Goal: Task Accomplishment & Management: Use online tool/utility

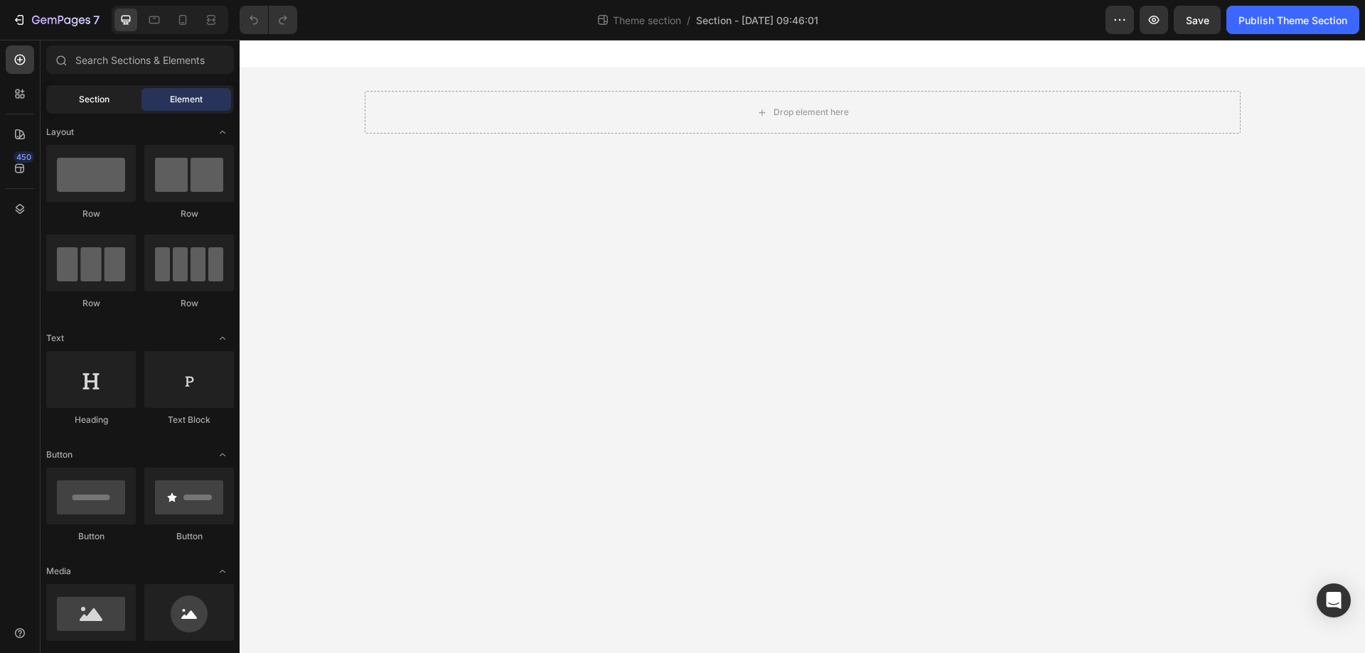
click at [90, 105] on span "Section" at bounding box center [94, 99] width 31 height 13
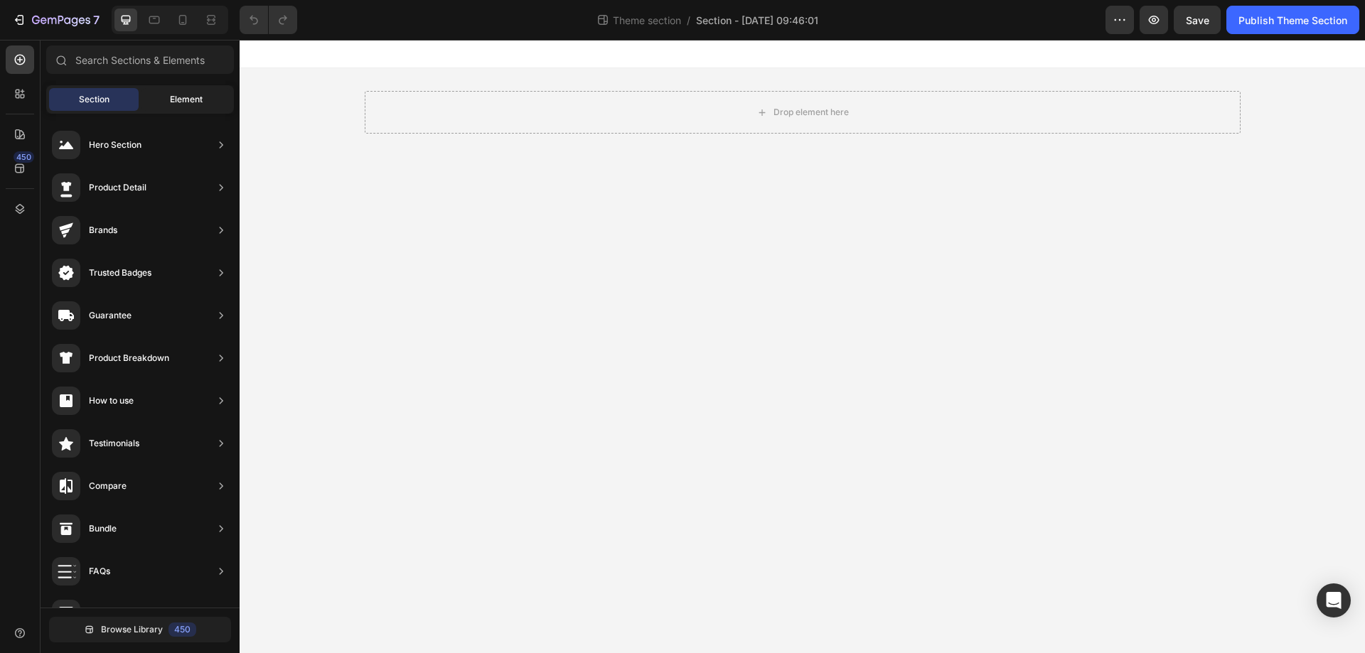
click at [191, 102] on span "Element" at bounding box center [186, 99] width 33 height 13
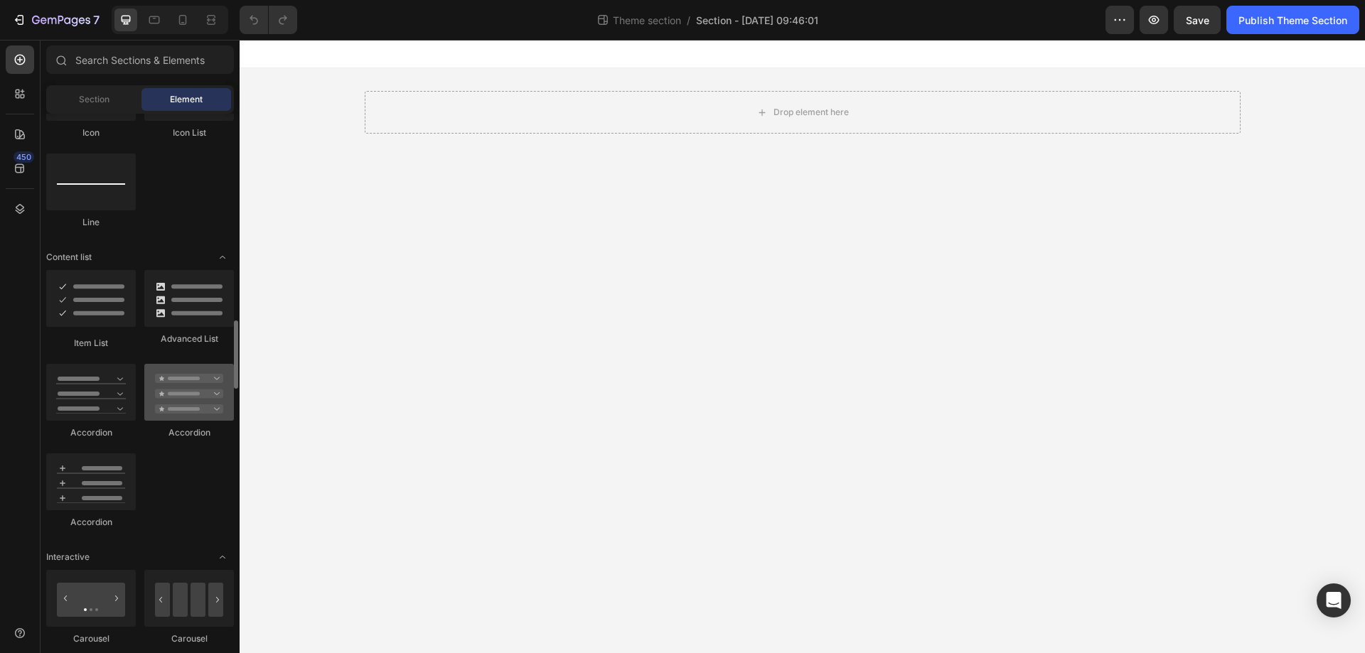
scroll to position [1351, 0]
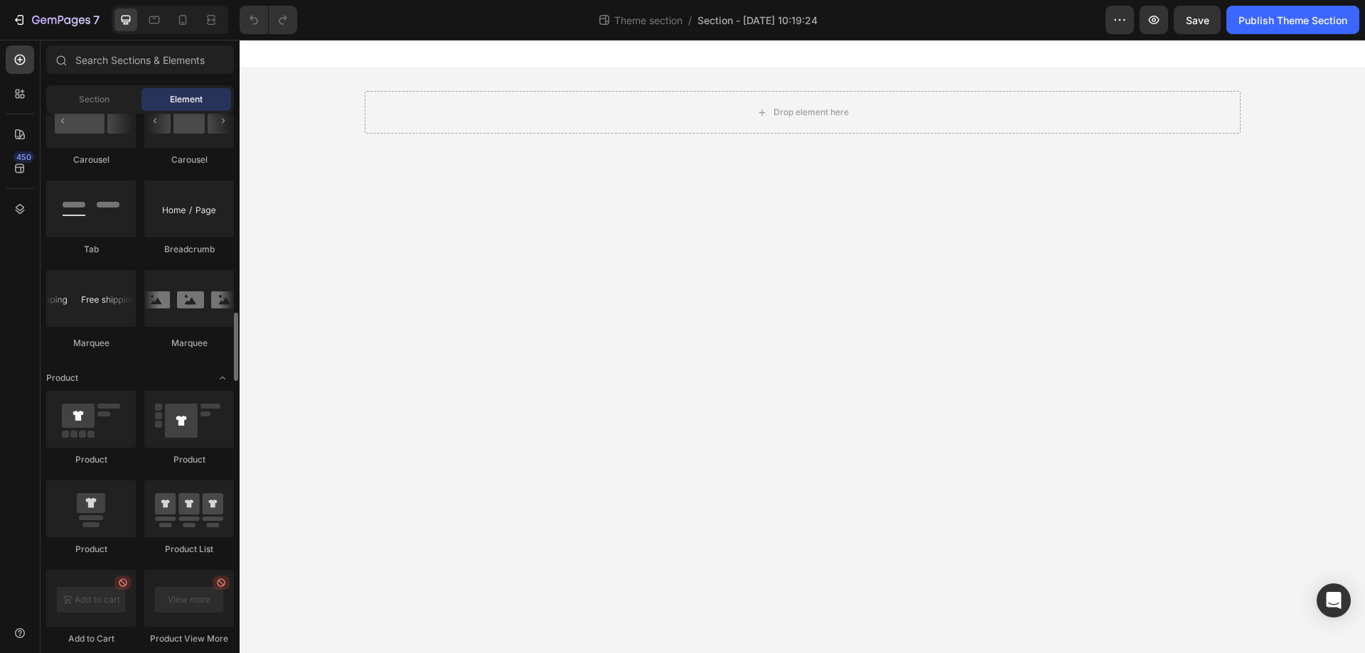
scroll to position [1351, 0]
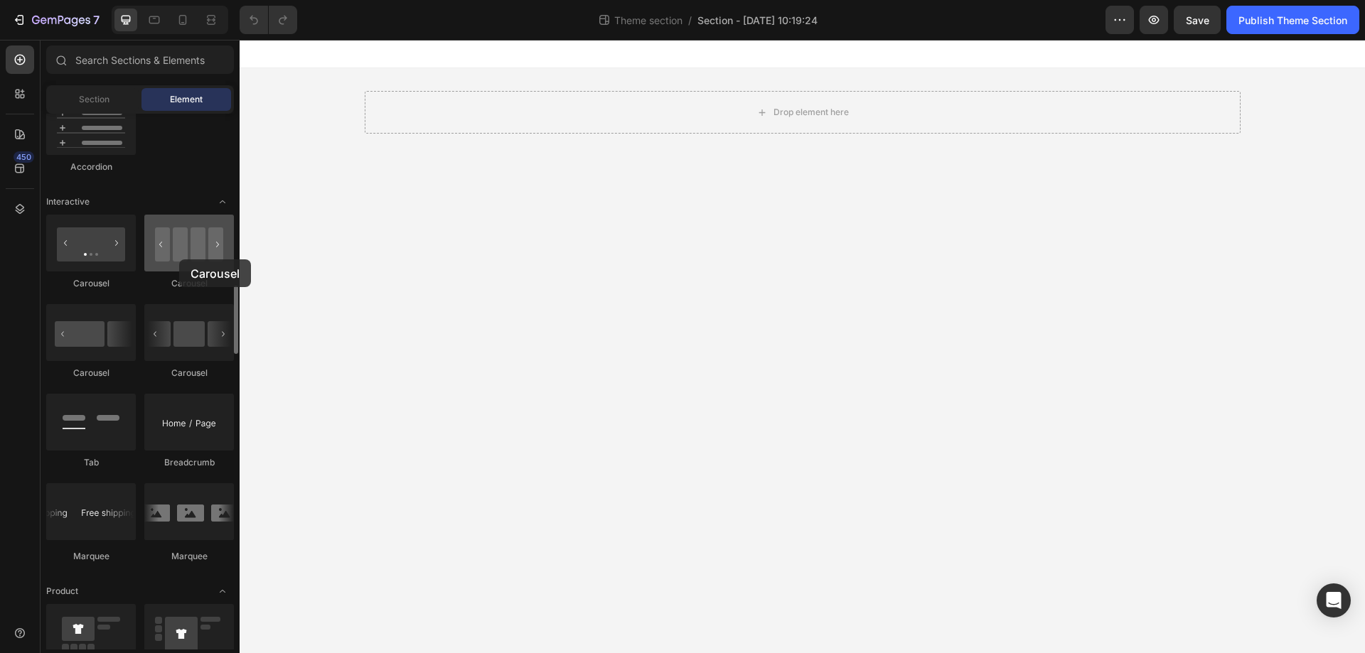
click at [179, 260] on div at bounding box center [189, 243] width 90 height 57
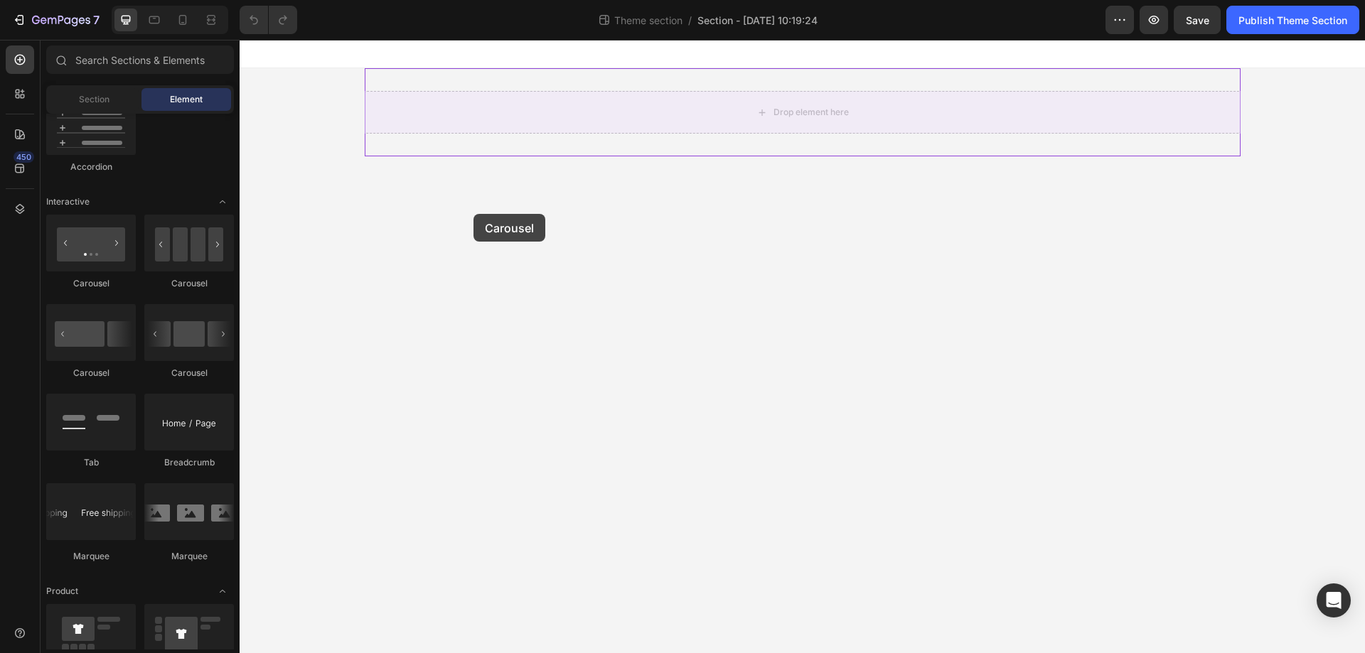
drag, startPoint x: 419, startPoint y: 299, endPoint x: 493, endPoint y: 213, distance: 113.9
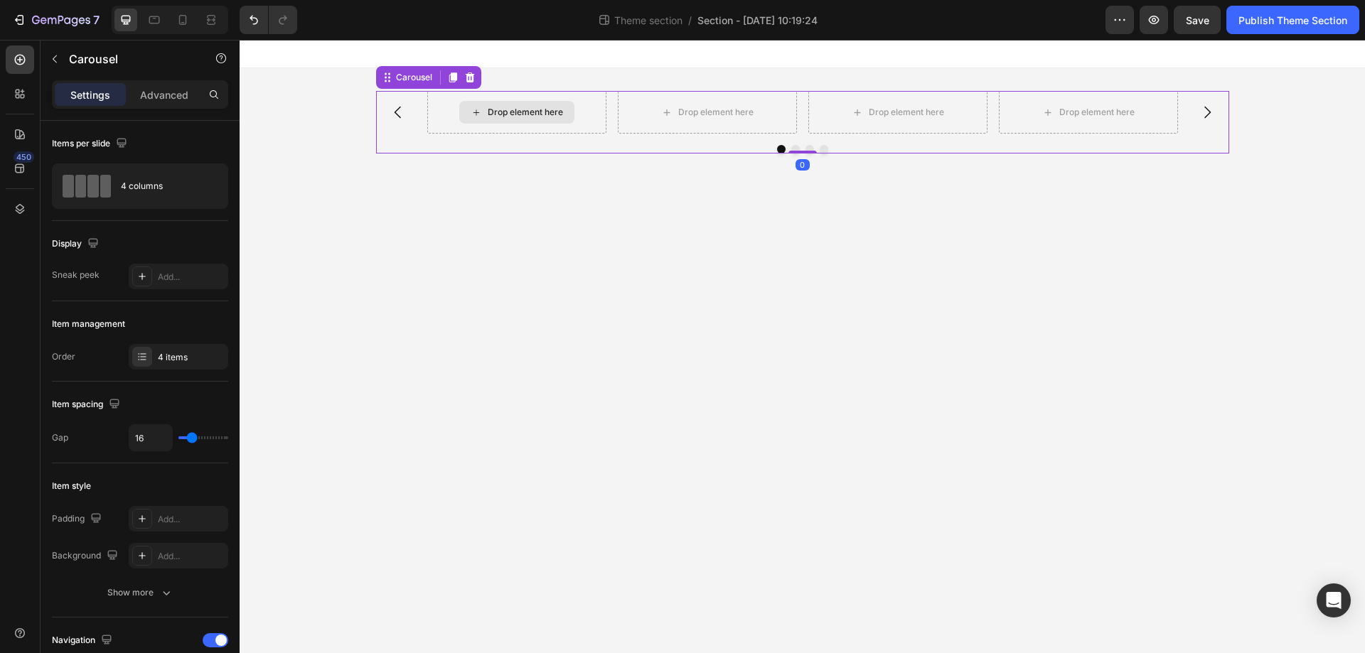
click at [483, 112] on div "Drop element here" at bounding box center [516, 112] width 115 height 23
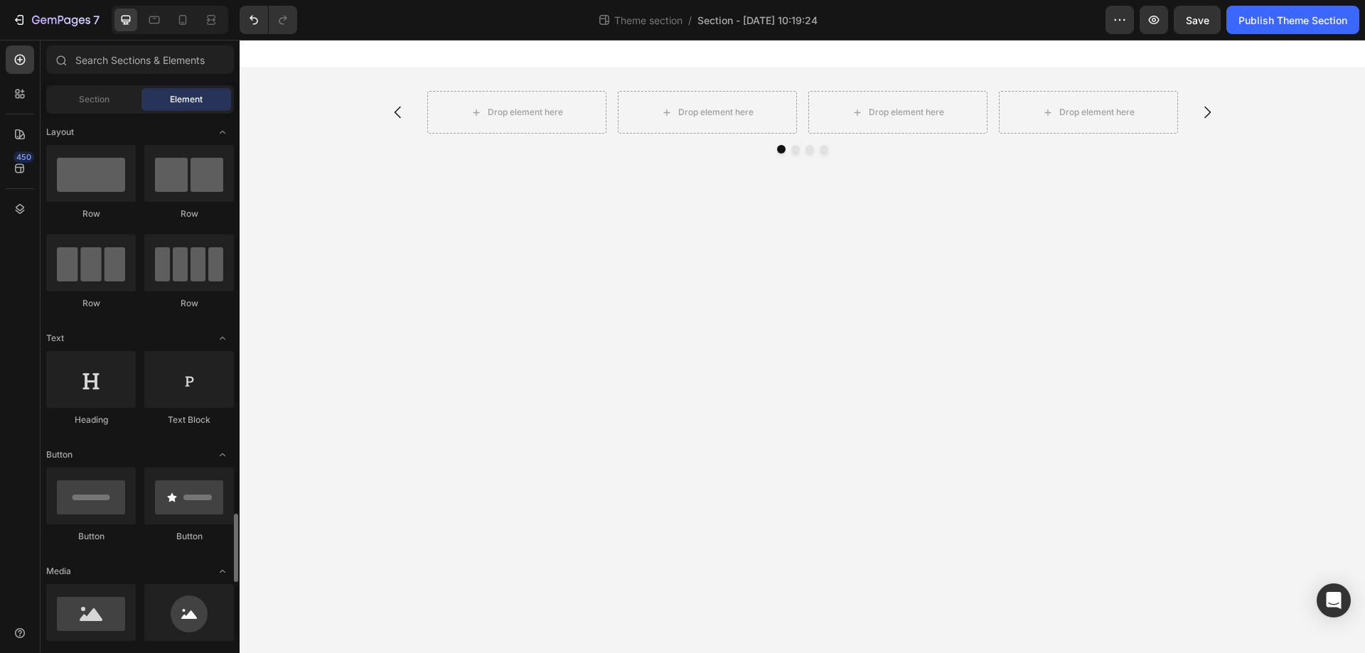
scroll to position [355, 0]
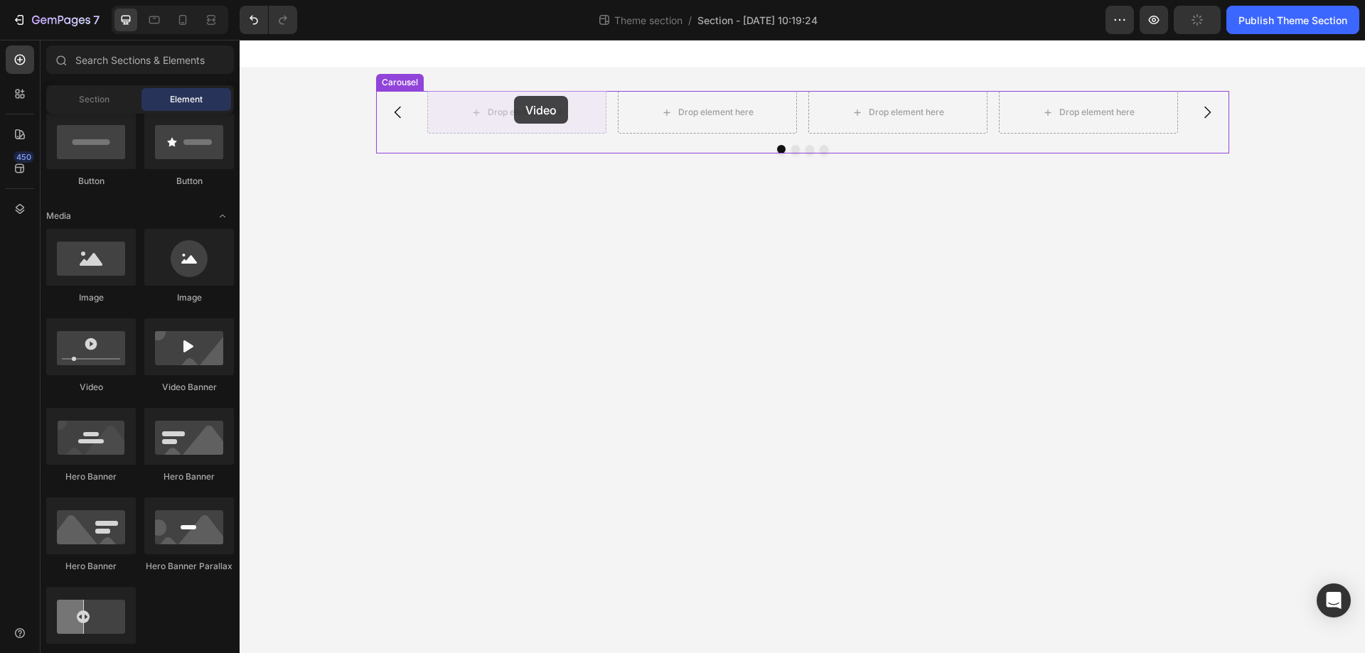
drag, startPoint x: 329, startPoint y: 404, endPoint x: 514, endPoint y: 96, distance: 359.1
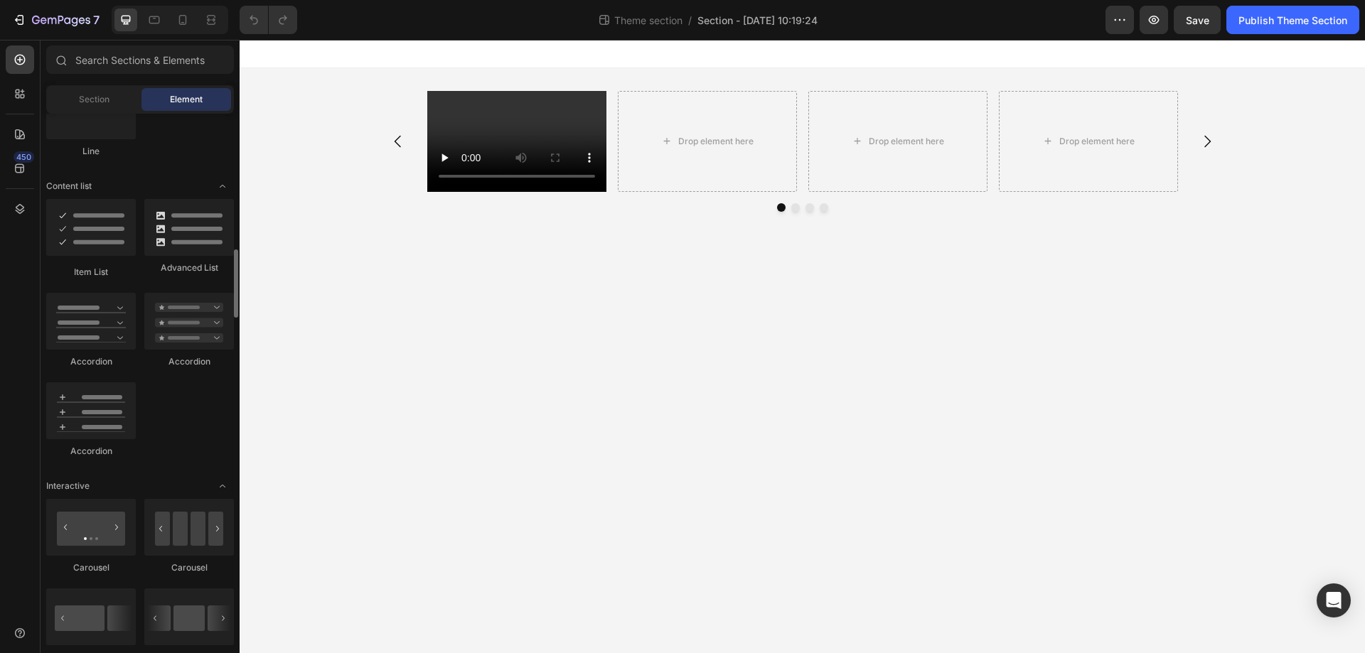
scroll to position [1209, 0]
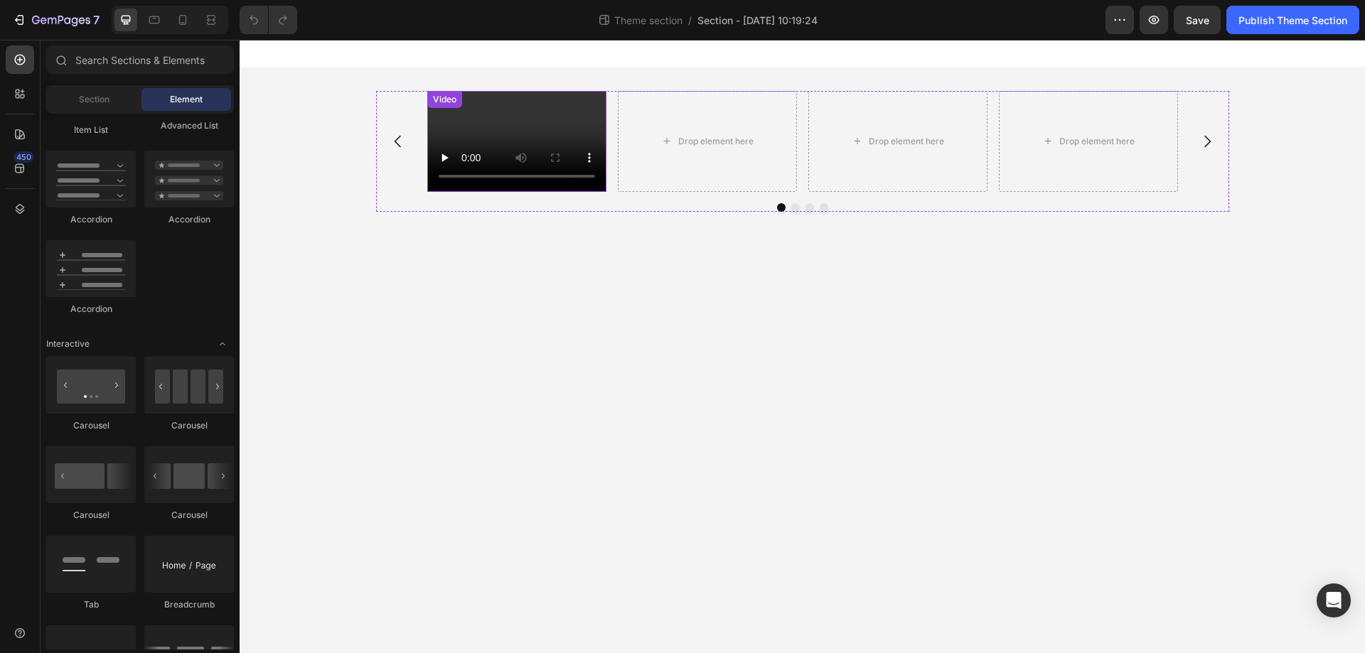
click at [580, 127] on video at bounding box center [516, 141] width 179 height 101
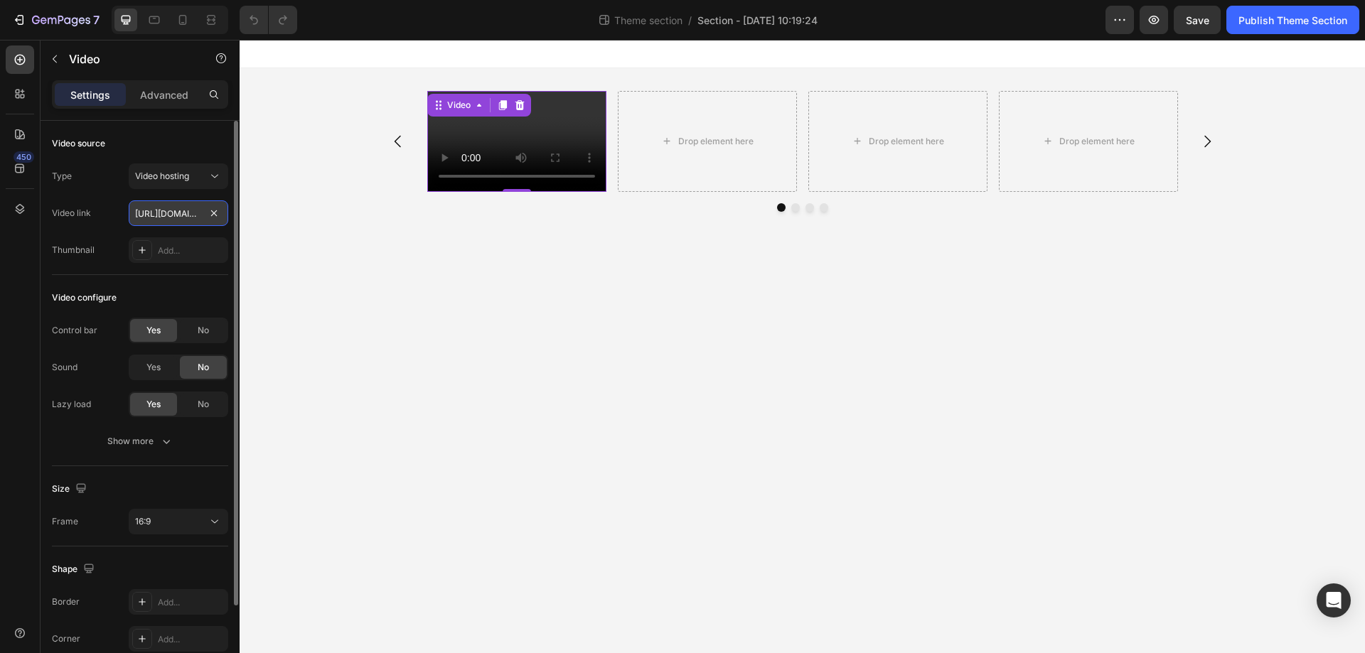
click at [165, 213] on input "https://cdn.shopify.com/videos/c/o/v/2cd3deb506b54b009063f7270ab5cf2e.mp4" at bounding box center [179, 213] width 100 height 26
click at [155, 209] on input "text" at bounding box center [179, 213] width 100 height 26
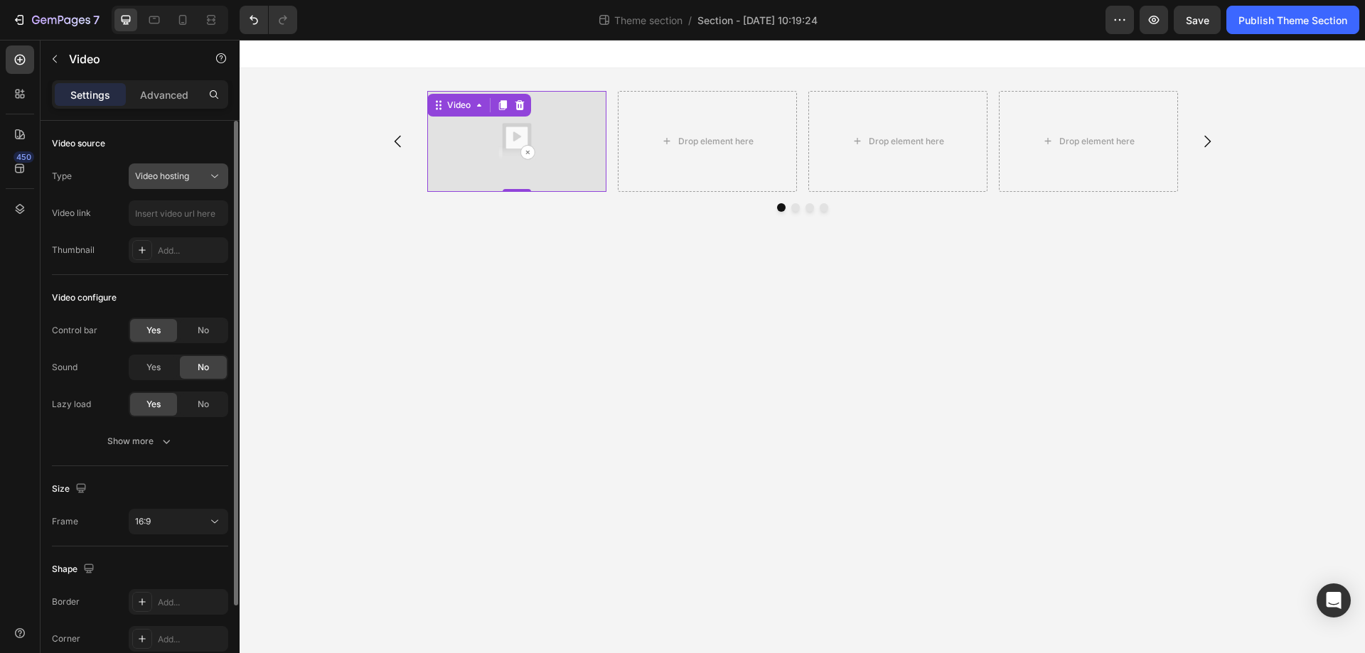
click at [193, 180] on div "Video hosting" at bounding box center [171, 176] width 73 height 13
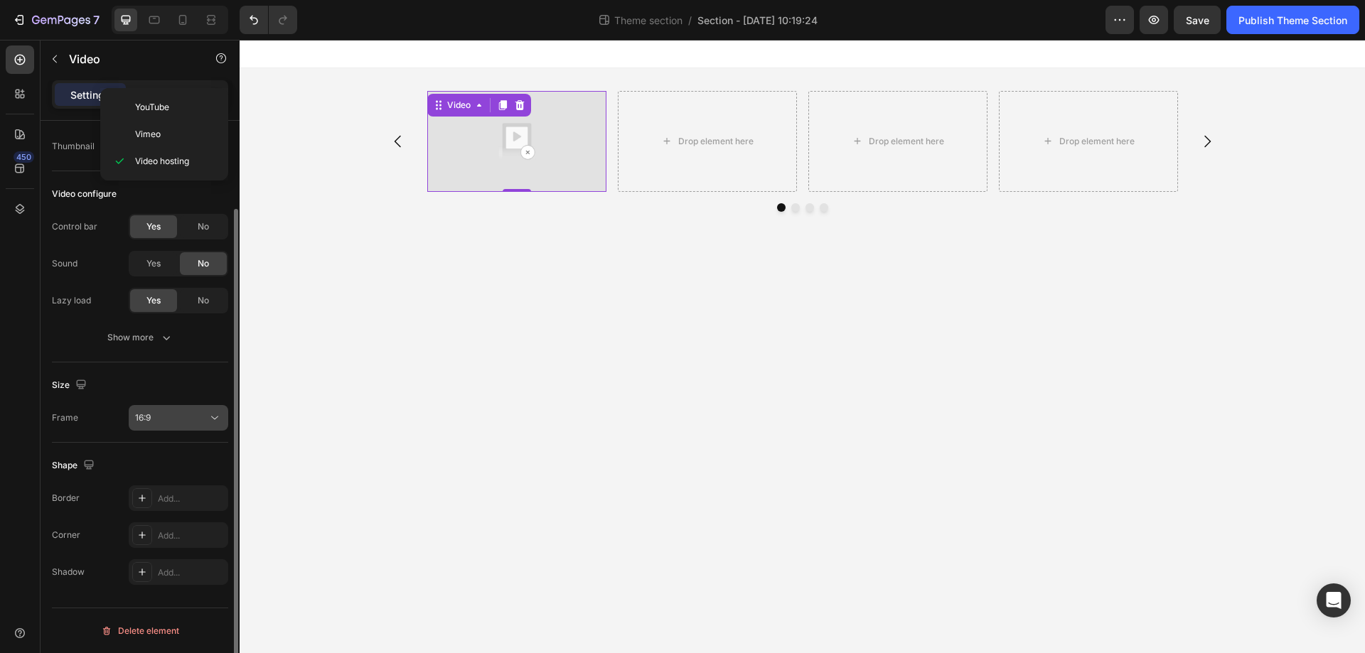
click at [159, 412] on div "16:9" at bounding box center [171, 418] width 73 height 13
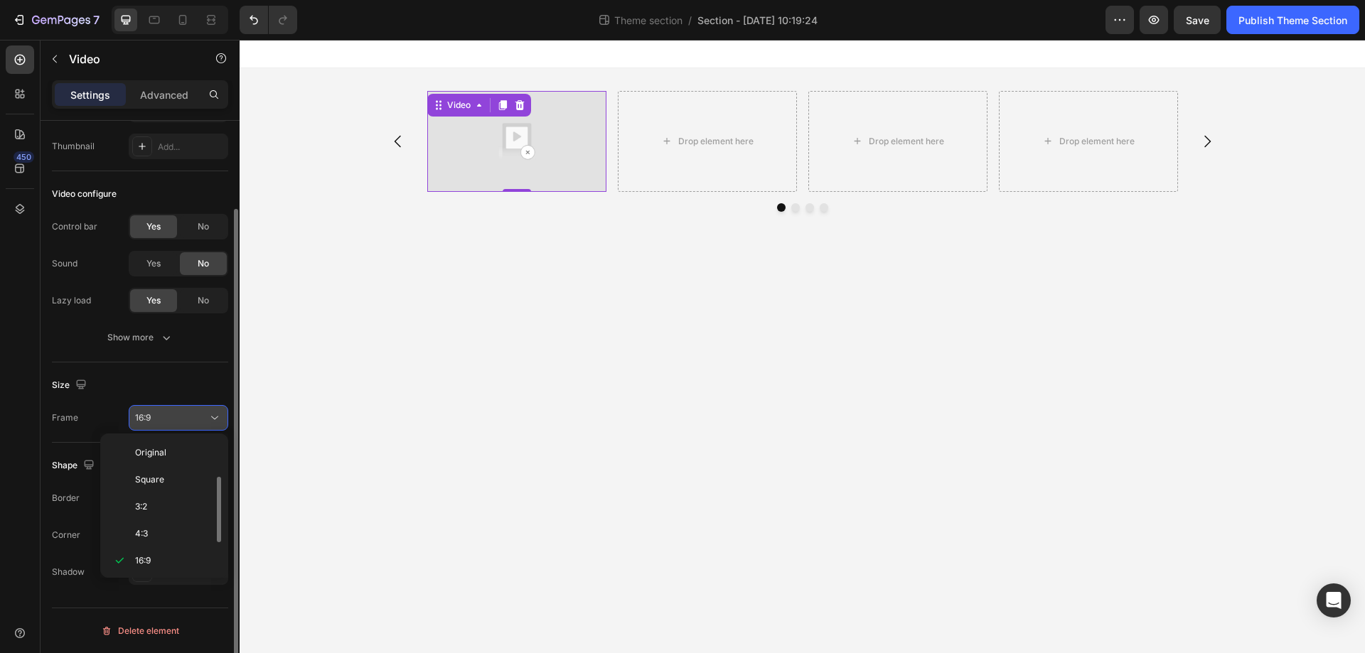
scroll to position [26, 0]
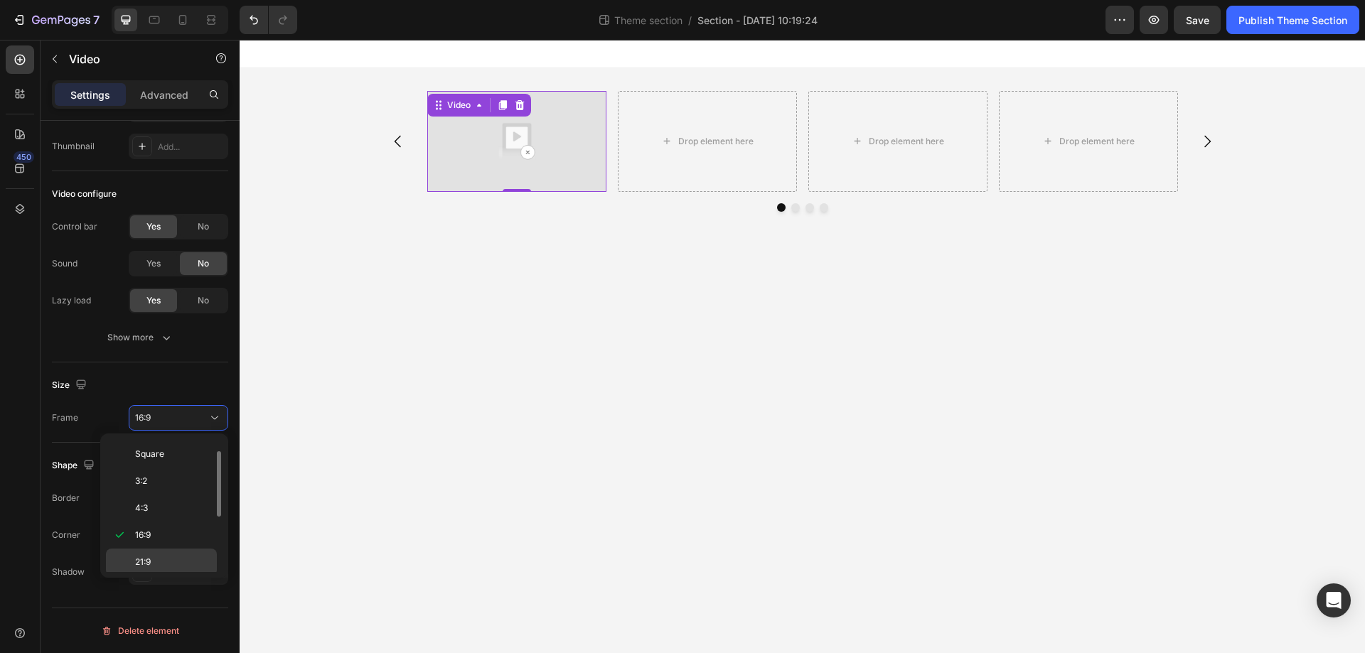
click at [159, 562] on p "21:9" at bounding box center [172, 562] width 75 height 13
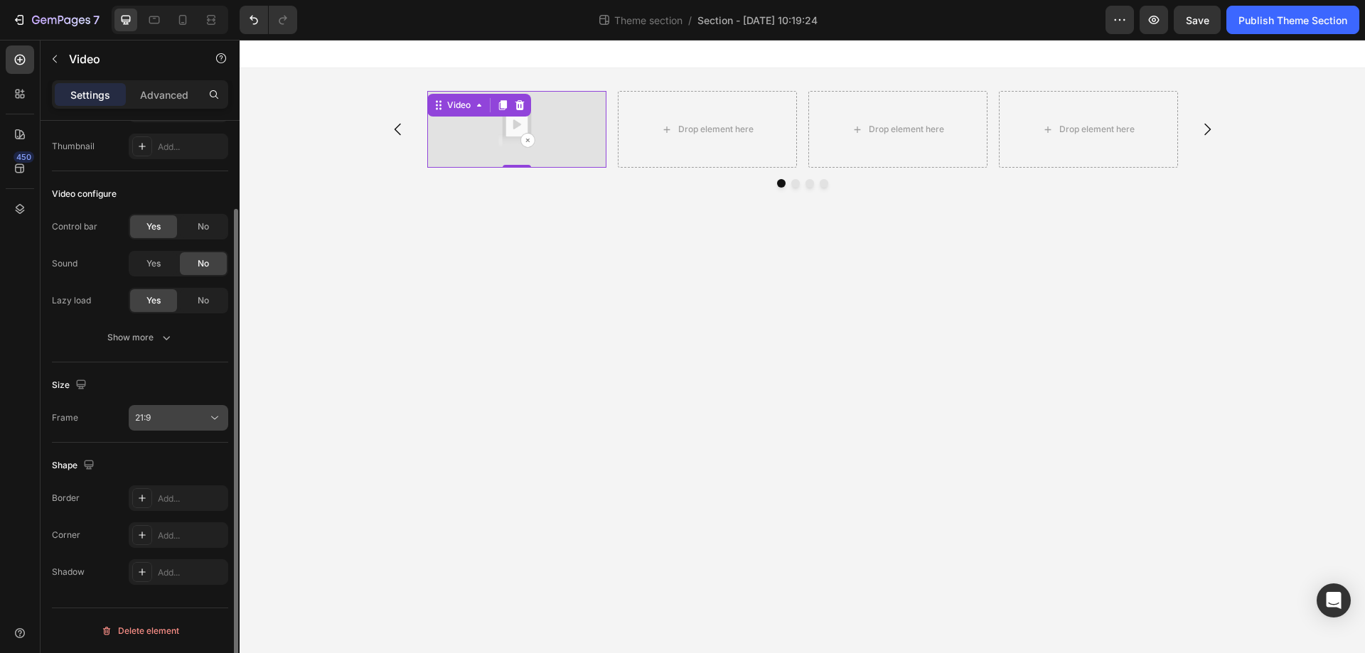
click at [182, 419] on div "21:9" at bounding box center [171, 418] width 73 height 13
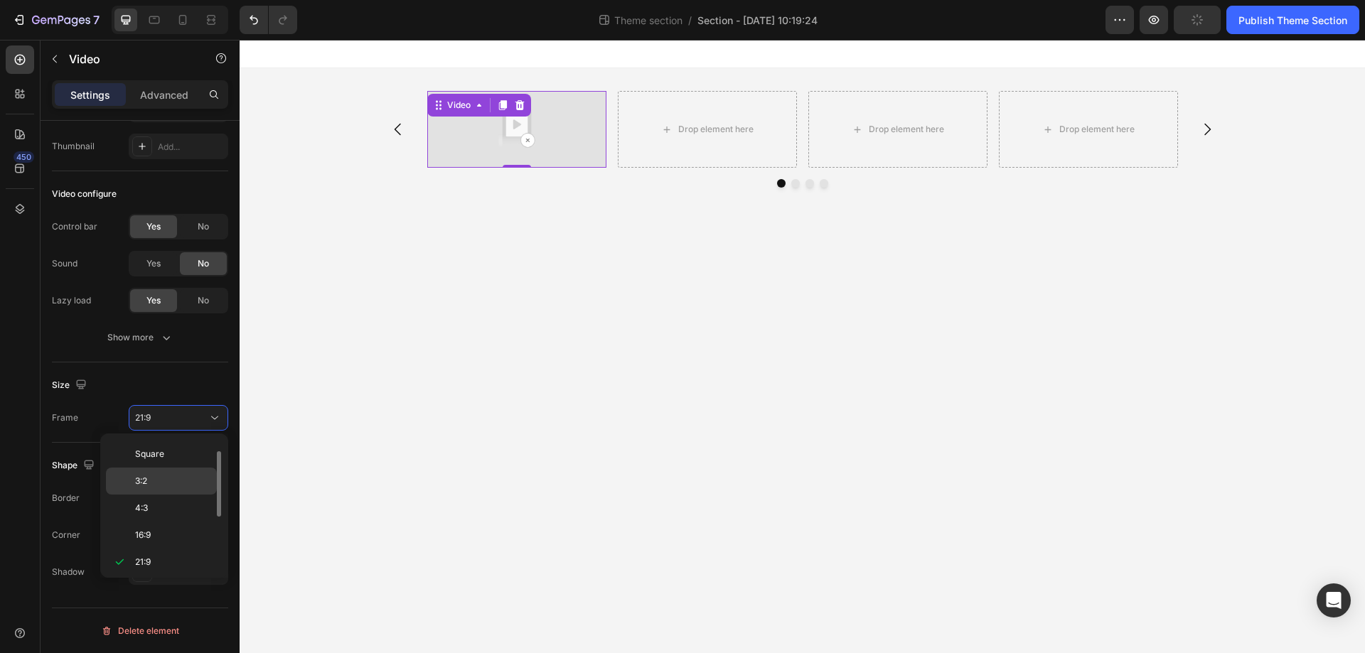
click at [176, 478] on p "3:2" at bounding box center [172, 481] width 75 height 13
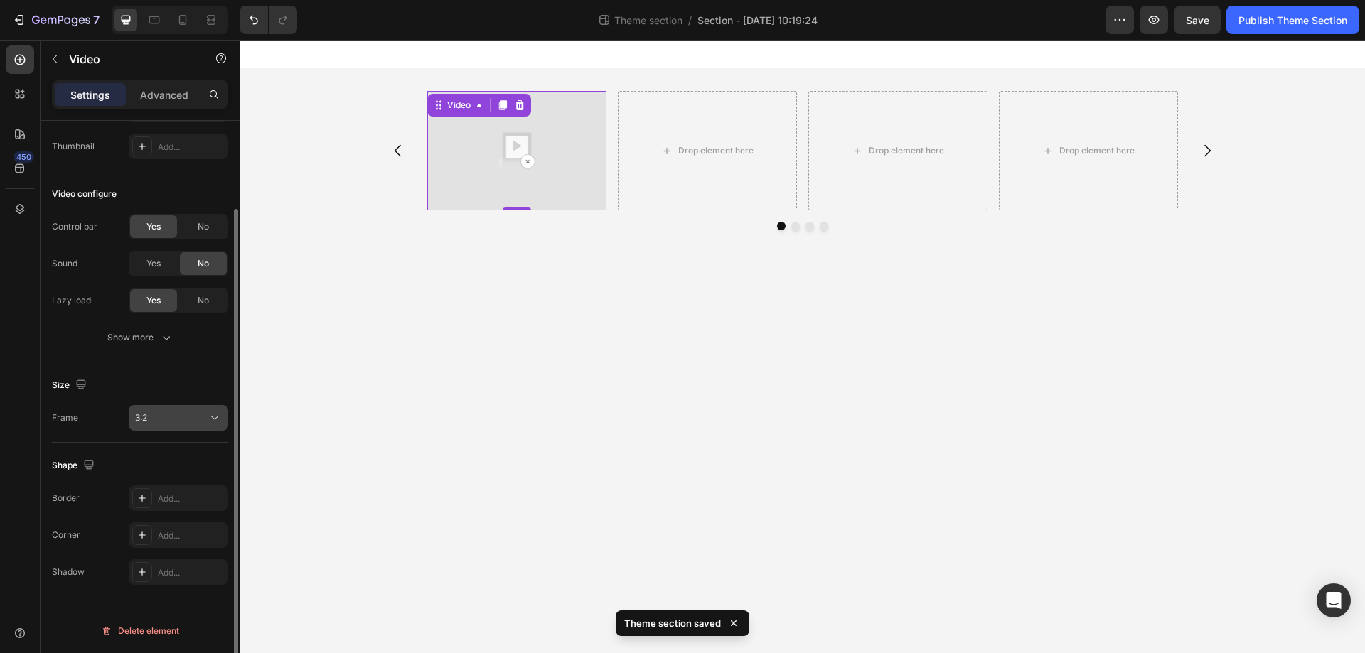
click at [183, 416] on div "3:2" at bounding box center [171, 418] width 73 height 13
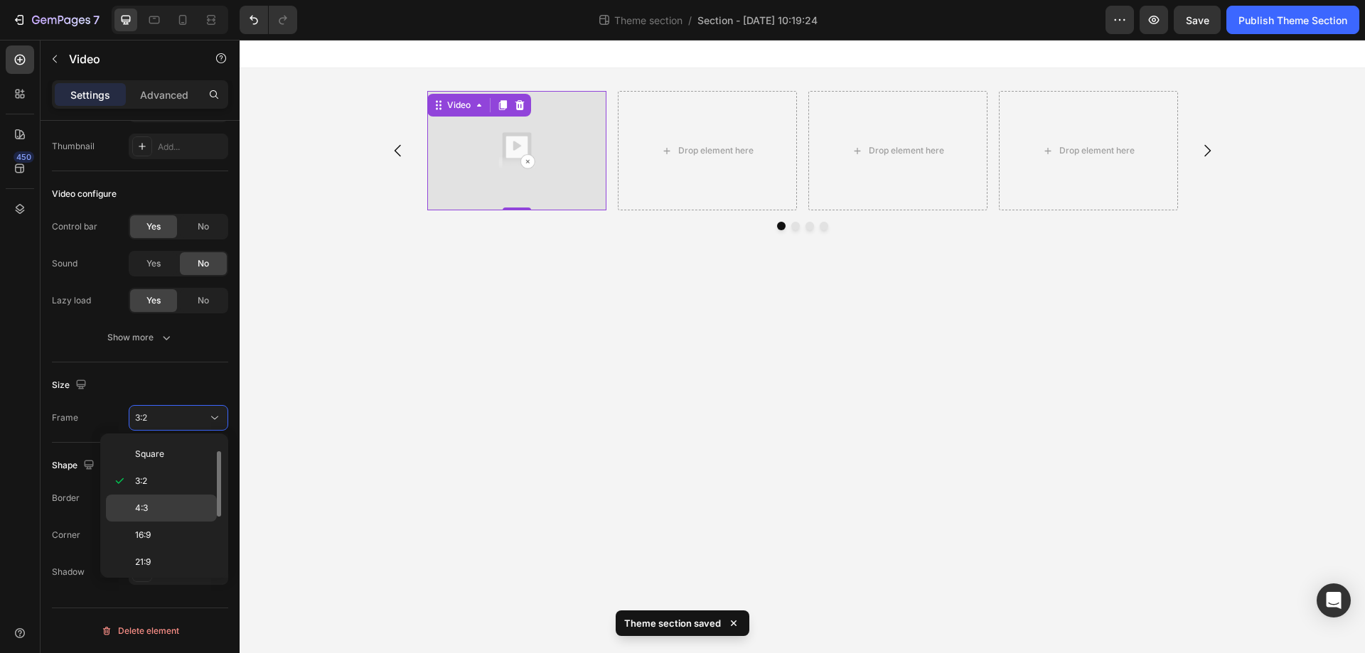
click at [172, 506] on p "4:3" at bounding box center [172, 508] width 75 height 13
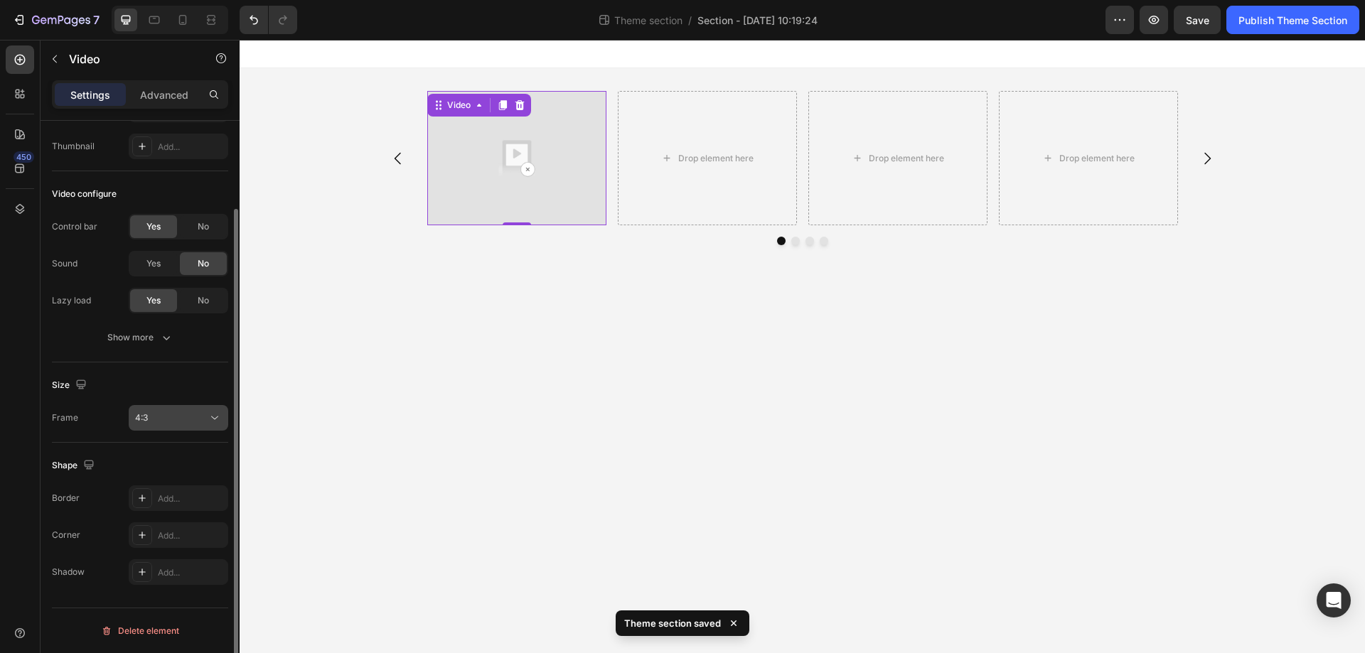
click at [177, 418] on div "4:3" at bounding box center [171, 418] width 73 height 13
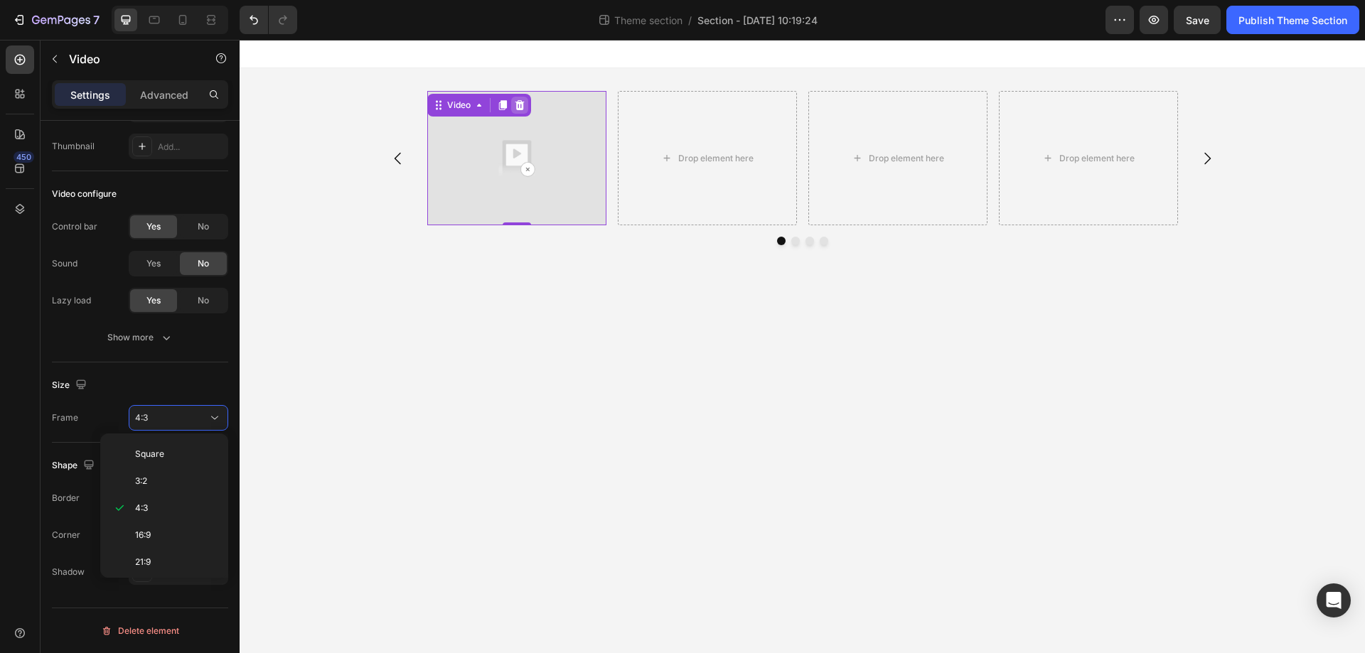
click at [517, 105] on icon at bounding box center [519, 105] width 9 height 10
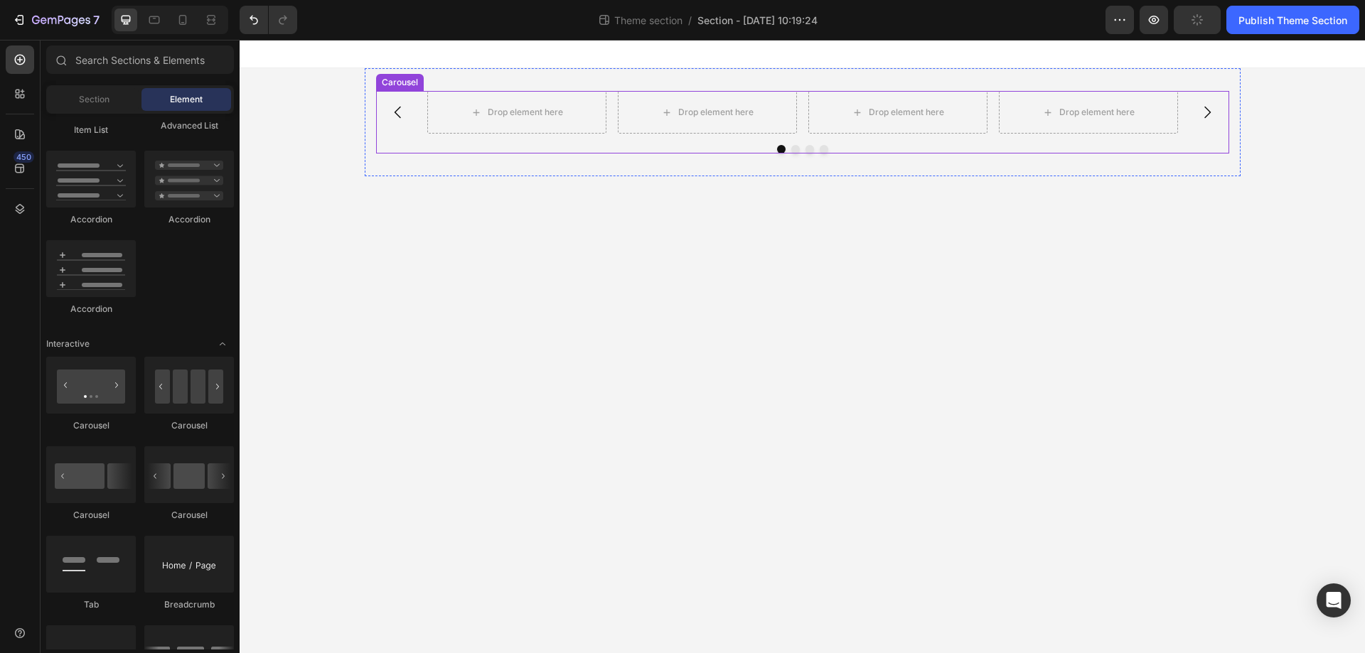
click at [1209, 118] on icon "Carousel Next Arrow" at bounding box center [1207, 112] width 17 height 17
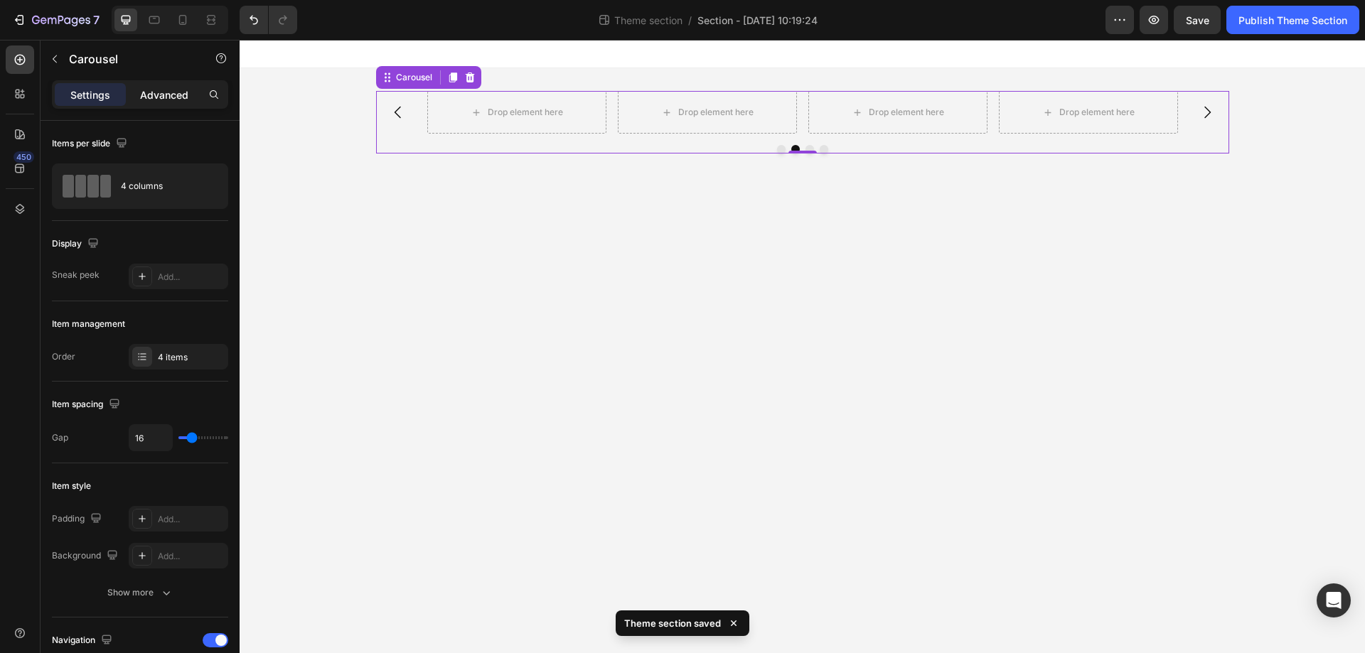
click at [163, 98] on p "Advanced" at bounding box center [164, 94] width 48 height 15
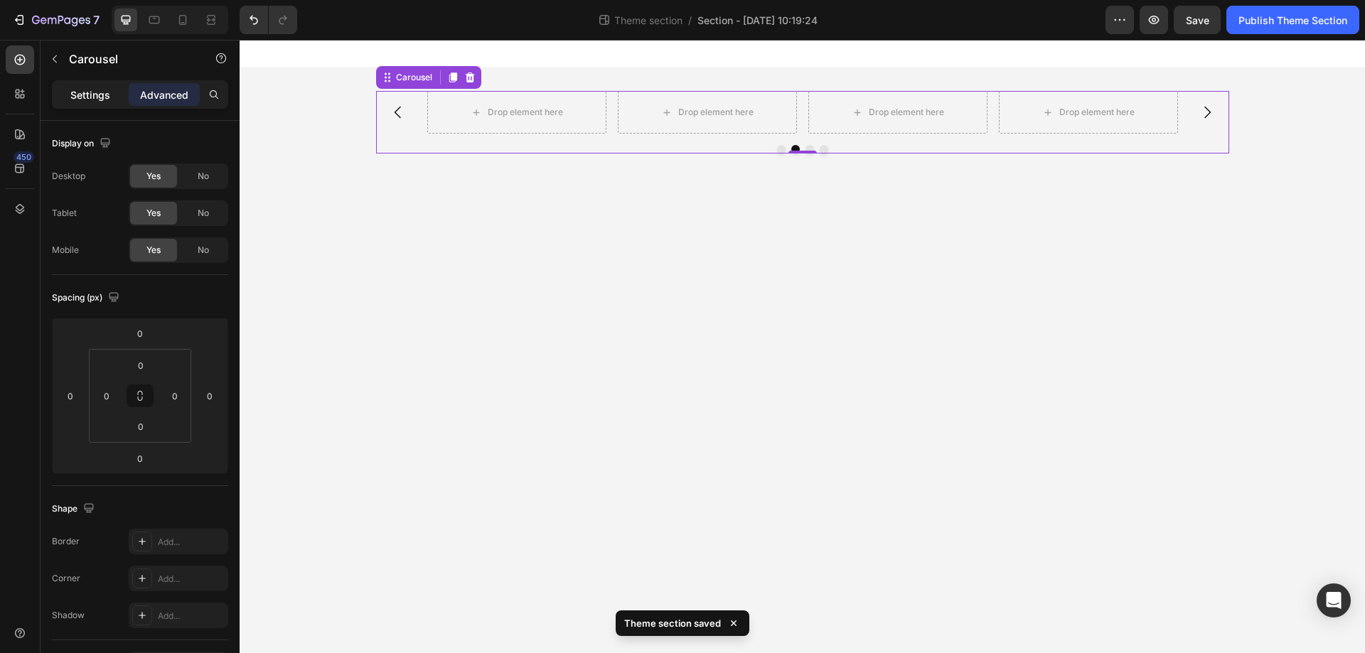
click at [80, 97] on p "Settings" at bounding box center [90, 94] width 40 height 15
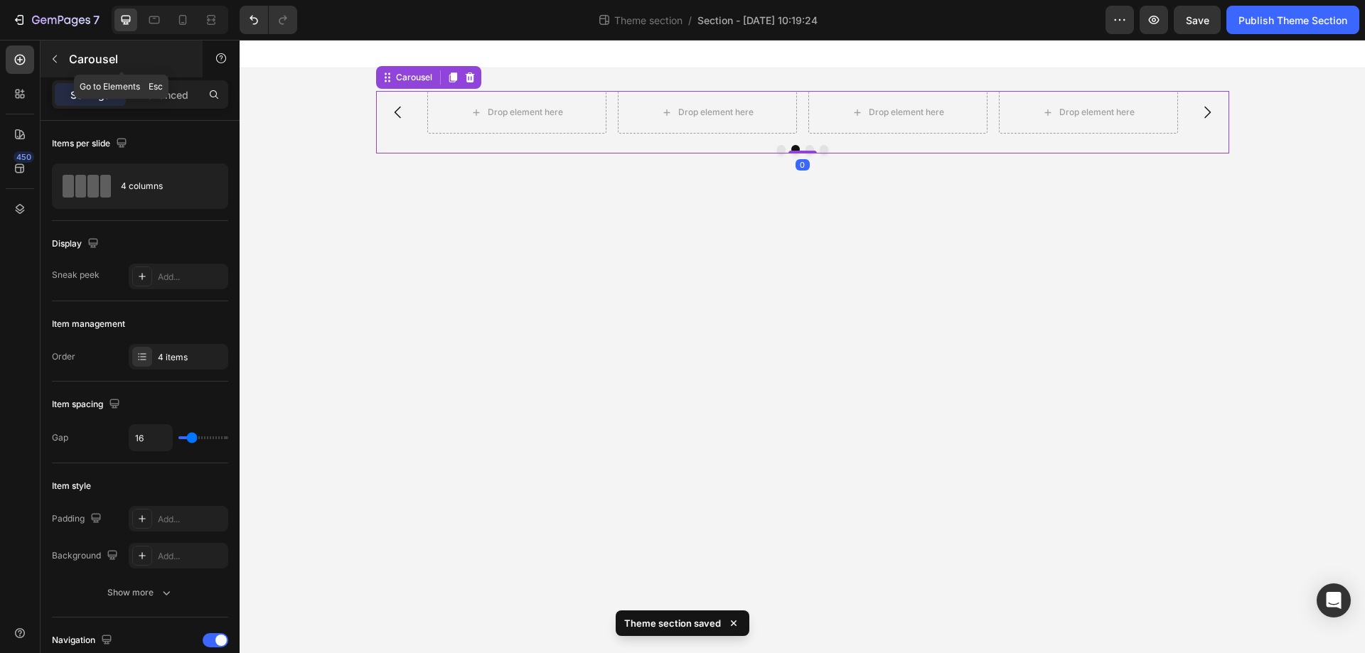
click at [59, 60] on icon "button" at bounding box center [54, 58] width 11 height 11
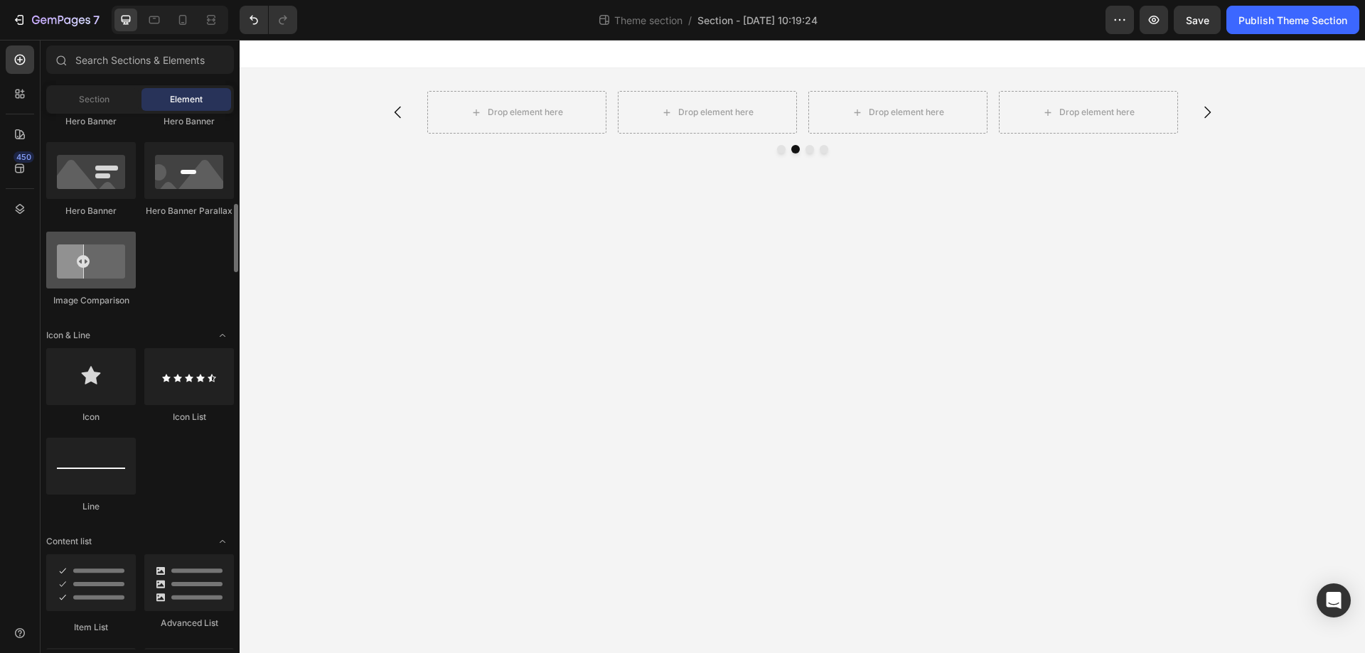
scroll to position [427, 0]
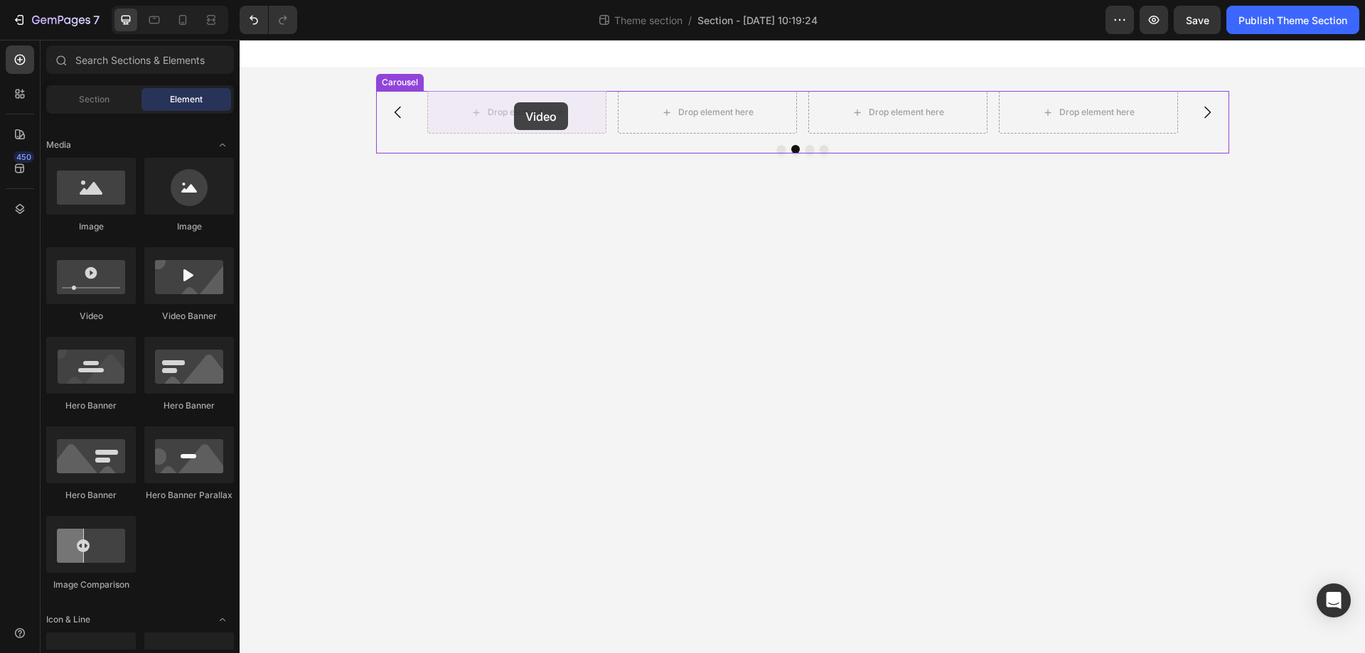
drag, startPoint x: 333, startPoint y: 325, endPoint x: 514, endPoint y: 102, distance: 287.0
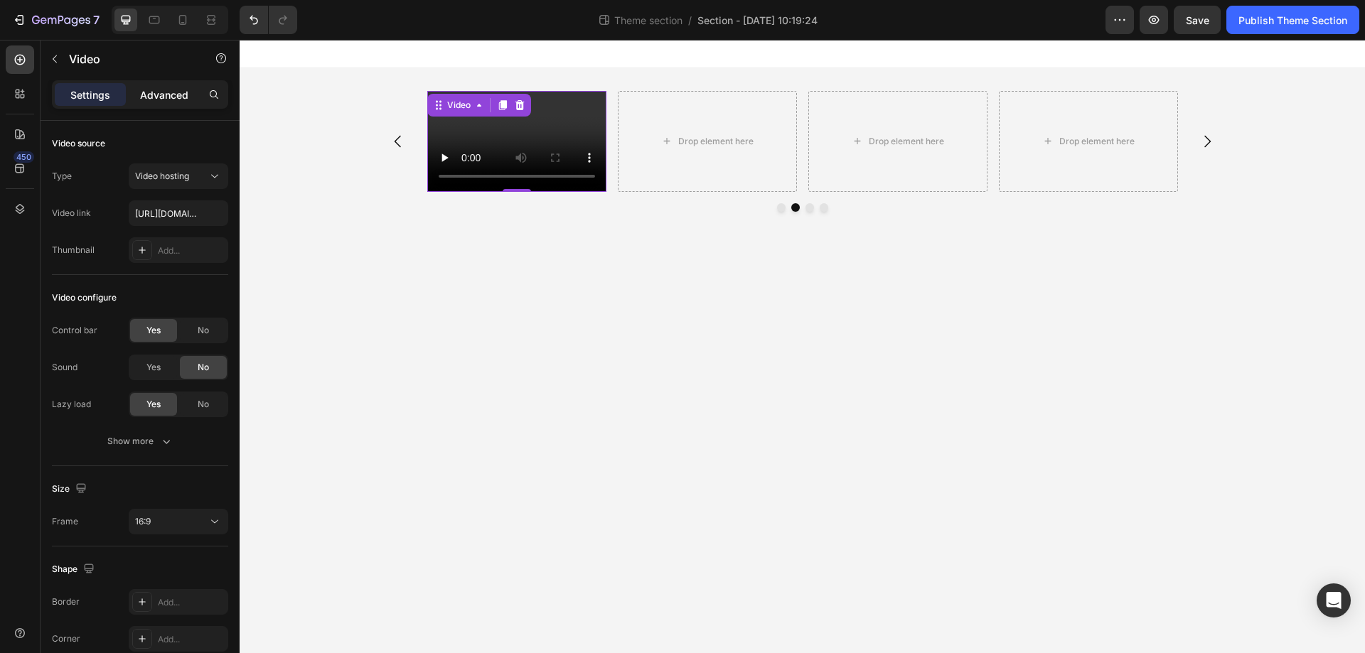
click at [162, 97] on p "Advanced" at bounding box center [164, 94] width 48 height 15
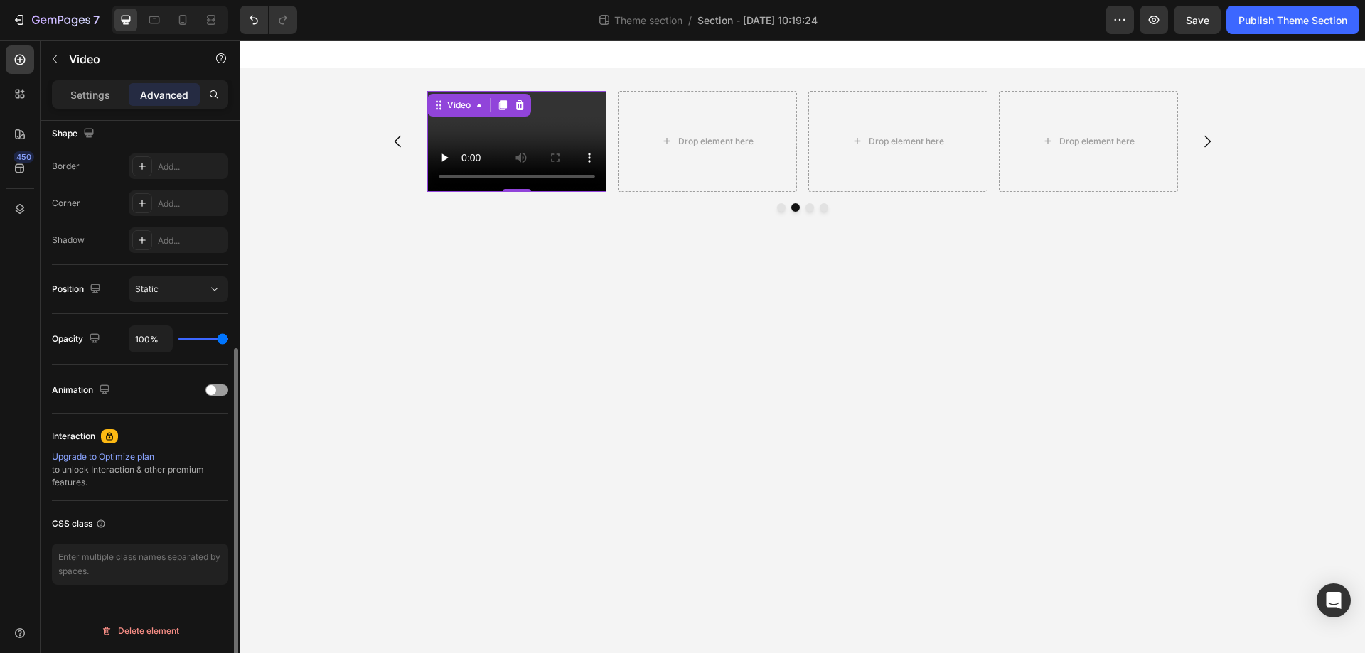
scroll to position [20, 0]
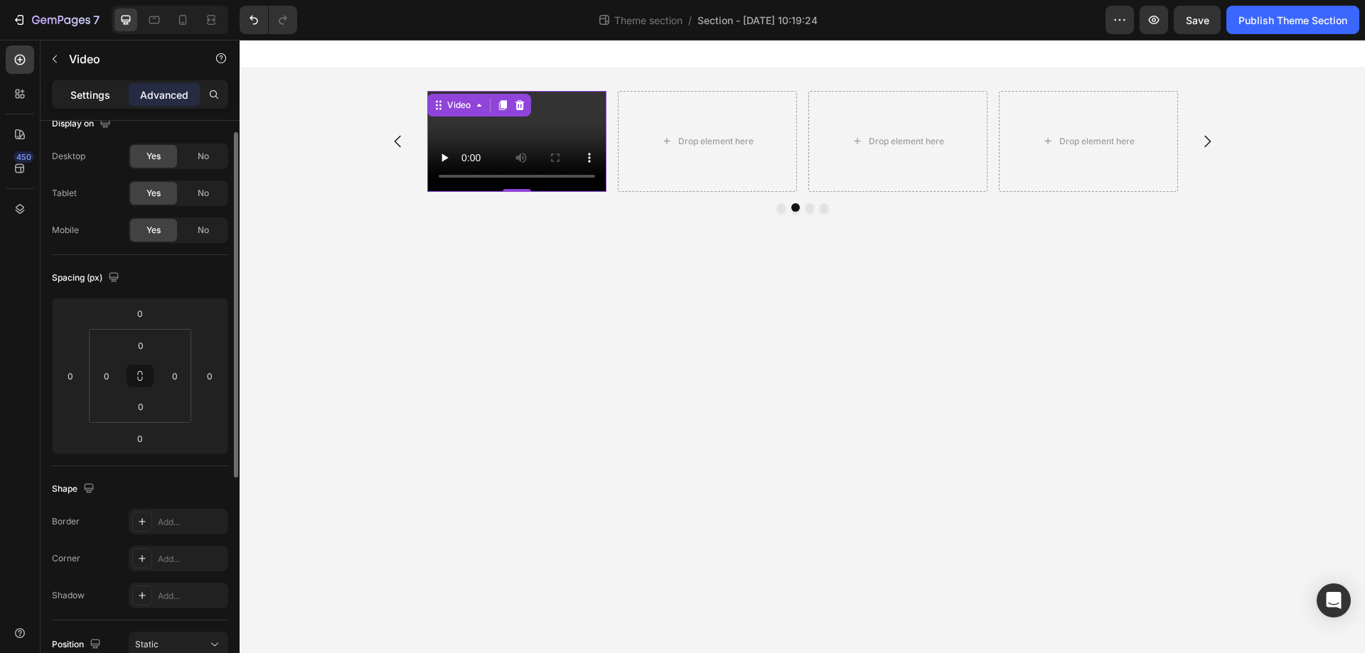
click at [75, 90] on p "Settings" at bounding box center [90, 94] width 40 height 15
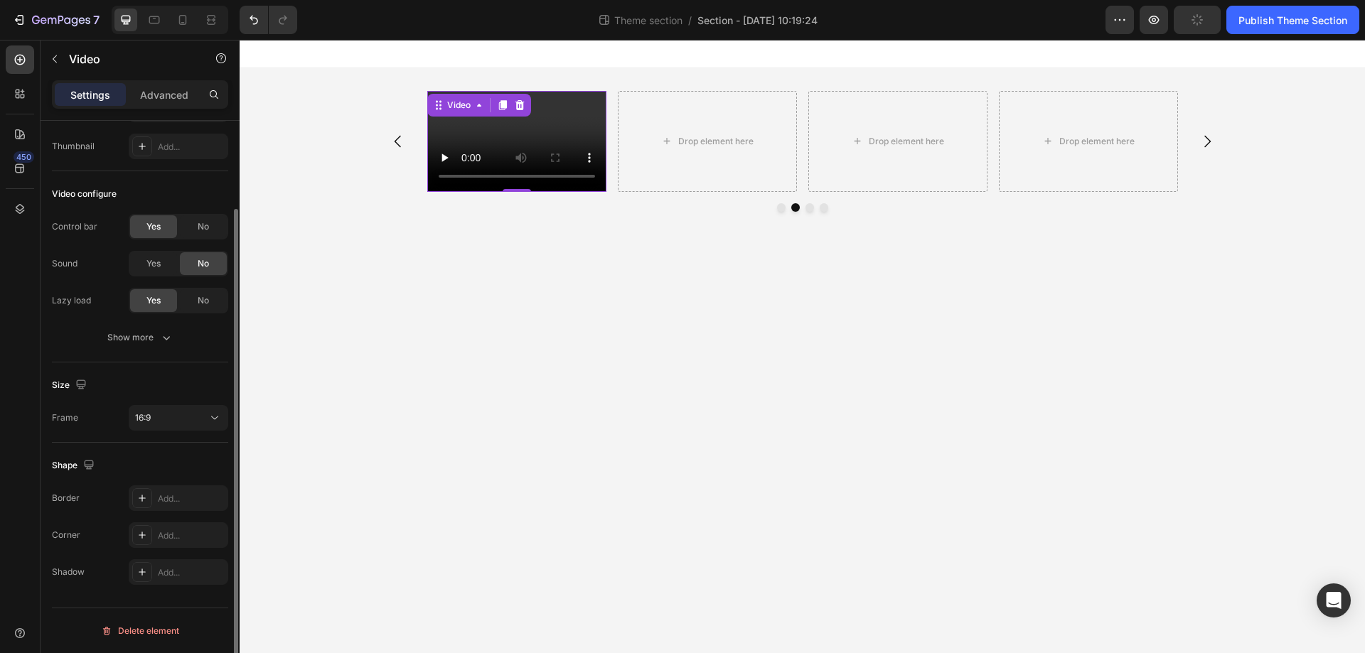
scroll to position [0, 0]
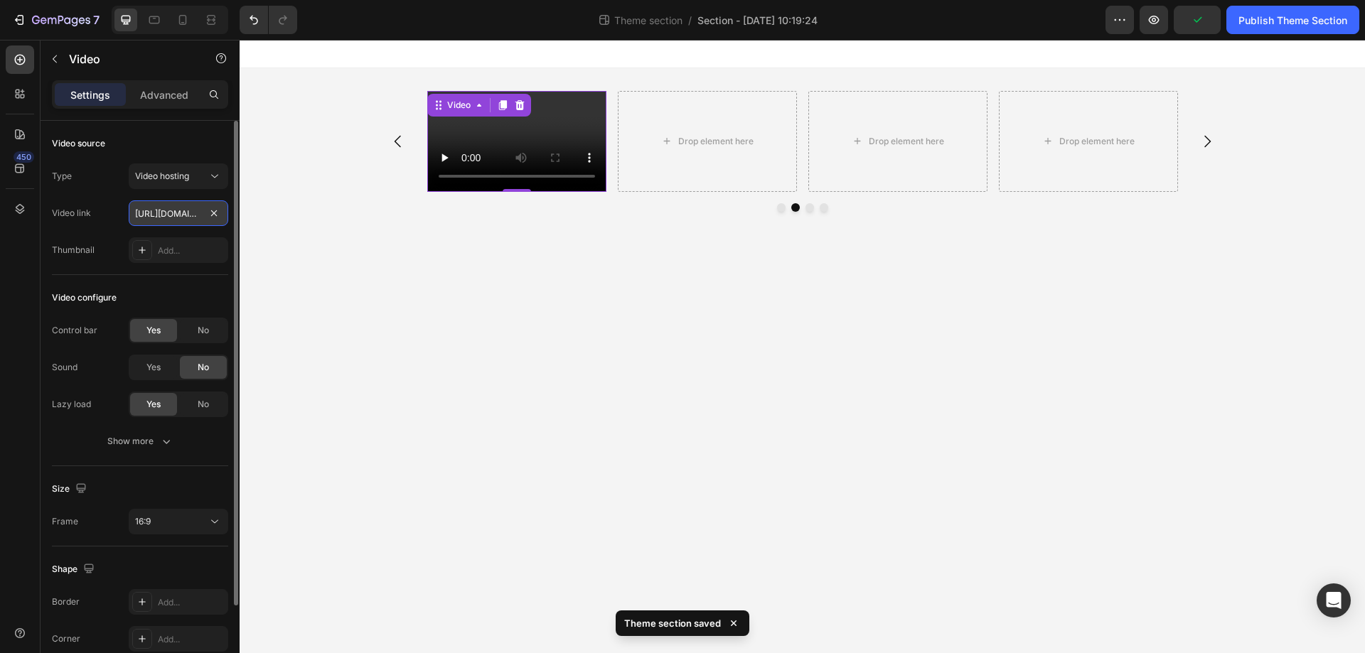
click at [193, 213] on input "https://cdn.shopify.com/videos/c/o/v/2cd3deb506b54b009063f7270ab5cf2e.mp4" at bounding box center [179, 213] width 100 height 26
click at [186, 213] on input "text" at bounding box center [179, 213] width 100 height 26
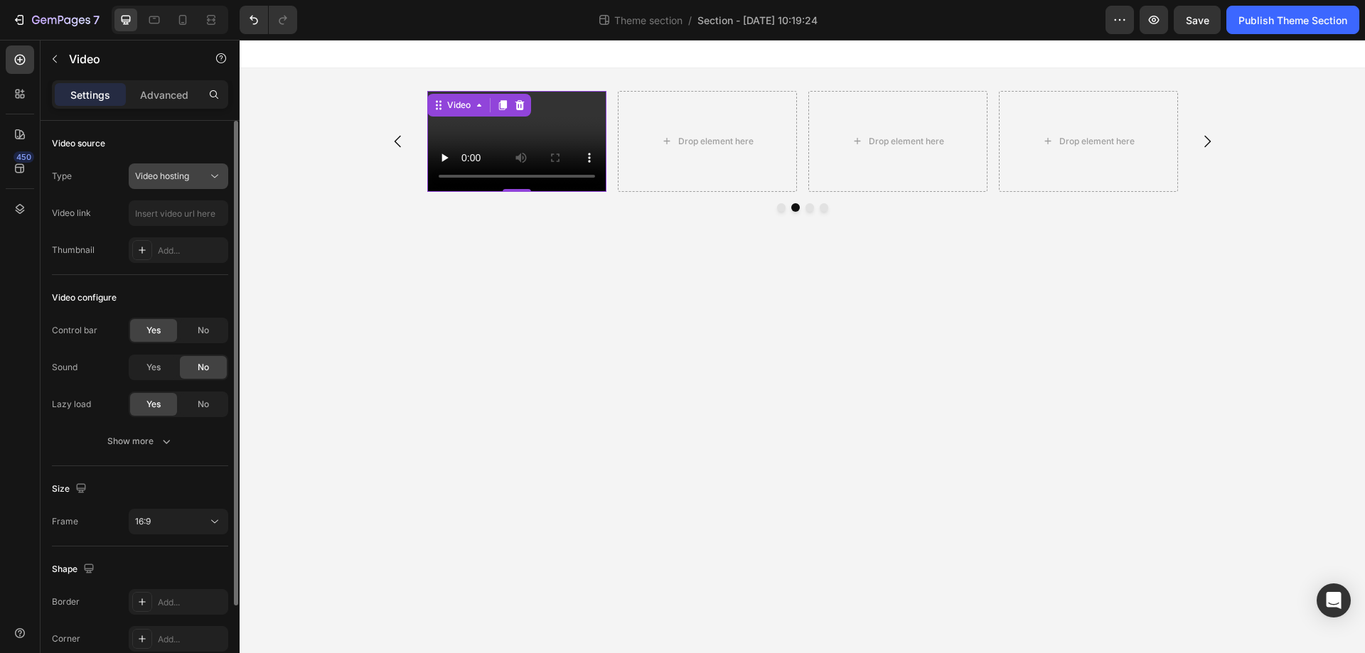
click at [196, 166] on button "Video hosting" at bounding box center [179, 177] width 100 height 26
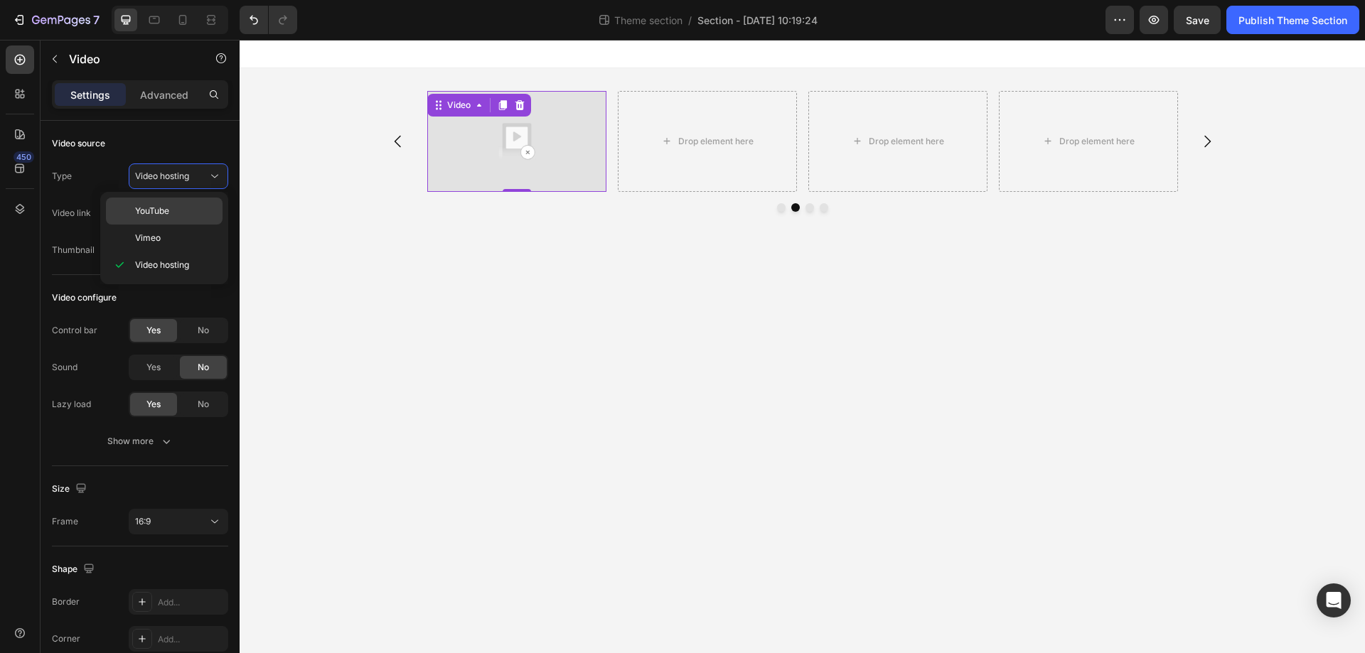
click at [183, 225] on div "YouTube" at bounding box center [164, 238] width 117 height 27
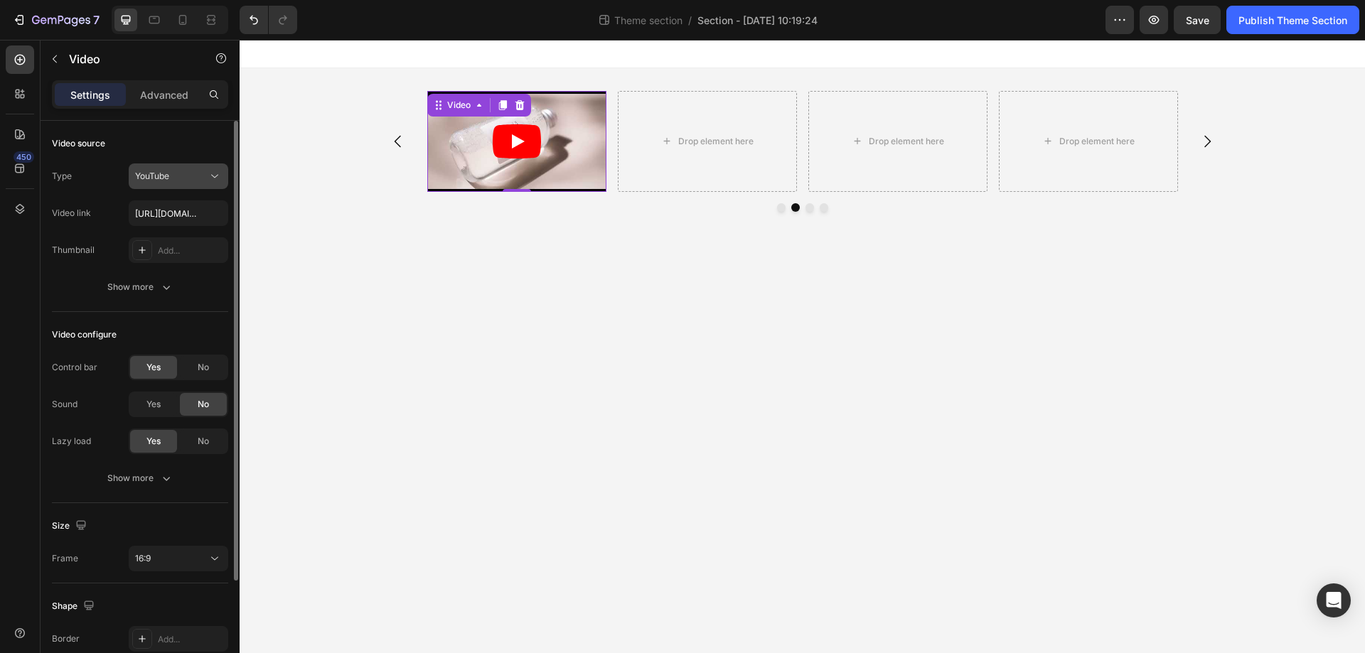
click at [188, 178] on div "YouTube" at bounding box center [171, 176] width 73 height 13
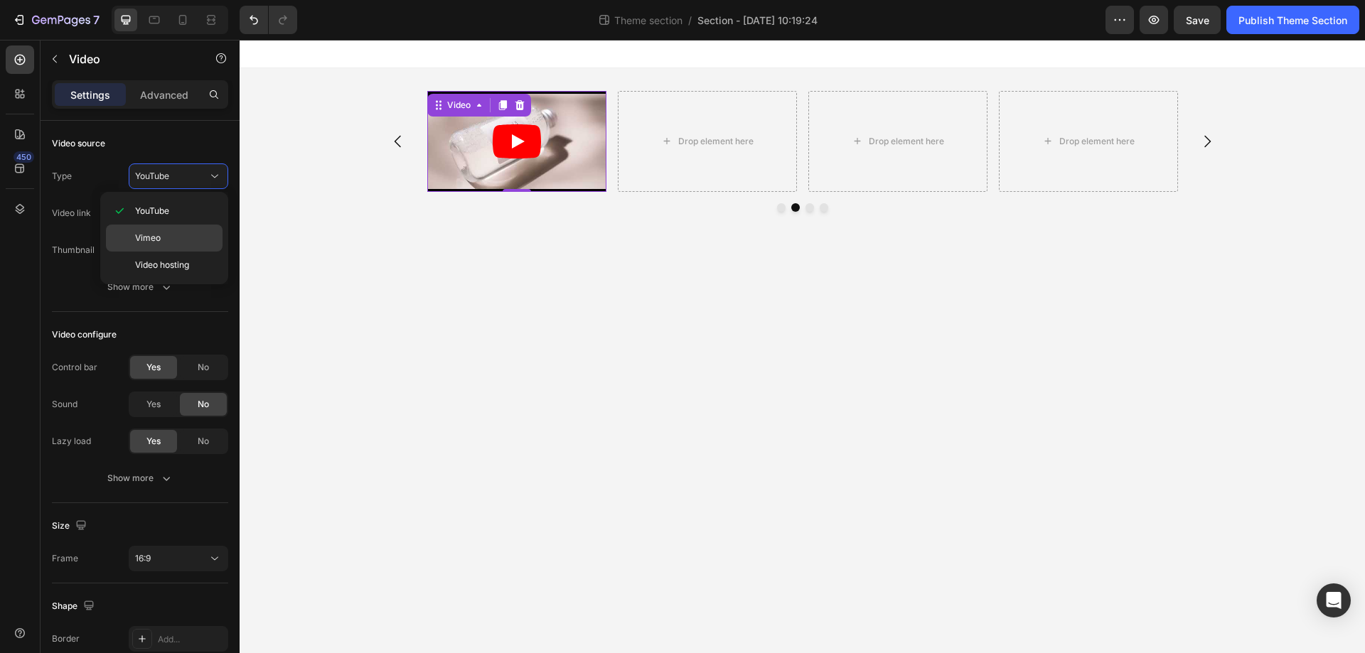
click at [176, 235] on p "Vimeo" at bounding box center [175, 238] width 81 height 13
type input "https://vimeo.com/1095883398"
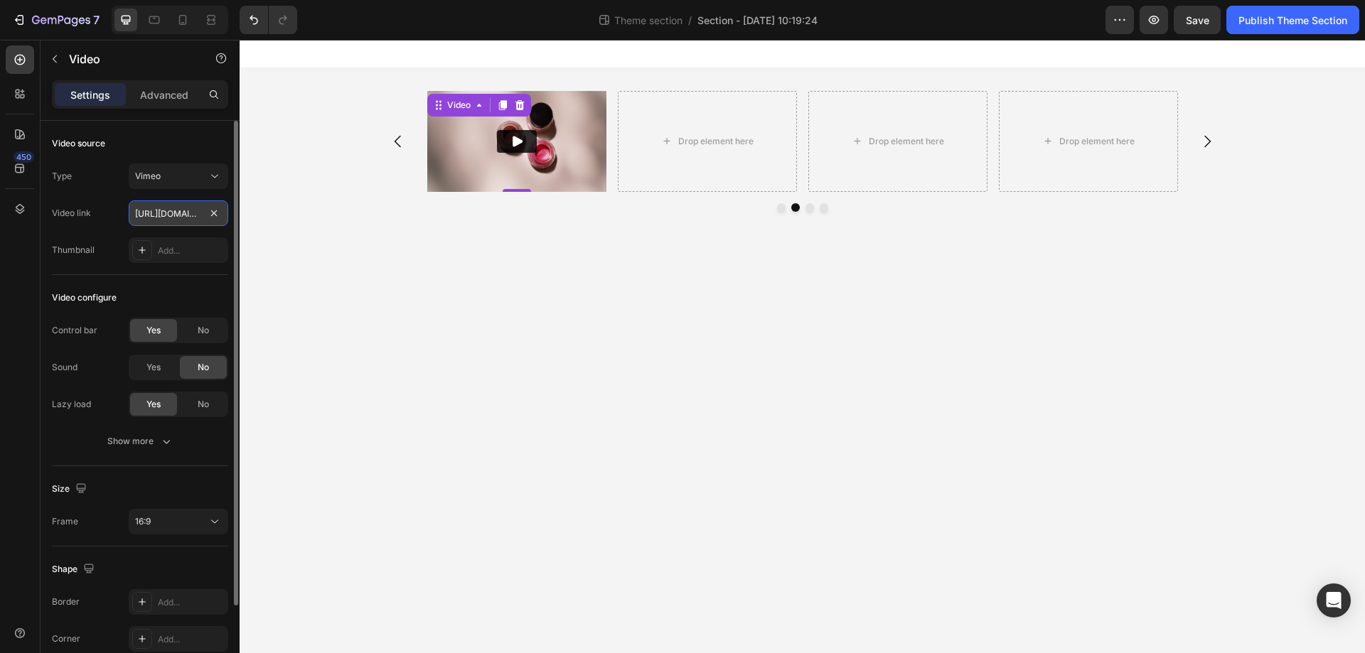
click at [179, 215] on input "https://vimeo.com/1095883398" at bounding box center [179, 213] width 100 height 26
click at [210, 175] on icon at bounding box center [215, 176] width 14 height 14
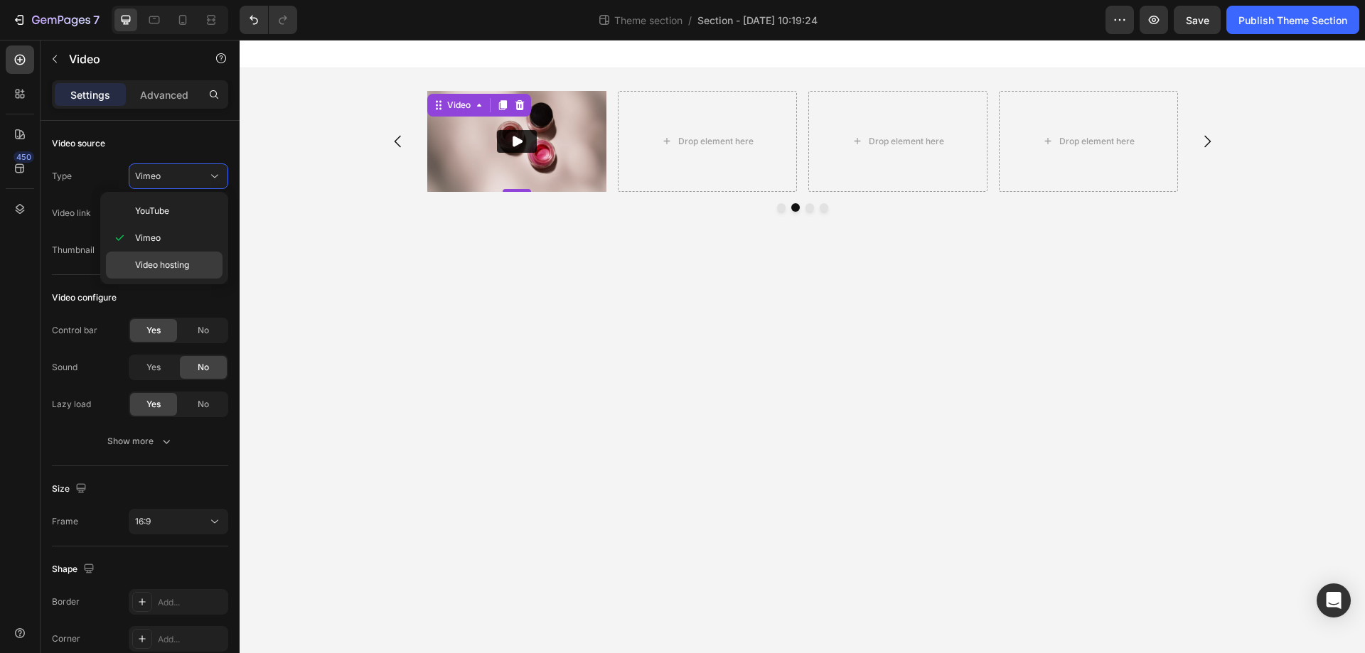
click at [193, 267] on p "Video hosting" at bounding box center [175, 265] width 81 height 13
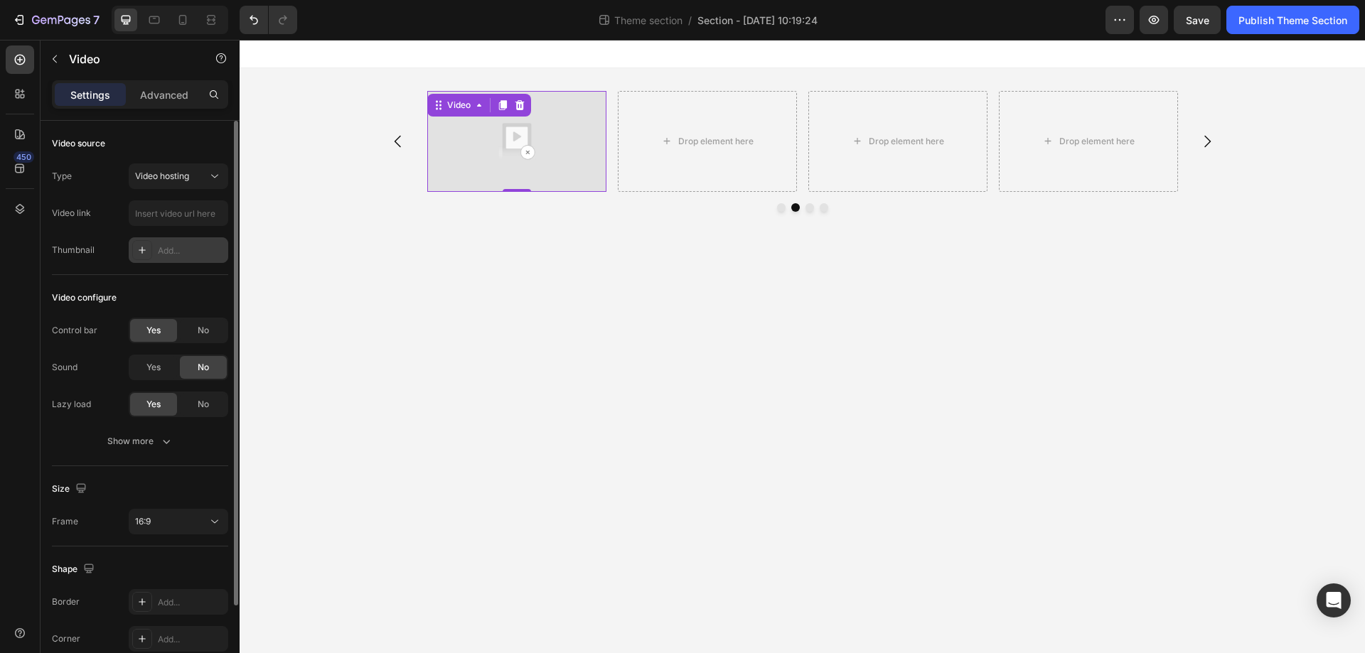
click at [141, 249] on icon at bounding box center [142, 250] width 11 height 11
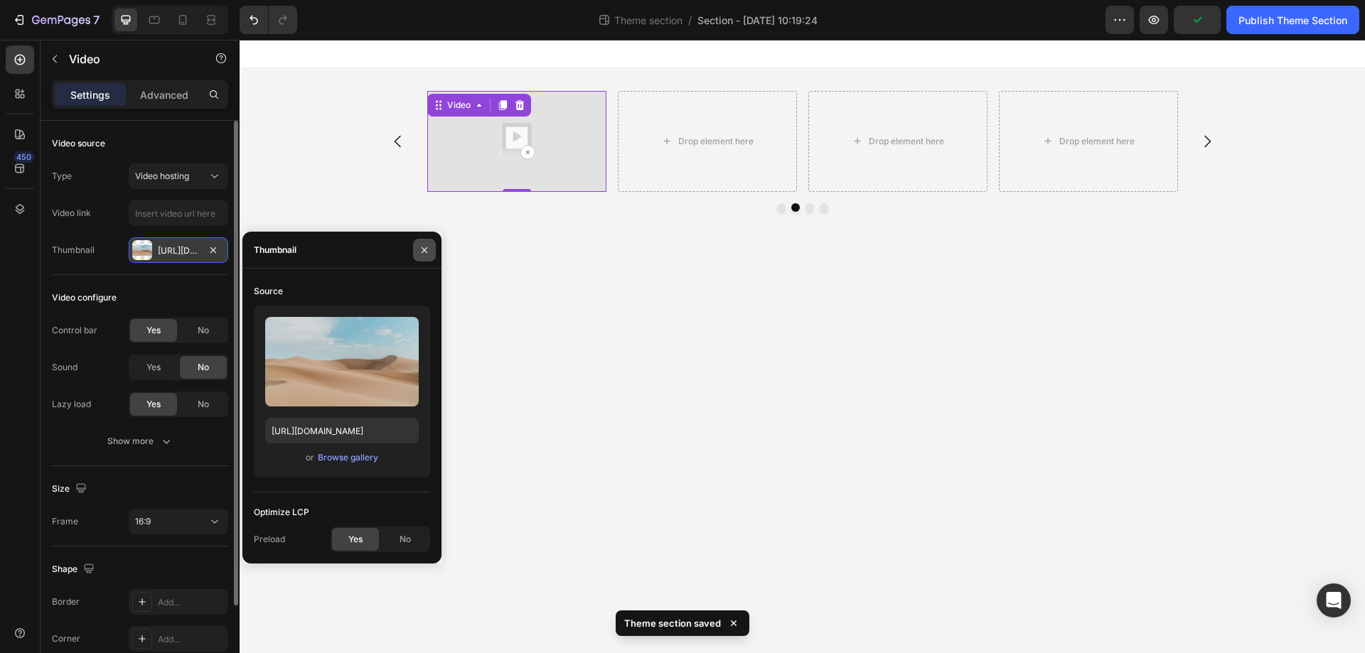
click at [420, 248] on icon "button" at bounding box center [424, 250] width 11 height 11
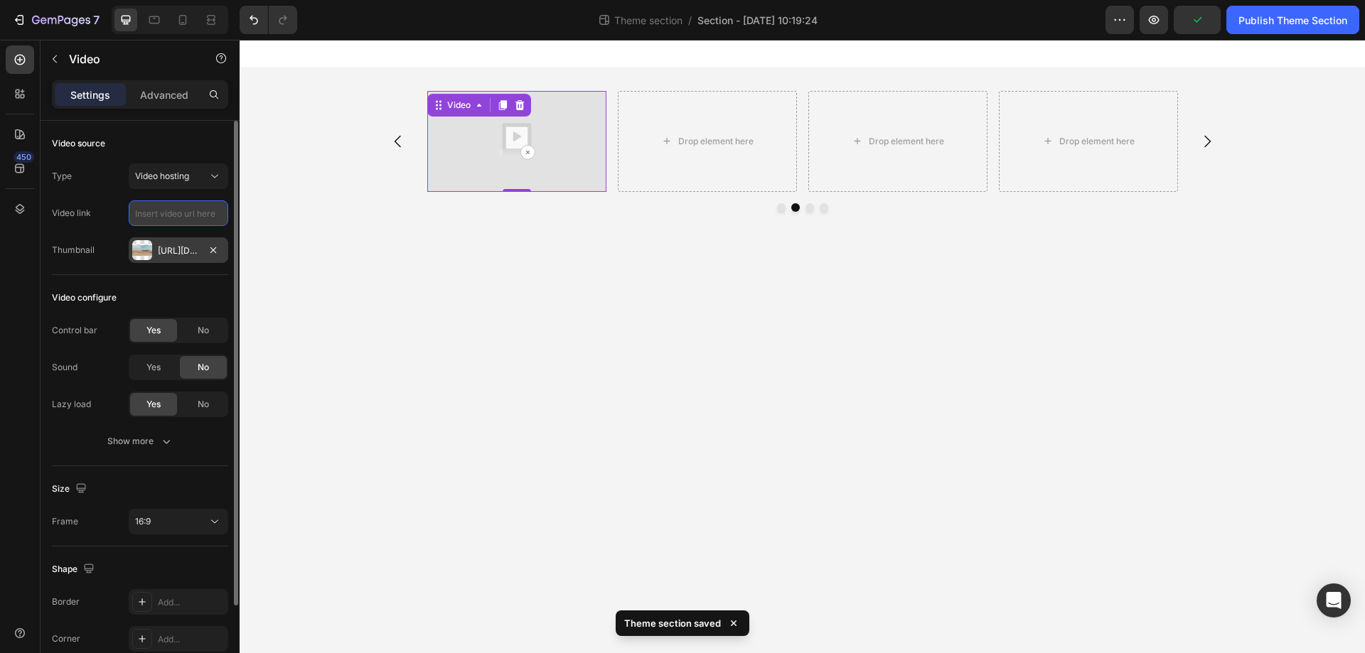
click at [168, 216] on input "text" at bounding box center [179, 213] width 100 height 26
click at [161, 217] on input "text" at bounding box center [179, 213] width 100 height 26
paste input "https://cdn.shopify.com/videos/c/vp/62bc06ab512f4fa4b1bf4149588b66eb/62bc06ab51…"
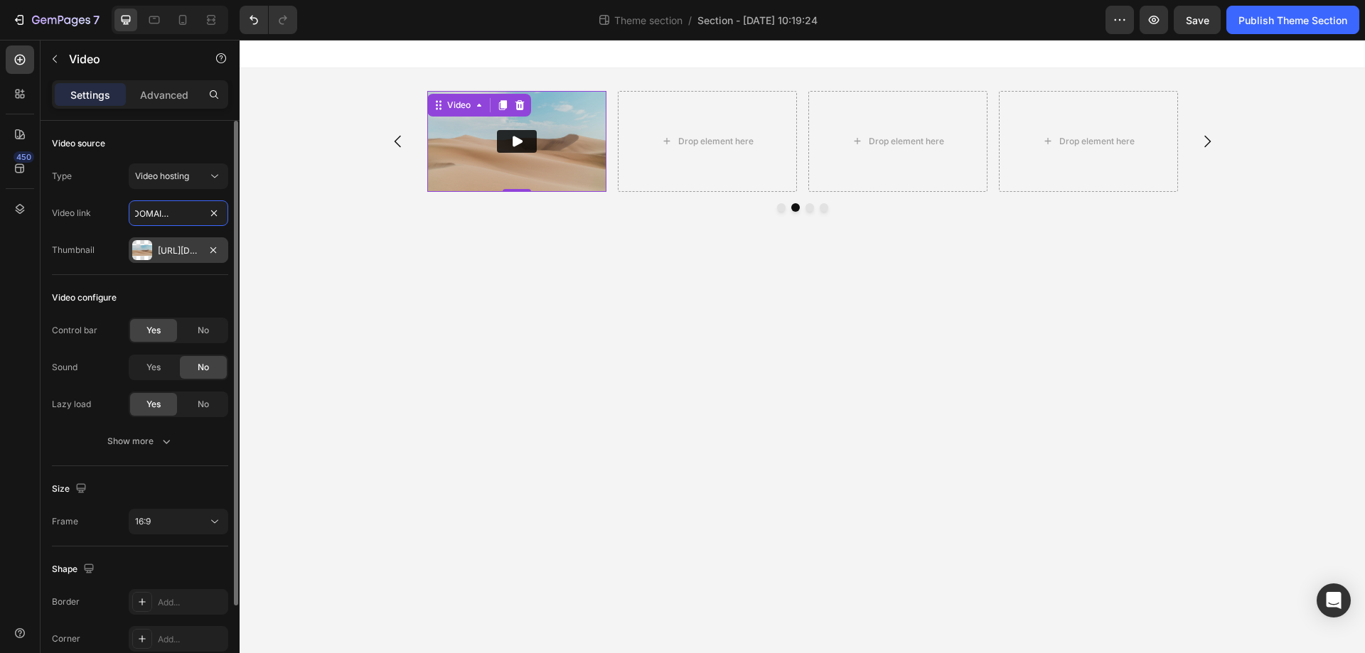
type input "https://cdn.shopify.com/videos/c/vp/62bc06ab512f4fa4b1bf4149588b66eb/62bc06ab51…"
click at [182, 290] on div "Video configure" at bounding box center [140, 298] width 176 height 23
click at [213, 248] on icon "button" at bounding box center [213, 250] width 11 height 11
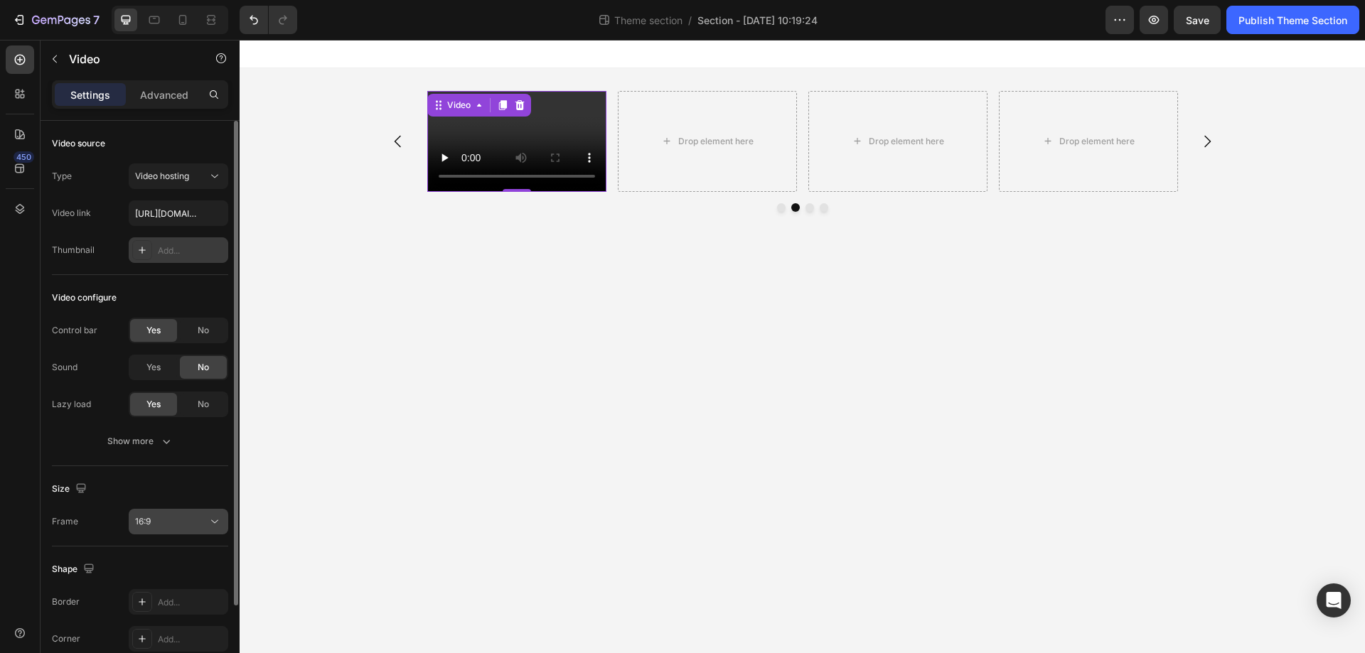
click at [164, 525] on div "16:9" at bounding box center [171, 521] width 73 height 13
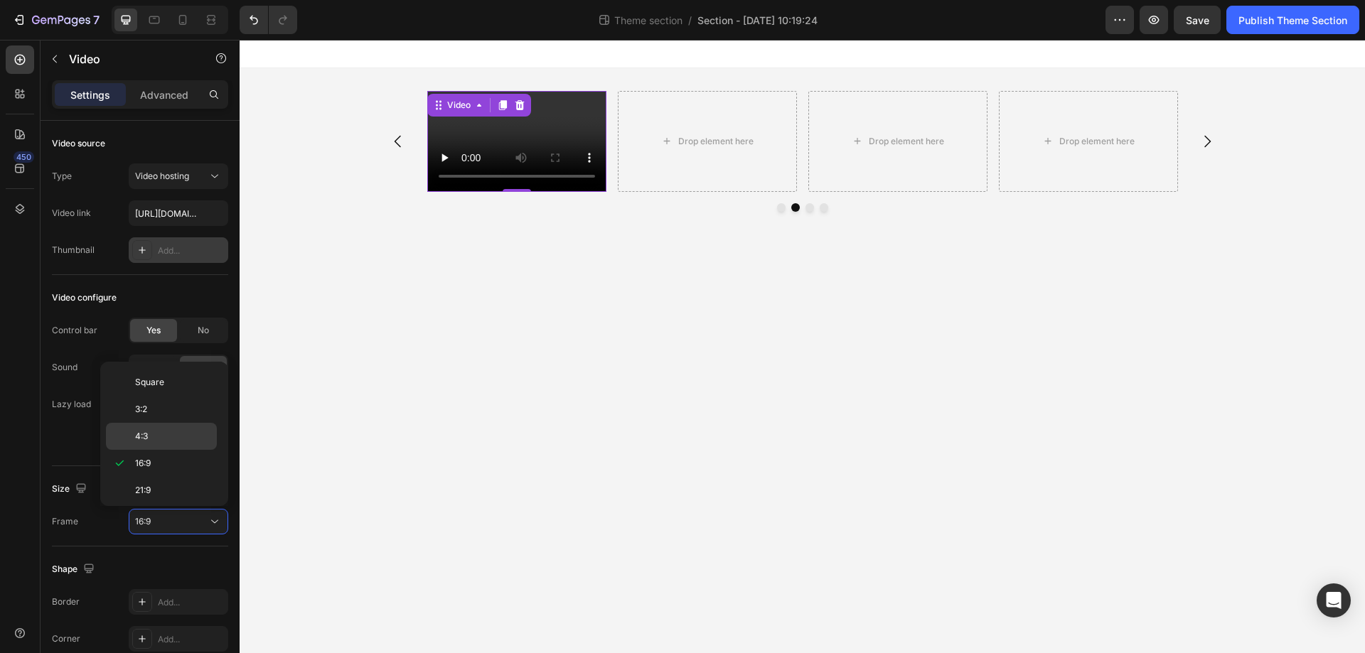
scroll to position [137, 0]
click at [168, 457] on p "9:16" at bounding box center [172, 460] width 75 height 13
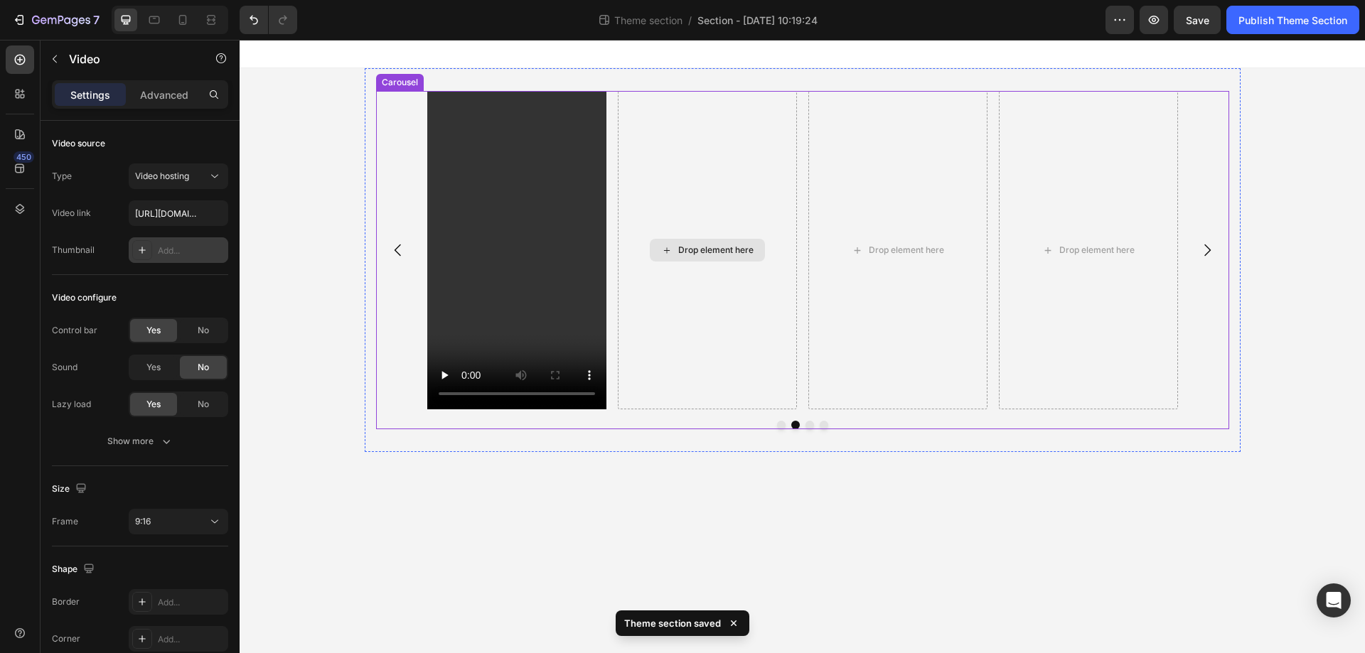
click at [709, 256] on div "Drop element here" at bounding box center [707, 250] width 115 height 23
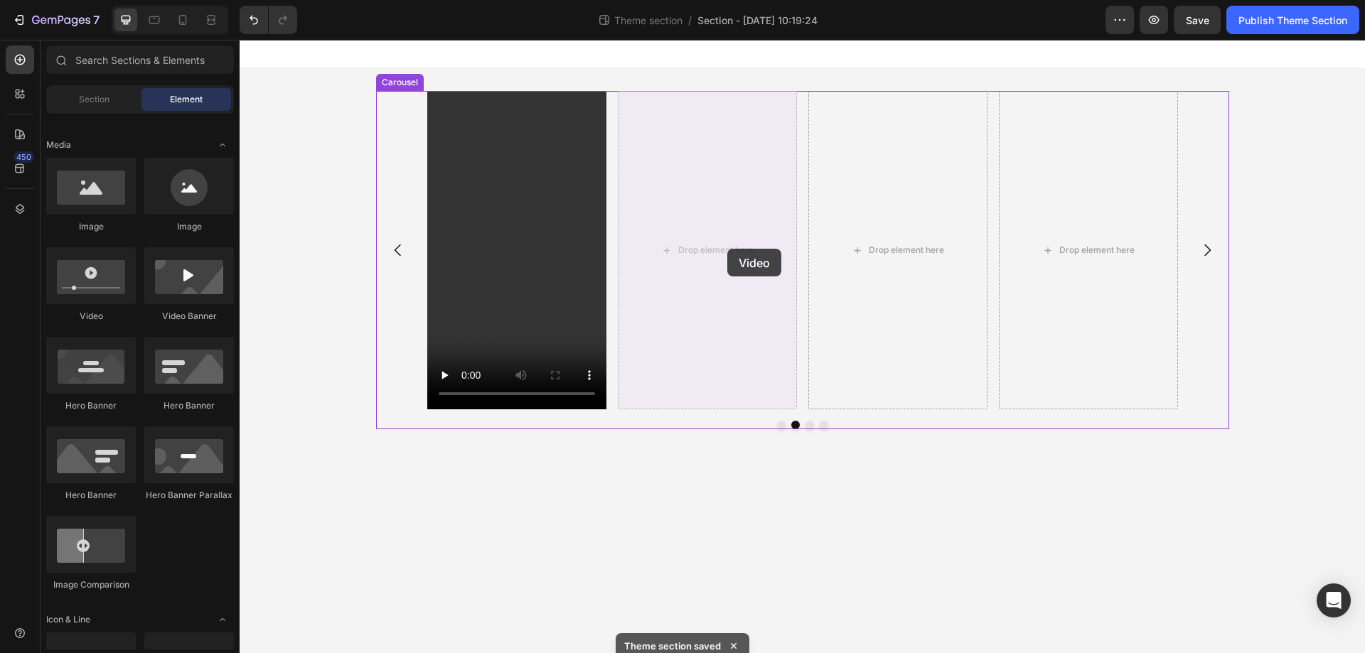
drag, startPoint x: 341, startPoint y: 329, endPoint x: 727, endPoint y: 249, distance: 394.3
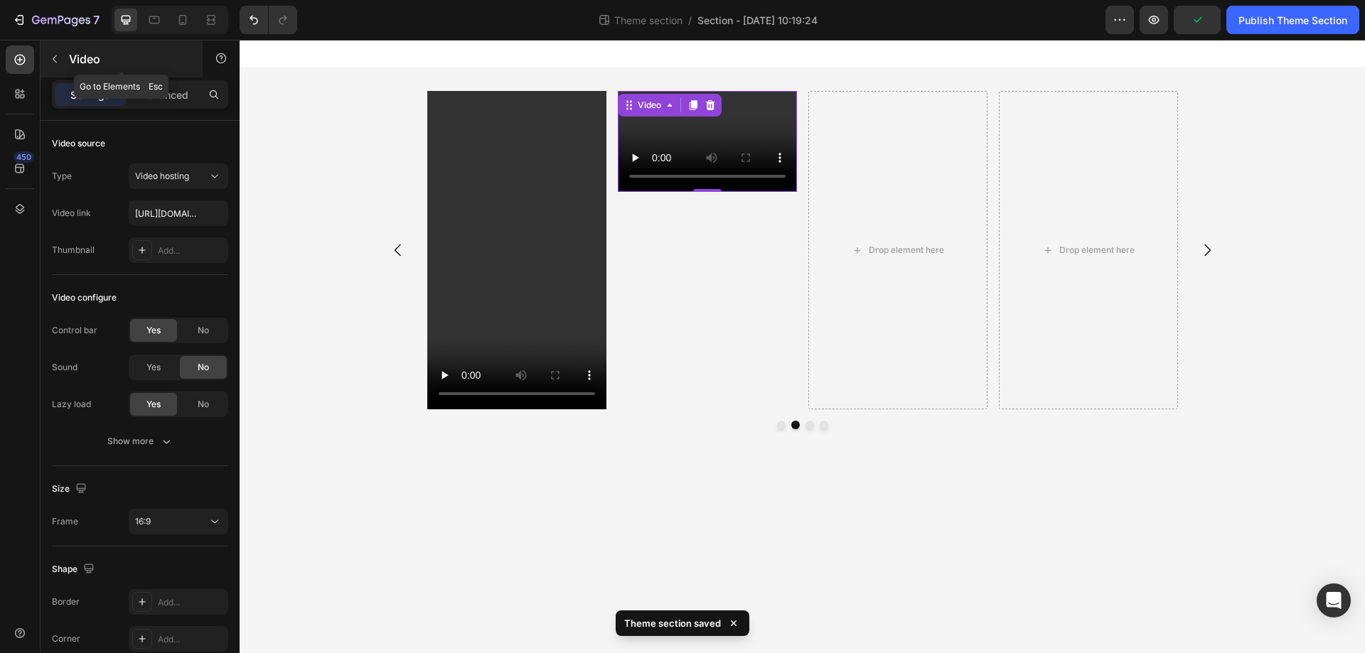
click at [53, 58] on icon "button" at bounding box center [54, 58] width 11 height 11
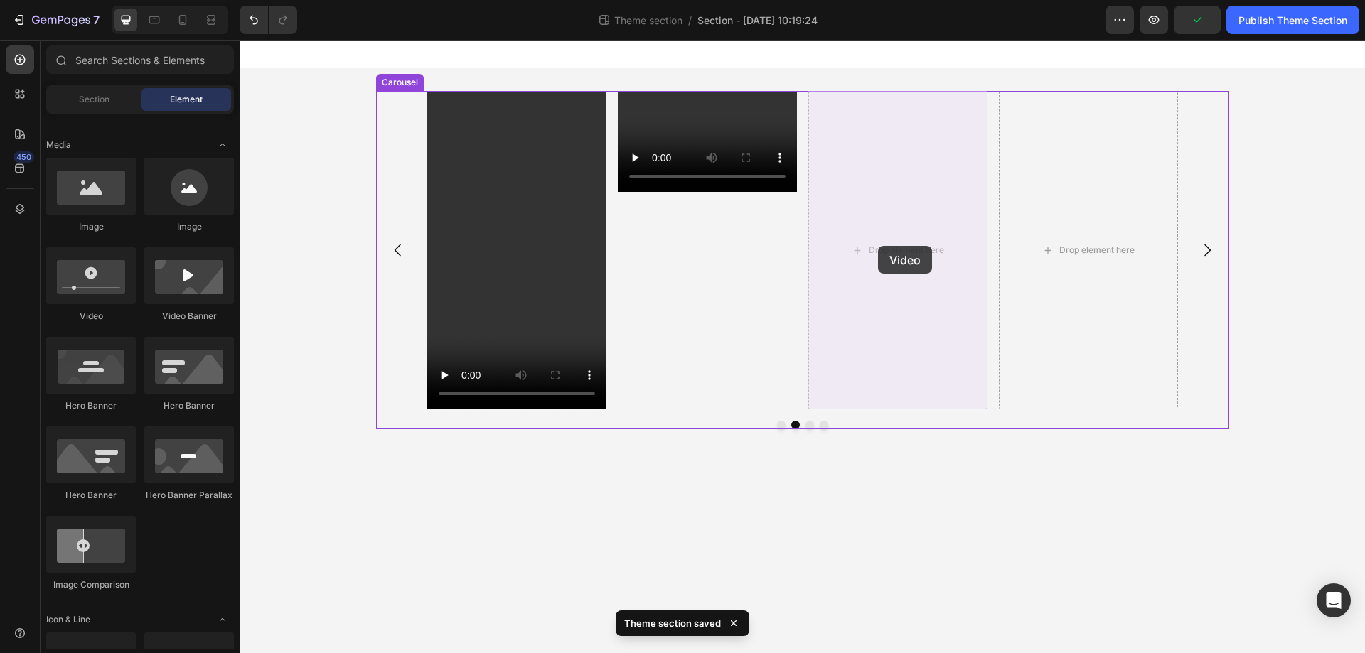
drag, startPoint x: 339, startPoint y: 323, endPoint x: 878, endPoint y: 246, distance: 544.4
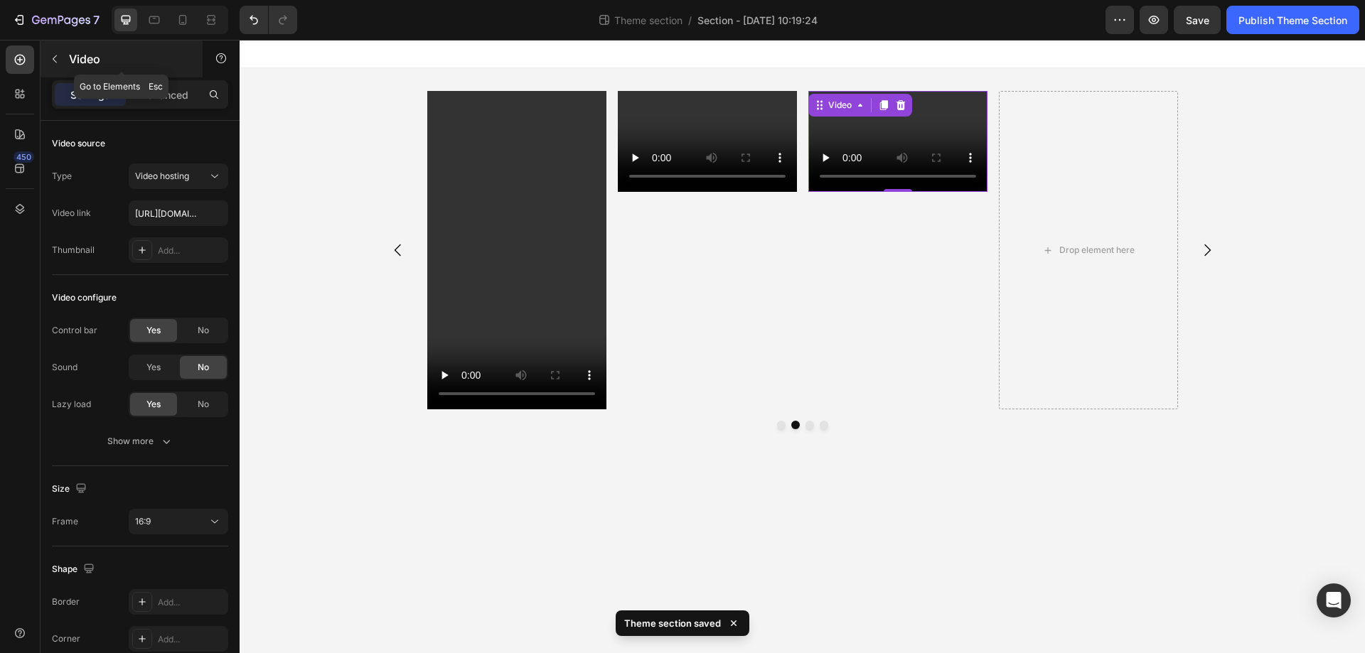
click at [47, 53] on button "button" at bounding box center [54, 59] width 23 height 23
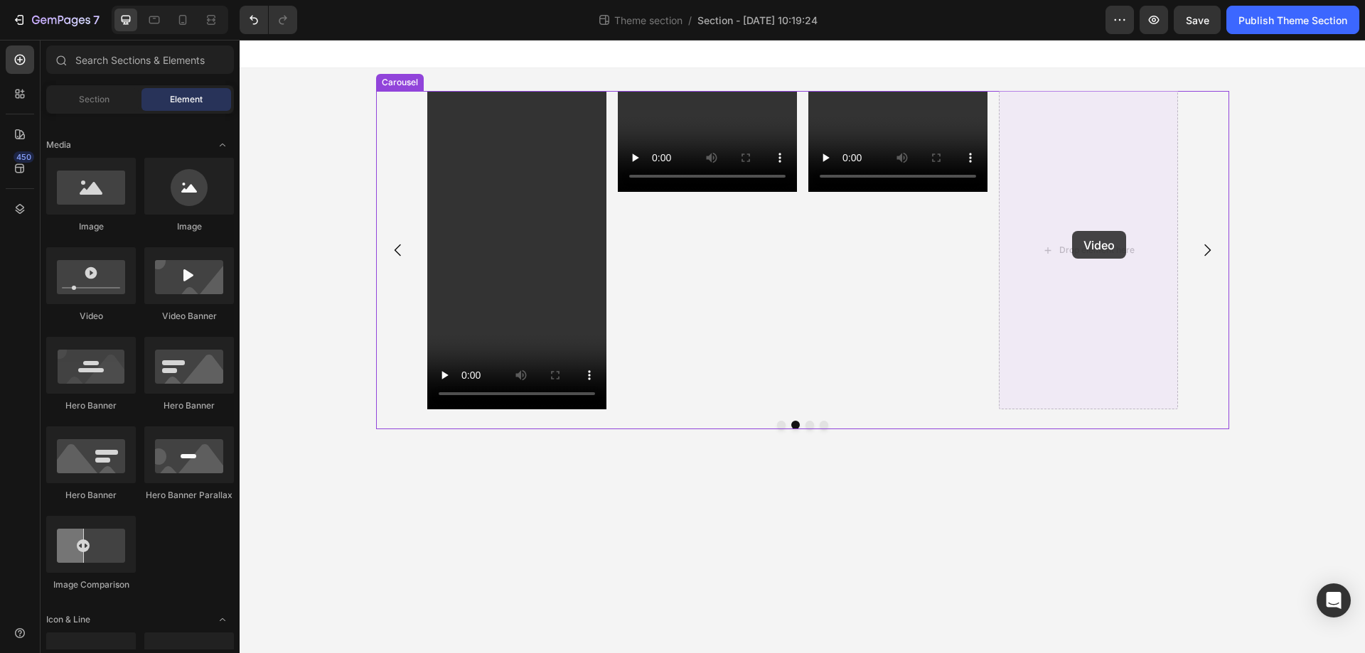
drag, startPoint x: 331, startPoint y: 340, endPoint x: 1072, endPoint y: 231, distance: 748.8
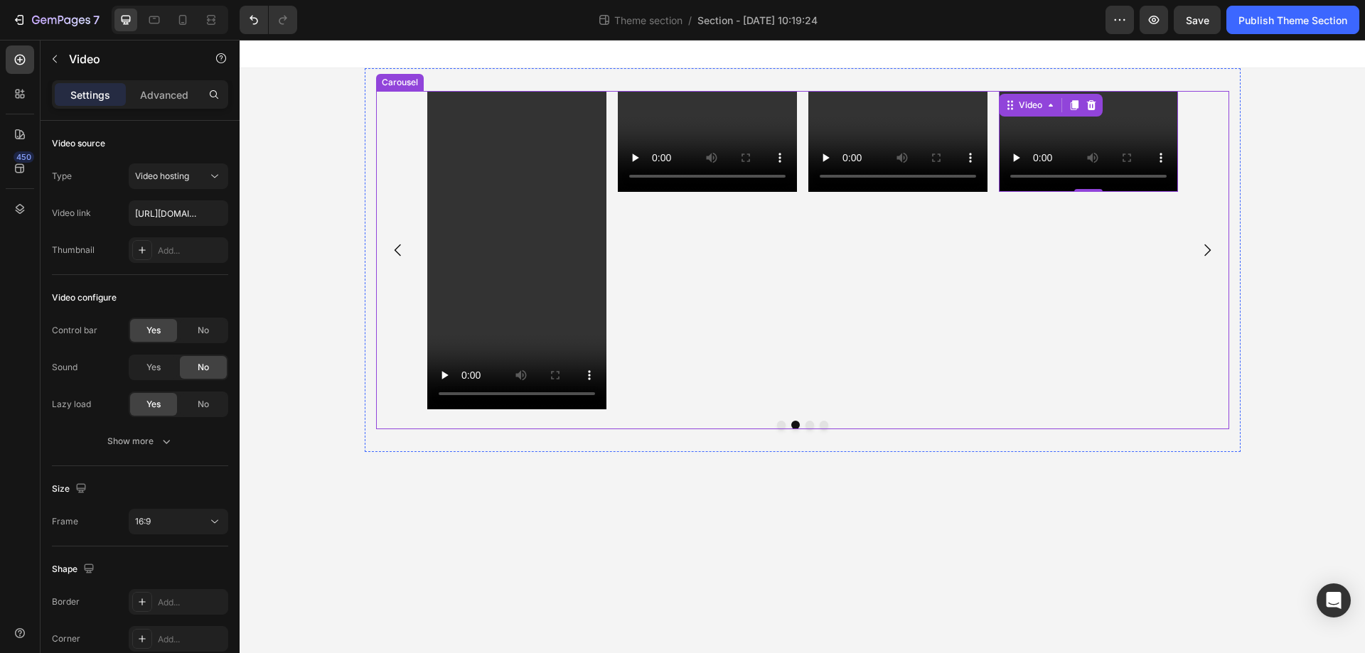
click at [1204, 247] on icon "Carousel Next Arrow" at bounding box center [1207, 250] width 17 height 17
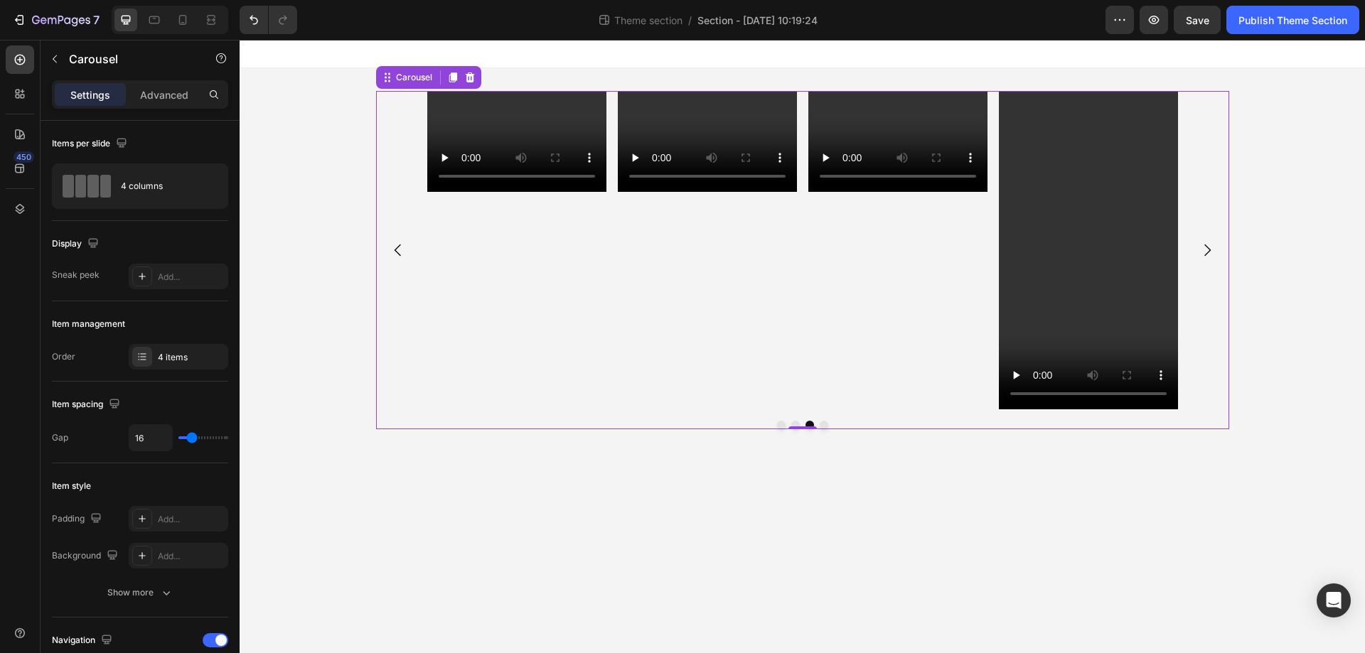
click at [395, 246] on icon "Carousel Back Arrow" at bounding box center [398, 250] width 17 height 17
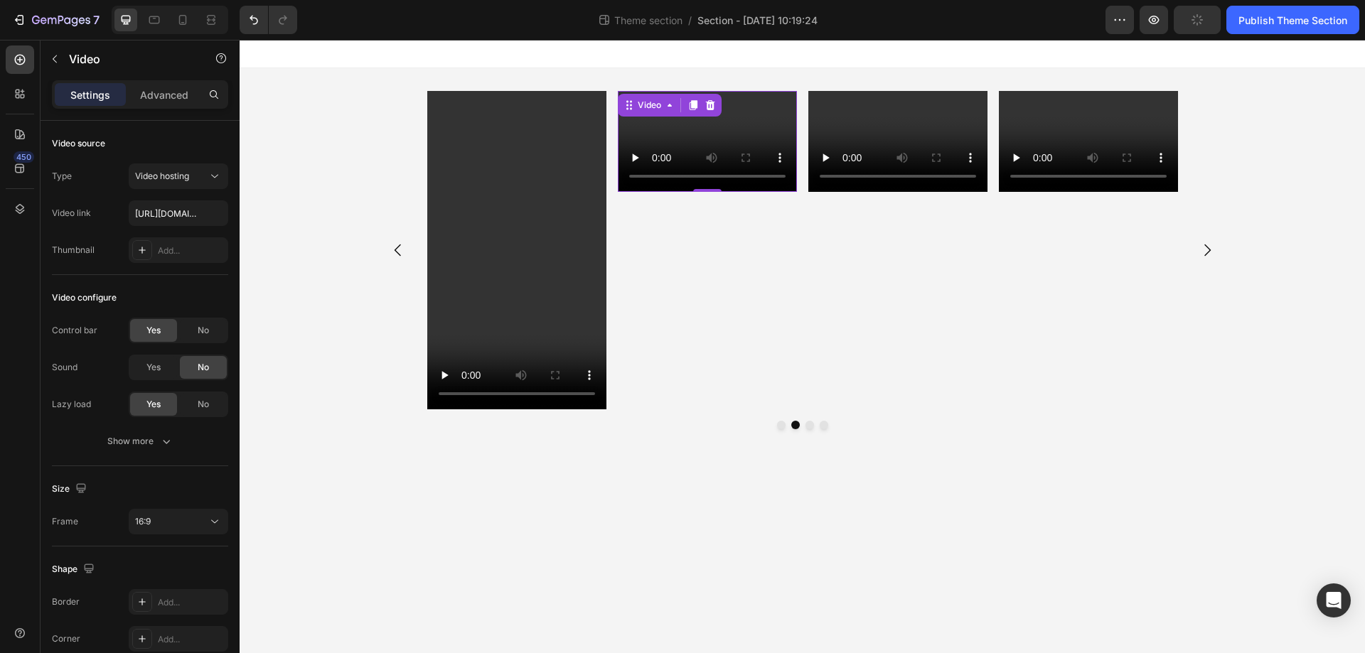
click at [695, 123] on video at bounding box center [707, 141] width 179 height 101
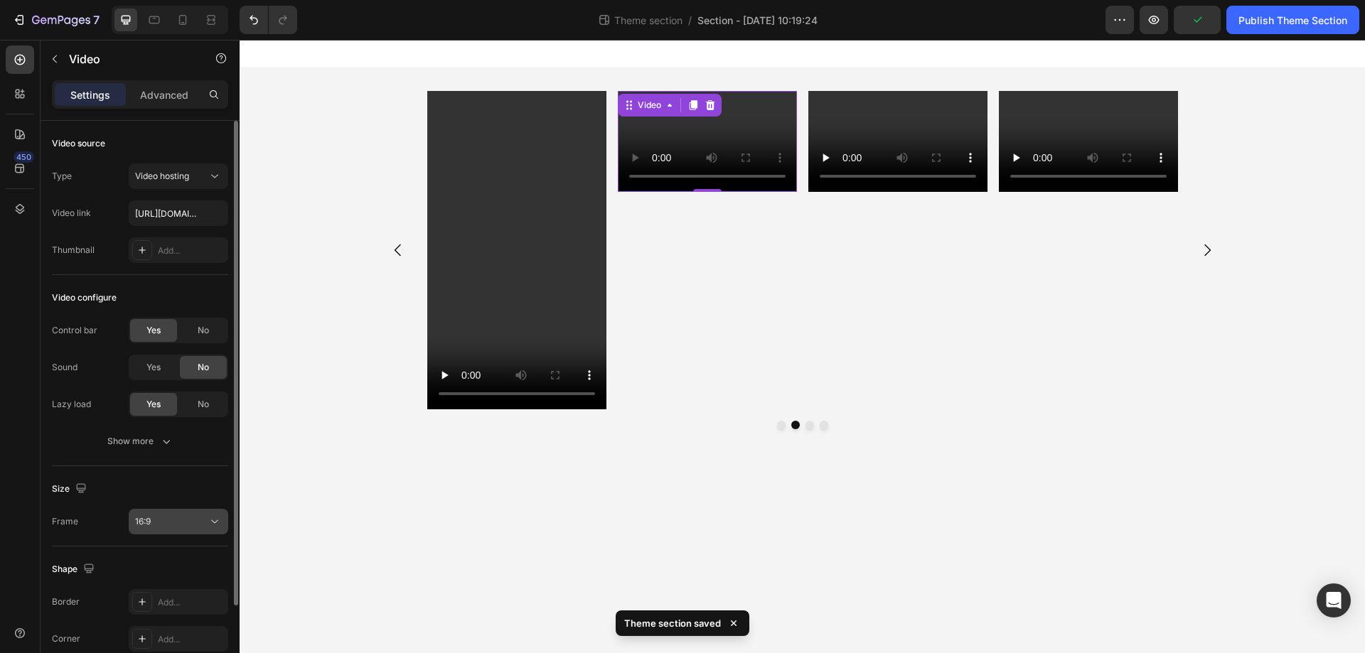
click at [182, 522] on div "16:9" at bounding box center [171, 521] width 73 height 13
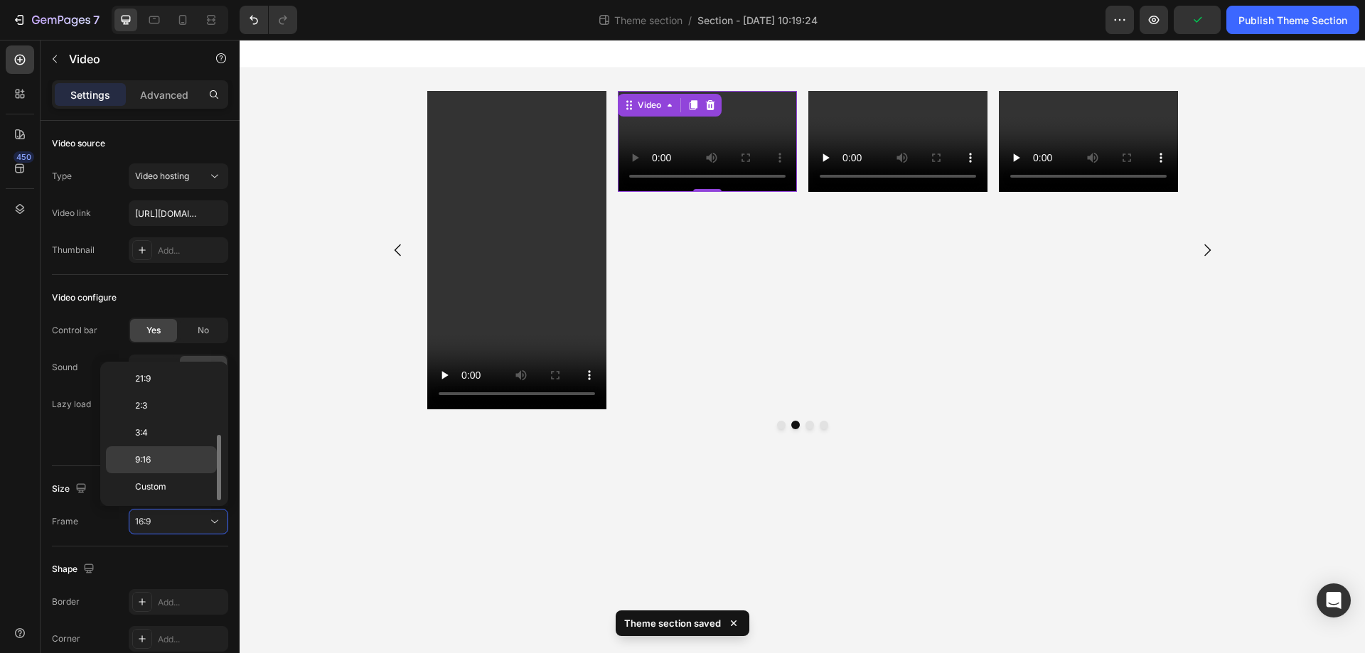
click at [184, 461] on p "9:16" at bounding box center [172, 460] width 75 height 13
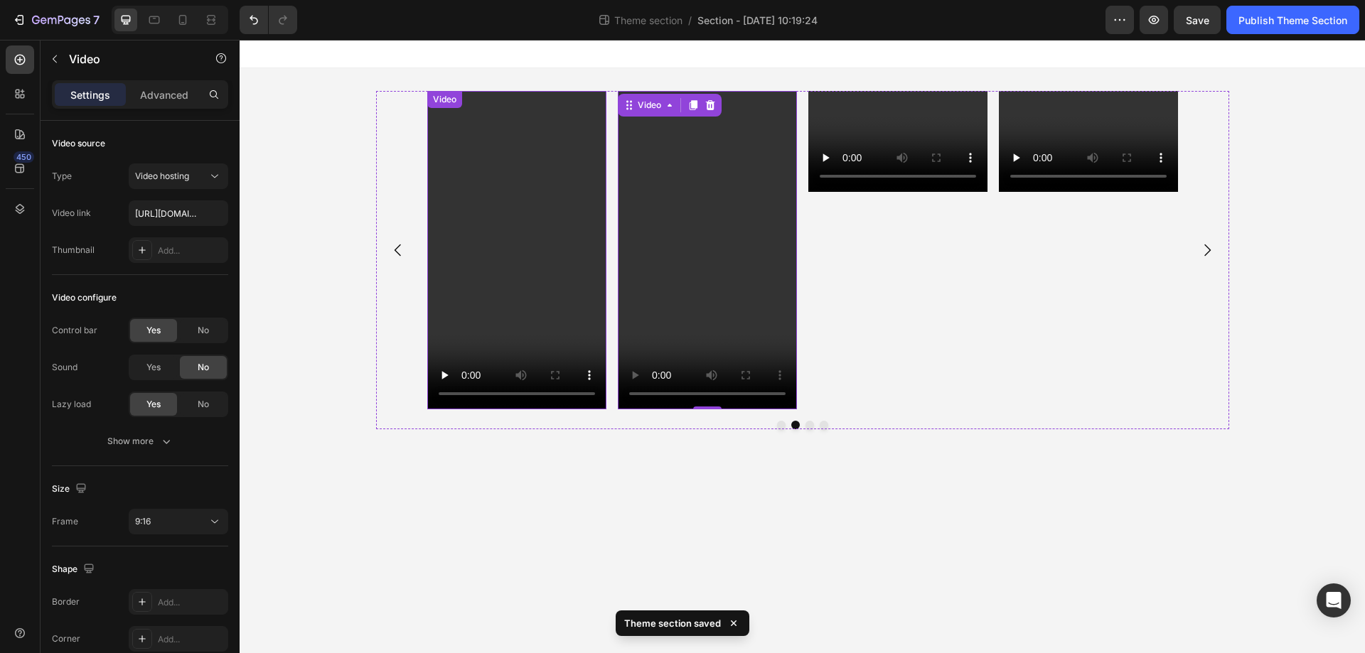
click at [879, 138] on video at bounding box center [897, 141] width 179 height 101
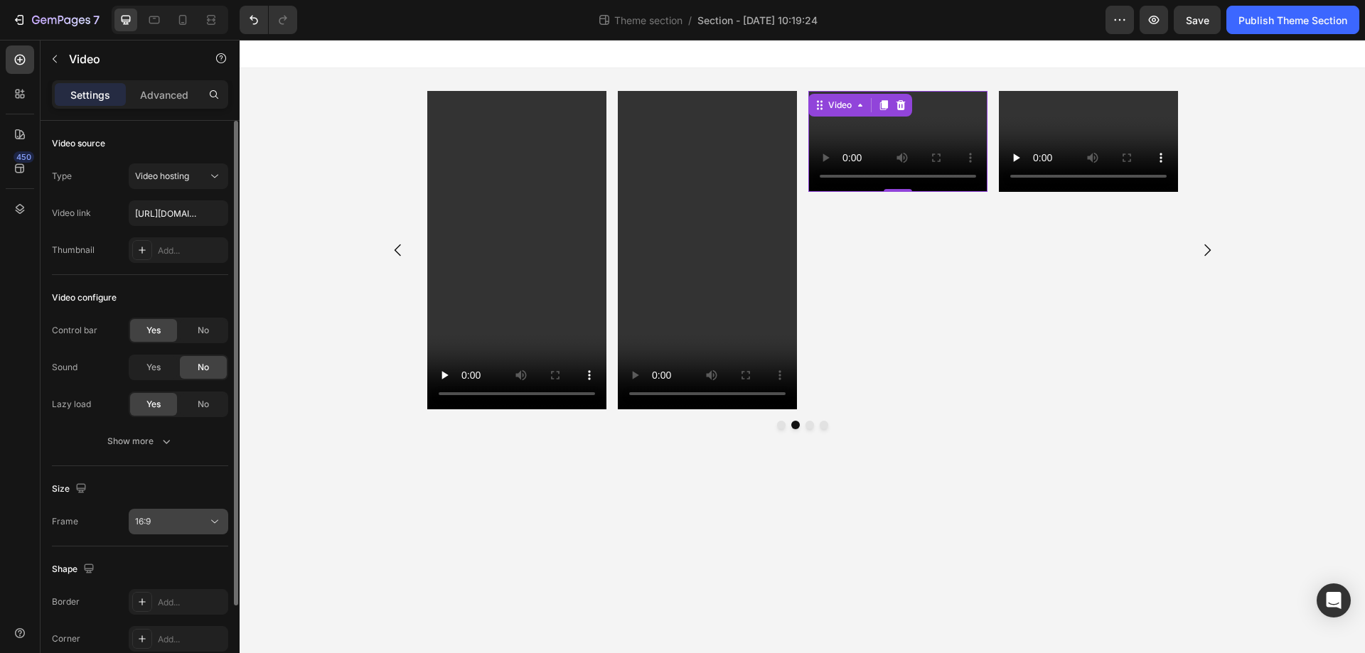
click at [144, 520] on span "16:9" at bounding box center [143, 521] width 16 height 11
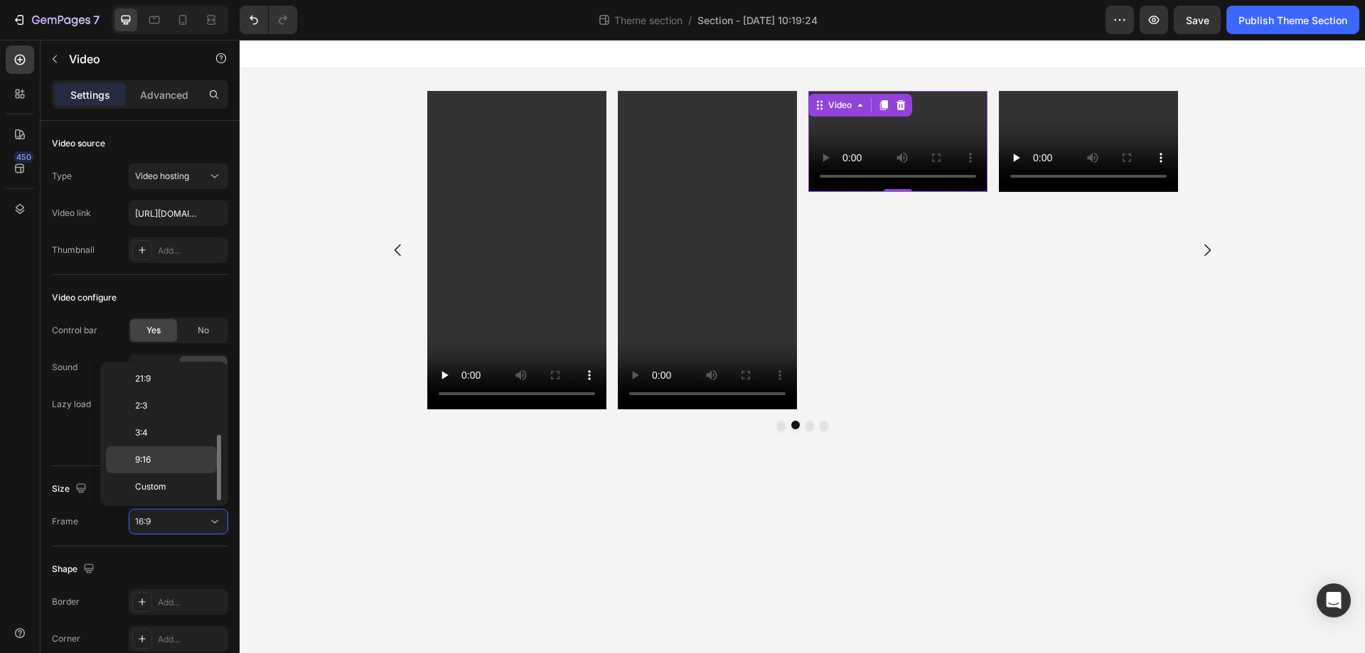
click at [159, 466] on p "9:16" at bounding box center [172, 460] width 75 height 13
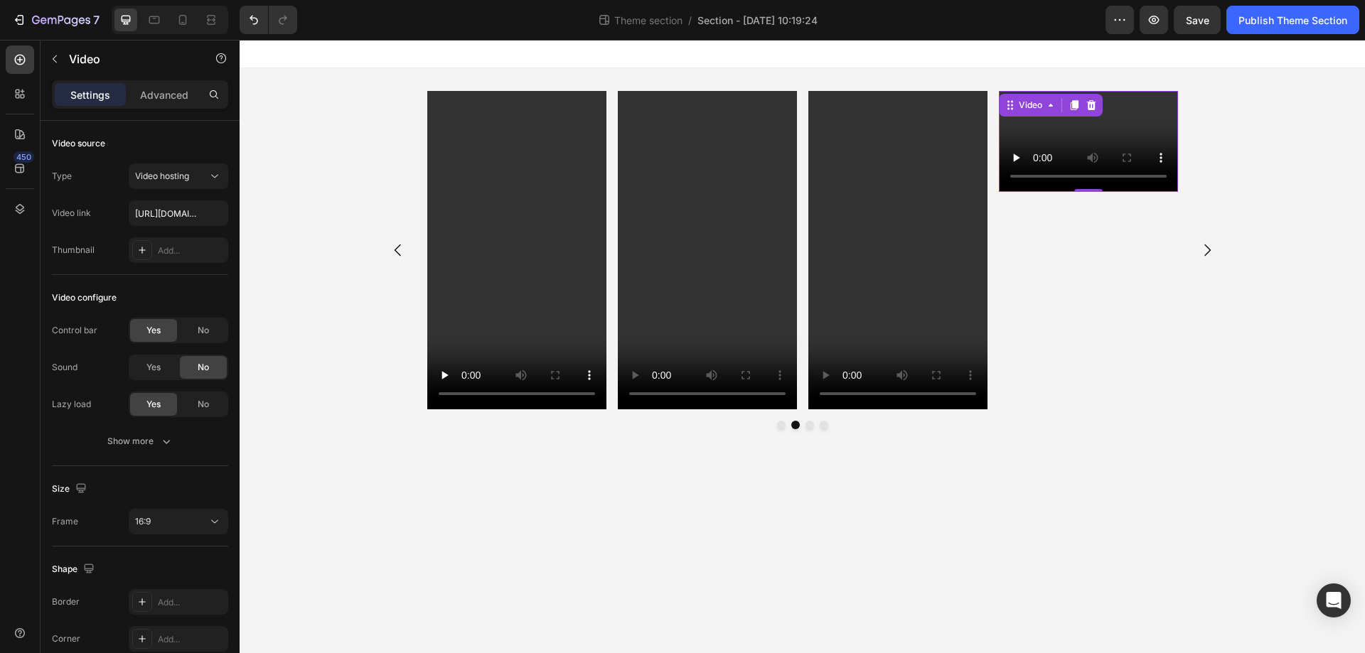
click at [1100, 124] on video at bounding box center [1088, 141] width 179 height 101
click at [159, 520] on div "16:9" at bounding box center [171, 521] width 73 height 13
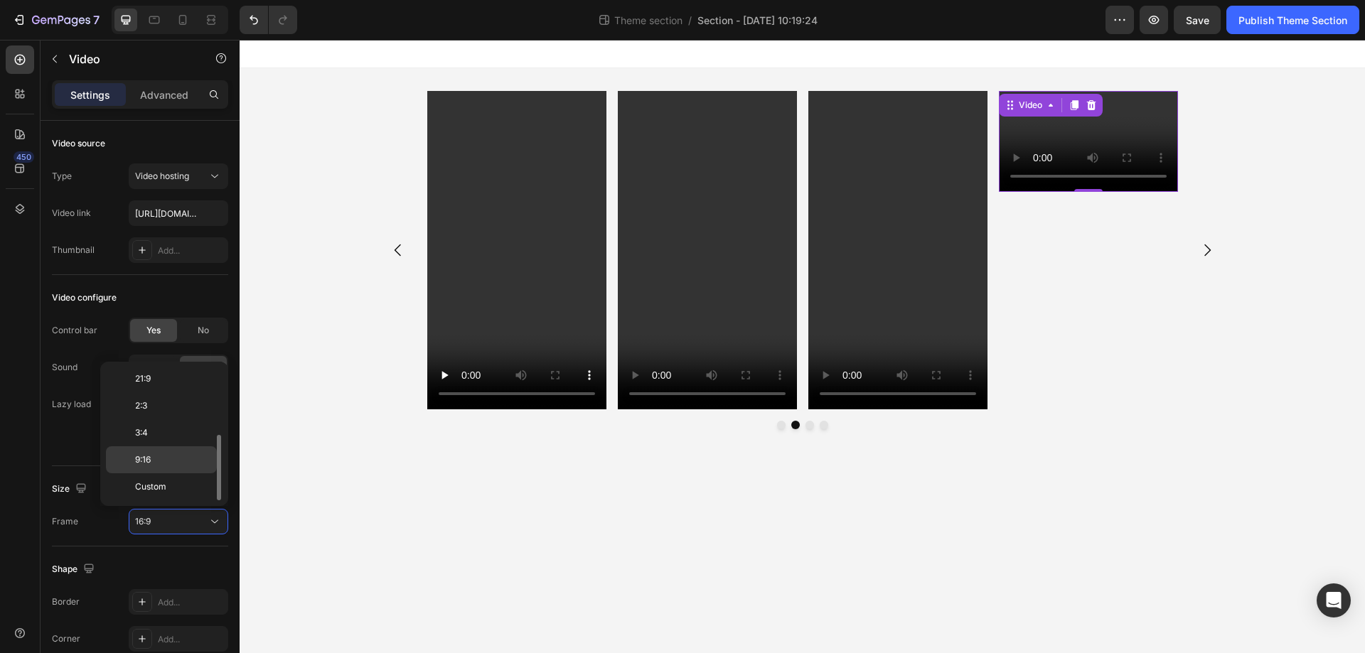
click at [174, 464] on p "9:16" at bounding box center [172, 460] width 75 height 13
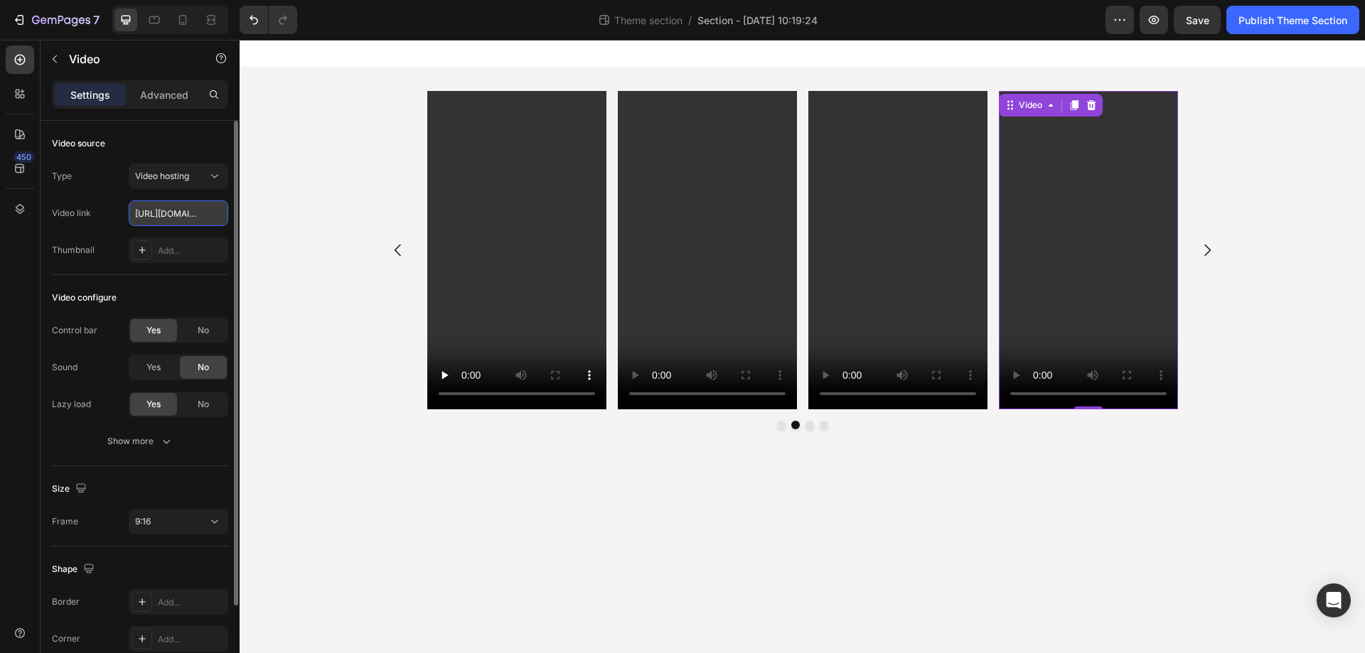
click at [173, 206] on input "https://cdn.shopify.com/videos/c/o/v/2cd3deb506b54b009063f7270ab5cf2e.mp4" at bounding box center [179, 213] width 100 height 26
click at [173, 220] on input "https://cdn.shopify.com/videos/c/o/v/2cd3deb506b54b009063f7270ab5cf2e.mp4" at bounding box center [179, 213] width 100 height 26
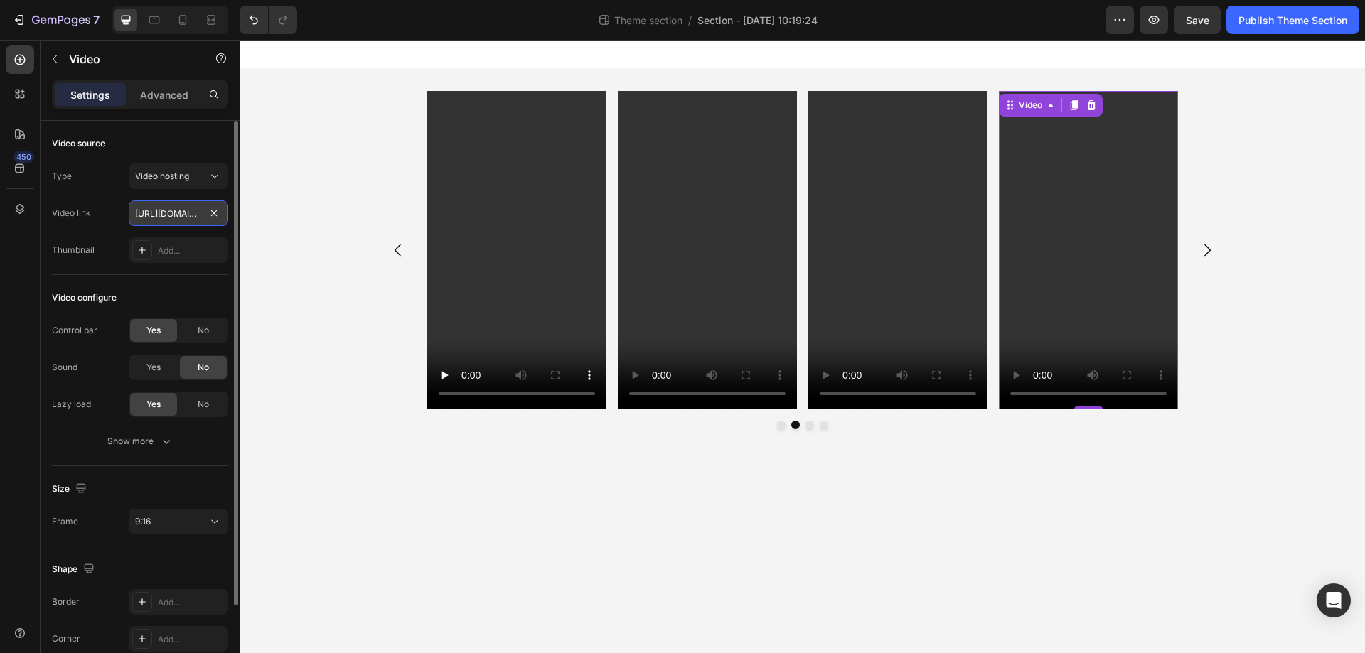
paste input "vp/66a96426d74841f38ba7841c193a3343/66a96426d74841f38ba7841c193a3343.SD-480p-0.…"
type input "https://cdn.shopify.com/videos/c/vp/66a96426d74841f38ba7841c193a3343/66a96426d7…"
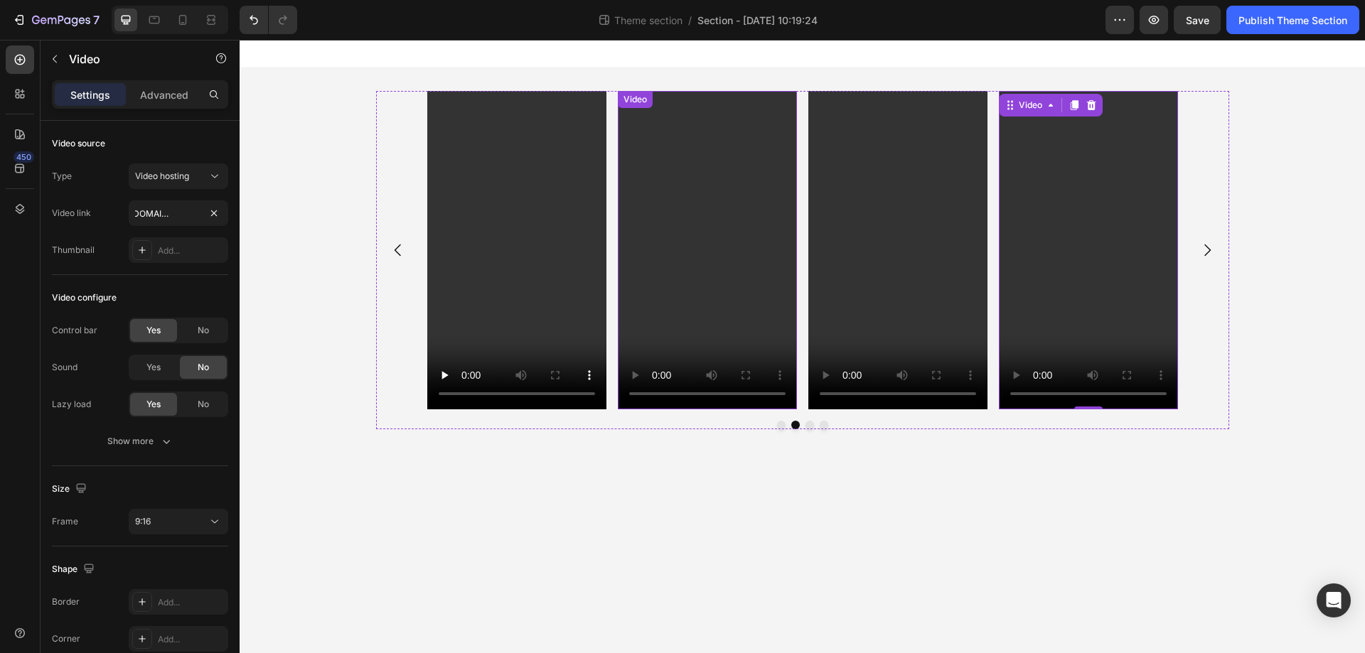
click at [665, 137] on video at bounding box center [707, 250] width 179 height 319
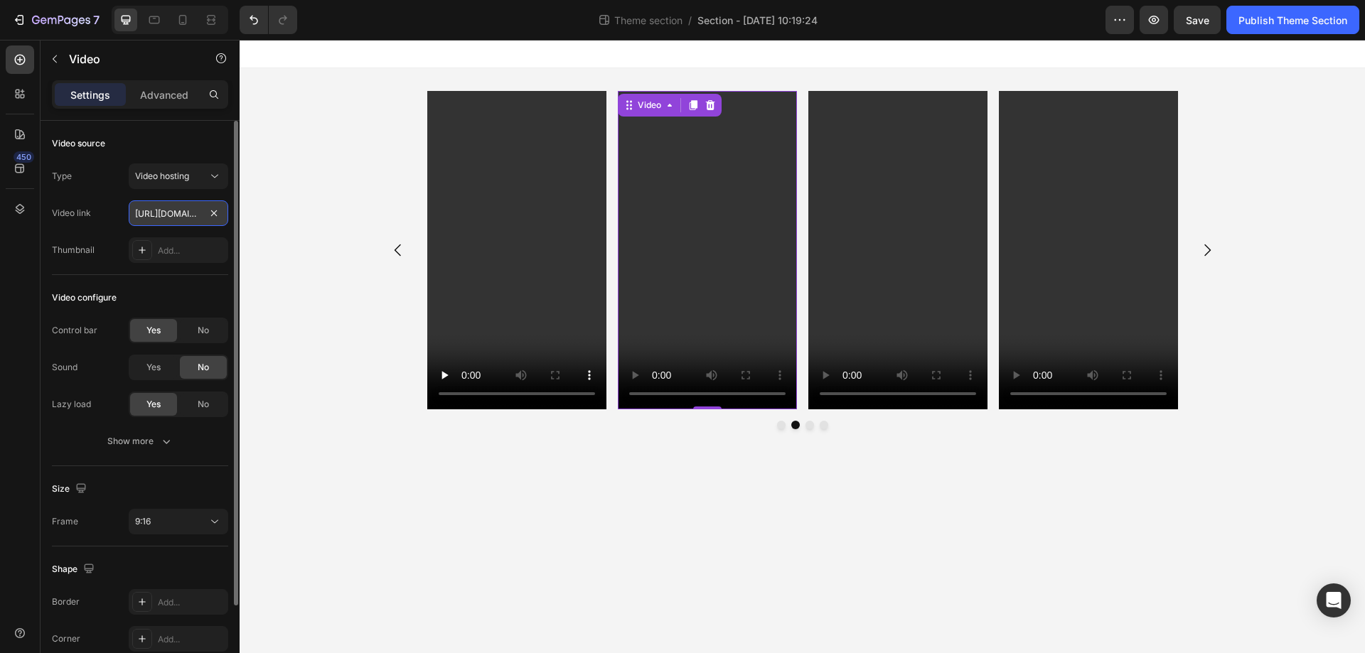
click at [177, 212] on input "https://cdn.shopify.com/videos/c/o/v/2cd3deb506b54b009063f7270ab5cf2e.mp4" at bounding box center [179, 213] width 100 height 26
type input "https://cdn.shopify.com/videos/c/vp/66a96426d74841f38ba7841c193a3343/66a96426d7…"
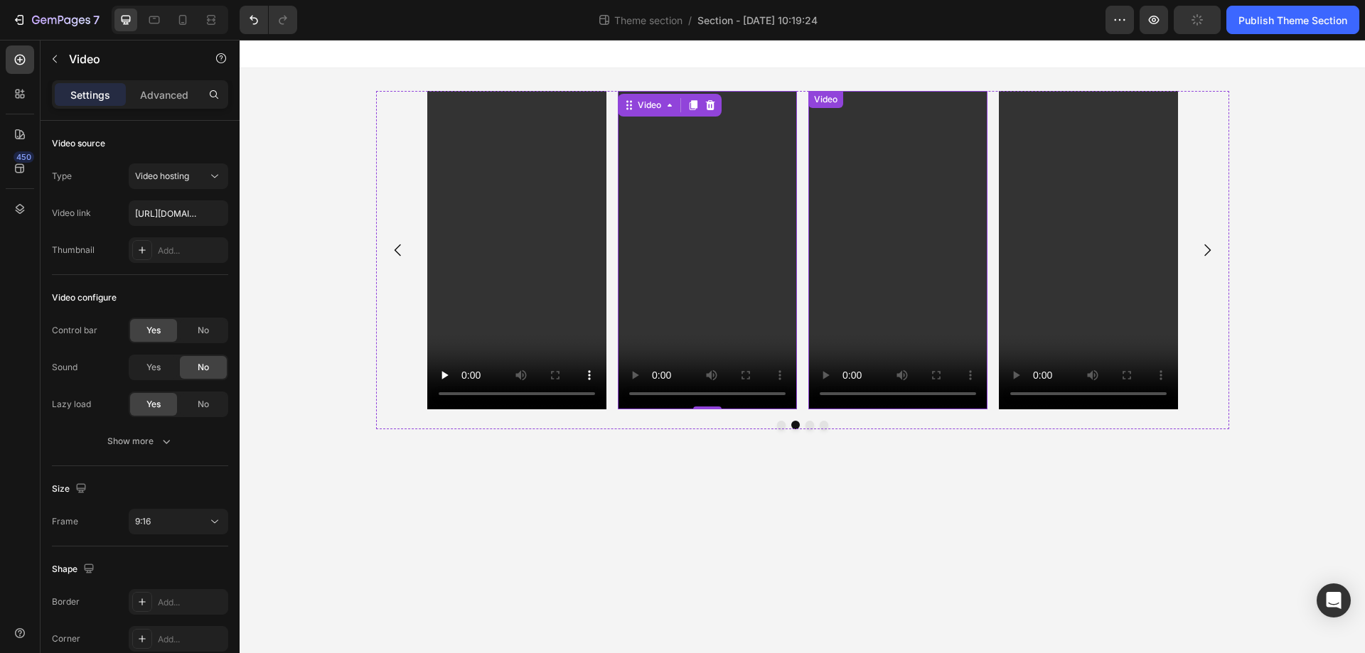
click at [874, 194] on video at bounding box center [897, 250] width 179 height 319
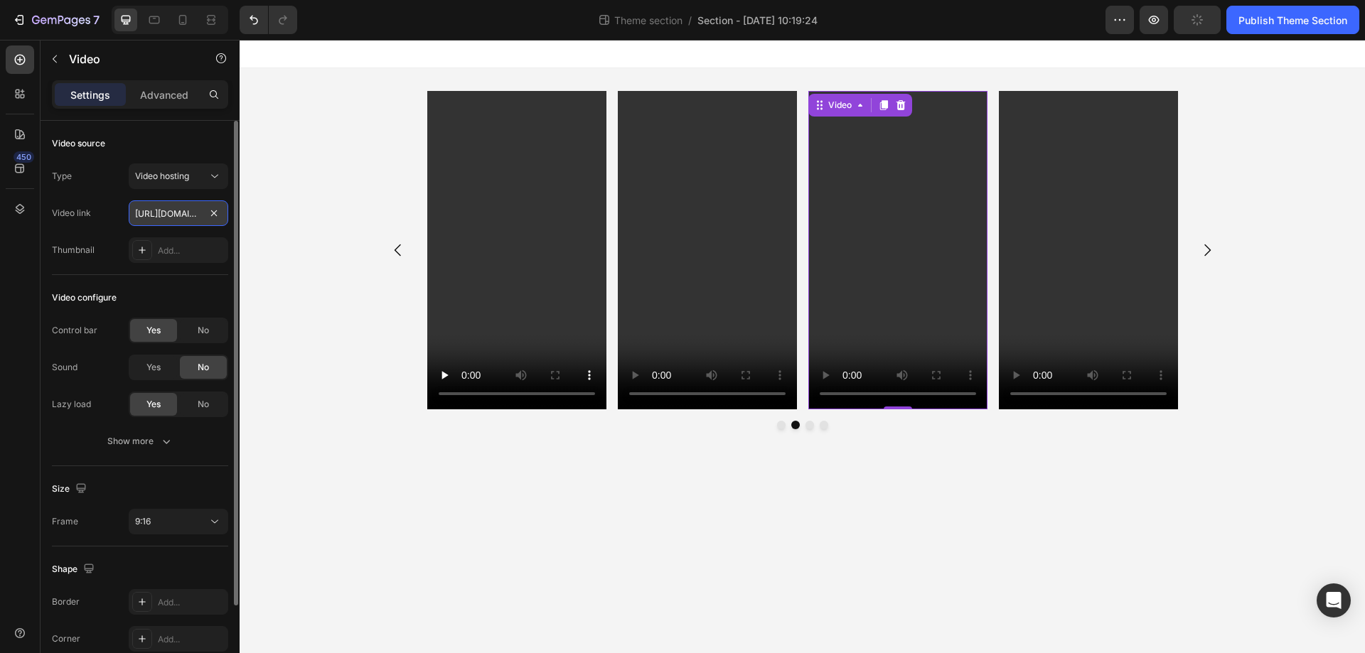
click at [183, 205] on input "https://cdn.shopify.com/videos/c/o/v/2cd3deb506b54b009063f7270ab5cf2e.mp4" at bounding box center [179, 213] width 100 height 26
type input "https://cdn.shopify.com/videos/c/vp/c5818fc8082d459ead3bb8aa398abb93/c5818fc808…"
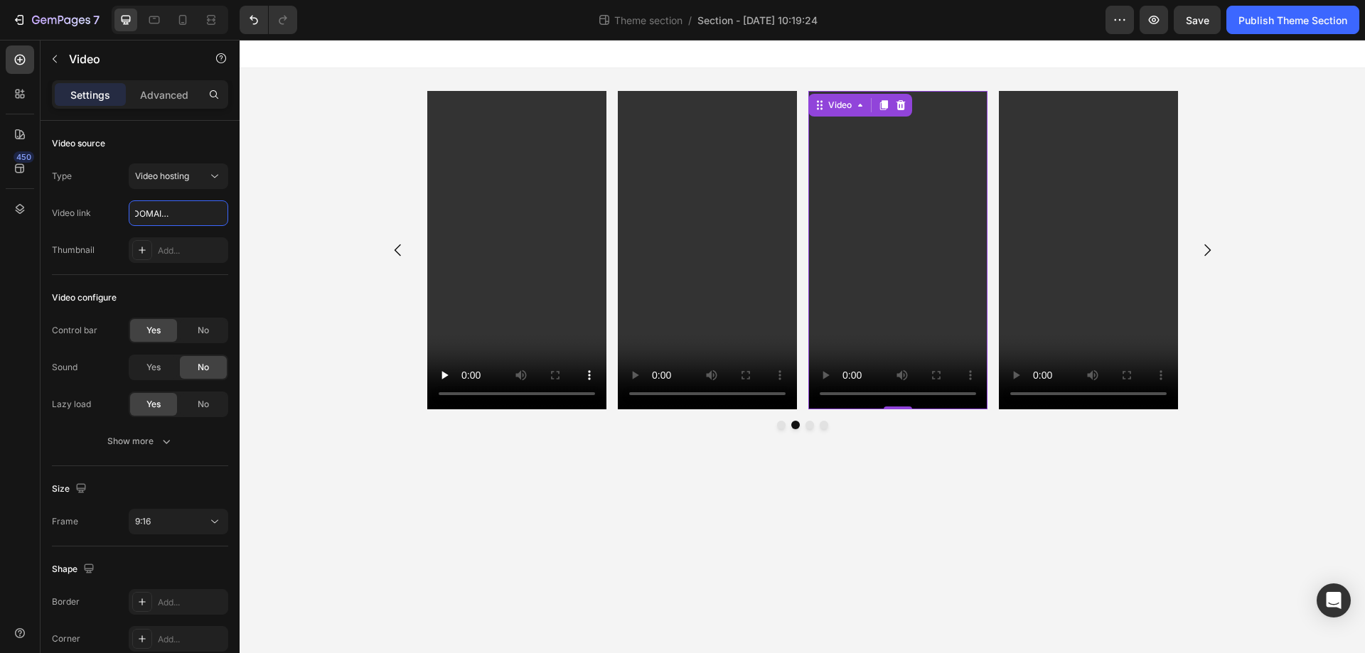
scroll to position [0, 0]
click at [1113, 226] on video at bounding box center [1088, 250] width 179 height 319
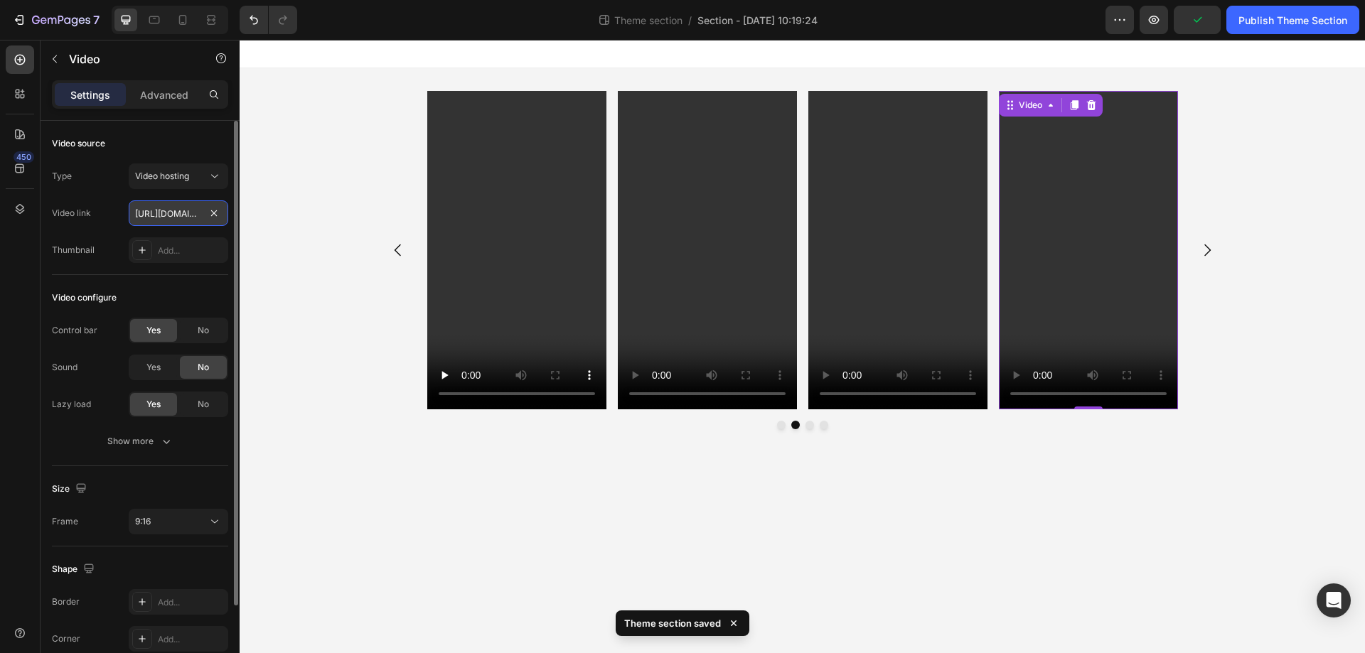
click at [174, 210] on input "https://cdn.shopify.com/videos/c/vp/66a96426d74841f38ba7841c193a3343/66a96426d7…" at bounding box center [179, 213] width 100 height 26
type input "https://cdn.shopify.com/videos/c/vp/226e751be0504056ab74d985f12d744b/226e751be0…"
click at [380, 310] on div "Video 0 Video Video Video" at bounding box center [802, 250] width 853 height 319
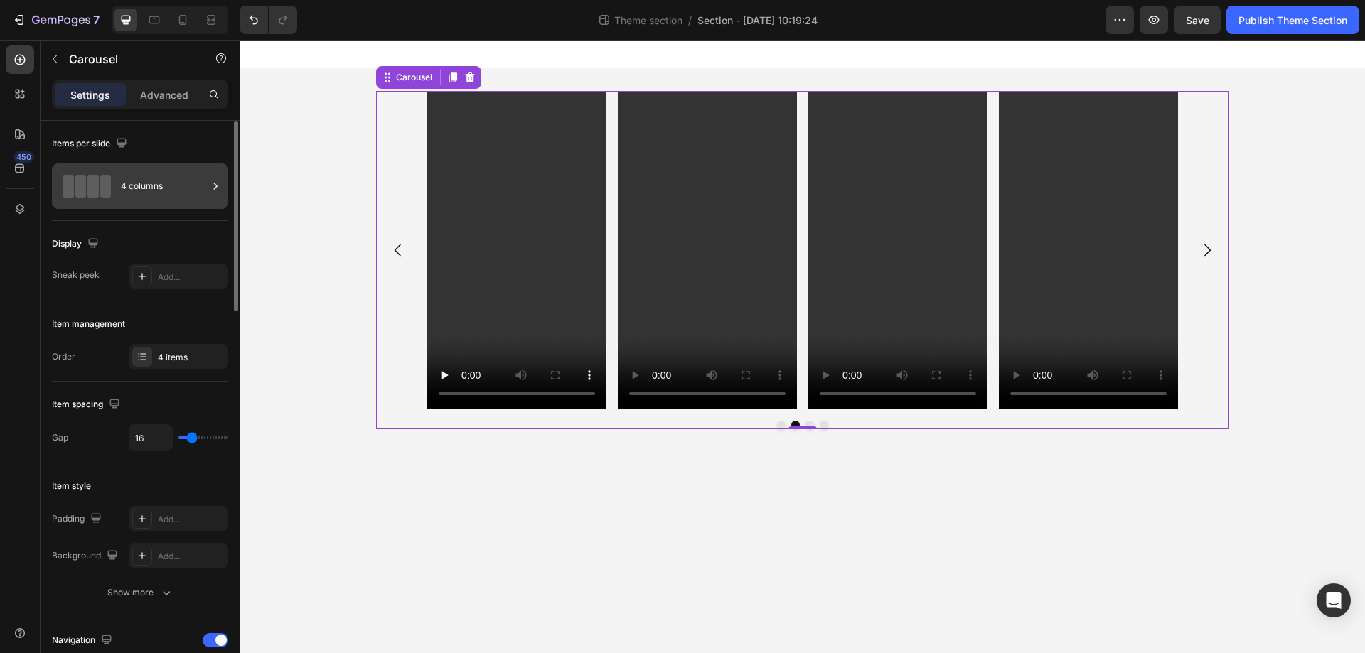
click at [216, 184] on icon at bounding box center [215, 186] width 14 height 14
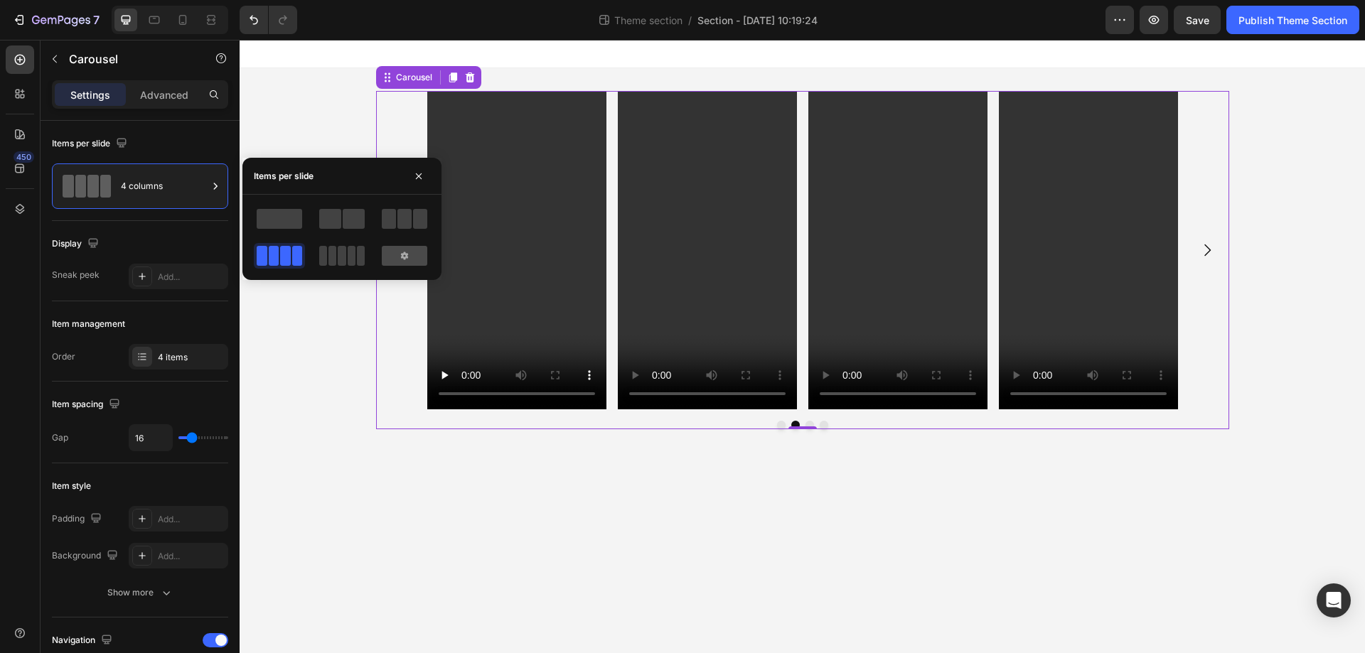
click at [392, 251] on div at bounding box center [405, 256] width 46 height 20
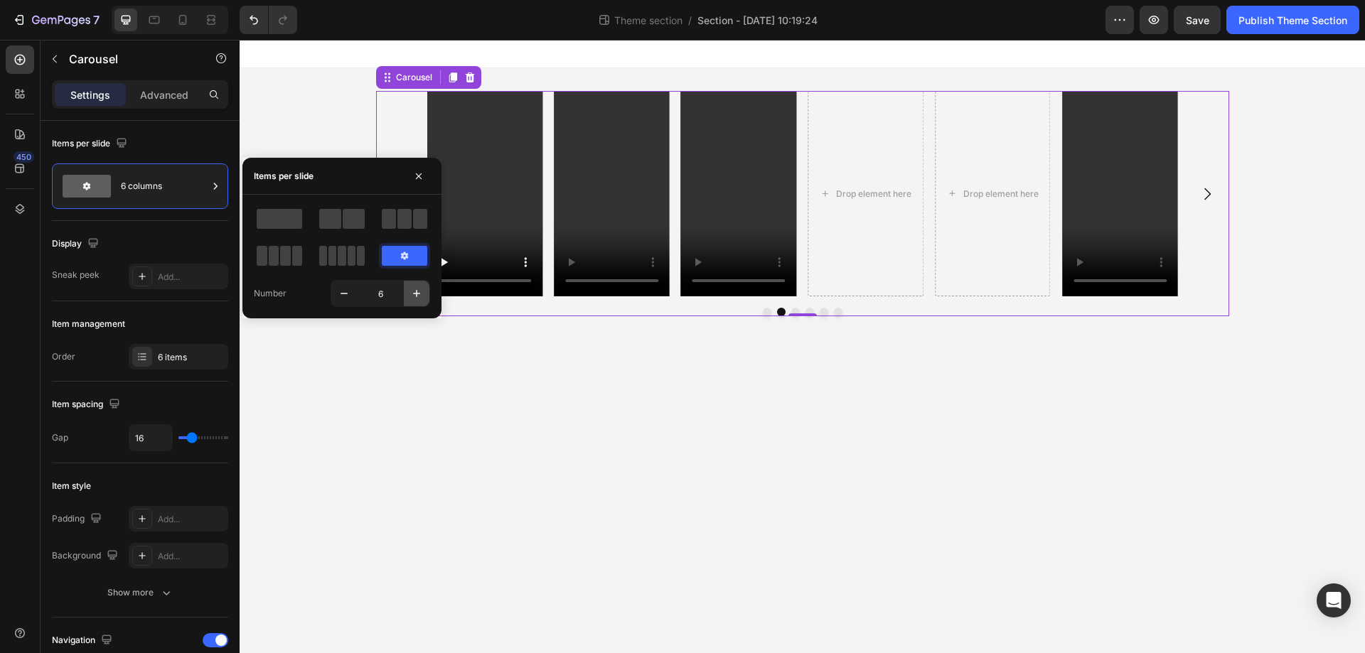
click at [412, 291] on icon "button" at bounding box center [417, 294] width 14 height 14
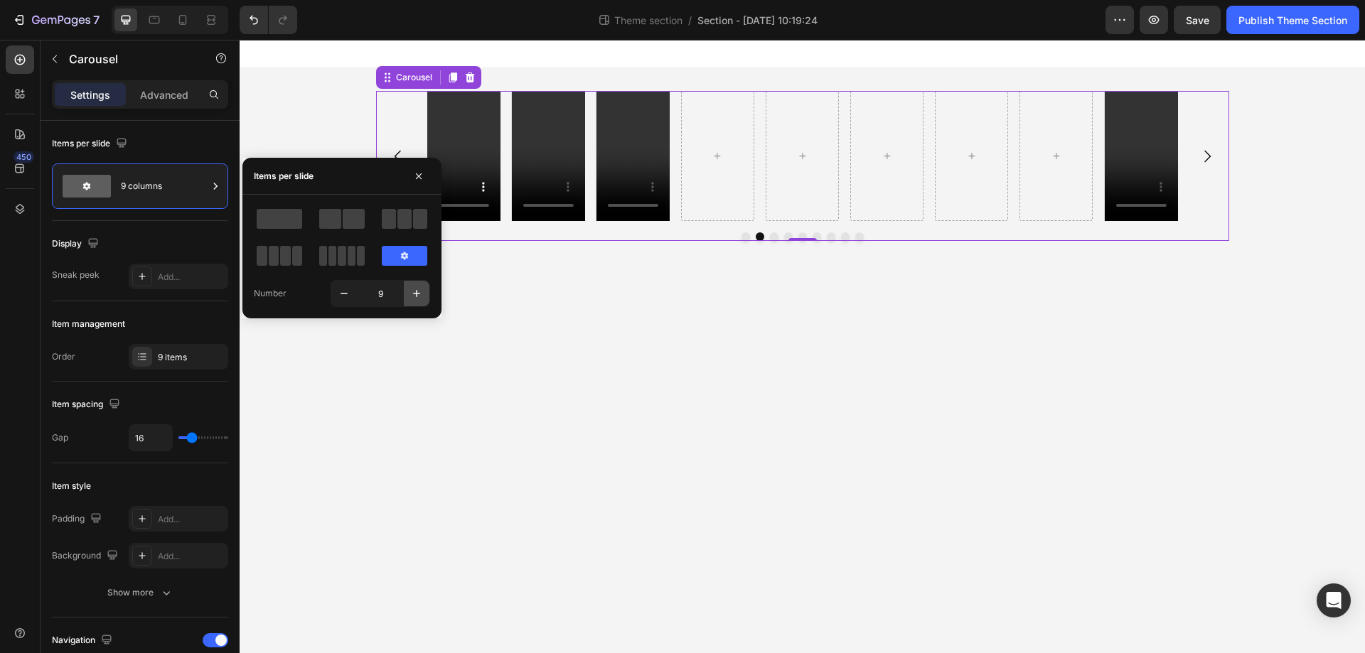
type input "10"
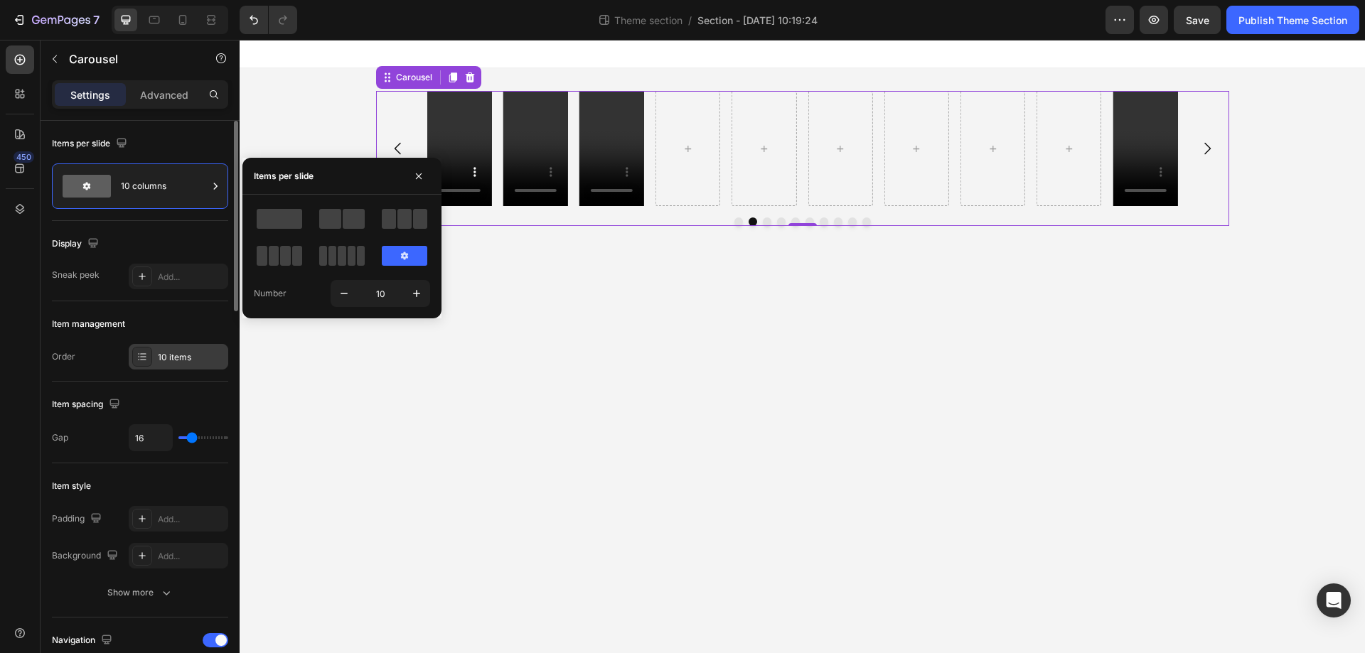
click at [137, 351] on div at bounding box center [142, 357] width 20 height 20
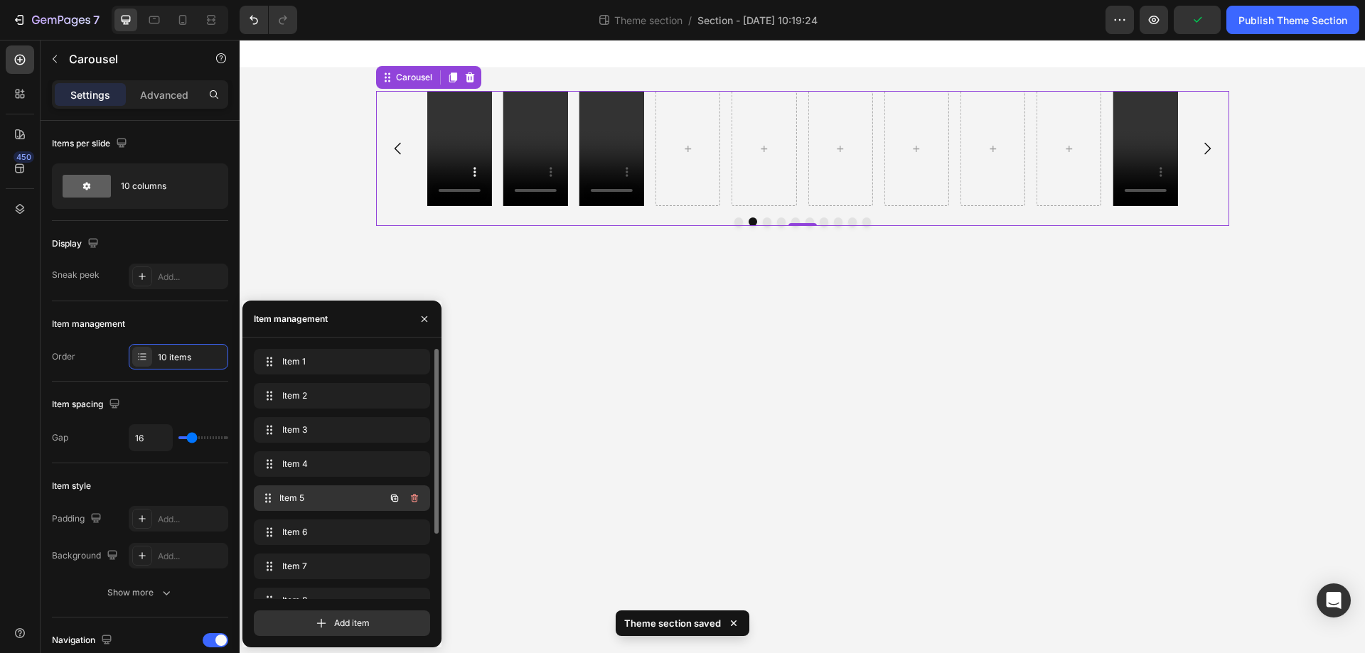
click at [309, 489] on div "Item 5 Item 5" at bounding box center [322, 498] width 125 height 20
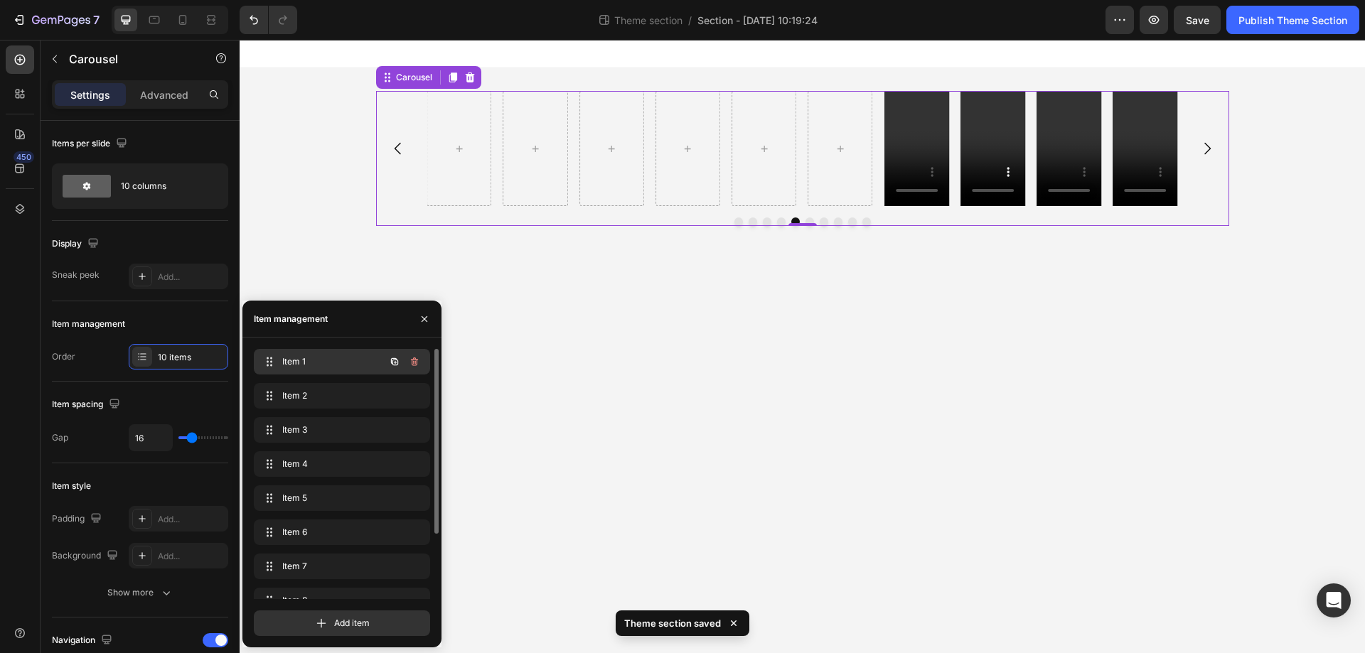
click at [312, 365] on span "Item 1" at bounding box center [322, 361] width 80 height 13
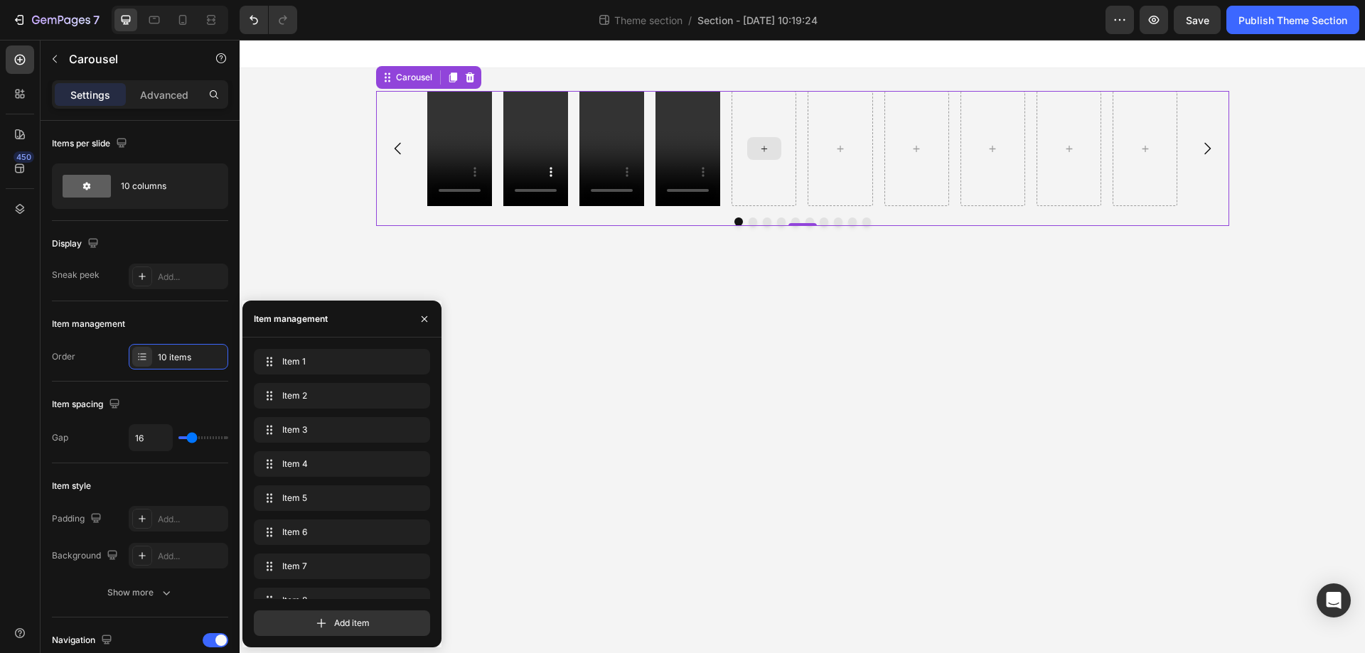
click at [758, 107] on div at bounding box center [764, 148] width 65 height 115
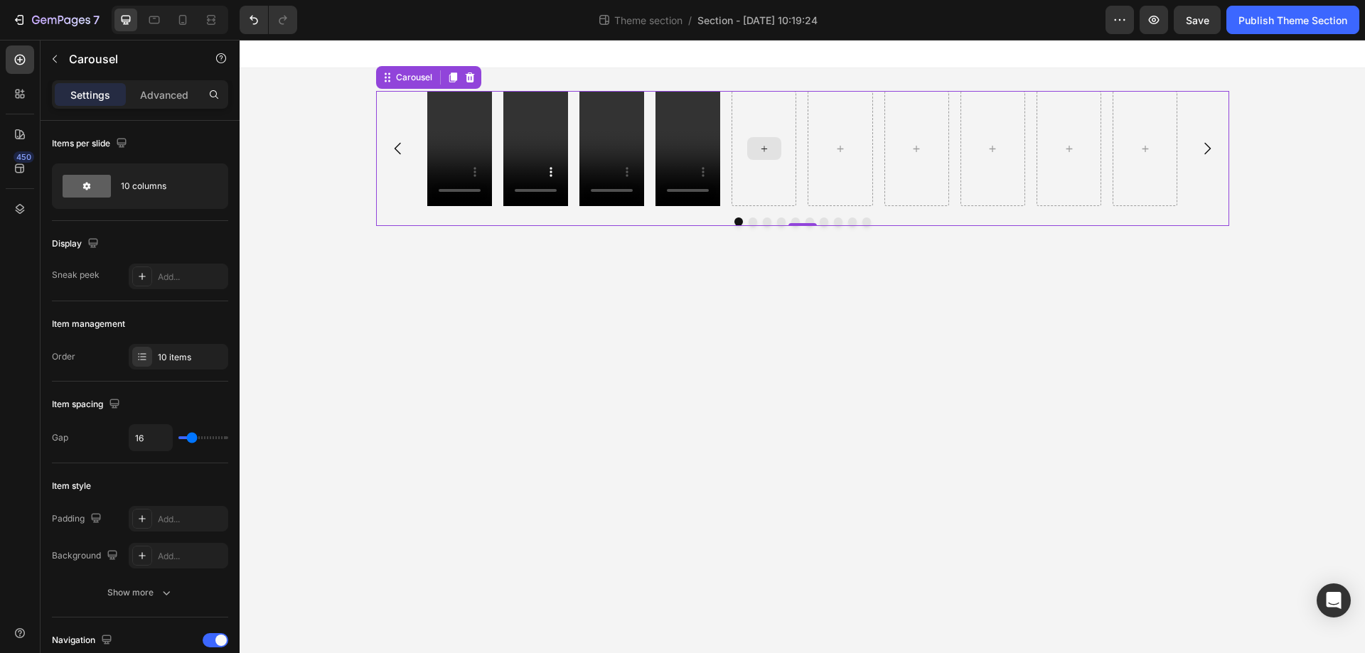
click at [769, 105] on div at bounding box center [764, 148] width 65 height 115
click at [782, 399] on body "Video Video Video Video Carousel Root Drag & drop element from sidebar or Explo…" at bounding box center [802, 347] width 1125 height 614
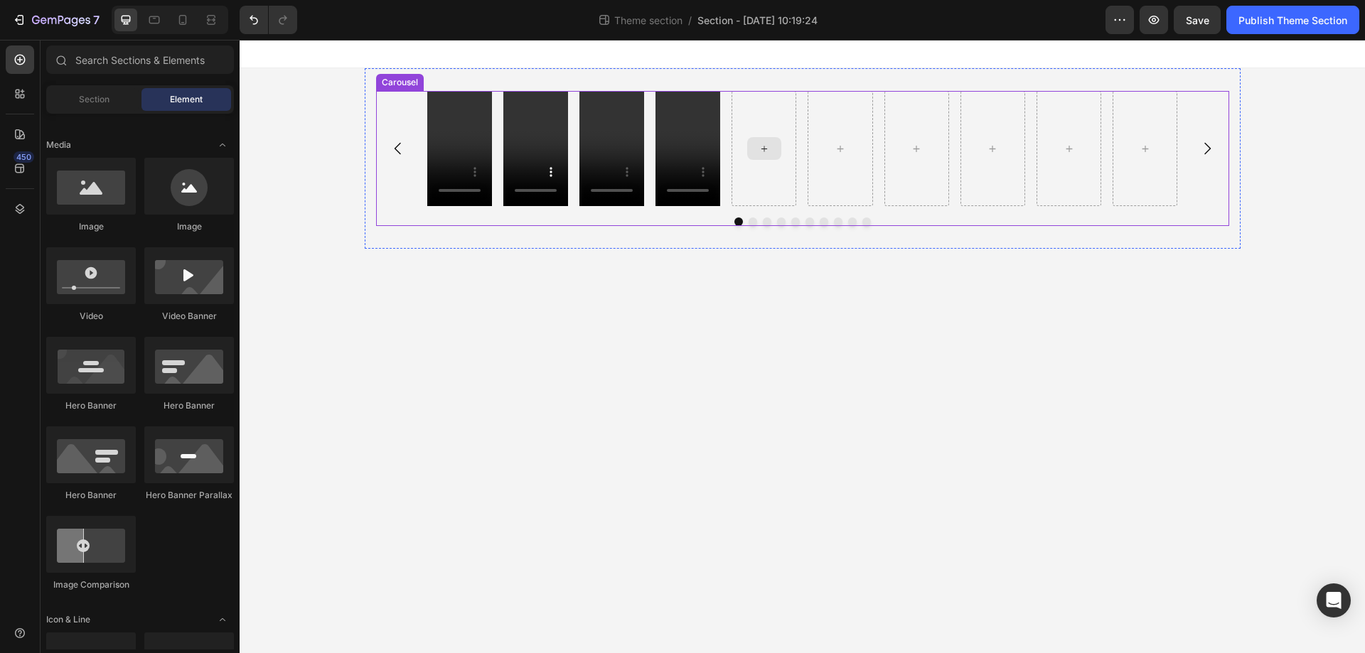
click at [773, 166] on div at bounding box center [764, 148] width 65 height 115
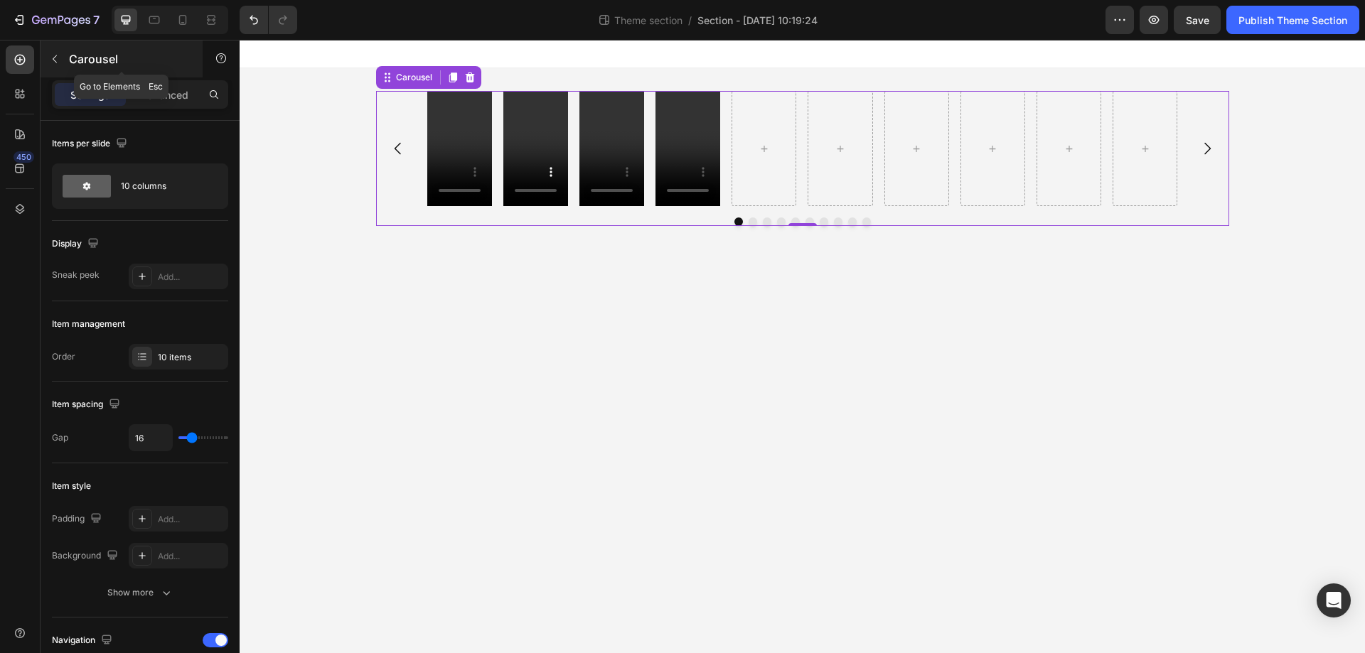
click at [61, 63] on button "button" at bounding box center [54, 59] width 23 height 23
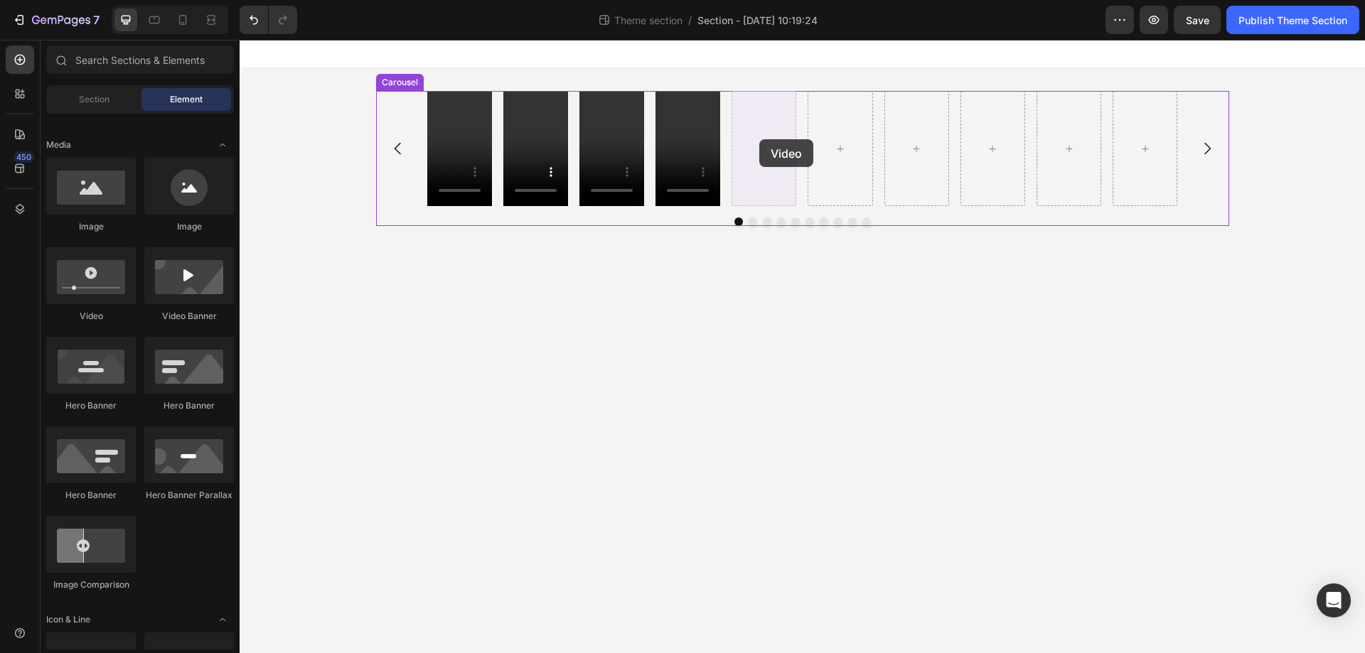
drag, startPoint x: 443, startPoint y: 309, endPoint x: 759, endPoint y: 139, distance: 359.1
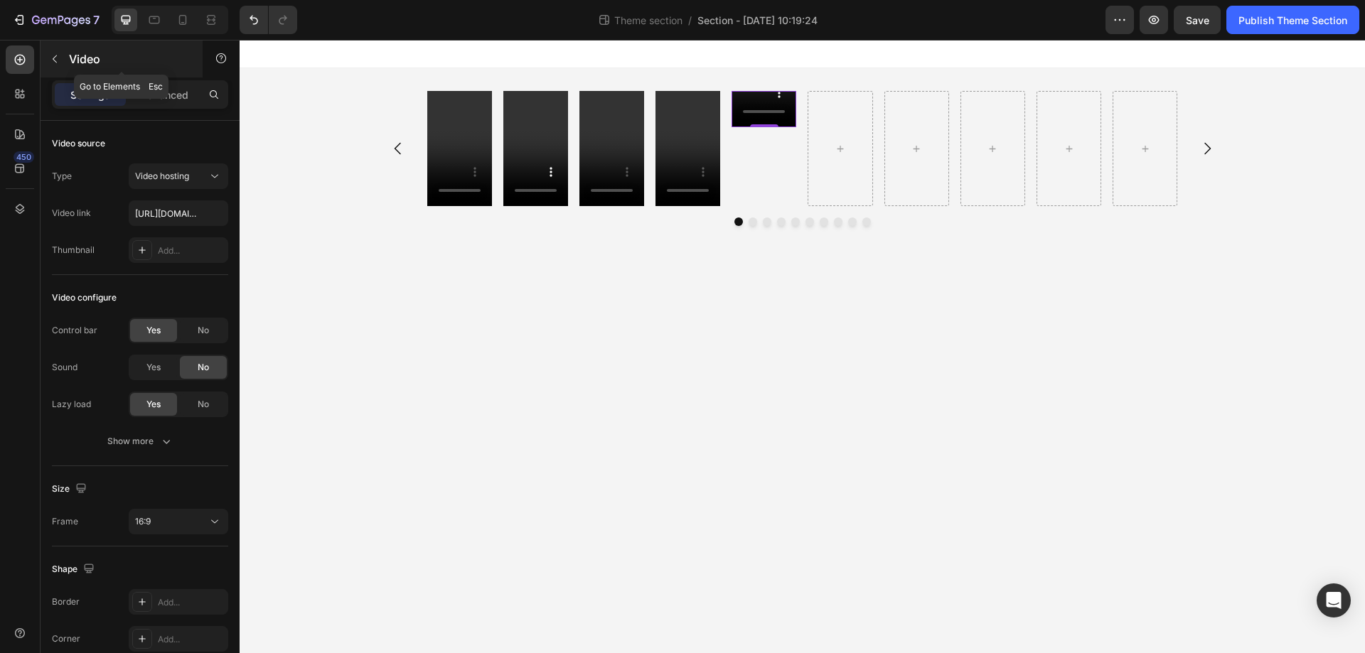
click at [50, 55] on icon "button" at bounding box center [54, 58] width 11 height 11
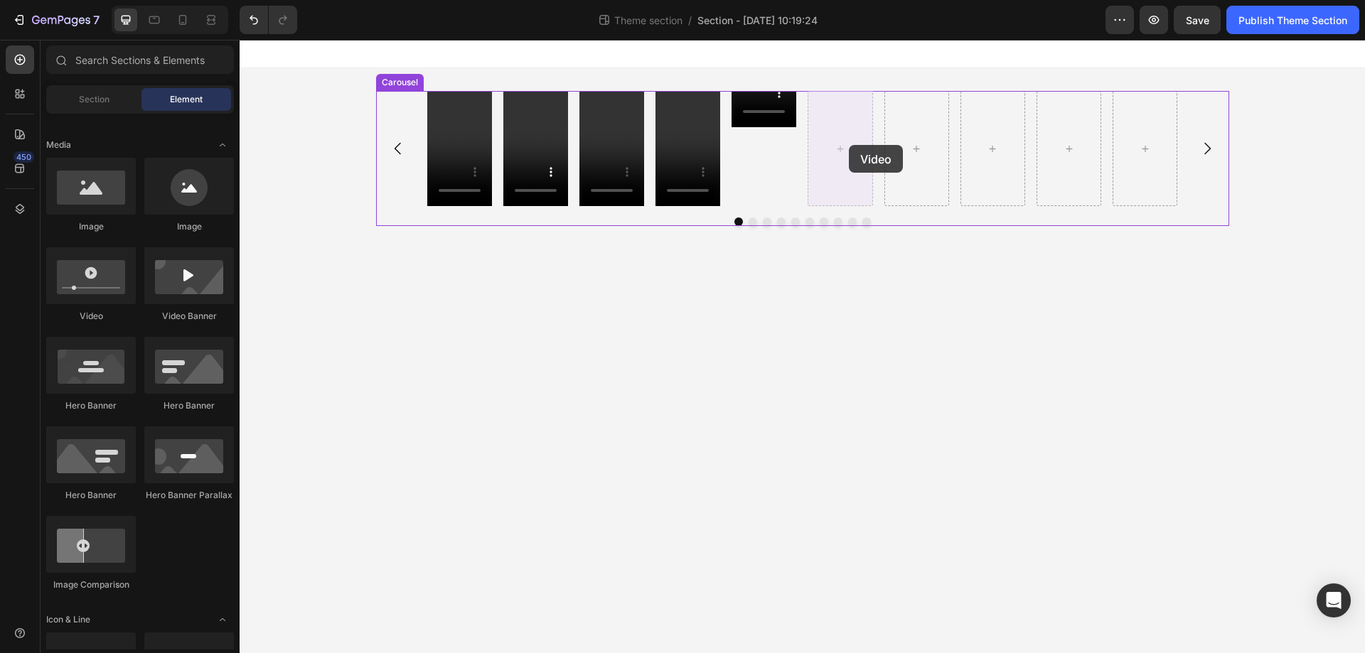
drag, startPoint x: 337, startPoint y: 324, endPoint x: 849, endPoint y: 145, distance: 542.3
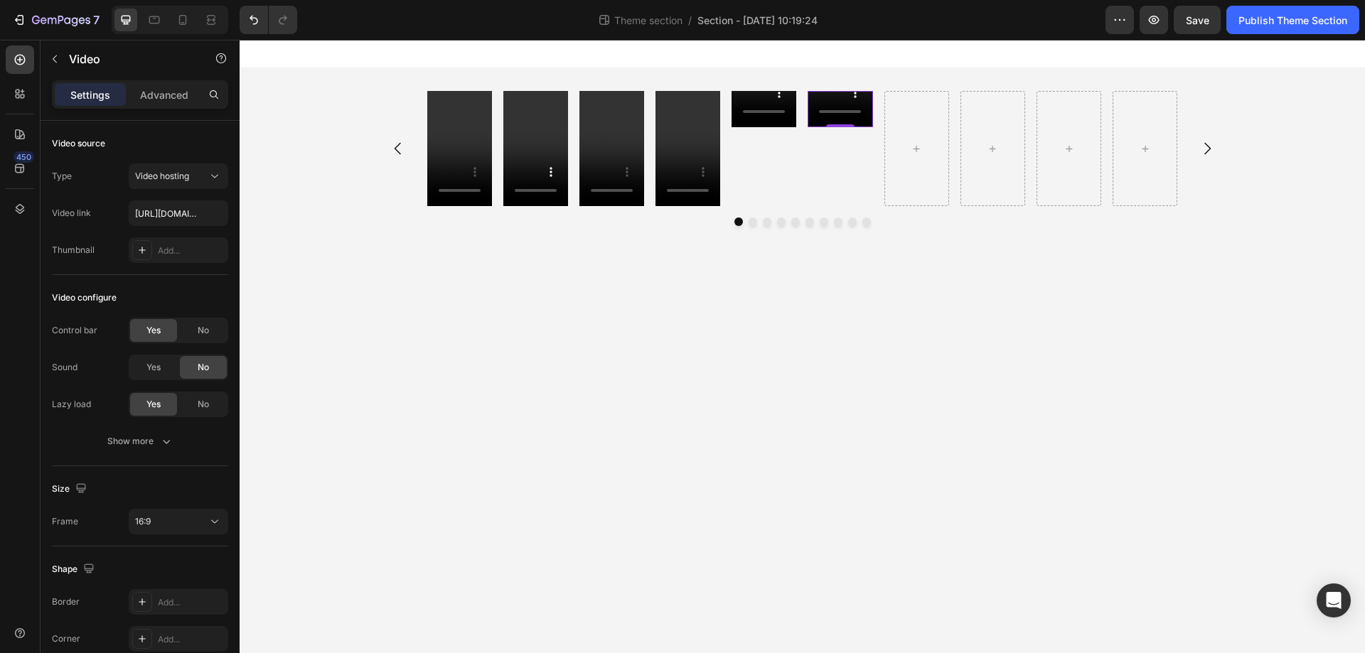
click at [68, 92] on div "Settings" at bounding box center [90, 94] width 71 height 23
click at [62, 58] on button "button" at bounding box center [54, 59] width 23 height 23
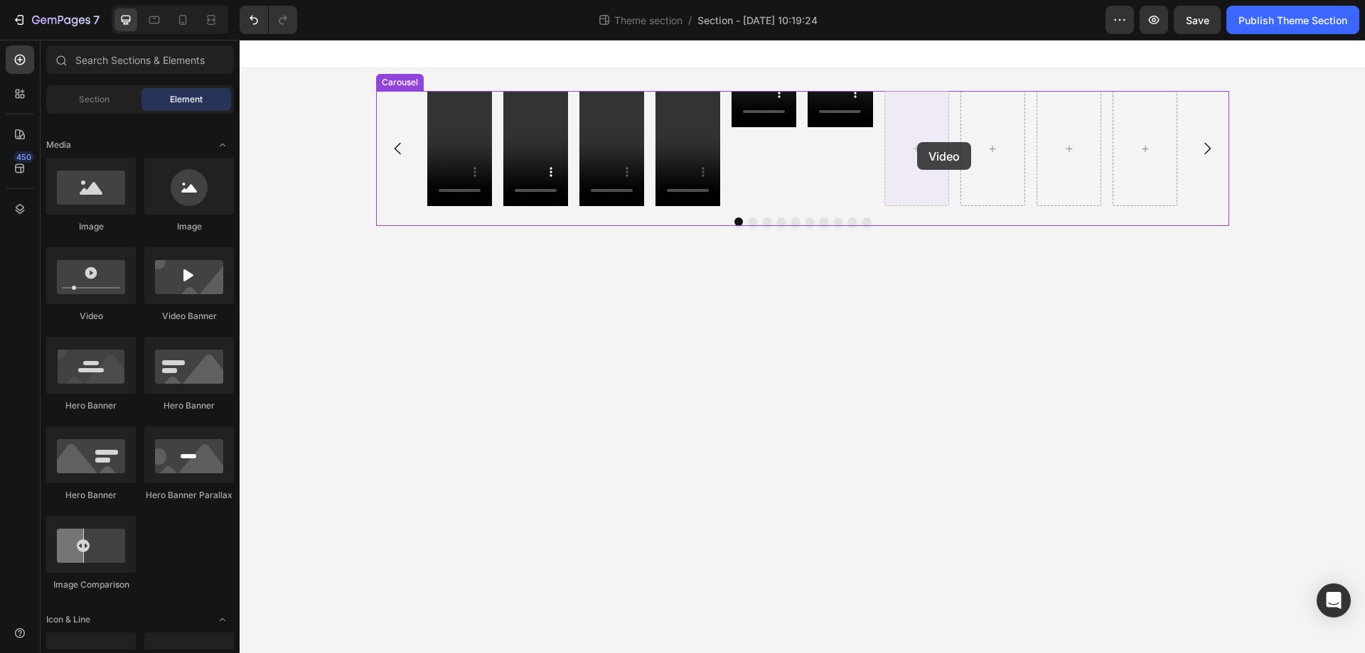
drag, startPoint x: 341, startPoint y: 324, endPoint x: 917, endPoint y: 142, distance: 604.0
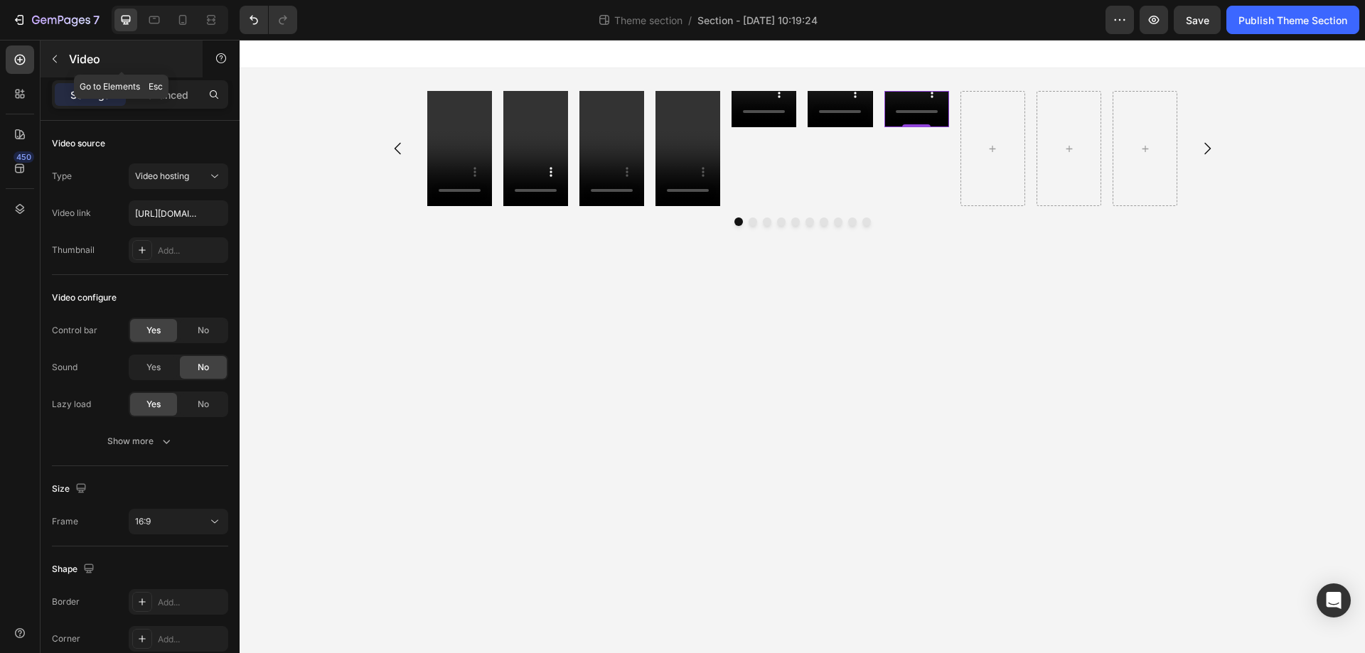
click at [53, 55] on icon "button" at bounding box center [54, 58] width 11 height 11
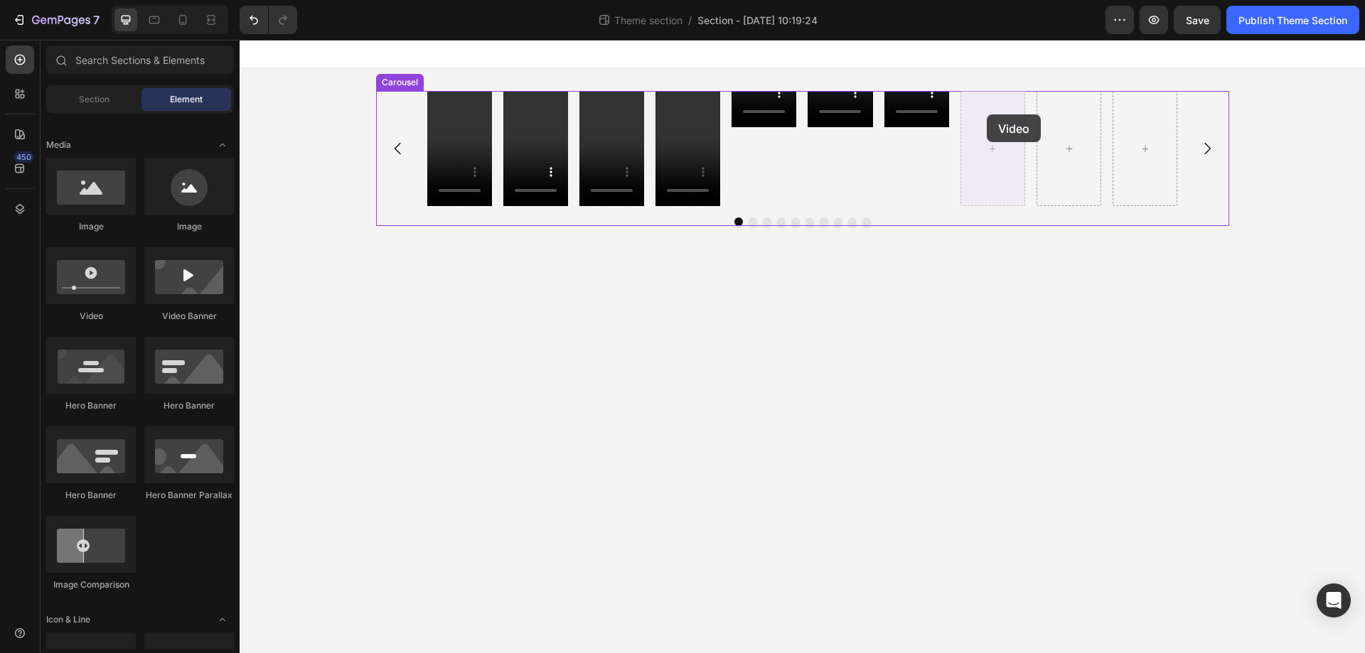
drag, startPoint x: 333, startPoint y: 323, endPoint x: 987, endPoint y: 114, distance: 686.7
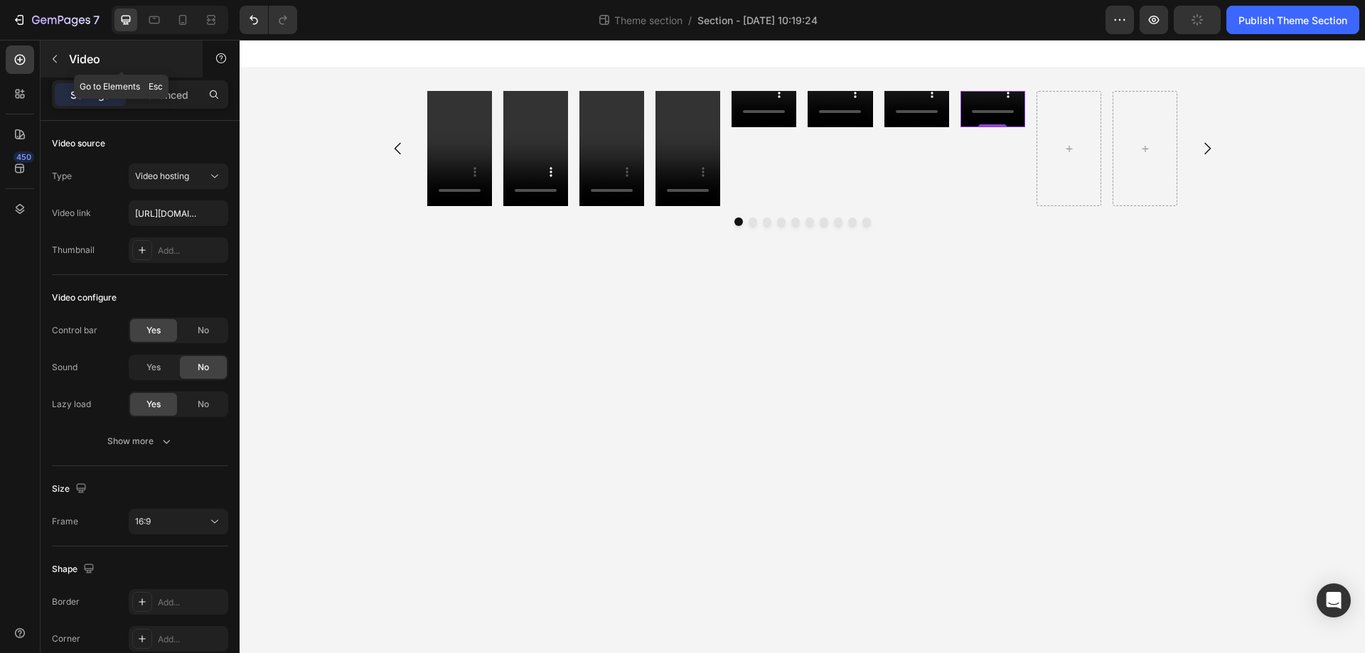
click at [50, 55] on icon "button" at bounding box center [54, 58] width 11 height 11
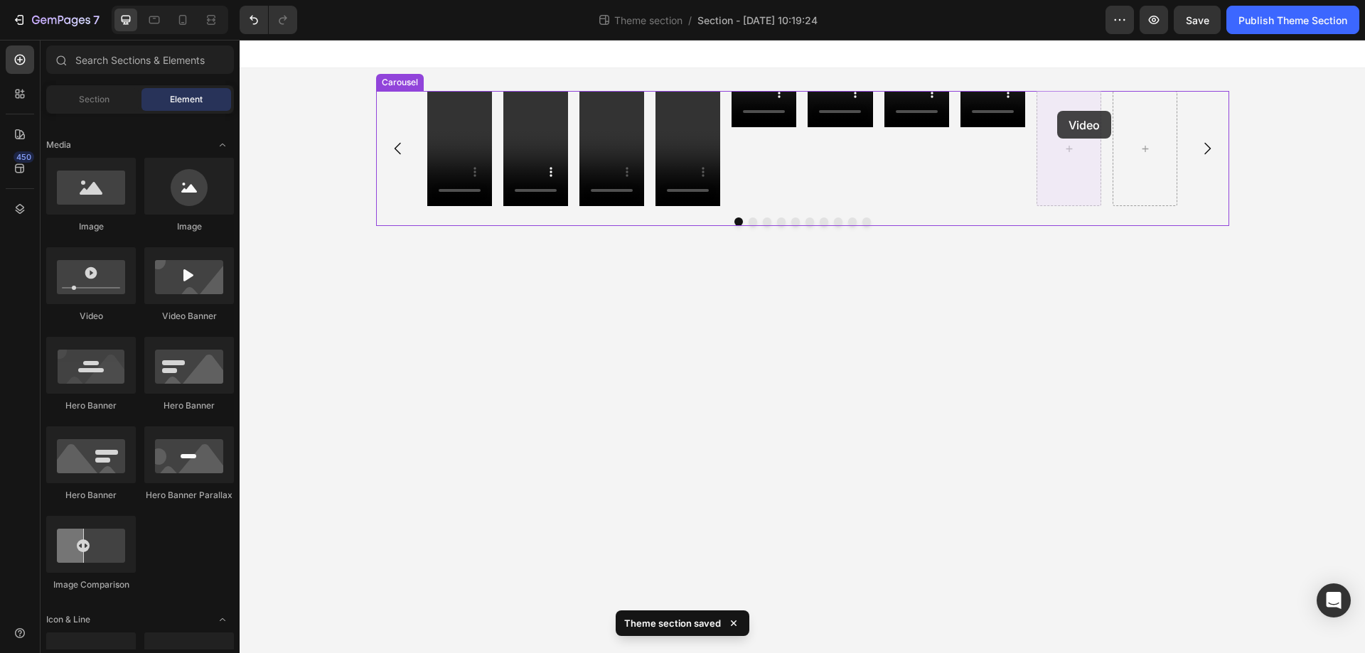
drag, startPoint x: 337, startPoint y: 320, endPoint x: 1060, endPoint y: 112, distance: 752.3
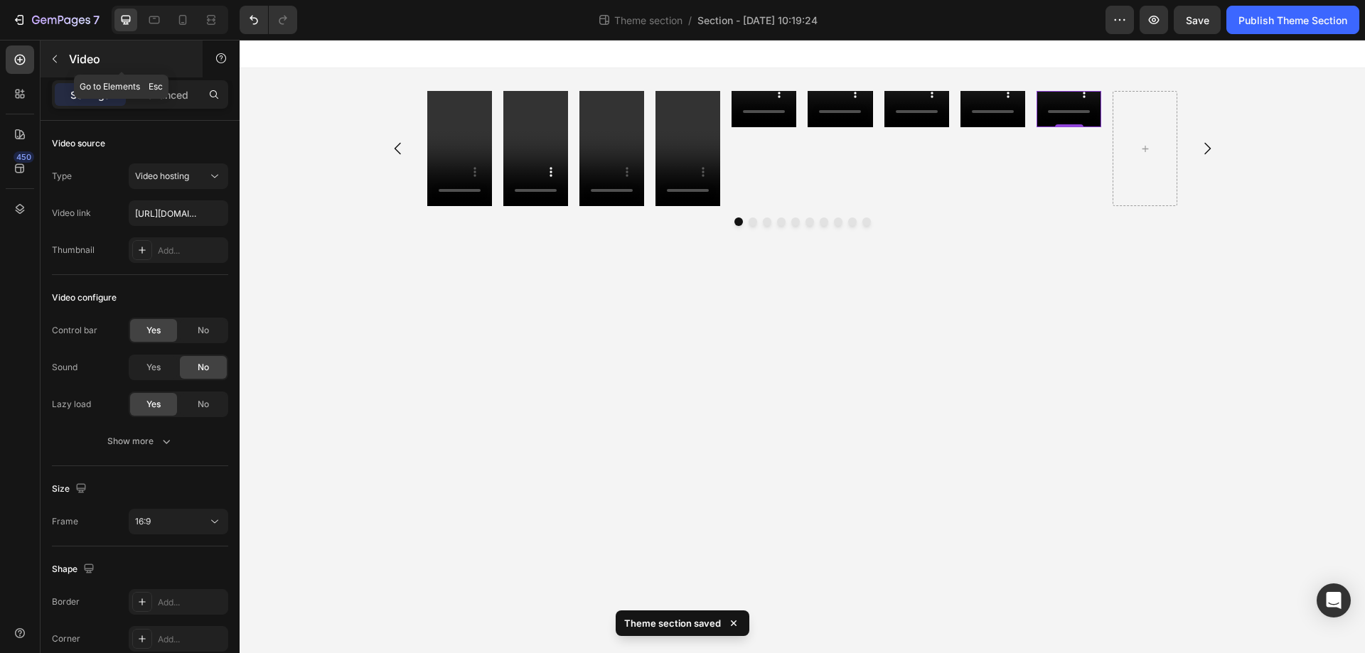
drag, startPoint x: 60, startPoint y: 61, endPoint x: 57, endPoint y: 79, distance: 18.0
click at [60, 62] on icon "button" at bounding box center [54, 58] width 11 height 11
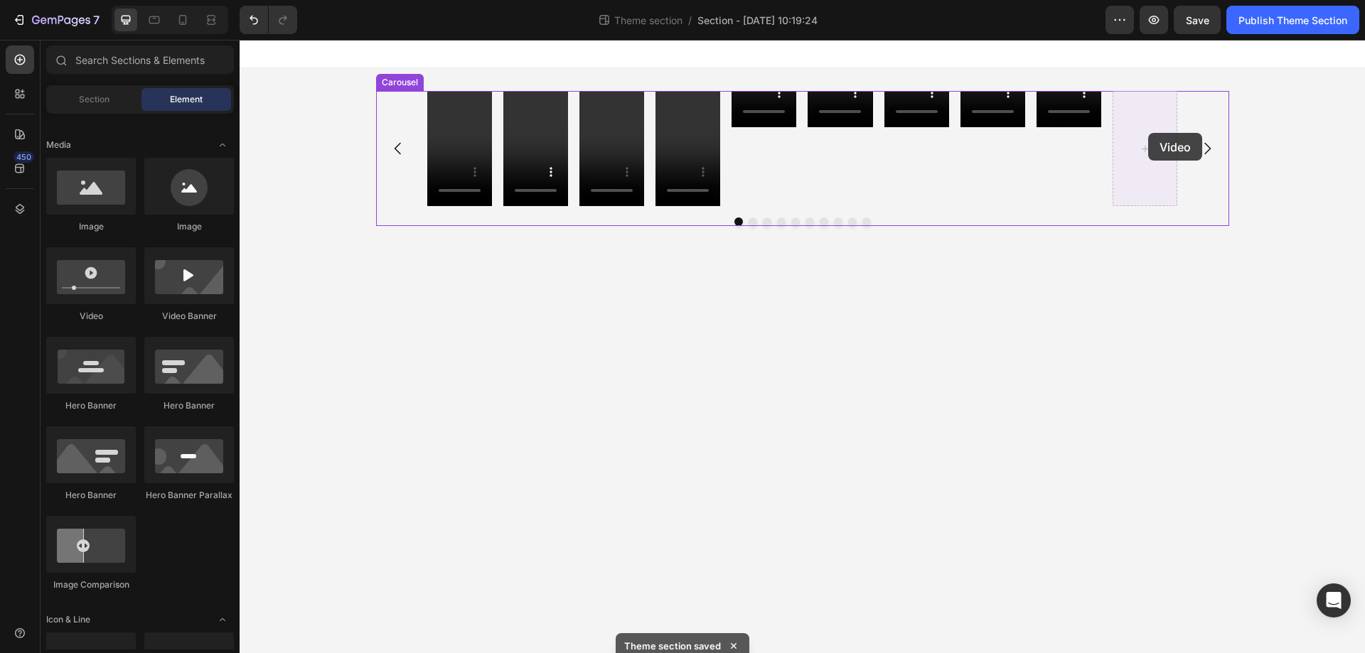
drag, startPoint x: 333, startPoint y: 328, endPoint x: 1147, endPoint y: 133, distance: 837.2
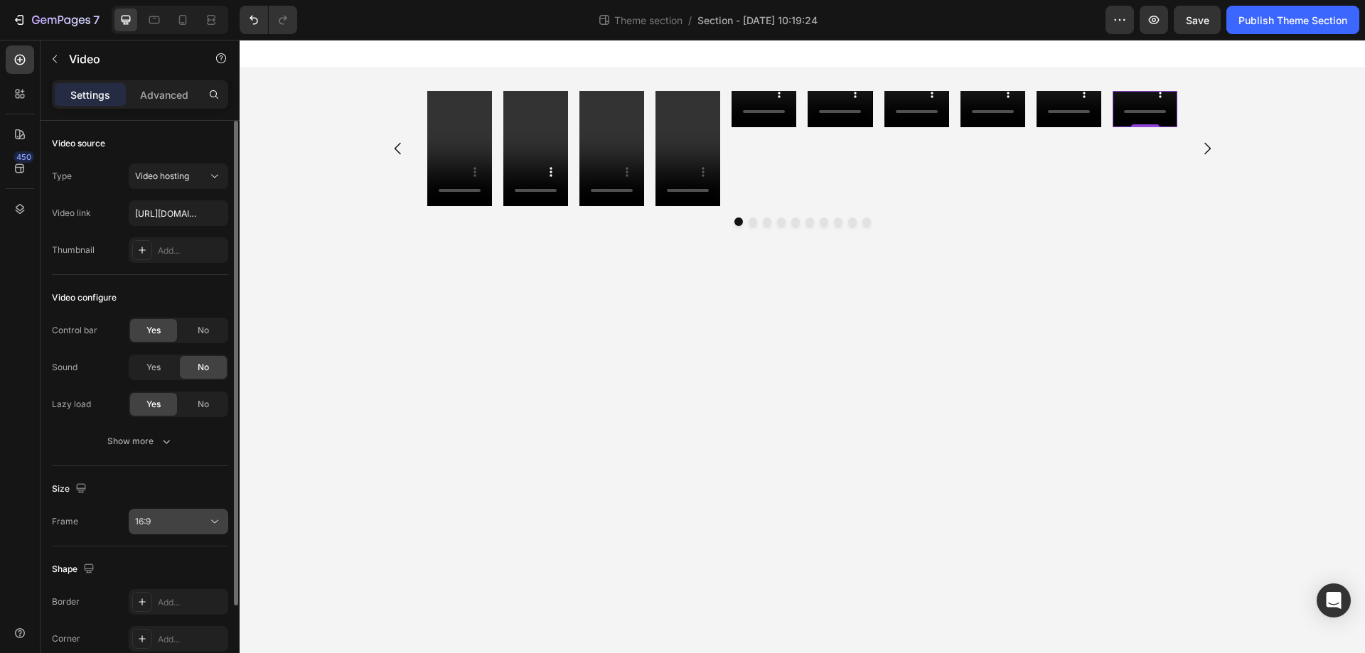
click at [150, 530] on button "16:9" at bounding box center [179, 522] width 100 height 26
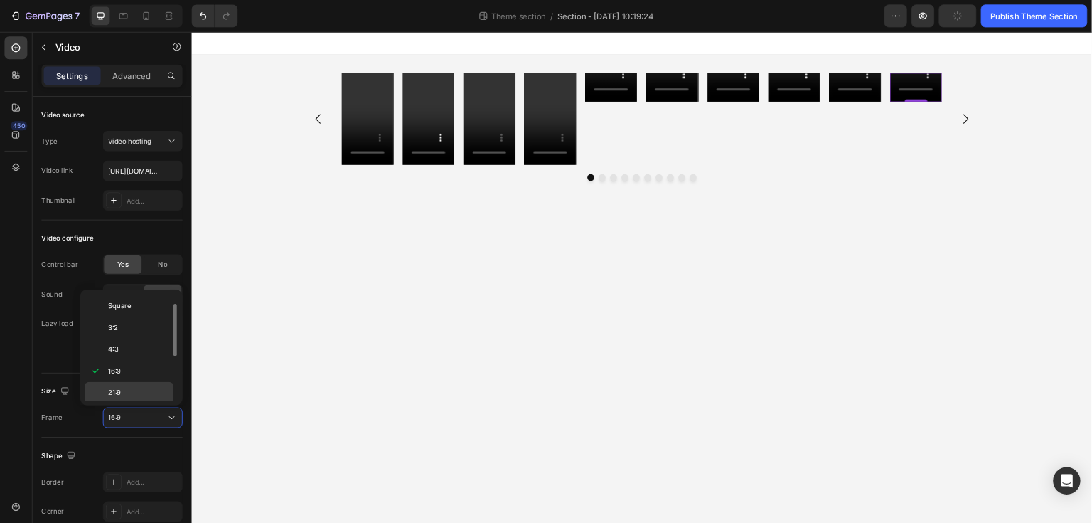
scroll to position [137, 0]
click at [171, 458] on p "9:16" at bounding box center [172, 460] width 75 height 13
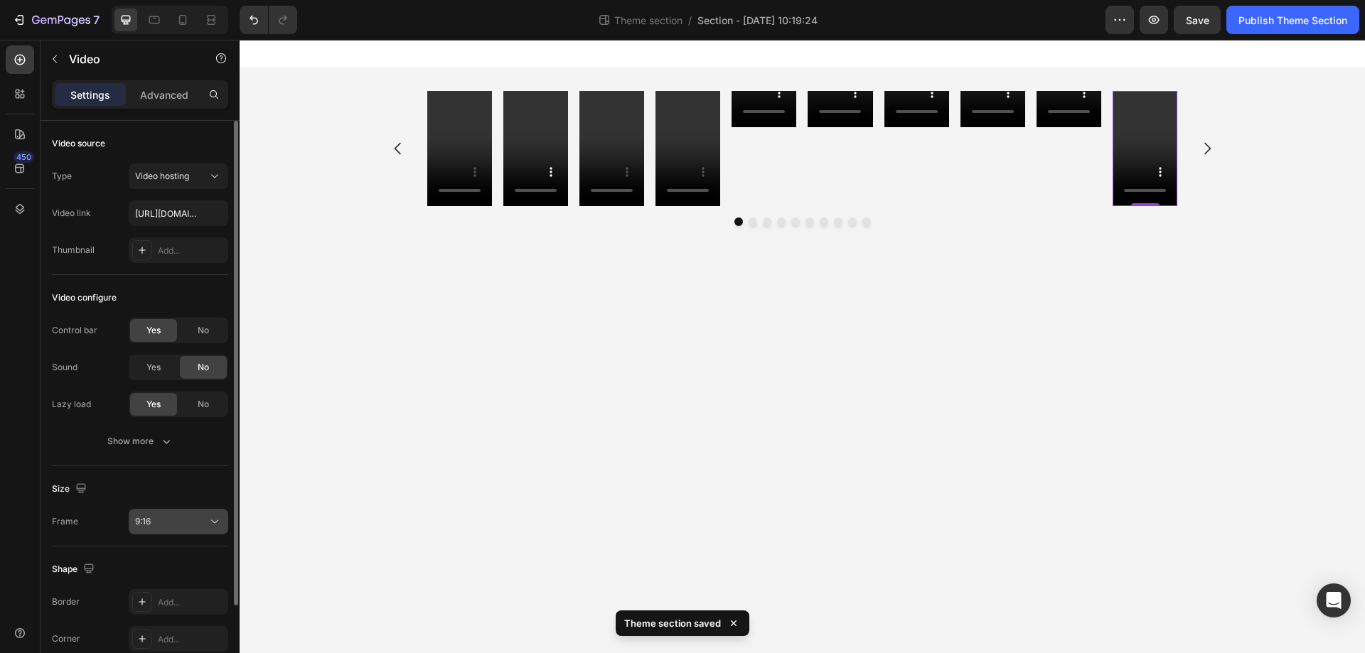
click at [141, 515] on span "9:16" at bounding box center [143, 521] width 16 height 13
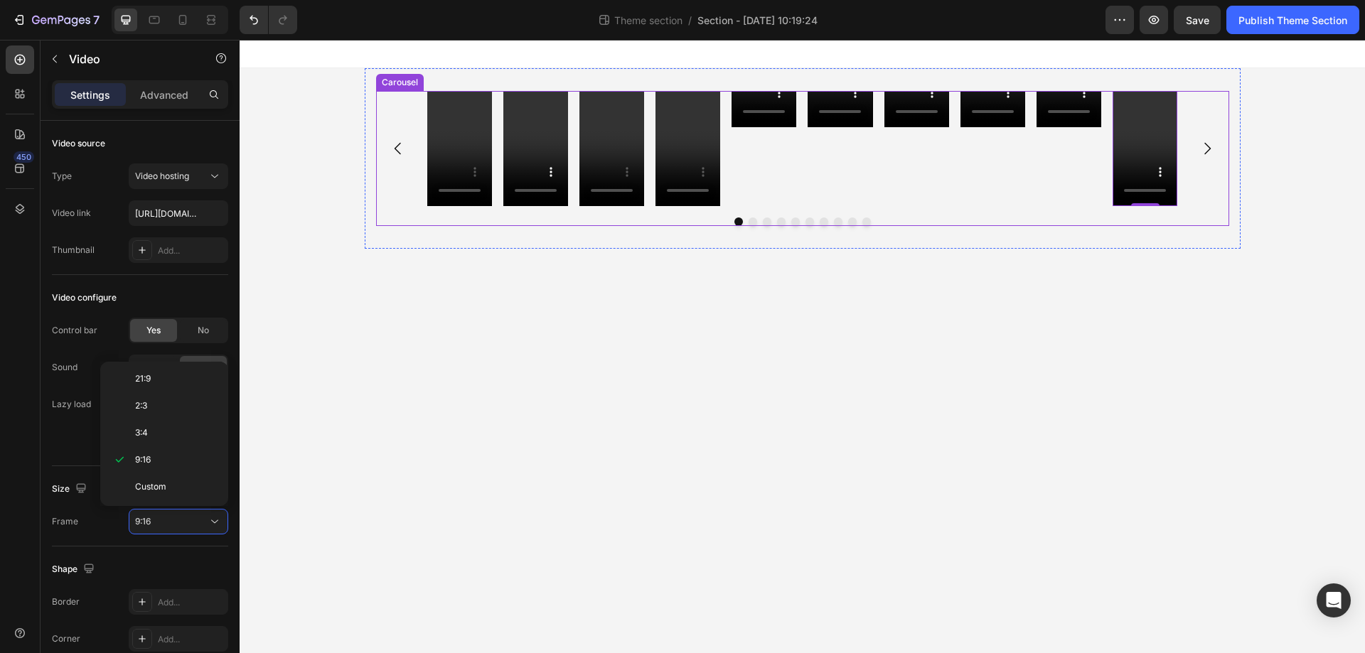
click at [1058, 169] on div "Video" at bounding box center [1069, 148] width 65 height 115
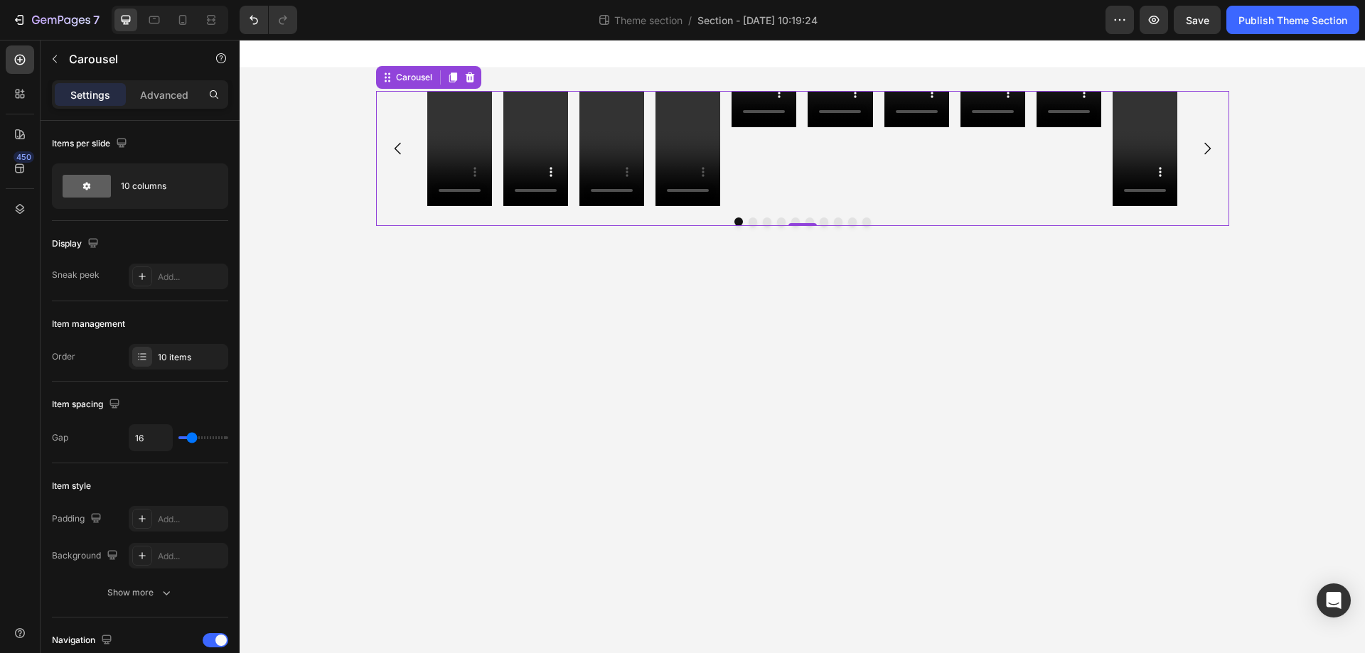
click at [788, 194] on div "Video" at bounding box center [764, 148] width 65 height 115
click at [775, 186] on div "Video" at bounding box center [764, 148] width 65 height 115
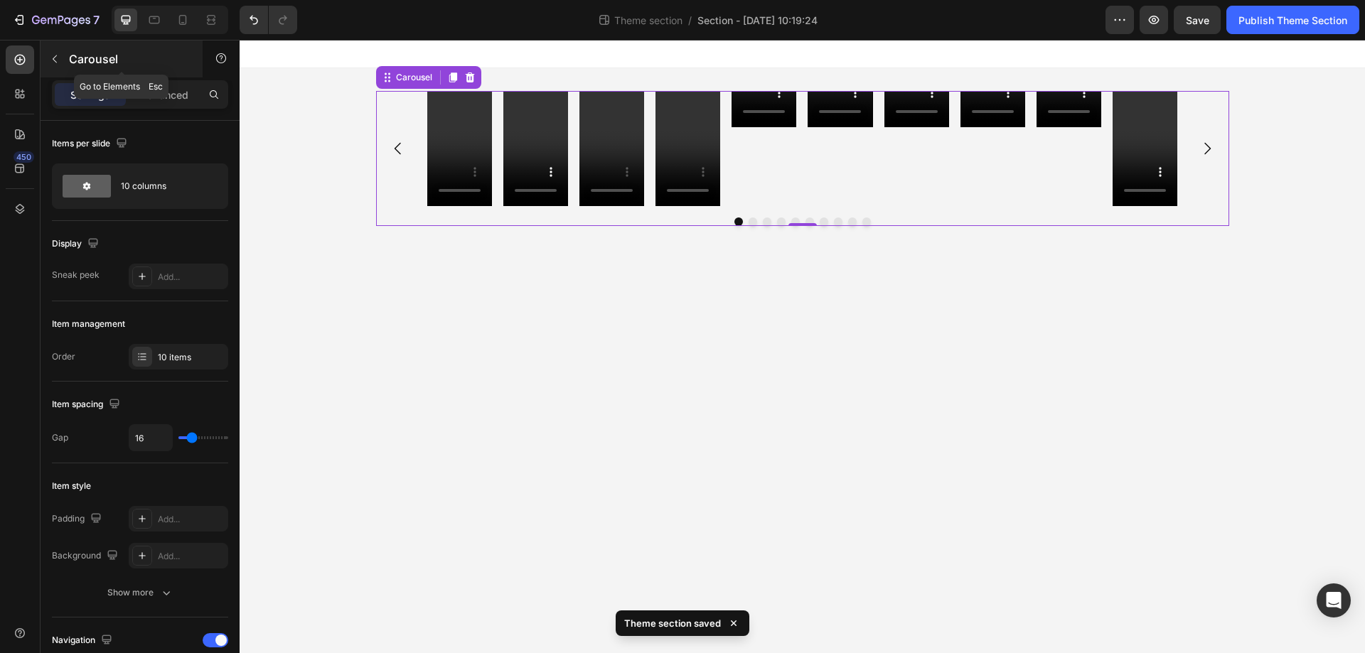
click at [58, 54] on icon "button" at bounding box center [54, 58] width 11 height 11
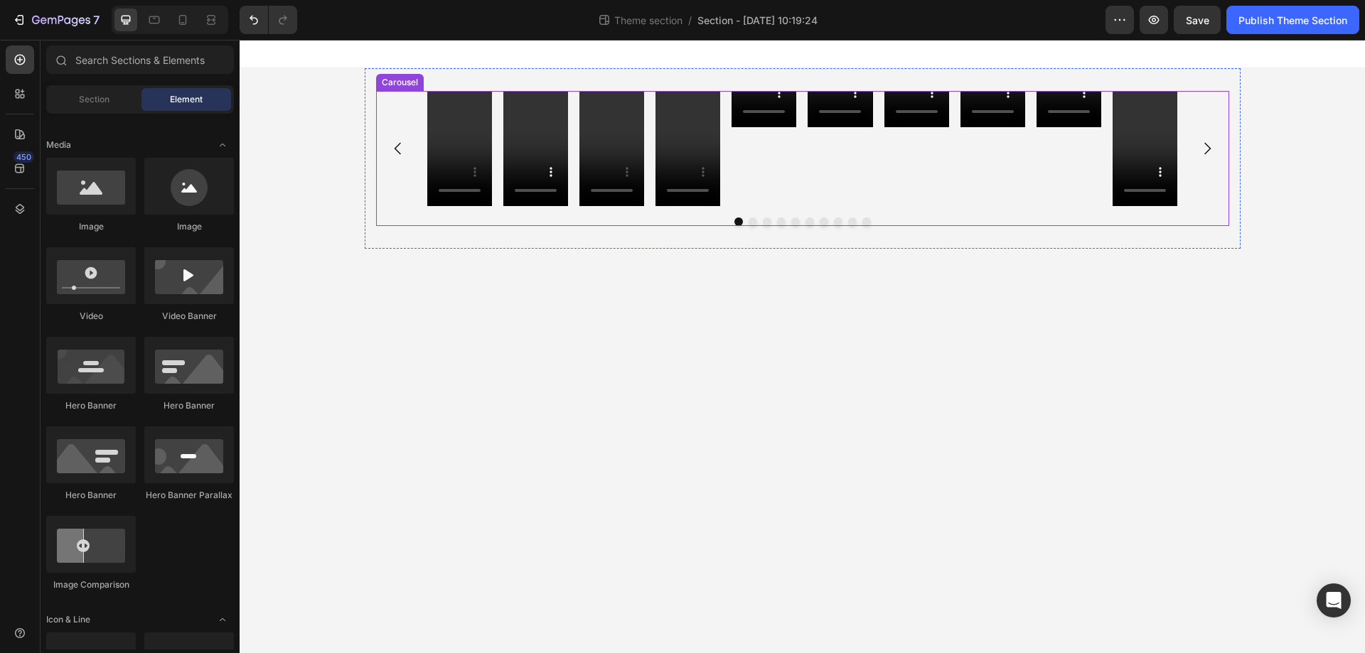
click at [786, 151] on div "Video" at bounding box center [764, 148] width 65 height 115
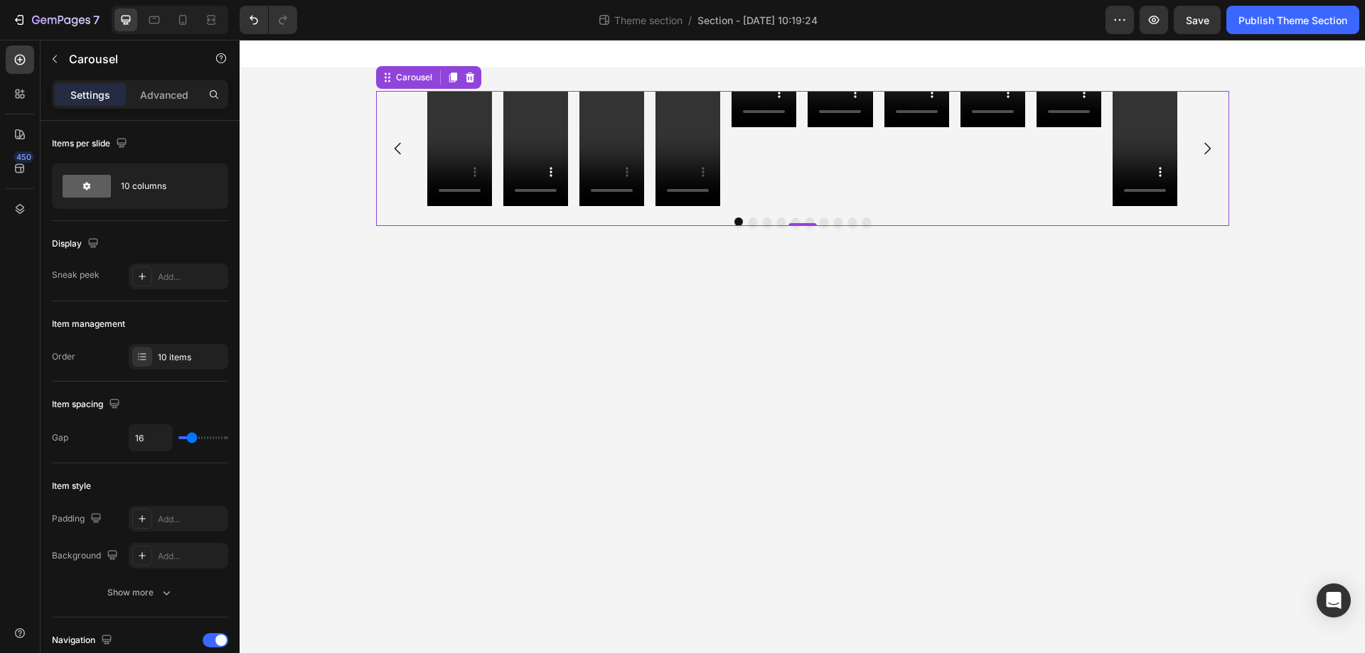
click at [785, 150] on div "Video" at bounding box center [764, 148] width 65 height 115
click at [963, 353] on body "Video Video Video Video Video Video Video Video Video Video Carousel 0 Root Dra…" at bounding box center [802, 347] width 1125 height 614
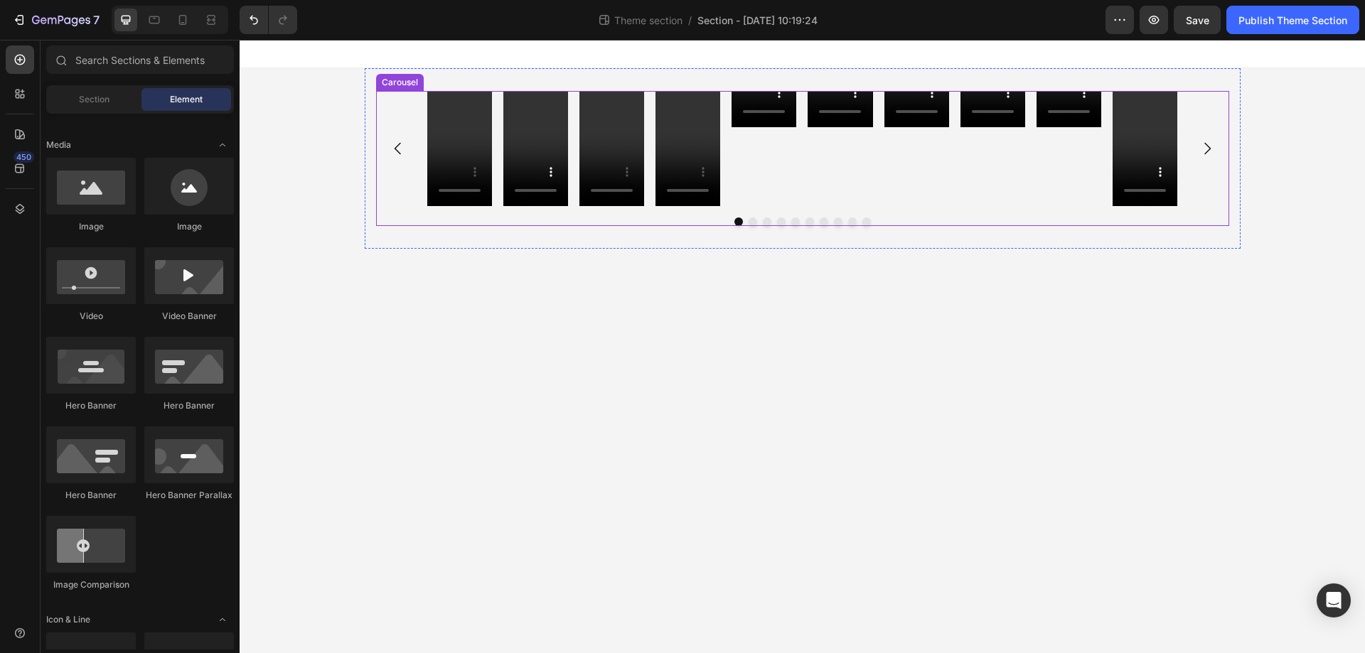
click at [778, 132] on div "Video" at bounding box center [764, 148] width 65 height 115
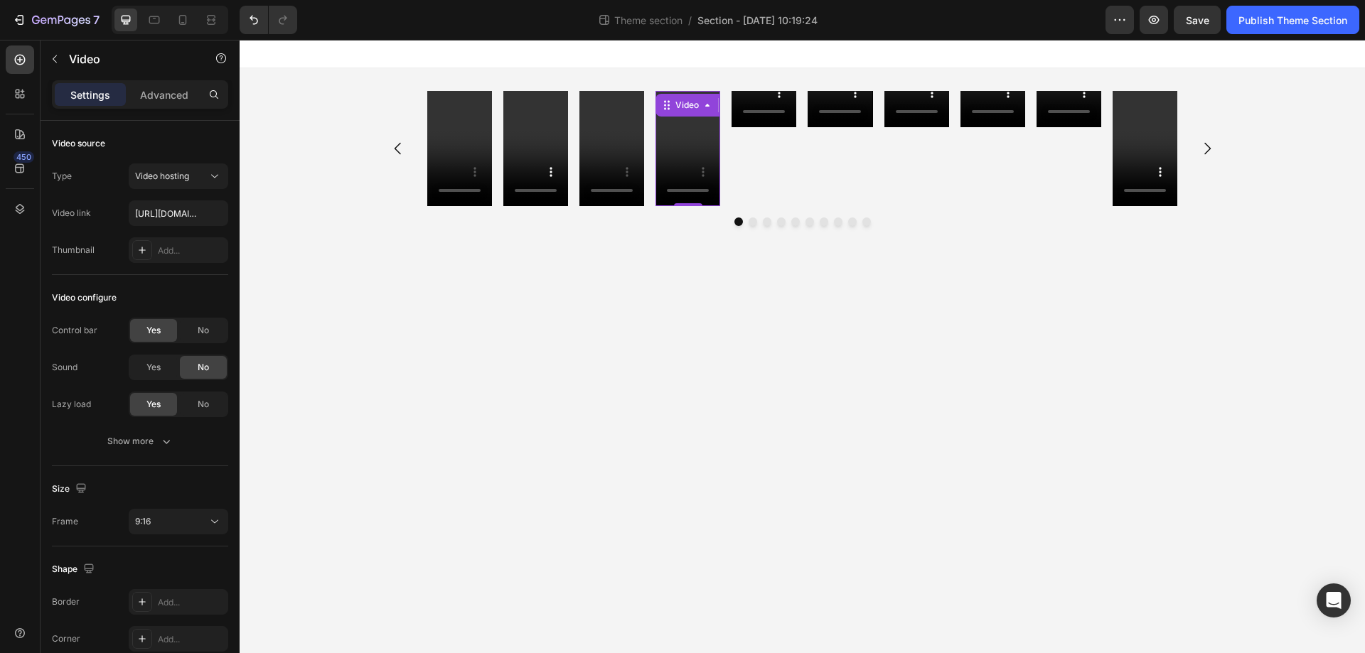
click at [672, 144] on video at bounding box center [688, 148] width 65 height 115
click at [702, 109] on icon at bounding box center [707, 105] width 11 height 11
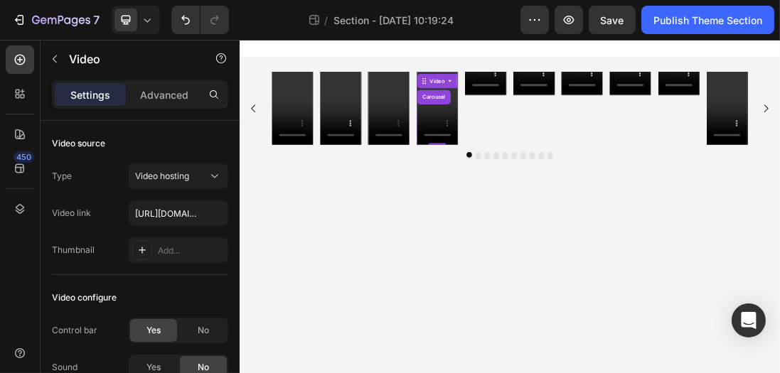
click at [663, 341] on body "Video Video Video Video Carousel 0 Video Video Video Video Video Video Carousel…" at bounding box center [665, 303] width 853 height 527
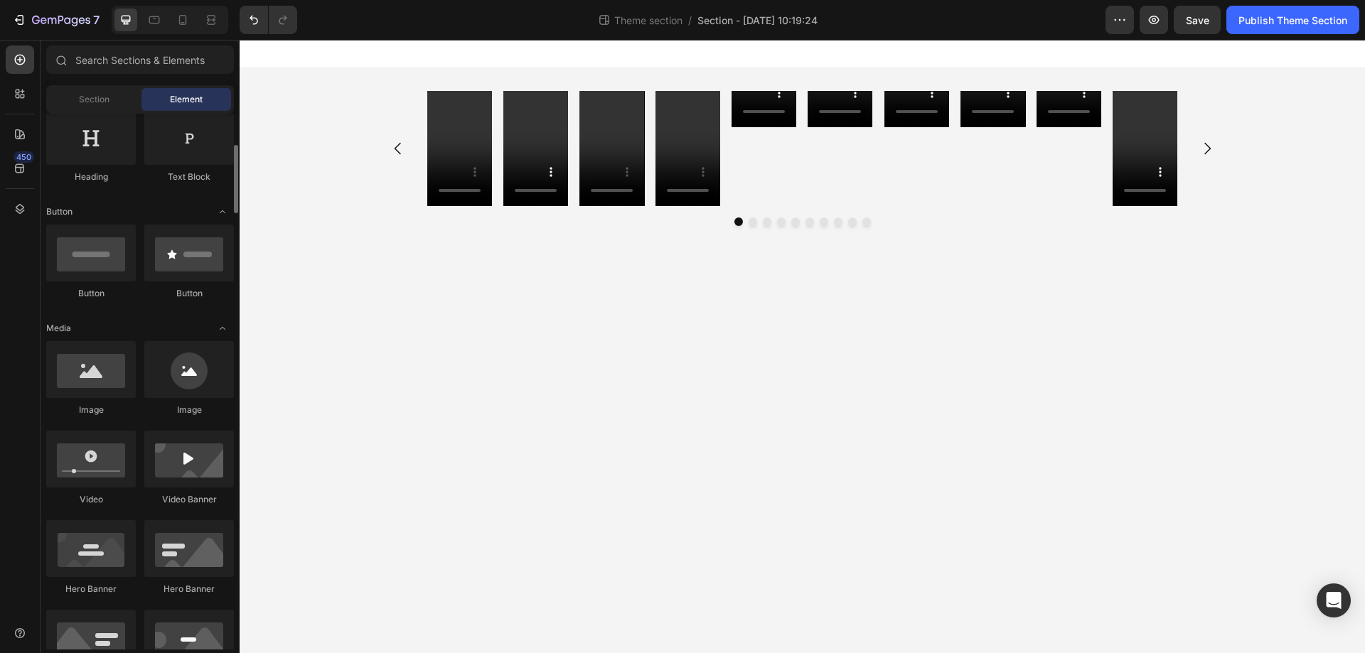
scroll to position [244, 0]
click at [149, 20] on icon at bounding box center [154, 20] width 14 height 14
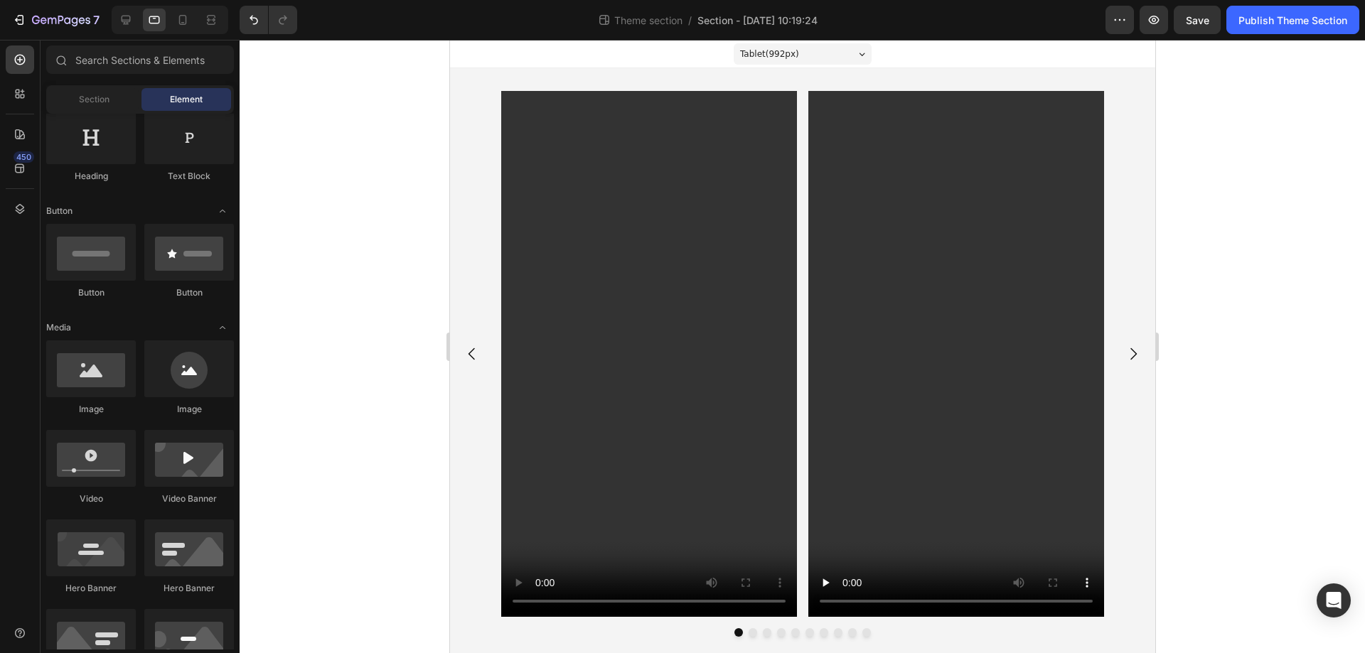
click at [1221, 435] on div at bounding box center [802, 347] width 1125 height 614
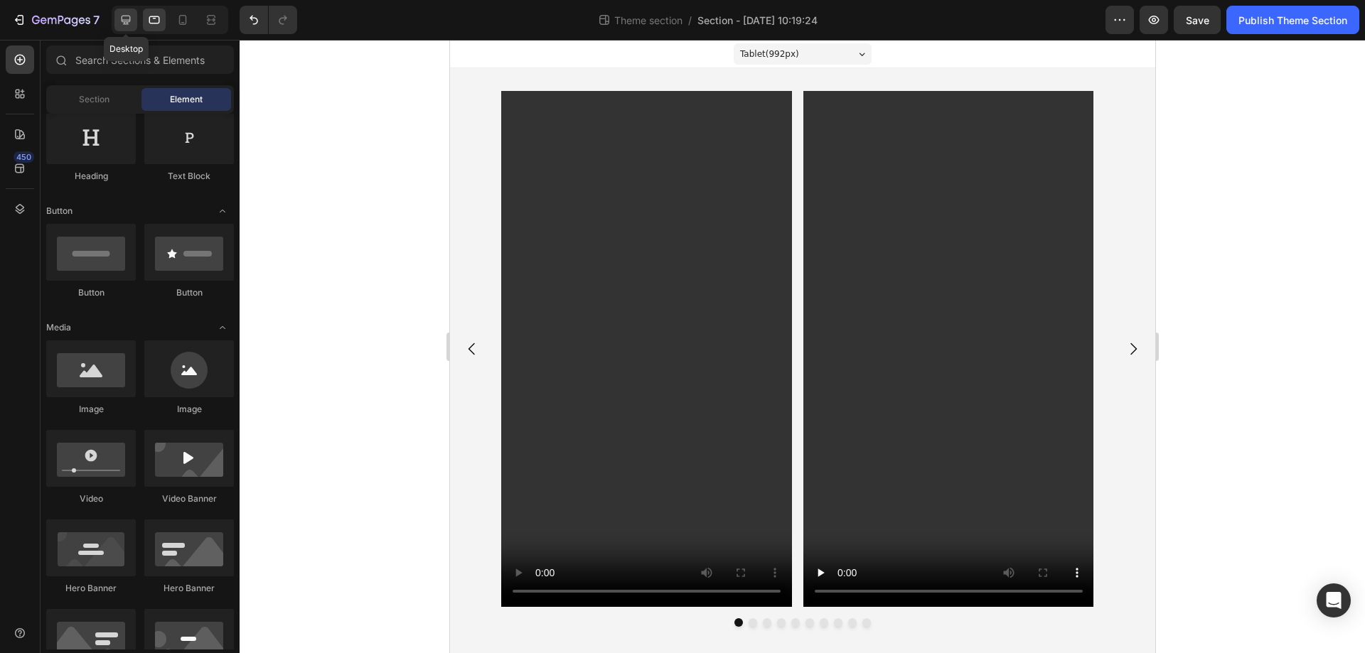
click at [129, 23] on icon at bounding box center [126, 20] width 14 height 14
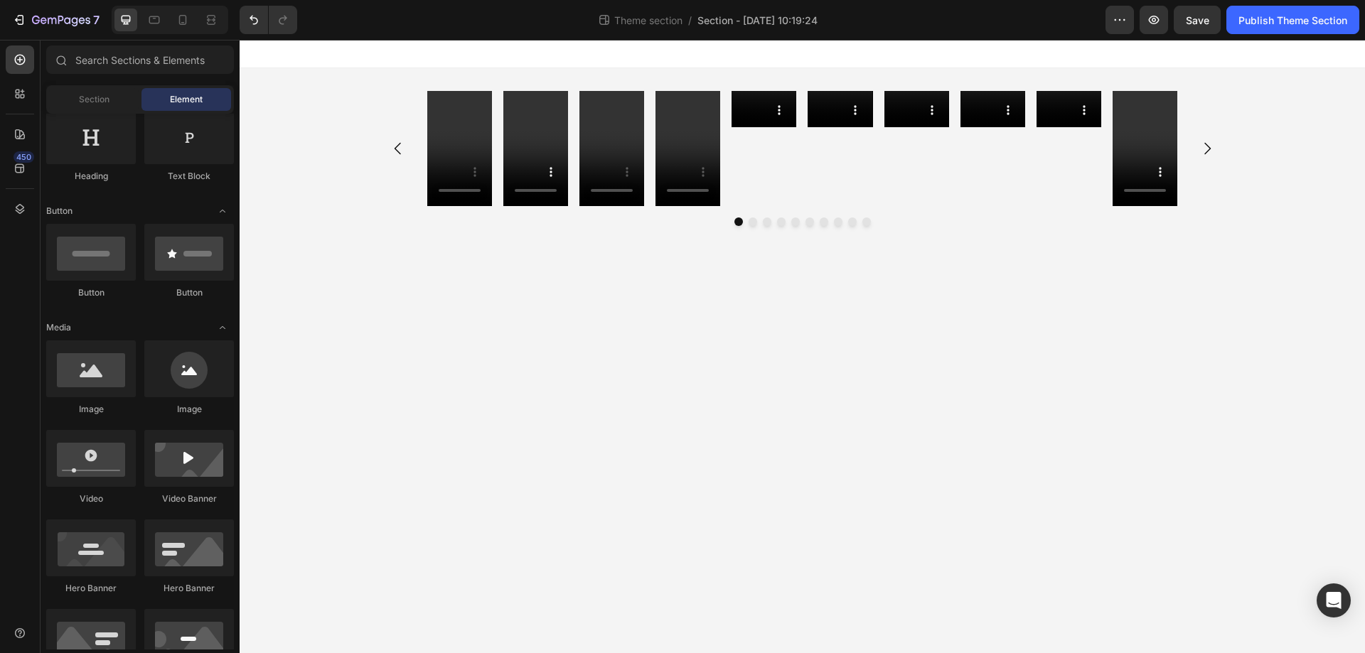
click at [801, 338] on body "Video Video Video Video Video Video Video Video Video Video Carousel Root Drag …" at bounding box center [802, 347] width 1125 height 614
click at [752, 217] on div "Video Video Video Video Video Video Video Video Video Video Carousel" at bounding box center [802, 158] width 853 height 135
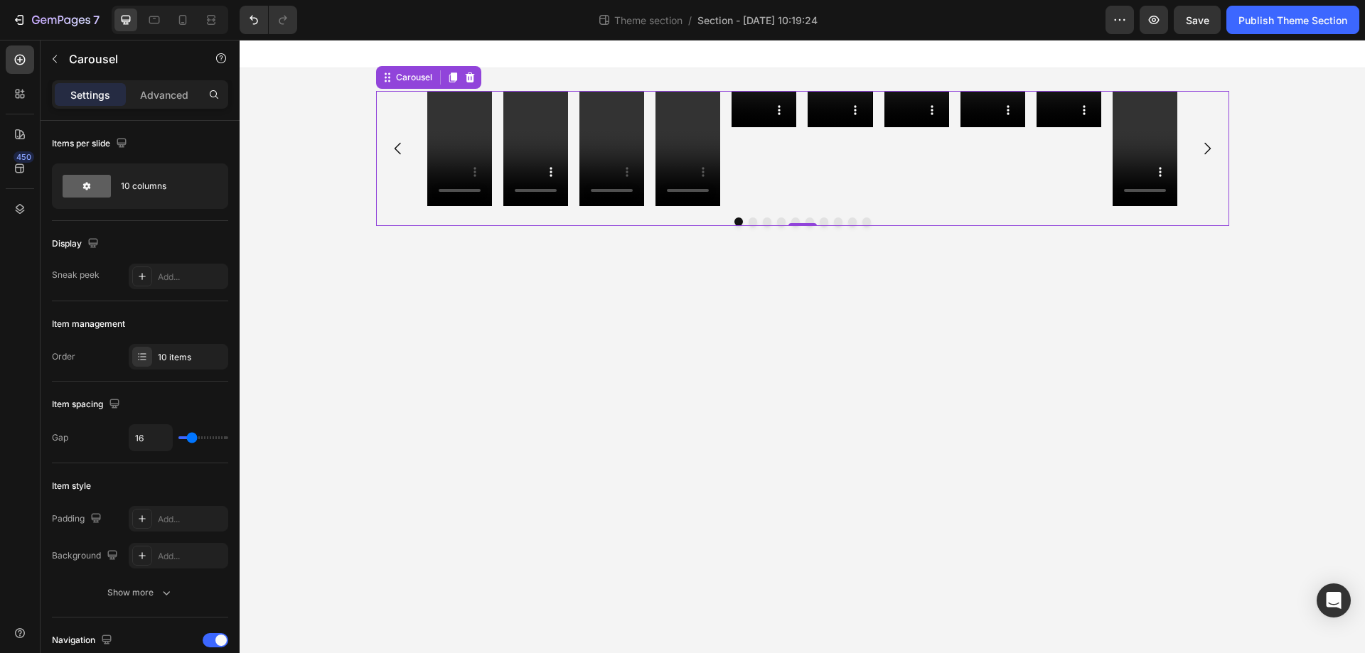
click at [752, 223] on button "Dot" at bounding box center [753, 222] width 9 height 9
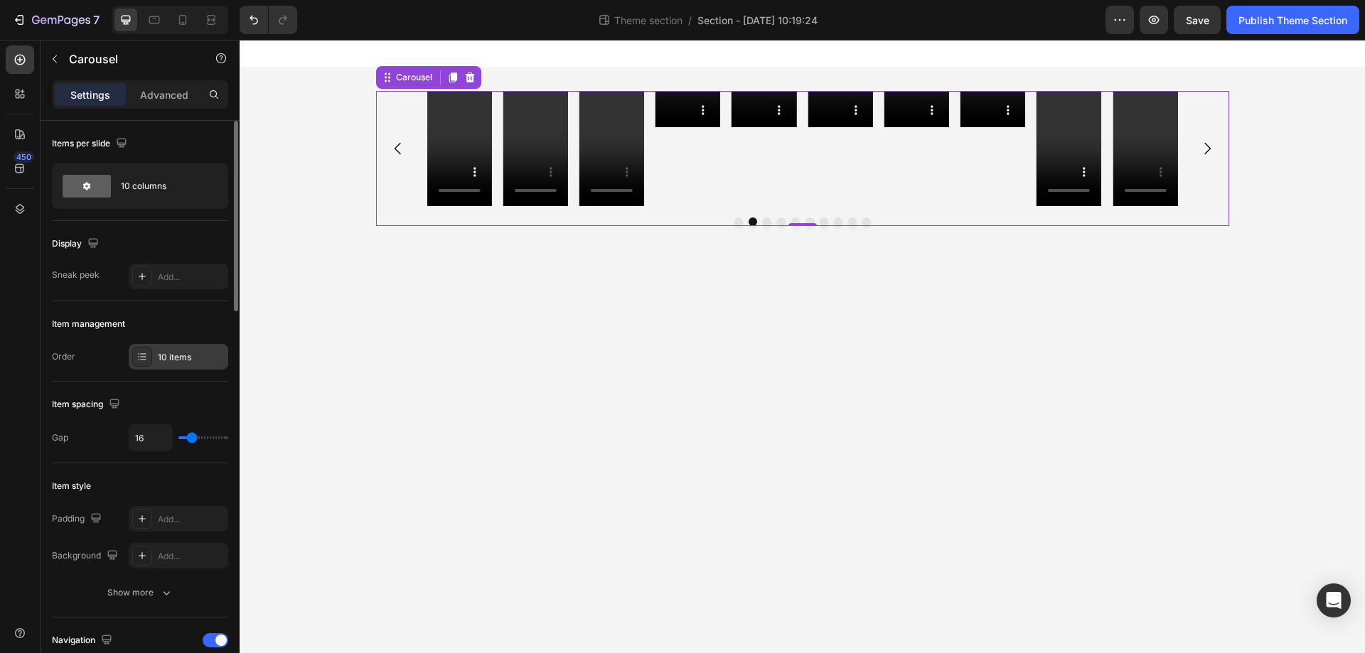
click at [182, 353] on div "10 items" at bounding box center [191, 357] width 67 height 13
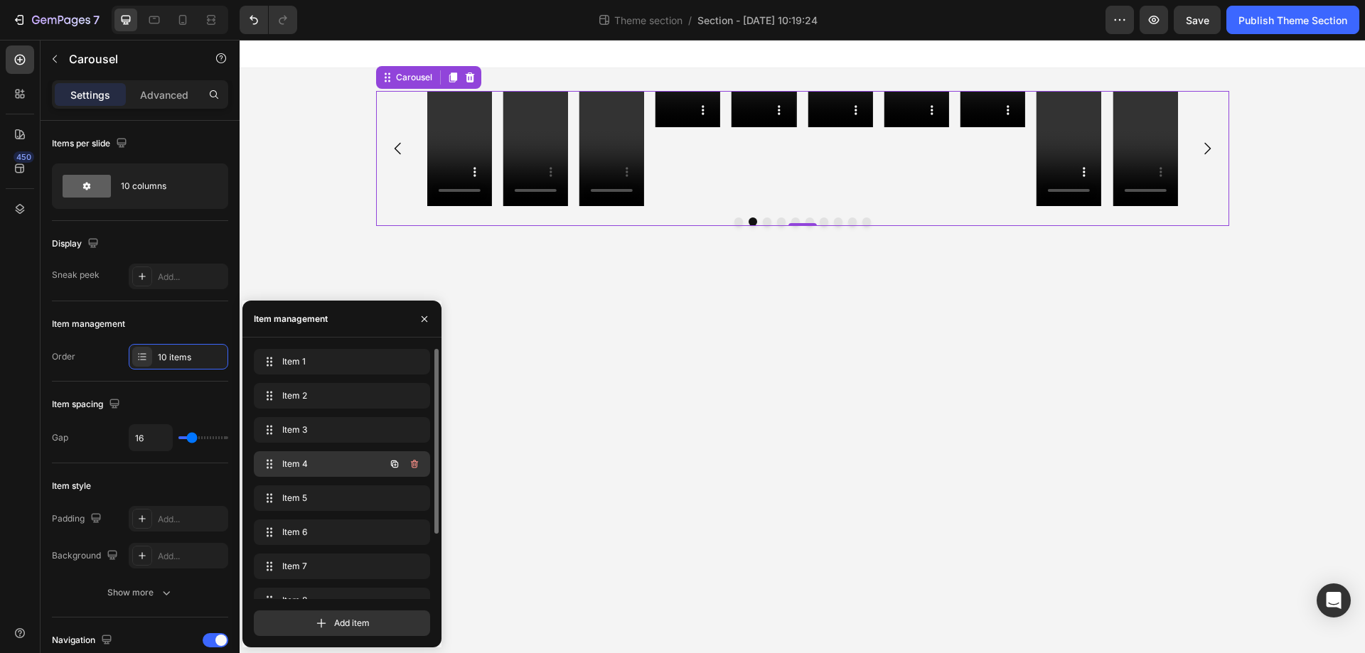
click at [318, 470] on span "Item 4" at bounding box center [322, 464] width 80 height 13
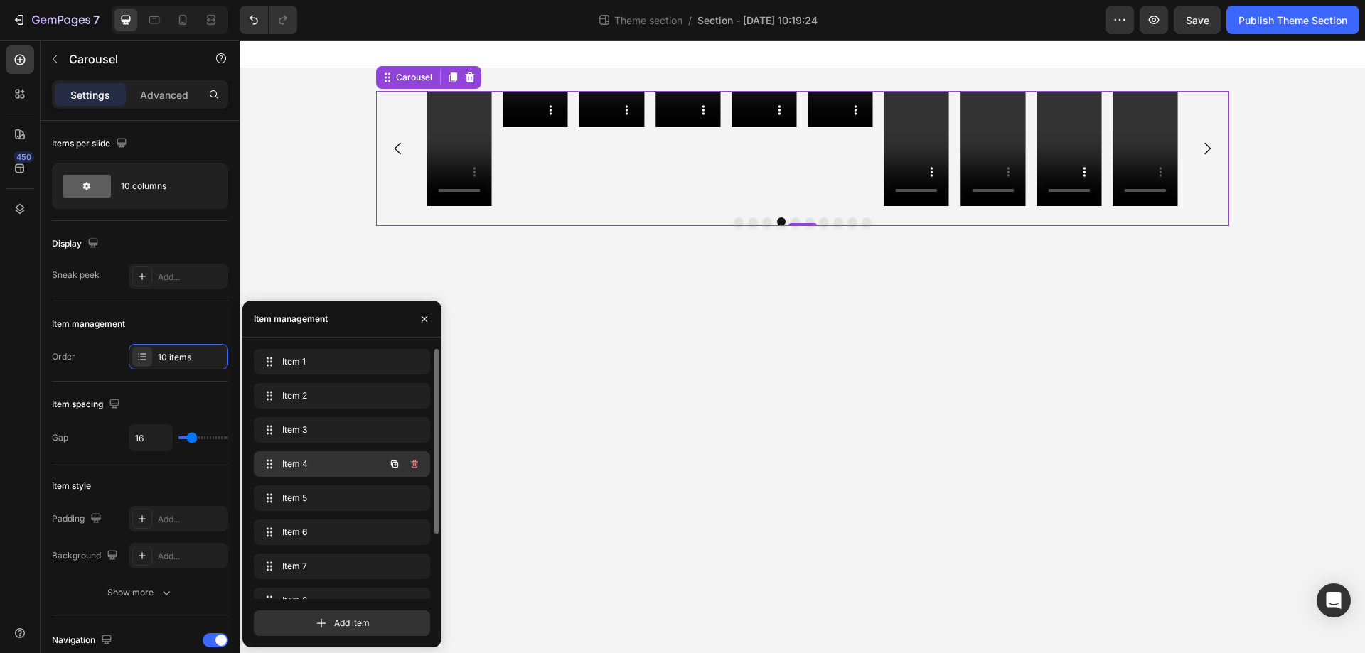
click at [324, 459] on span "Item 4" at bounding box center [322, 464] width 80 height 13
click at [326, 493] on span "Item 5" at bounding box center [322, 498] width 80 height 13
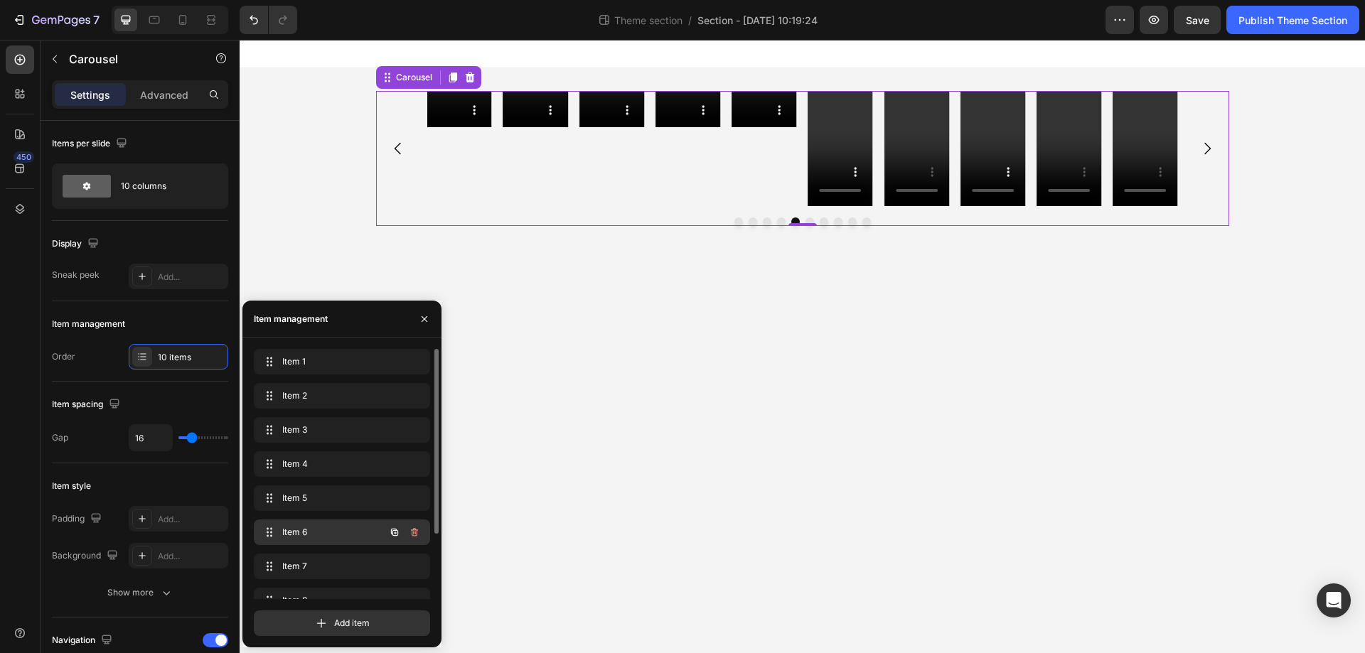
click at [326, 535] on span "Item 6" at bounding box center [322, 532] width 80 height 13
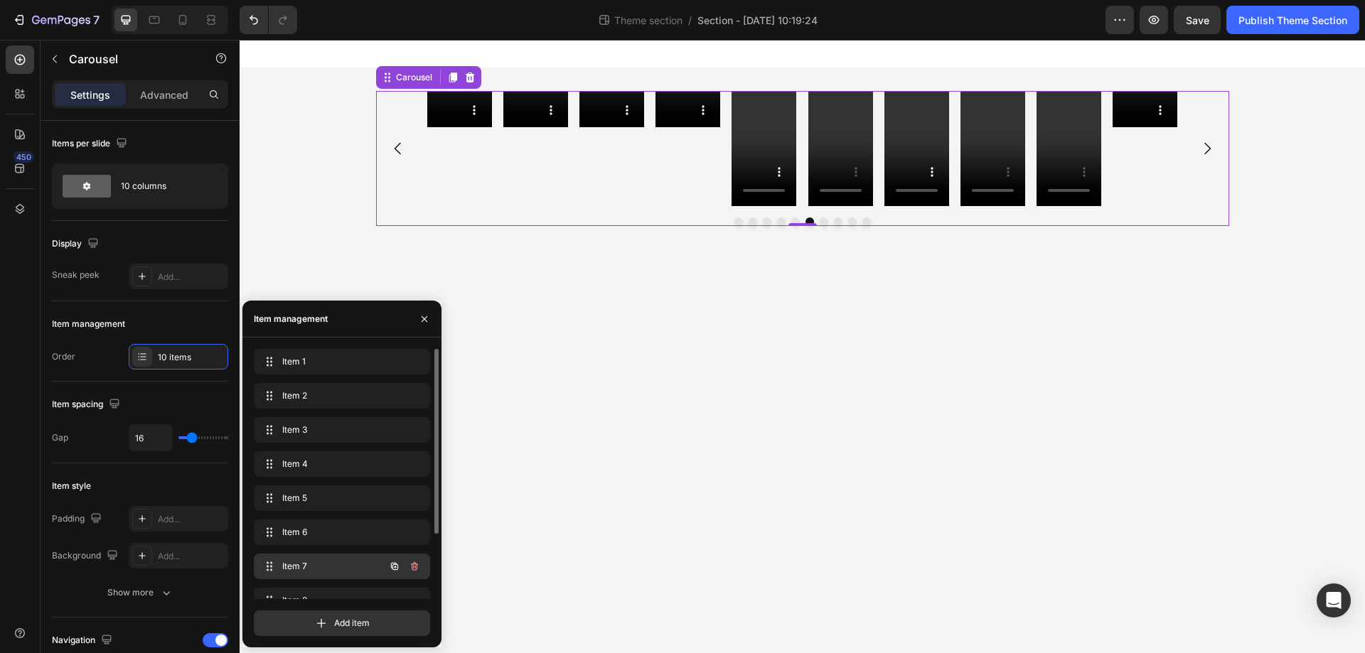
click at [334, 560] on span "Item 7" at bounding box center [322, 566] width 80 height 13
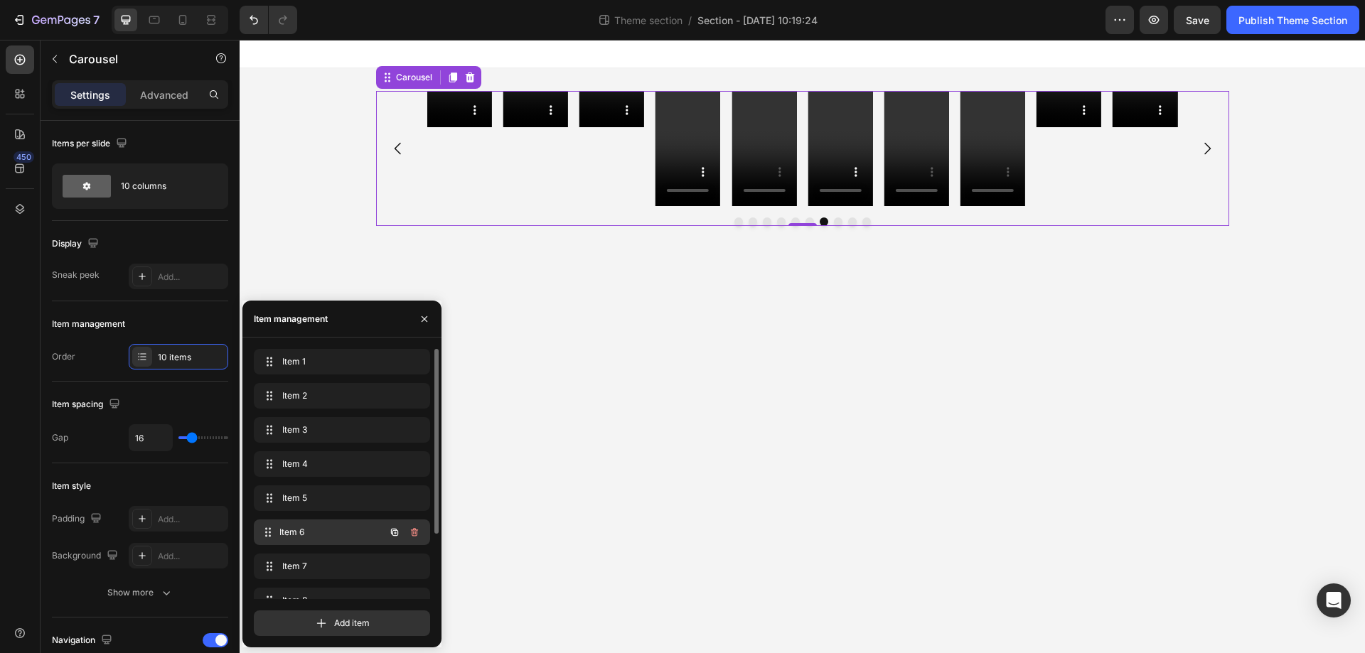
click at [336, 535] on span "Item 6" at bounding box center [331, 532] width 105 height 13
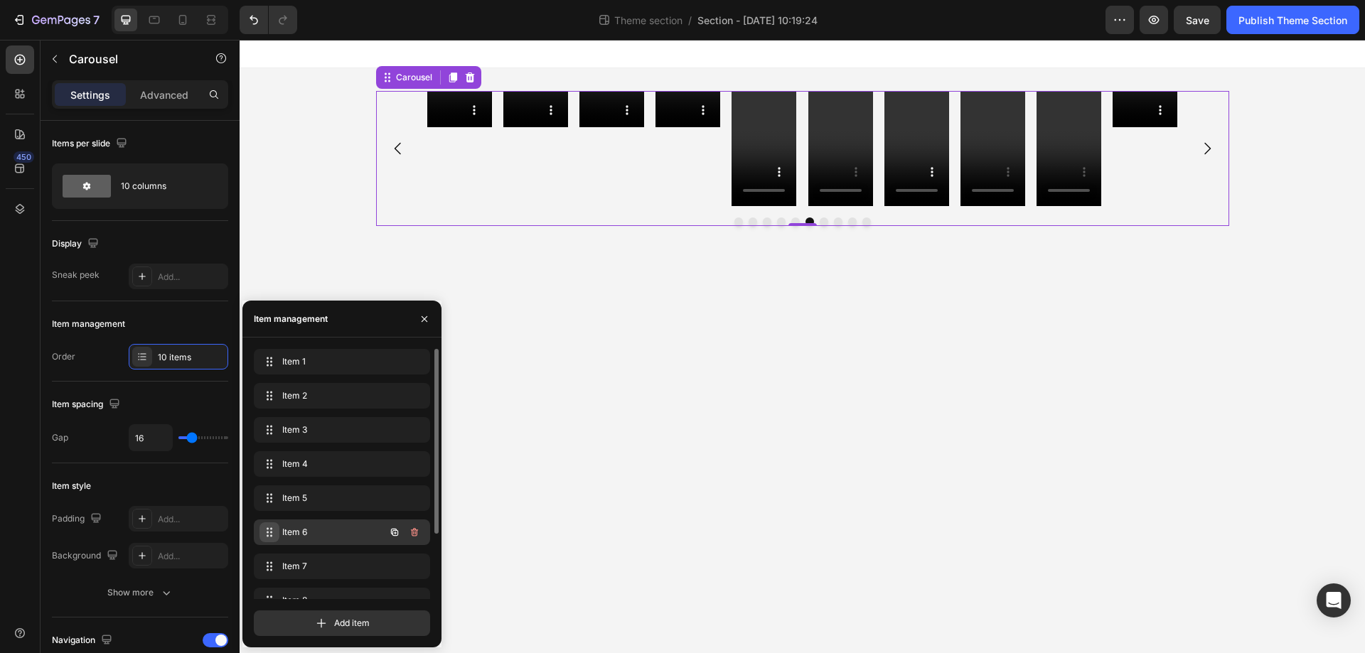
click at [271, 531] on icon at bounding box center [269, 532] width 11 height 11
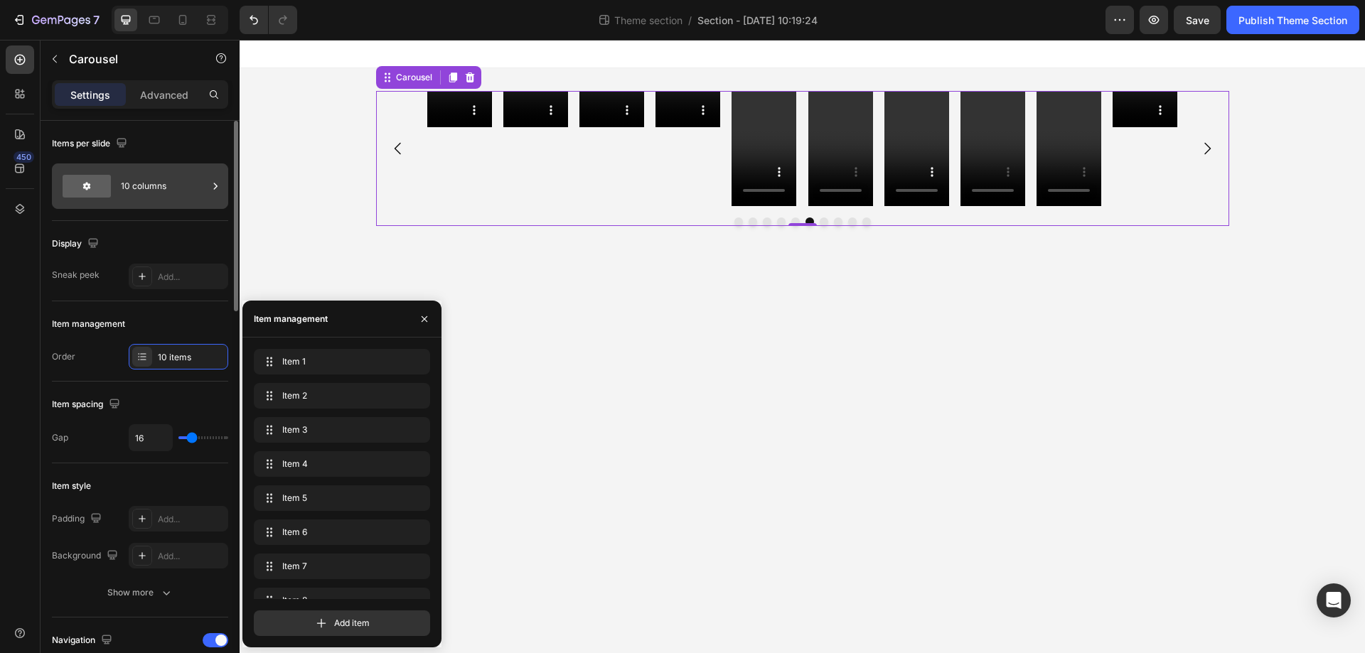
click at [144, 181] on div "10 columns" at bounding box center [164, 186] width 87 height 33
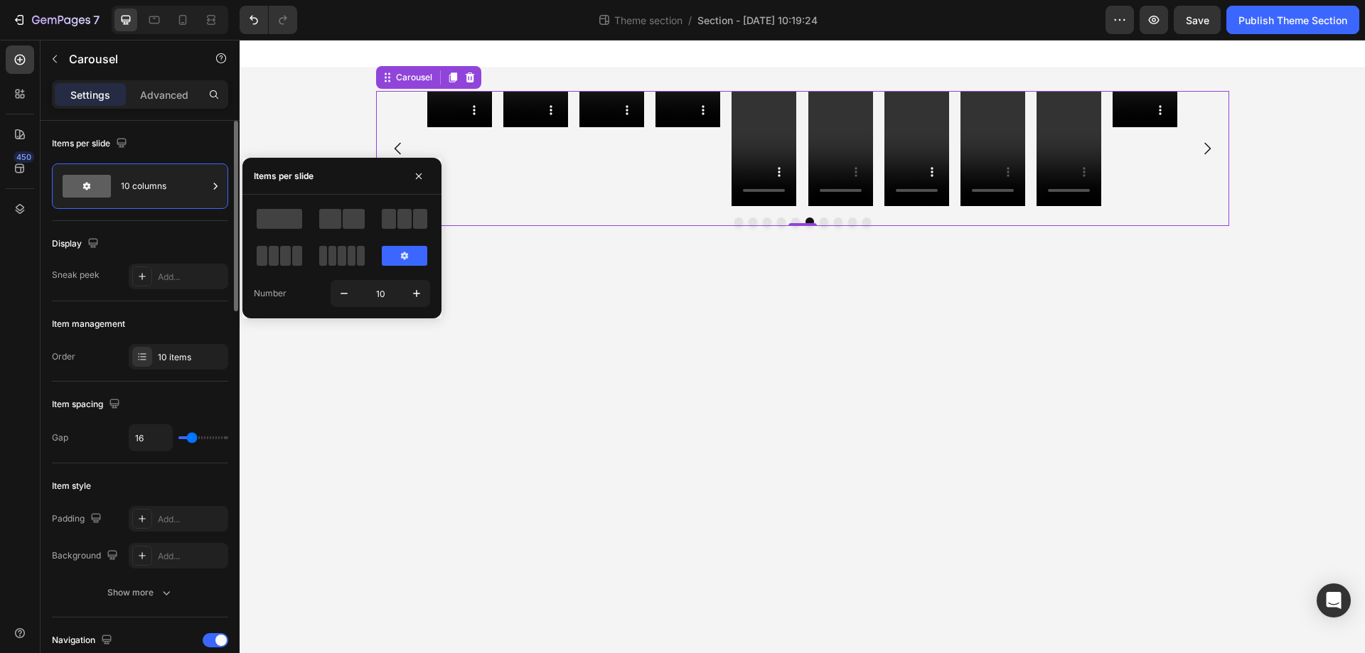
type input "0"
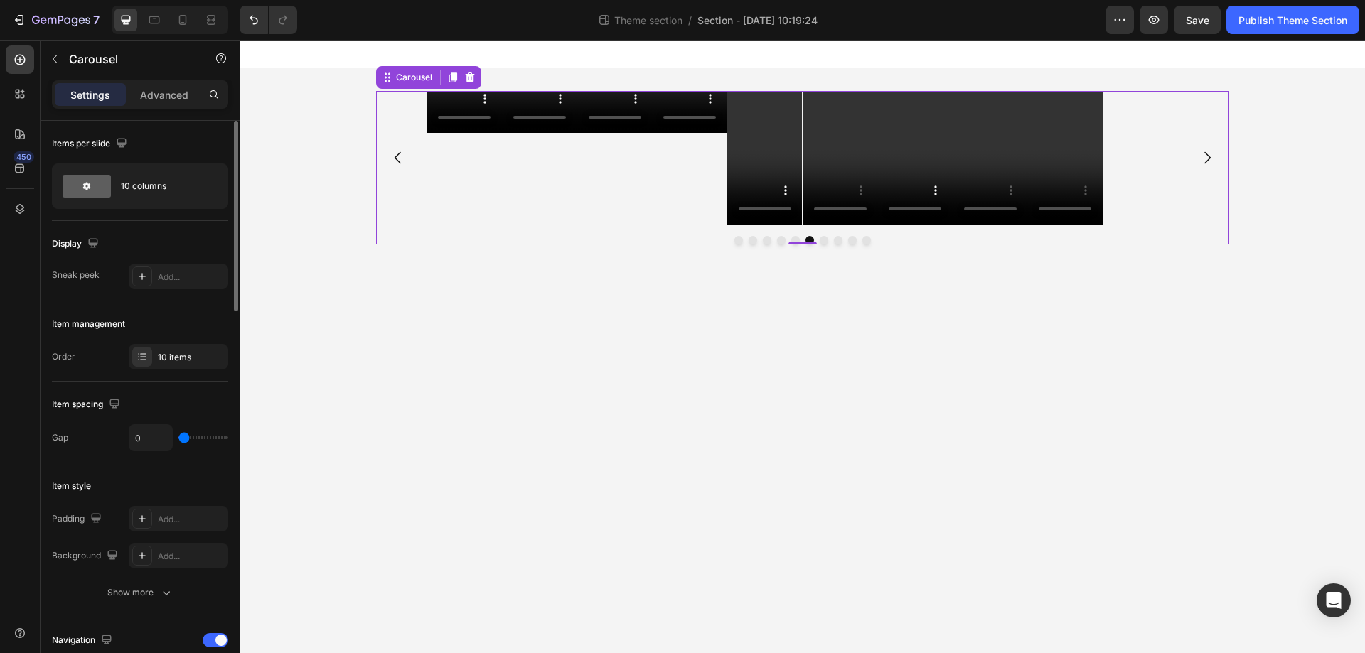
type input "1"
type input "12"
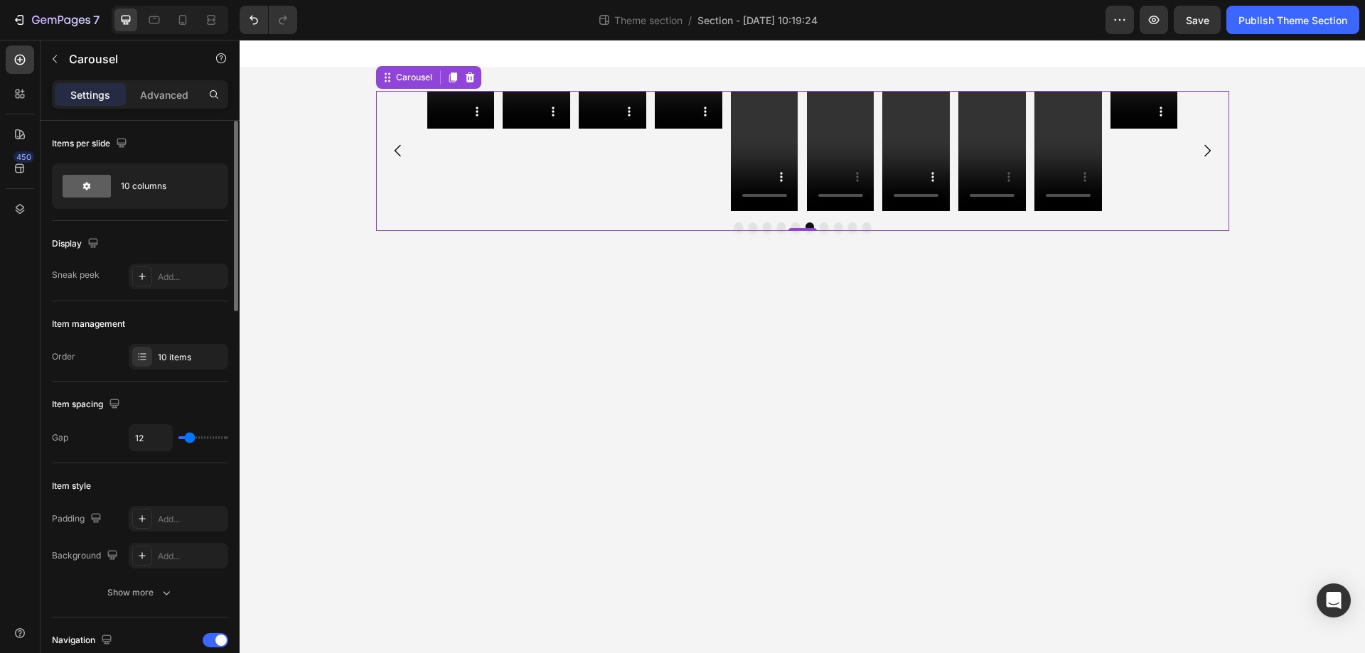
type input "1"
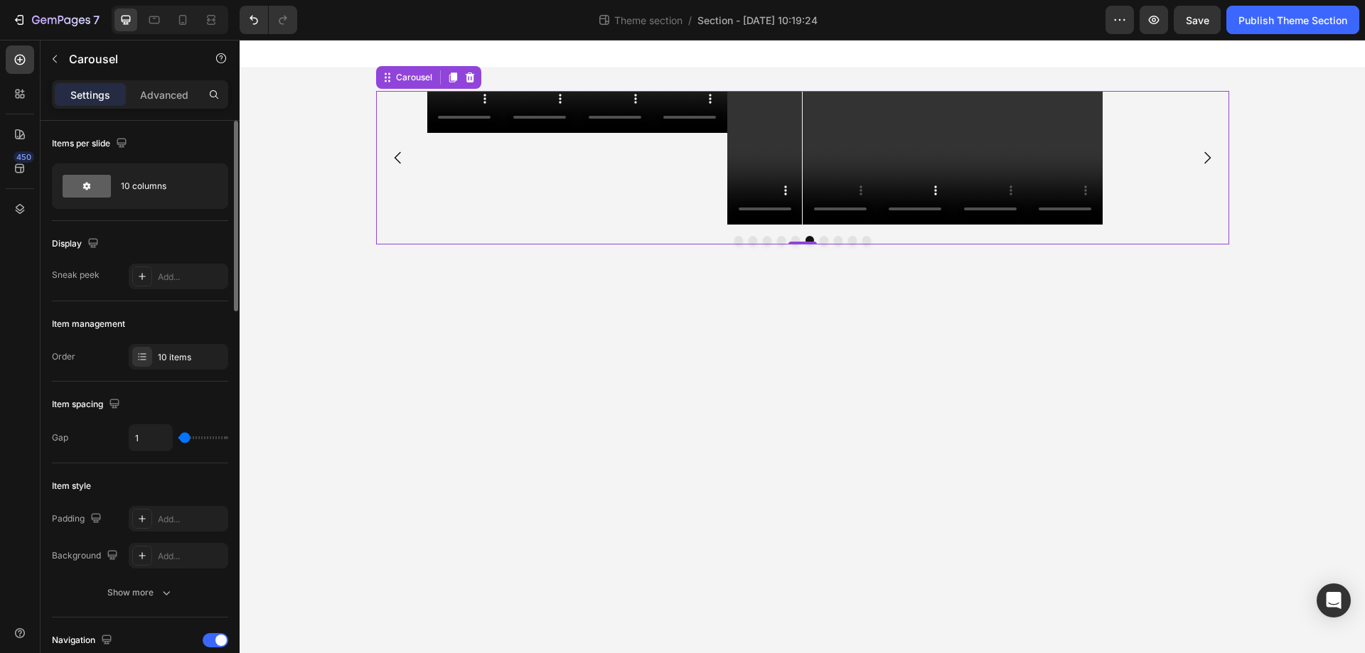
type input "0"
type input "3"
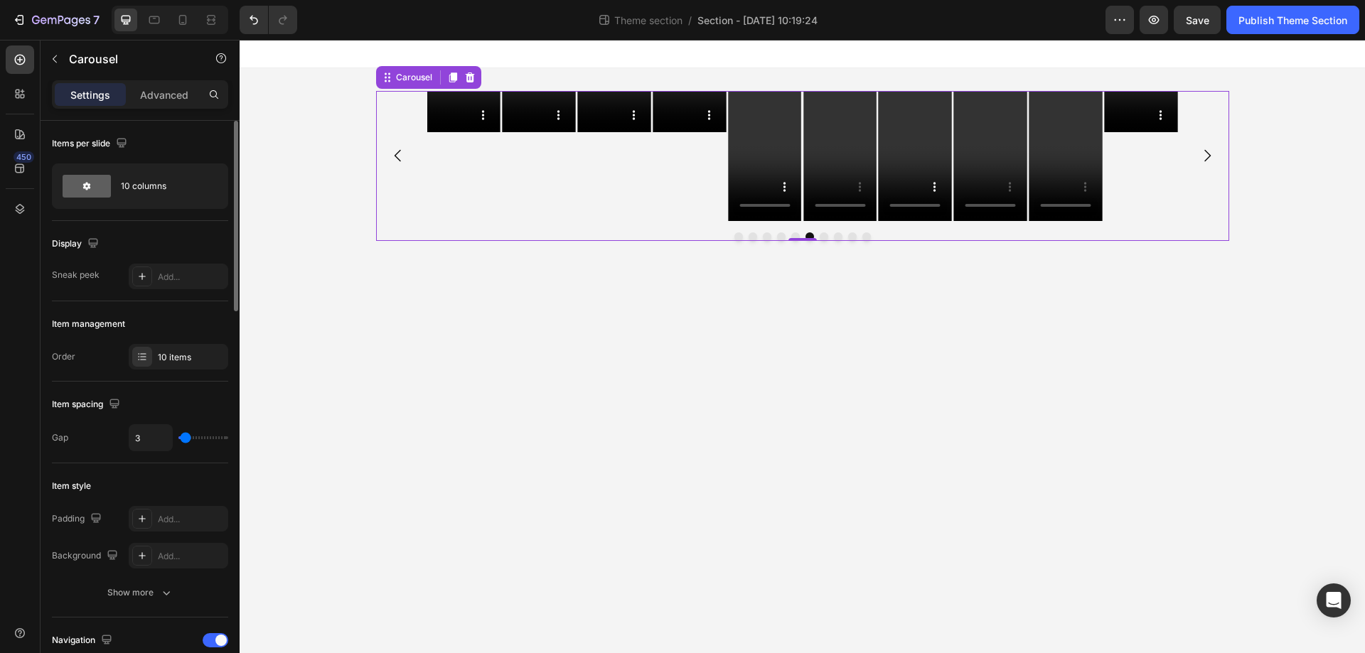
drag, startPoint x: 195, startPoint y: 437, endPoint x: 186, endPoint y: 434, distance: 9.9
type input "3"
click at [186, 437] on input "range" at bounding box center [203, 438] width 50 height 3
click at [159, 183] on div "10 columns" at bounding box center [164, 186] width 87 height 33
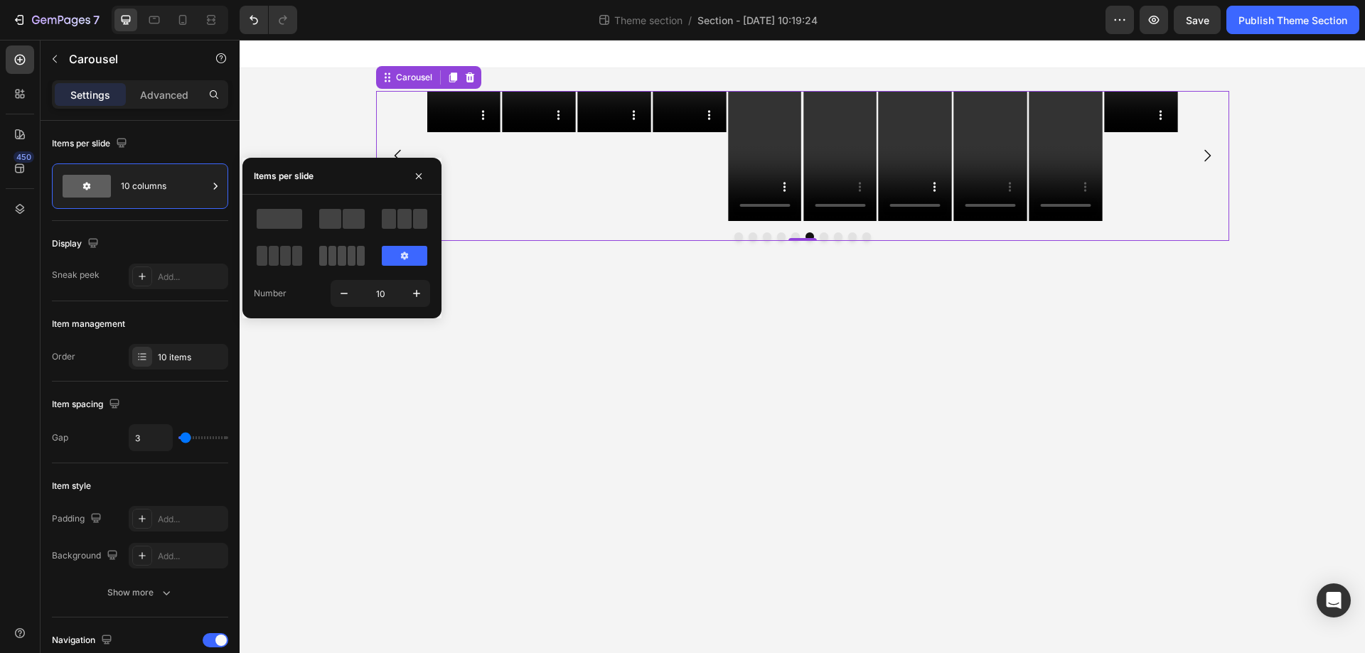
click at [346, 263] on div at bounding box center [342, 256] width 46 height 20
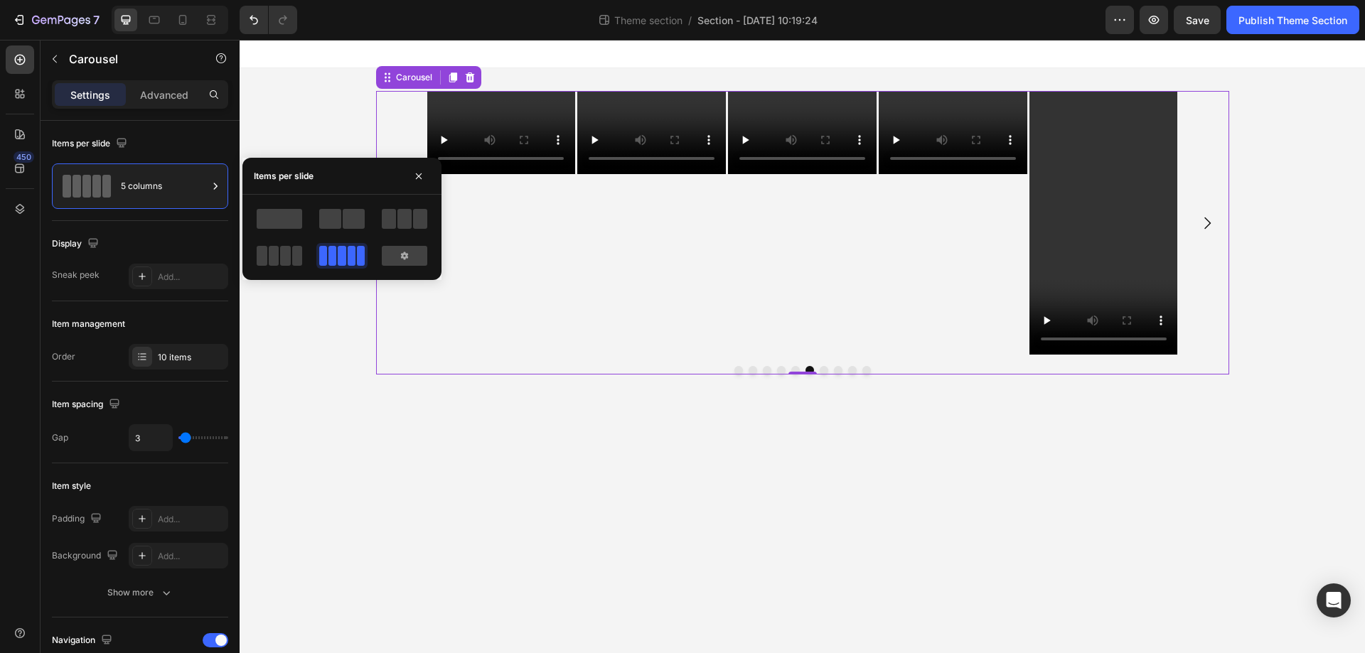
click at [865, 469] on body "Video Video Video Video Video Video Video Video Video Video Carousel 0 Root Dra…" at bounding box center [802, 347] width 1125 height 614
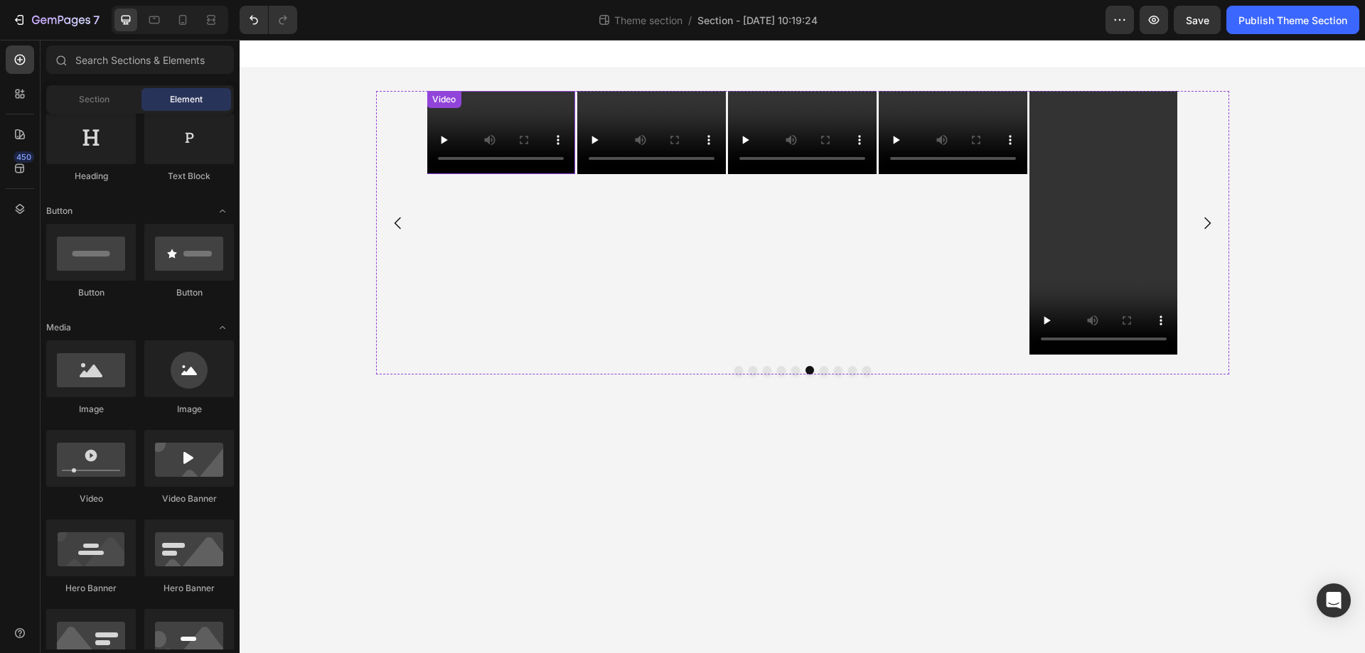
click at [468, 107] on div "Video" at bounding box center [501, 132] width 149 height 83
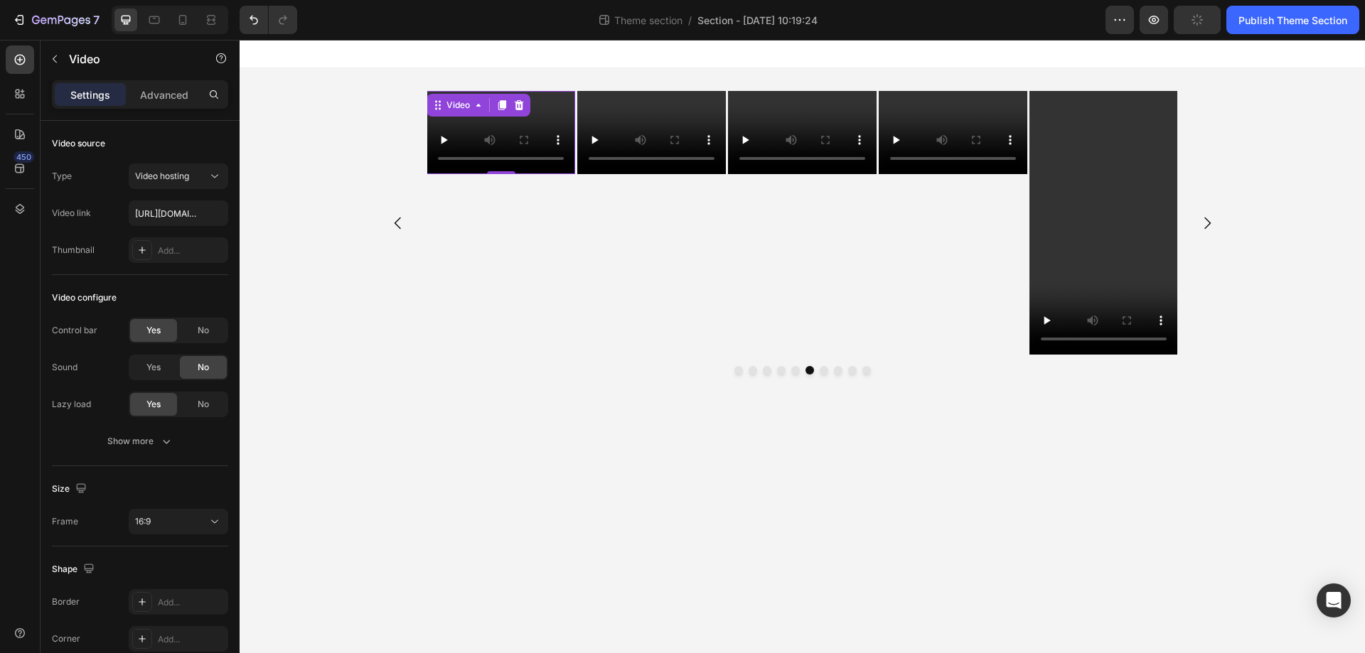
click at [561, 119] on video at bounding box center [501, 132] width 149 height 83
click at [154, 217] on input "https://cdn.shopify.com/videos/c/o/v/2cd3deb506b54b009063f7270ab5cf2e.mp4" at bounding box center [179, 213] width 100 height 26
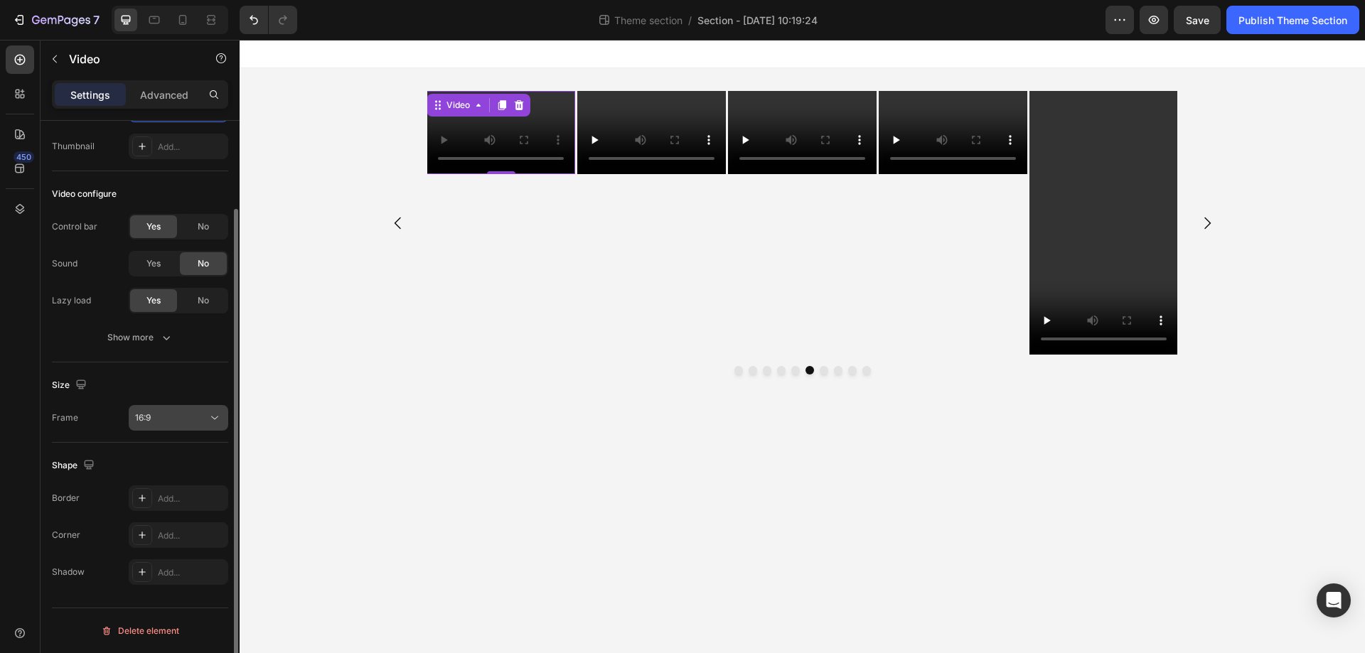
type input "https://cdn.shopify.com/videos/c/vp/8ecceac6d7e042069876969ca74d33ee/8ecceac6d7…"
click at [171, 407] on button "16:9" at bounding box center [179, 418] width 100 height 26
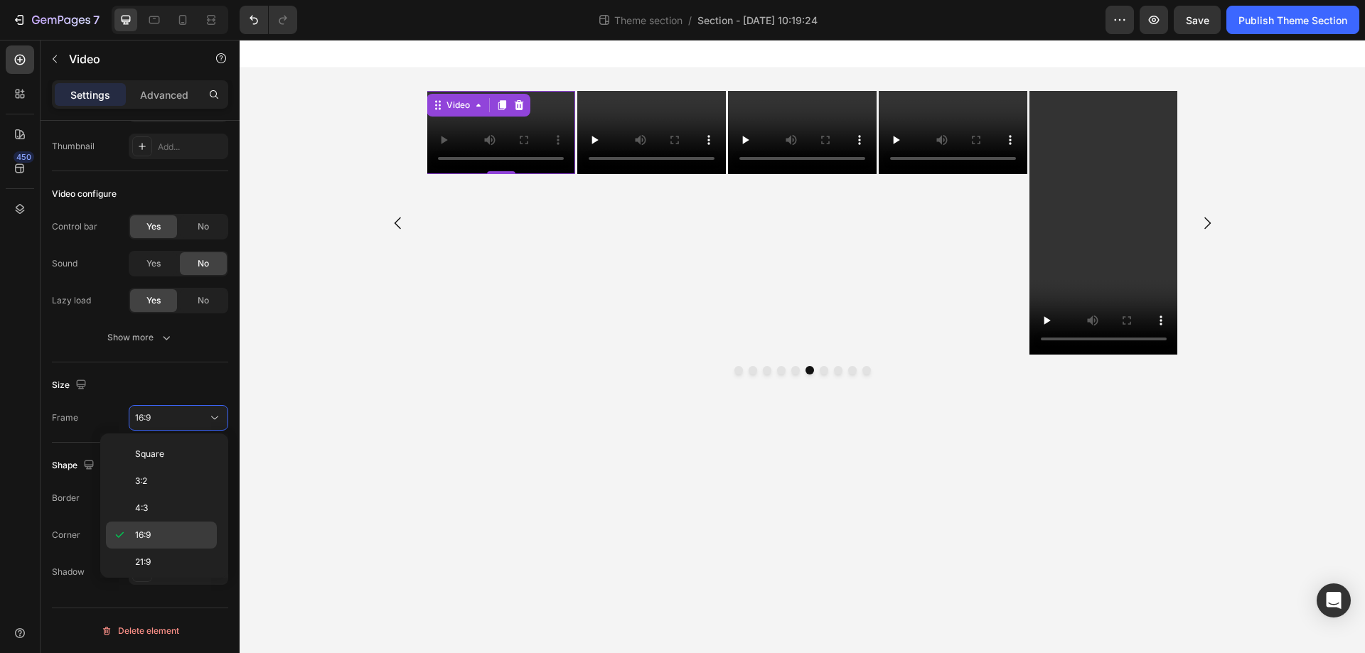
scroll to position [137, 0]
click at [175, 530] on p "9:16" at bounding box center [172, 531] width 75 height 13
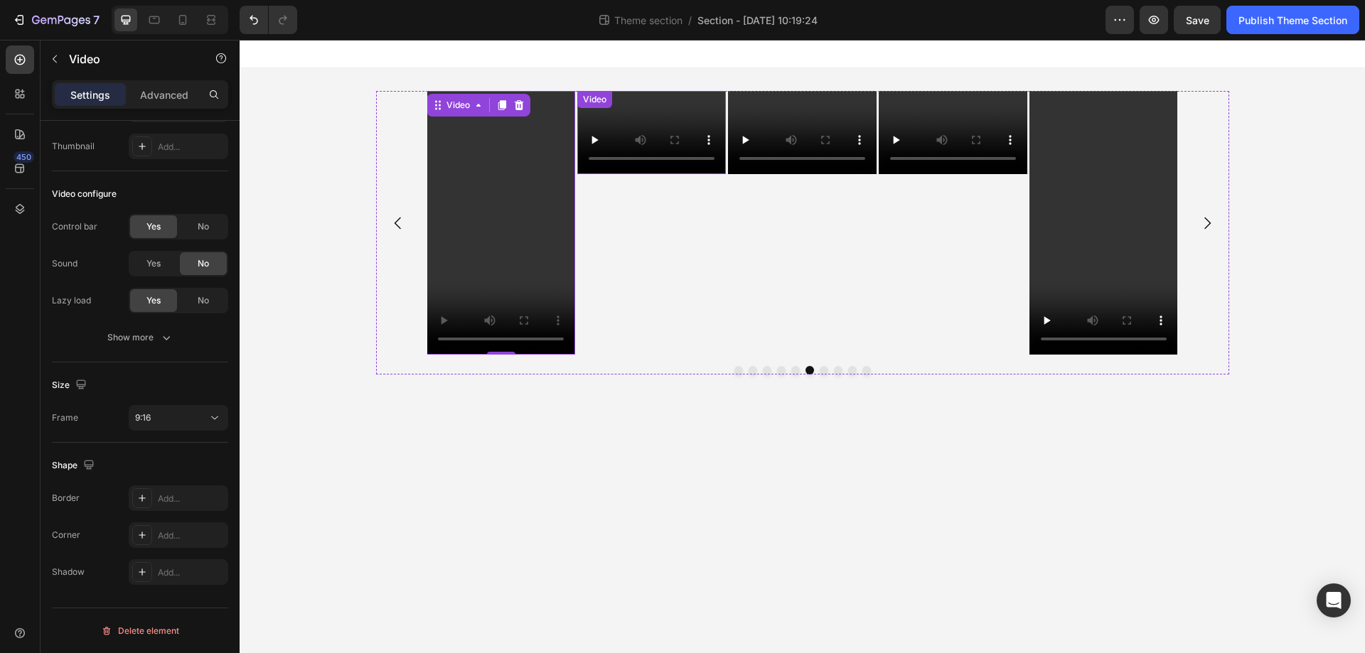
click at [660, 115] on div "Video" at bounding box center [651, 132] width 149 height 83
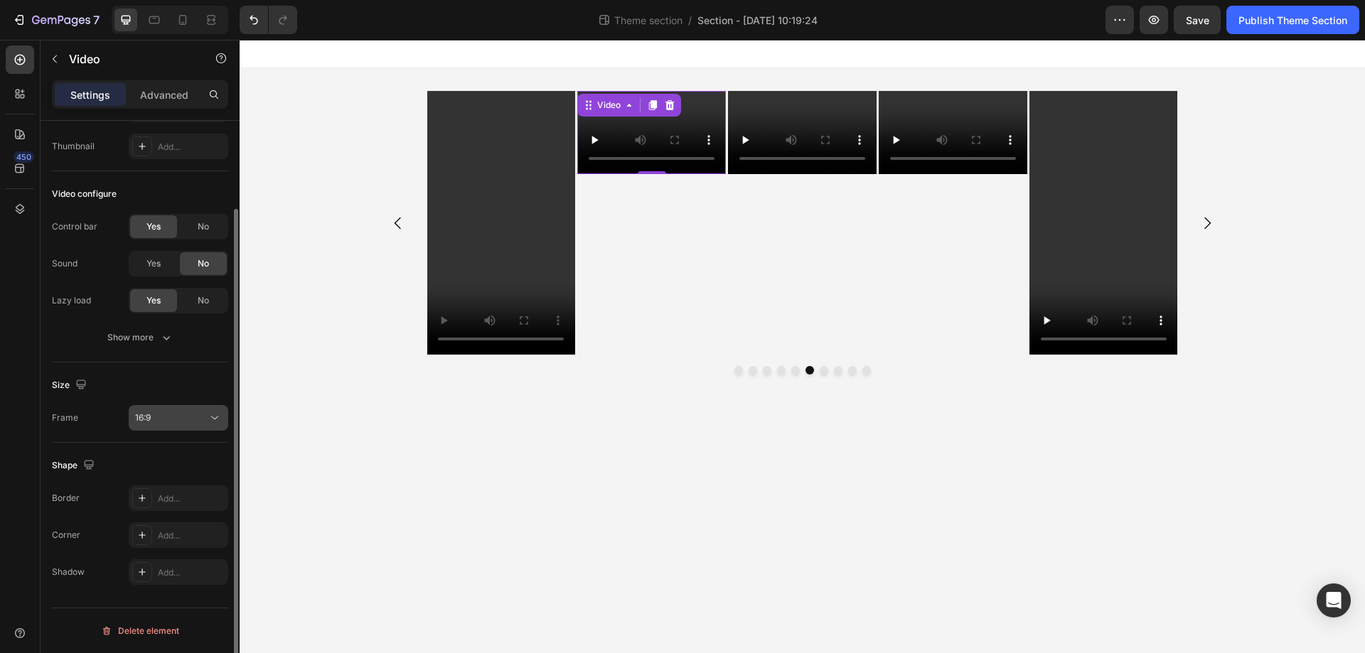
click at [170, 424] on div "16:9" at bounding box center [178, 418] width 87 height 14
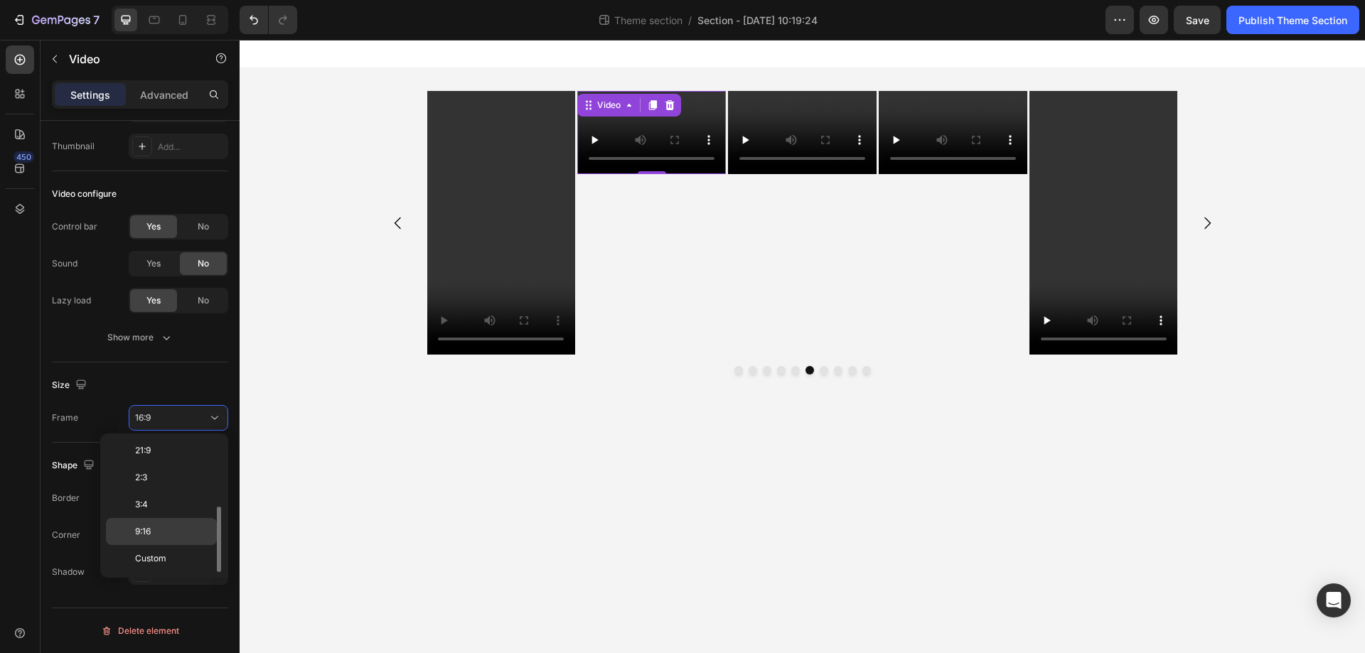
click at [154, 536] on p "9:16" at bounding box center [172, 531] width 75 height 13
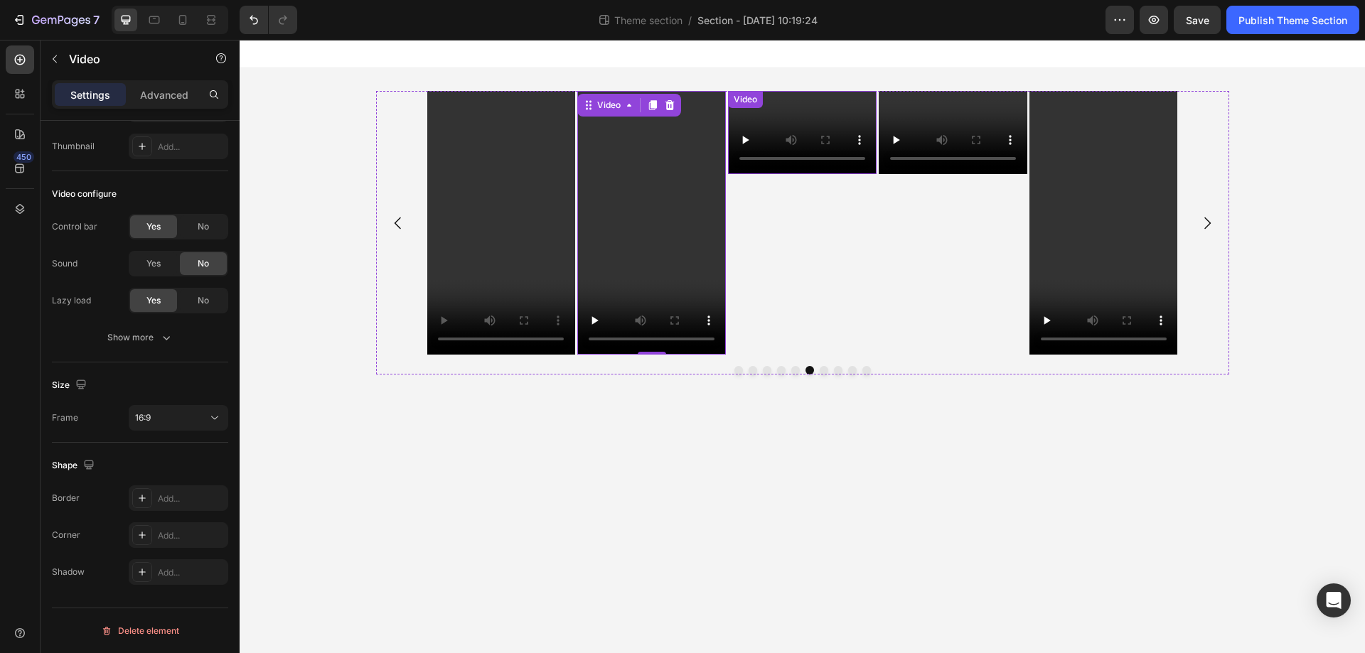
click at [785, 105] on div "Video" at bounding box center [802, 132] width 149 height 83
click at [861, 112] on video at bounding box center [802, 132] width 149 height 83
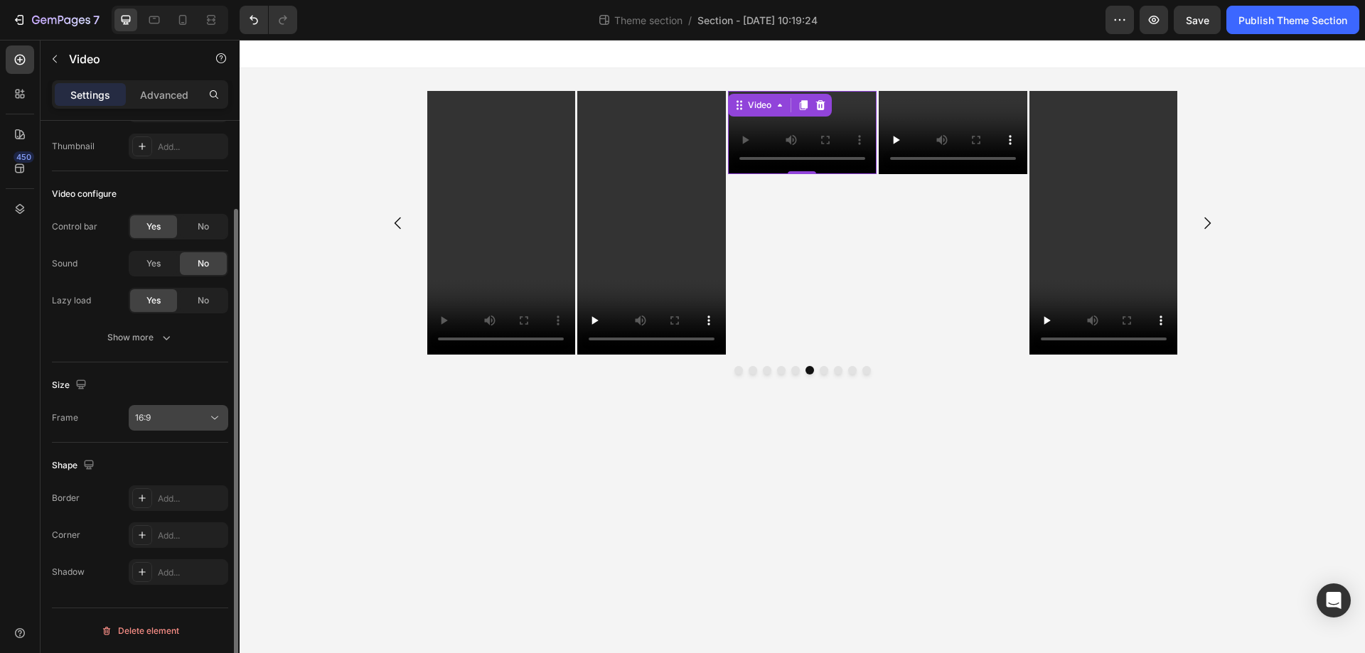
click at [157, 409] on button "16:9" at bounding box center [179, 418] width 100 height 26
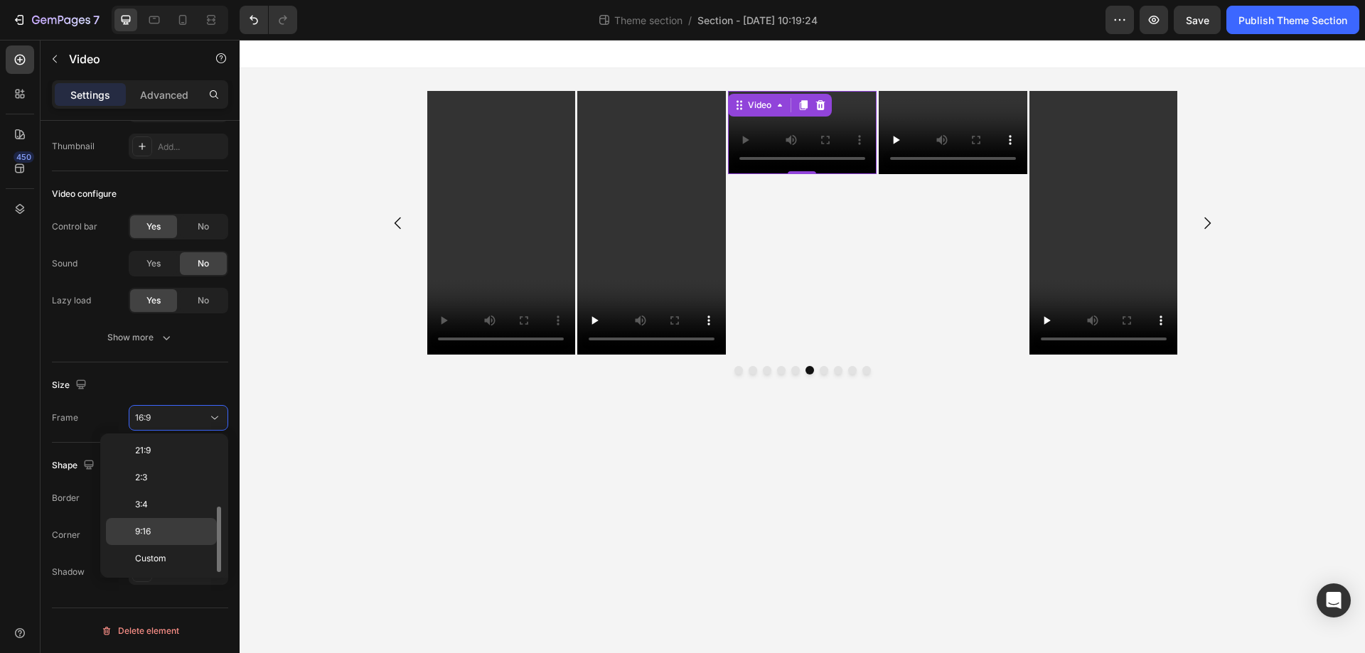
click at [156, 535] on p "9:16" at bounding box center [172, 531] width 75 height 13
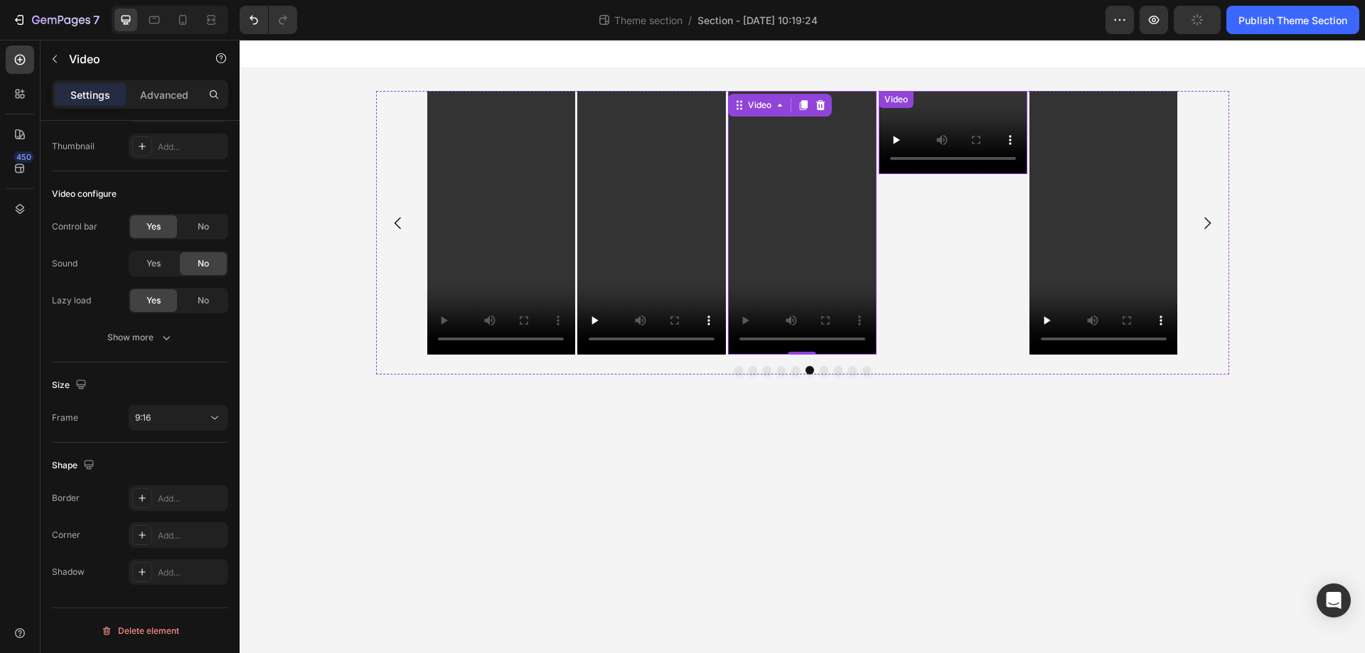
click at [971, 107] on div "Video" at bounding box center [953, 132] width 149 height 83
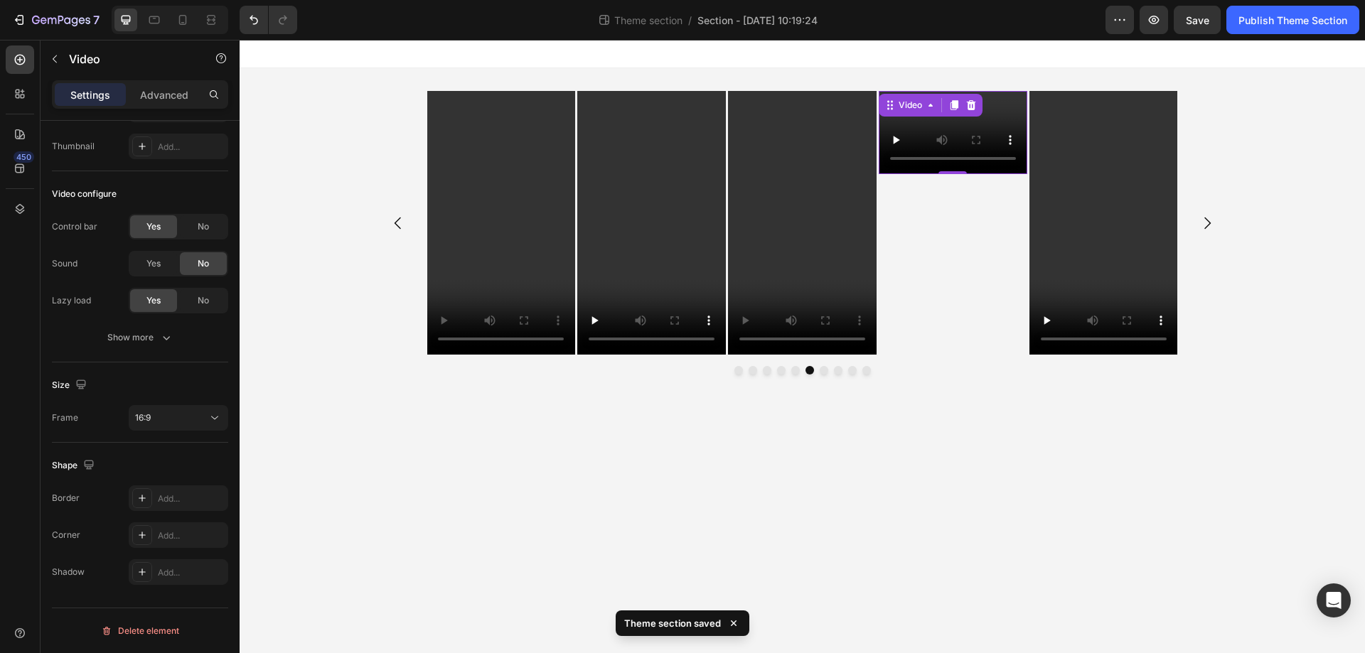
click at [1002, 111] on video at bounding box center [953, 132] width 149 height 83
click at [164, 414] on div "16:9" at bounding box center [171, 418] width 73 height 13
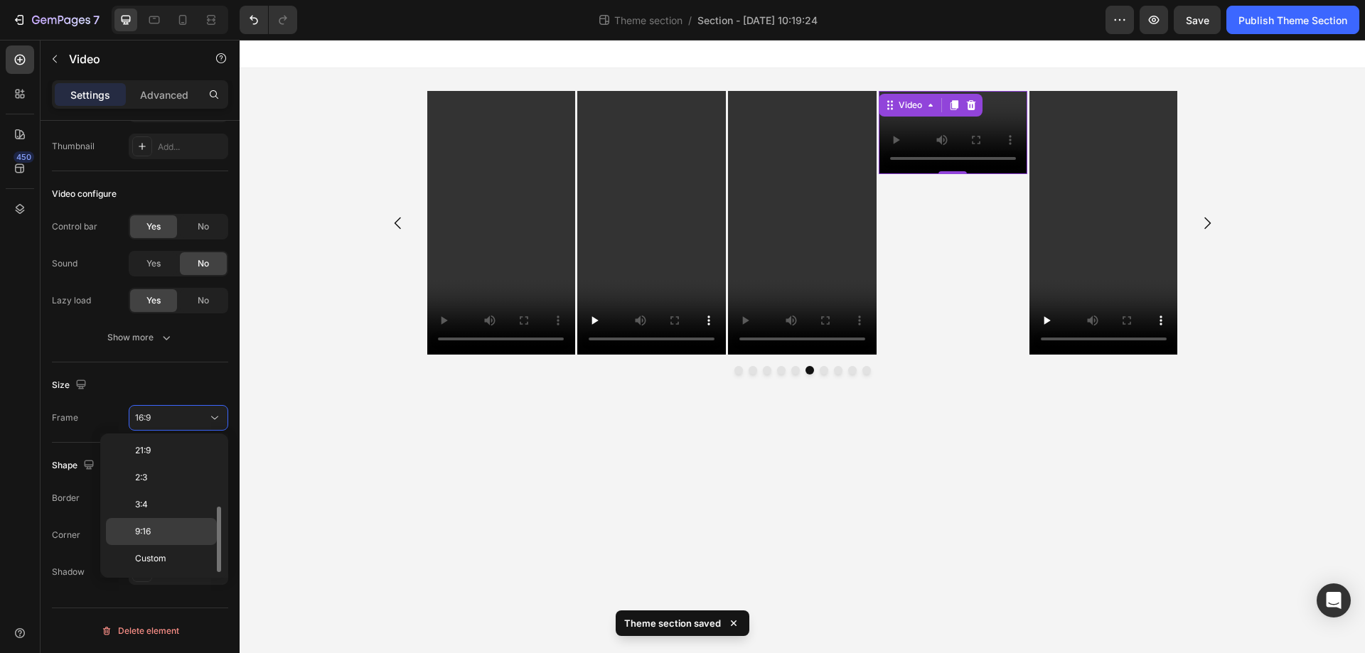
click at [164, 530] on p "9:16" at bounding box center [172, 531] width 75 height 13
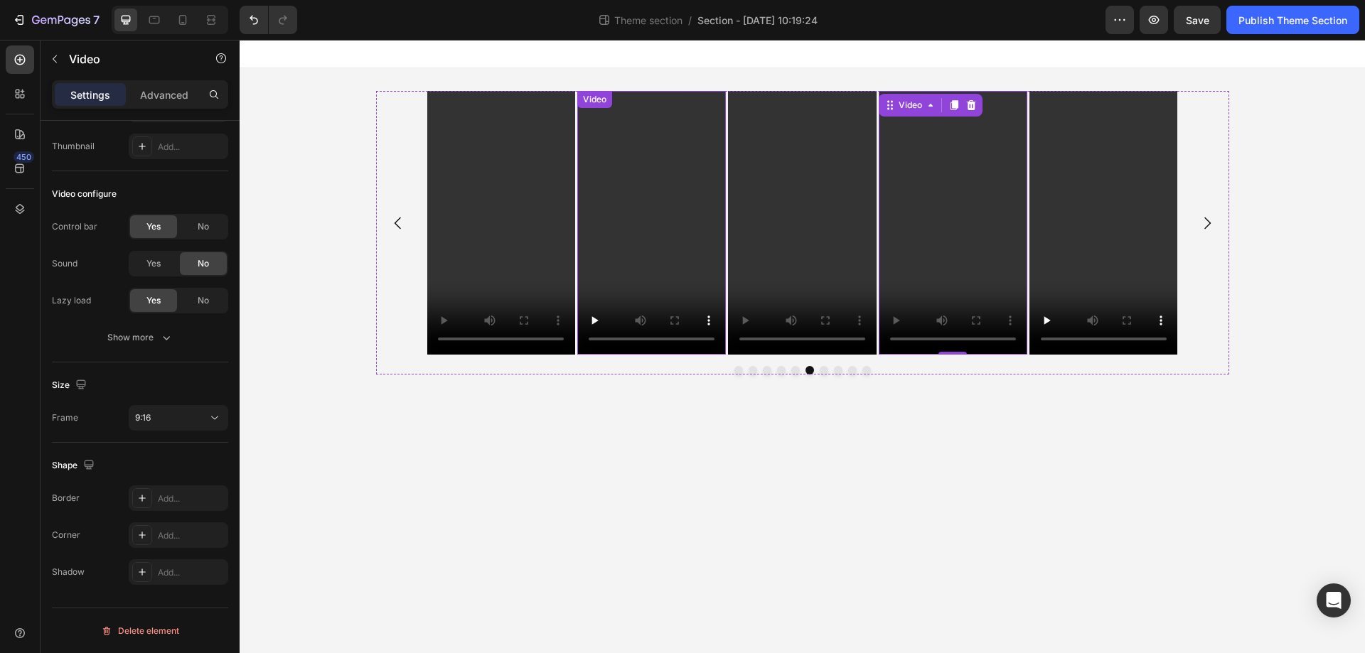
click at [661, 139] on video at bounding box center [651, 223] width 149 height 264
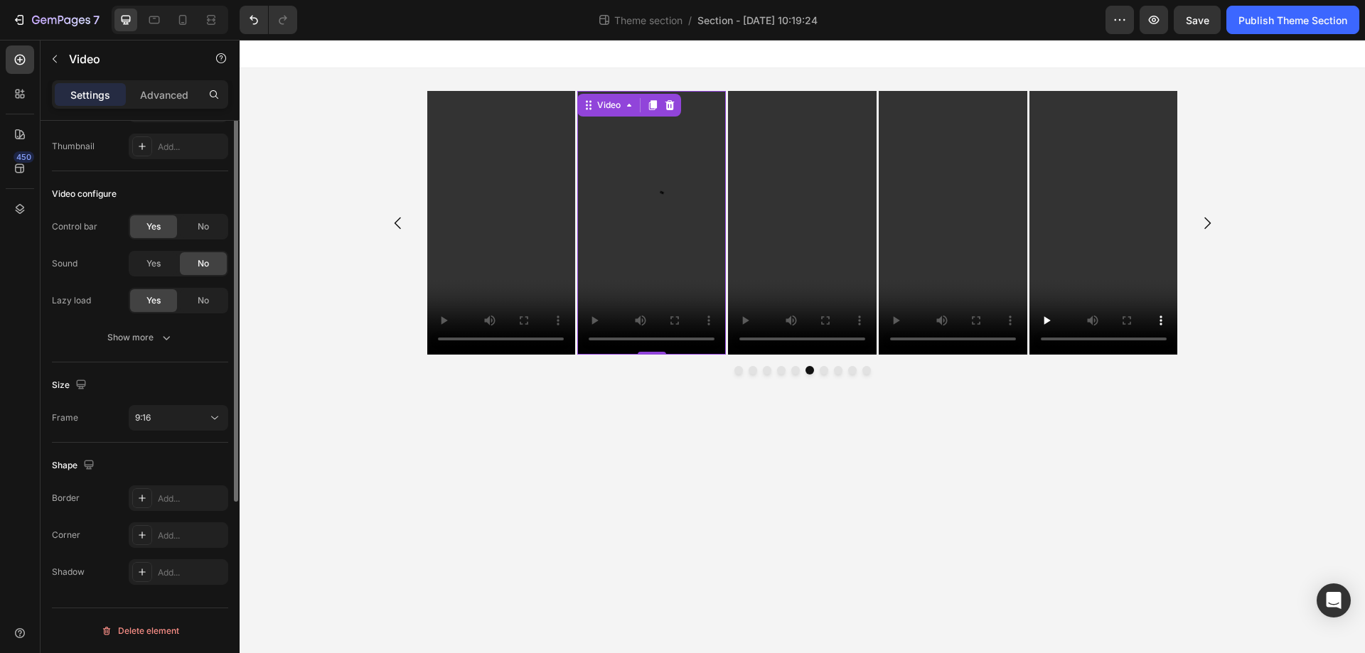
scroll to position [0, 0]
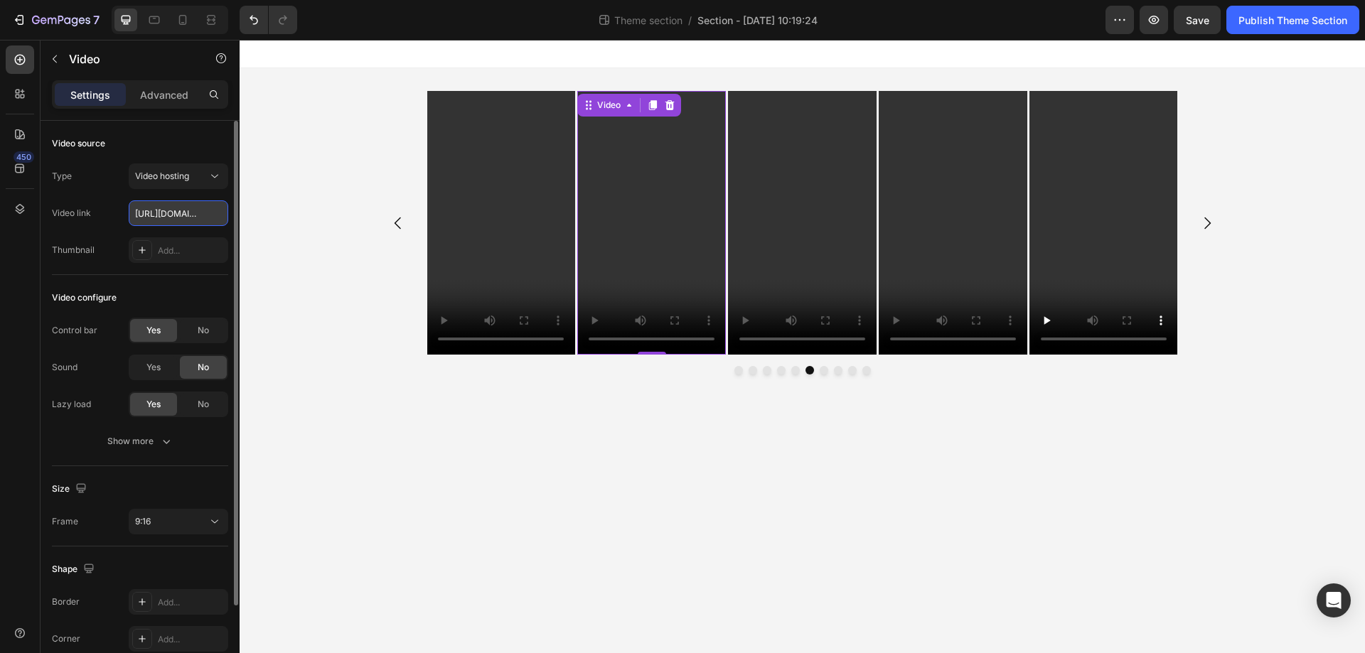
click at [173, 211] on input "https://cdn.shopify.com/videos/c/o/v/2cd3deb506b54b009063f7270ab5cf2e.mp4" at bounding box center [179, 213] width 100 height 26
type input "https://cdn.shopify.com/videos/c/vp/9fdce9ef6b564db486fbf5c0b84469d8/9fdce9ef6b…"
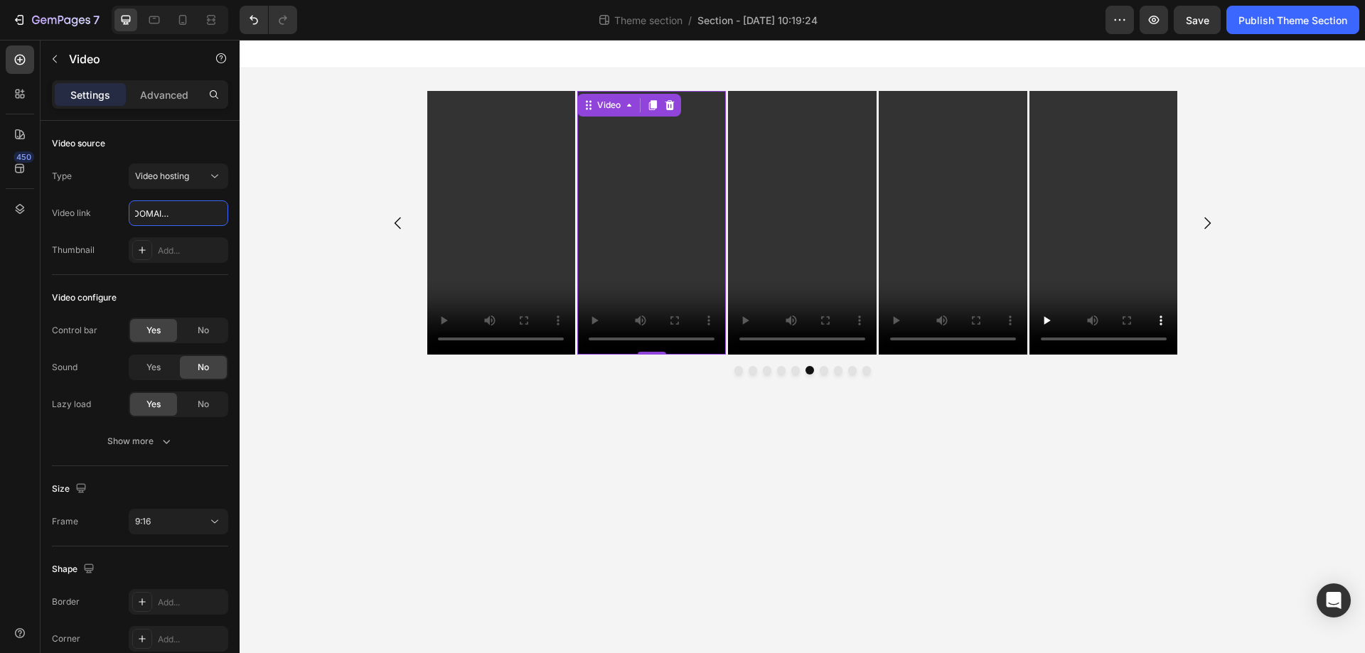
scroll to position [0, 0]
click at [801, 145] on video at bounding box center [802, 223] width 149 height 264
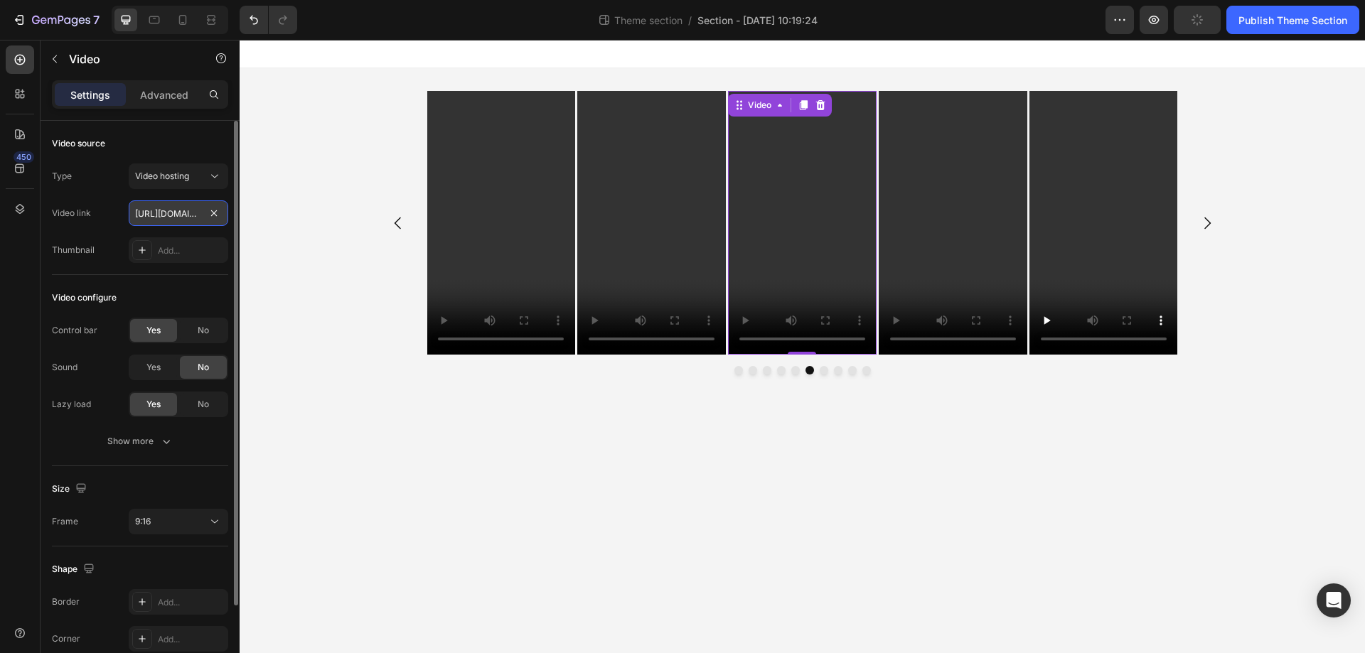
click at [179, 213] on input "https://cdn.shopify.com/videos/c/o/v/2cd3deb506b54b009063f7270ab5cf2e.mp4" at bounding box center [179, 213] width 100 height 26
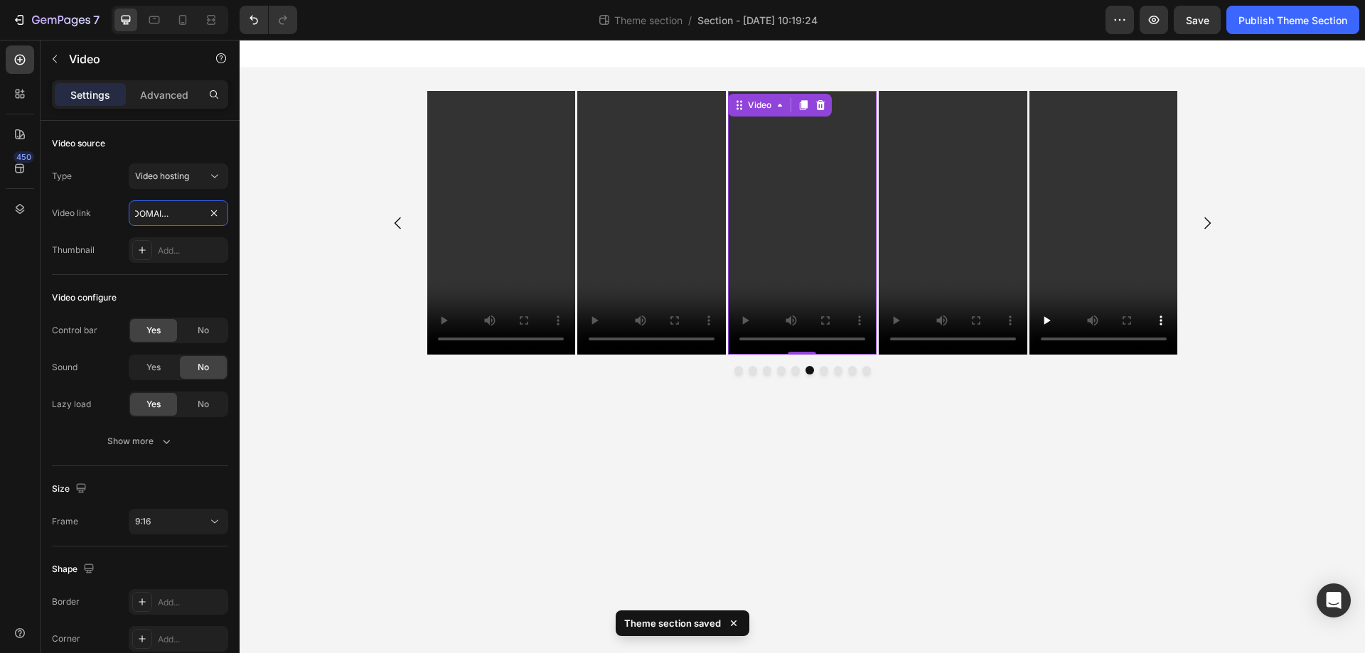
type input "https://cdn.shopify.com/videos/c/vp/e6b3e9e55bc244c387d2c853c35f6ed3/e6b3e9e55b…"
click at [941, 131] on video at bounding box center [953, 223] width 149 height 264
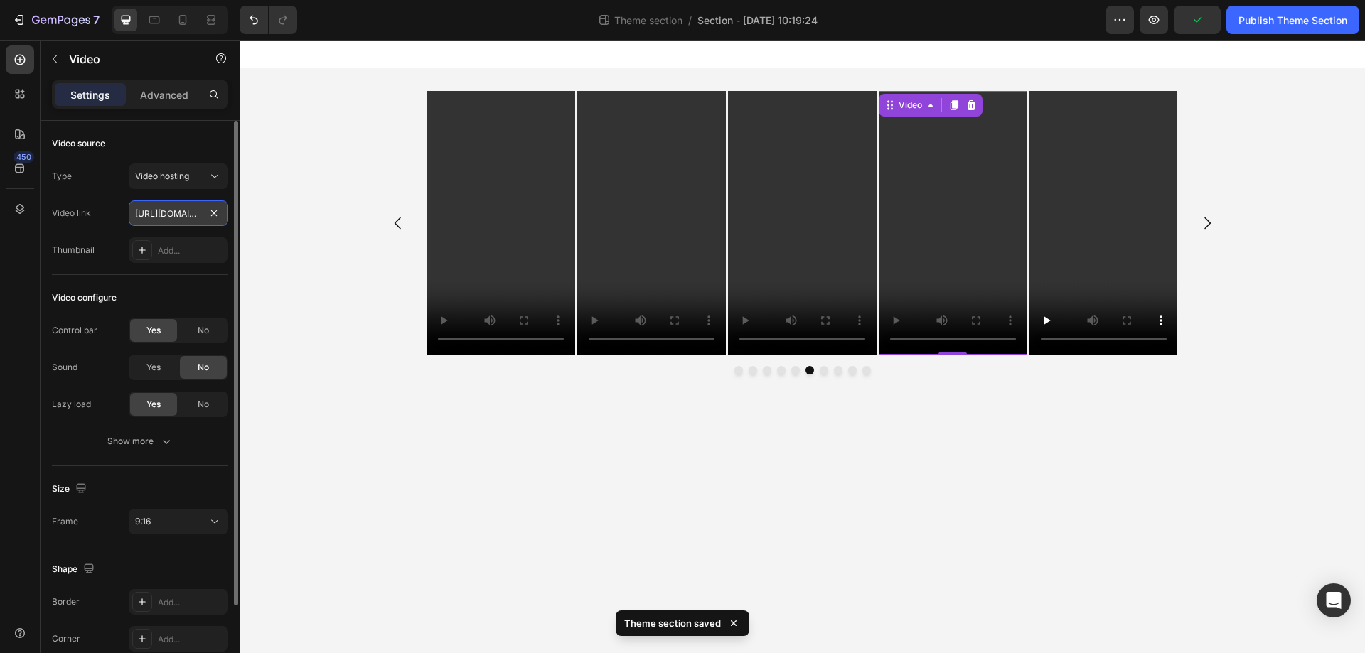
click at [181, 213] on input "https://cdn.shopify.com/videos/c/o/v/2cd3deb506b54b009063f7270ab5cf2e.mp4" at bounding box center [179, 213] width 100 height 26
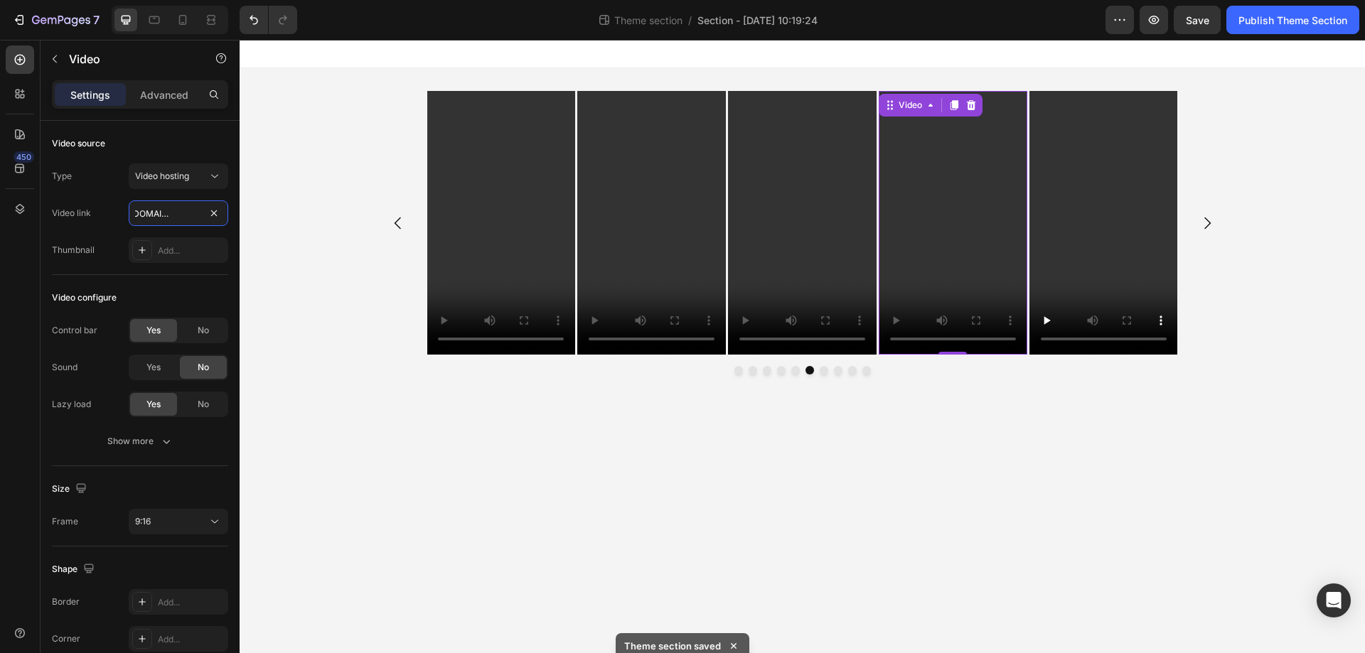
type input "https://cdn.shopify.com/videos/c/vp/868fdd0dfd3e48c587a5d0bfd73995d9/868fdd0dfd…"
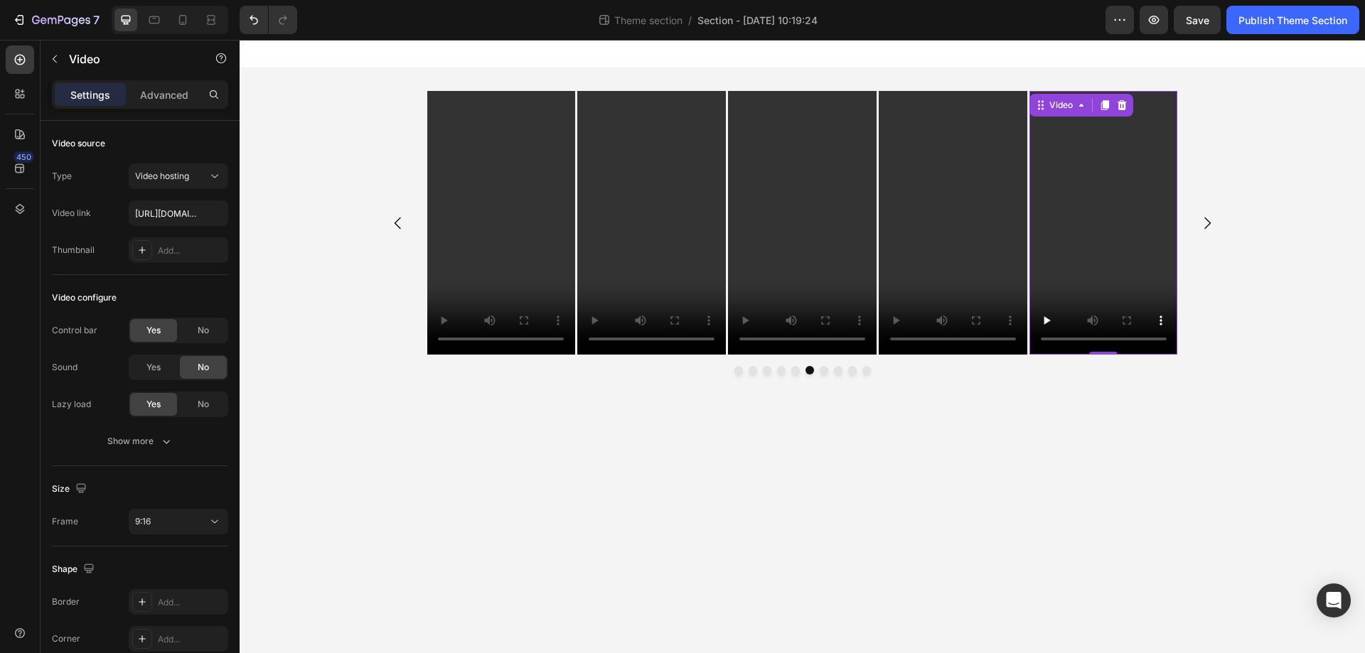
click at [1091, 204] on video at bounding box center [1103, 223] width 149 height 264
click at [149, 210] on input "https://cdn.shopify.com/videos/c/o/v/2cd3deb506b54b009063f7270ab5cf2e.mp4" at bounding box center [179, 213] width 100 height 26
type input "https://cdn.shopify.com/videos/c/vp/8ac09126c7c244a9adf0774bd6a913a3/8ac09126c7…"
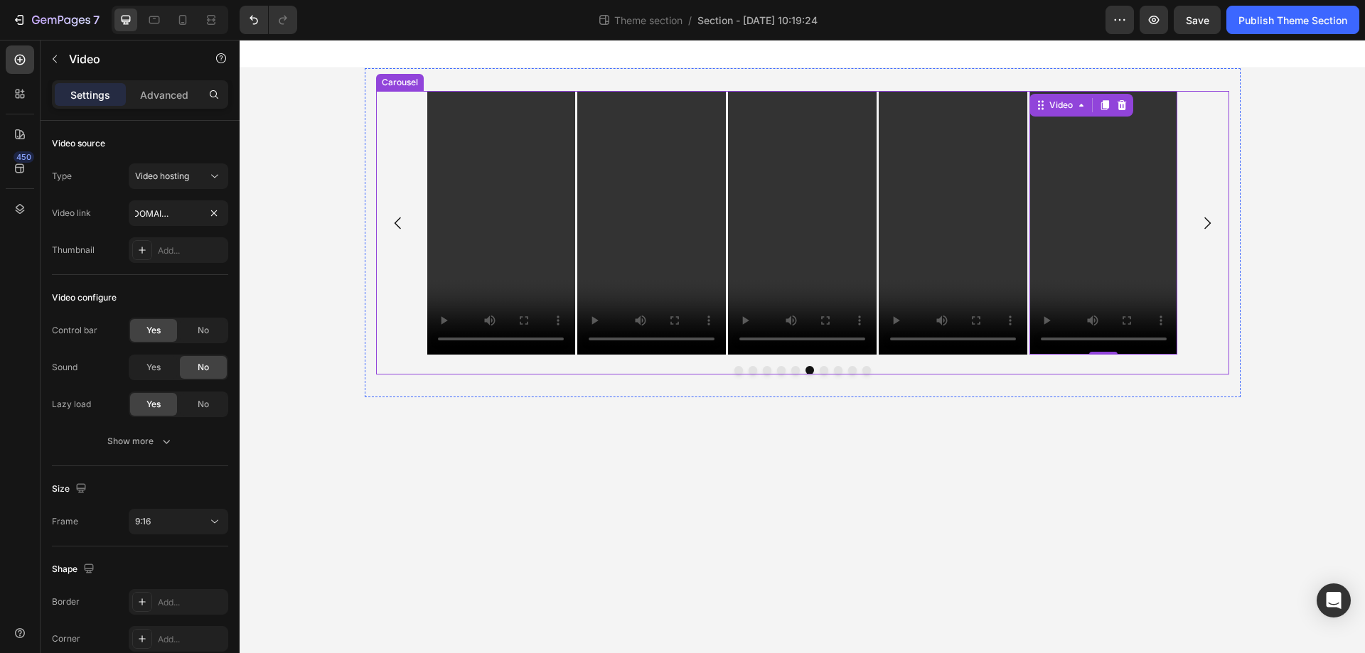
click at [1205, 223] on icon "Carousel Next Arrow" at bounding box center [1207, 223] width 17 height 17
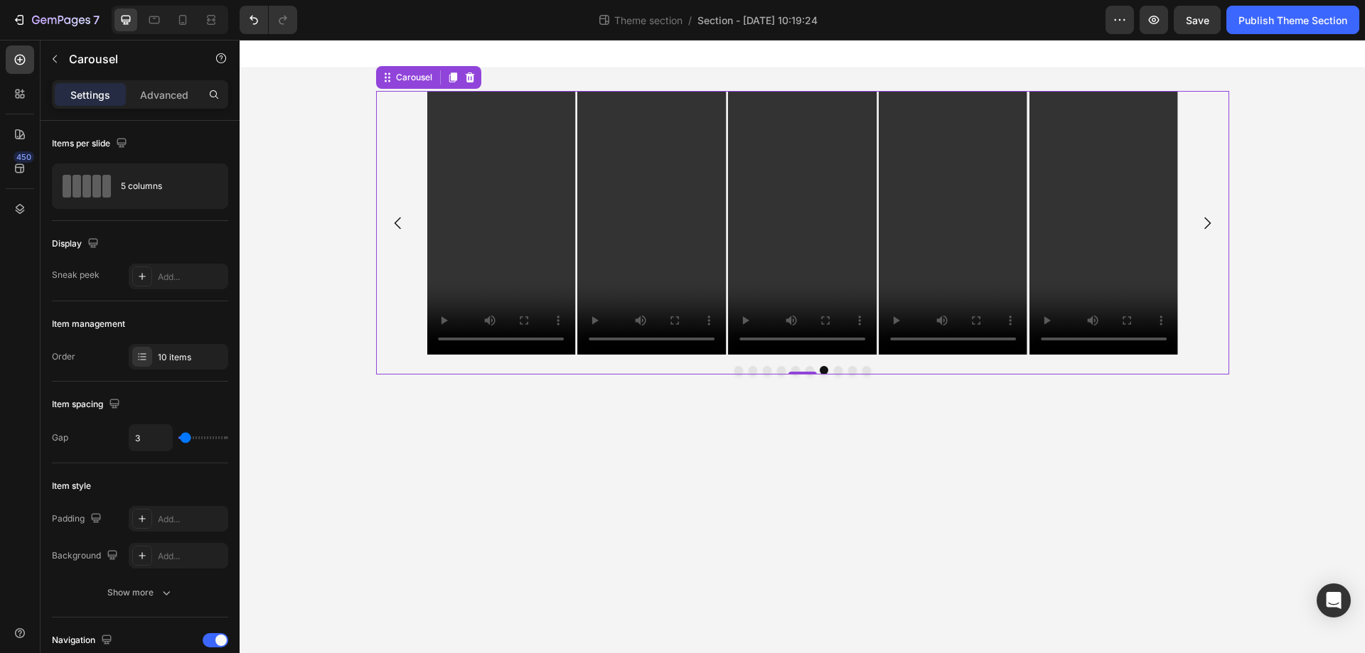
click at [1205, 223] on icon "Carousel Next Arrow" at bounding box center [1207, 223] width 17 height 17
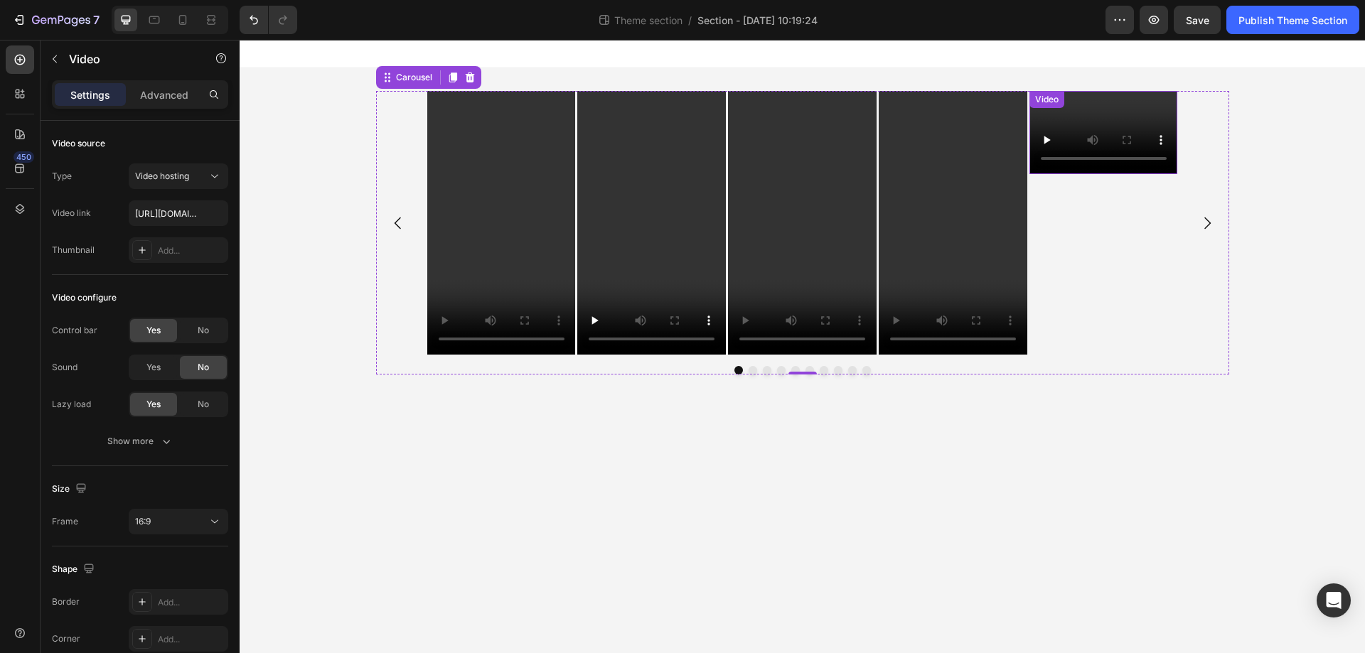
click at [1145, 111] on video at bounding box center [1103, 132] width 149 height 83
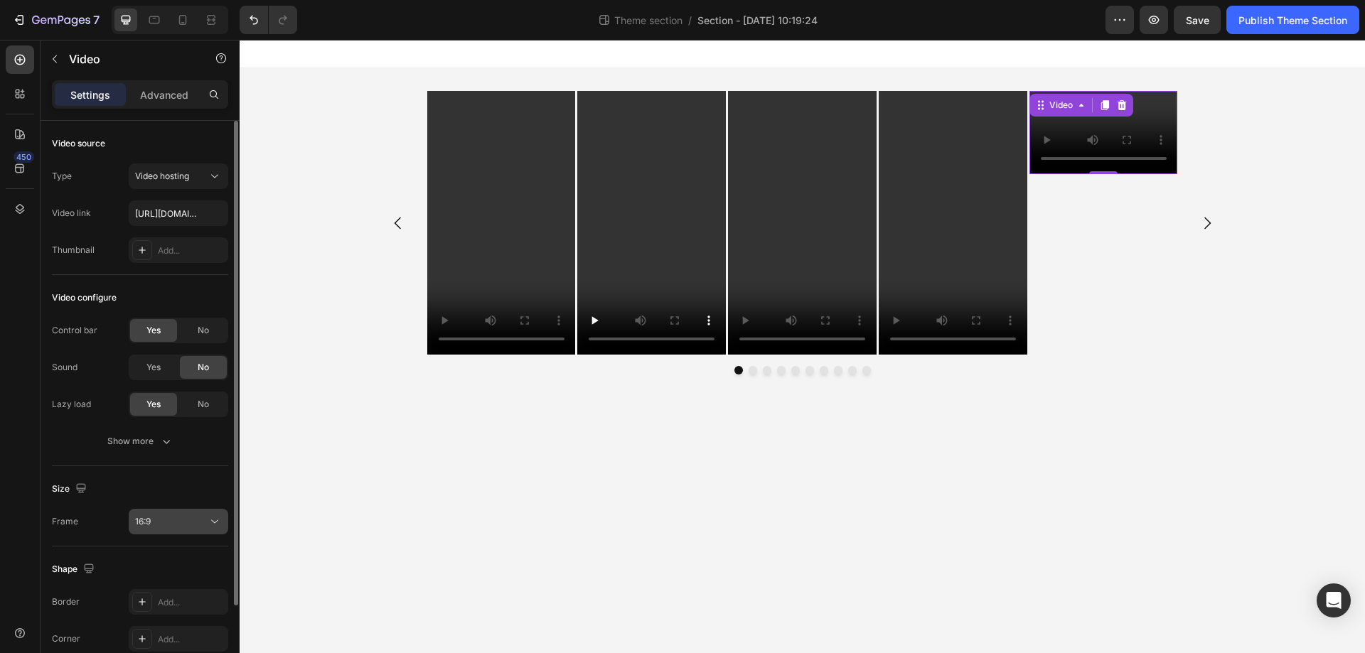
click at [156, 518] on div "16:9" at bounding box center [171, 521] width 73 height 13
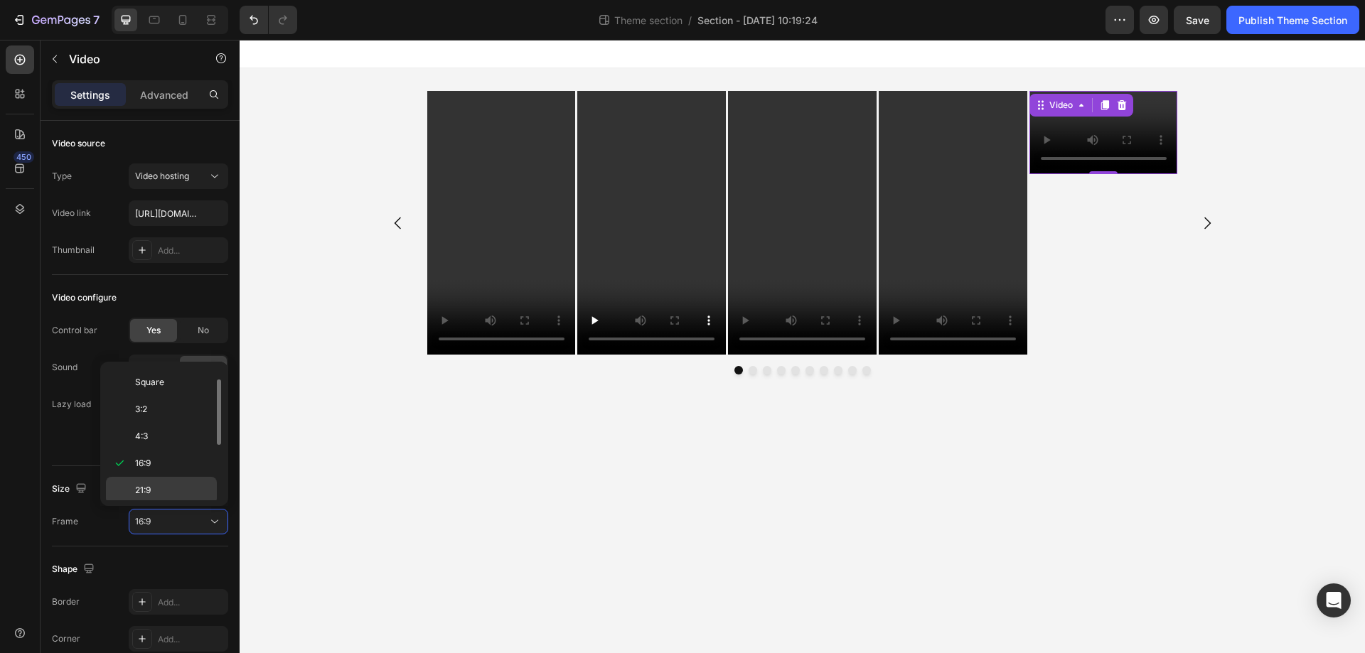
scroll to position [137, 0]
click at [166, 456] on p "9:16" at bounding box center [172, 460] width 75 height 13
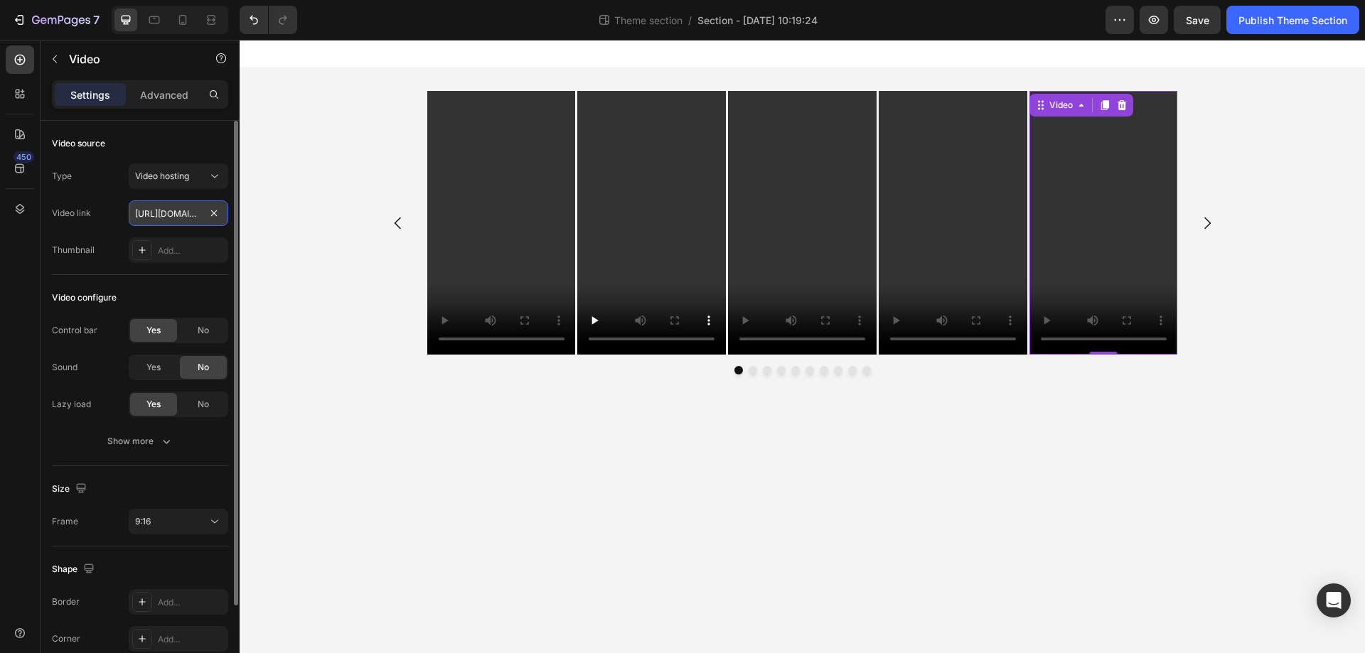
click at [170, 218] on input "https://cdn.shopify.com/videos/c/o/v/2cd3deb506b54b009063f7270ab5cf2e.mp4" at bounding box center [179, 213] width 100 height 26
paste input "vp/c8a9e062cf484689be67b886e1b848b1/c8a9e062cf484689be67b886e1b848b1.SD-480p-0.…"
type input "https://cdn.shopify.com/videos/c/vp/c8a9e062cf484689be67b886e1b848b1/c8a9e062cf…"
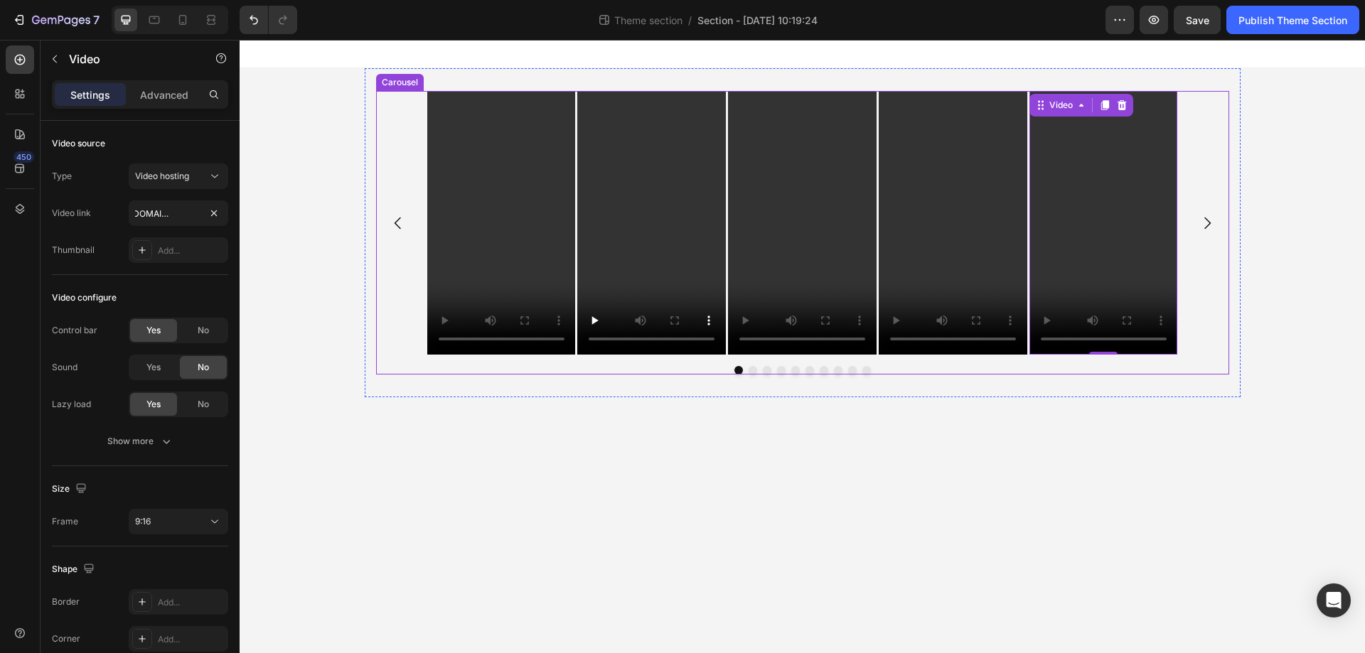
click at [1207, 224] on icon "Carousel Next Arrow" at bounding box center [1207, 223] width 17 height 17
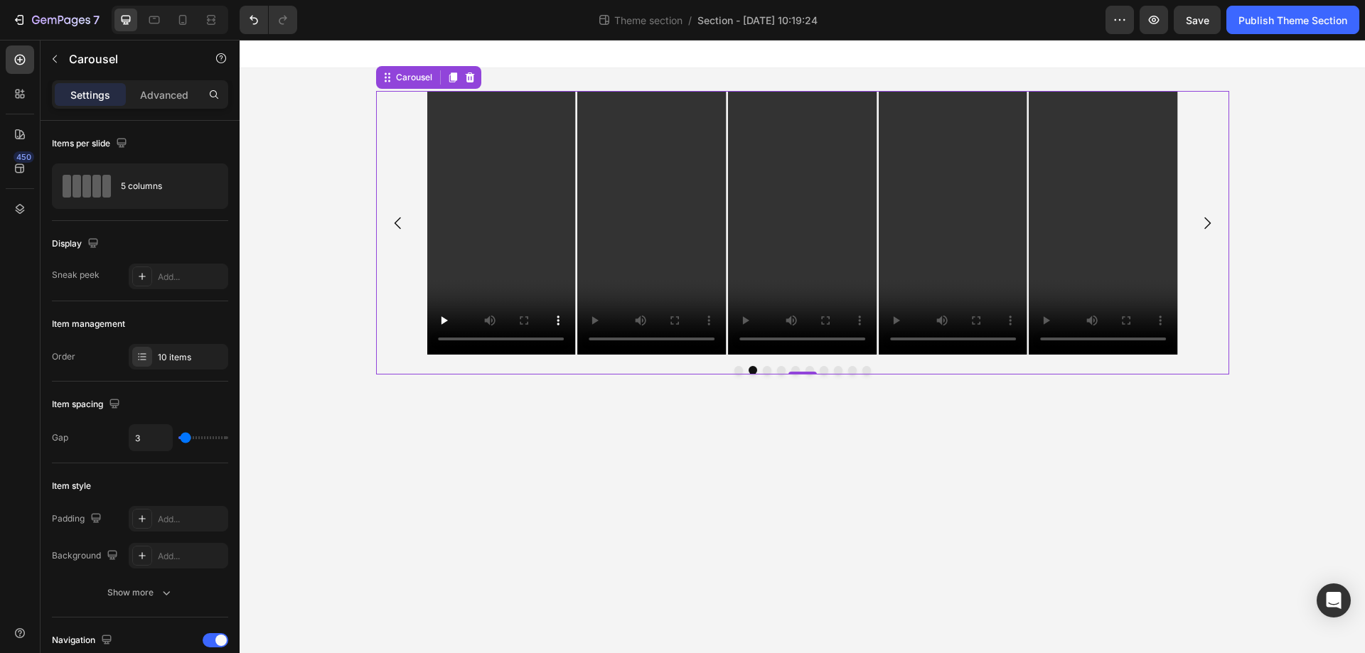
click at [1207, 224] on icon "Carousel Next Arrow" at bounding box center [1207, 223] width 17 height 17
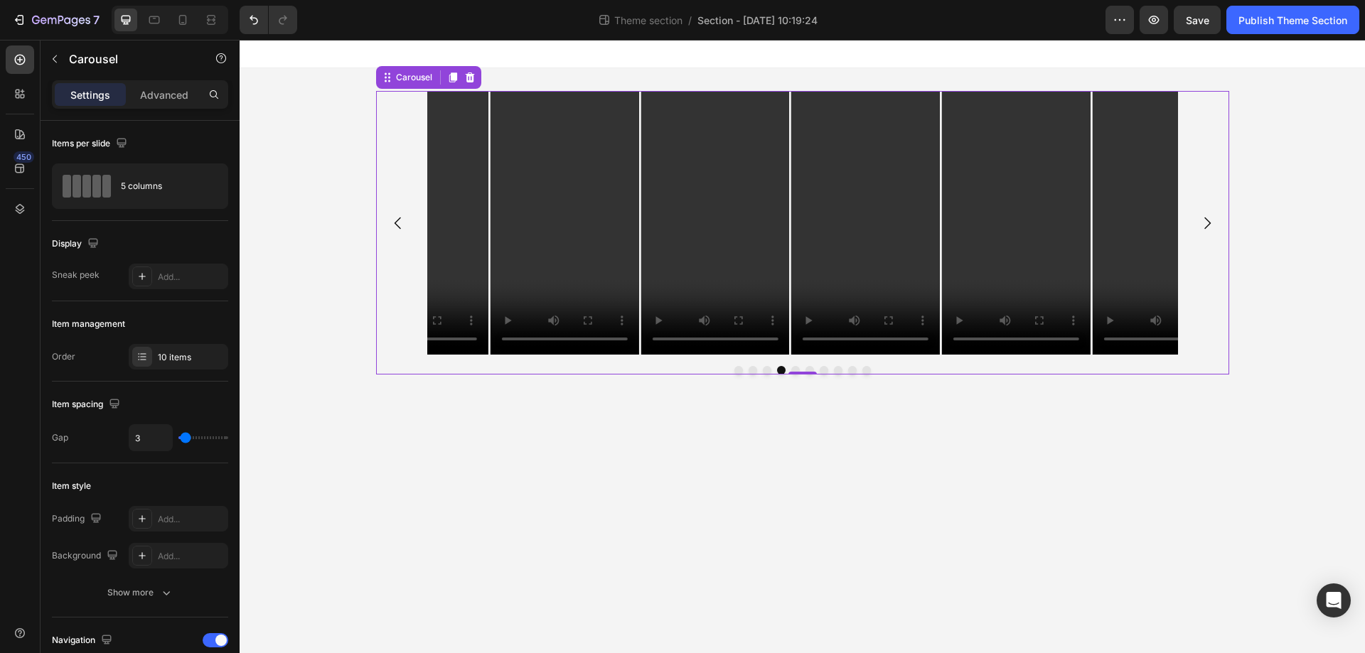
click at [1207, 224] on icon "Carousel Next Arrow" at bounding box center [1207, 223] width 17 height 17
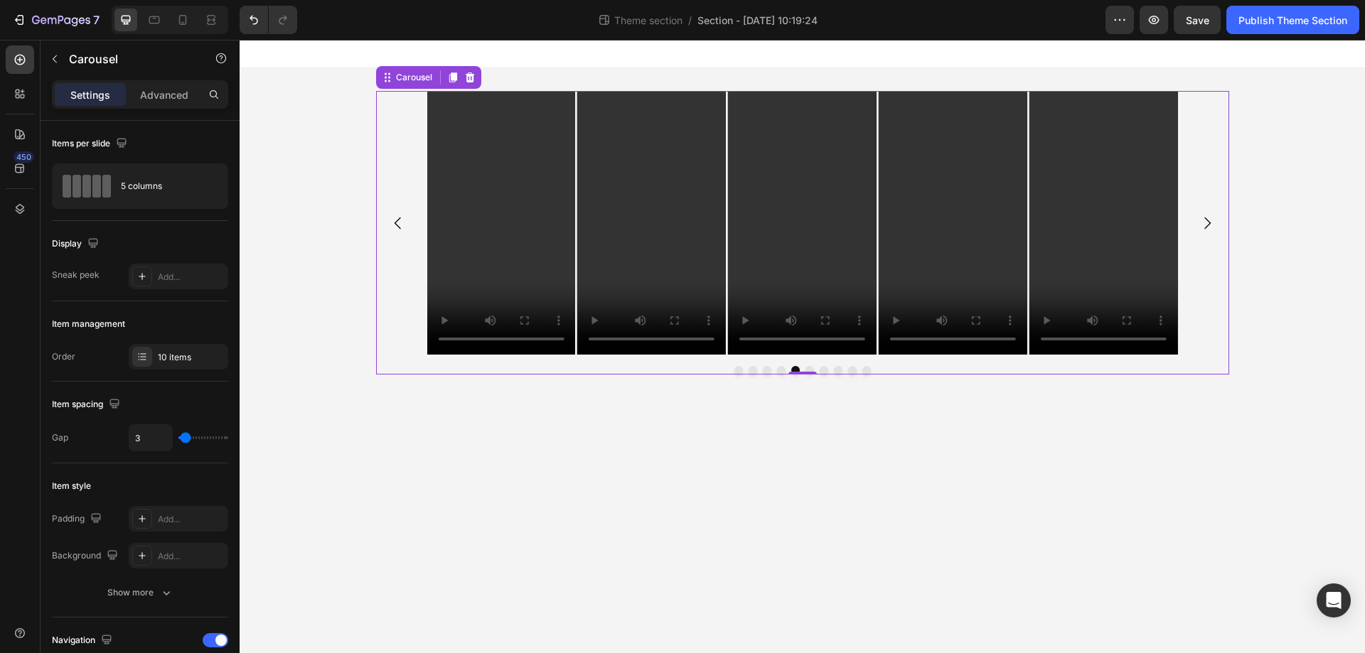
click at [1207, 224] on icon "Carousel Next Arrow" at bounding box center [1207, 223] width 17 height 17
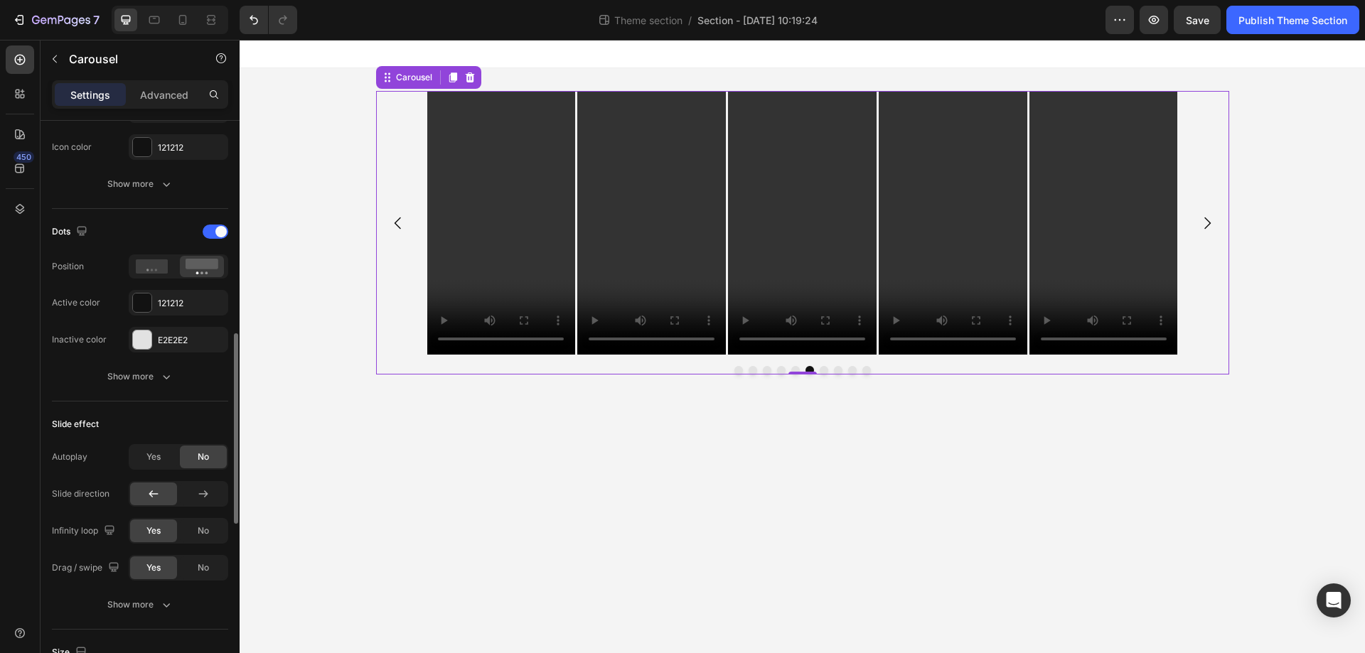
scroll to position [924, 0]
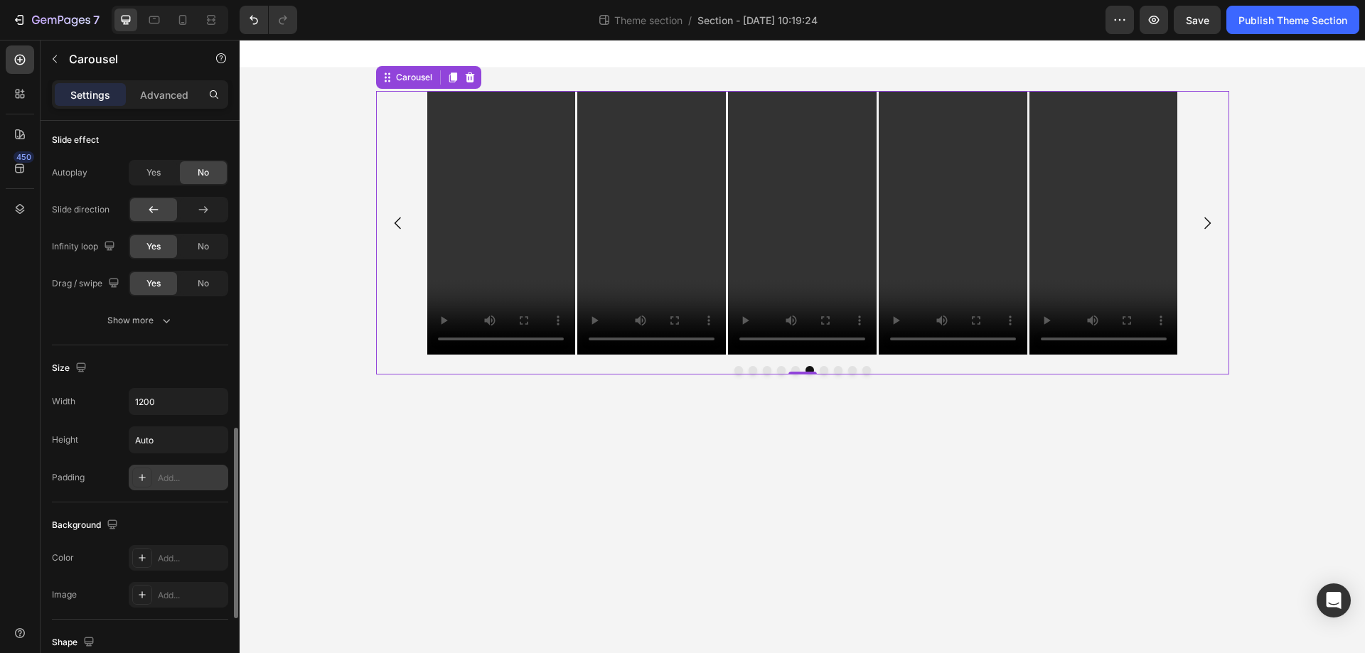
click at [165, 478] on div "Add..." at bounding box center [191, 478] width 67 height 13
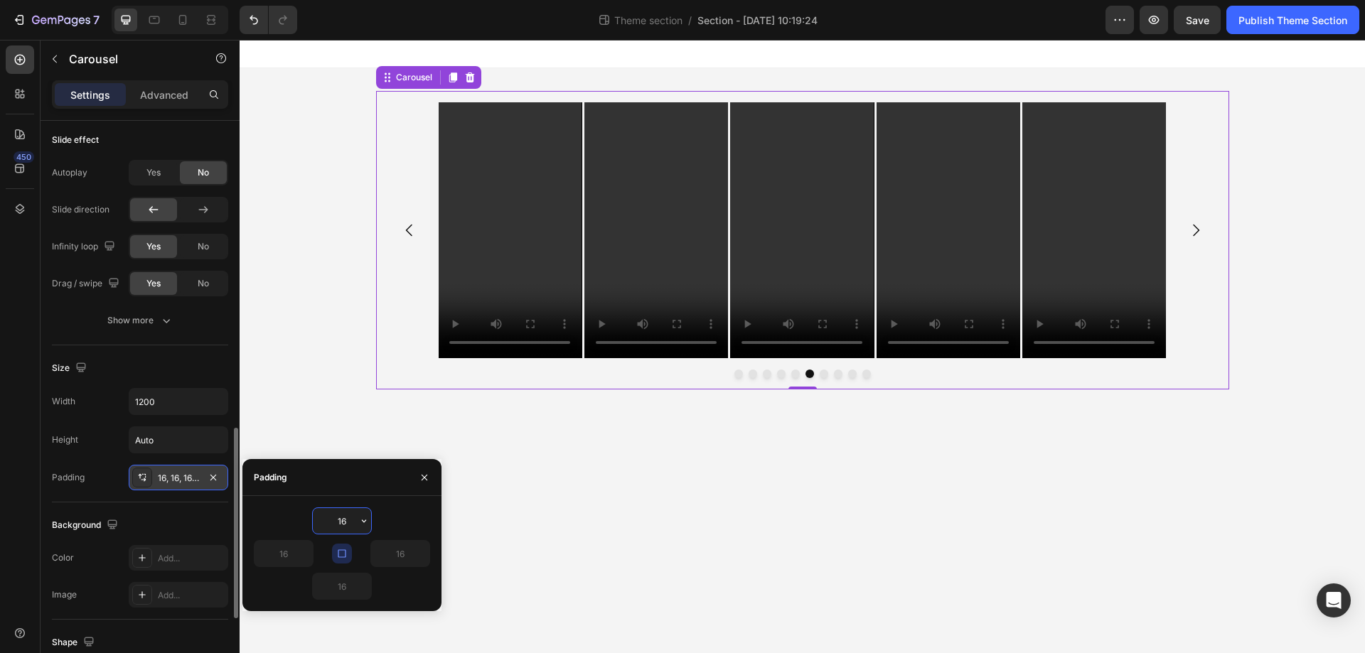
scroll to position [1066, 0]
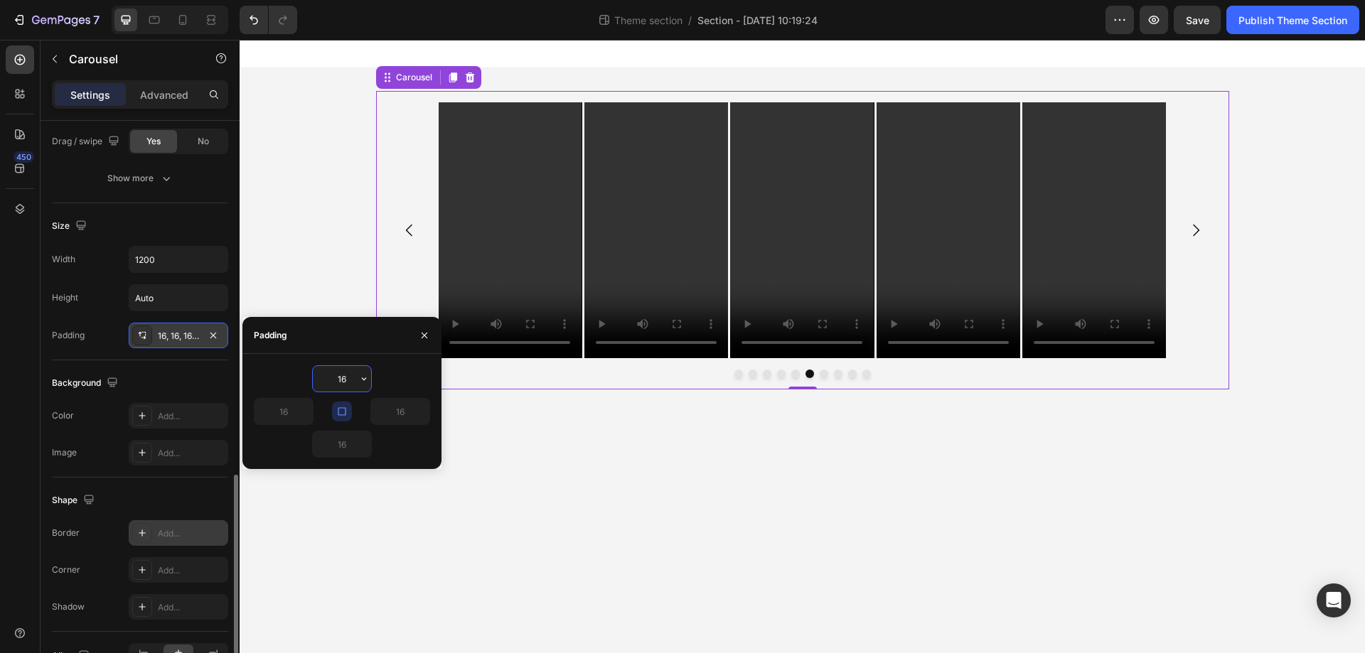
click at [175, 533] on div "Add..." at bounding box center [191, 534] width 67 height 13
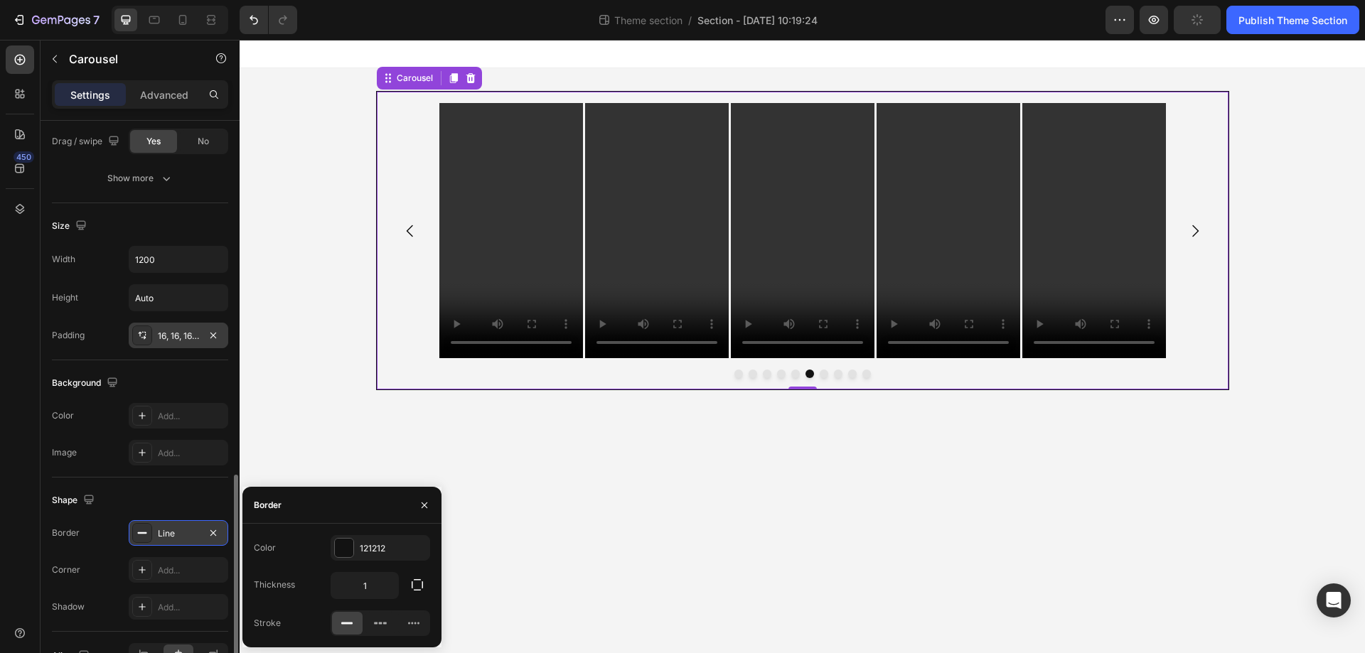
scroll to position [1138, 0]
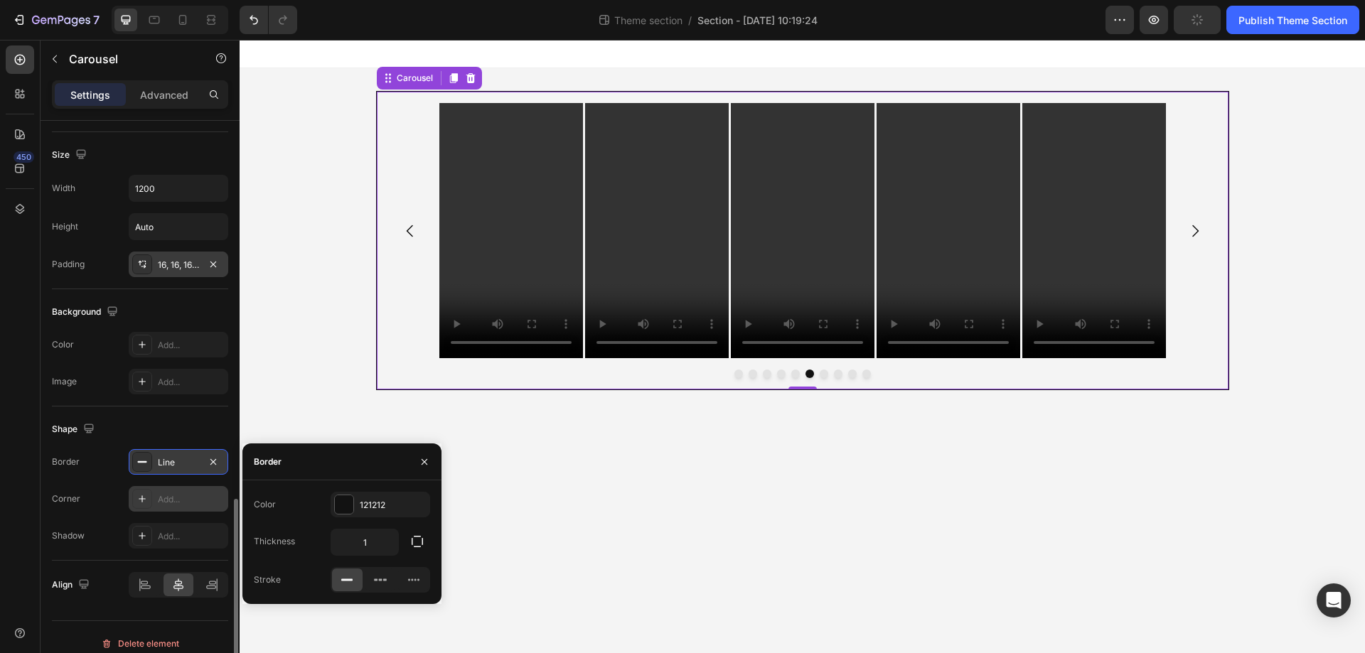
click at [145, 501] on icon at bounding box center [142, 498] width 11 height 11
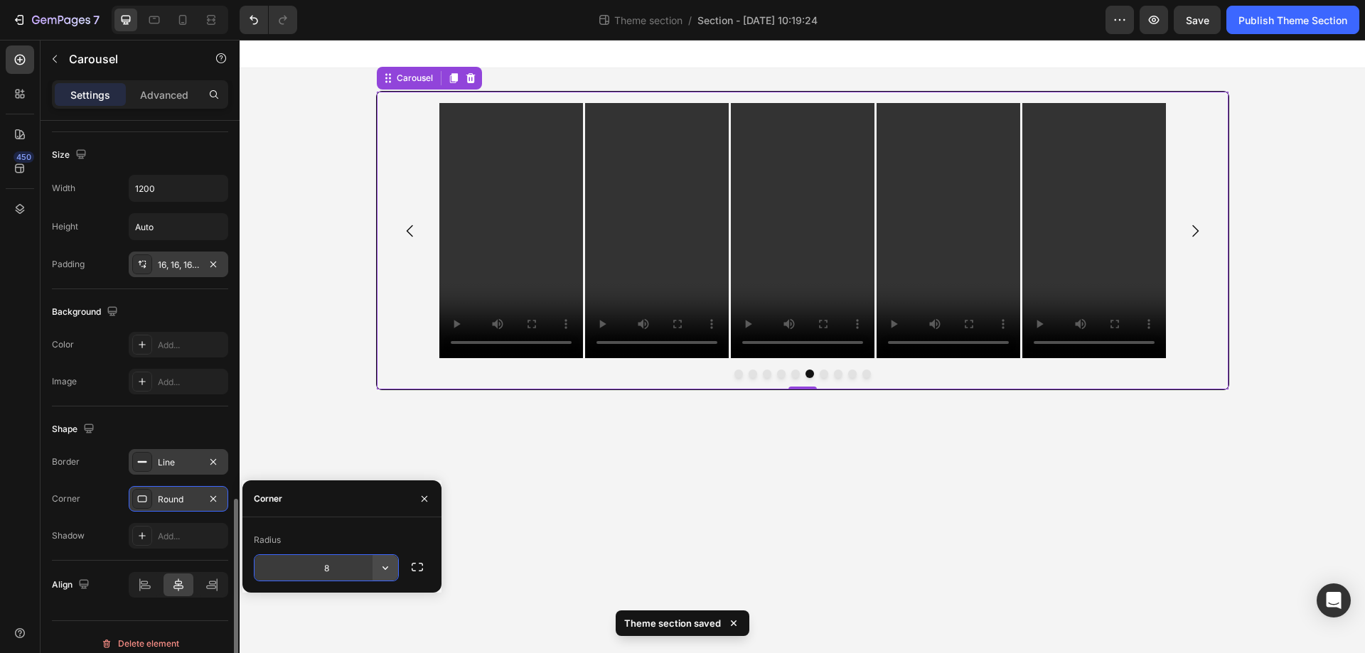
click at [385, 571] on icon "button" at bounding box center [385, 568] width 14 height 14
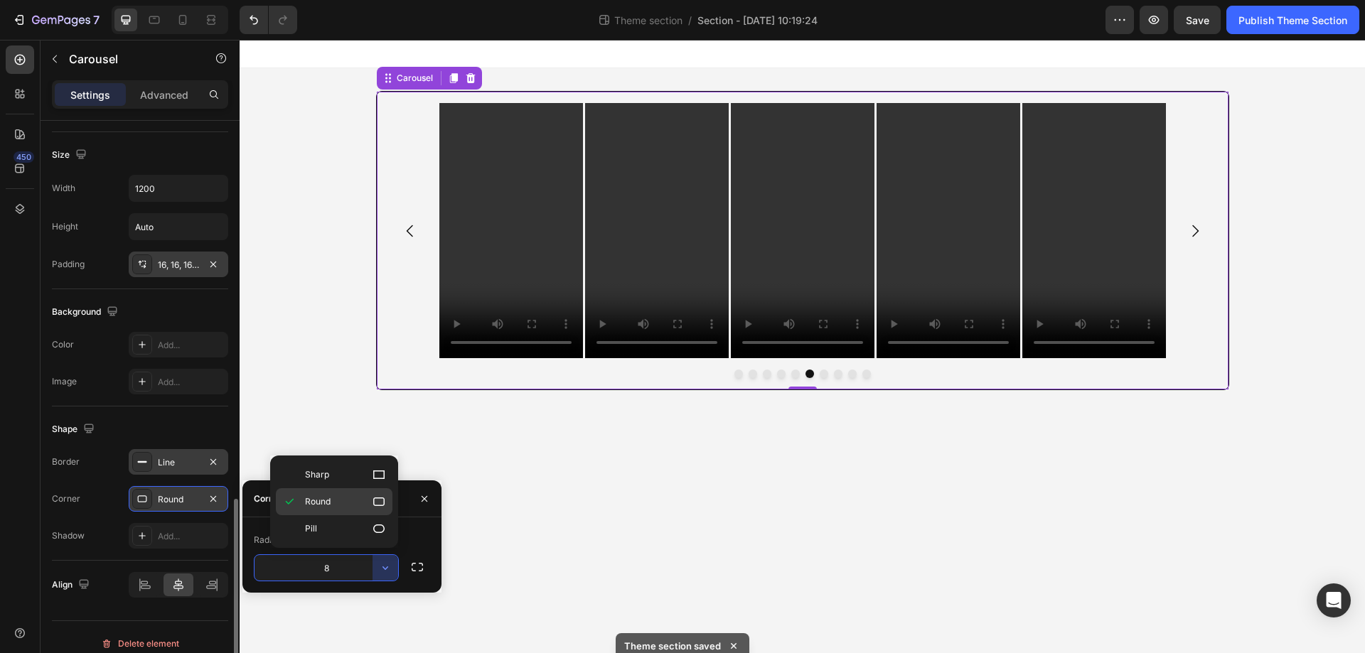
click at [369, 515] on div "Round" at bounding box center [334, 528] width 117 height 27
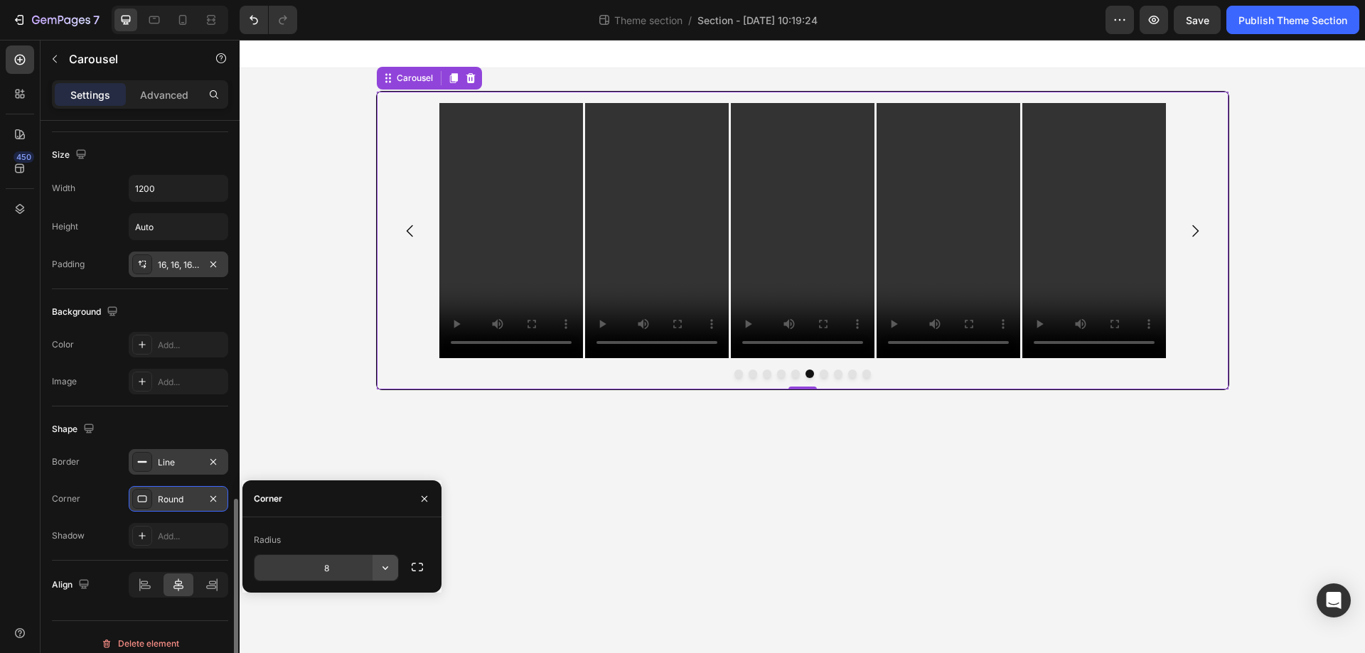
click at [380, 571] on icon "button" at bounding box center [385, 568] width 14 height 14
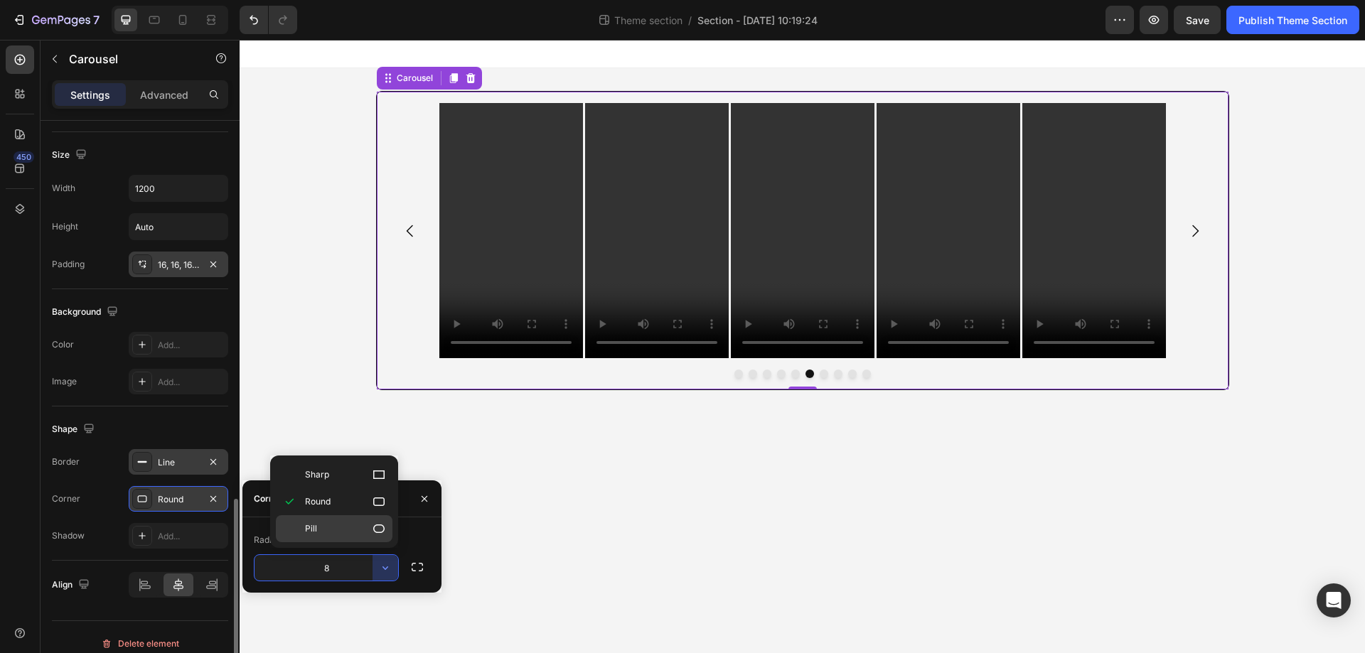
click at [376, 528] on icon at bounding box center [379, 529] width 14 height 14
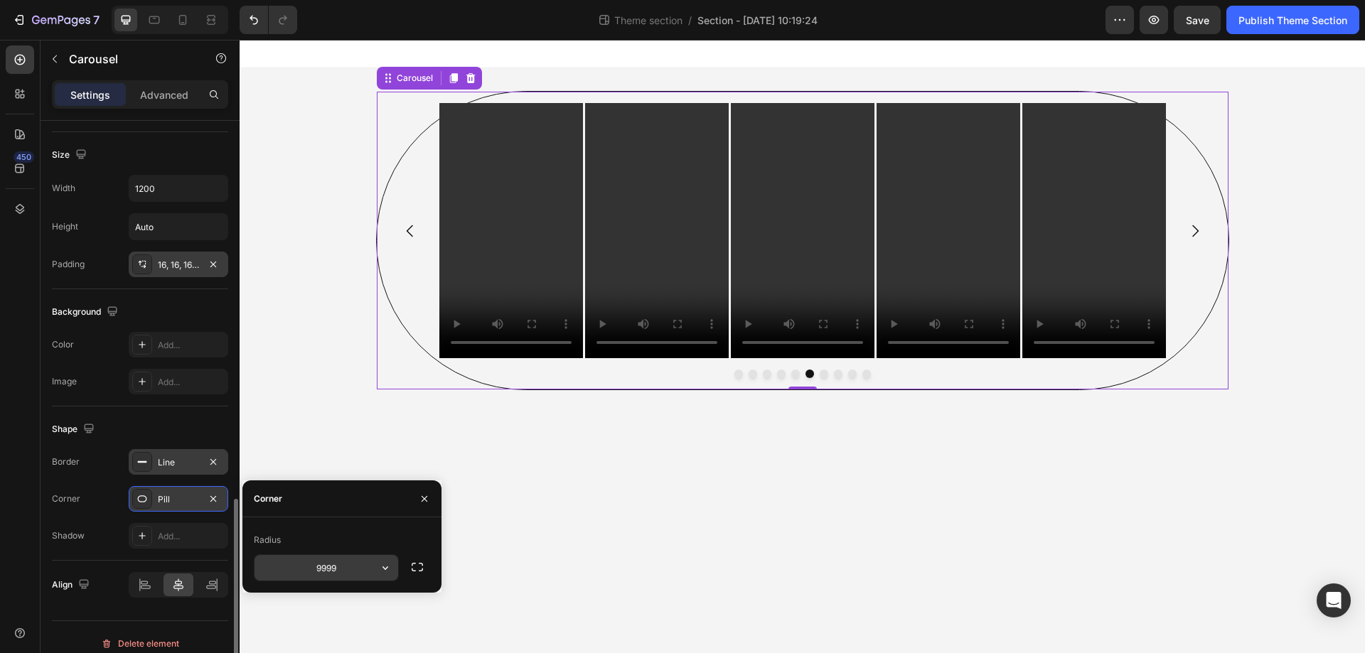
click at [380, 572] on icon "button" at bounding box center [385, 568] width 14 height 14
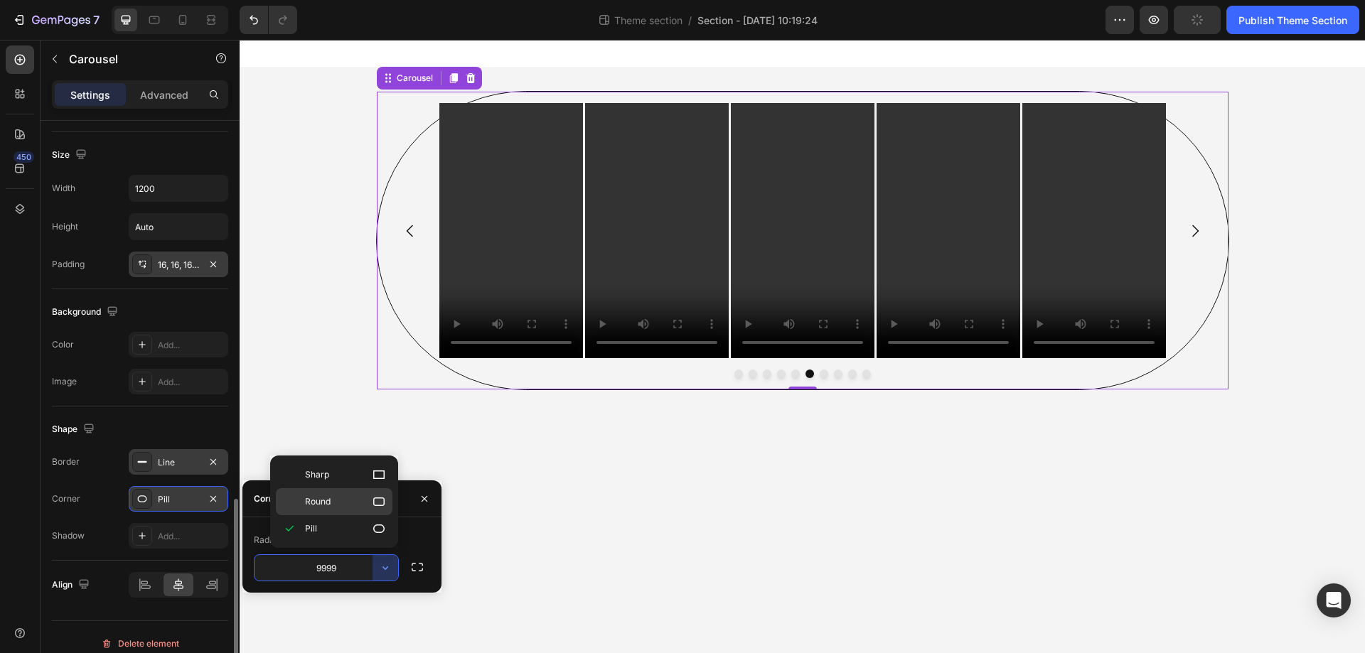
click at [362, 501] on p "Round" at bounding box center [345, 502] width 81 height 14
type input "8"
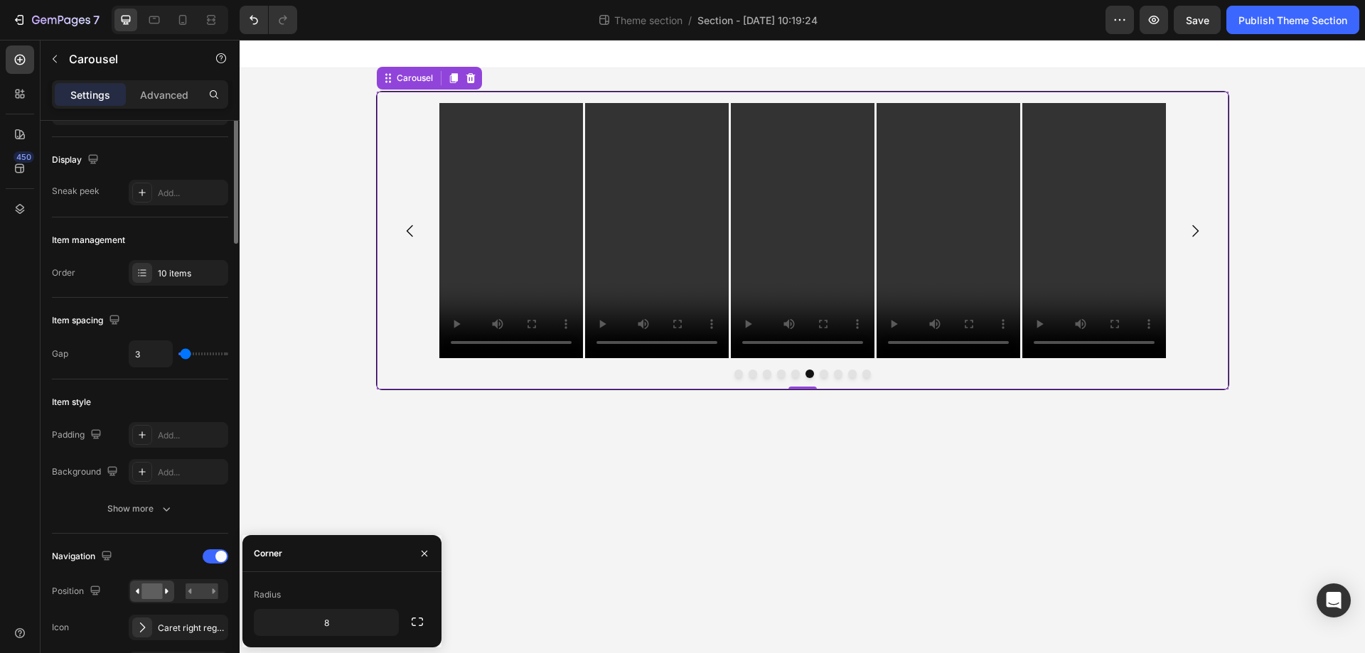
scroll to position [0, 0]
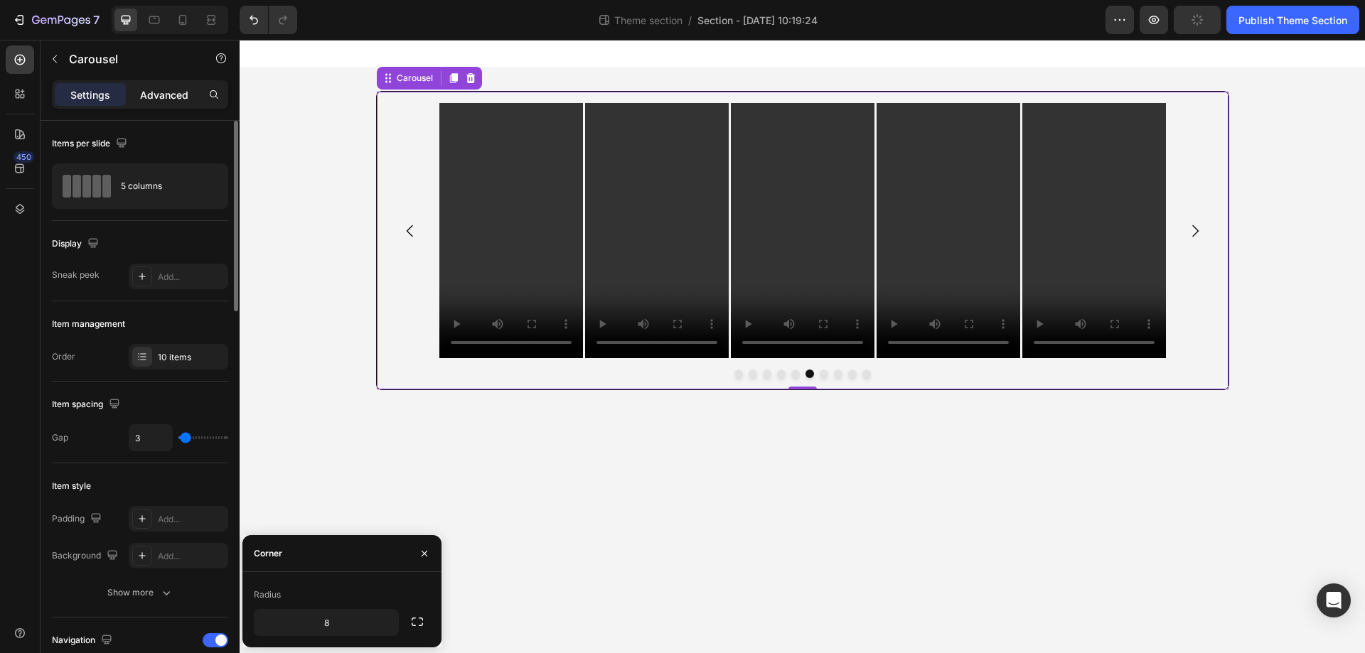
click at [170, 97] on p "Advanced" at bounding box center [164, 94] width 48 height 15
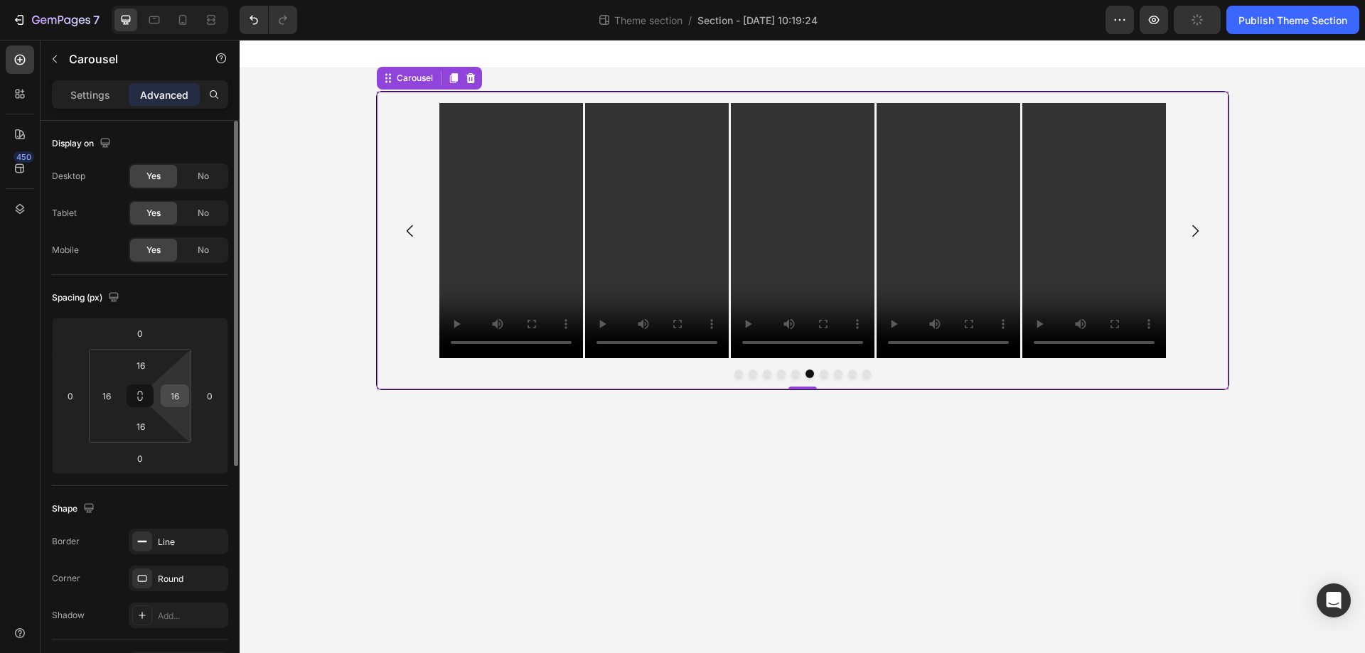
scroll to position [213, 0]
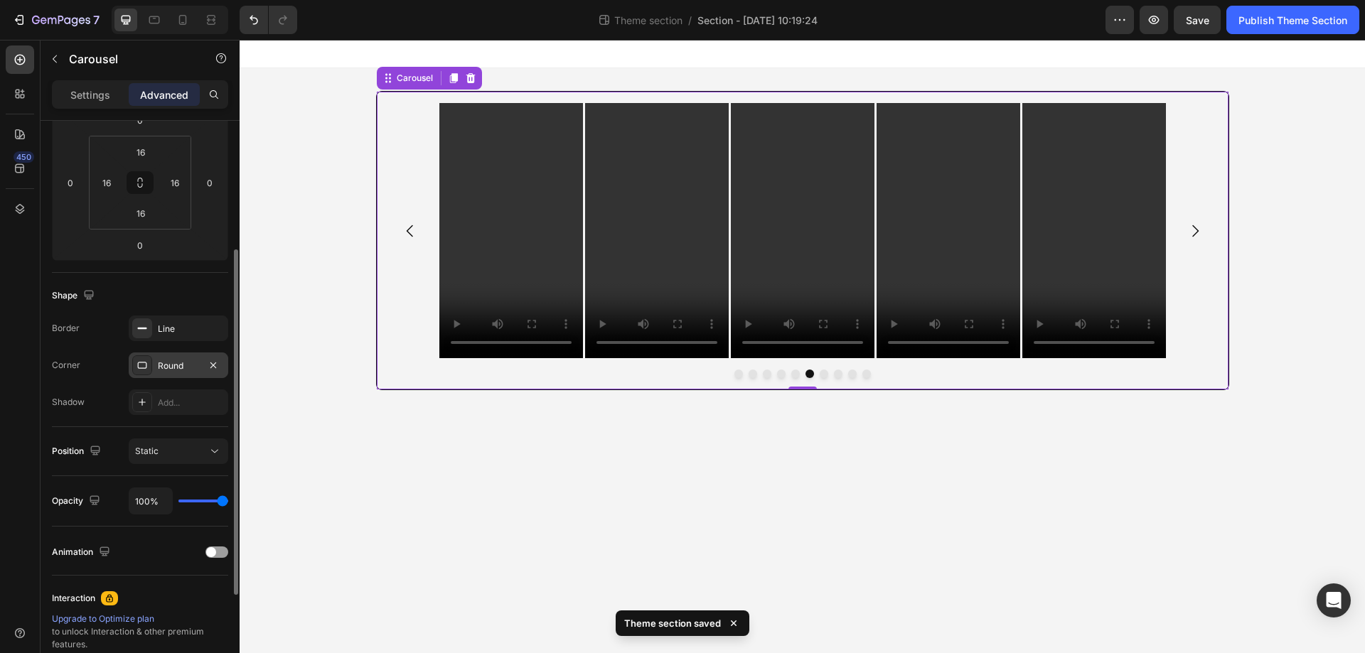
click at [176, 365] on div "Round" at bounding box center [178, 366] width 41 height 13
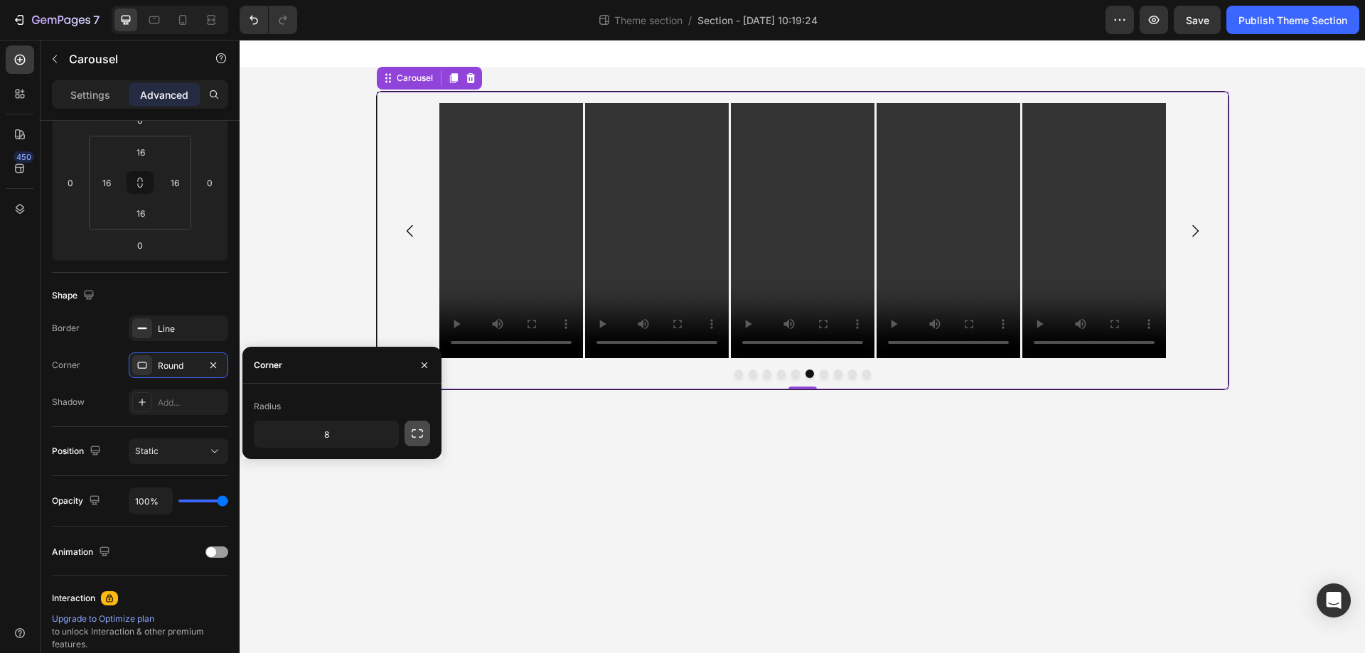
click at [414, 431] on icon "button" at bounding box center [417, 434] width 14 height 14
click at [495, 459] on body "Video Video Video Video Video Video Video Video Video Video Carousel 0 Root Dra…" at bounding box center [802, 347] width 1125 height 614
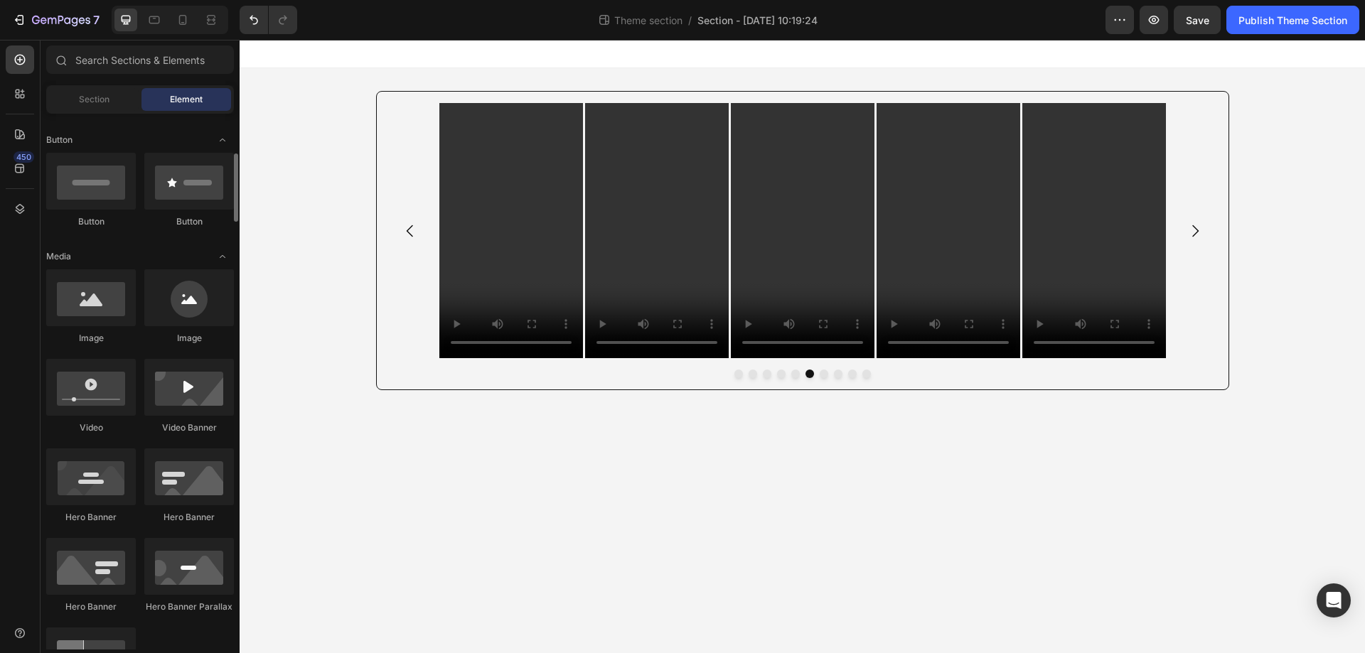
scroll to position [0, 0]
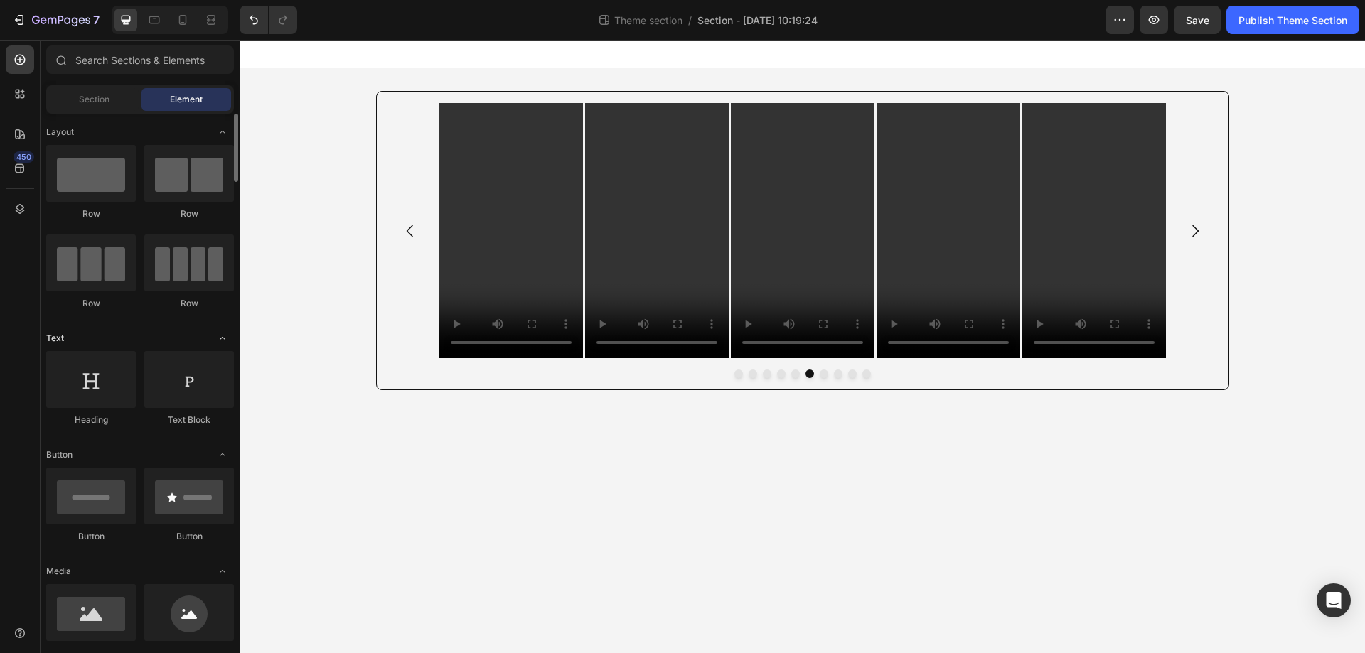
click at [221, 339] on icon "Toggle open" at bounding box center [222, 338] width 11 height 11
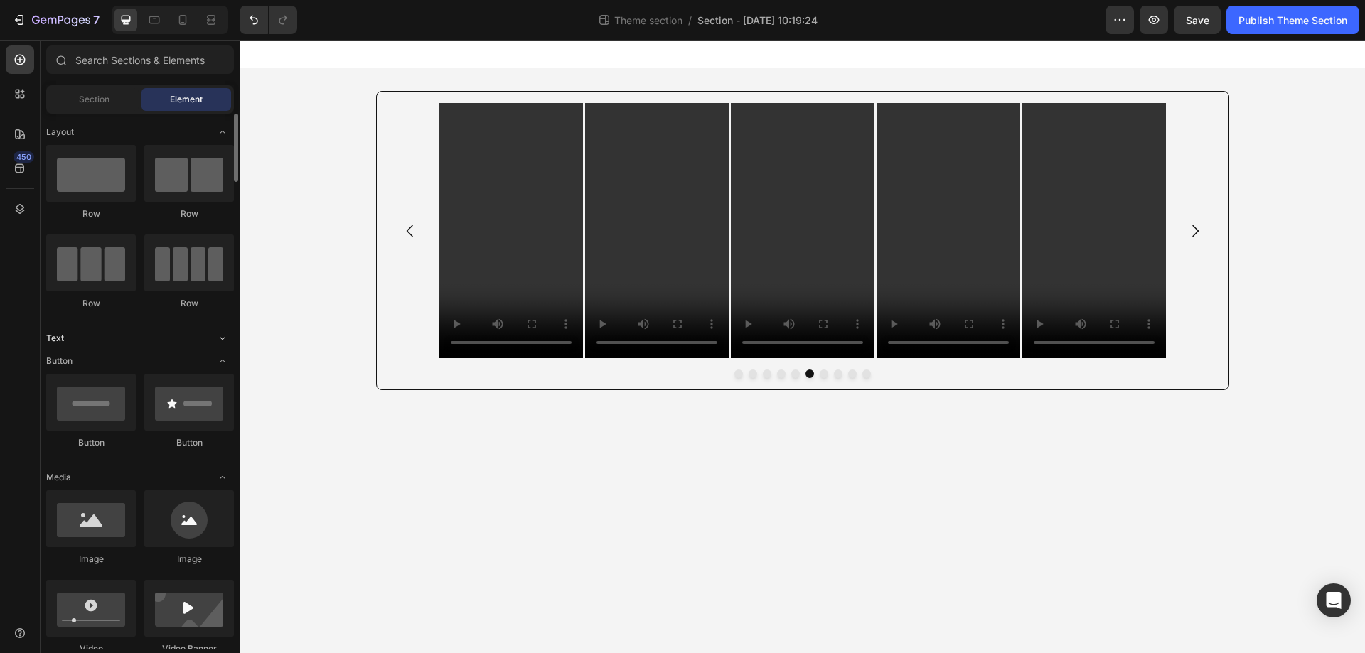
click at [221, 339] on icon "Toggle open" at bounding box center [222, 338] width 11 height 11
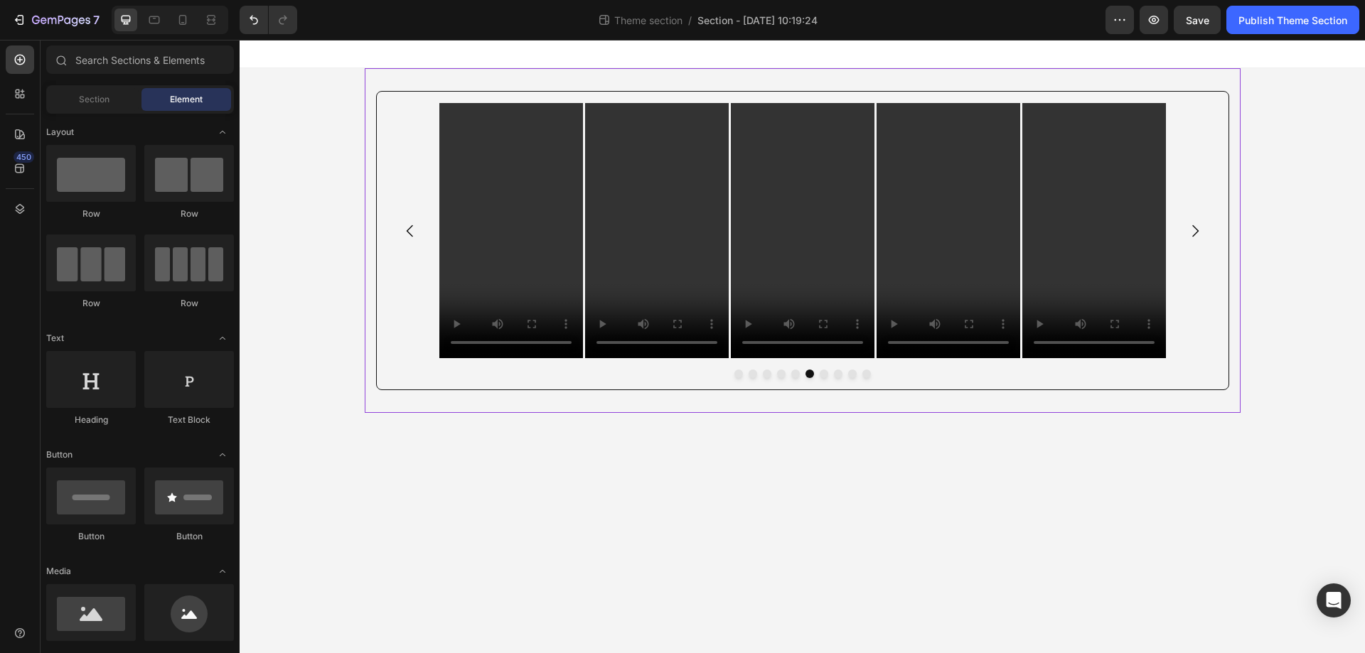
click at [439, 79] on div "Video Video Video Video Video Video Video Video Video Video Carousel" at bounding box center [803, 240] width 876 height 345
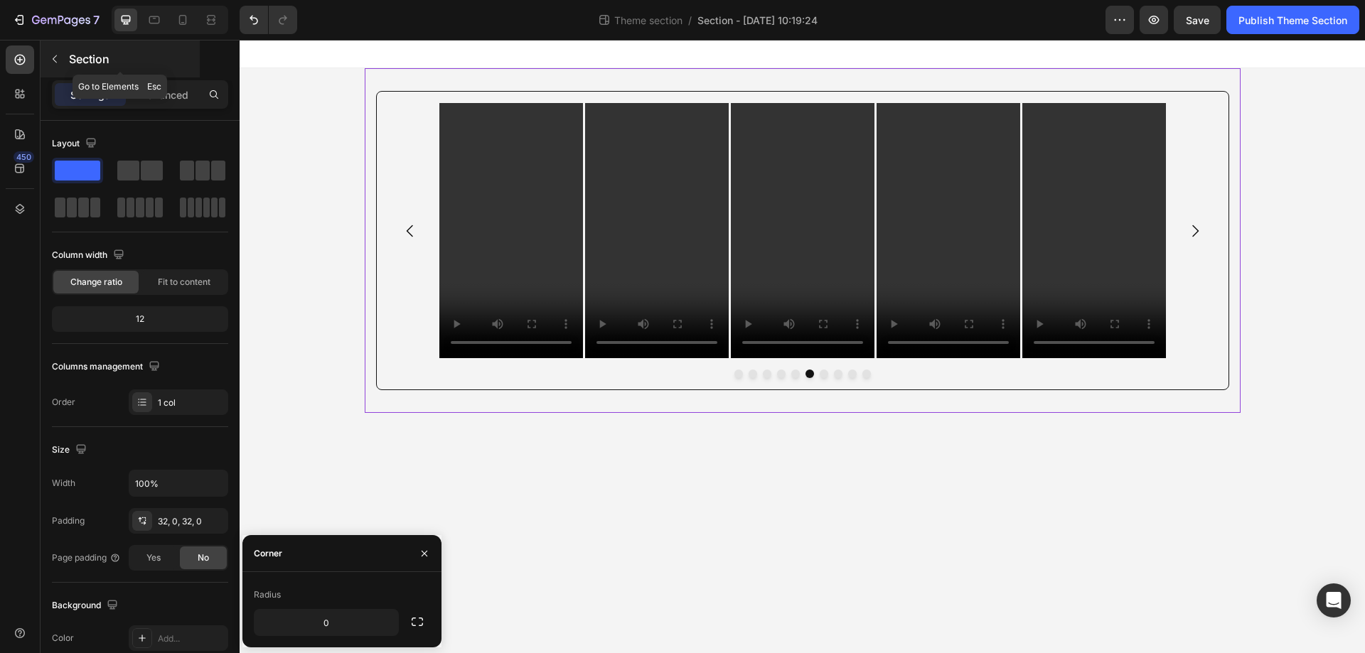
click at [53, 55] on icon "button" at bounding box center [54, 58] width 11 height 11
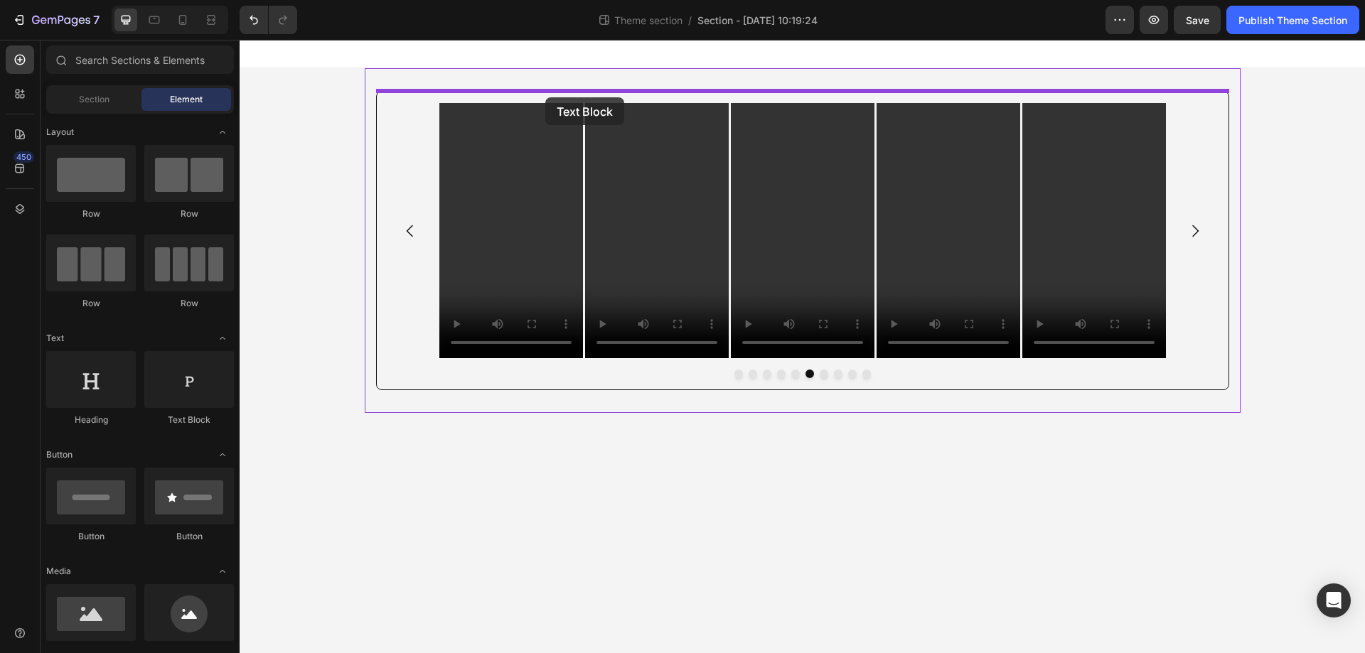
drag, startPoint x: 446, startPoint y: 425, endPoint x: 545, endPoint y: 97, distance: 342.5
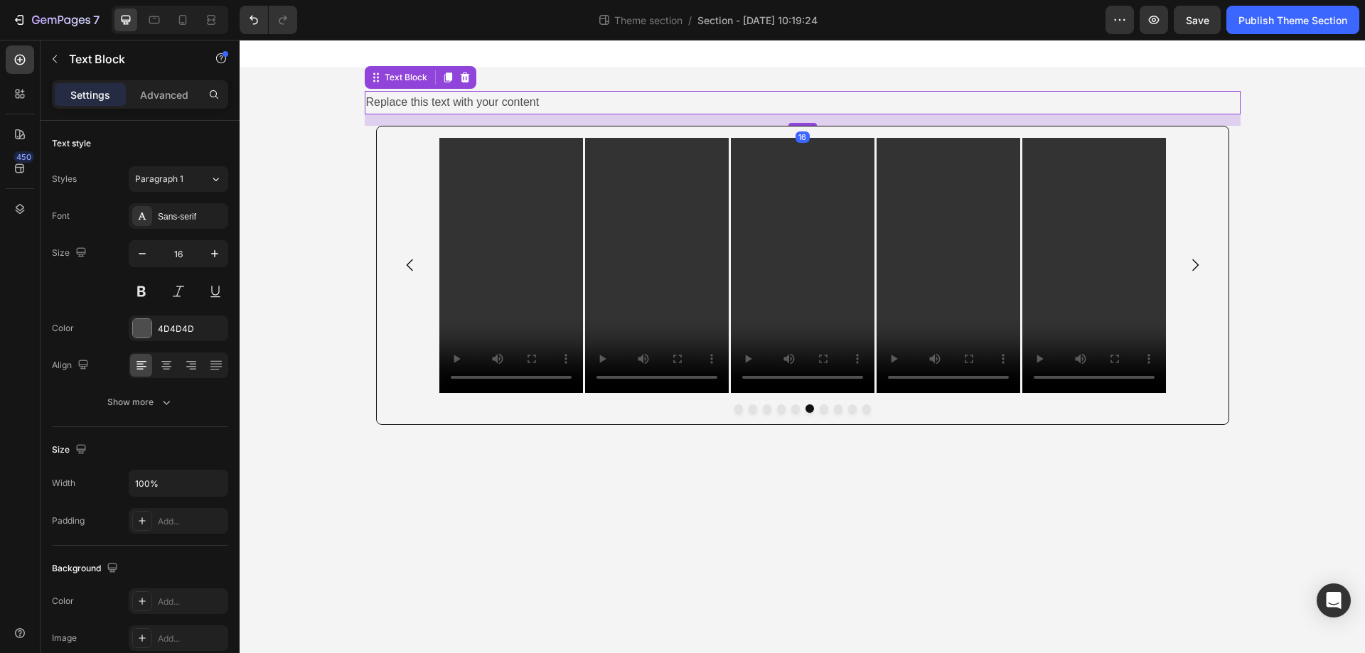
click at [653, 98] on div "Replace this text with your content" at bounding box center [803, 102] width 876 height 23
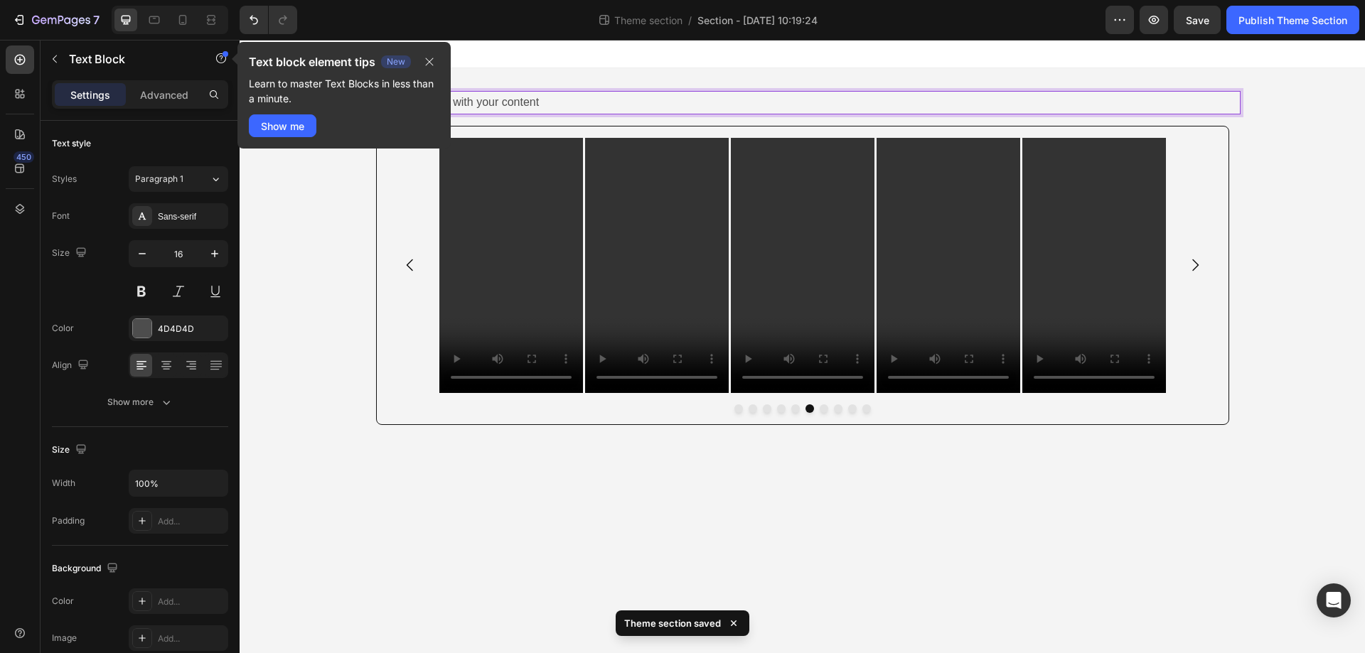
click at [565, 102] on p "Replace this text with your content" at bounding box center [802, 102] width 873 height 21
click at [433, 61] on icon "button" at bounding box center [429, 61] width 11 height 11
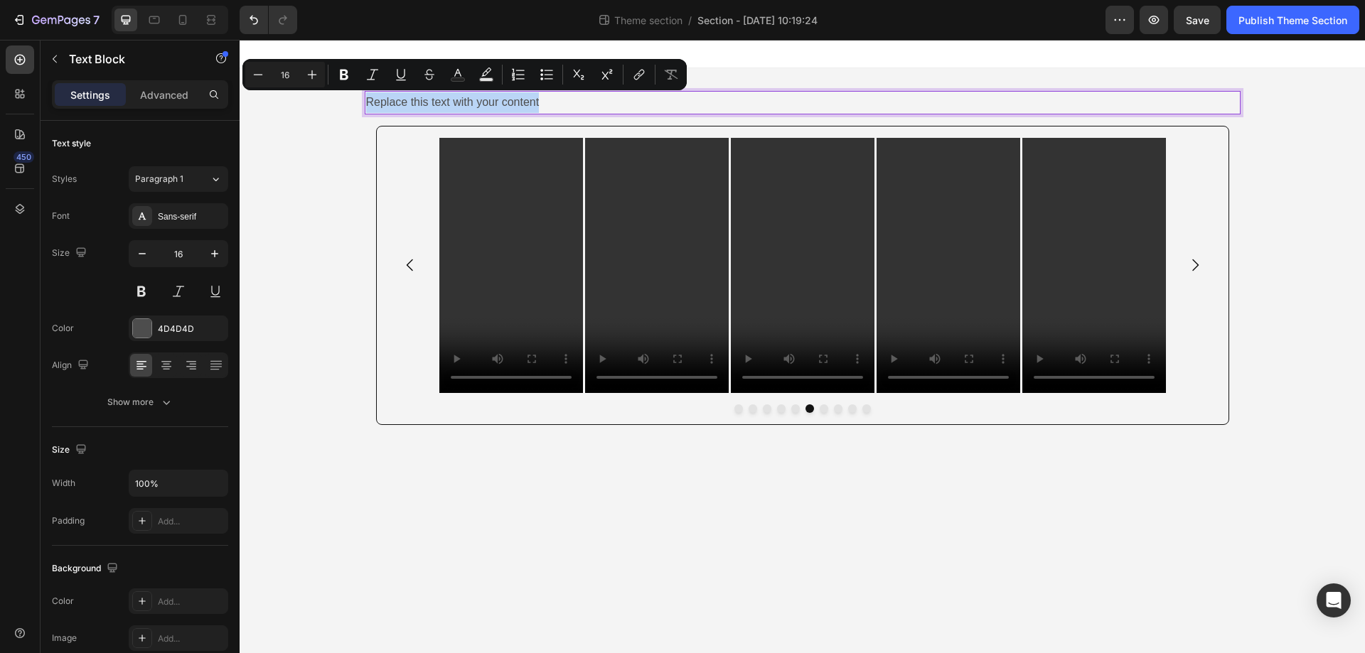
drag, startPoint x: 555, startPoint y: 100, endPoint x: 355, endPoint y: 102, distance: 199.8
click at [355, 102] on div "Replace this text with your content Text Block 16 Video Video Video Video Video…" at bounding box center [802, 258] width 1125 height 380
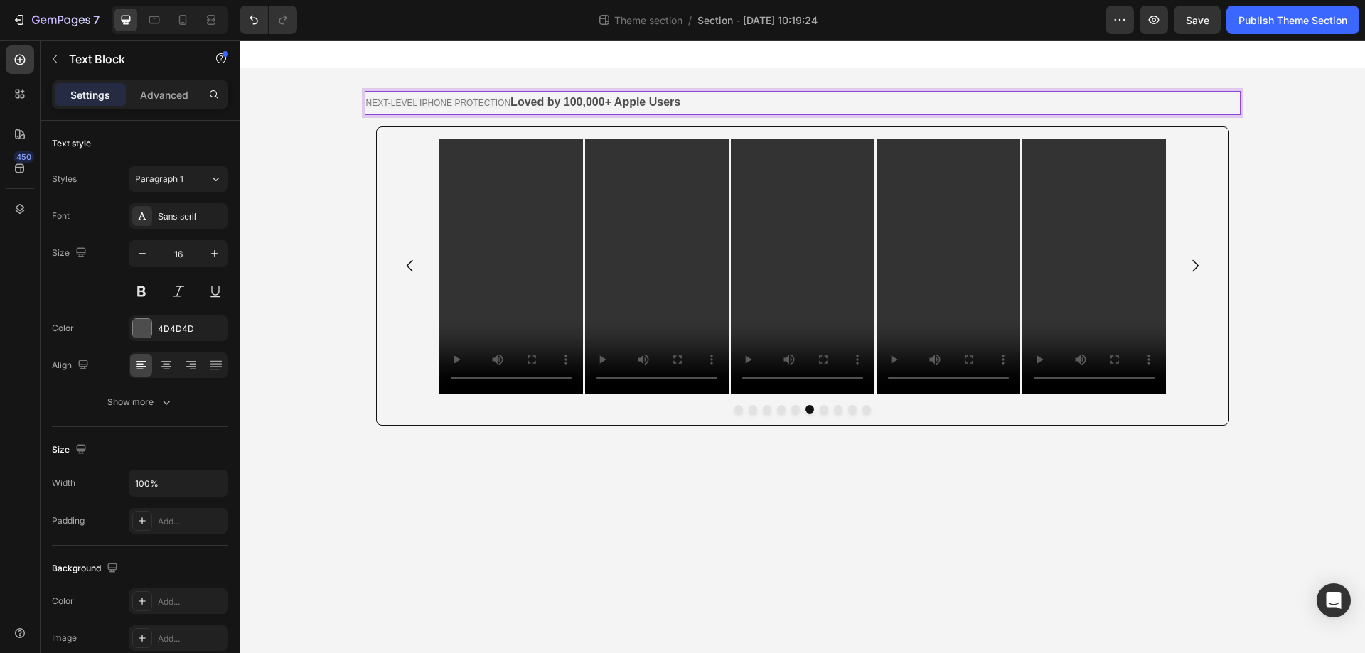
click at [513, 101] on strong "Loved by 100,000+ Apple Users" at bounding box center [595, 102] width 170 height 12
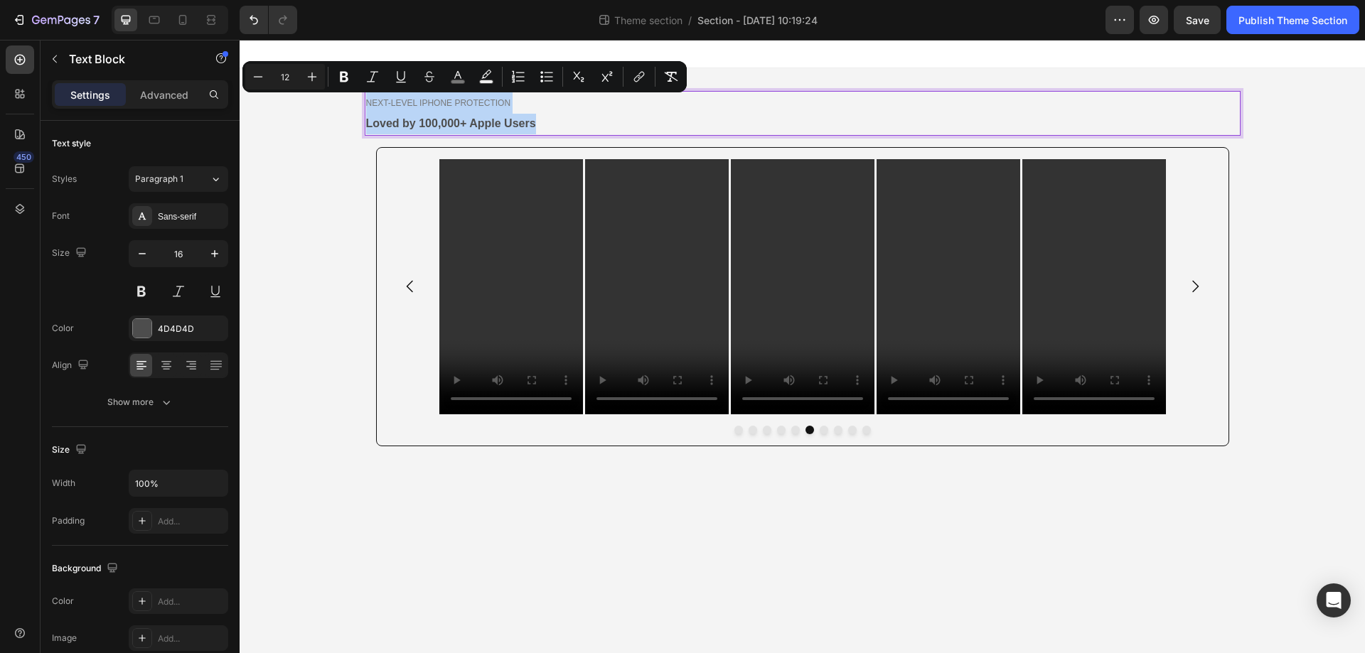
drag, startPoint x: 474, startPoint y: 124, endPoint x: 352, endPoint y: 93, distance: 126.2
click at [352, 93] on div "NEXT-LEVEL IPHONE PROTECTION Loved by 100,000+ Apple Users Text Block 16 Video …" at bounding box center [802, 268] width 1125 height 401
click at [171, 362] on icon at bounding box center [166, 365] width 14 height 14
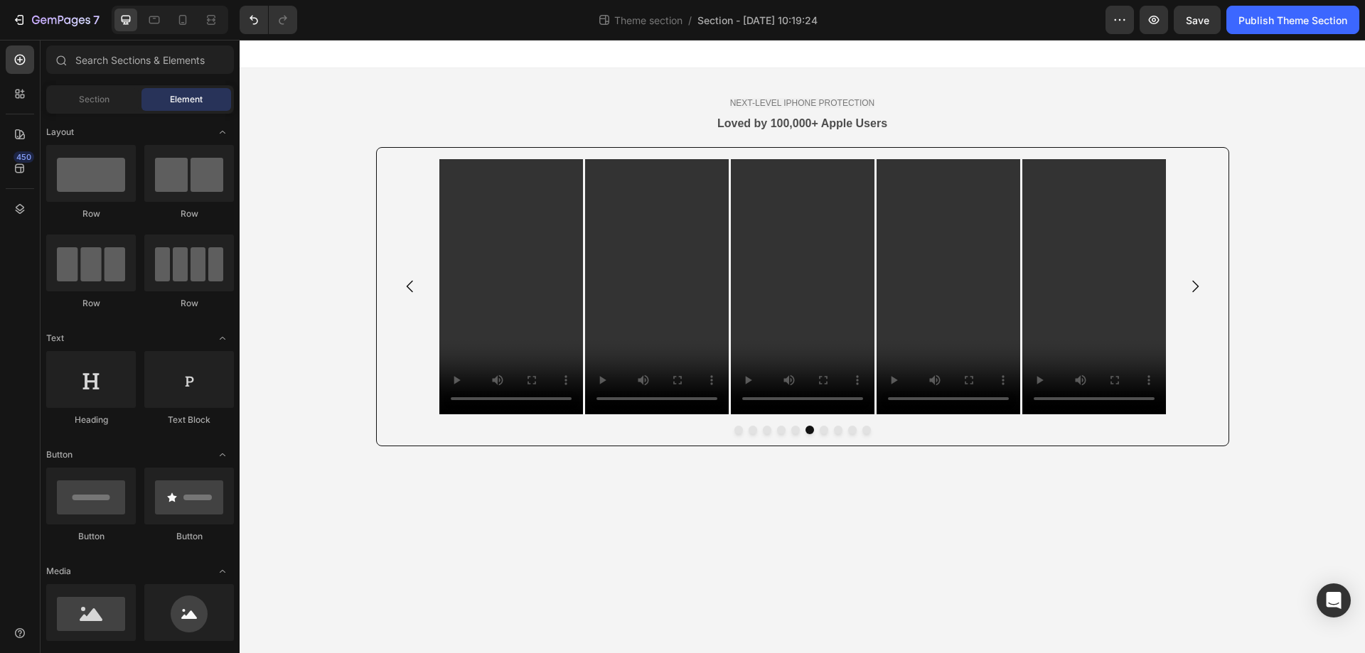
click at [892, 580] on body "NEXT-LEVEL IPHONE PROTECTION Loved by 100,000+ Apple Users Text Block Video Vid…" at bounding box center [802, 347] width 1125 height 614
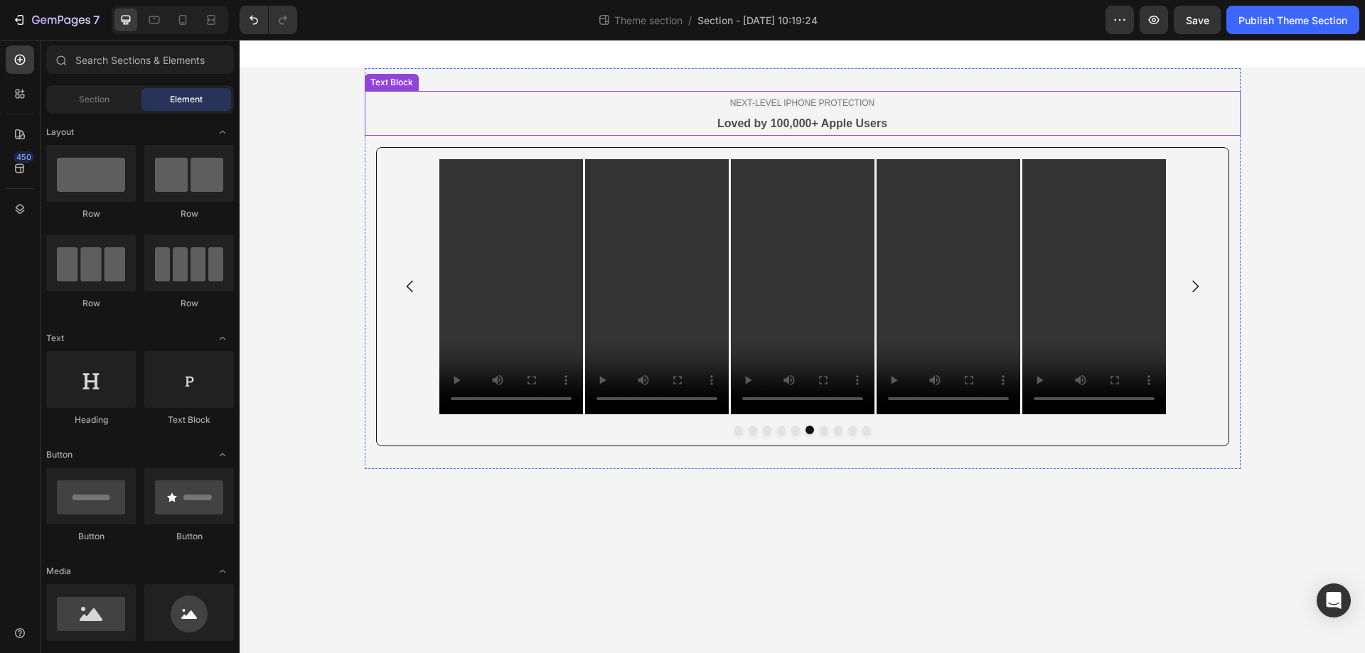
click at [765, 100] on span "NEXT-LEVEL IPHONE PROTECTION" at bounding box center [802, 103] width 145 height 10
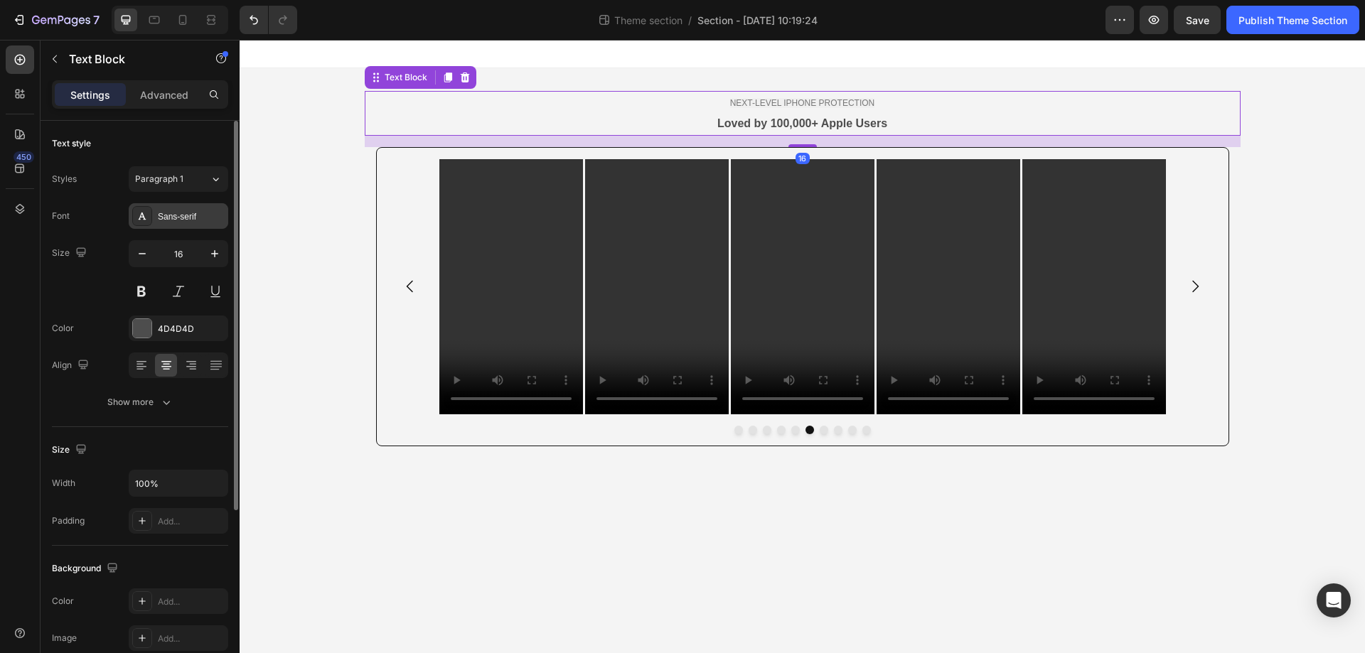
click at [178, 218] on div "Sans-serif" at bounding box center [191, 216] width 67 height 13
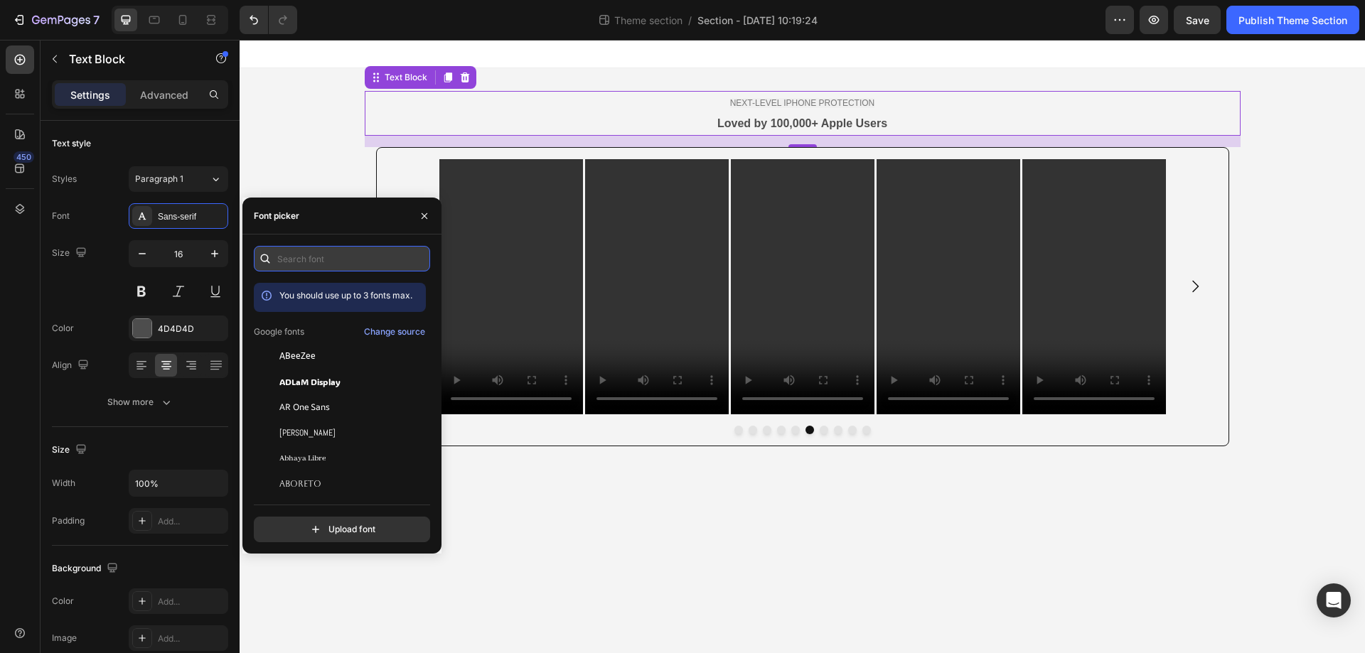
click at [304, 255] on input "text" at bounding box center [342, 259] width 176 height 26
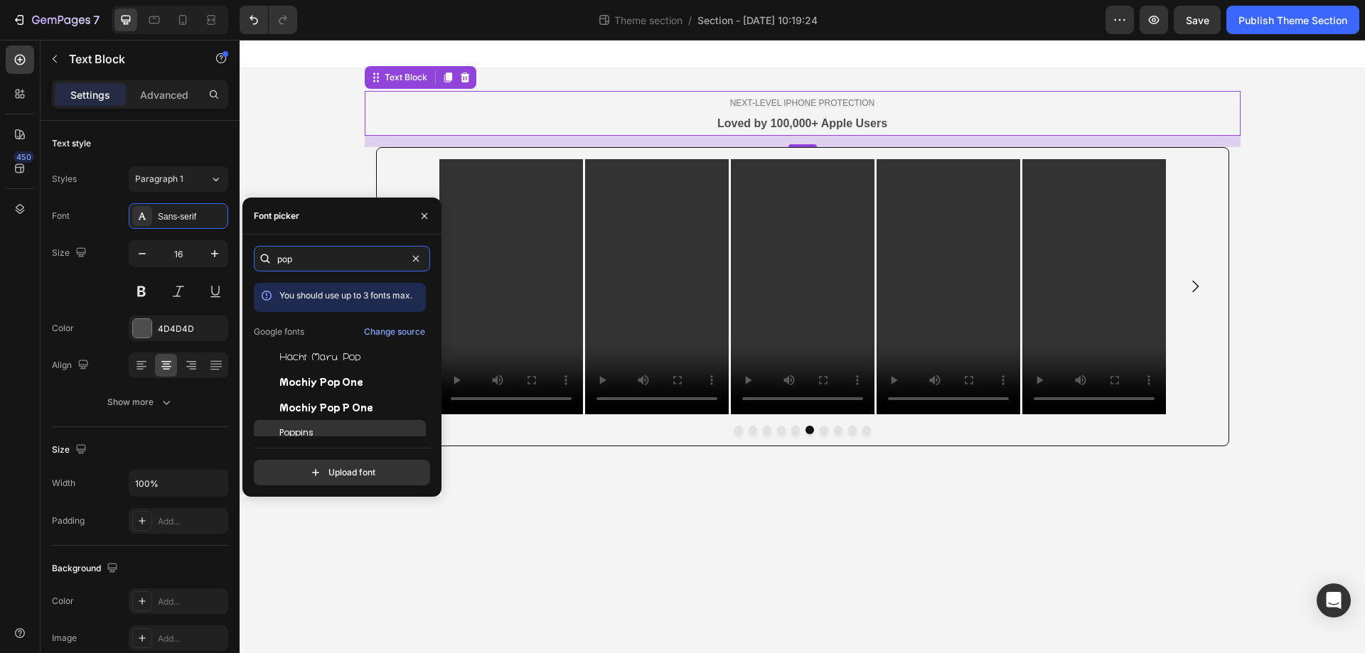
type input "pop"
click at [326, 426] on div "Poppins" at bounding box center [340, 433] width 172 height 26
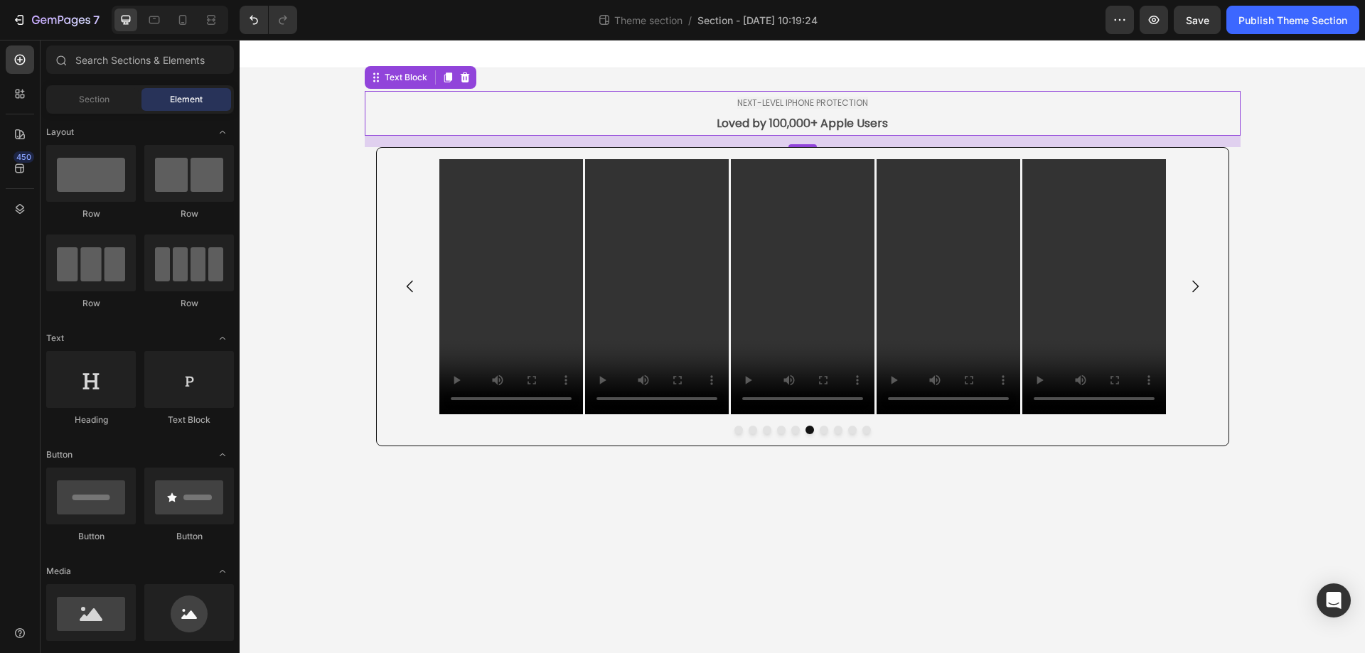
click at [1123, 619] on body "NEXT-LEVEL IPHONE PROTECTION Loved by 100,000+ Apple Users Text Block 16 Video …" at bounding box center [802, 347] width 1125 height 614
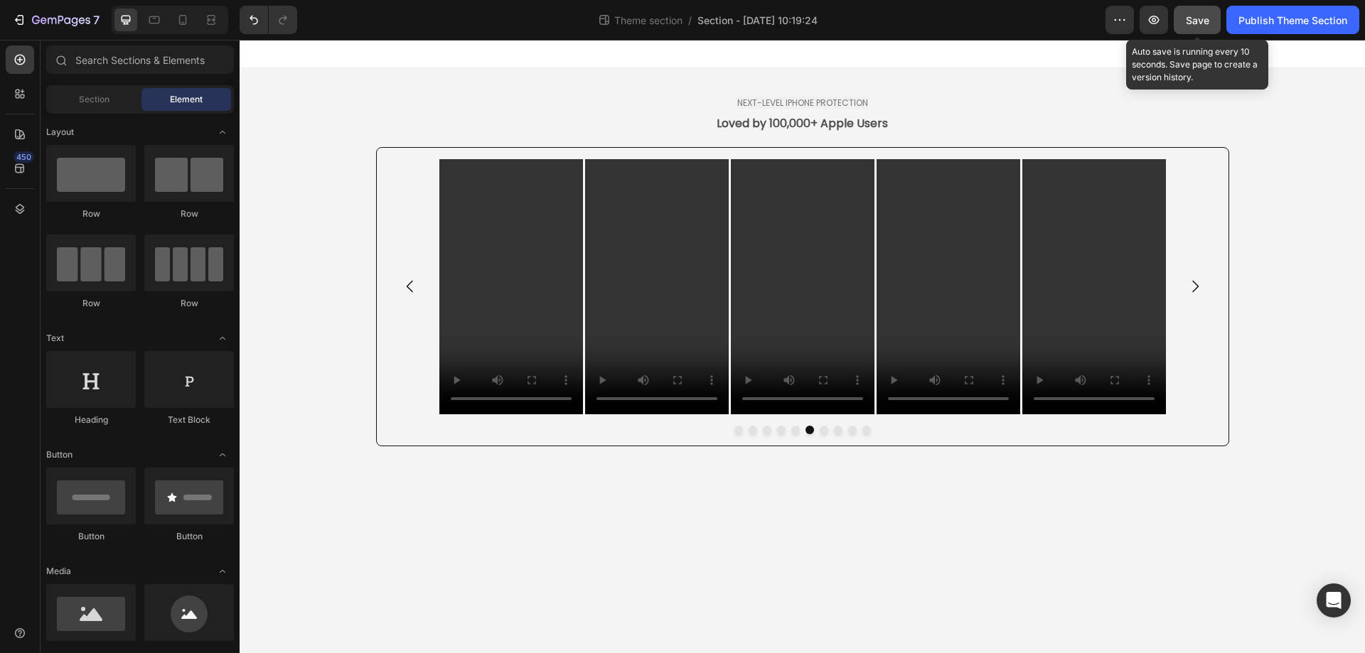
click at [1195, 23] on span "Save" at bounding box center [1197, 20] width 23 height 12
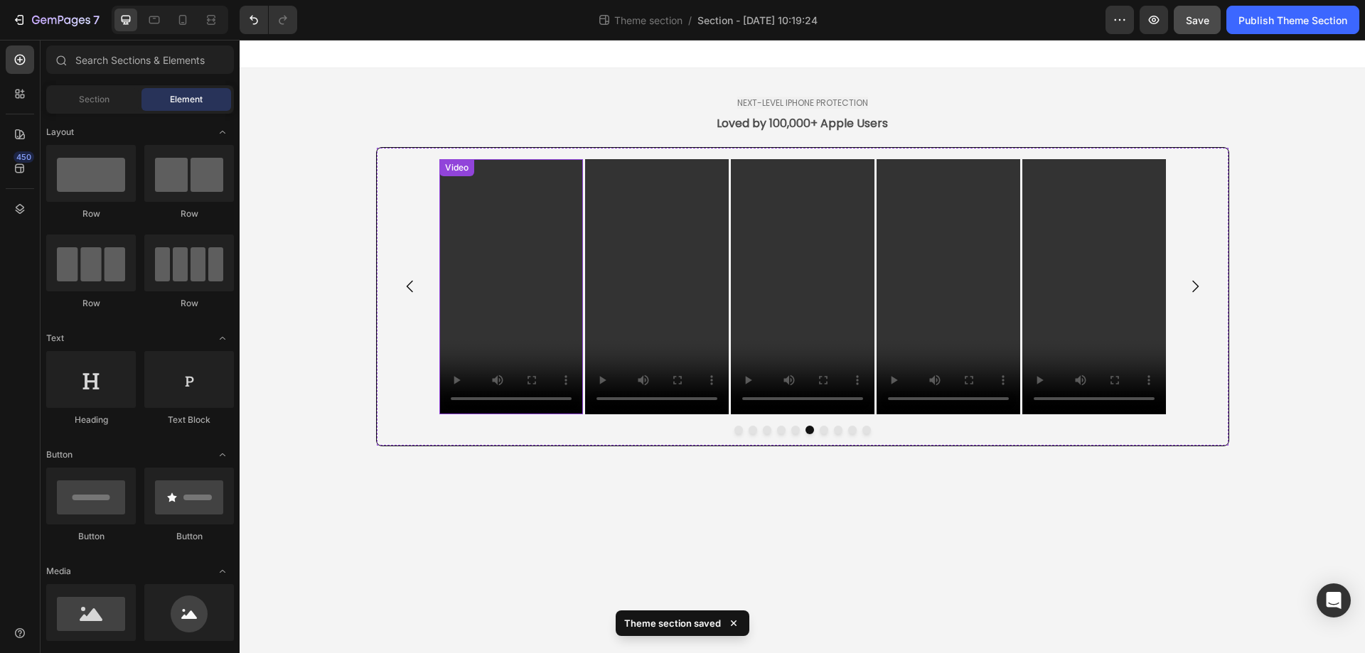
click at [555, 301] on video at bounding box center [511, 286] width 144 height 255
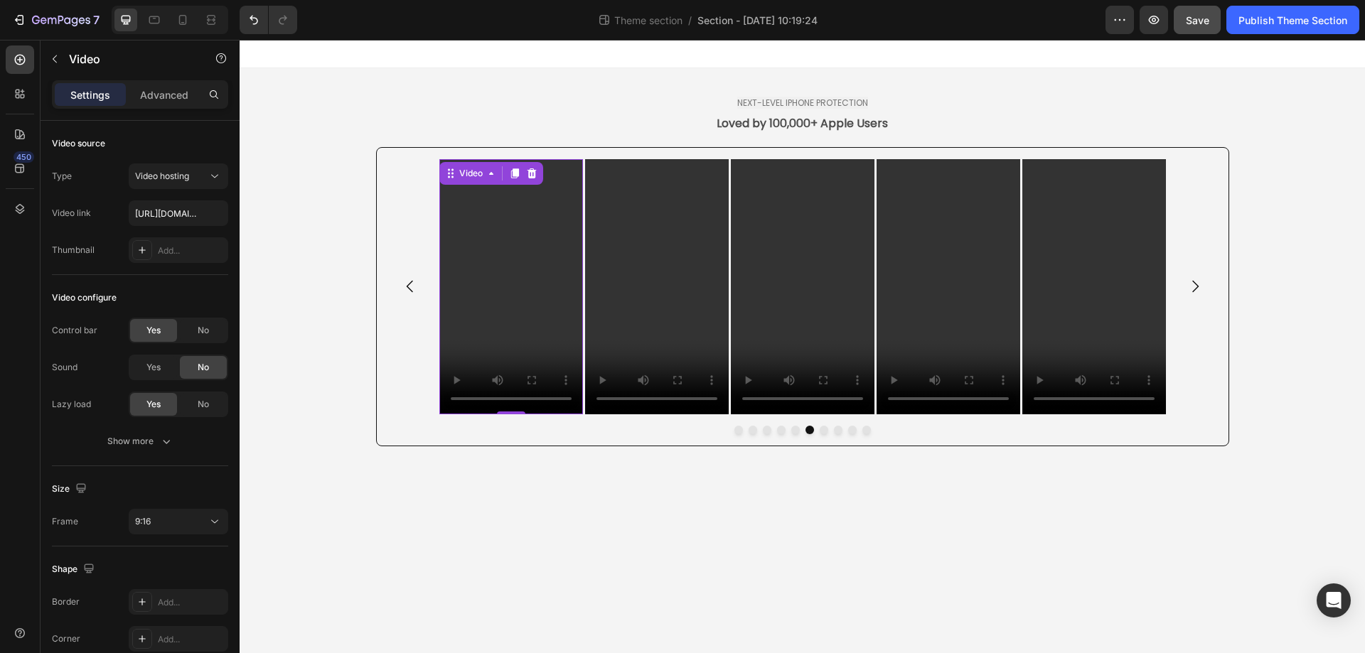
click at [537, 248] on video at bounding box center [511, 286] width 144 height 255
click at [189, 326] on div "No" at bounding box center [203, 330] width 47 height 23
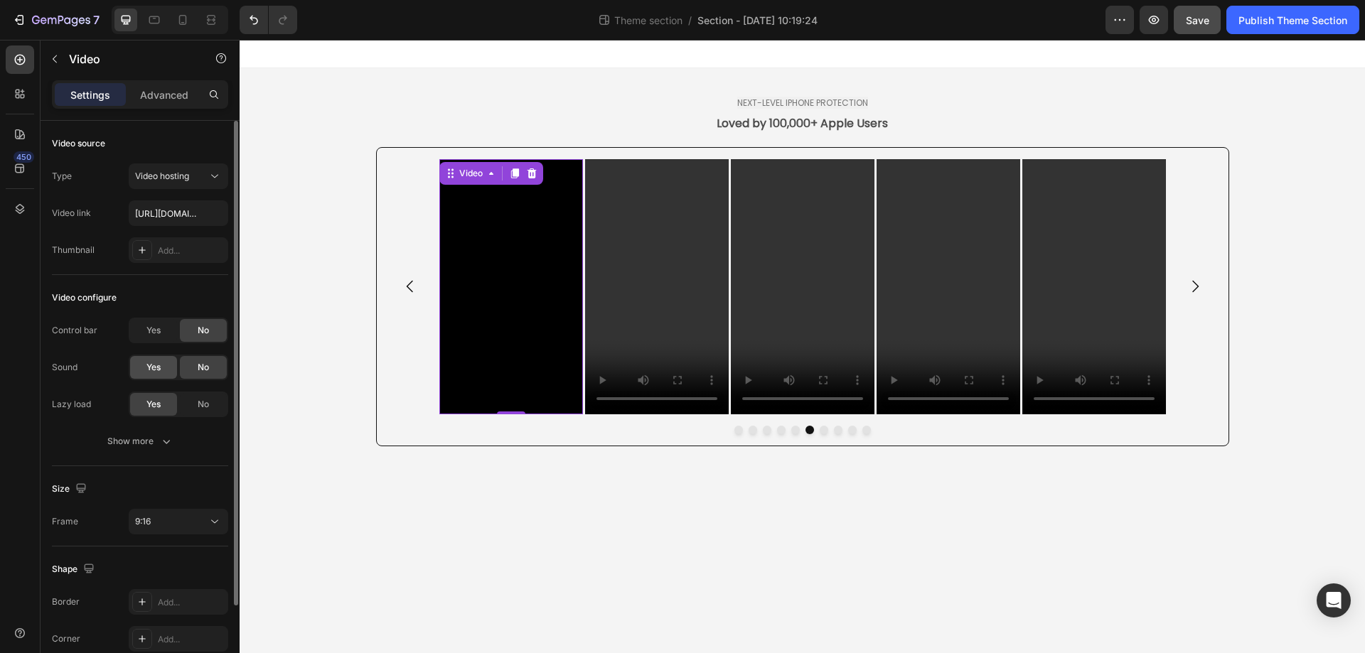
click at [159, 365] on span "Yes" at bounding box center [153, 367] width 14 height 13
click at [169, 439] on icon "button" at bounding box center [166, 441] width 14 height 14
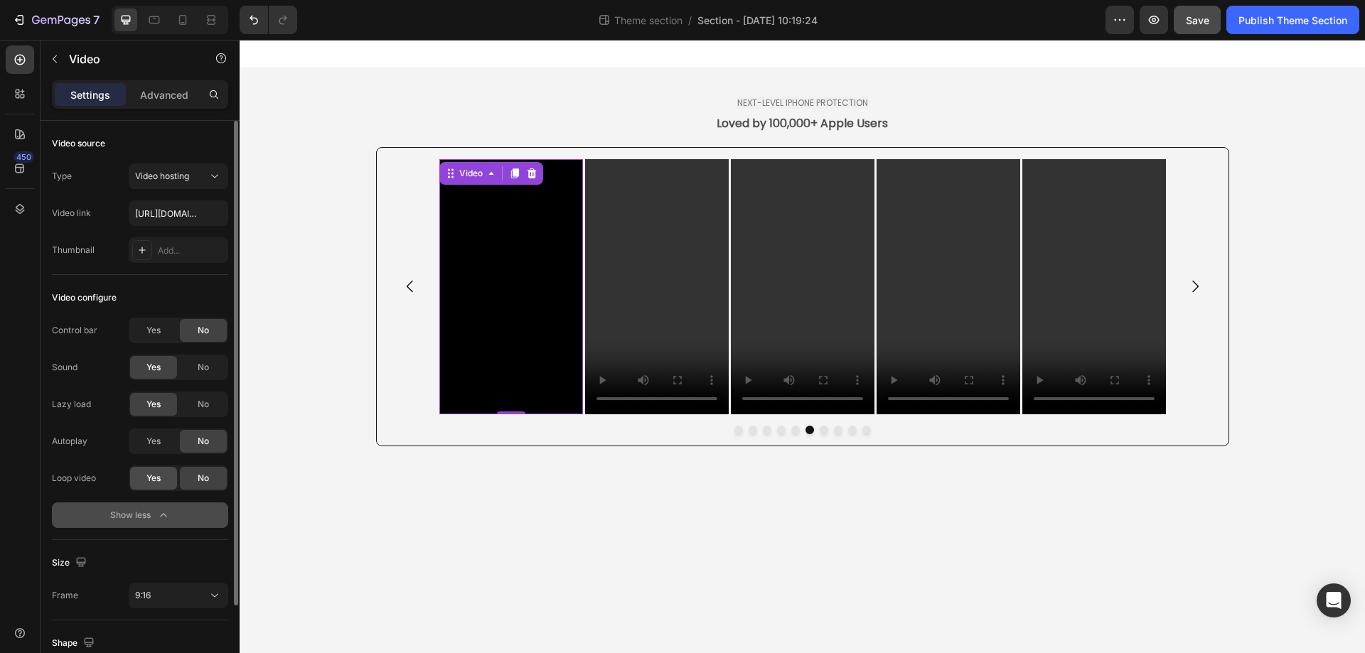
click at [154, 476] on span "Yes" at bounding box center [153, 478] width 14 height 13
click at [153, 438] on span "Yes" at bounding box center [153, 441] width 14 height 13
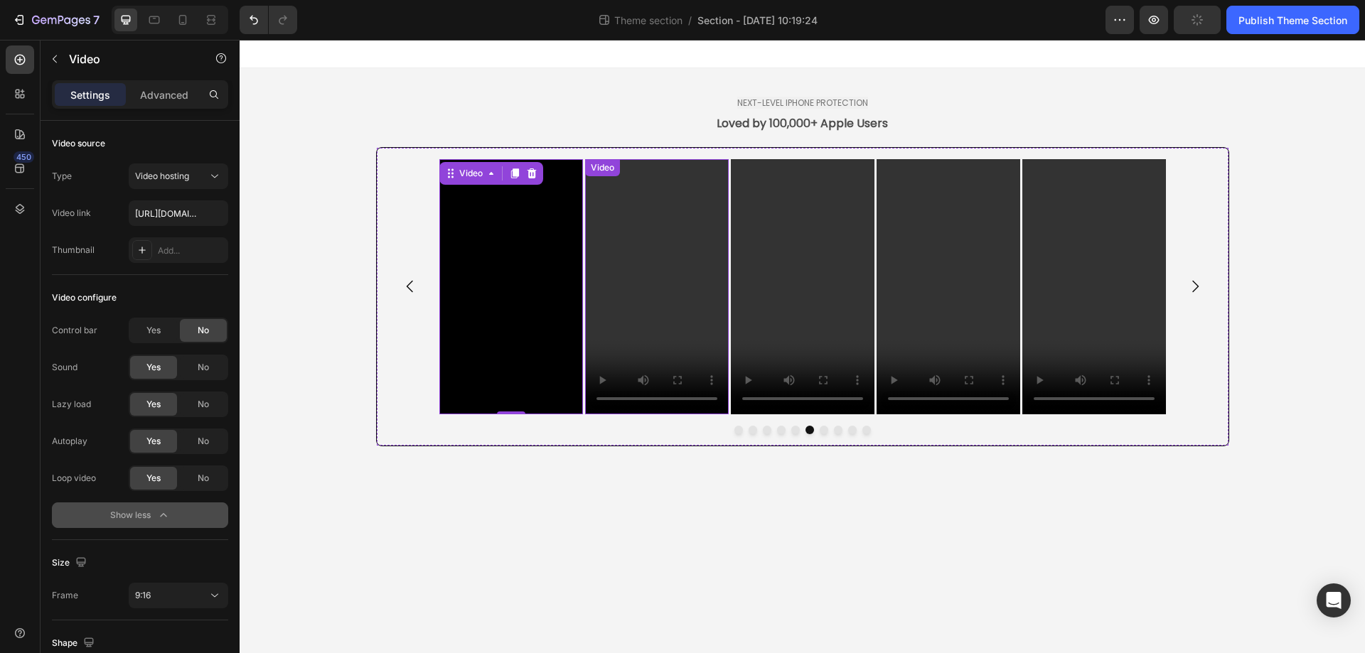
click at [643, 275] on video at bounding box center [657, 286] width 144 height 255
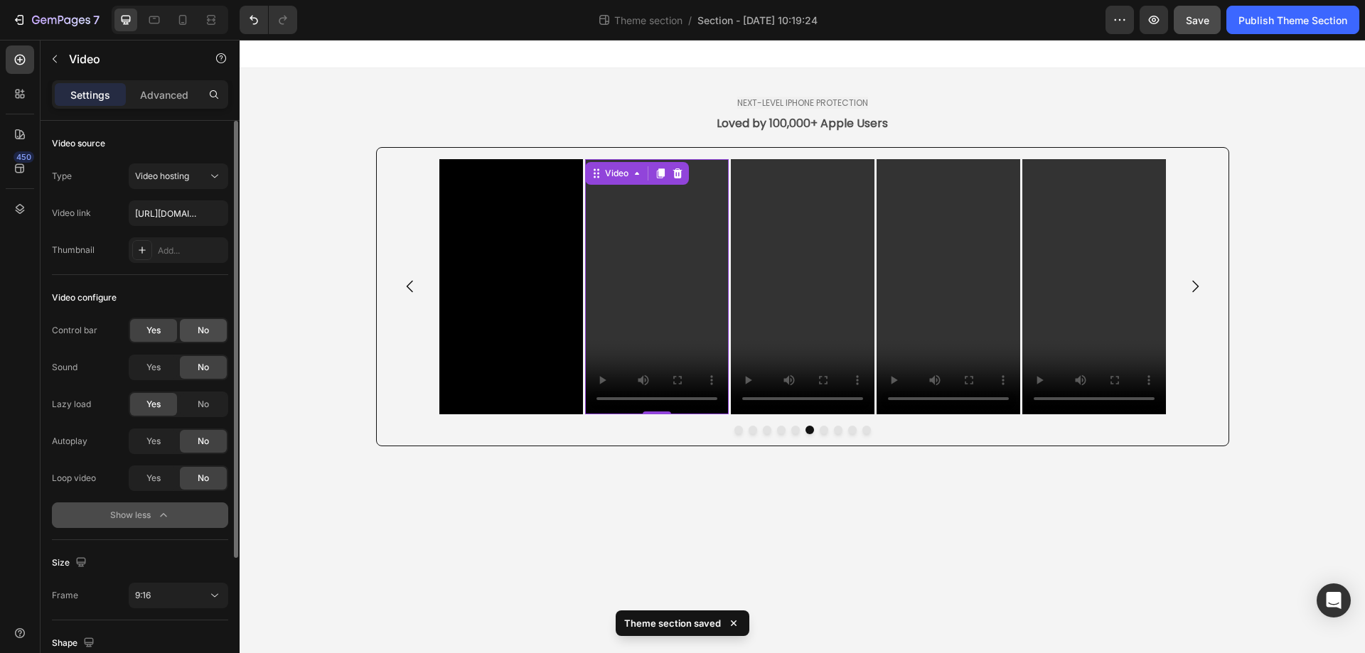
click at [203, 331] on span "No" at bounding box center [203, 330] width 11 height 13
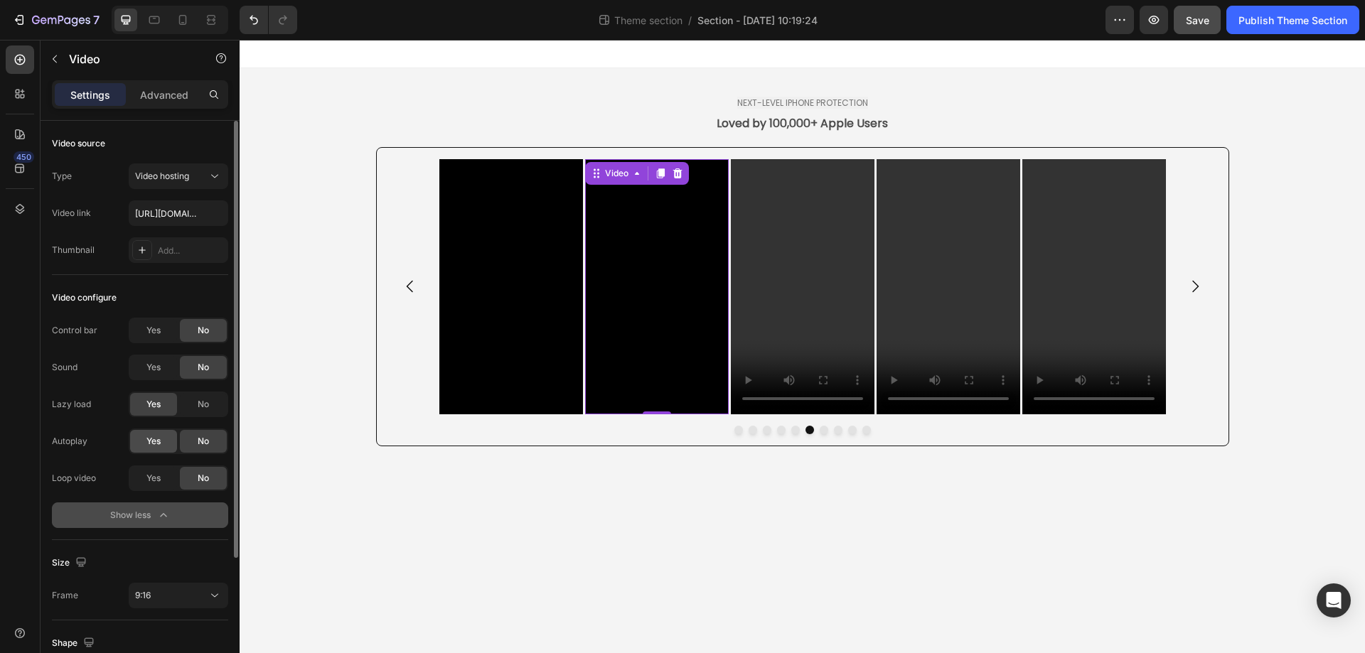
click at [151, 449] on div "Yes" at bounding box center [153, 441] width 47 height 23
click at [151, 485] on div "Yes" at bounding box center [153, 478] width 47 height 23
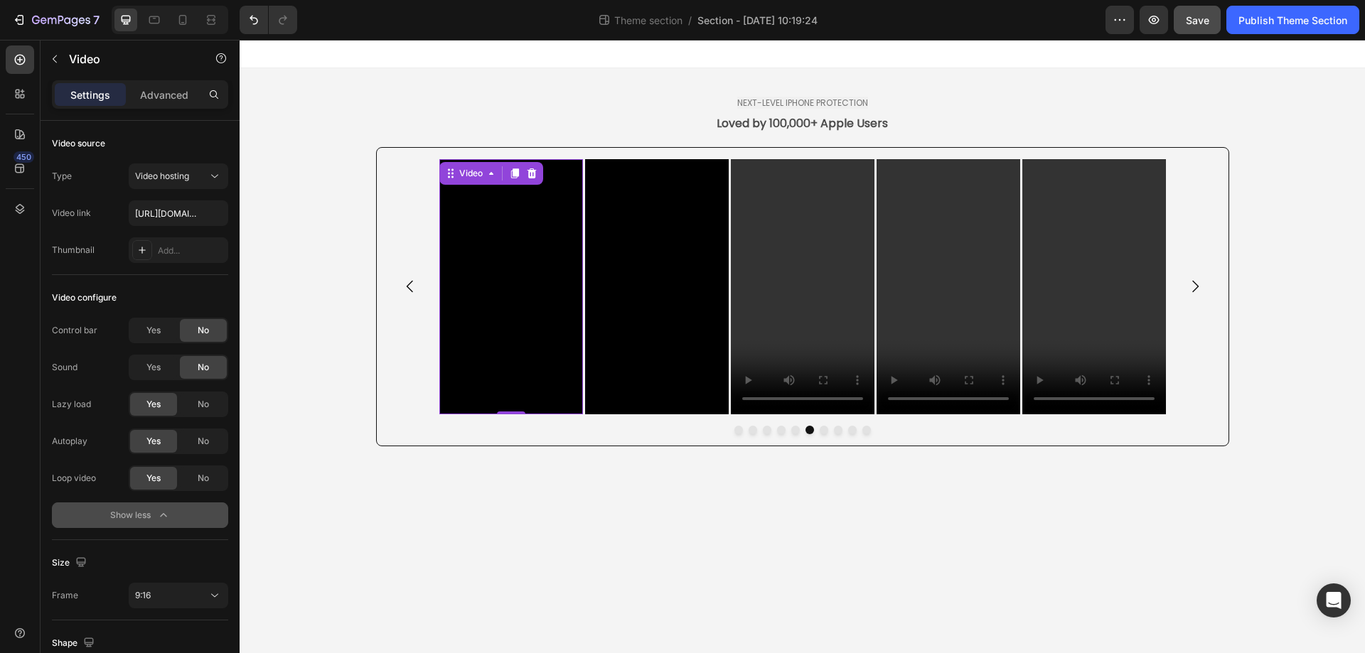
click at [549, 288] on video at bounding box center [511, 286] width 144 height 255
click at [223, 363] on div "No" at bounding box center [203, 367] width 47 height 23
click at [644, 297] on video at bounding box center [657, 286] width 144 height 255
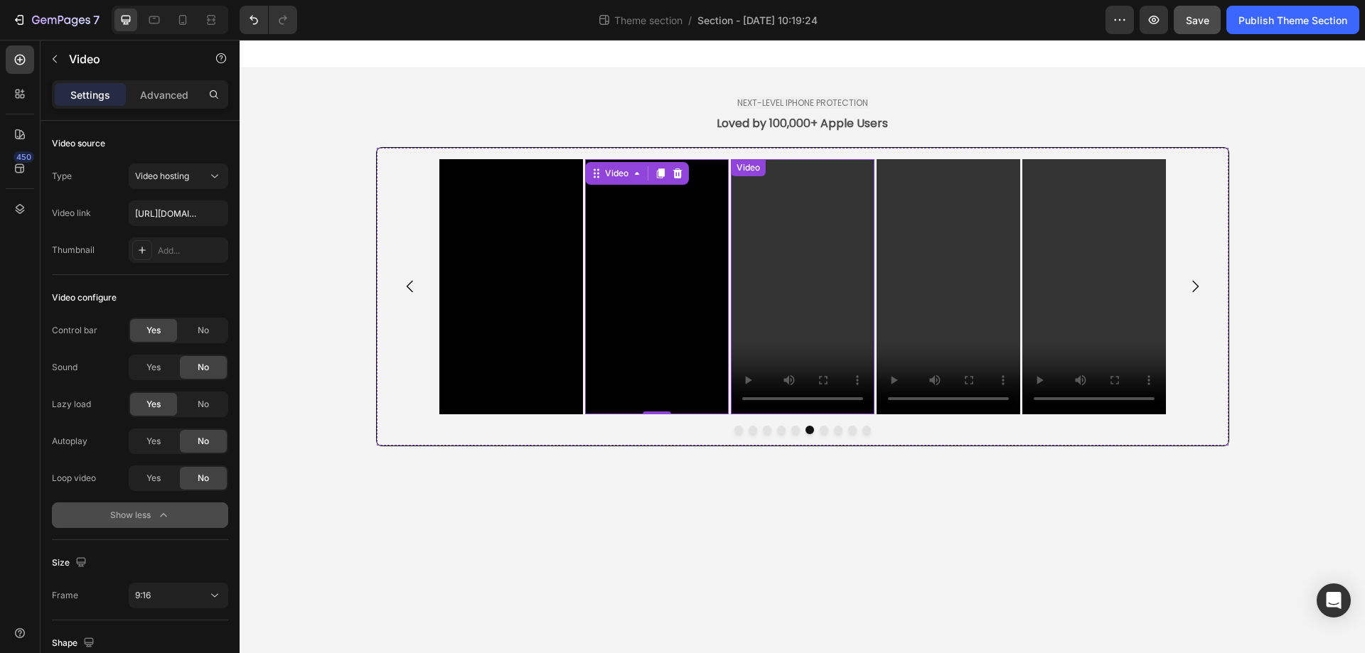
click at [781, 300] on video at bounding box center [803, 286] width 144 height 255
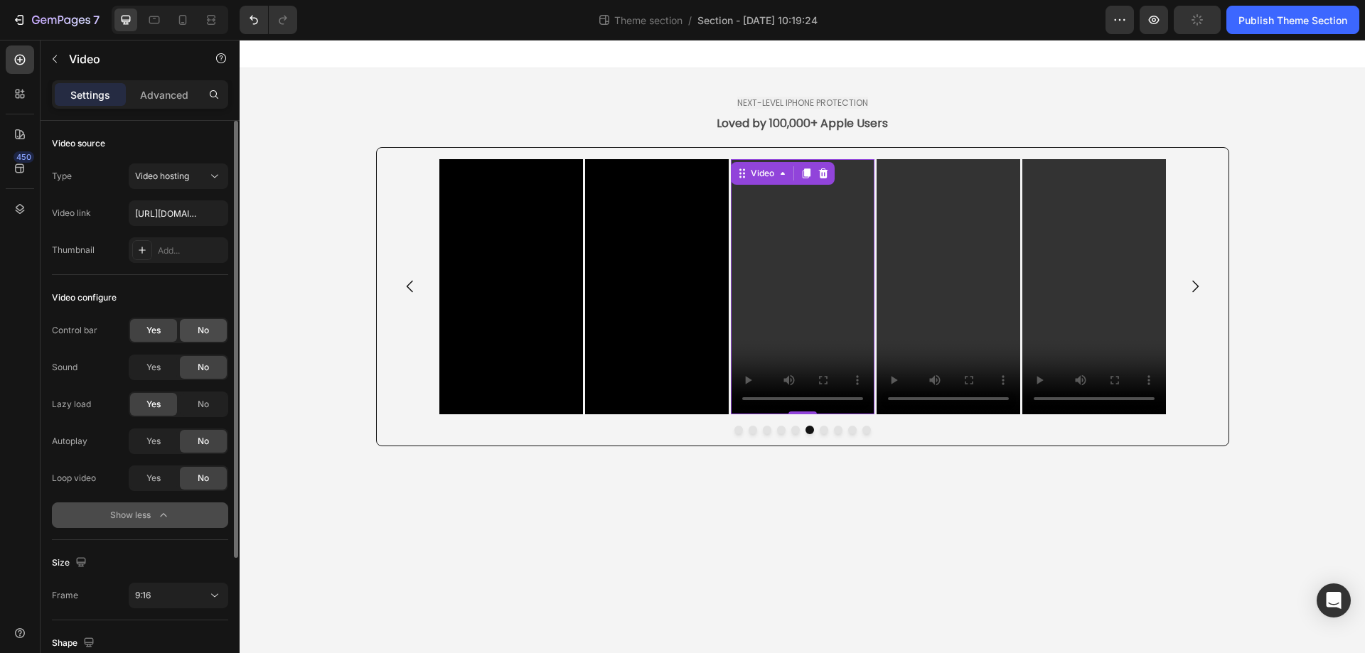
click at [205, 335] on span "No" at bounding box center [203, 330] width 11 height 13
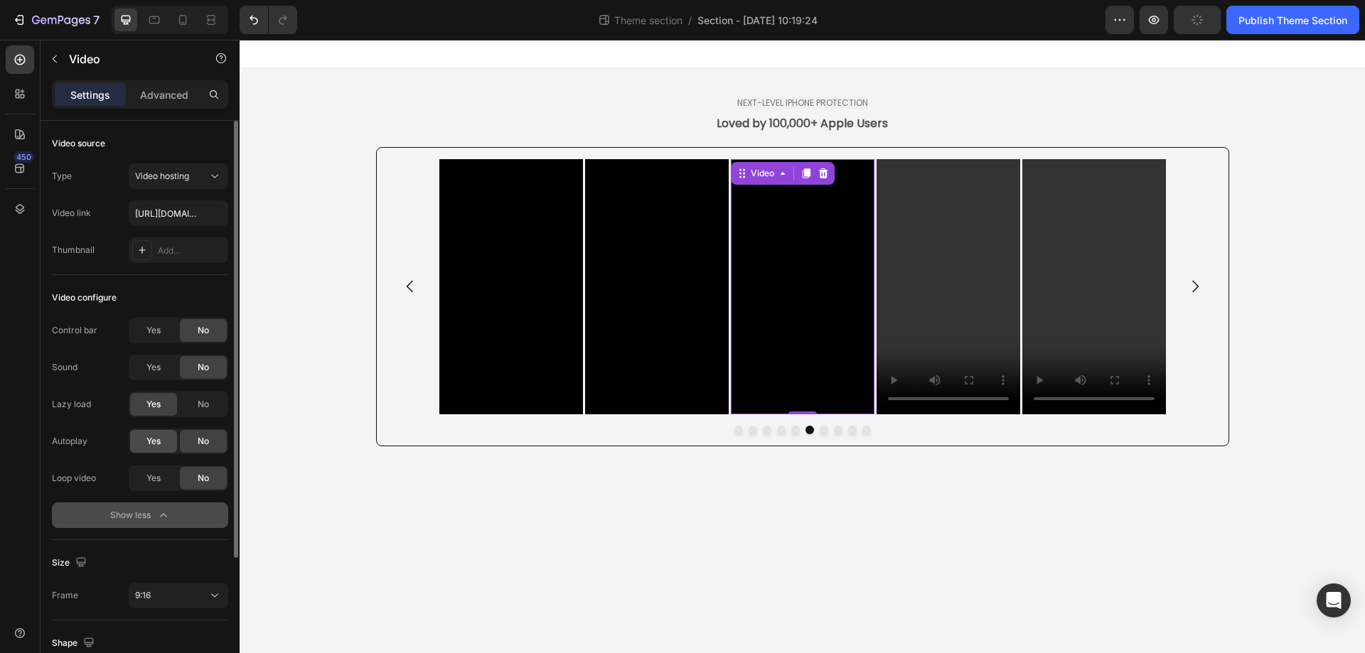
click at [156, 444] on span "Yes" at bounding box center [153, 441] width 14 height 13
click at [159, 476] on span "Yes" at bounding box center [153, 478] width 14 height 13
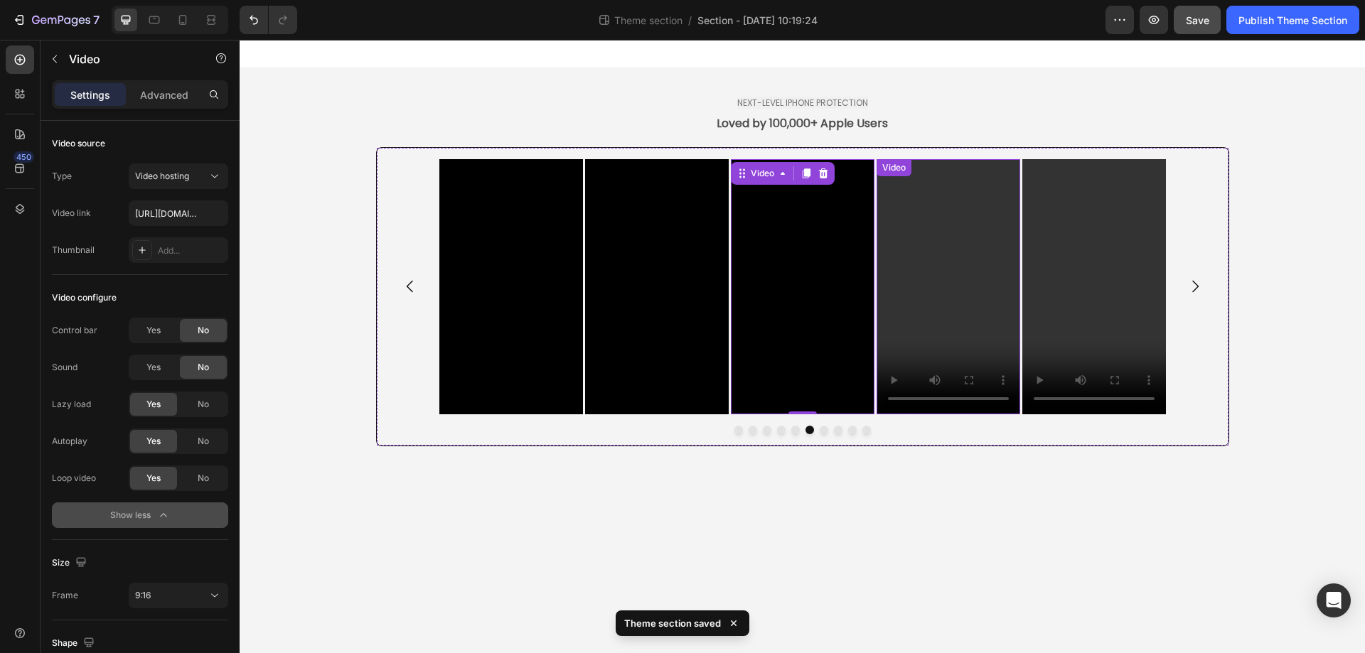
click at [902, 264] on video at bounding box center [949, 286] width 144 height 255
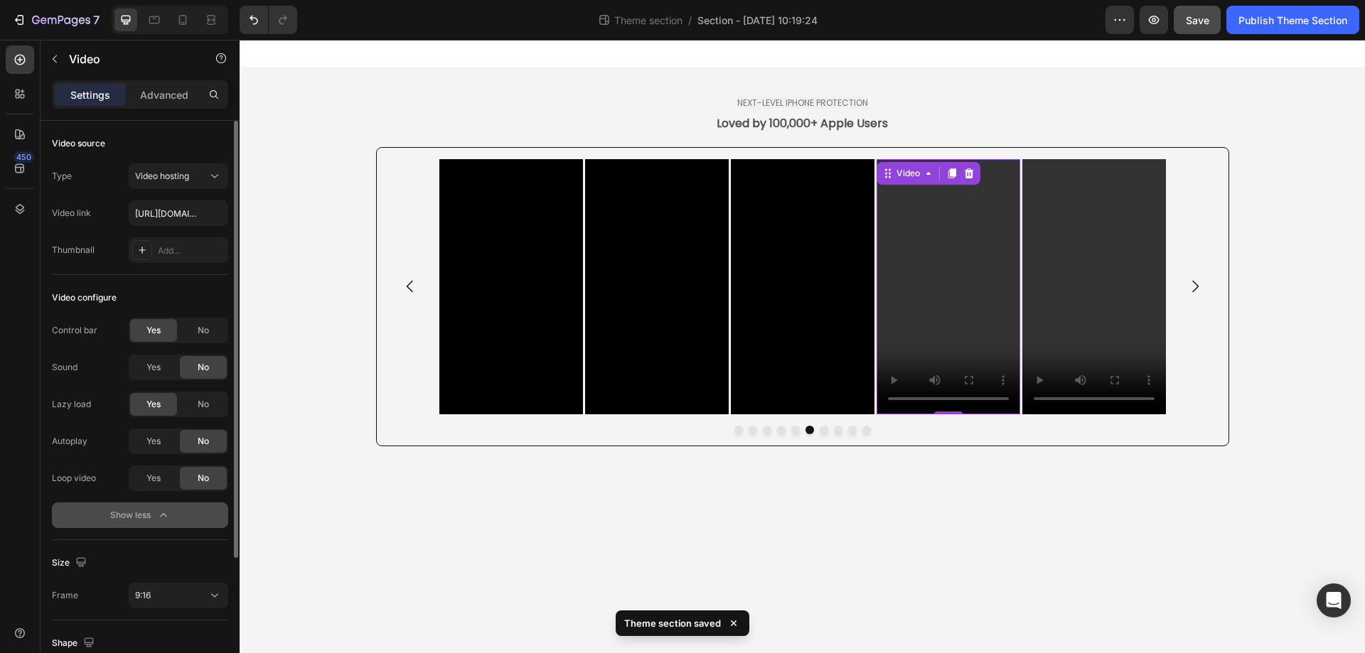
drag, startPoint x: 205, startPoint y: 327, endPoint x: 182, endPoint y: 368, distance: 47.4
click at [205, 328] on span "No" at bounding box center [203, 330] width 11 height 13
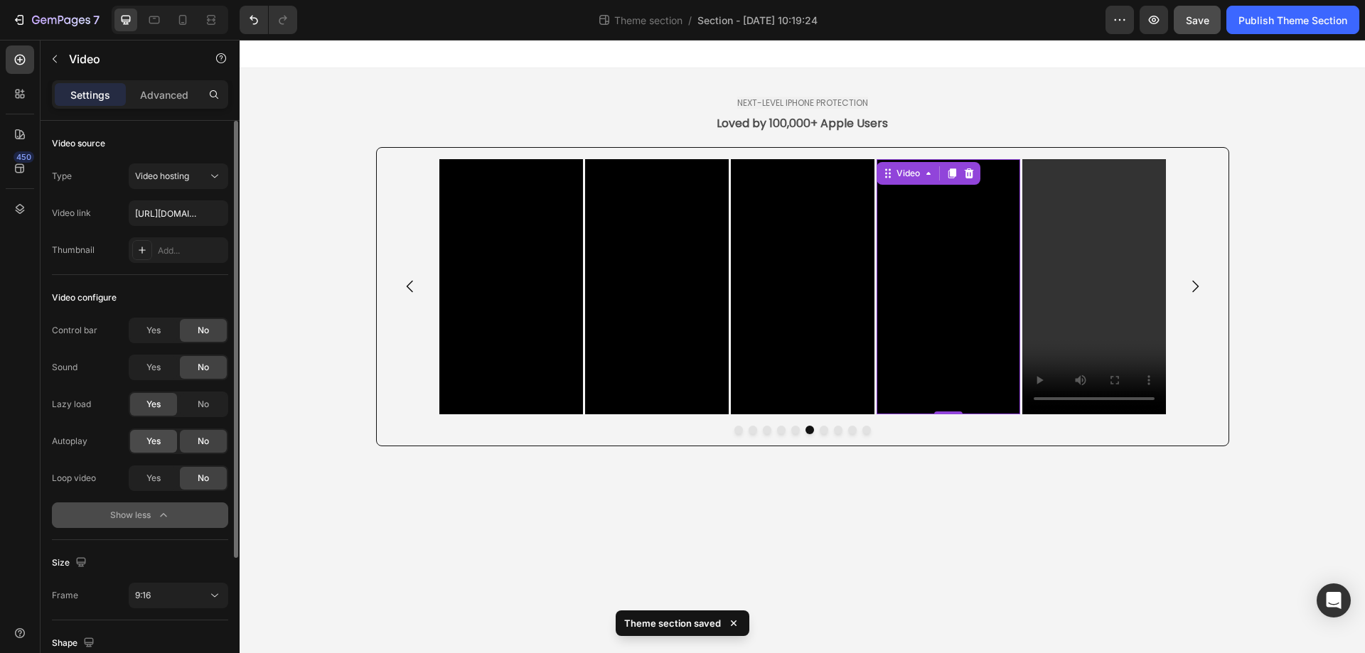
click at [138, 435] on div "Yes" at bounding box center [153, 441] width 47 height 23
click at [151, 481] on span "Yes" at bounding box center [153, 478] width 14 height 13
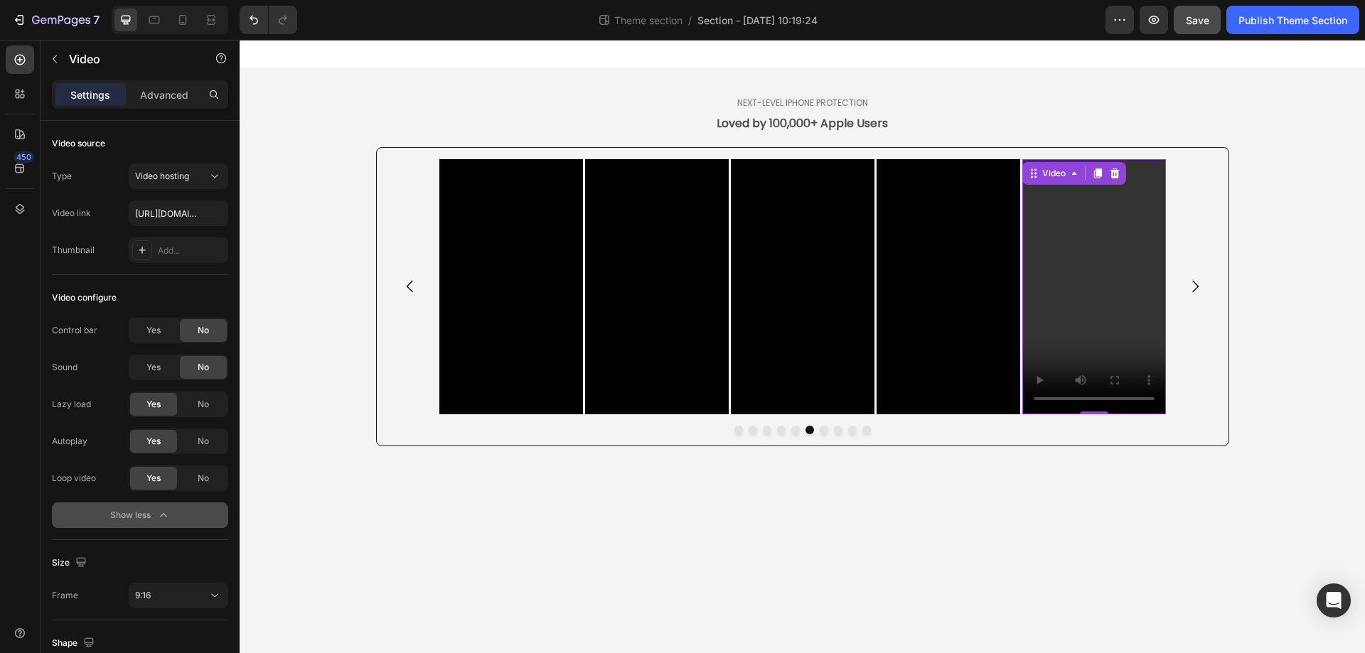
click at [1091, 270] on video at bounding box center [1094, 286] width 144 height 255
click at [198, 330] on span "No" at bounding box center [203, 330] width 11 height 13
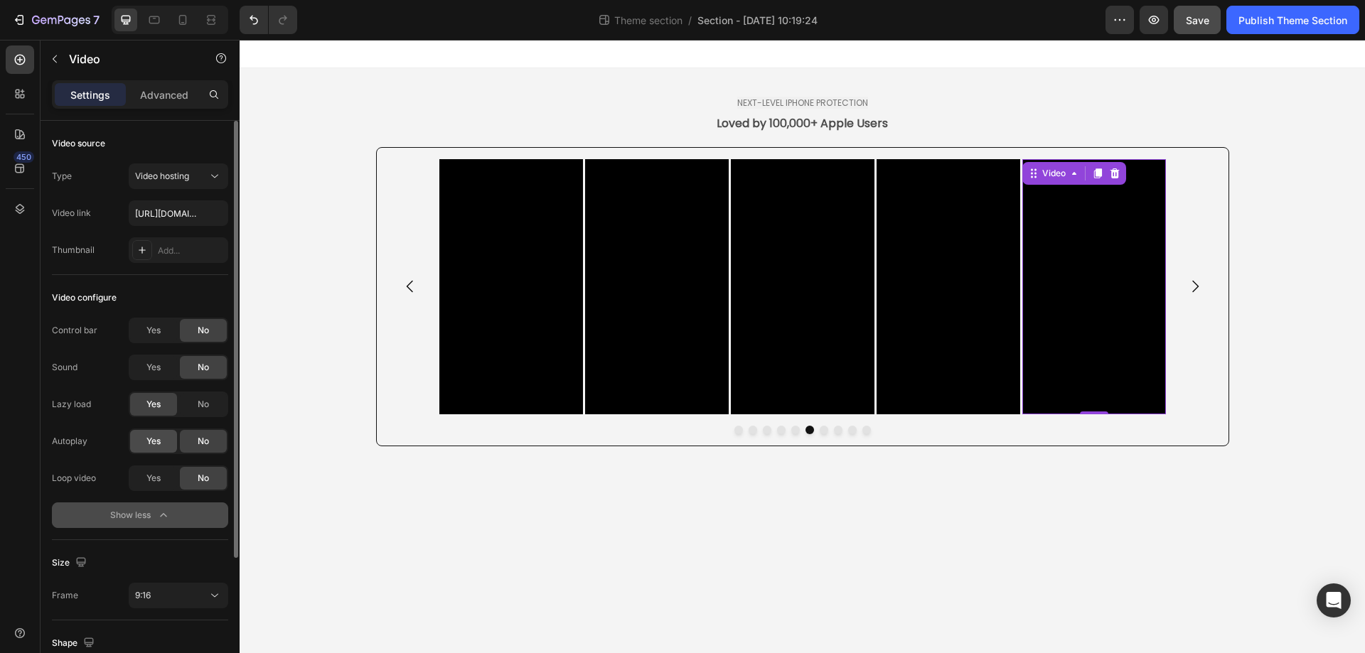
click at [134, 447] on div "Yes" at bounding box center [153, 441] width 47 height 23
click at [137, 486] on div "Yes" at bounding box center [153, 478] width 47 height 23
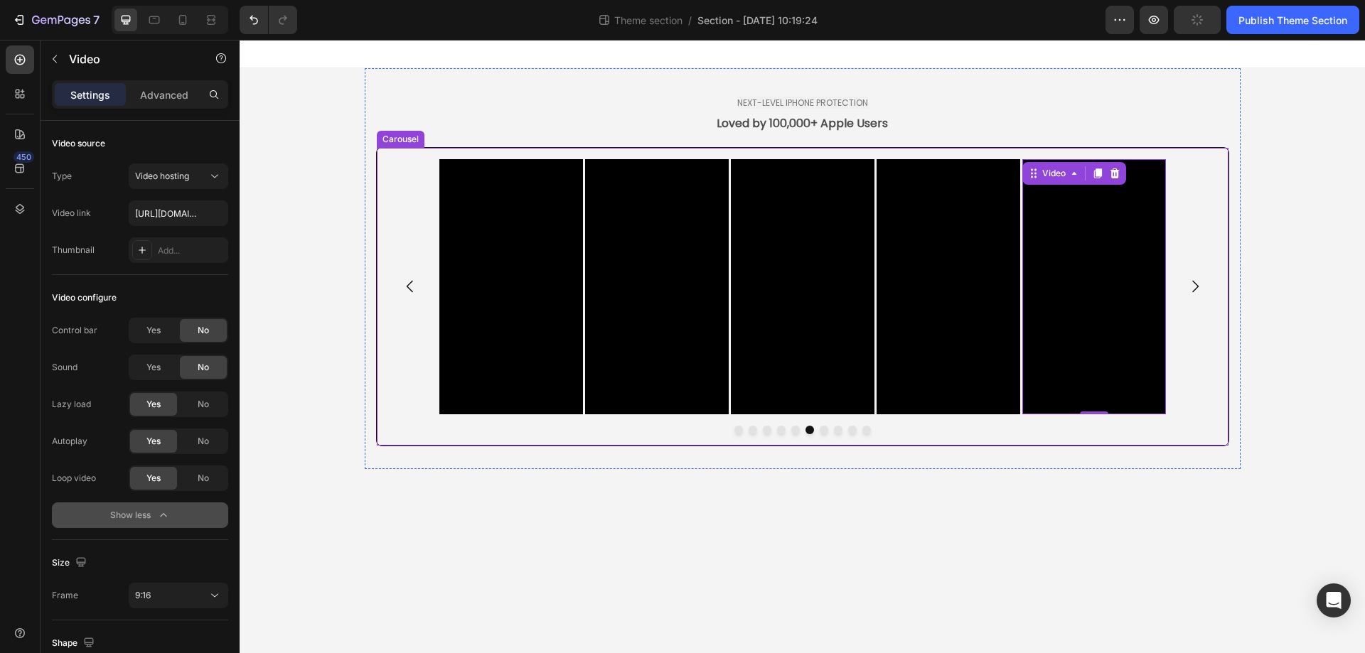
click at [1190, 280] on icon "Carousel Next Arrow" at bounding box center [1195, 286] width 17 height 17
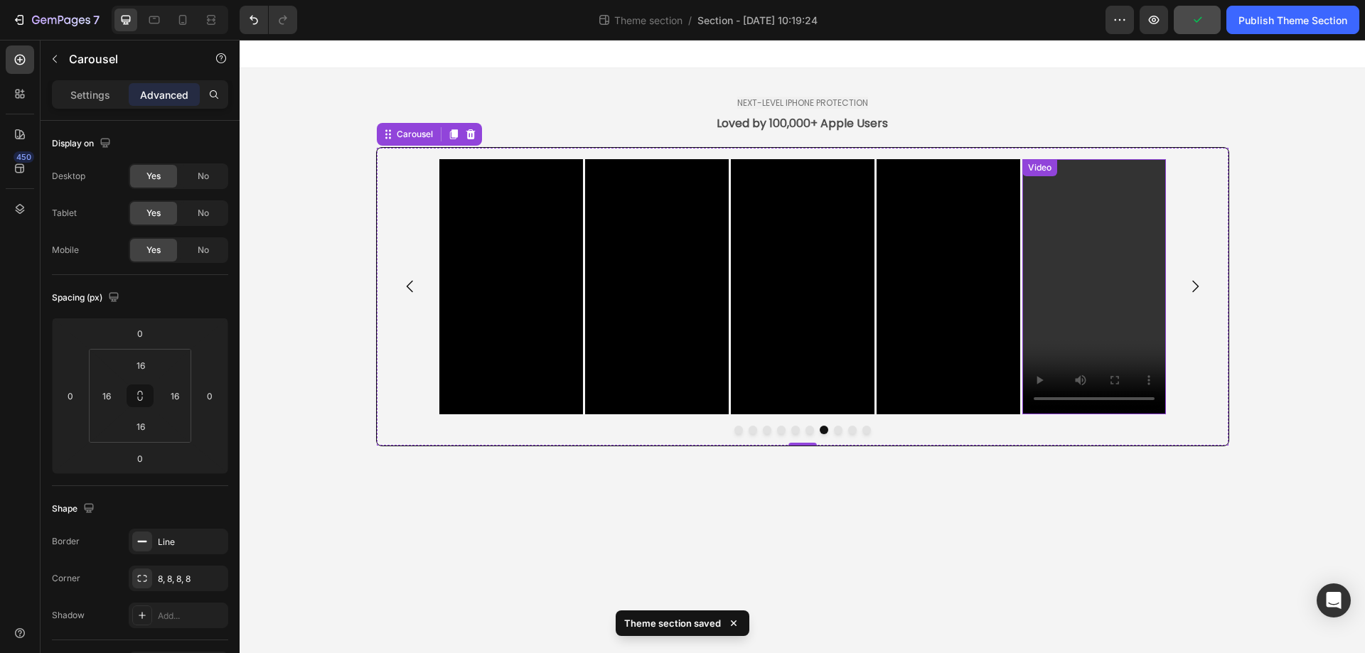
click at [1071, 243] on video at bounding box center [1094, 286] width 144 height 255
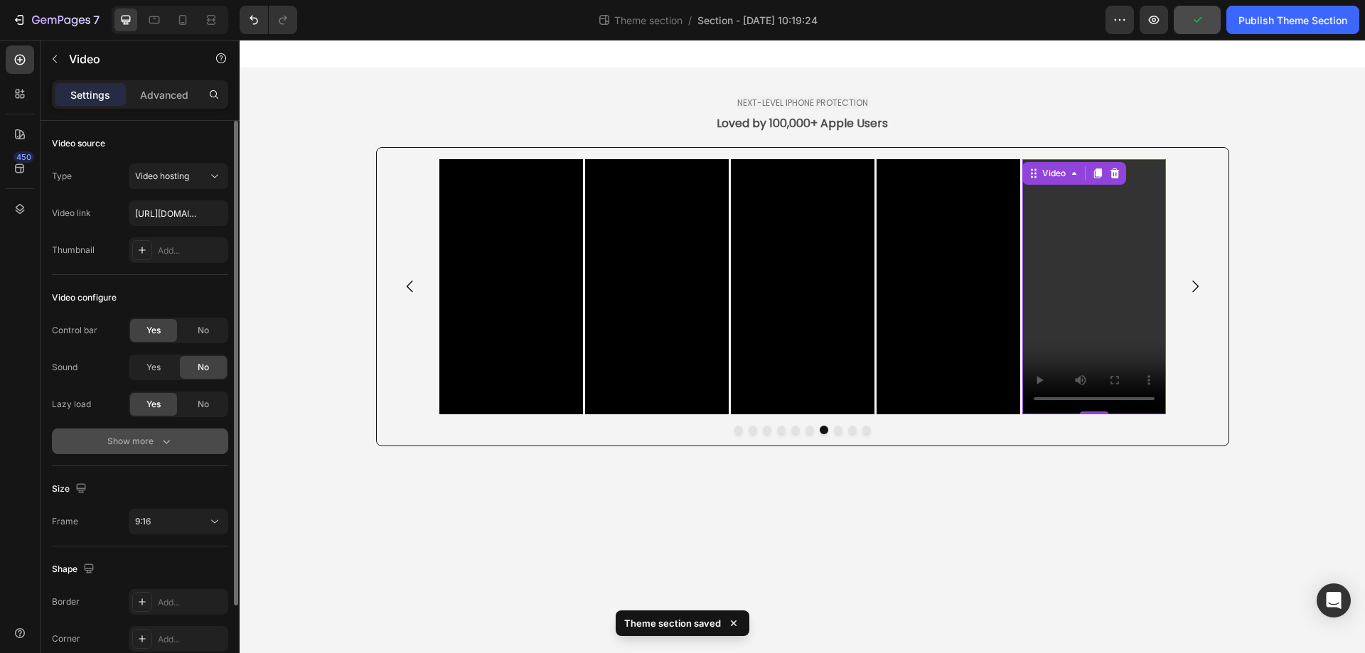
click at [146, 442] on div "Show more" at bounding box center [140, 441] width 66 height 14
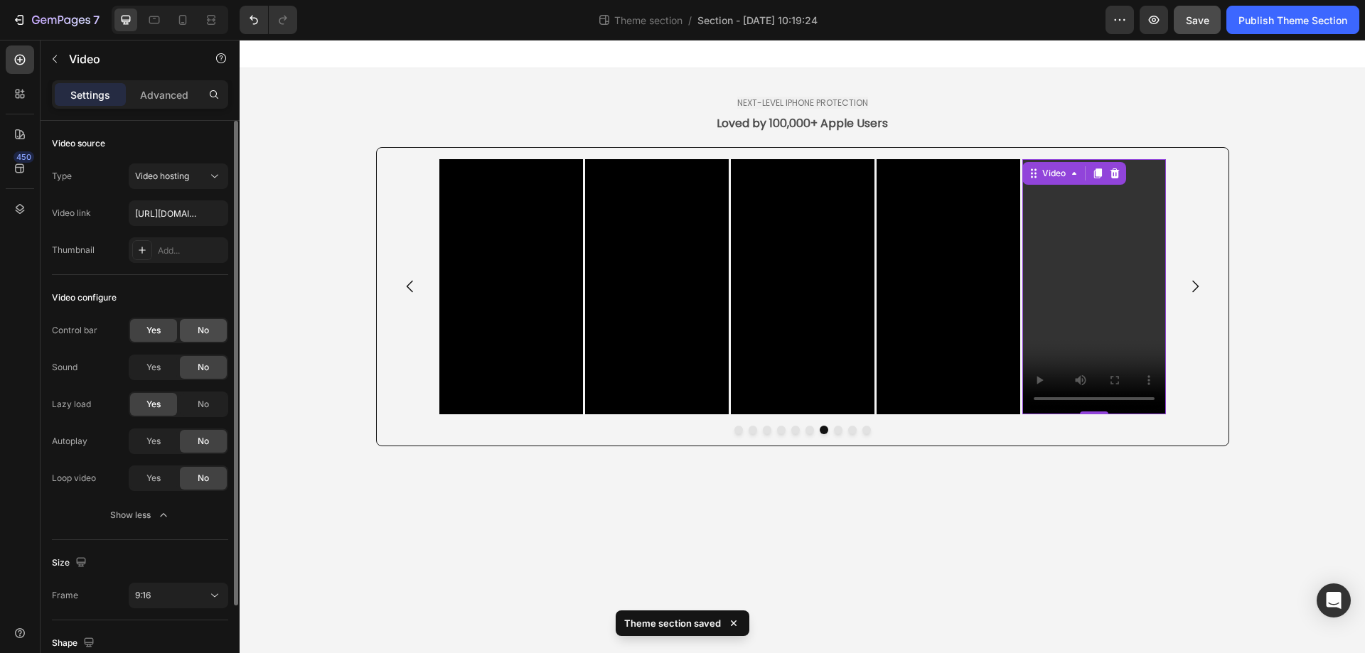
click at [196, 331] on div "No" at bounding box center [203, 330] width 47 height 23
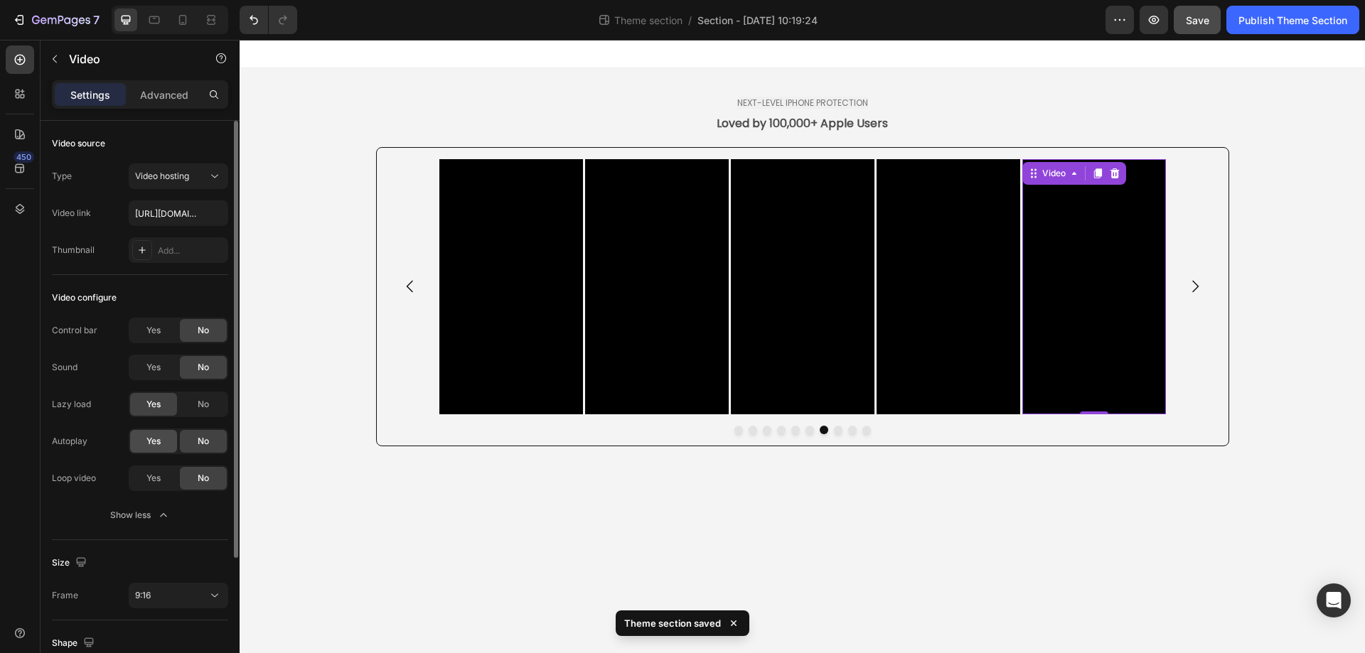
click at [146, 445] on span "Yes" at bounding box center [153, 441] width 14 height 13
click at [137, 483] on div "Yes" at bounding box center [153, 478] width 47 height 23
click at [159, 438] on span "Yes" at bounding box center [153, 441] width 14 height 13
click at [190, 440] on div "No" at bounding box center [203, 441] width 47 height 23
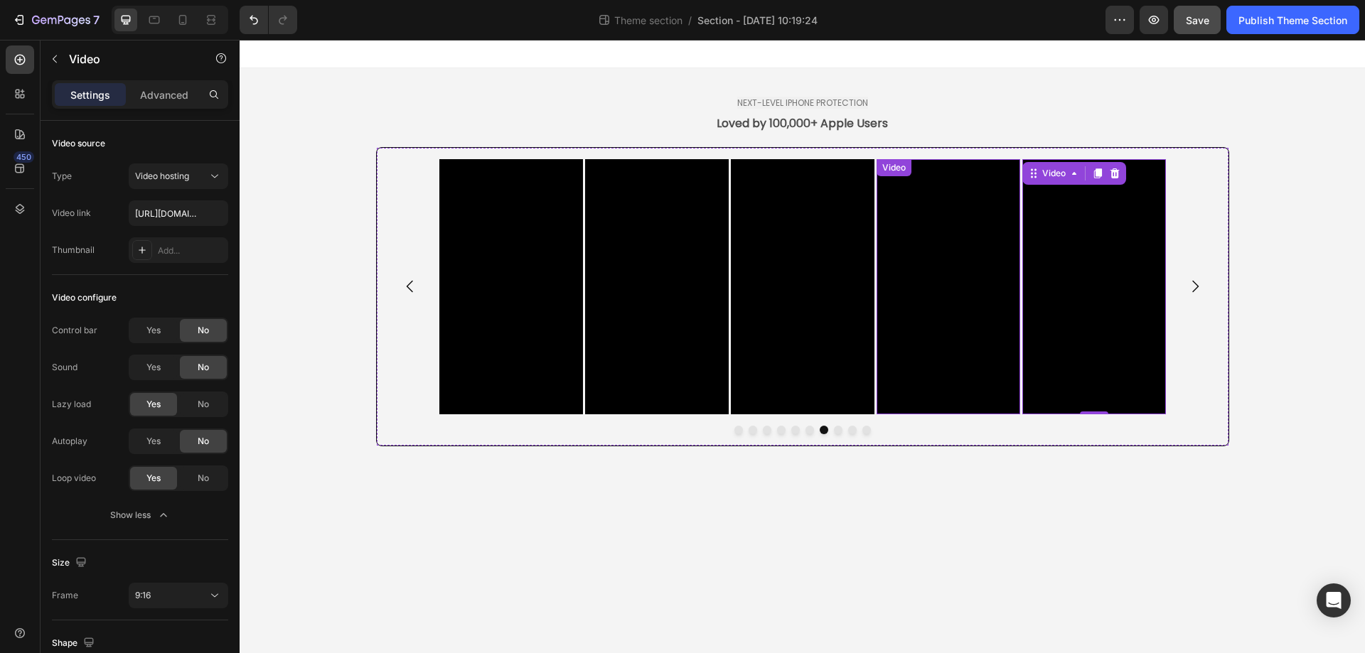
click at [966, 330] on video at bounding box center [949, 286] width 144 height 255
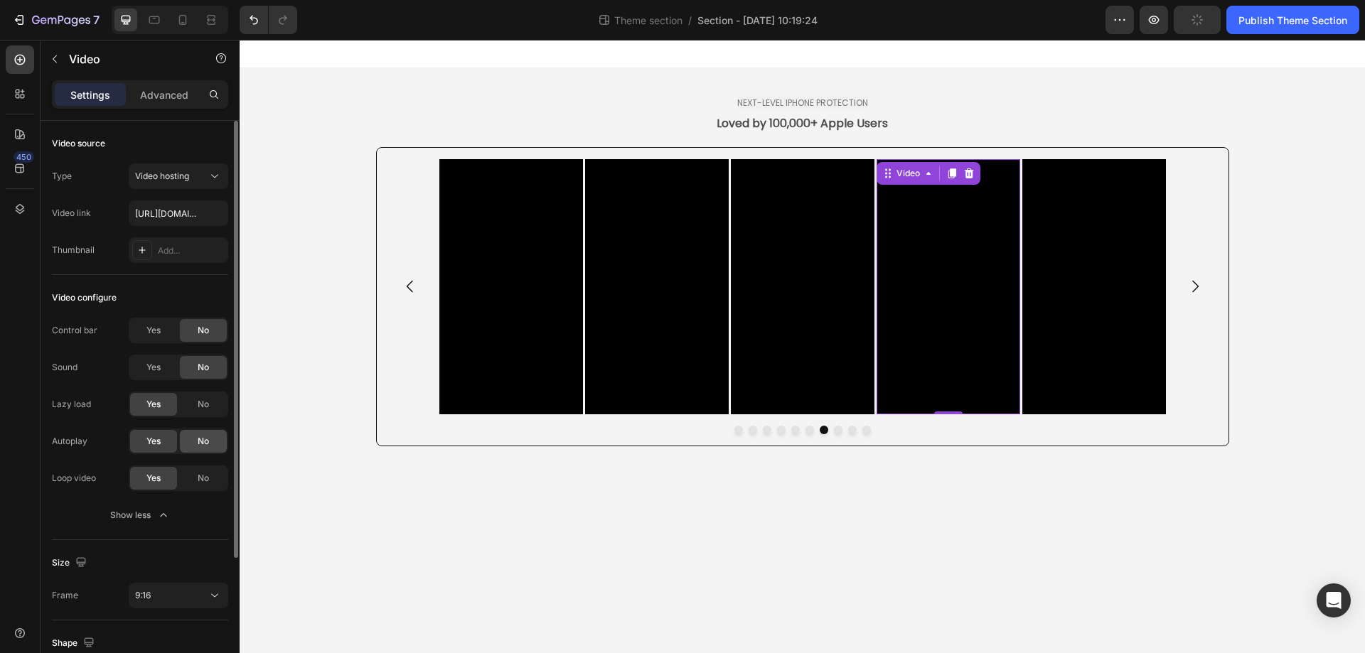
click at [209, 431] on div "No" at bounding box center [203, 441] width 47 height 23
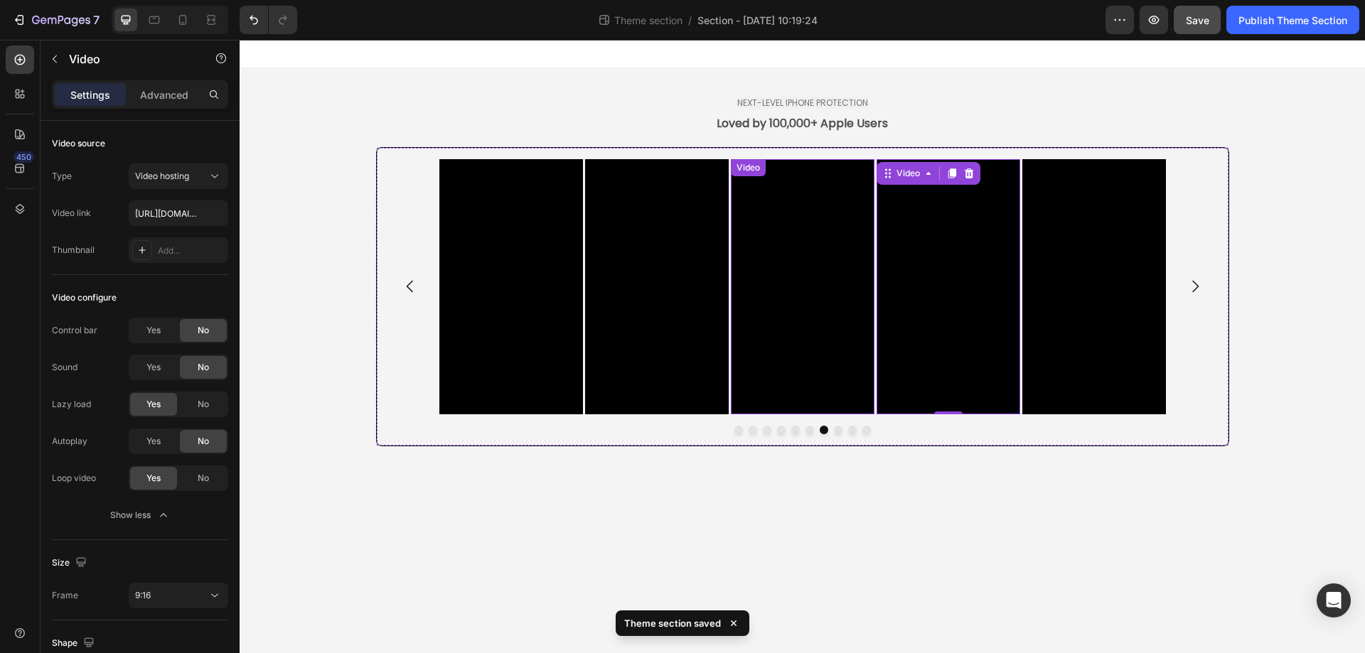
click at [839, 314] on video at bounding box center [803, 286] width 144 height 255
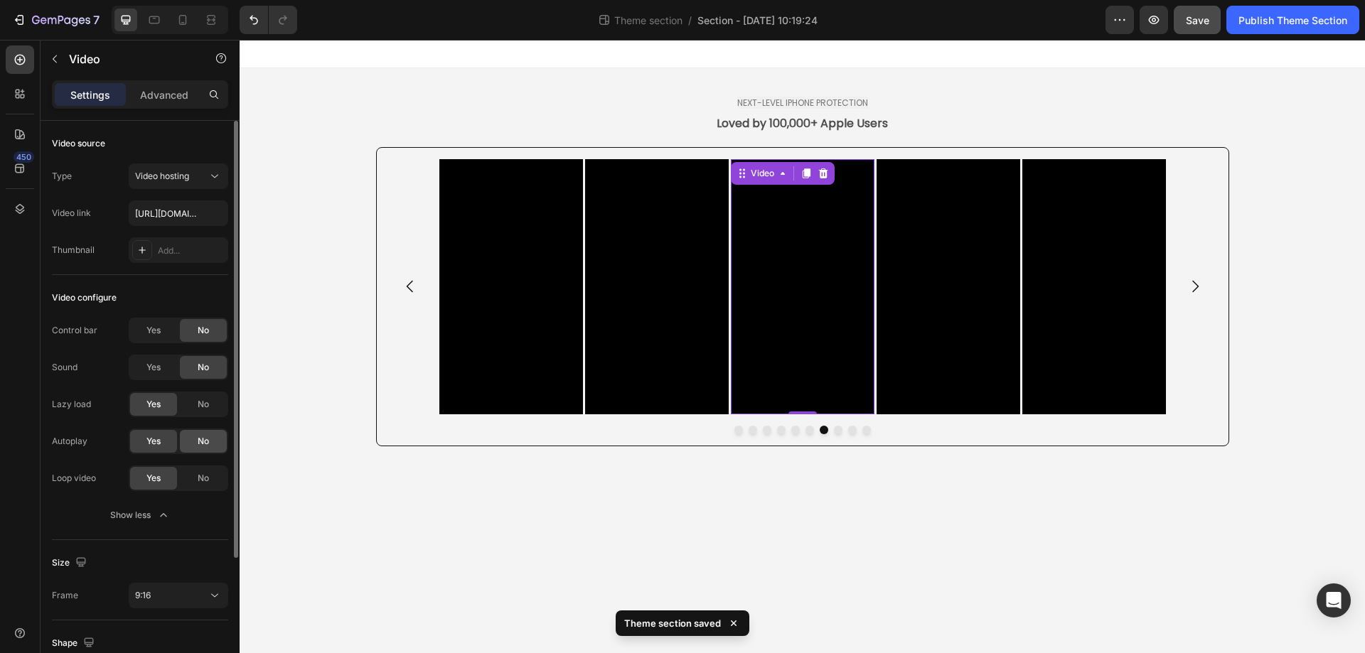
click at [209, 444] on span "No" at bounding box center [203, 441] width 11 height 13
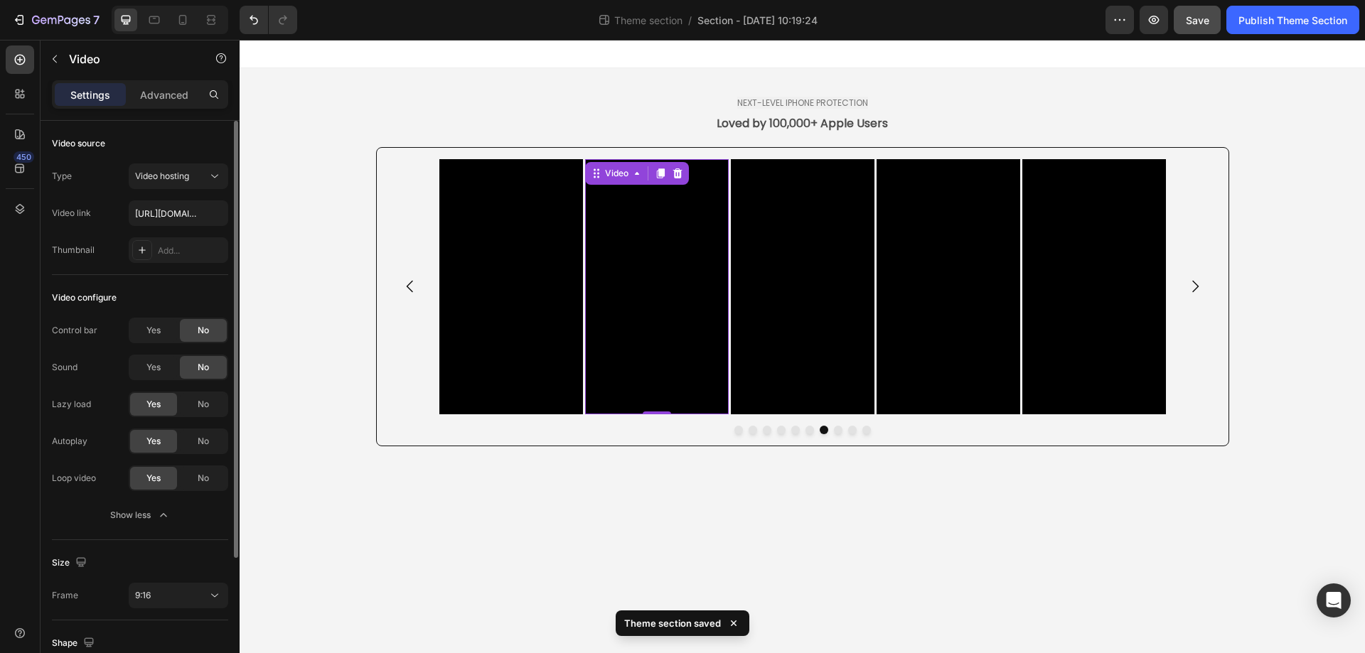
click at [675, 331] on video at bounding box center [657, 286] width 144 height 255
click at [200, 451] on div "No" at bounding box center [203, 441] width 47 height 23
click at [505, 314] on video at bounding box center [511, 286] width 144 height 255
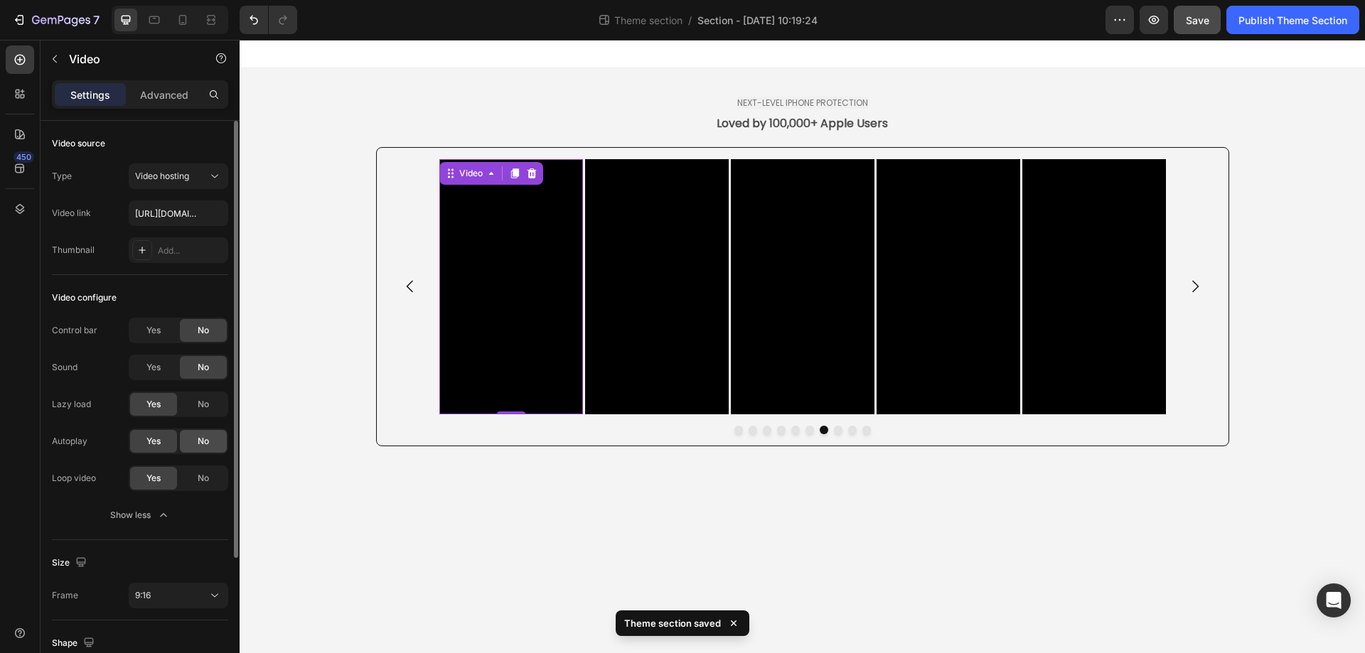
click at [212, 444] on div "No" at bounding box center [203, 441] width 47 height 23
click at [73, 405] on div "Lazy load" at bounding box center [71, 404] width 39 height 13
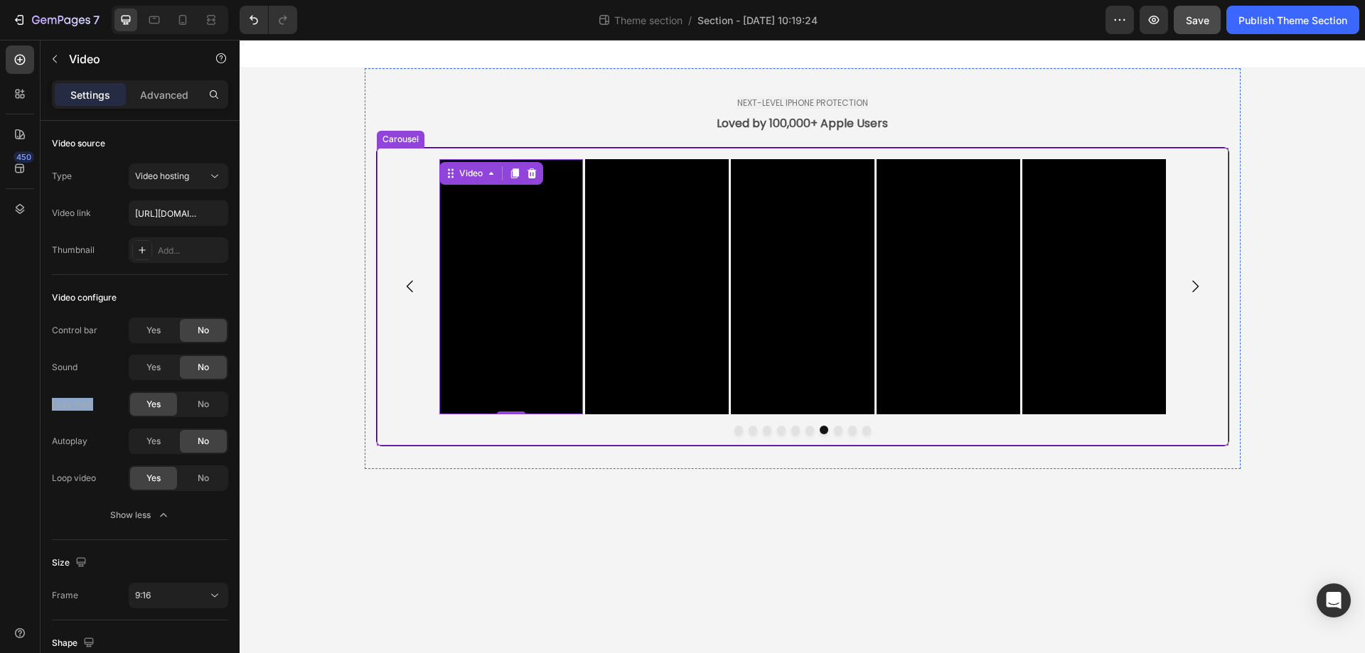
click at [1192, 284] on icon "Carousel Next Arrow" at bounding box center [1195, 286] width 17 height 17
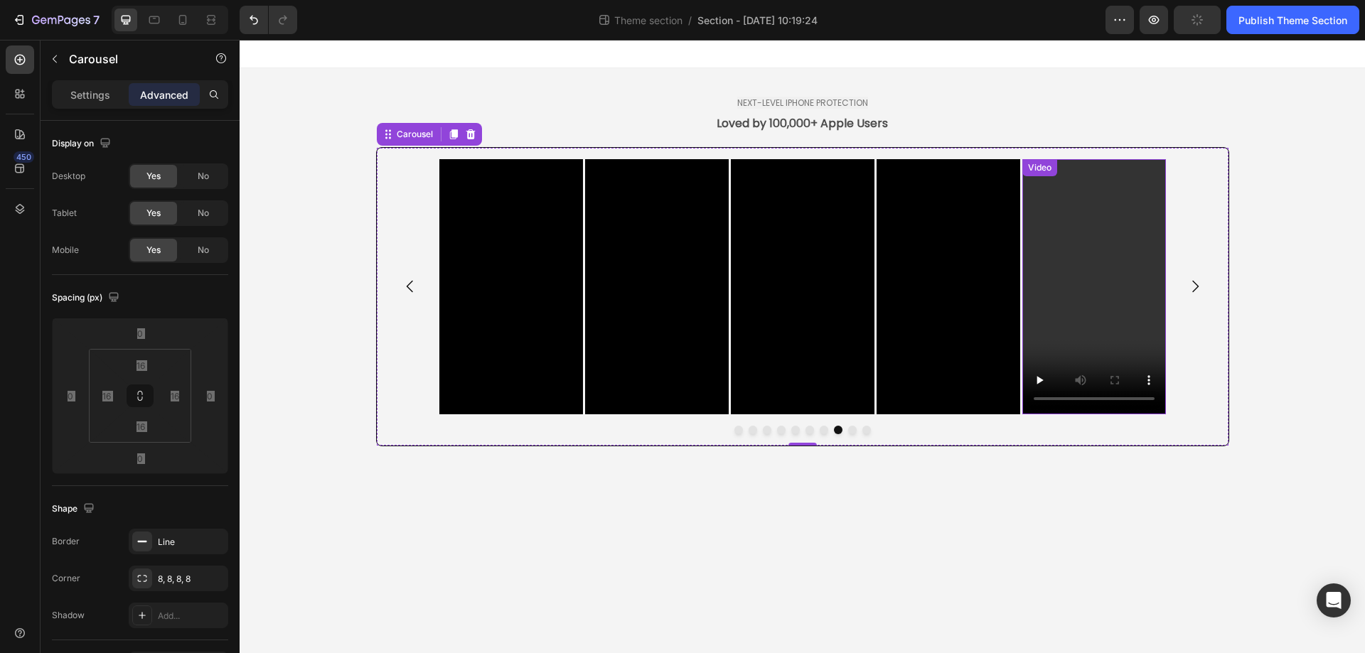
click at [1084, 295] on video at bounding box center [1094, 286] width 144 height 255
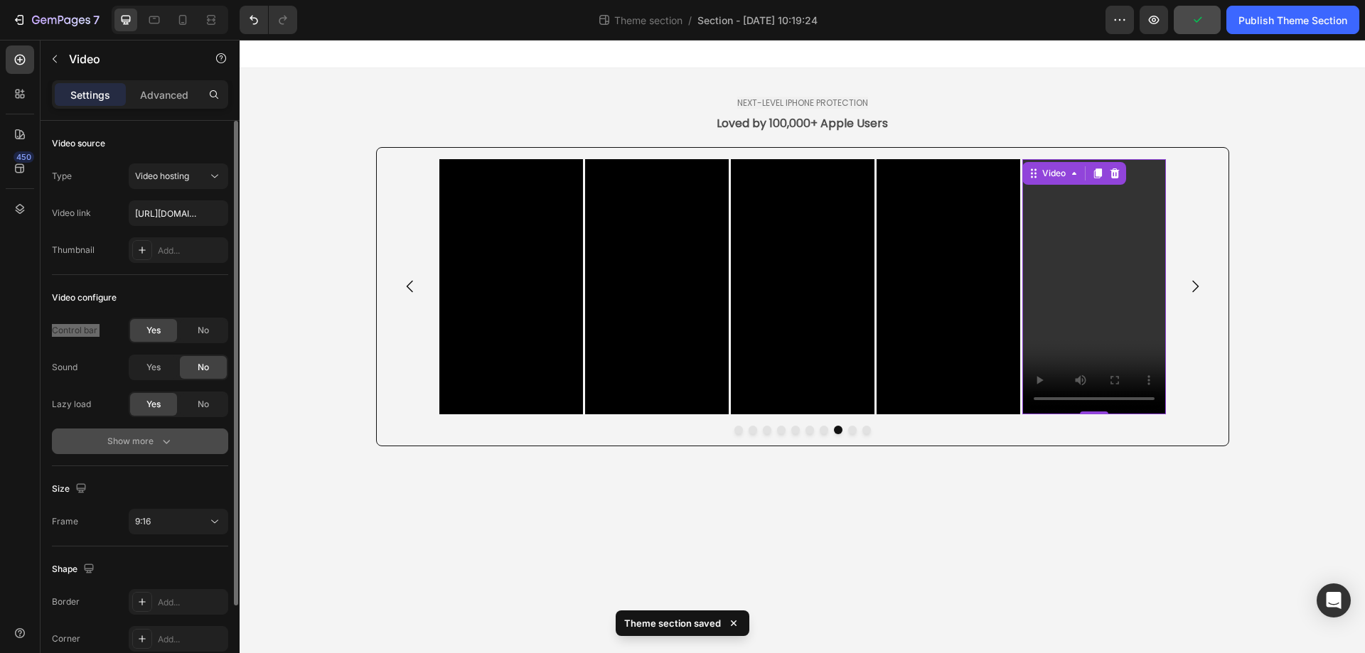
click at [154, 433] on button "Show more" at bounding box center [140, 442] width 176 height 26
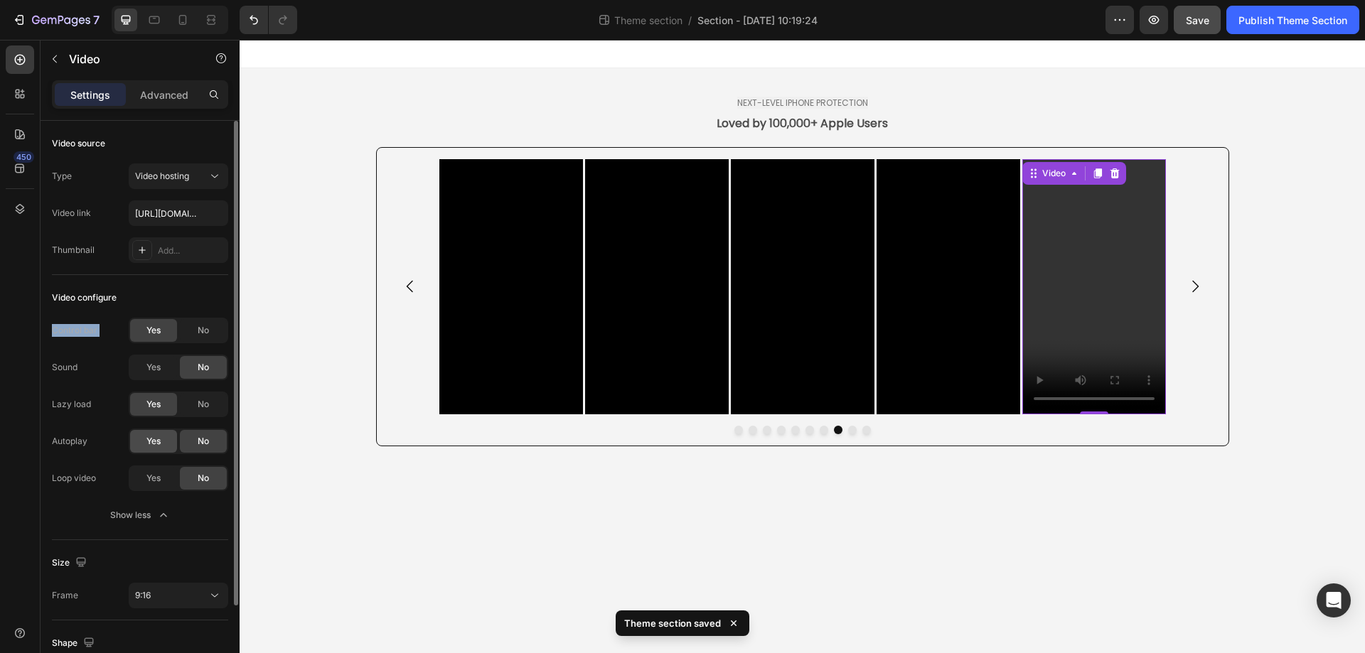
click at [157, 476] on span "Yes" at bounding box center [153, 478] width 14 height 13
click at [207, 319] on div "No" at bounding box center [203, 330] width 47 height 23
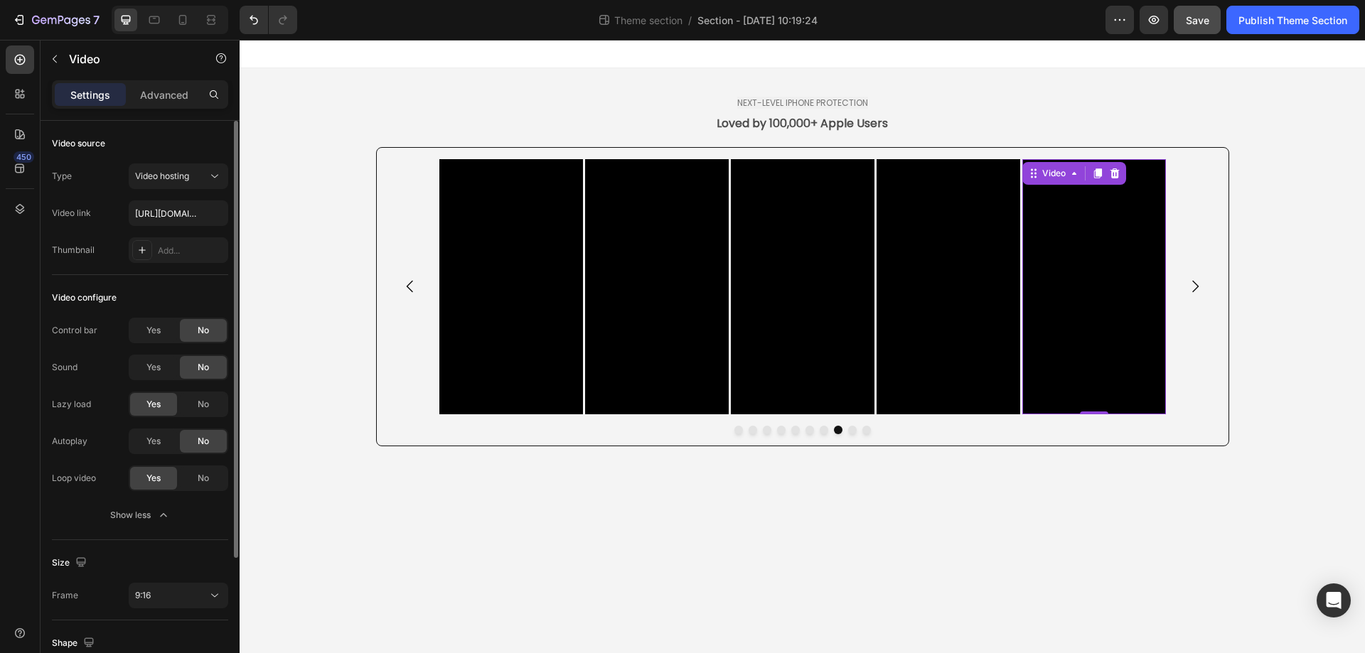
click at [203, 299] on div "Video configure" at bounding box center [140, 298] width 176 height 23
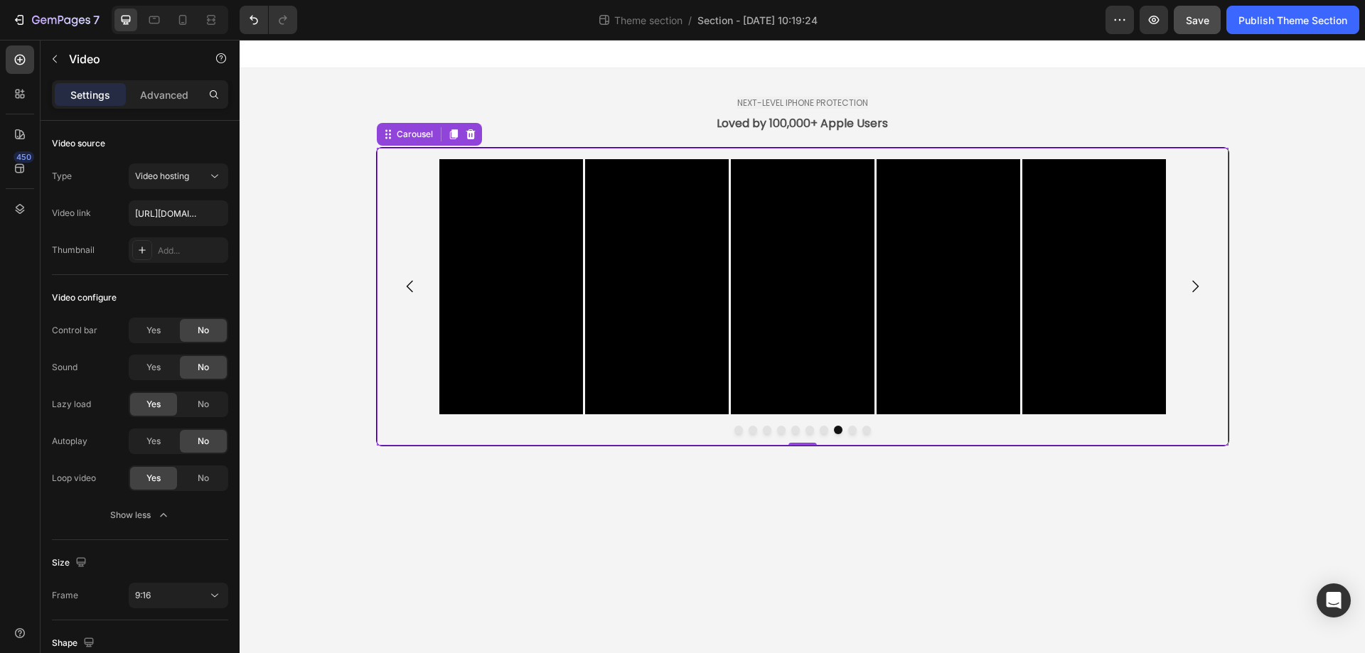
click at [1194, 285] on icon "Carousel Next Arrow" at bounding box center [1195, 286] width 17 height 17
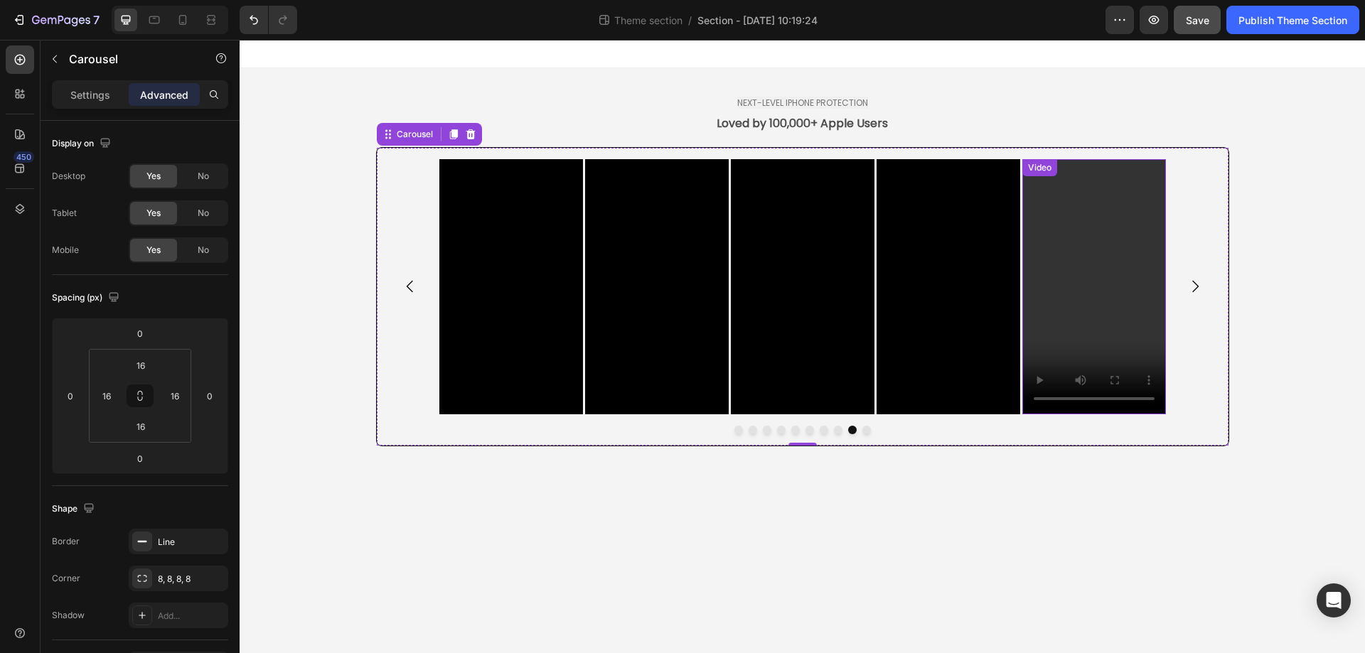
click at [1071, 286] on video at bounding box center [1094, 286] width 144 height 255
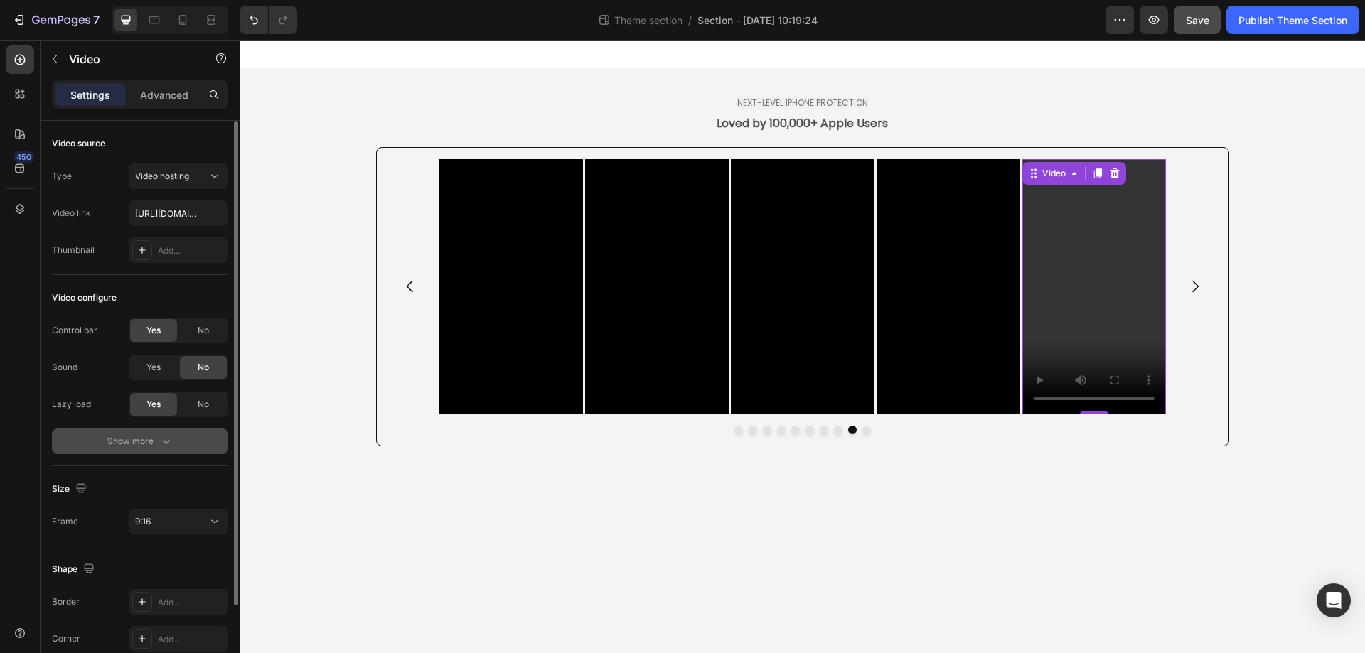
click at [134, 449] on button "Show more" at bounding box center [140, 442] width 176 height 26
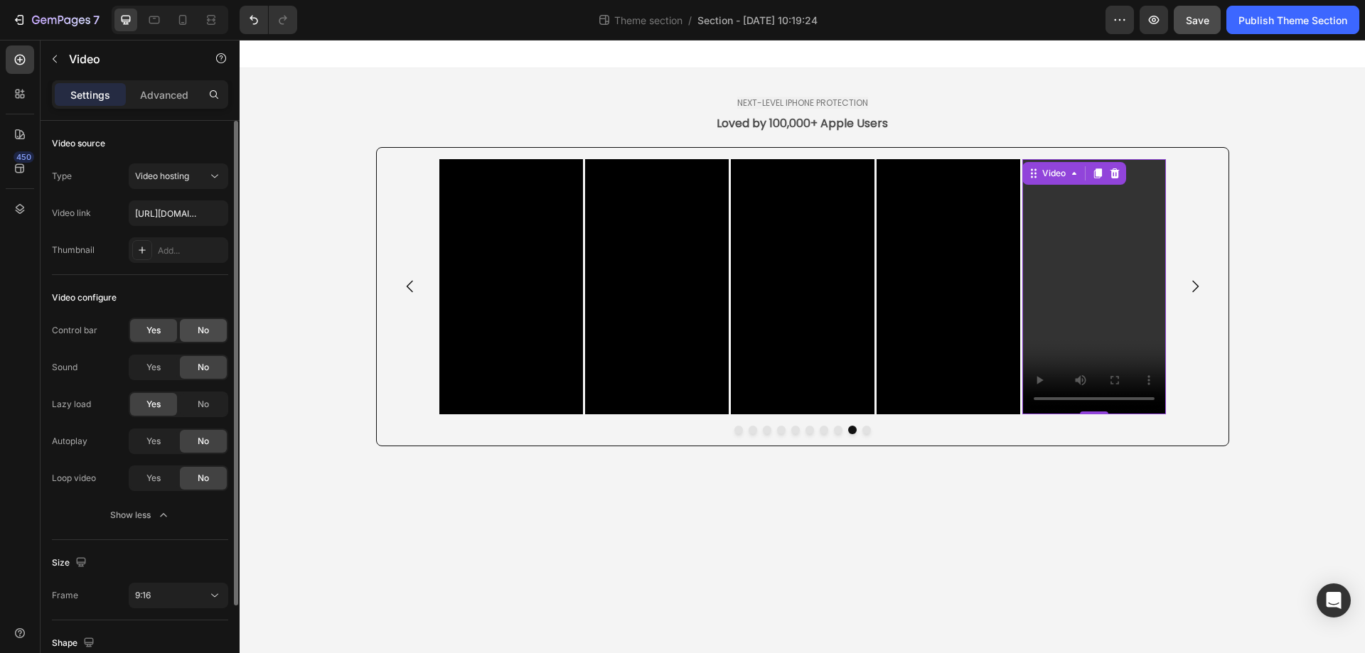
click at [212, 329] on div "No" at bounding box center [203, 330] width 47 height 23
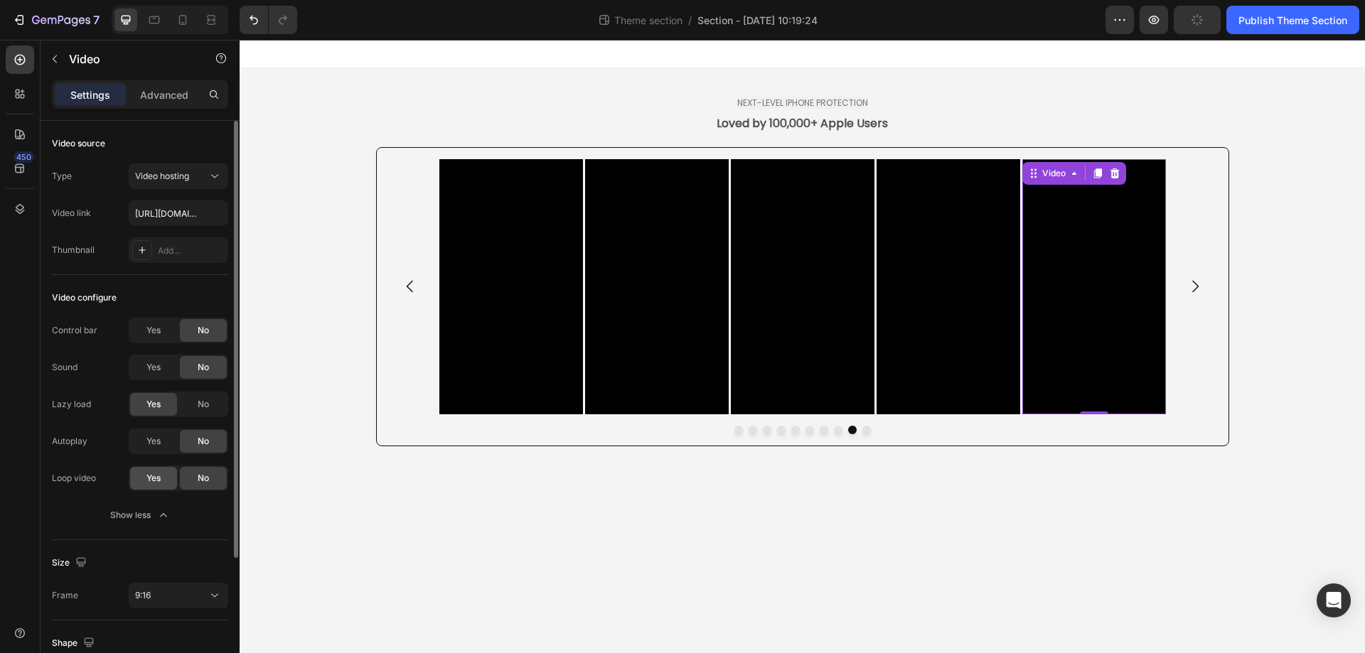
click at [150, 486] on div "Yes" at bounding box center [153, 478] width 47 height 23
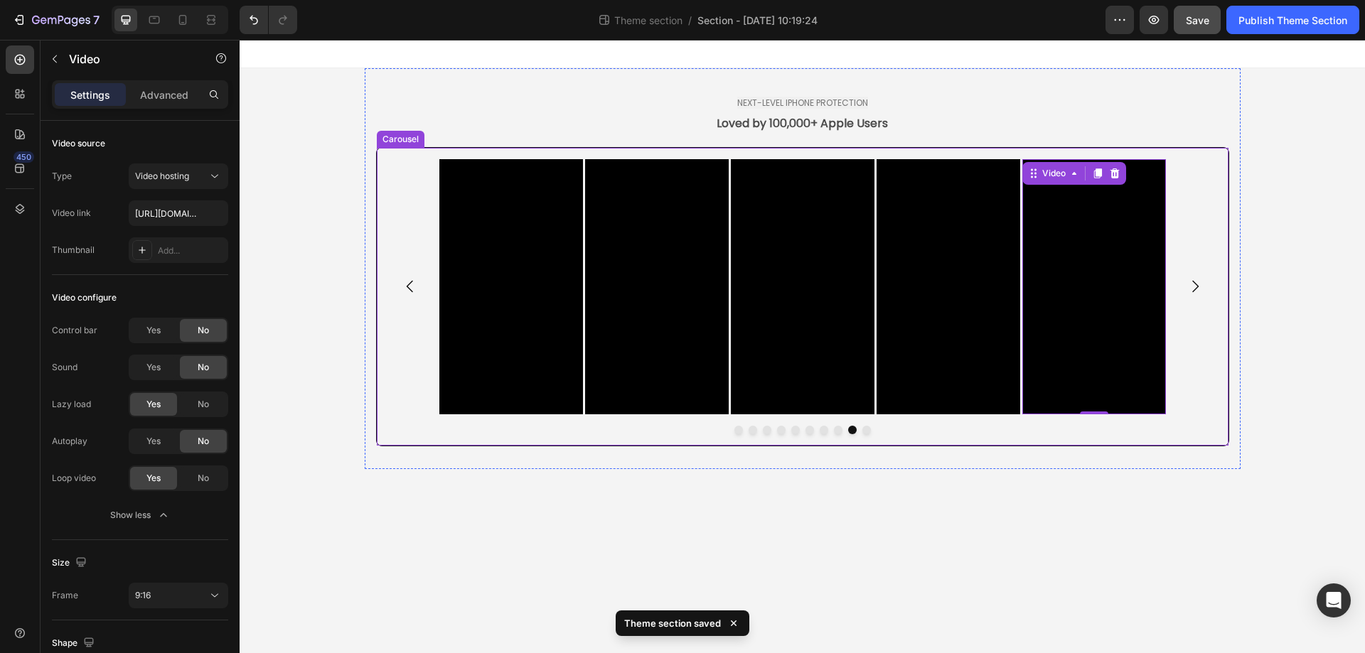
click at [1199, 288] on icon "Carousel Next Arrow" at bounding box center [1195, 286] width 17 height 17
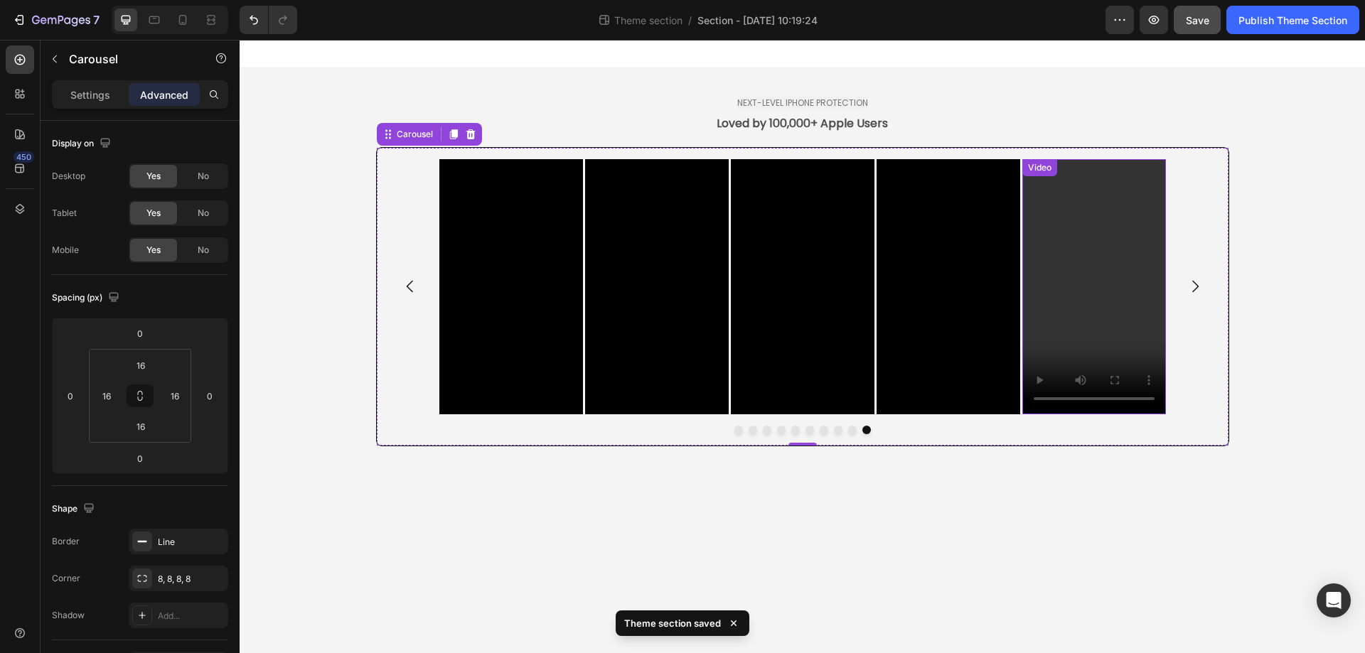
click at [1096, 268] on video at bounding box center [1094, 286] width 144 height 255
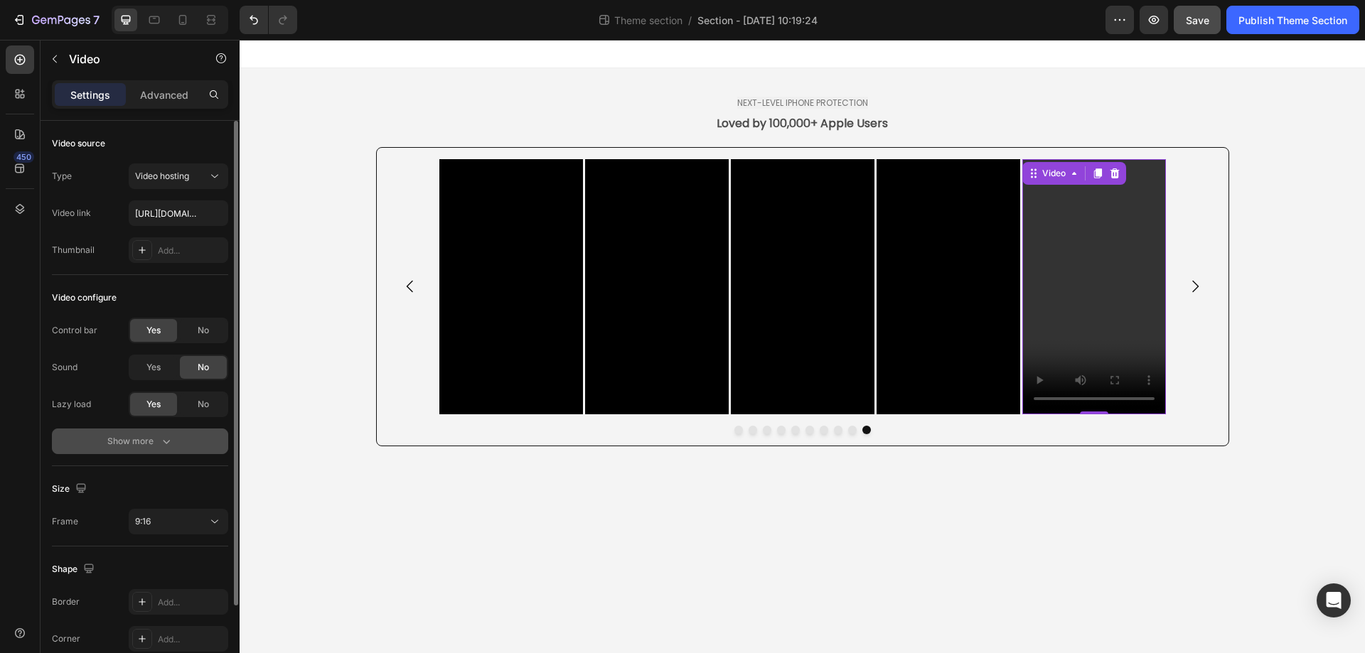
click at [123, 447] on div "Show more" at bounding box center [140, 441] width 66 height 14
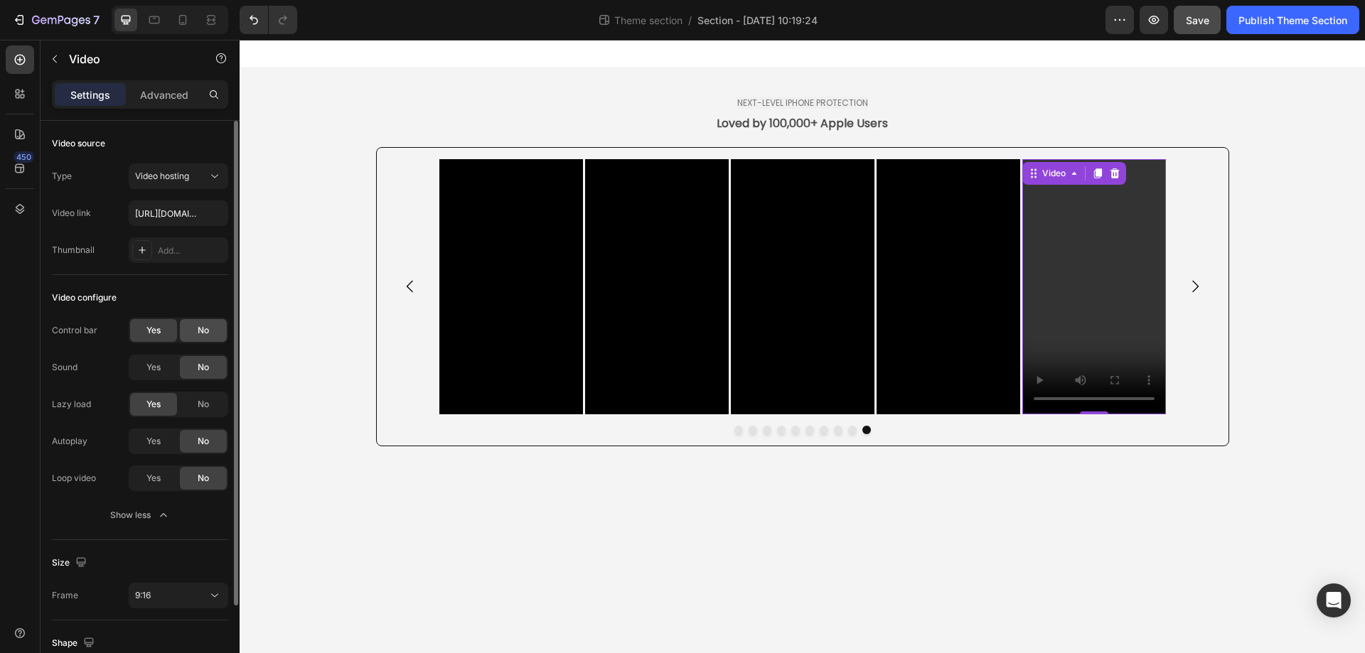
click at [200, 334] on span "No" at bounding box center [203, 330] width 11 height 13
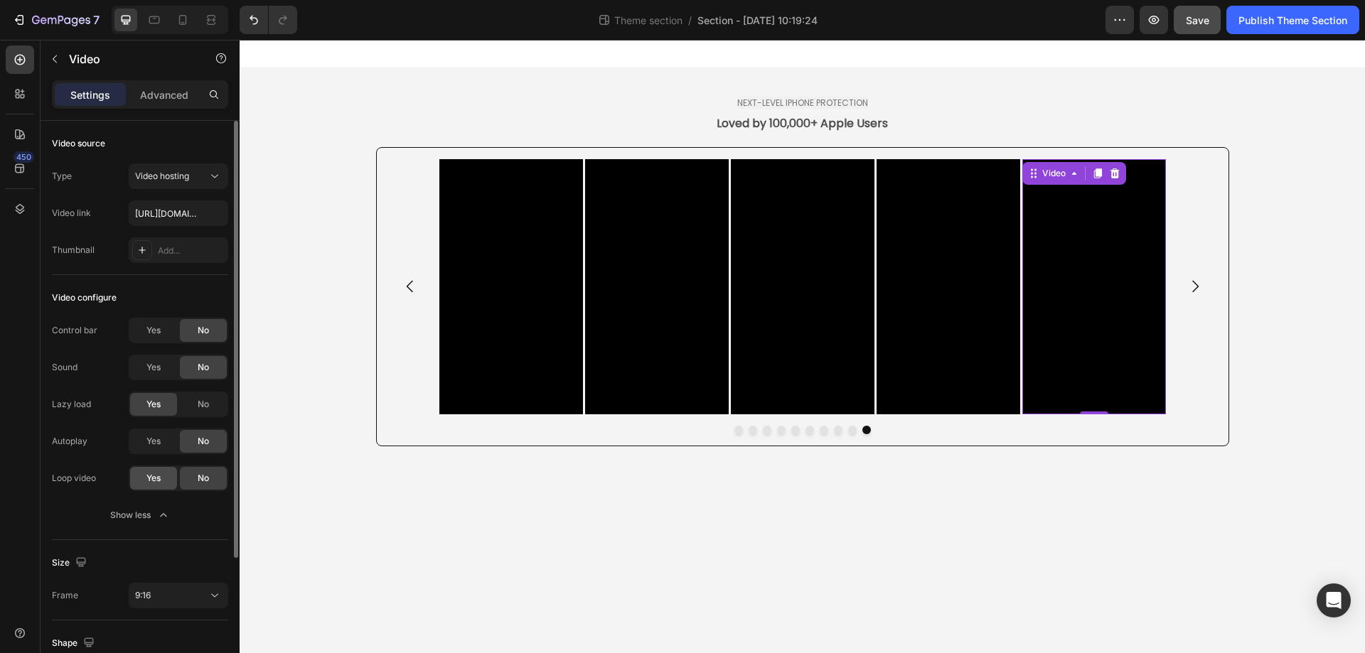
click at [154, 483] on span "Yes" at bounding box center [153, 478] width 14 height 13
click at [157, 481] on span "Yes" at bounding box center [153, 478] width 14 height 13
click at [190, 473] on div "No" at bounding box center [203, 478] width 47 height 23
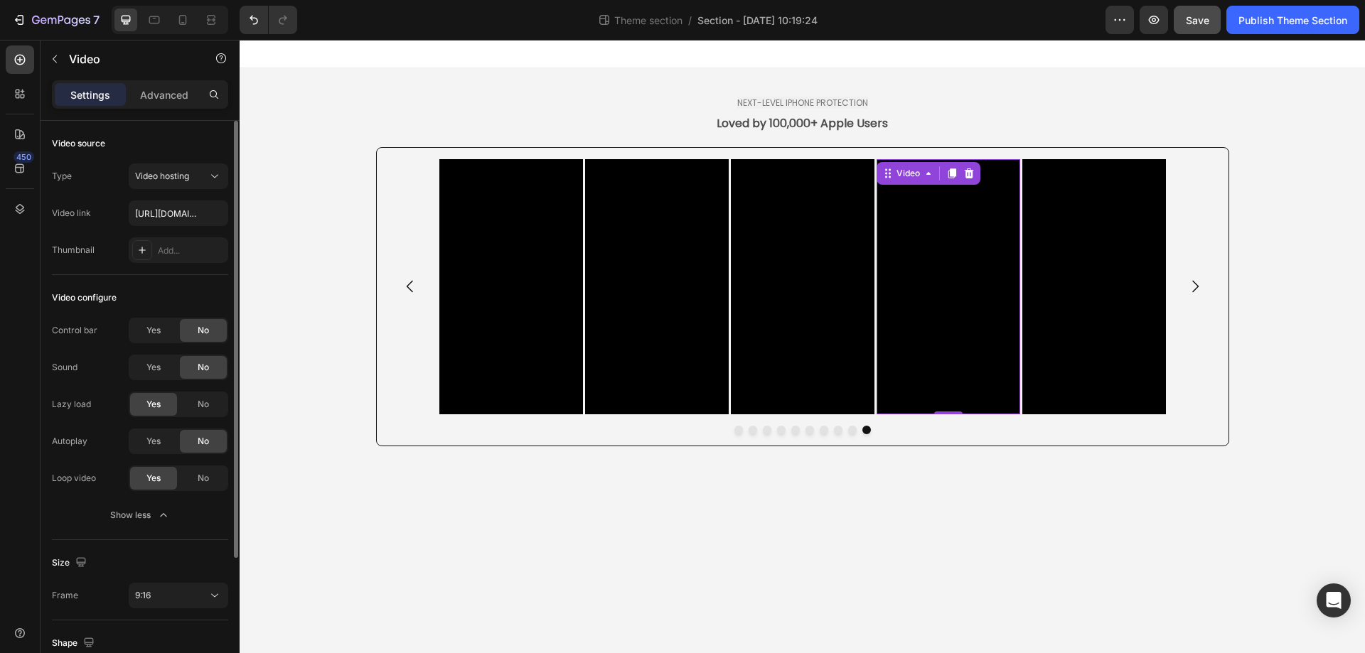
click at [953, 309] on video at bounding box center [949, 286] width 144 height 255
click at [206, 483] on span "No" at bounding box center [203, 478] width 11 height 13
click at [820, 326] on video at bounding box center [803, 286] width 144 height 255
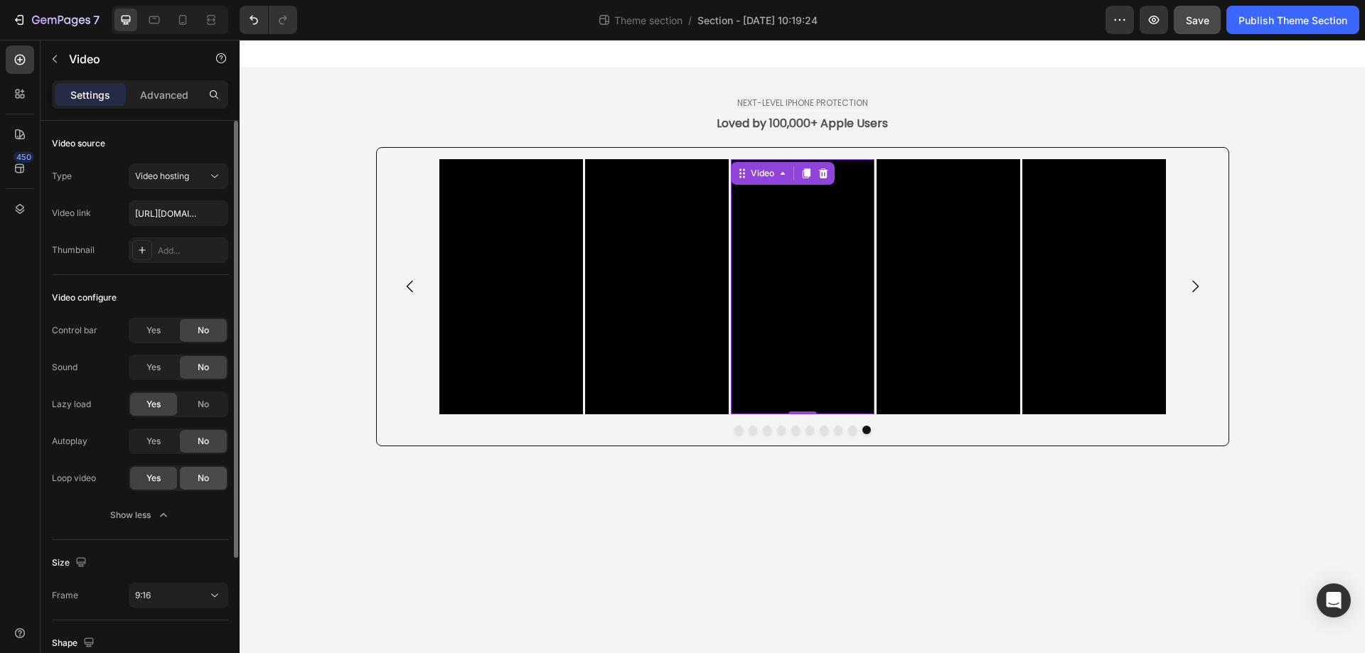
click at [210, 478] on div "No" at bounding box center [203, 478] width 47 height 23
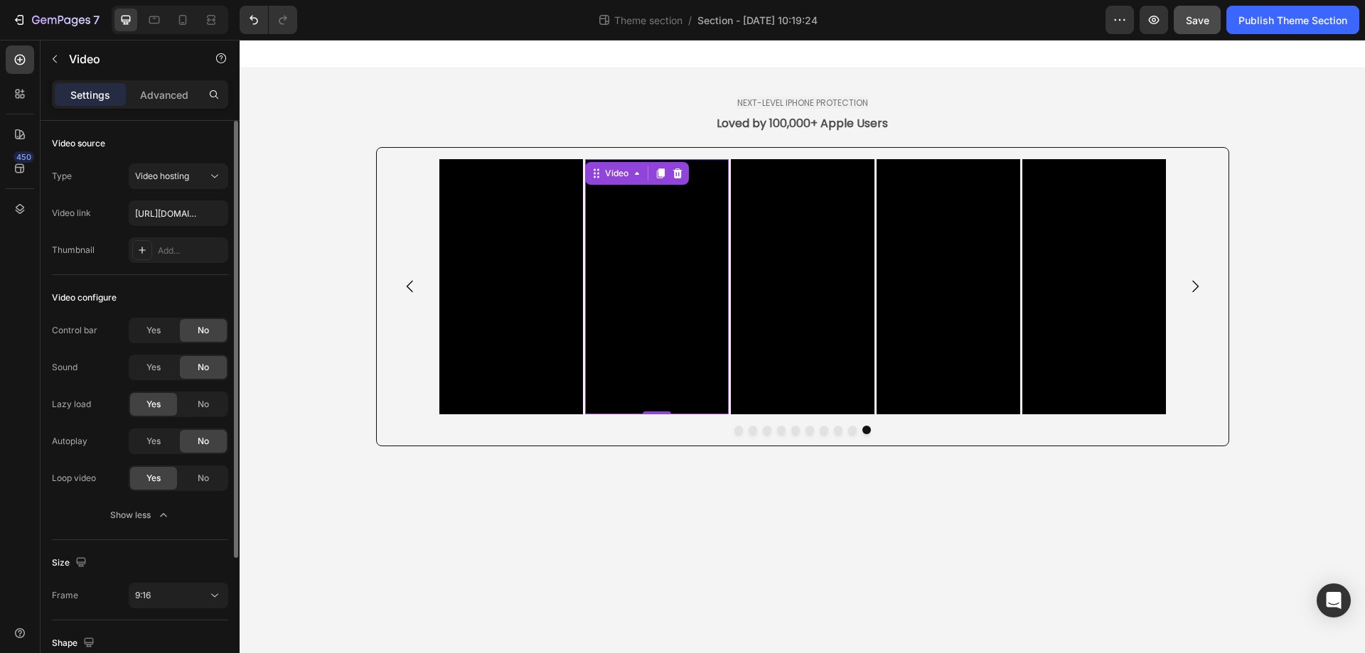
click at [680, 320] on video at bounding box center [657, 286] width 144 height 255
click at [191, 476] on div "No" at bounding box center [203, 478] width 47 height 23
click at [518, 284] on video at bounding box center [511, 286] width 144 height 255
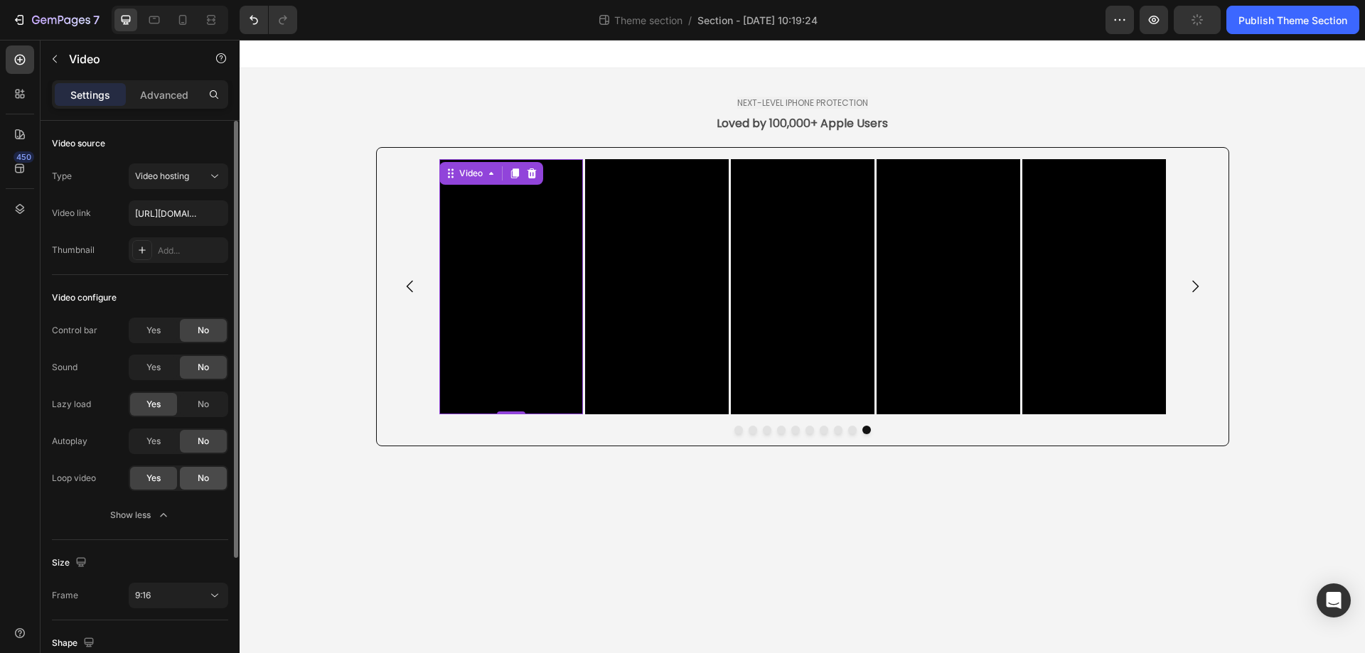
click at [206, 478] on span "No" at bounding box center [203, 478] width 11 height 13
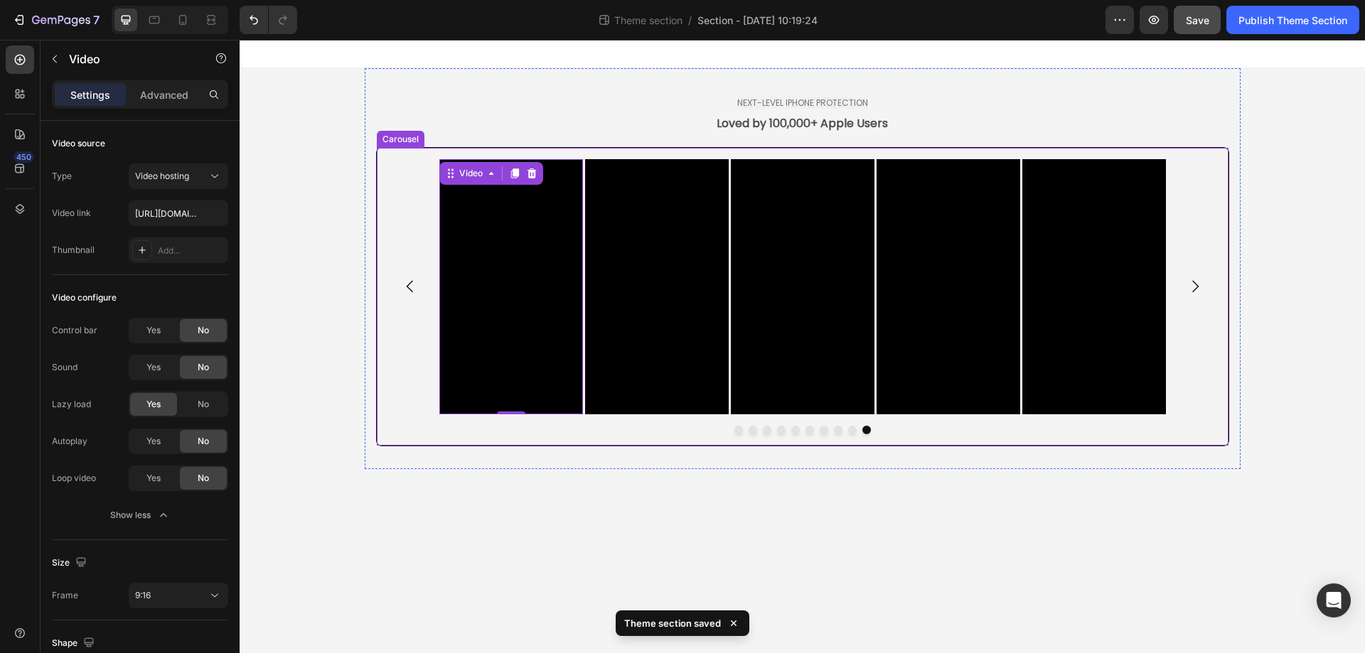
click at [412, 283] on icon "Carousel Back Arrow" at bounding box center [410, 286] width 17 height 17
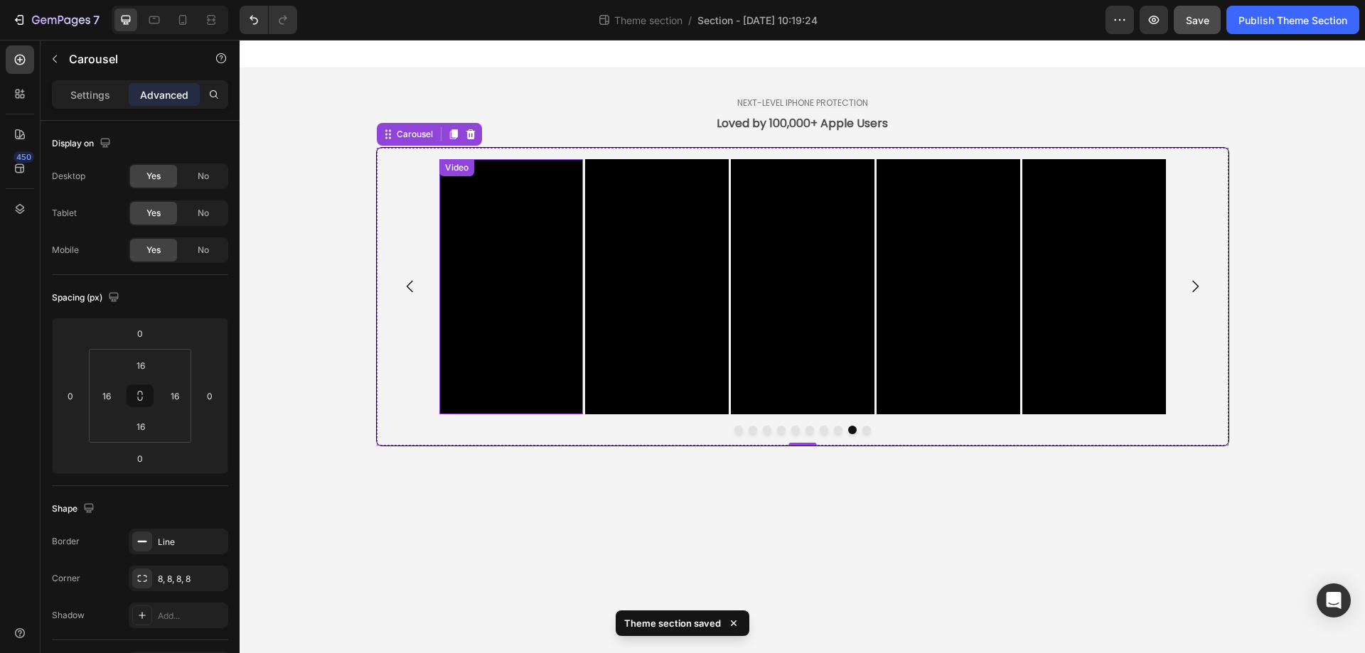
drag, startPoint x: 507, startPoint y: 261, endPoint x: 424, endPoint y: 340, distance: 114.7
click at [505, 261] on video at bounding box center [511, 286] width 144 height 255
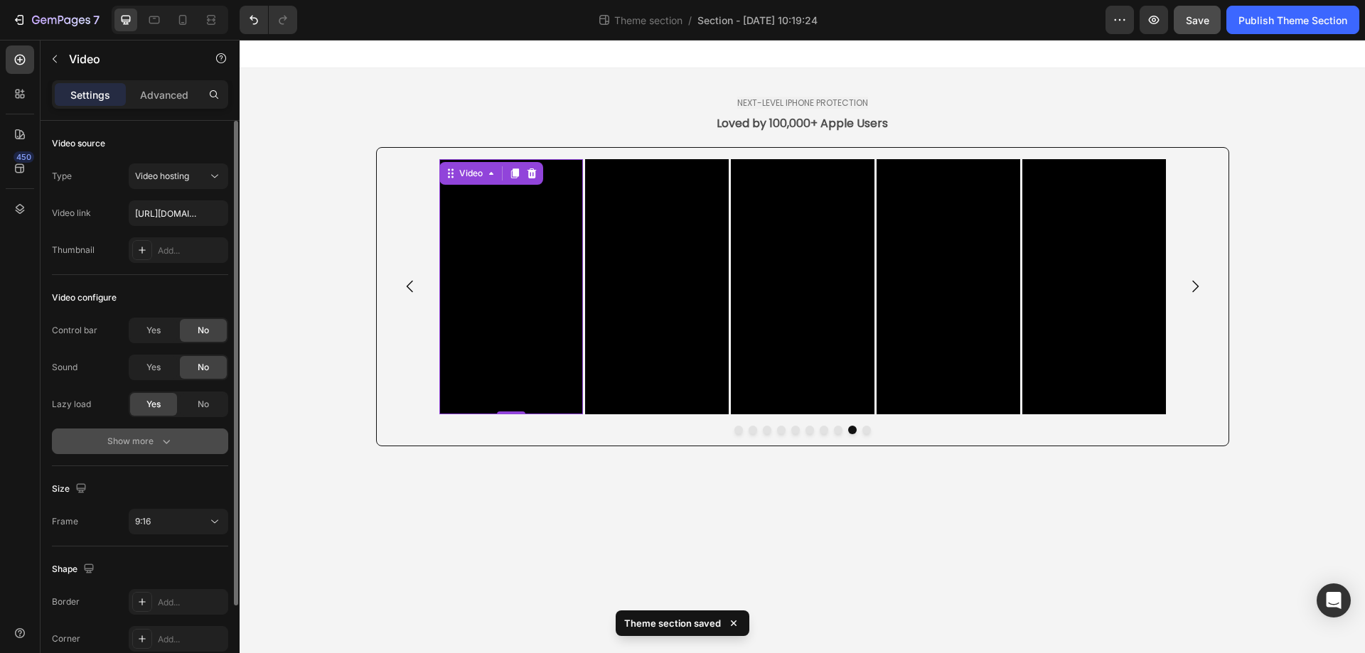
click at [148, 446] on div "Show more" at bounding box center [140, 441] width 66 height 14
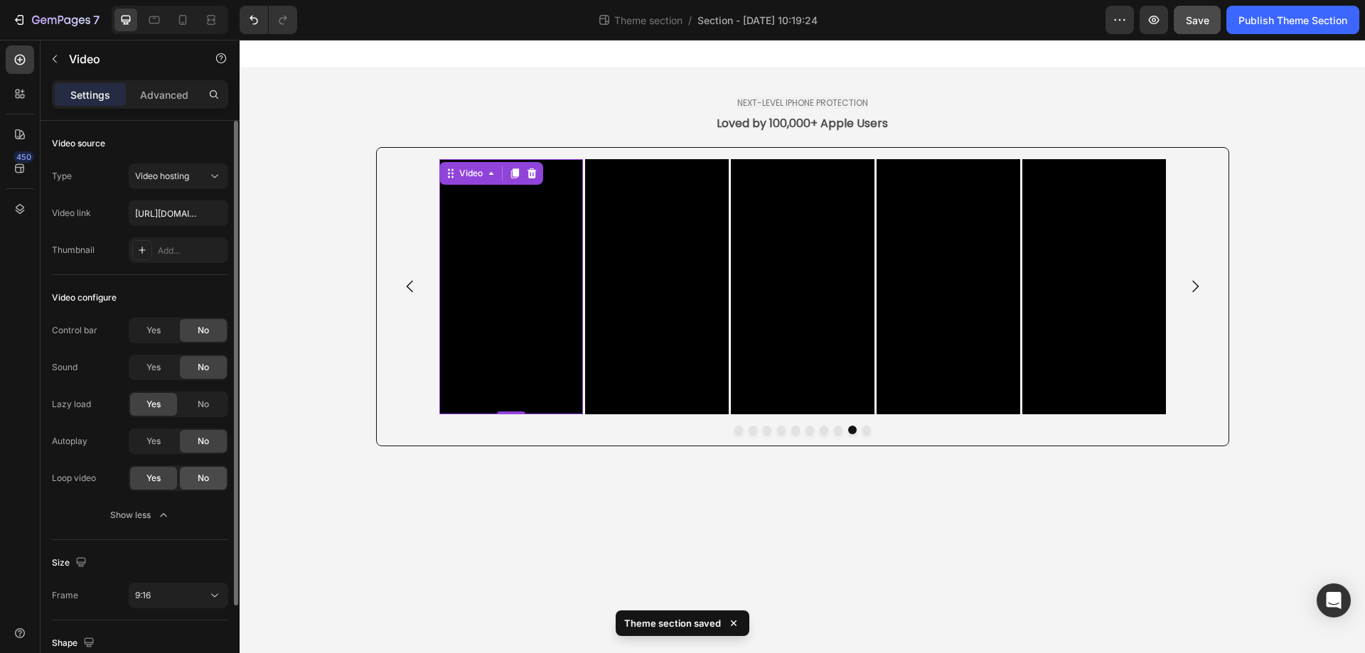
click at [203, 480] on span "No" at bounding box center [203, 478] width 11 height 13
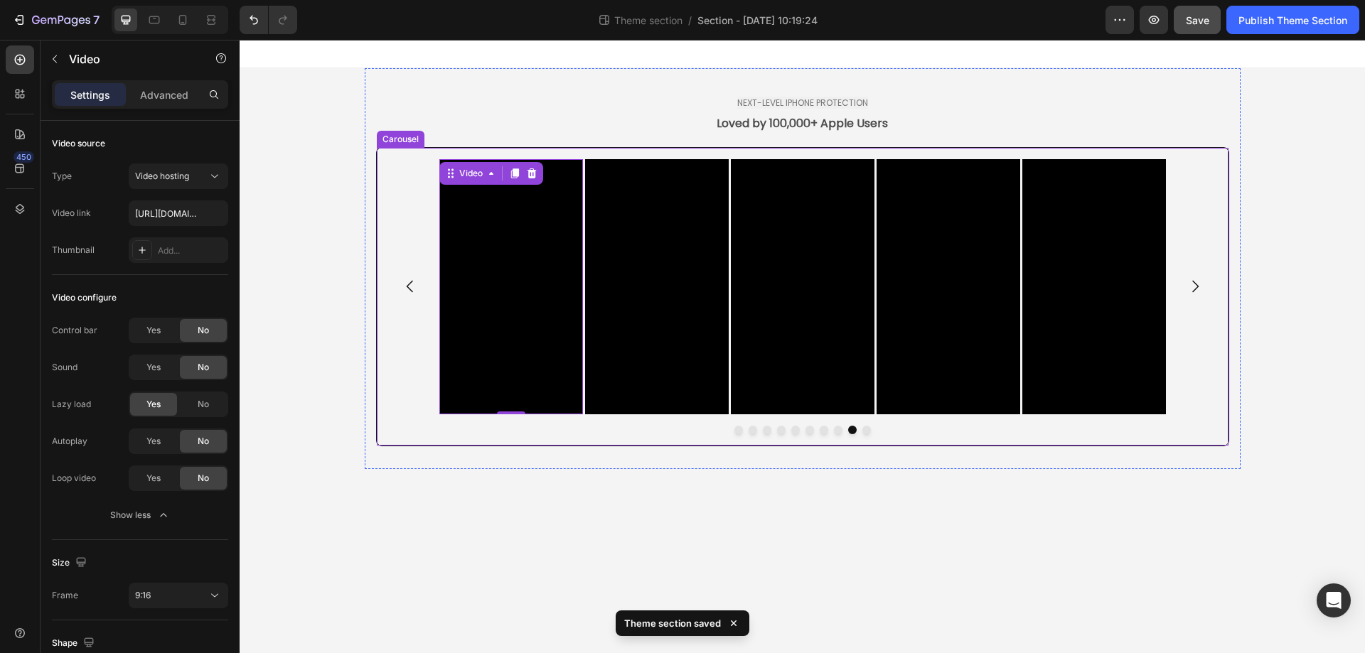
click at [404, 287] on icon "Carousel Back Arrow" at bounding box center [410, 286] width 17 height 17
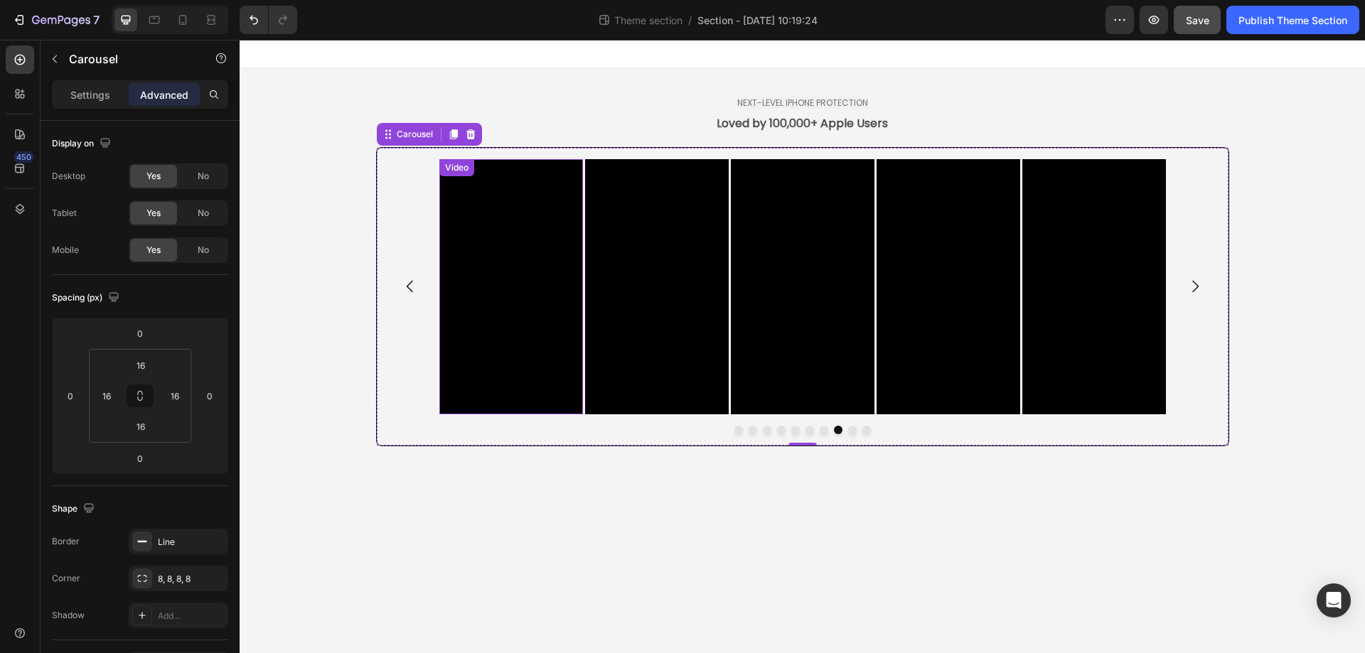
click at [519, 301] on video at bounding box center [511, 286] width 144 height 255
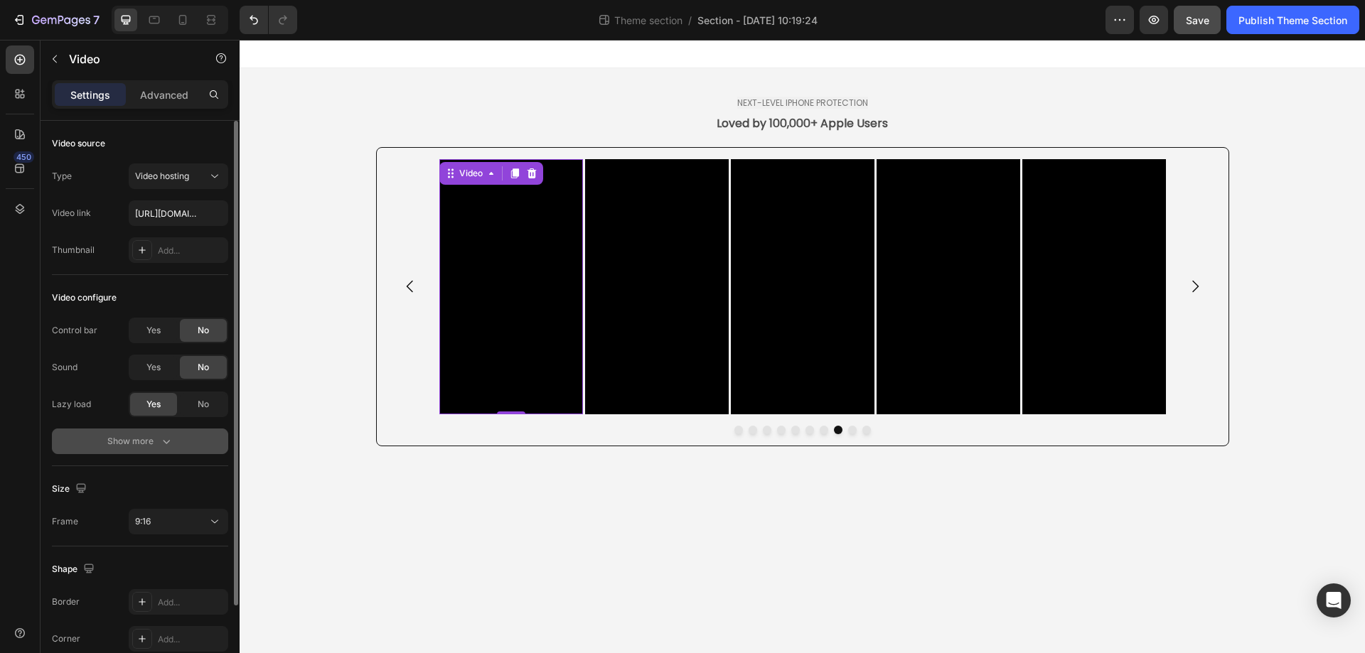
click at [148, 439] on div "Show more" at bounding box center [140, 441] width 66 height 14
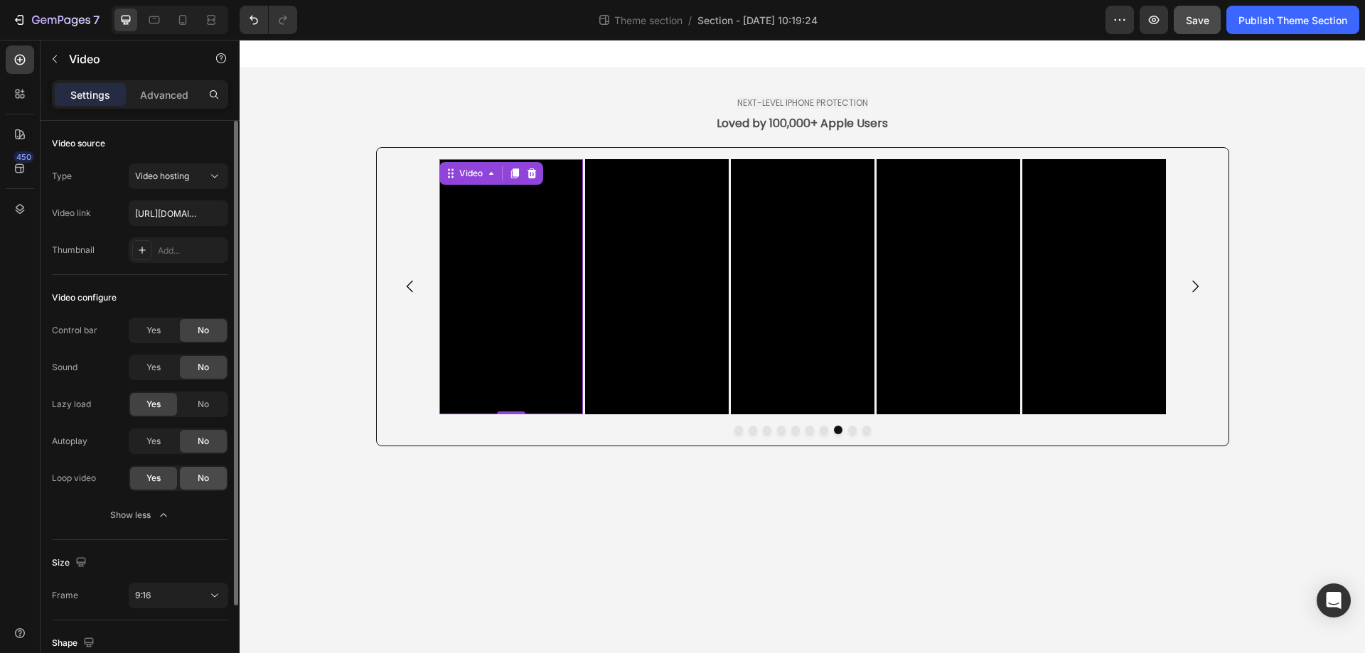
click at [220, 486] on div "No" at bounding box center [203, 478] width 47 height 23
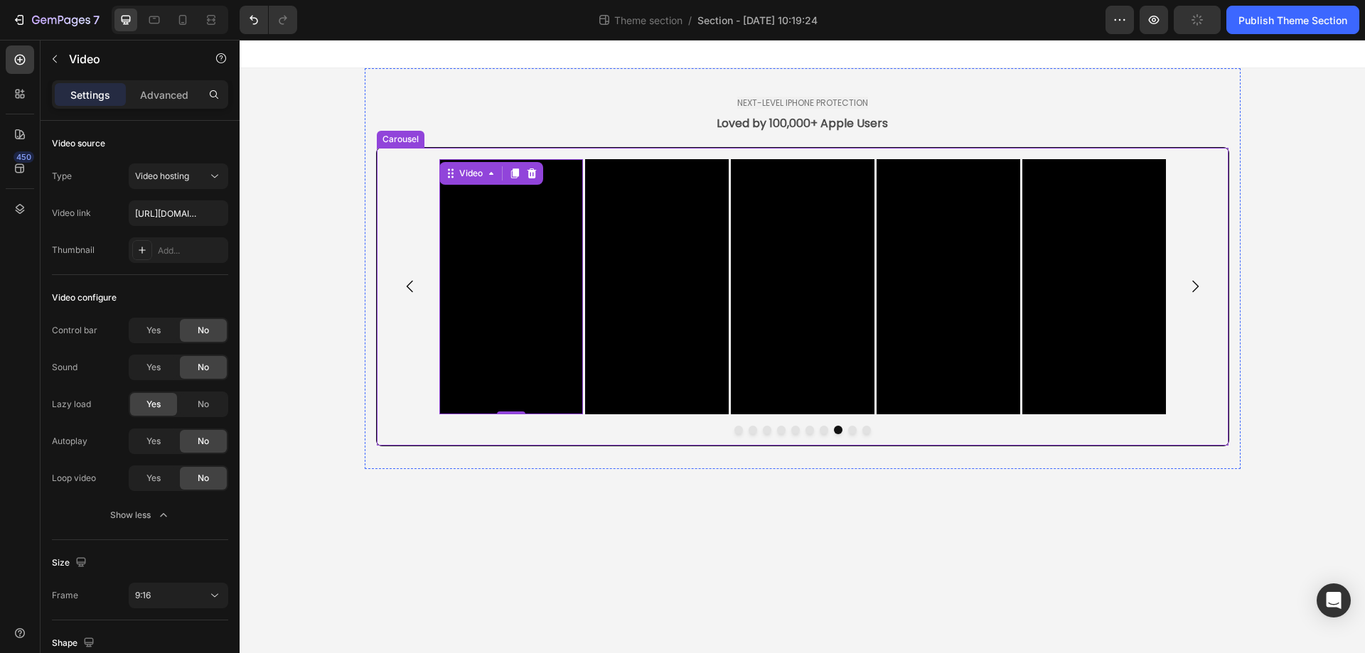
click at [410, 289] on icon "Carousel Back Arrow" at bounding box center [409, 287] width 6 height 12
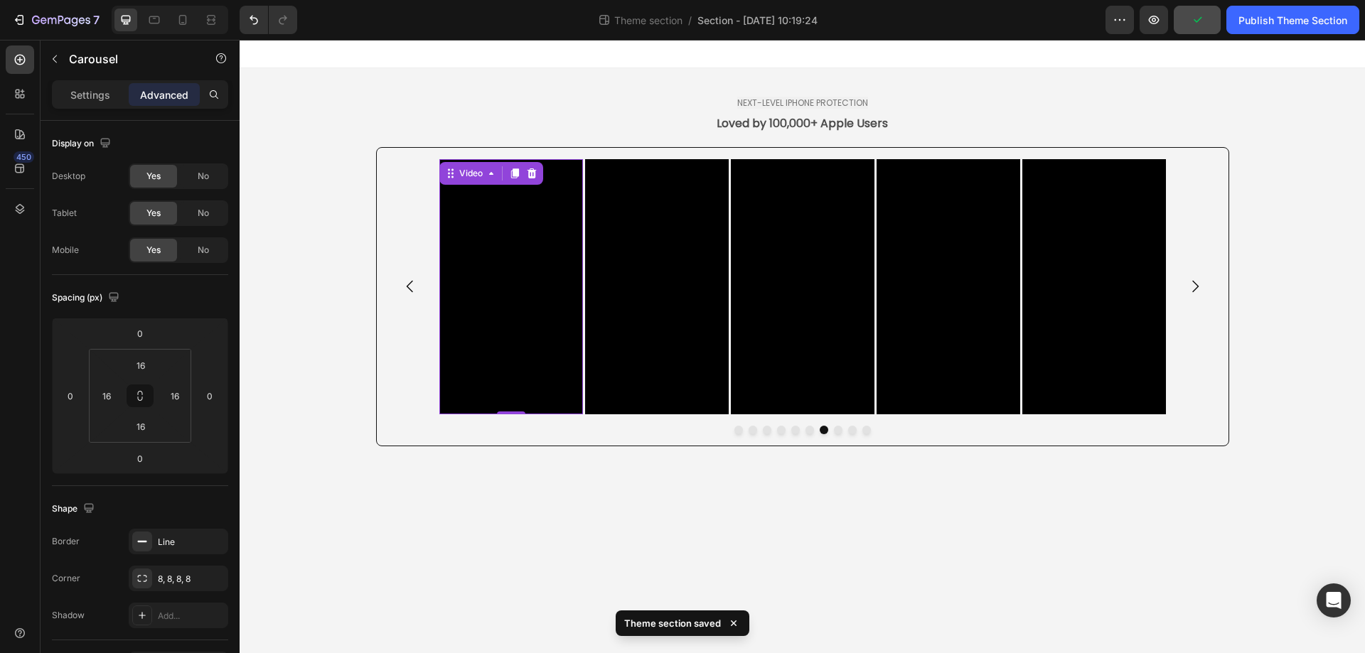
click at [551, 296] on video at bounding box center [511, 286] width 144 height 255
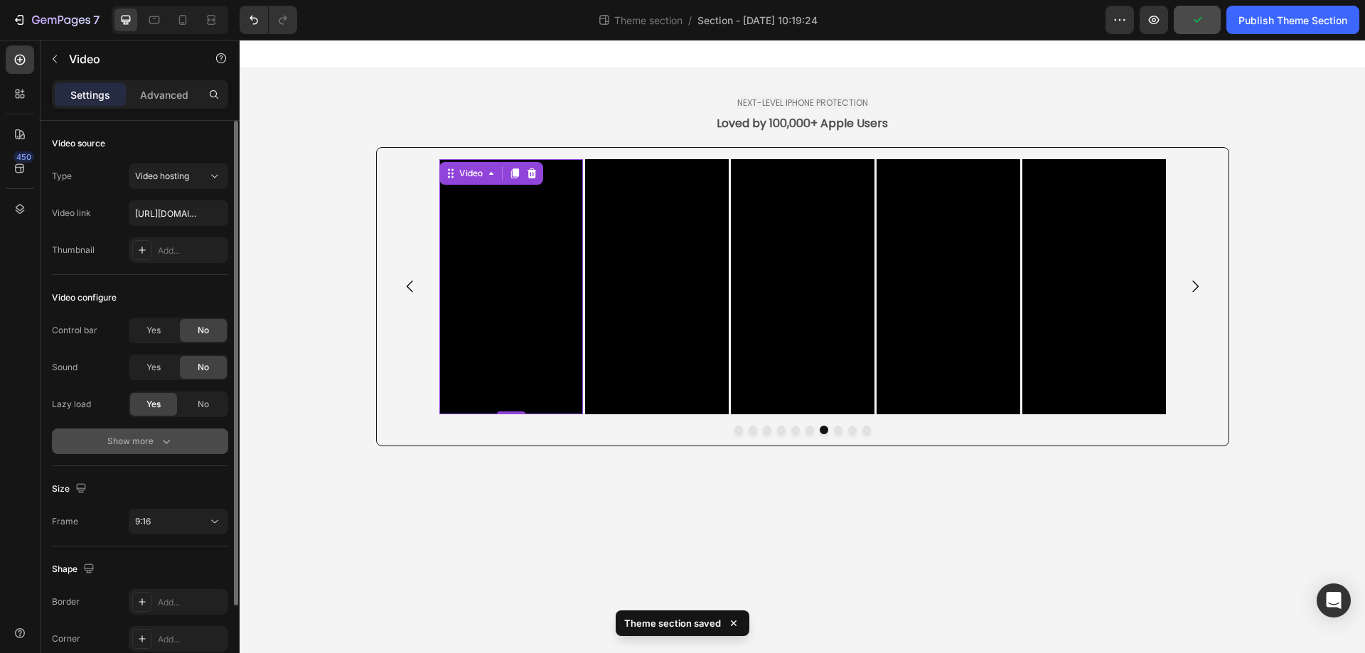
click at [155, 438] on div "Show more" at bounding box center [140, 441] width 66 height 14
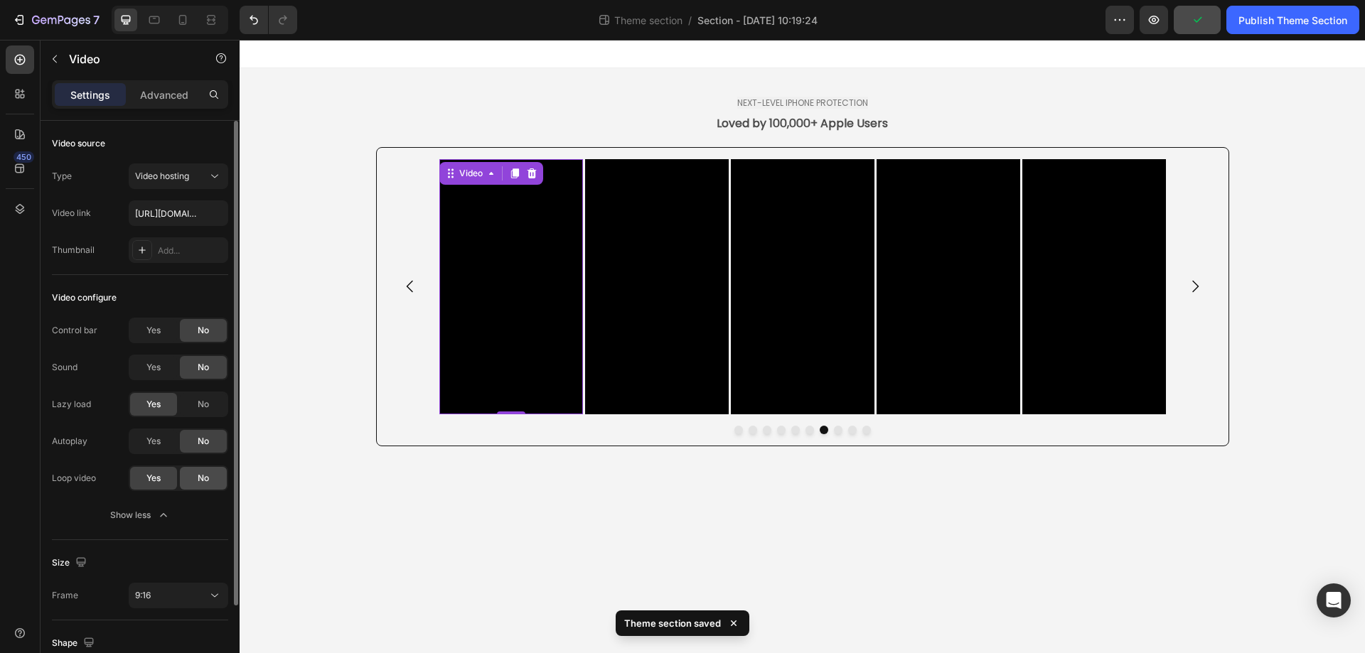
click at [204, 476] on span "No" at bounding box center [203, 478] width 11 height 13
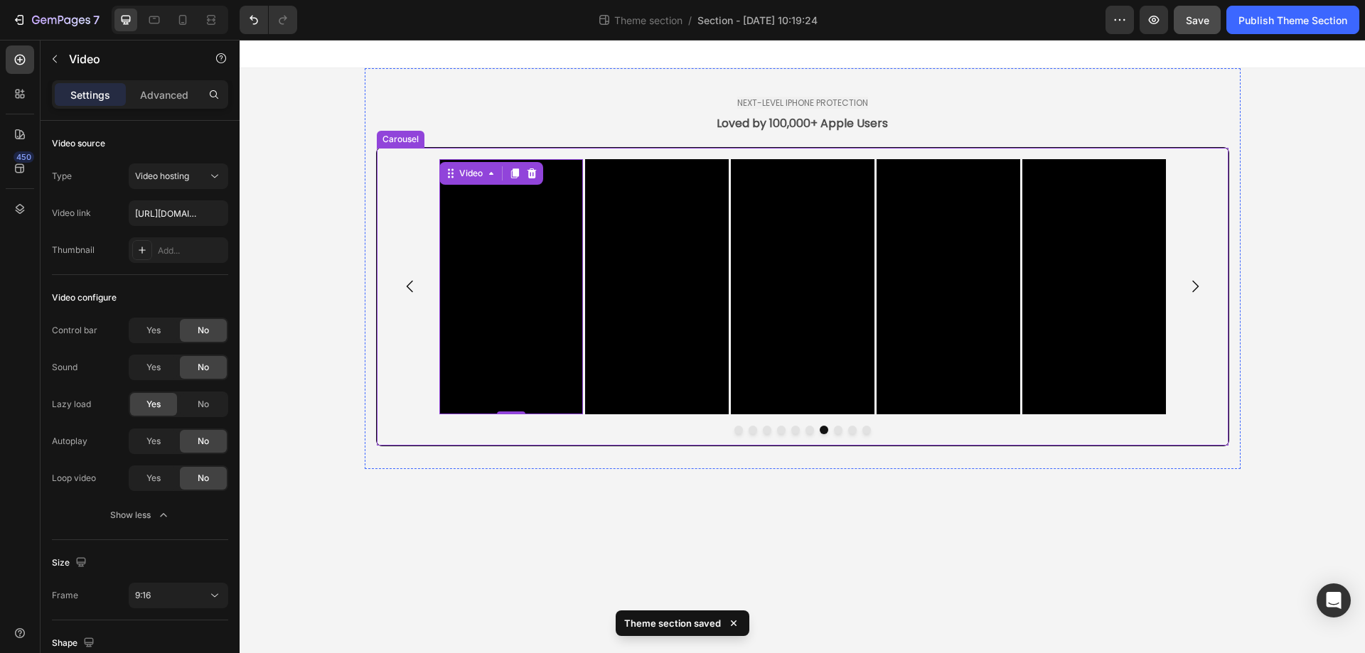
click at [407, 290] on icon "Carousel Back Arrow" at bounding box center [410, 286] width 17 height 17
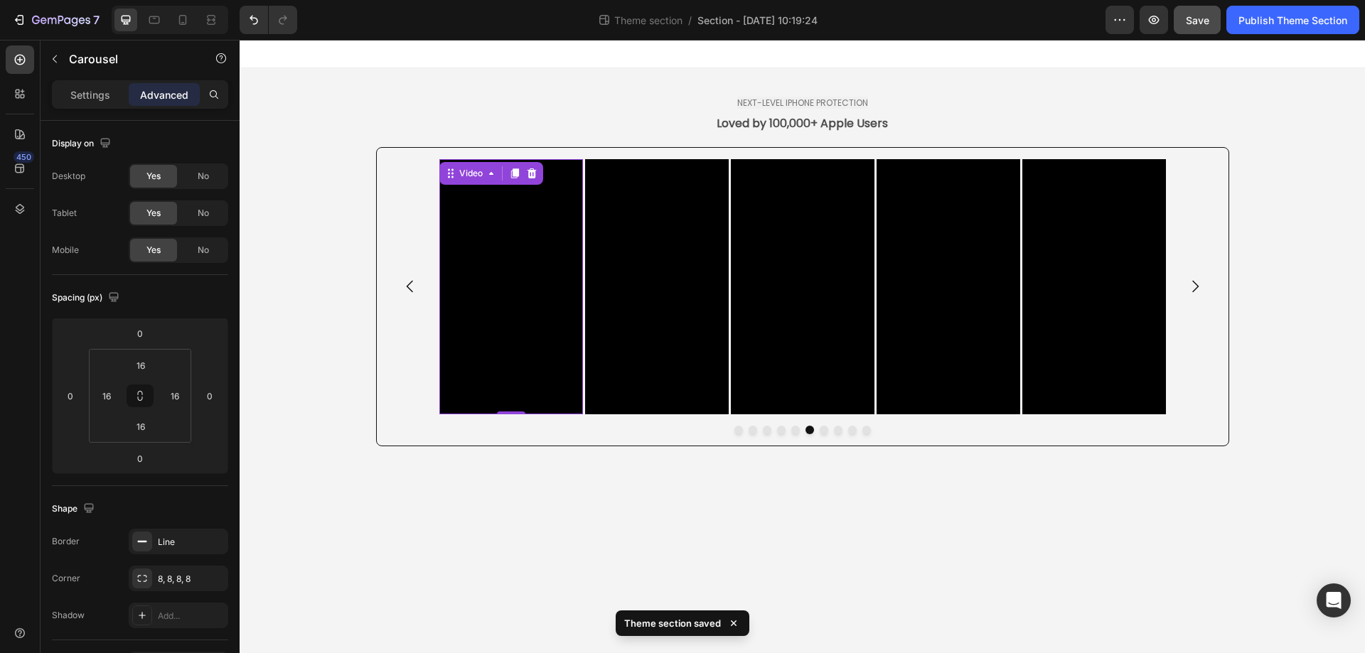
click at [520, 287] on video at bounding box center [511, 286] width 144 height 255
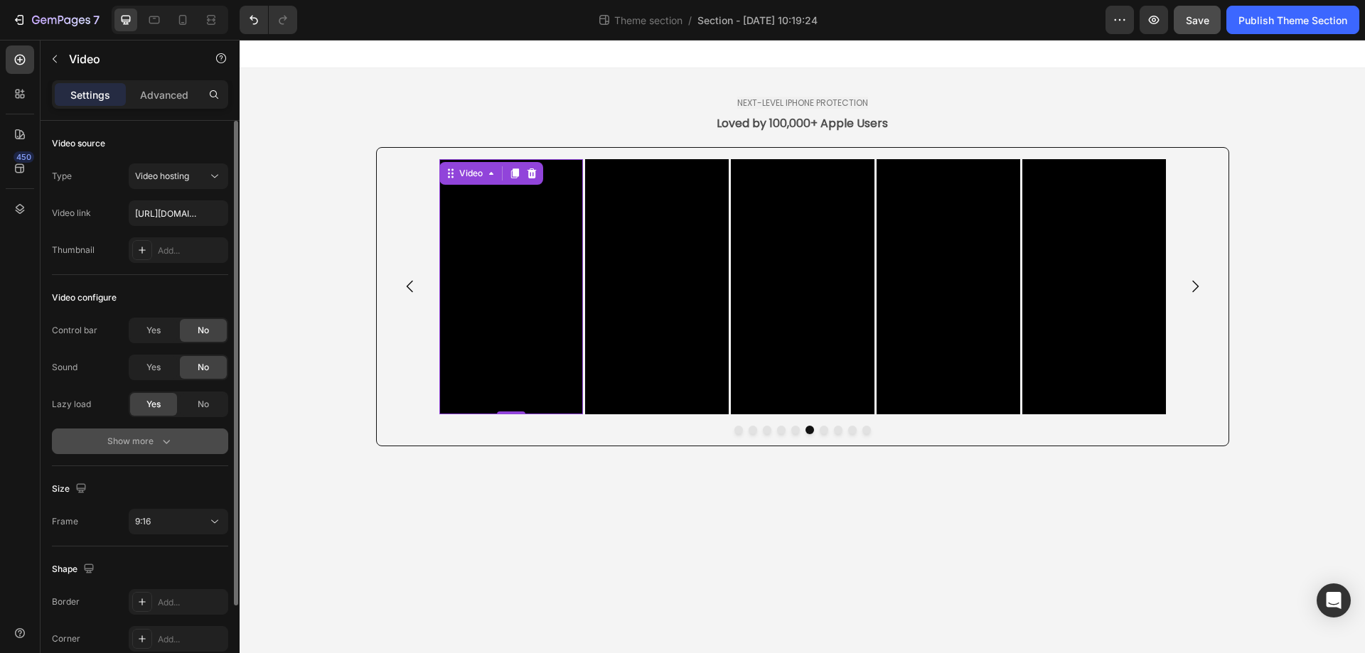
click at [154, 440] on div "Show more" at bounding box center [140, 441] width 66 height 14
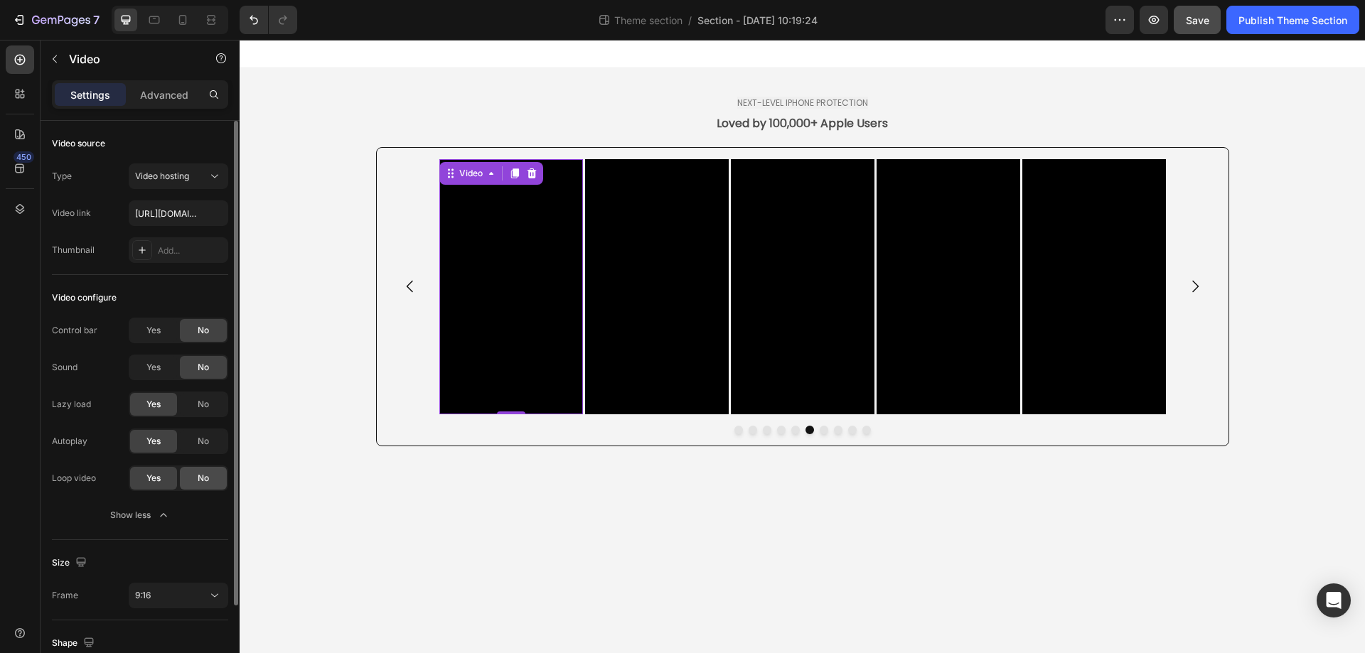
click at [203, 480] on span "No" at bounding box center [203, 478] width 11 height 13
click at [213, 446] on div "No" at bounding box center [203, 441] width 47 height 23
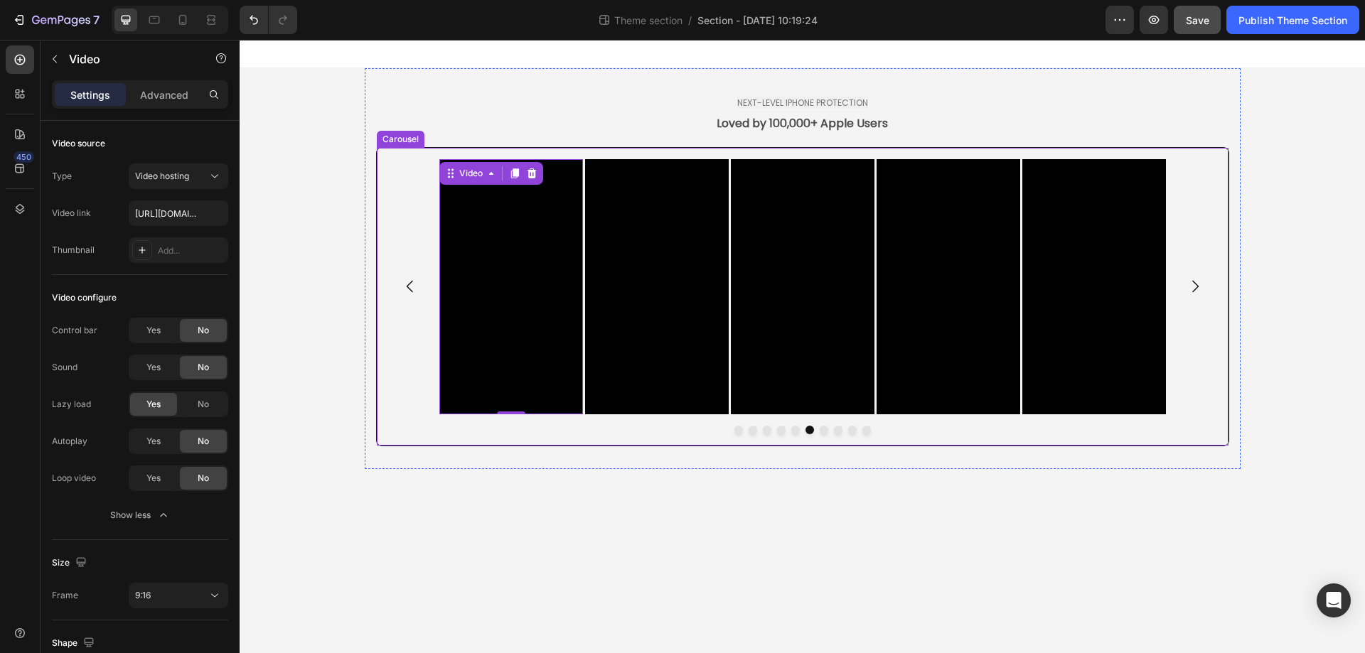
click at [414, 280] on icon "Carousel Back Arrow" at bounding box center [410, 286] width 17 height 17
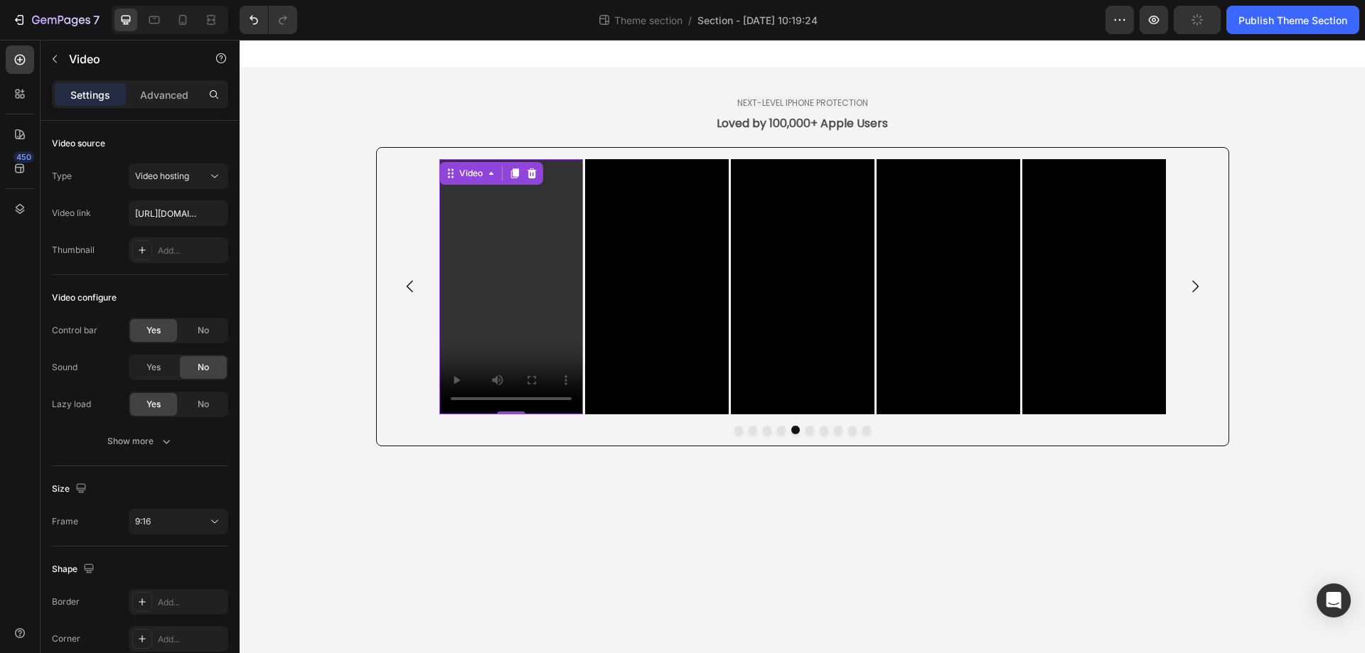
click at [523, 284] on video at bounding box center [511, 286] width 144 height 255
click at [160, 439] on icon "button" at bounding box center [166, 441] width 14 height 14
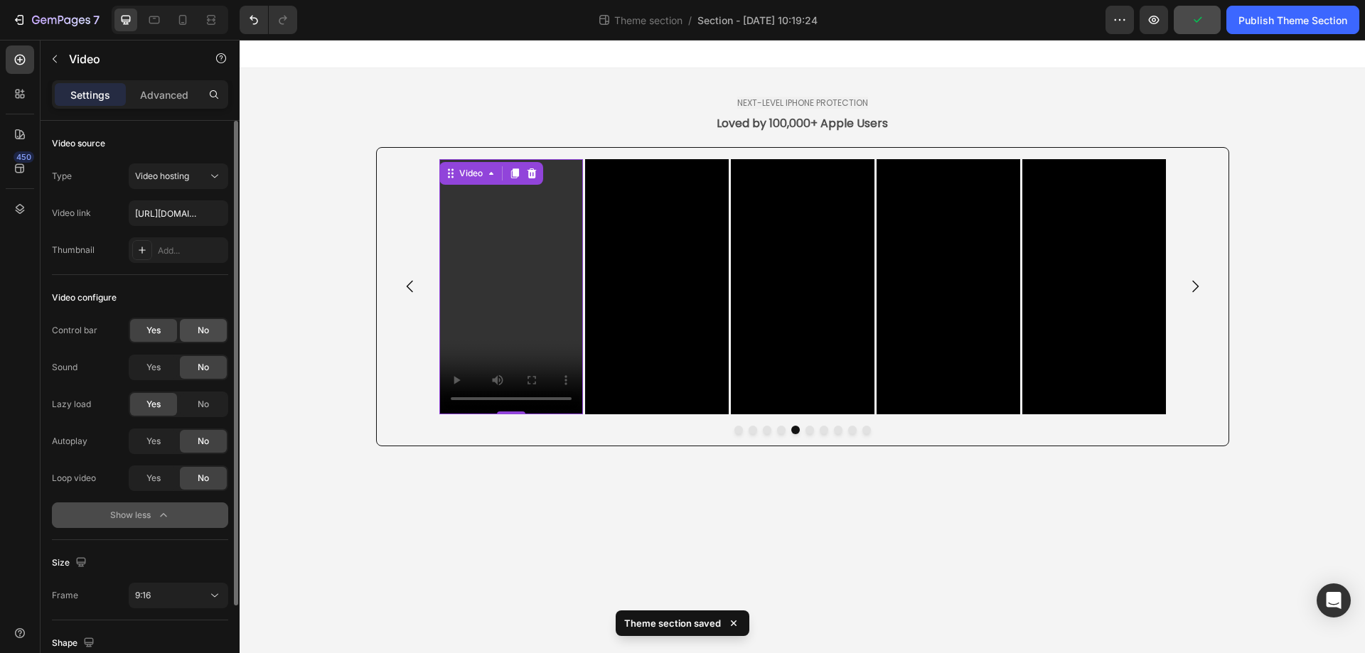
click at [216, 326] on div "No" at bounding box center [203, 330] width 47 height 23
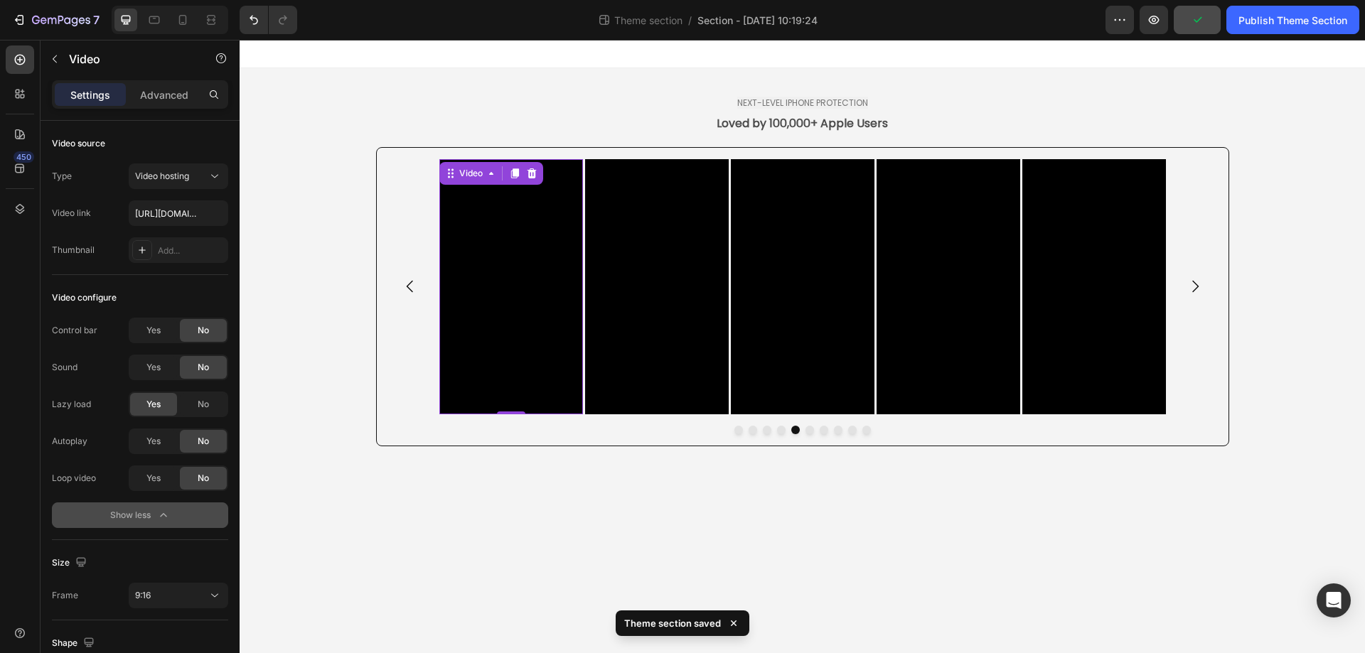
click at [181, 487] on div "No" at bounding box center [203, 478] width 47 height 23
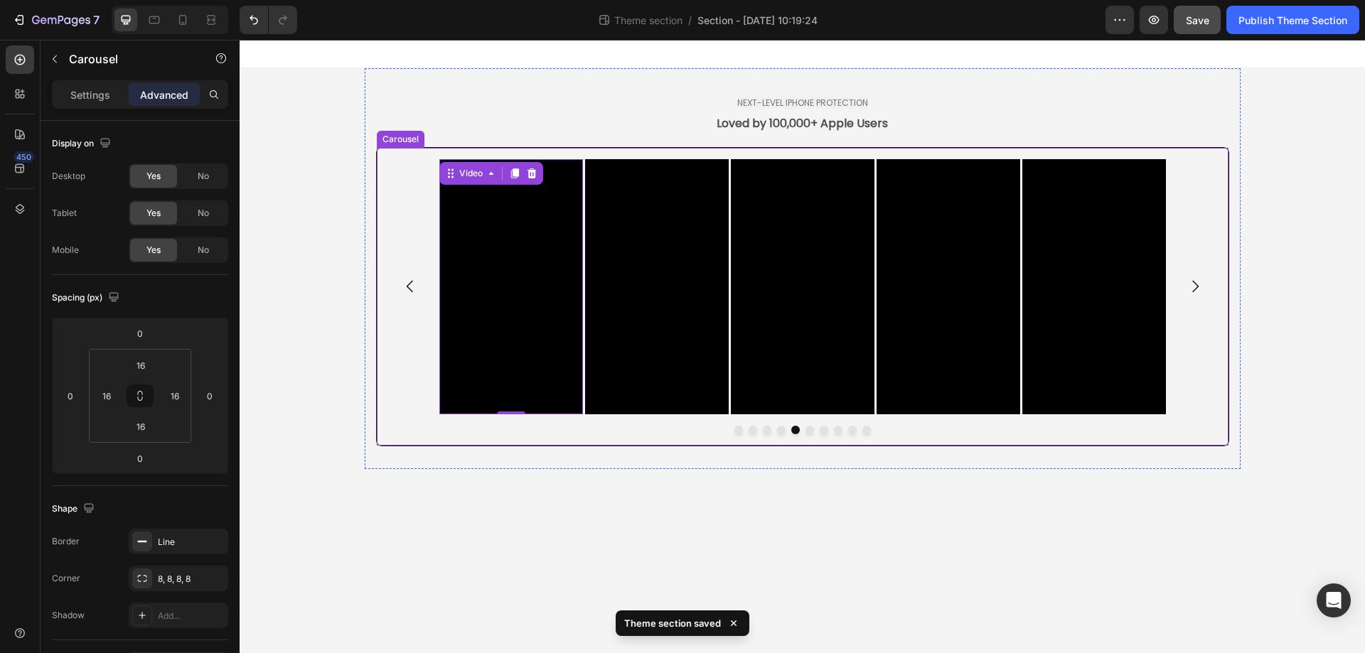
click at [411, 282] on icon "Carousel Back Arrow" at bounding box center [409, 287] width 6 height 12
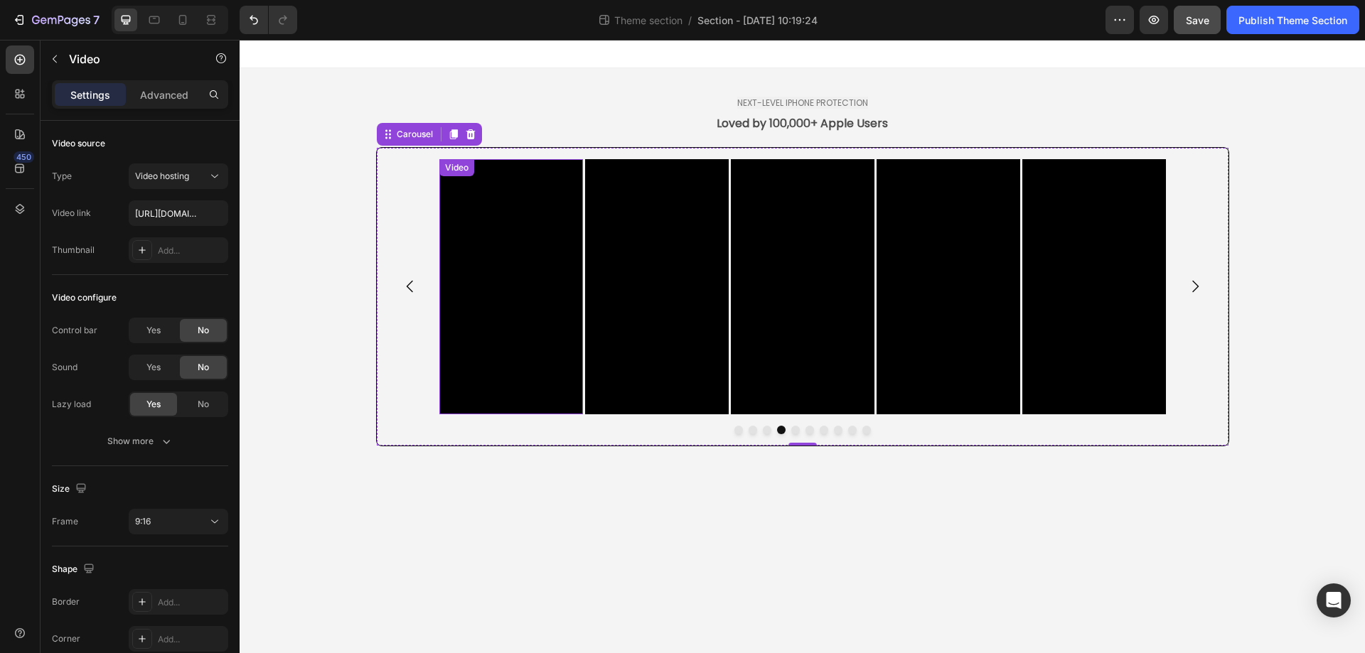
click at [512, 298] on video at bounding box center [511, 286] width 144 height 255
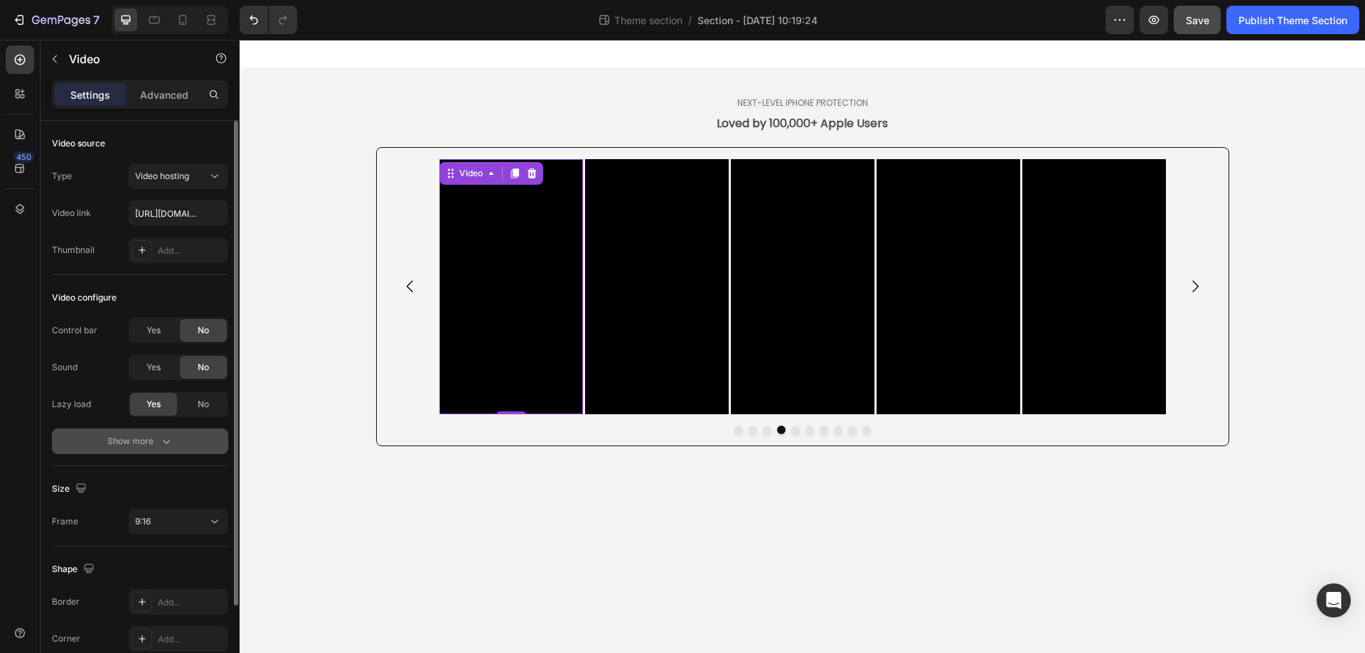
click at [143, 436] on div "Show more" at bounding box center [140, 441] width 66 height 14
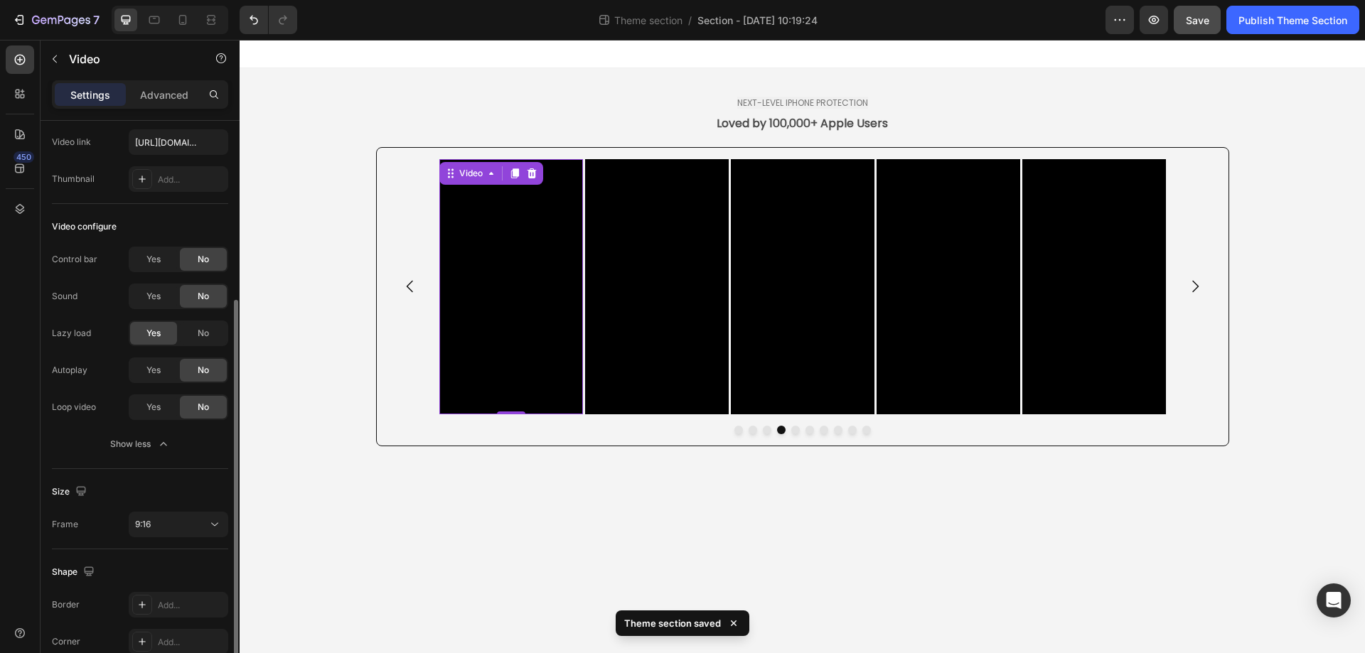
scroll to position [178, 0]
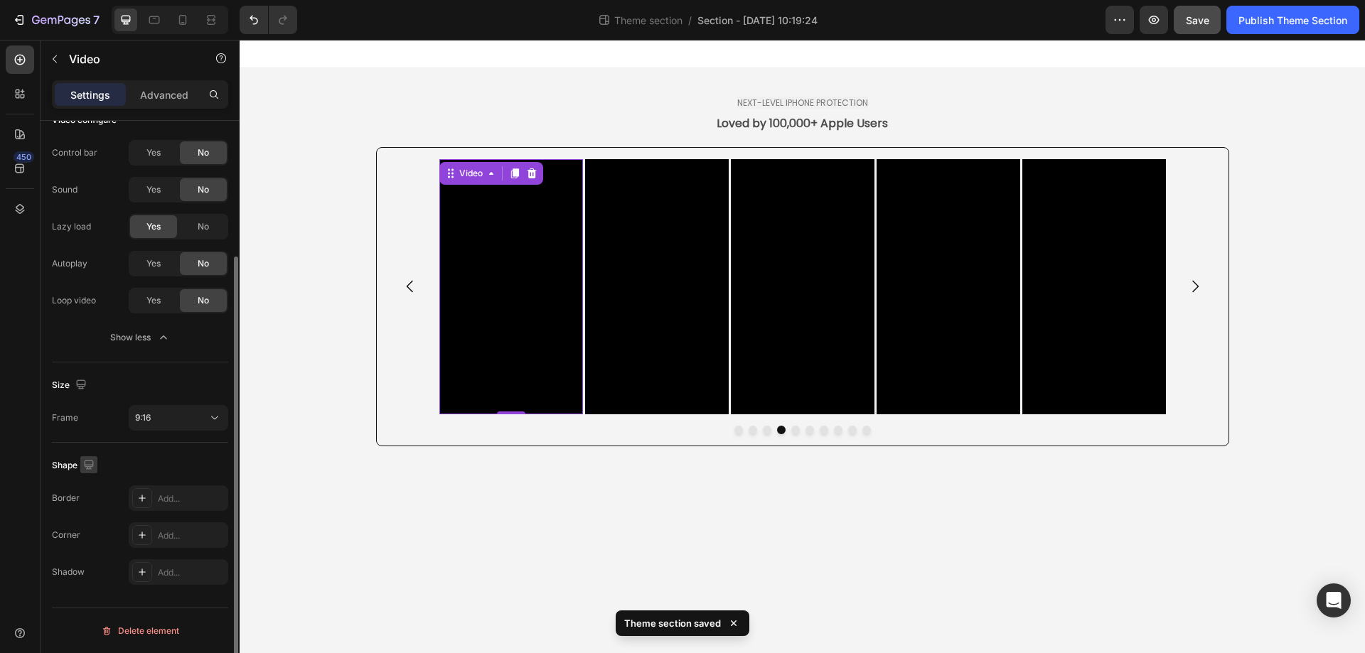
click at [87, 461] on icon "button" at bounding box center [88, 464] width 9 height 9
click at [91, 538] on icon "button" at bounding box center [92, 539] width 14 height 14
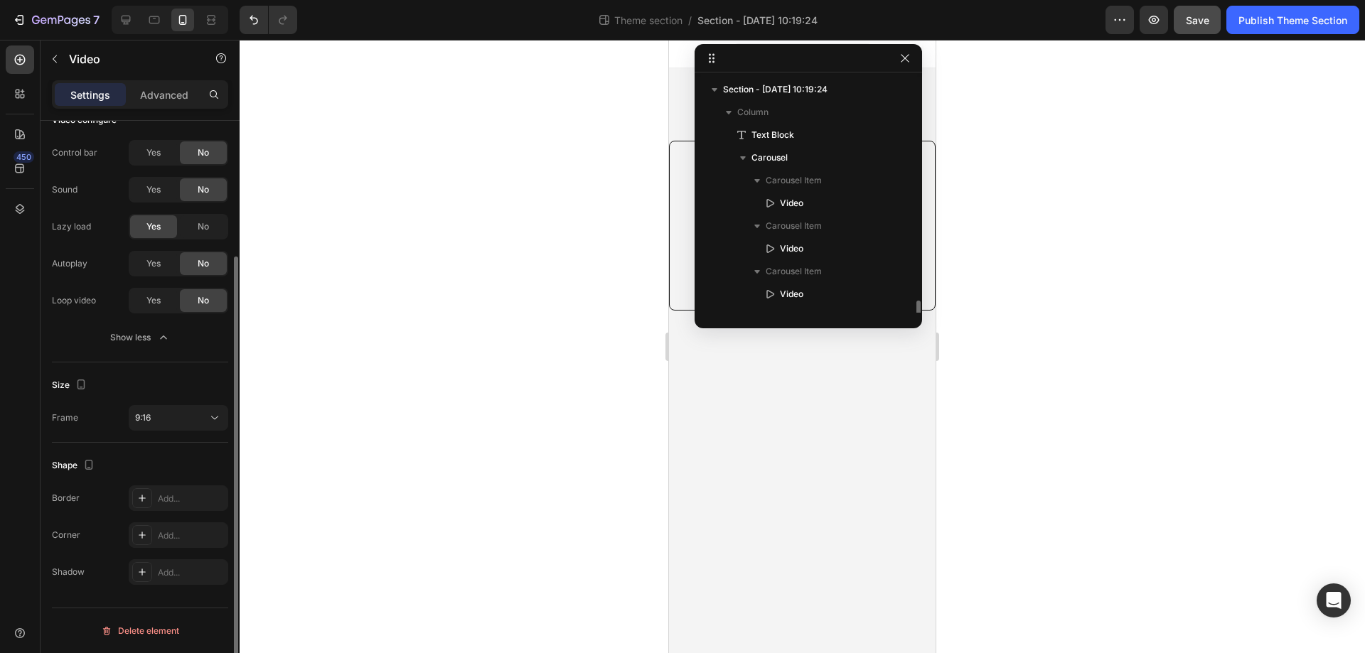
scroll to position [156, 0]
click at [882, 472] on body "iPhone 13 Mini ( 375 px) iPhone 13 Mini iPhone 13 Pro iPhone 11 Pro Max iPhone …" at bounding box center [802, 347] width 267 height 614
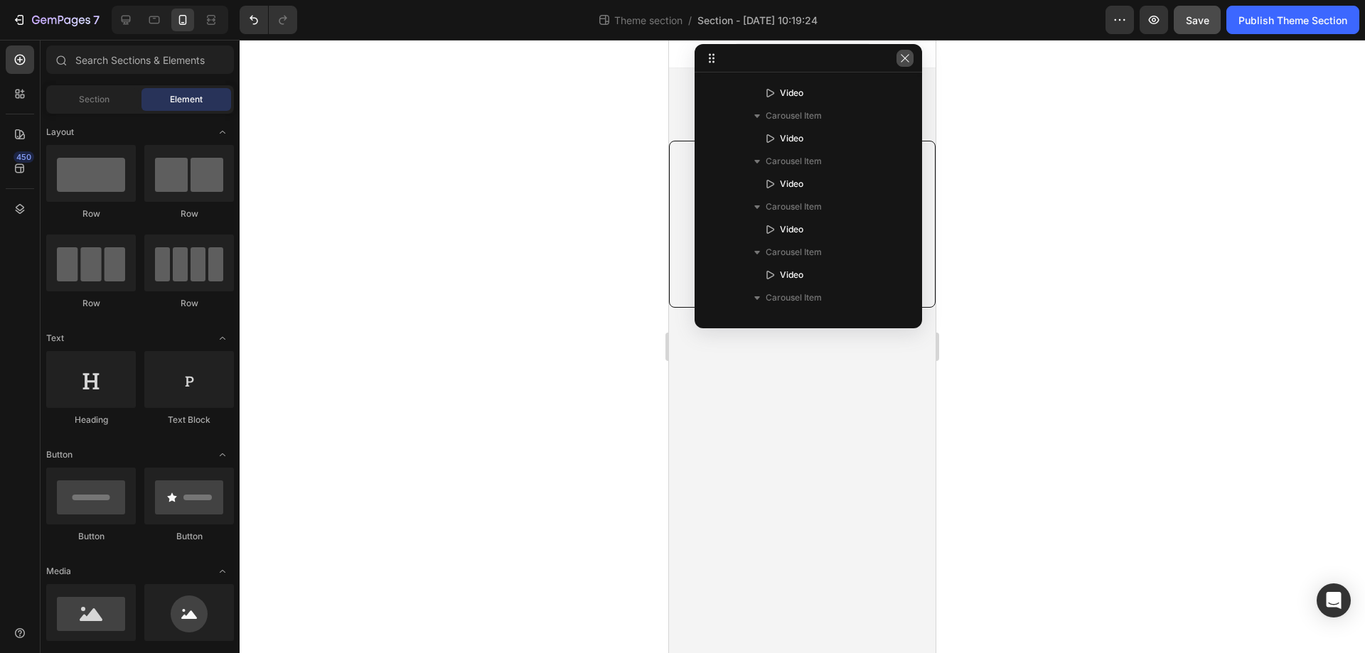
click at [906, 54] on icon "button" at bounding box center [904, 58] width 11 height 11
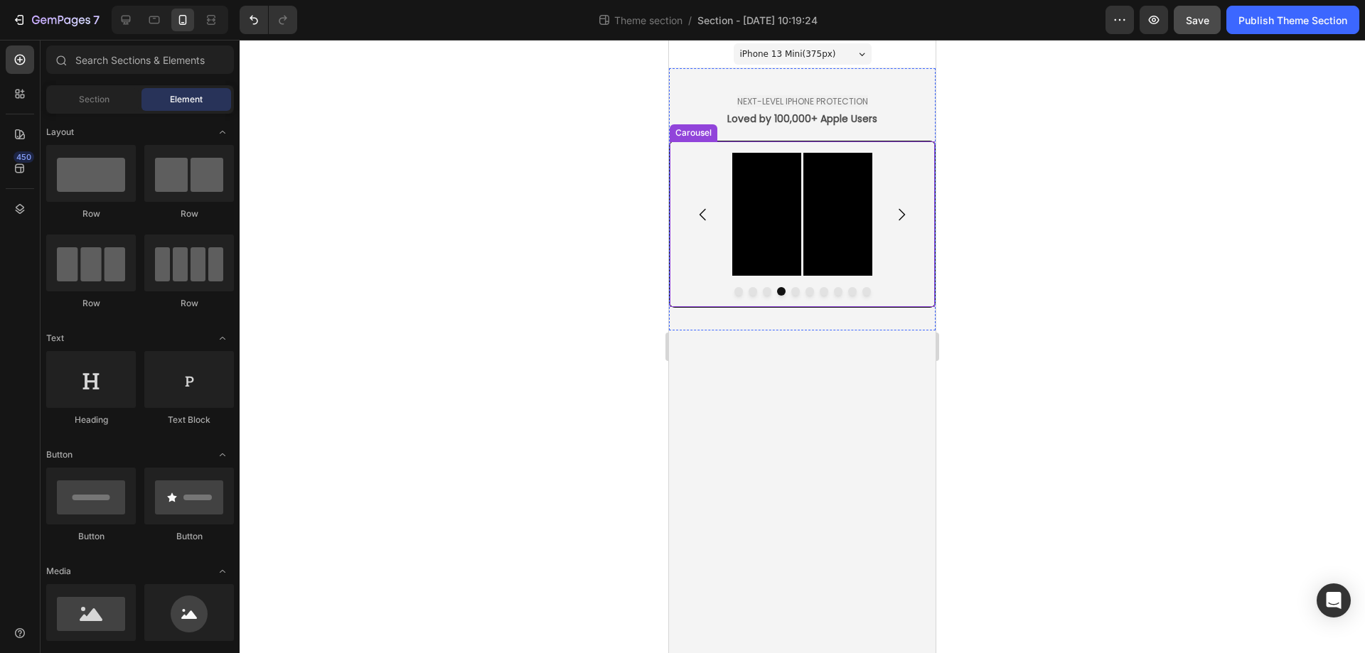
click at [903, 214] on icon "Carousel Next Arrow" at bounding box center [901, 214] width 17 height 17
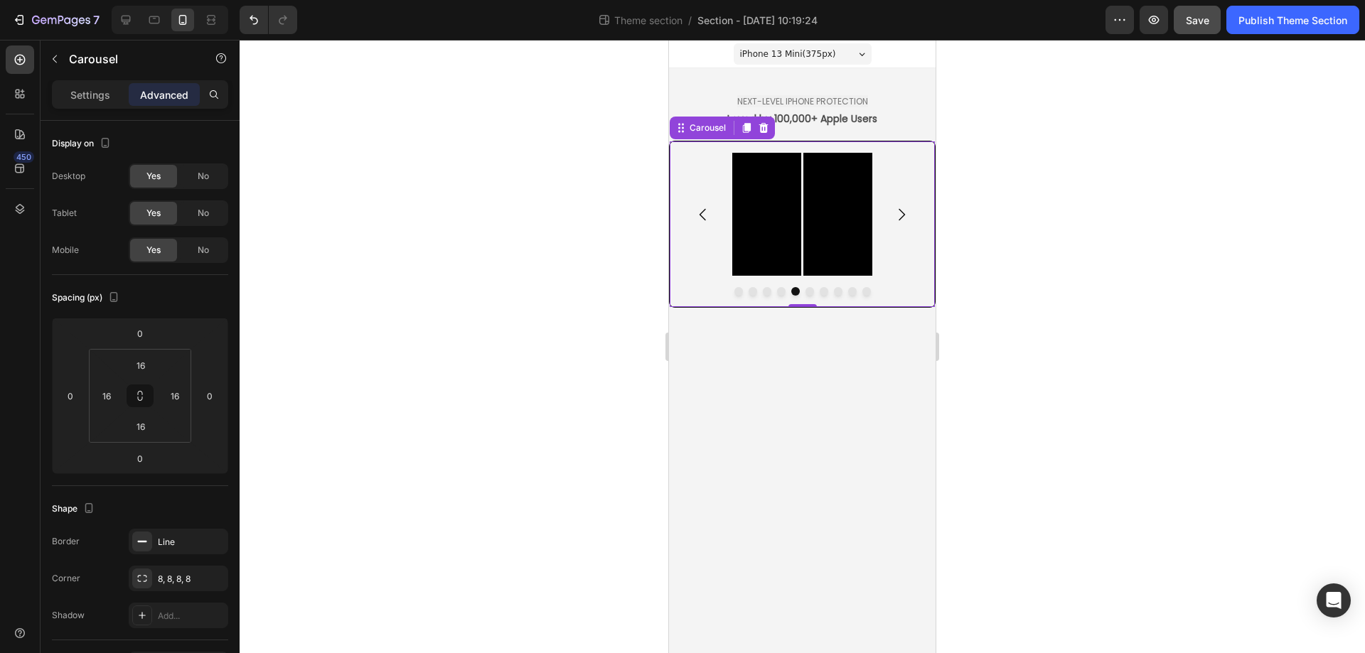
click at [899, 214] on icon "Carousel Next Arrow" at bounding box center [901, 214] width 17 height 17
click at [69, 92] on div "Settings" at bounding box center [90, 94] width 71 height 23
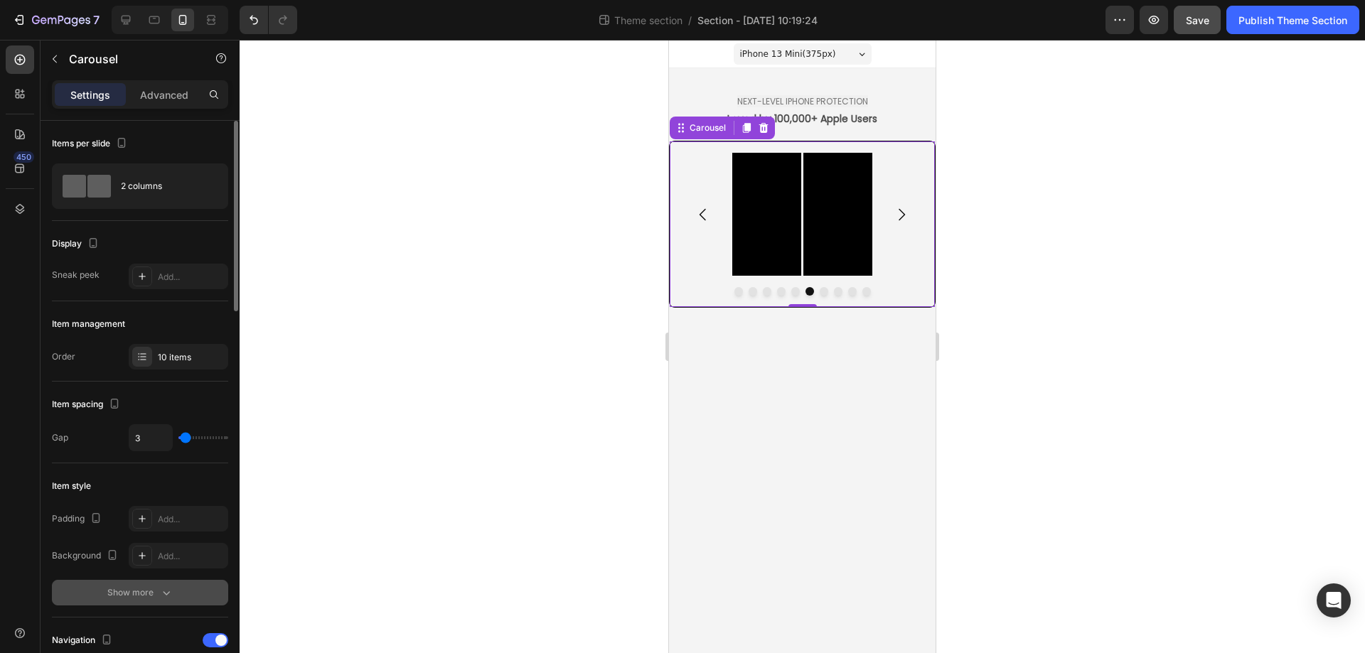
click at [127, 599] on div "Show more" at bounding box center [140, 593] width 66 height 14
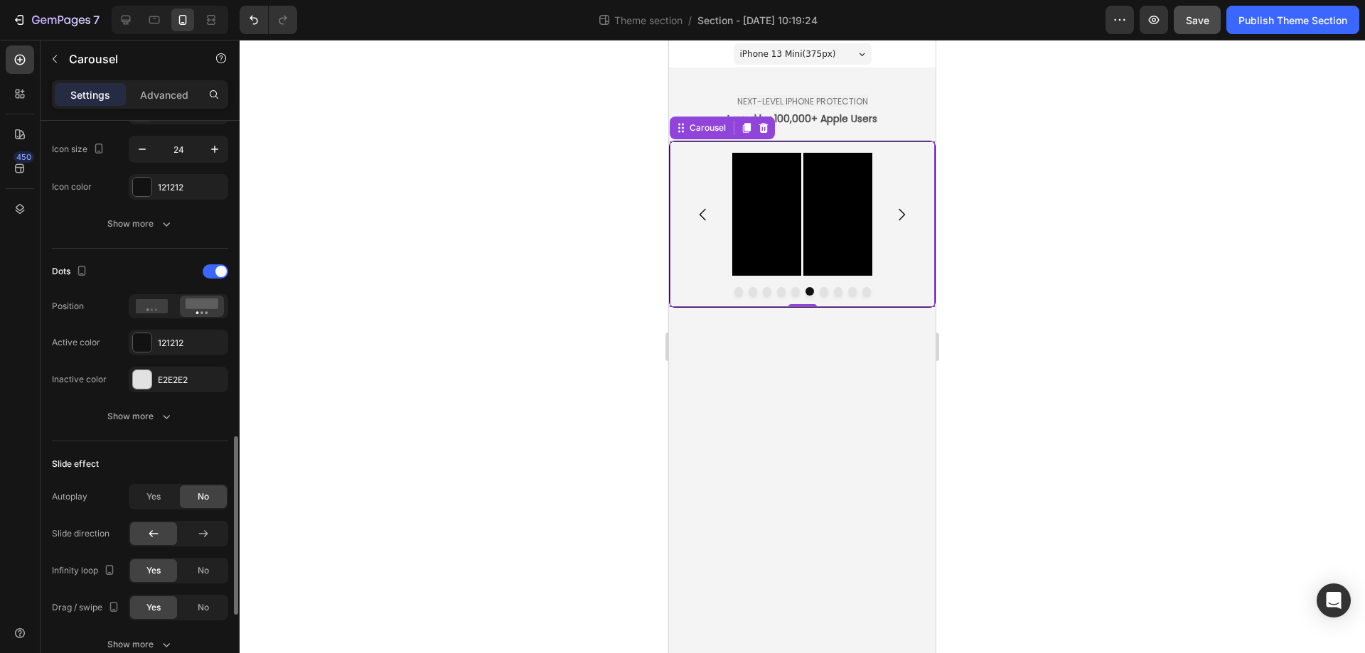
scroll to position [782, 0]
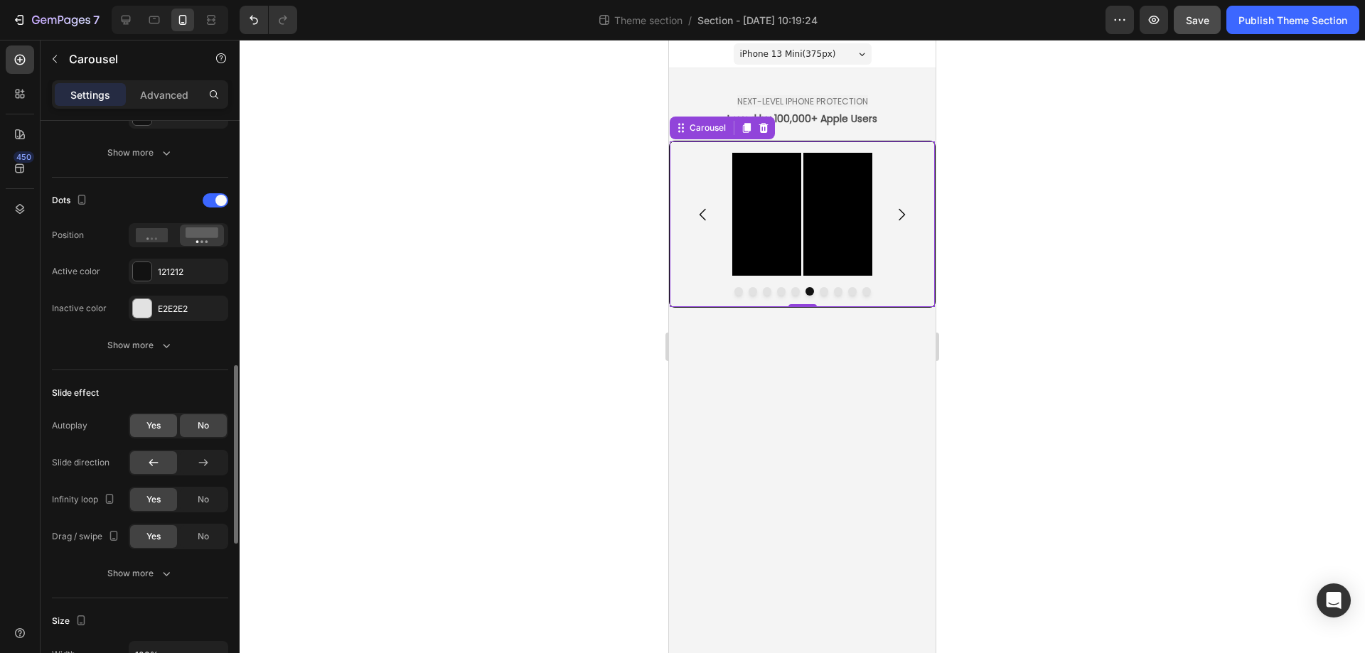
click at [164, 427] on div "Yes" at bounding box center [153, 425] width 47 height 23
click at [196, 421] on div "No" at bounding box center [203, 425] width 47 height 23
click at [156, 582] on button "Show more" at bounding box center [140, 574] width 176 height 26
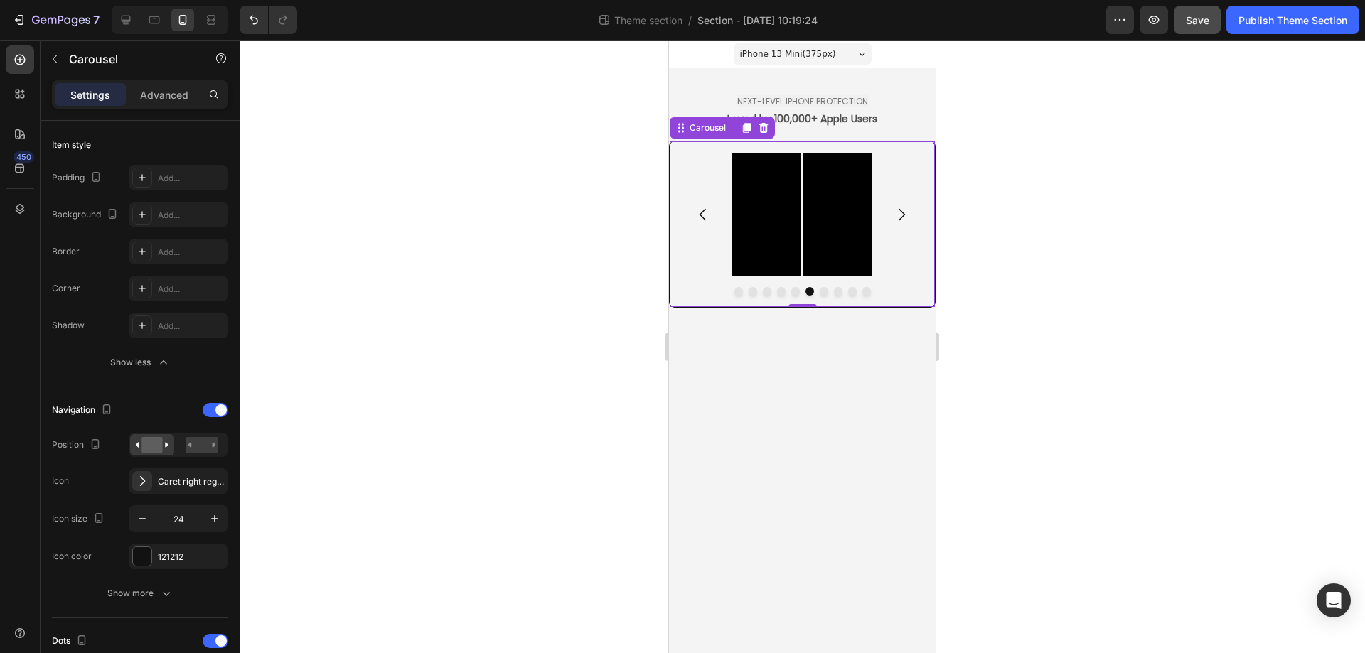
scroll to position [128, 0]
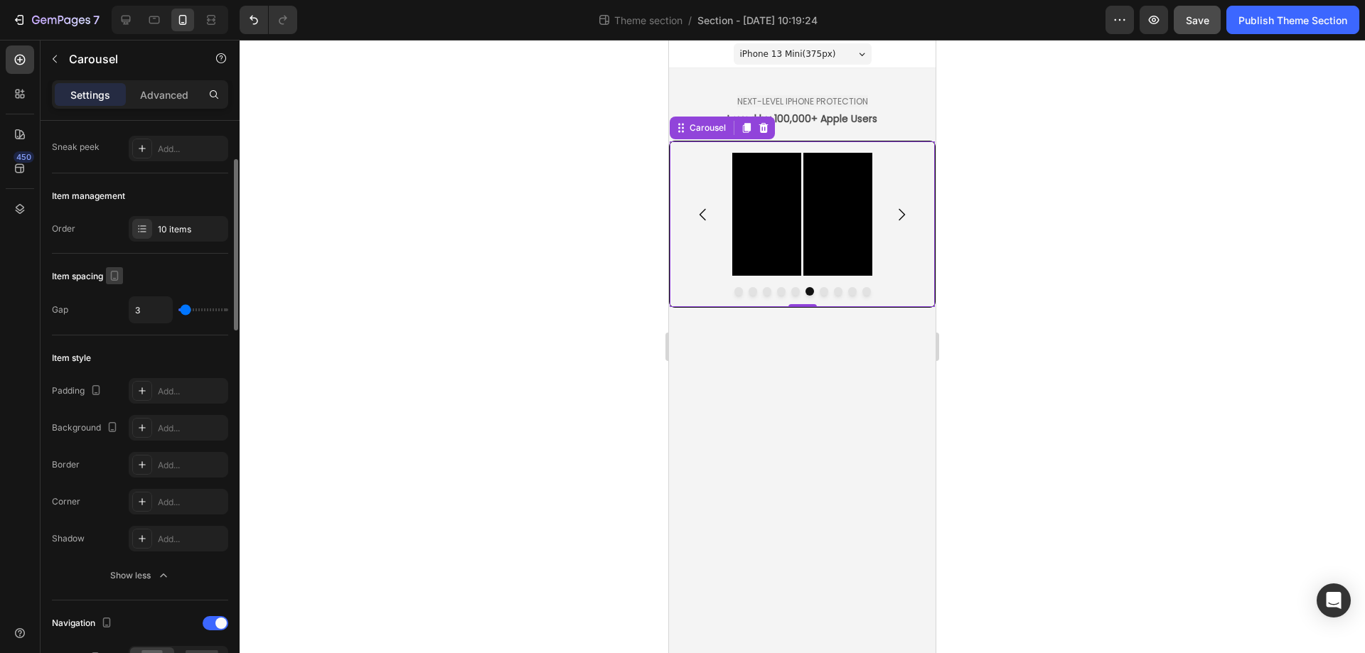
click at [117, 277] on icon "button" at bounding box center [114, 276] width 14 height 14
click at [121, 296] on icon "button" at bounding box center [117, 298] width 14 height 14
type input "1200"
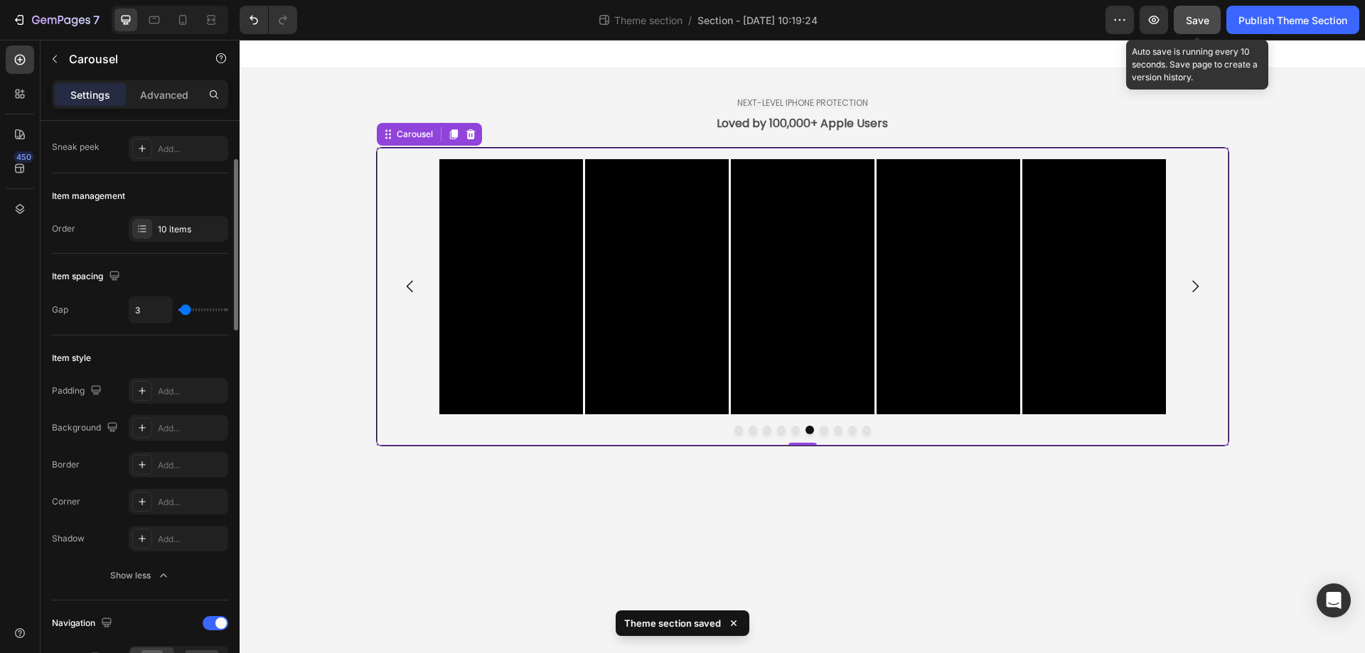
click at [1202, 20] on span "Save" at bounding box center [1197, 20] width 23 height 12
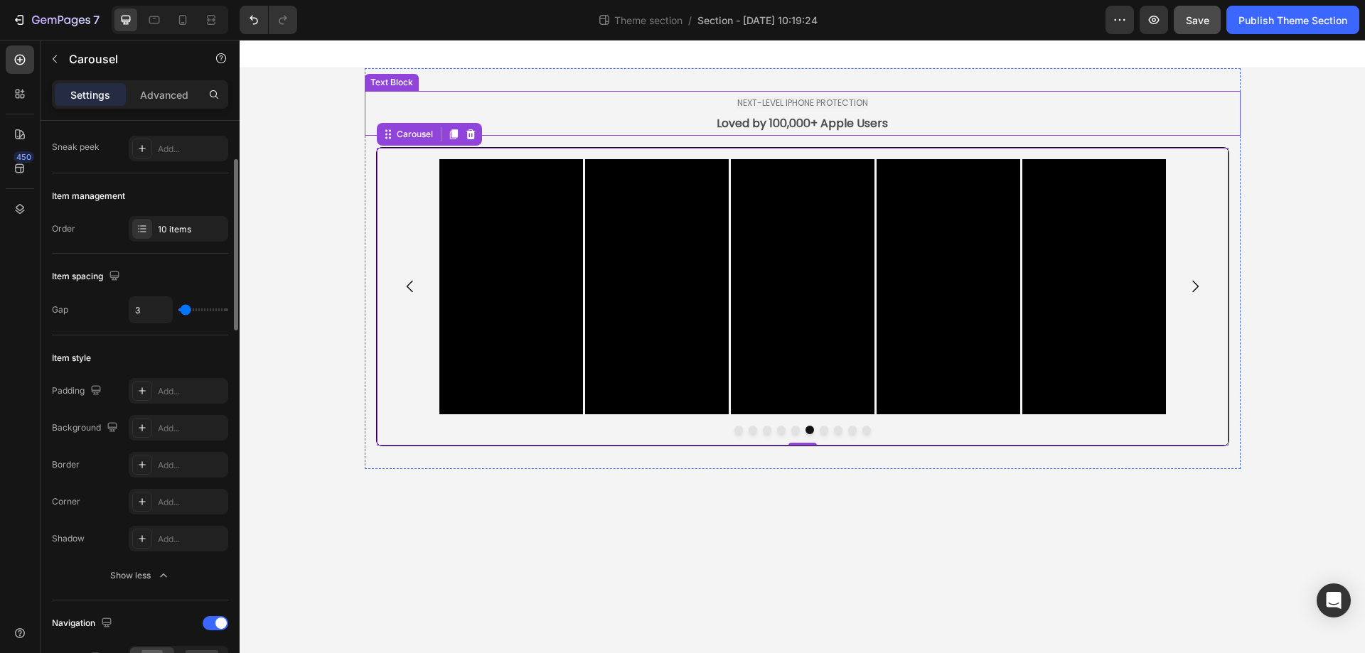
click at [941, 123] on p "Loved by 100,000+ Apple Users" at bounding box center [802, 124] width 873 height 21
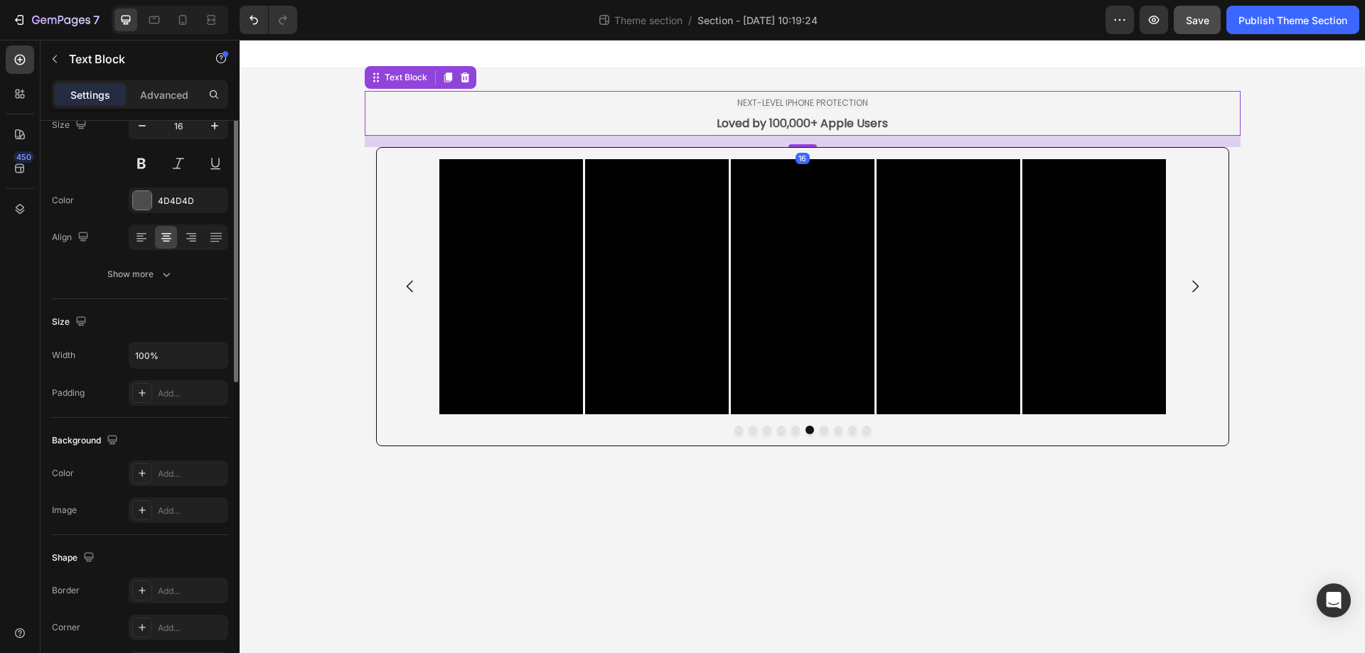
scroll to position [0, 0]
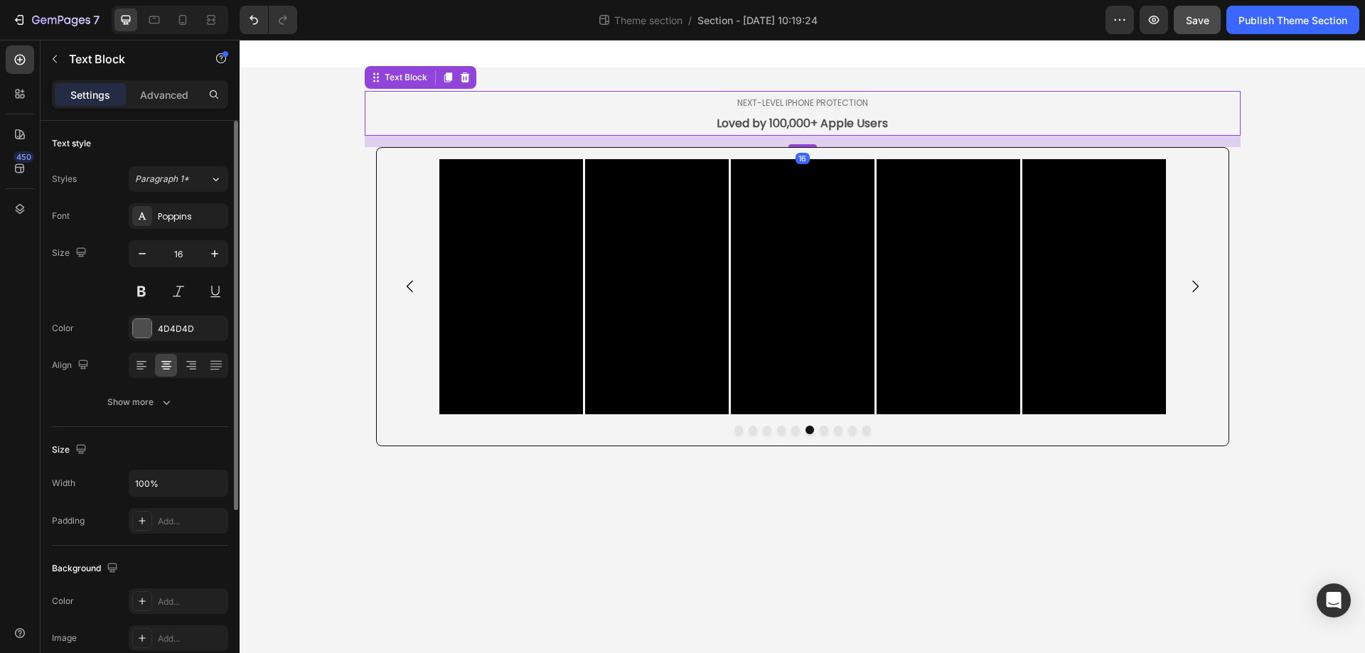
click at [941, 144] on div "16" at bounding box center [803, 141] width 876 height 11
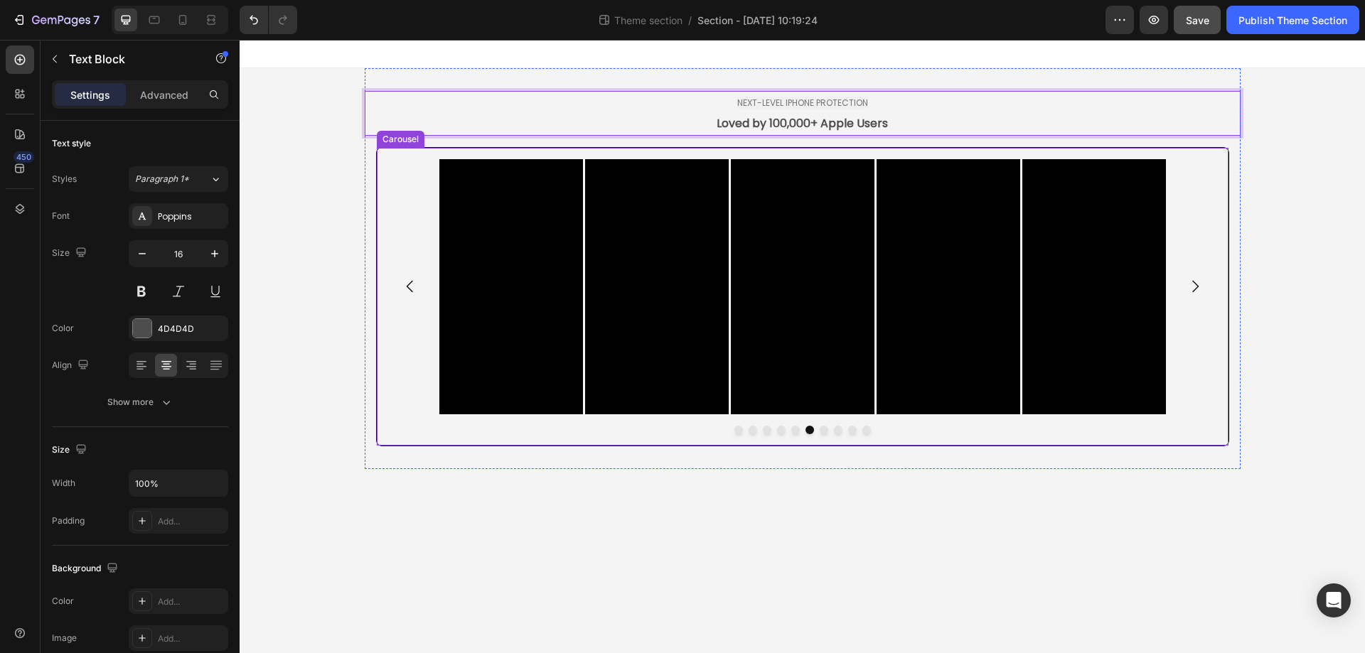
click at [417, 223] on div "Video Video Video Video Video Video Video Video Video Video" at bounding box center [802, 286] width 829 height 255
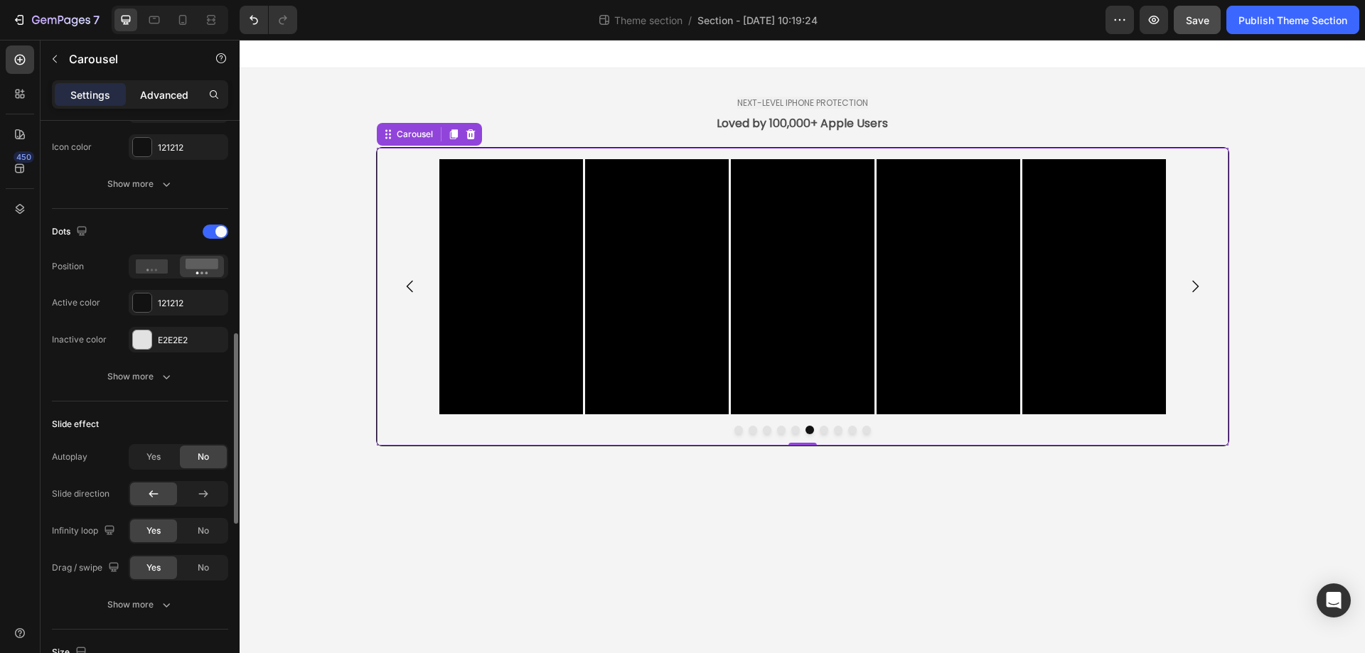
click at [180, 95] on p "Advanced" at bounding box center [164, 94] width 48 height 15
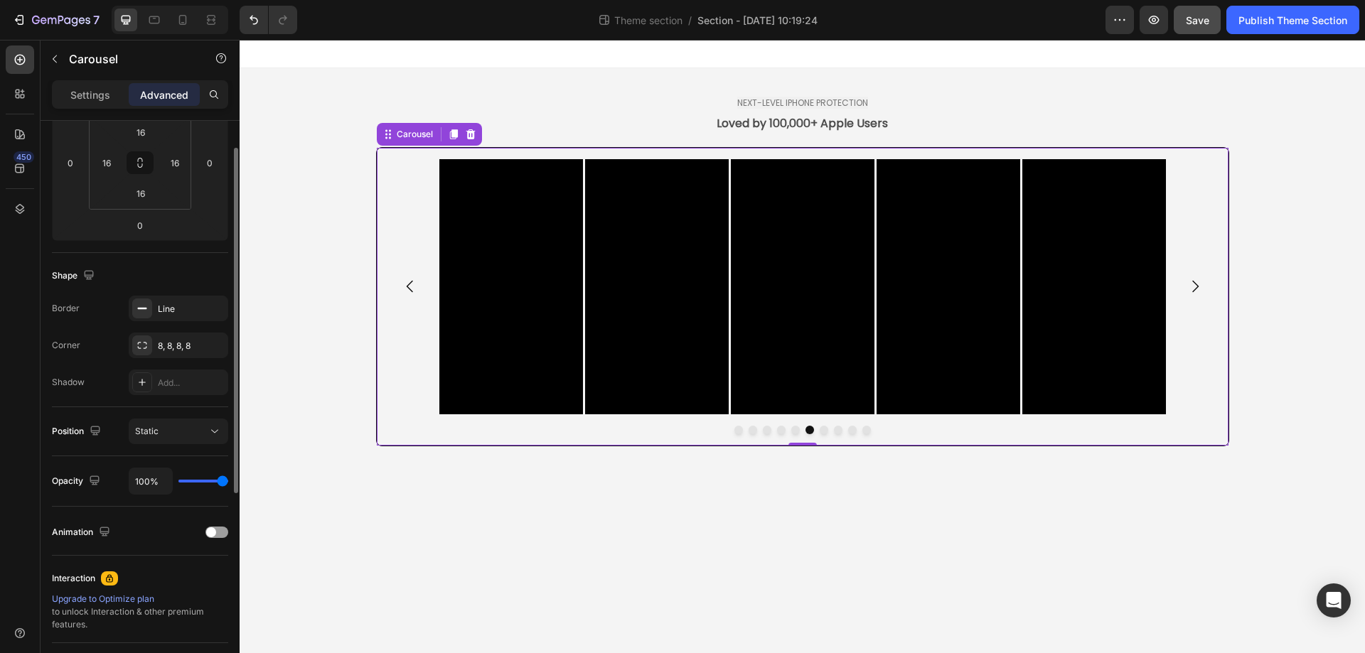
scroll to position [162, 0]
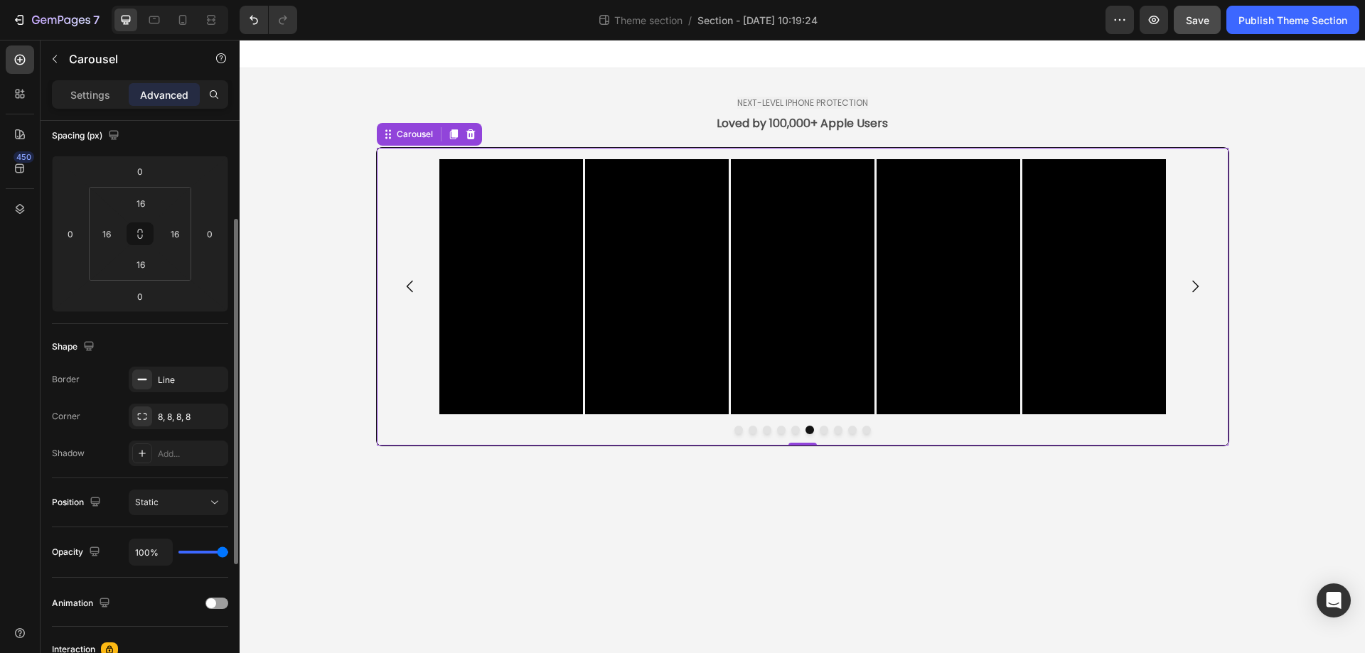
click at [168, 421] on div "8, 8, 8, 8" at bounding box center [191, 417] width 67 height 13
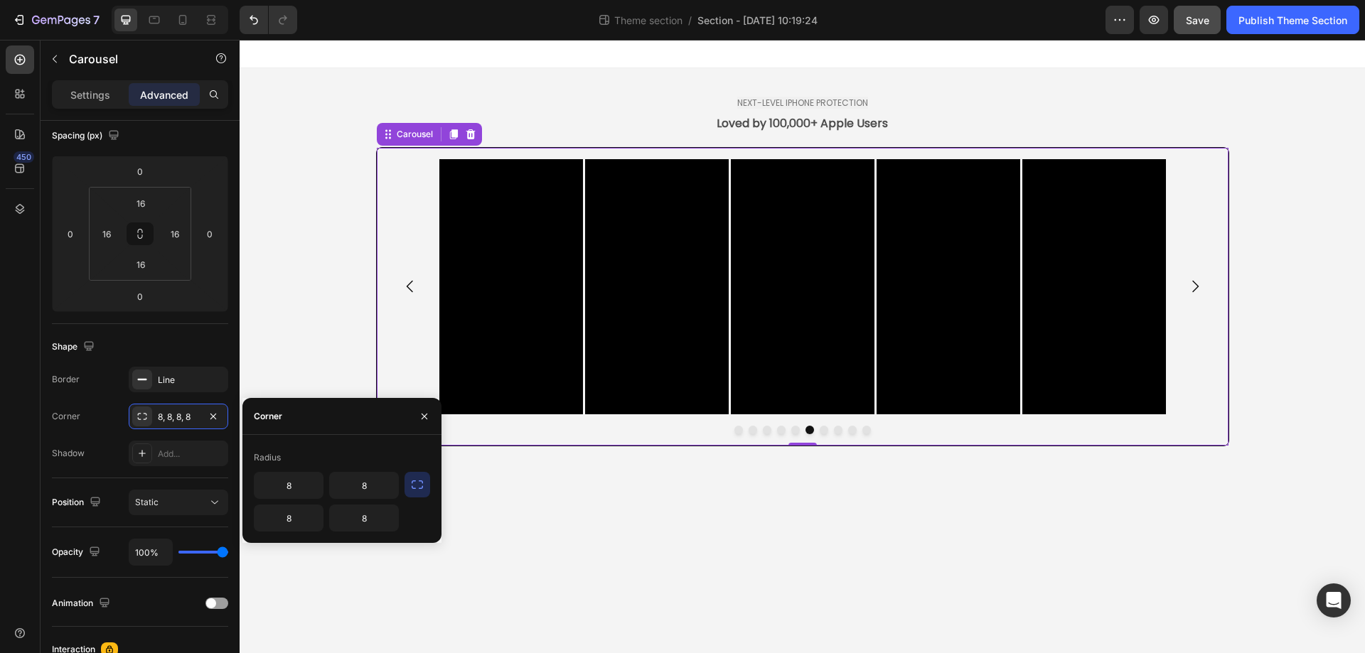
click at [422, 485] on icon "button" at bounding box center [417, 485] width 14 height 14
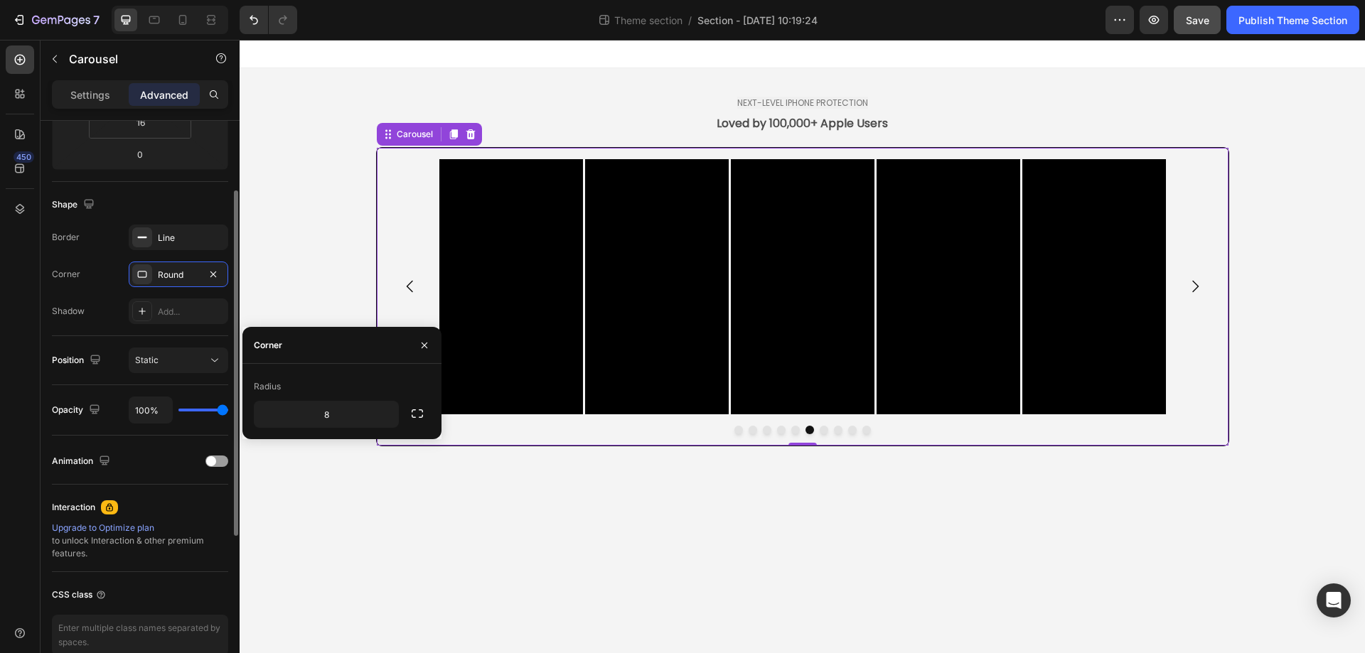
scroll to position [233, 0]
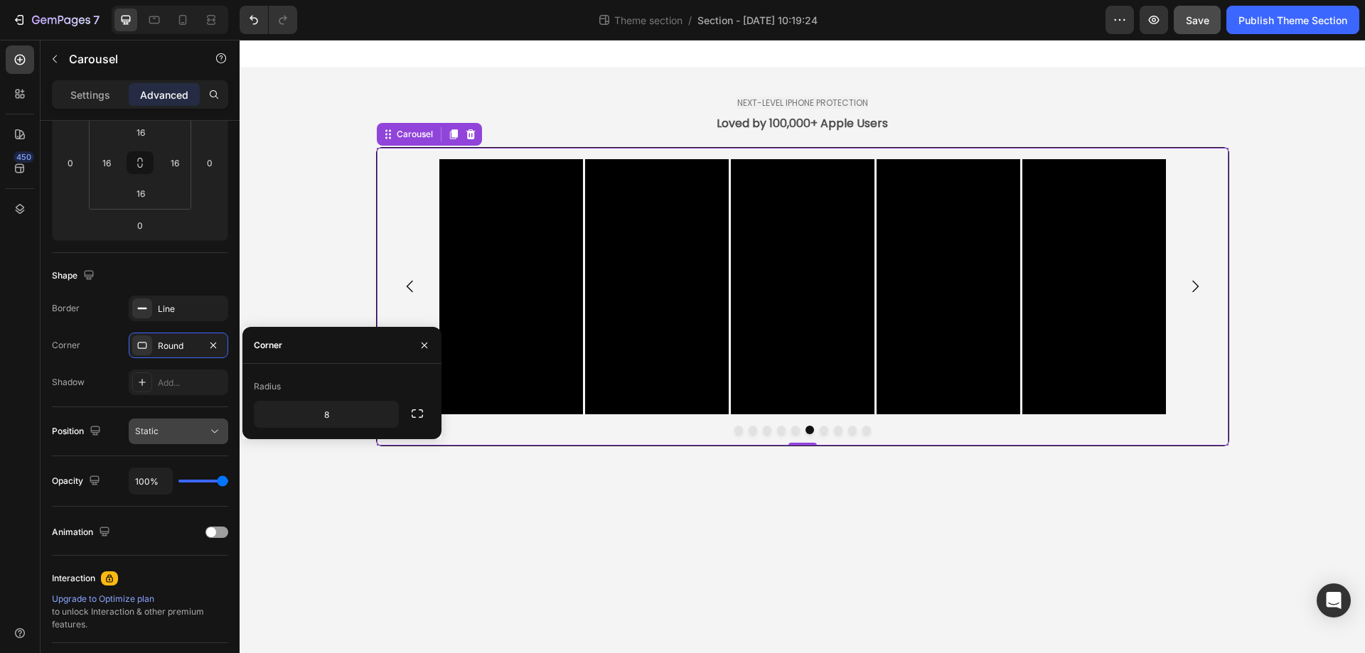
click at [164, 430] on div "Static" at bounding box center [171, 431] width 73 height 13
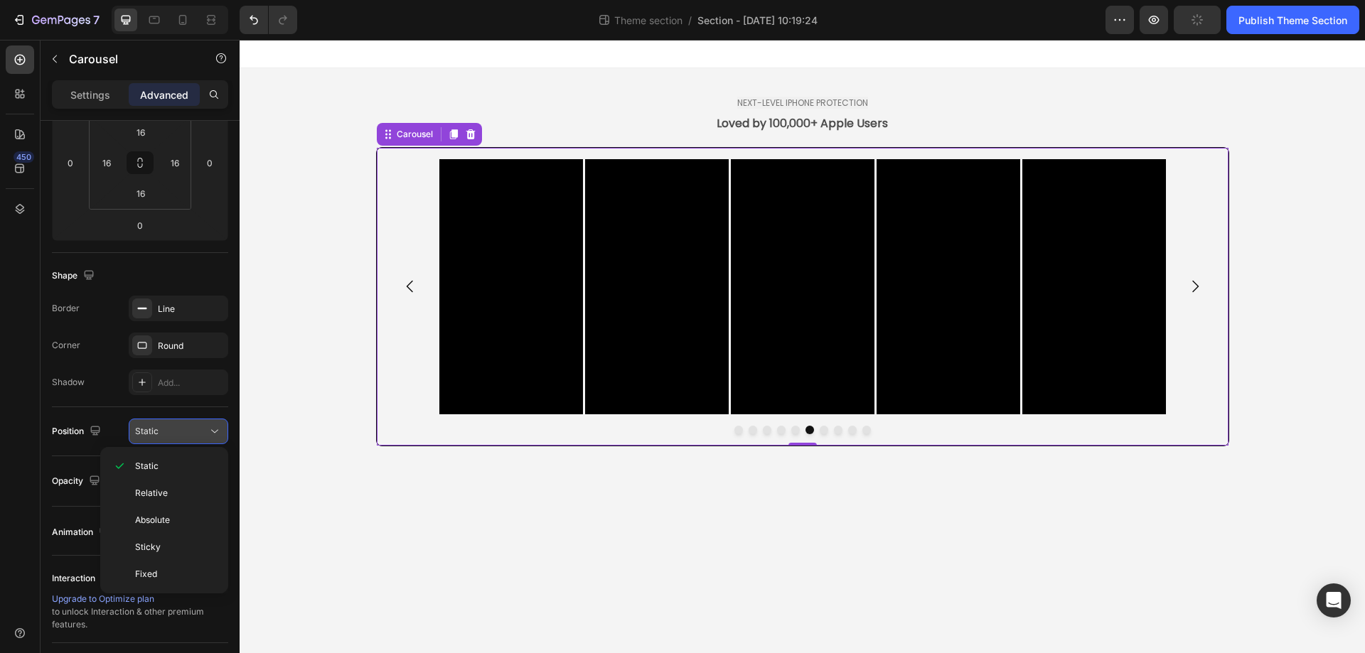
click at [164, 430] on div "Static" at bounding box center [171, 431] width 73 height 13
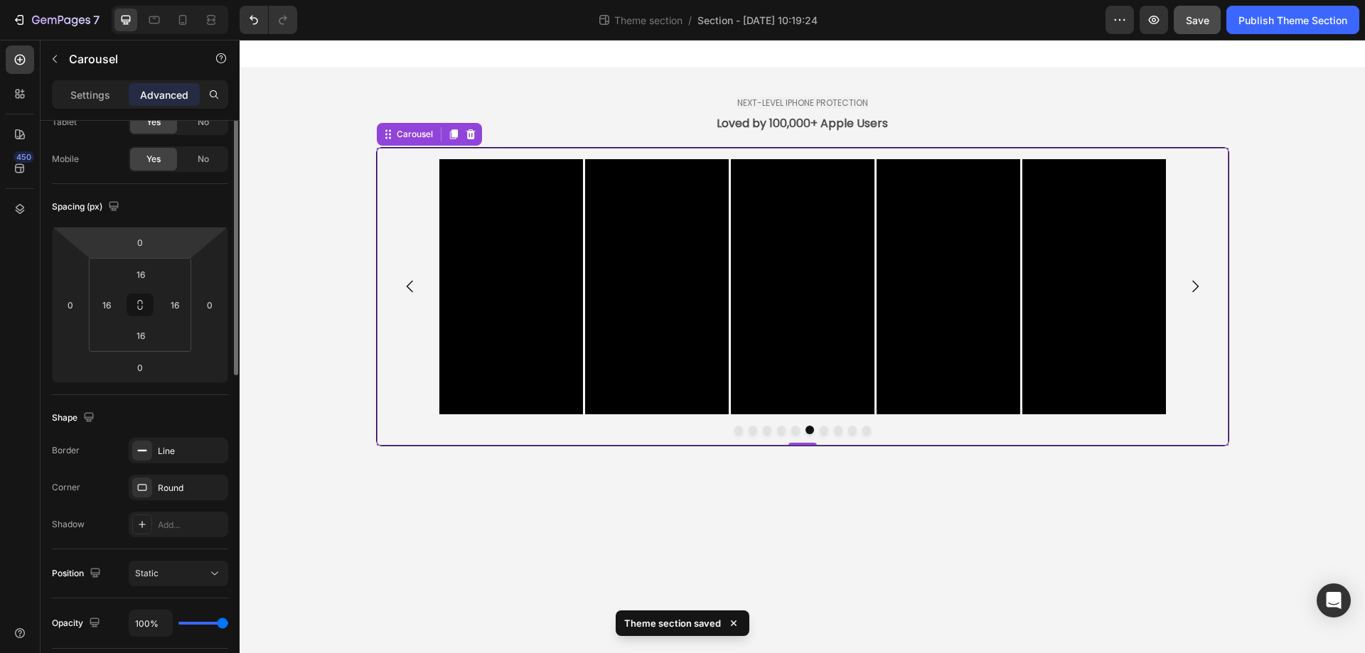
scroll to position [0, 0]
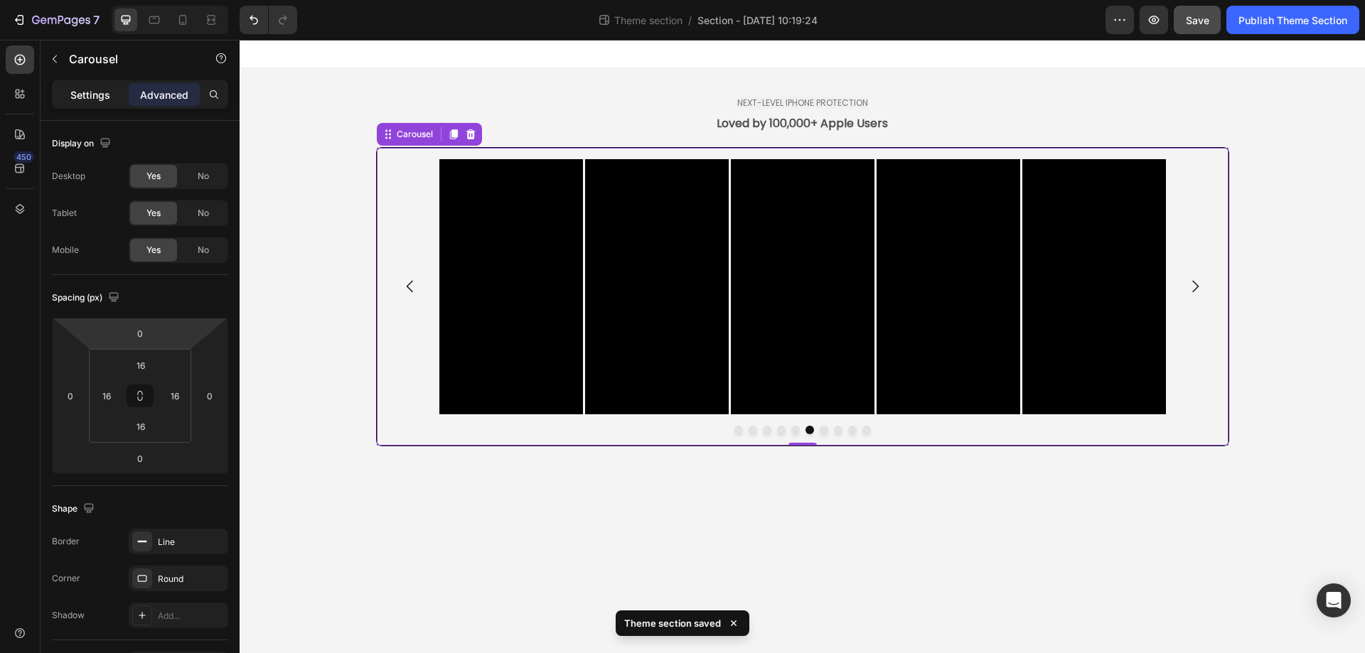
click at [110, 96] on div "Settings" at bounding box center [90, 94] width 71 height 23
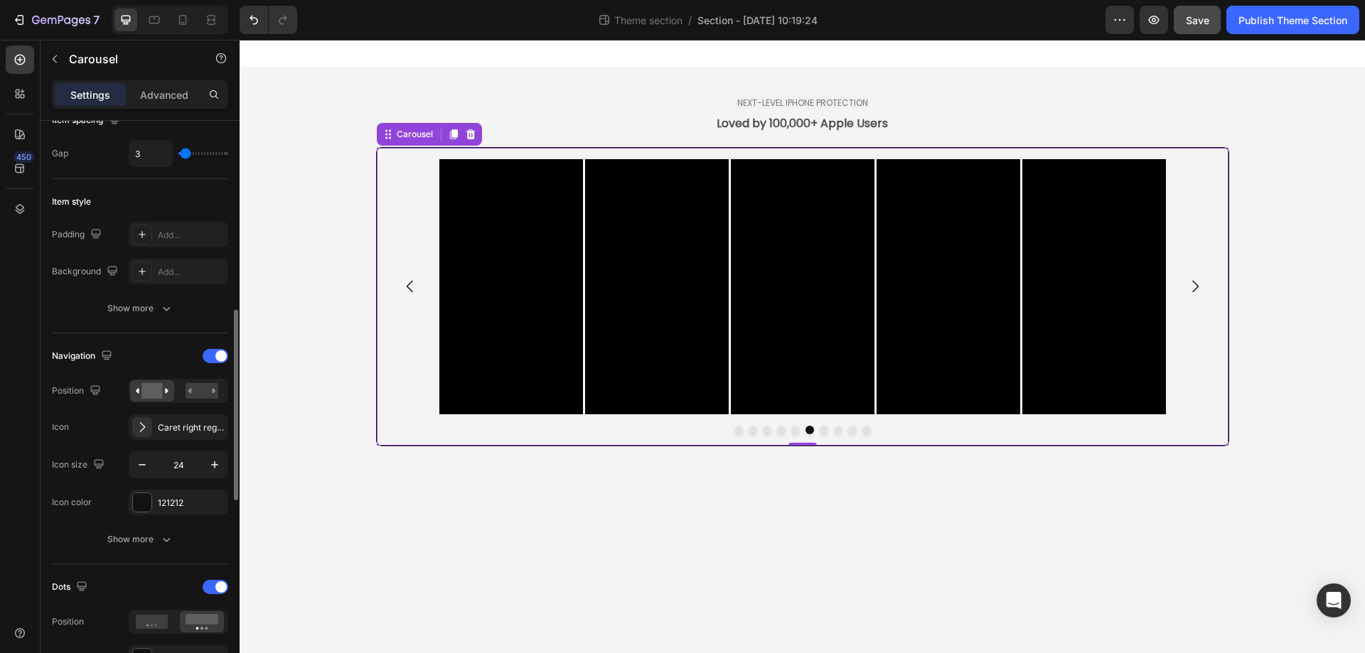
scroll to position [355, 0]
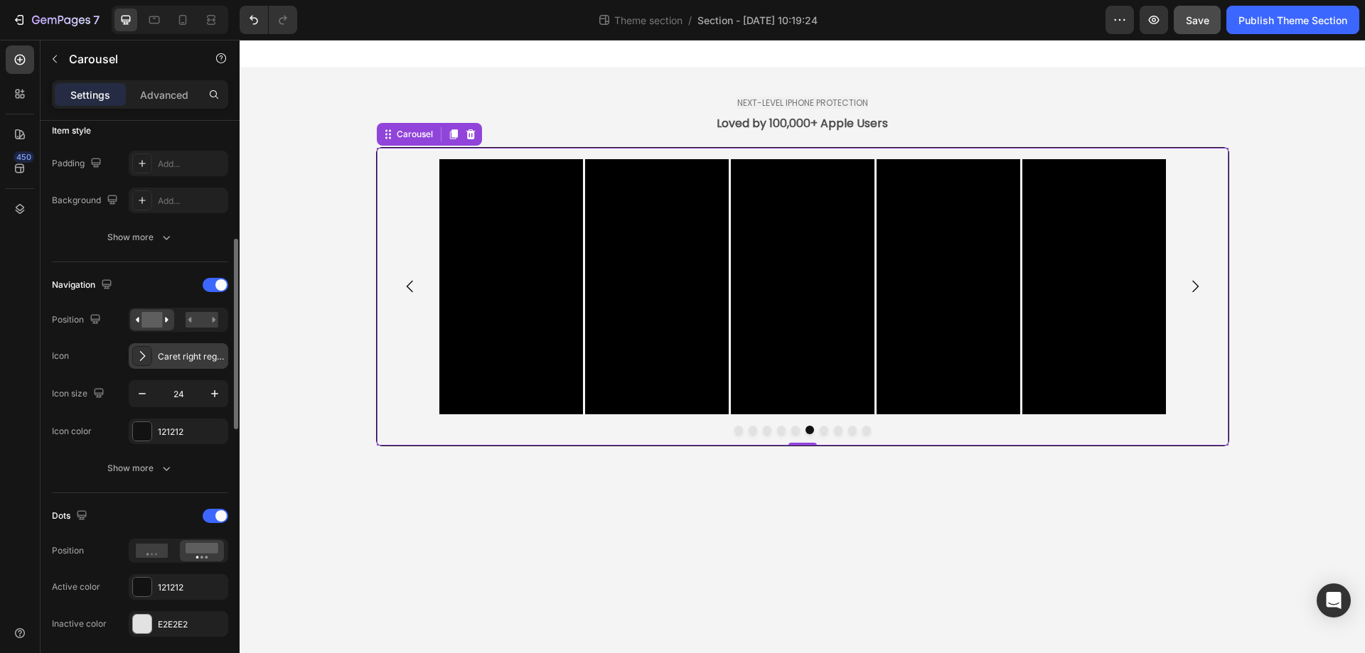
click at [145, 358] on icon at bounding box center [142, 356] width 14 height 14
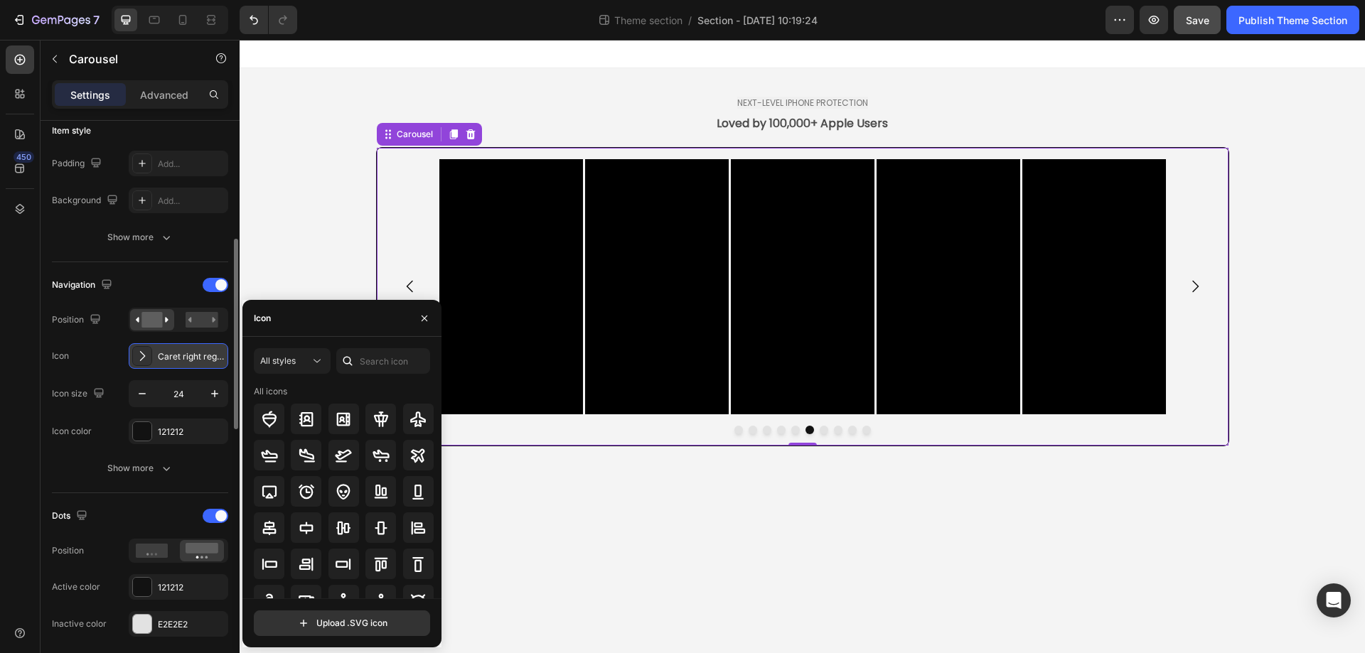
click at [145, 358] on icon at bounding box center [142, 356] width 14 height 14
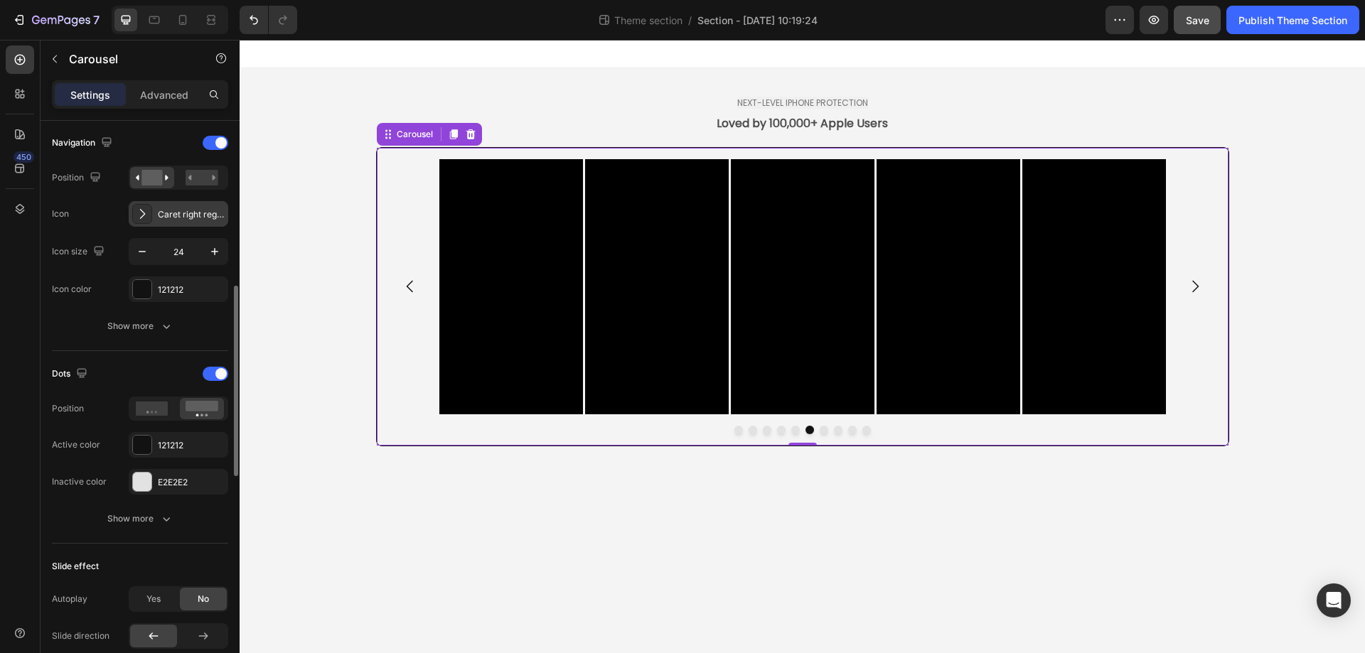
scroll to position [569, 0]
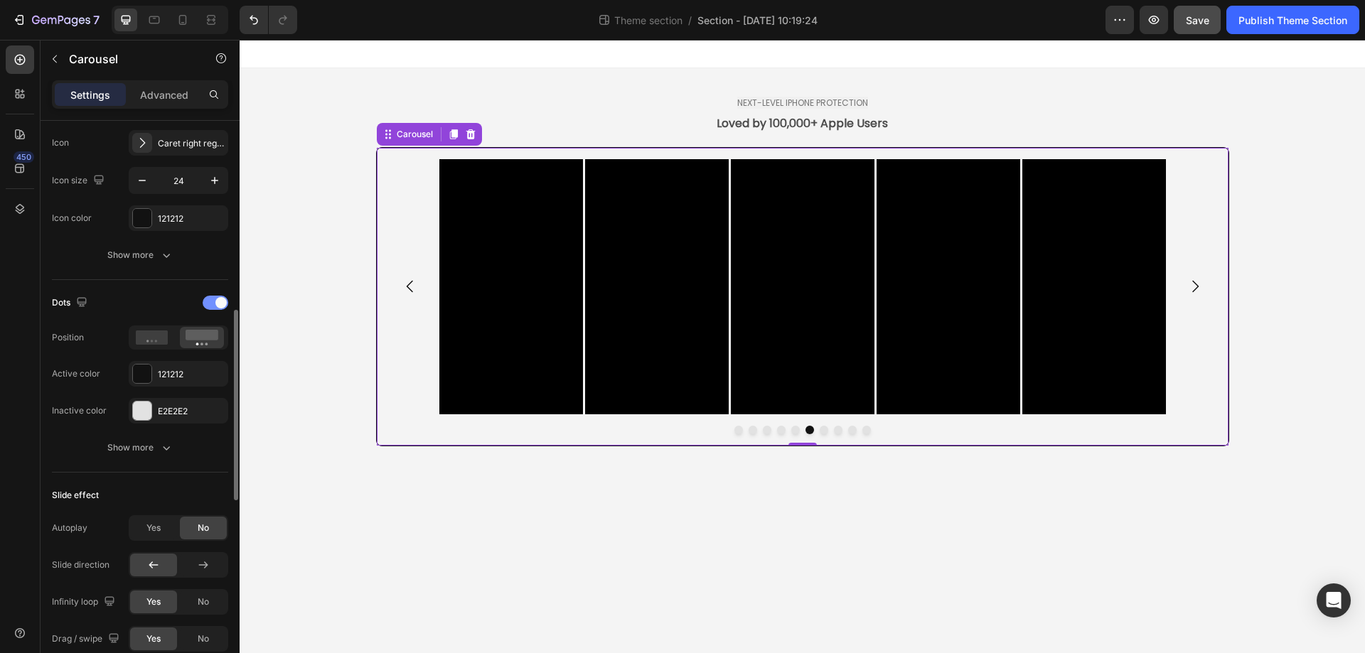
click at [211, 305] on div at bounding box center [216, 303] width 26 height 14
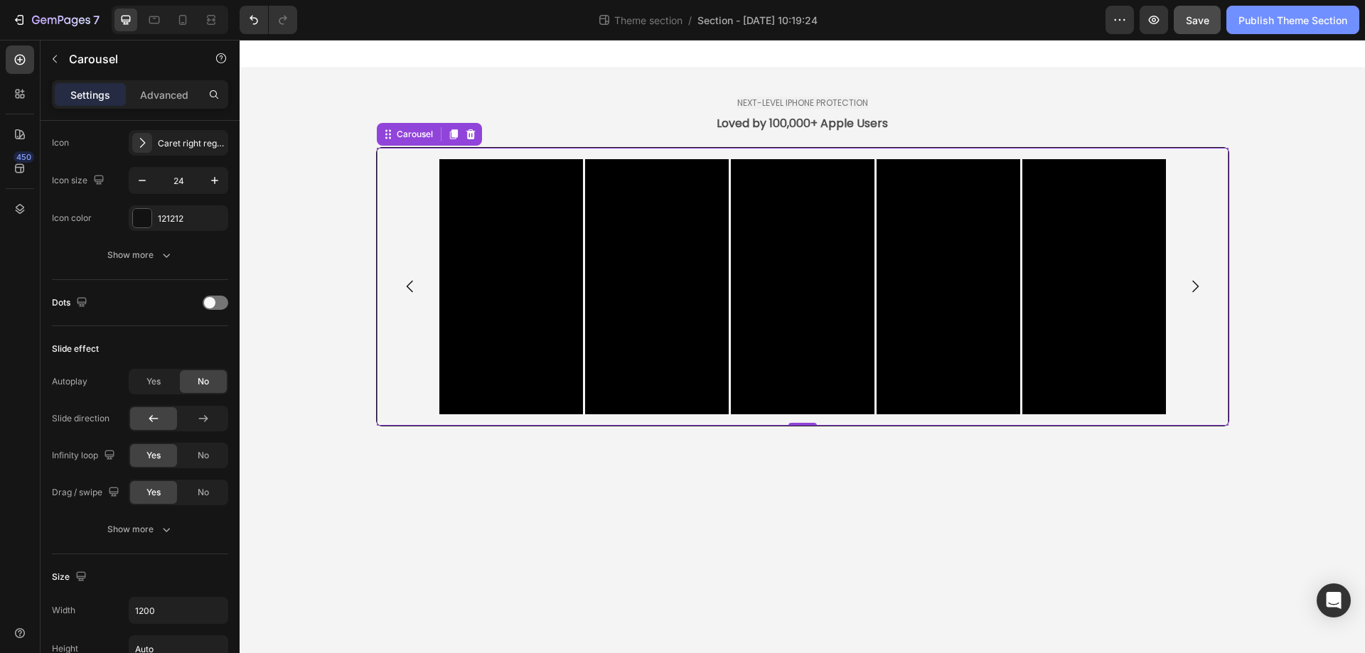
click at [1292, 21] on div "Publish Theme Section" at bounding box center [1293, 20] width 109 height 15
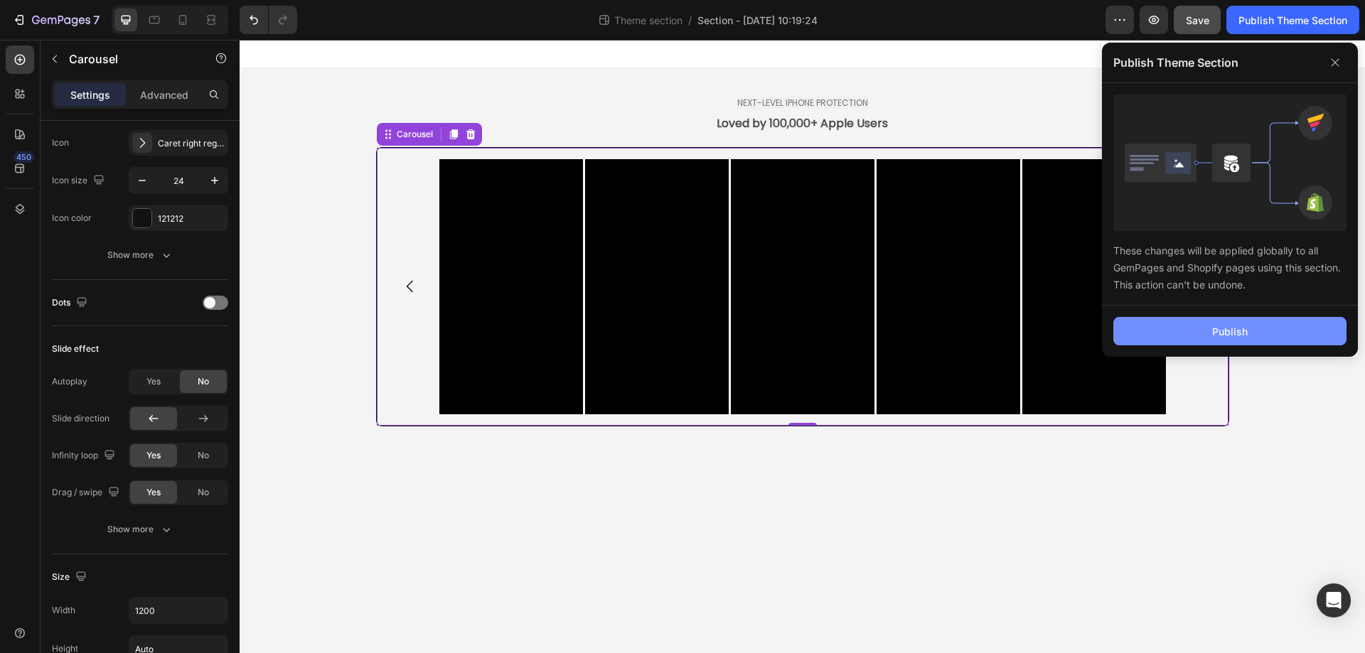
click at [1284, 339] on button "Publish" at bounding box center [1229, 331] width 233 height 28
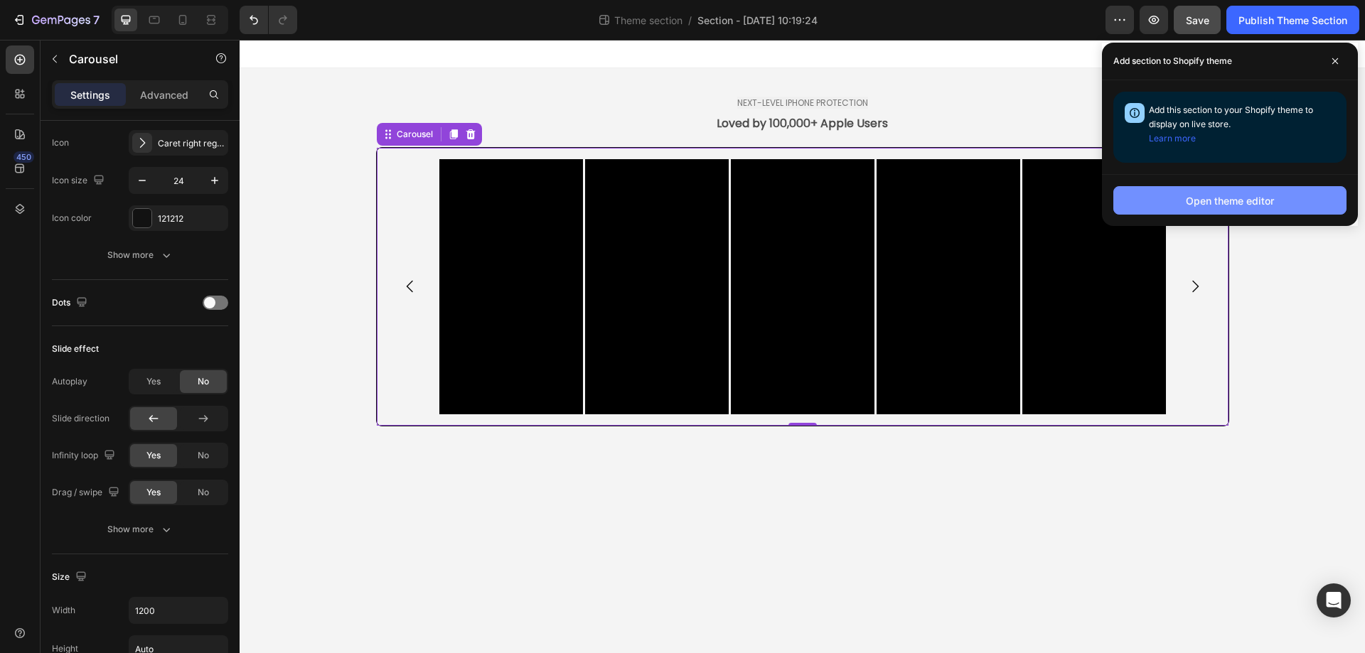
click at [1272, 203] on div "Open theme editor" at bounding box center [1230, 200] width 88 height 15
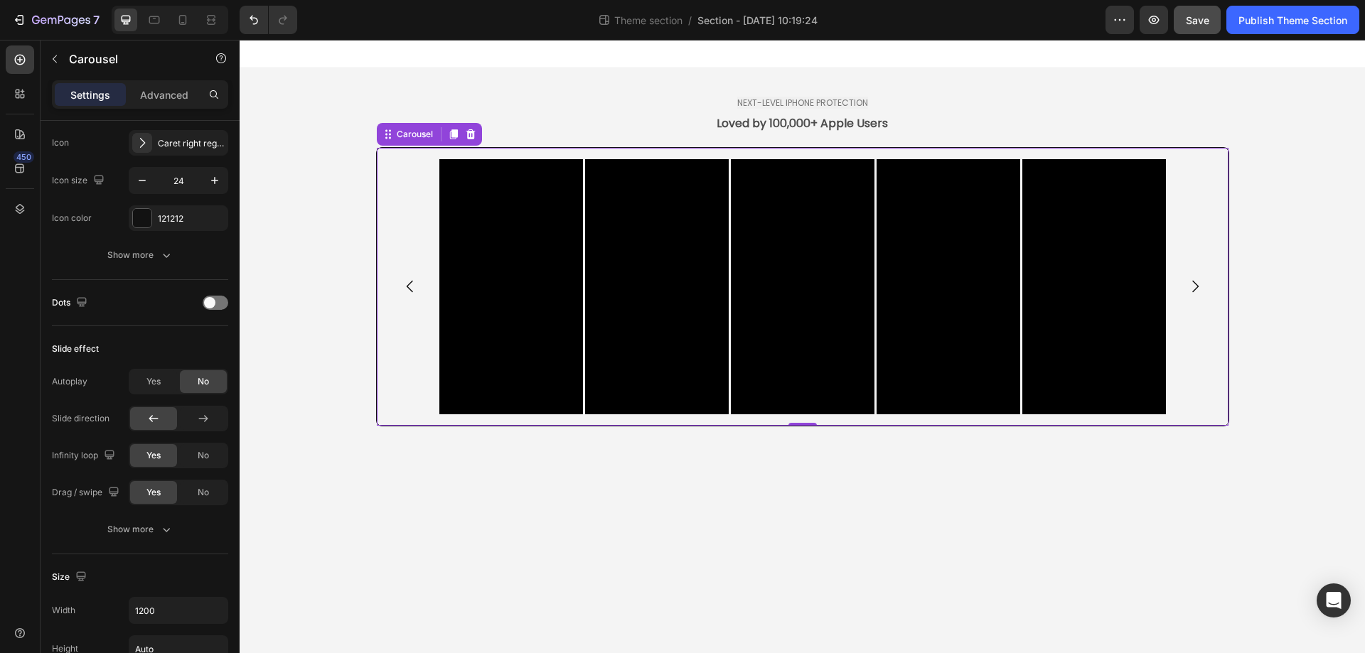
click at [434, 213] on div "Video Video Video Video Video Video Video Video Video Video" at bounding box center [802, 286] width 829 height 255
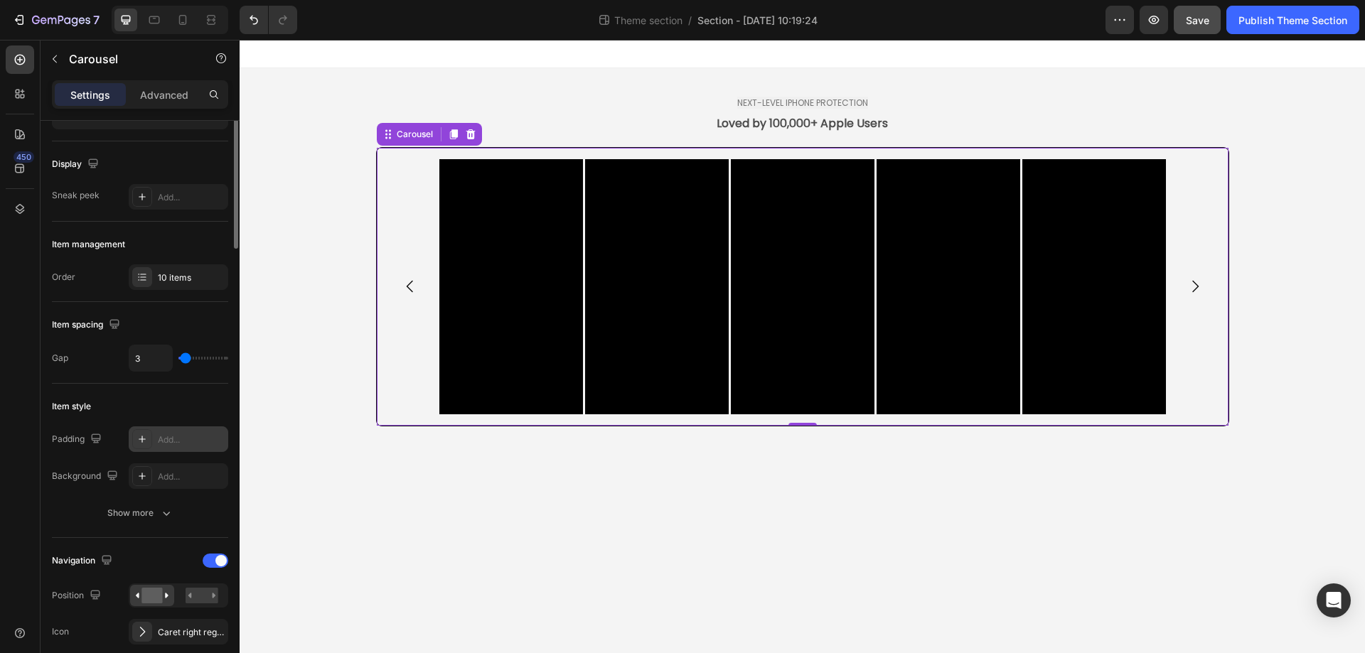
scroll to position [0, 0]
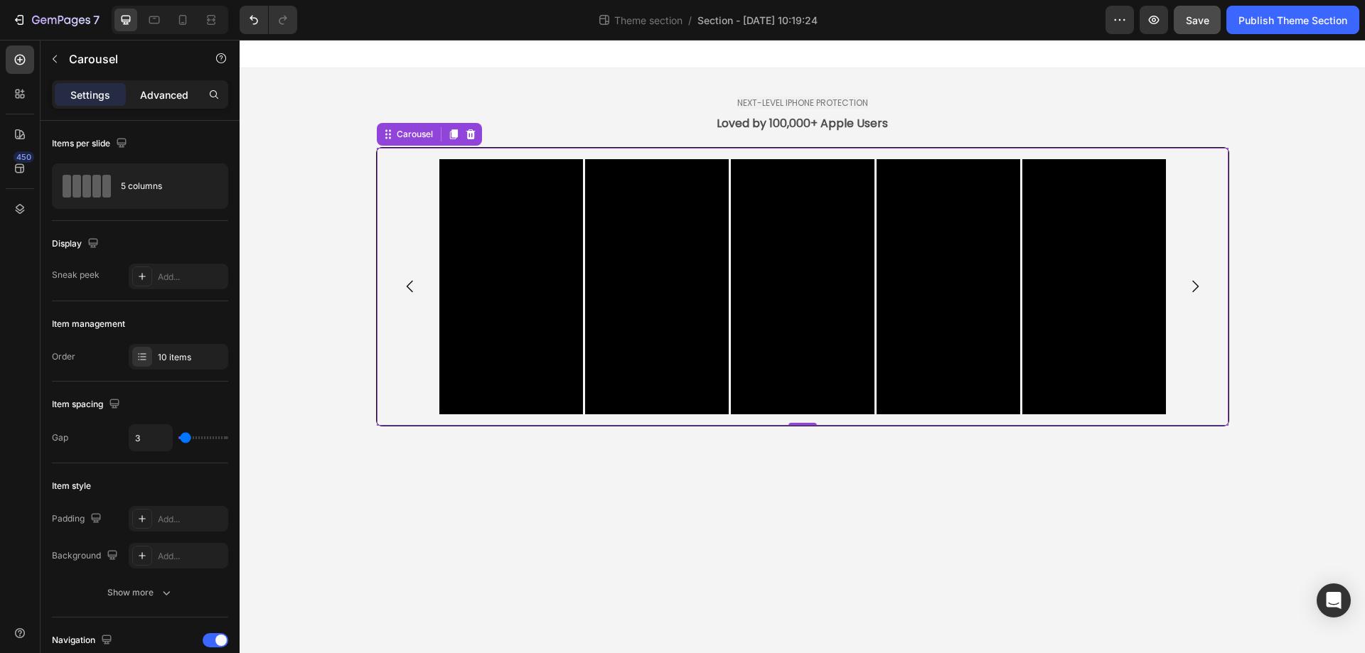
click at [161, 99] on p "Advanced" at bounding box center [164, 94] width 48 height 15
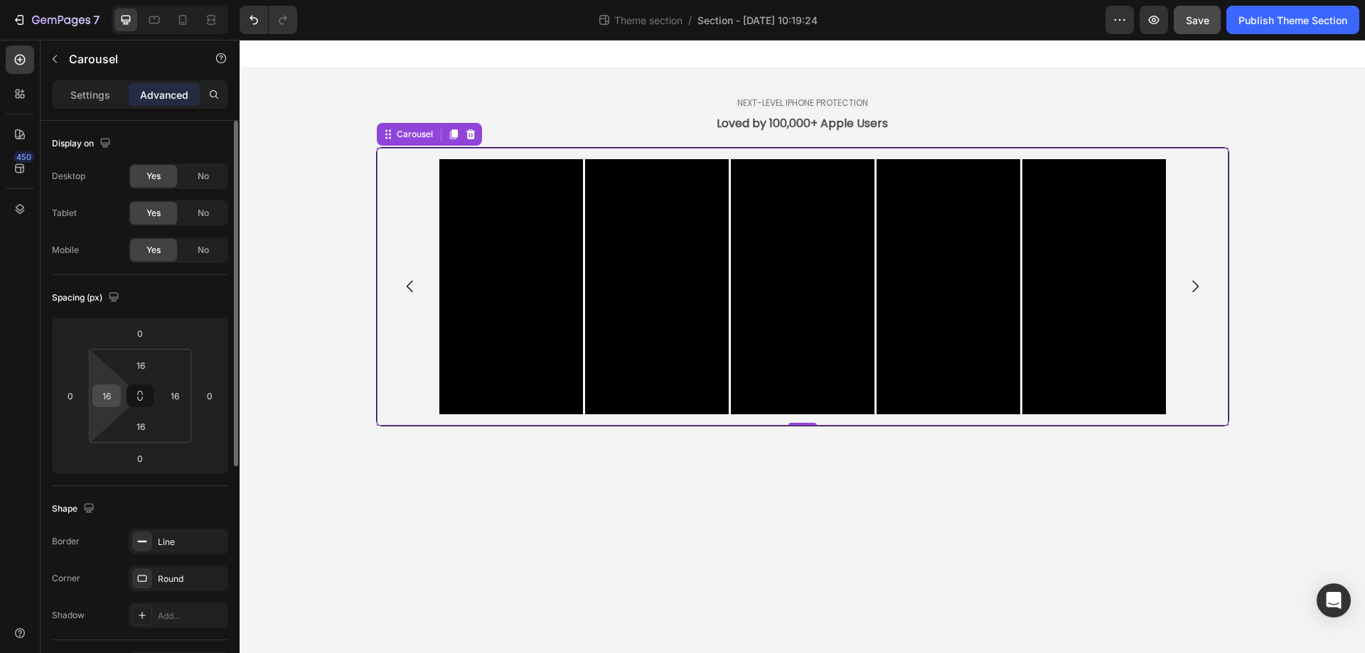
click at [113, 399] on input "16" at bounding box center [106, 395] width 21 height 21
type input "0"
click at [169, 394] on input "16" at bounding box center [174, 395] width 21 height 21
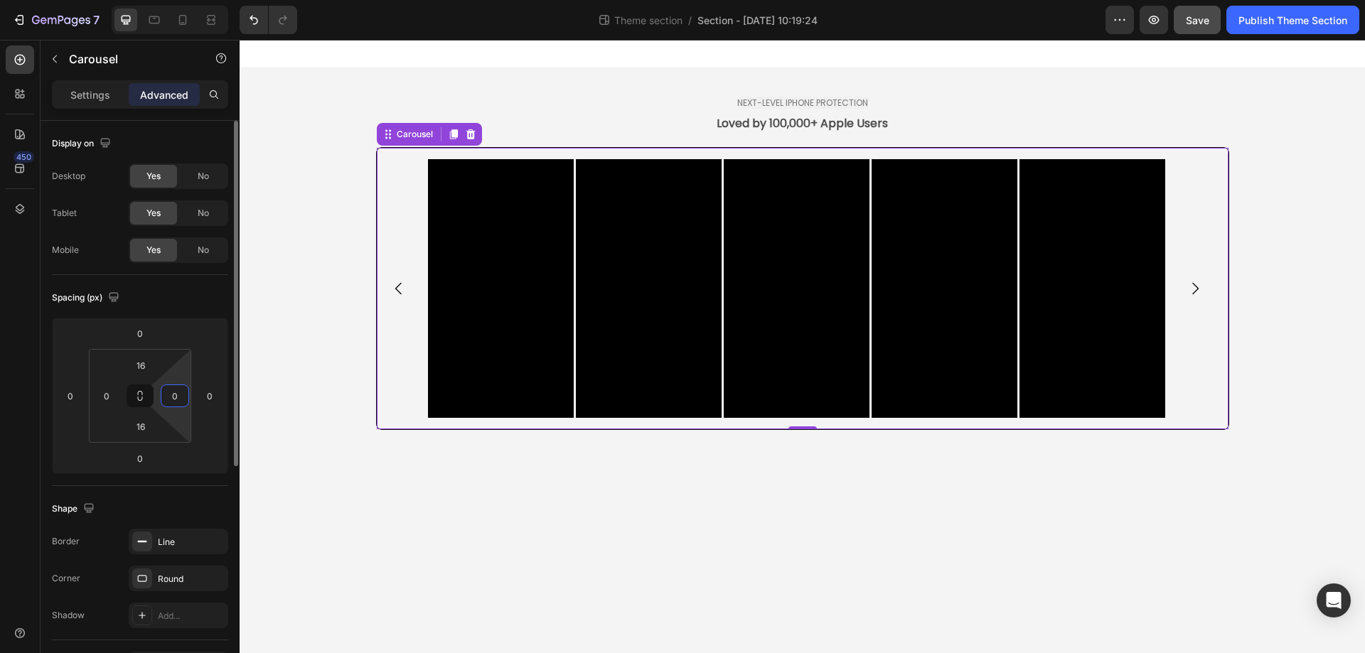
type input "0"
click at [202, 293] on div "Spacing (px)" at bounding box center [140, 298] width 176 height 23
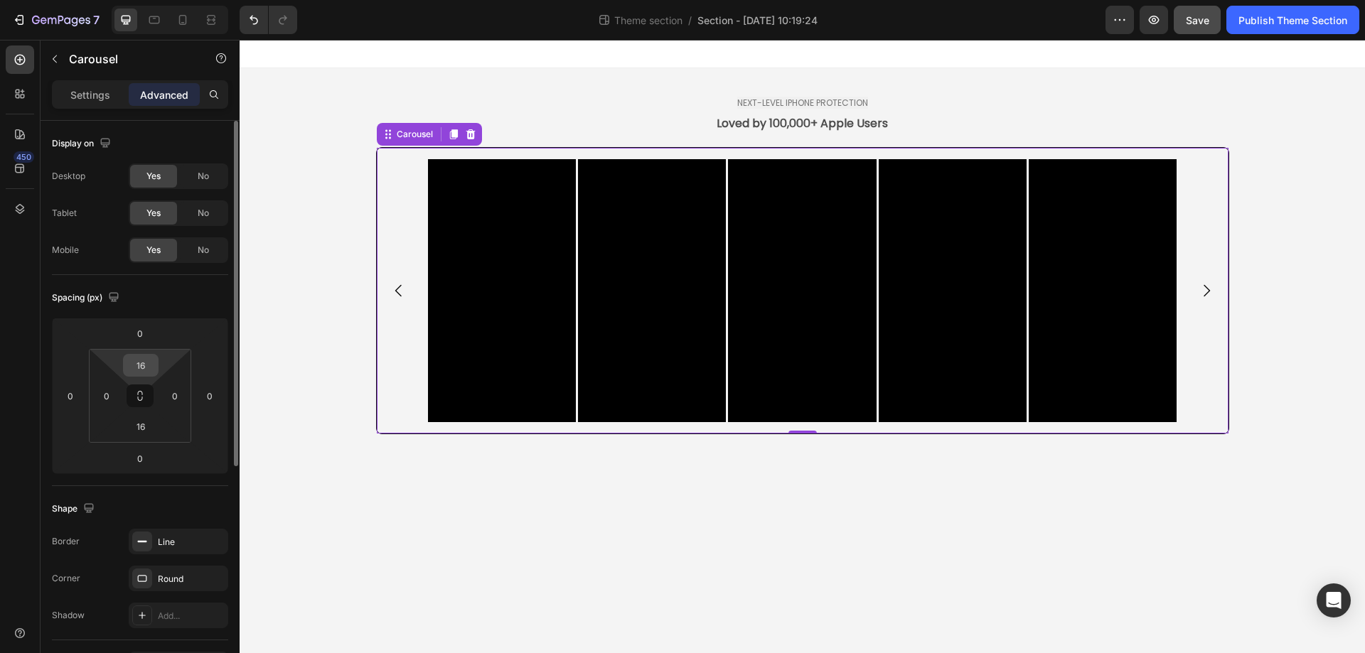
click at [144, 367] on input "16" at bounding box center [141, 365] width 28 height 21
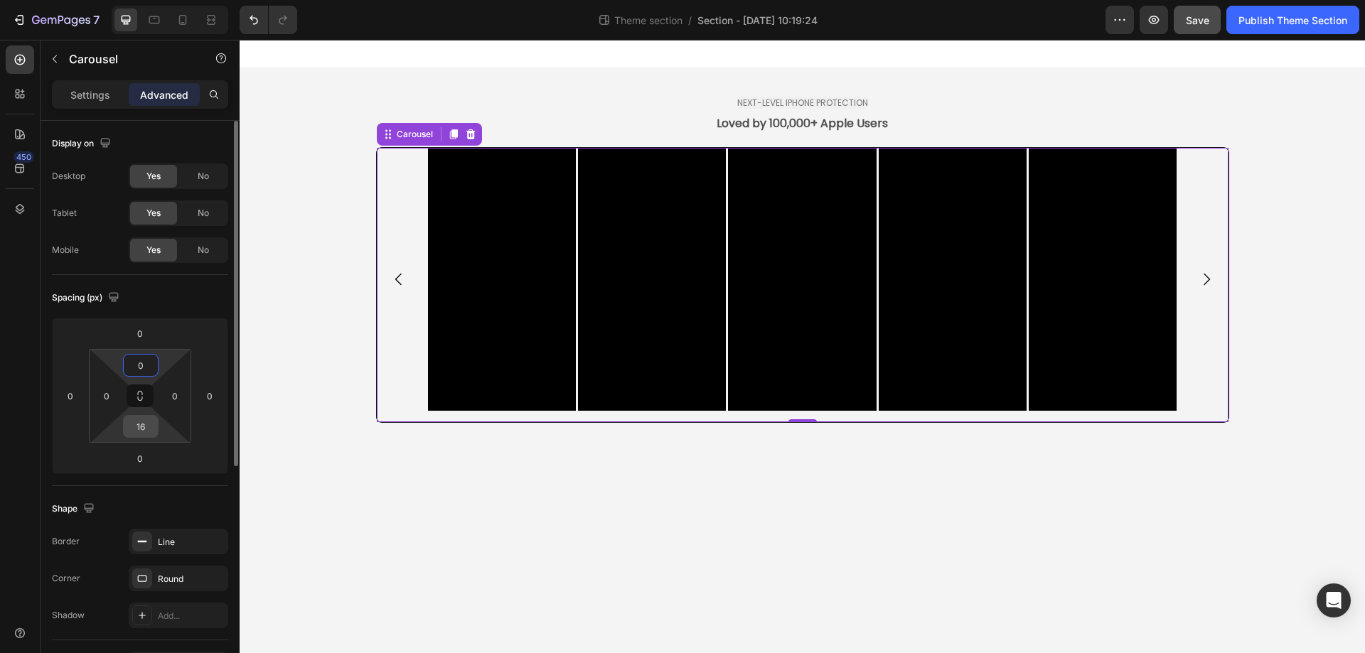
type input "0"
click at [143, 430] on input "16" at bounding box center [141, 426] width 28 height 21
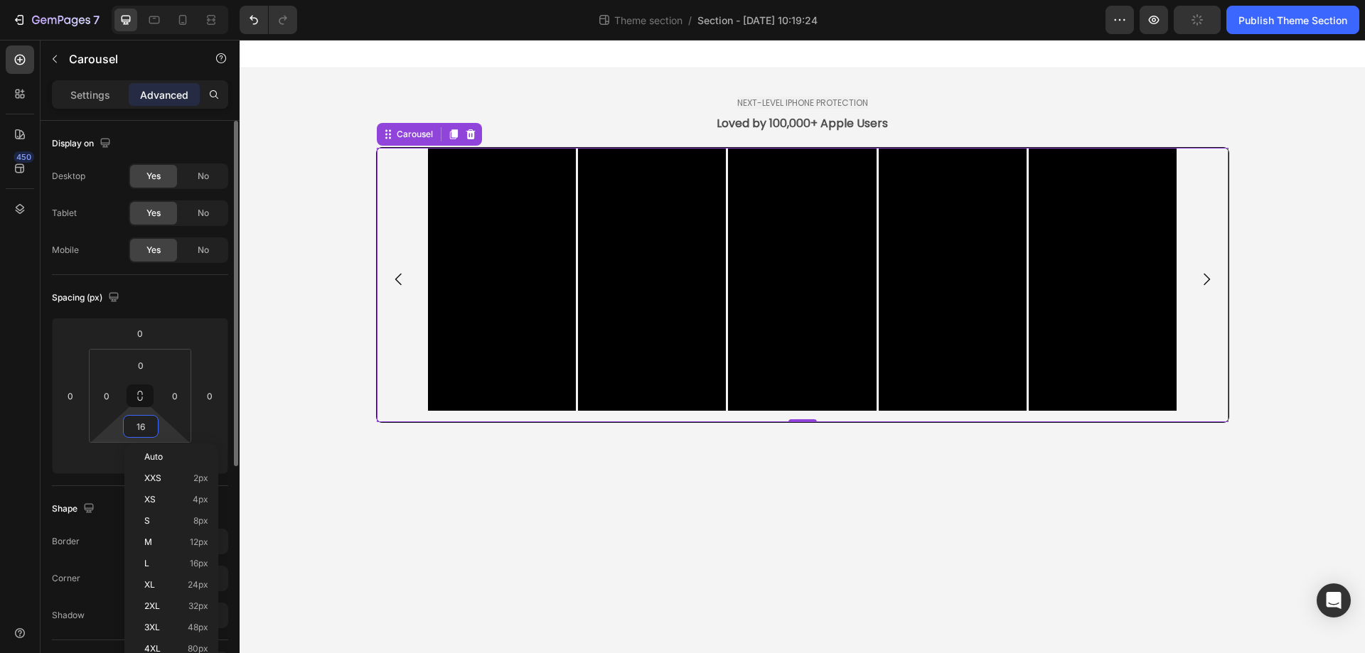
type input "0"
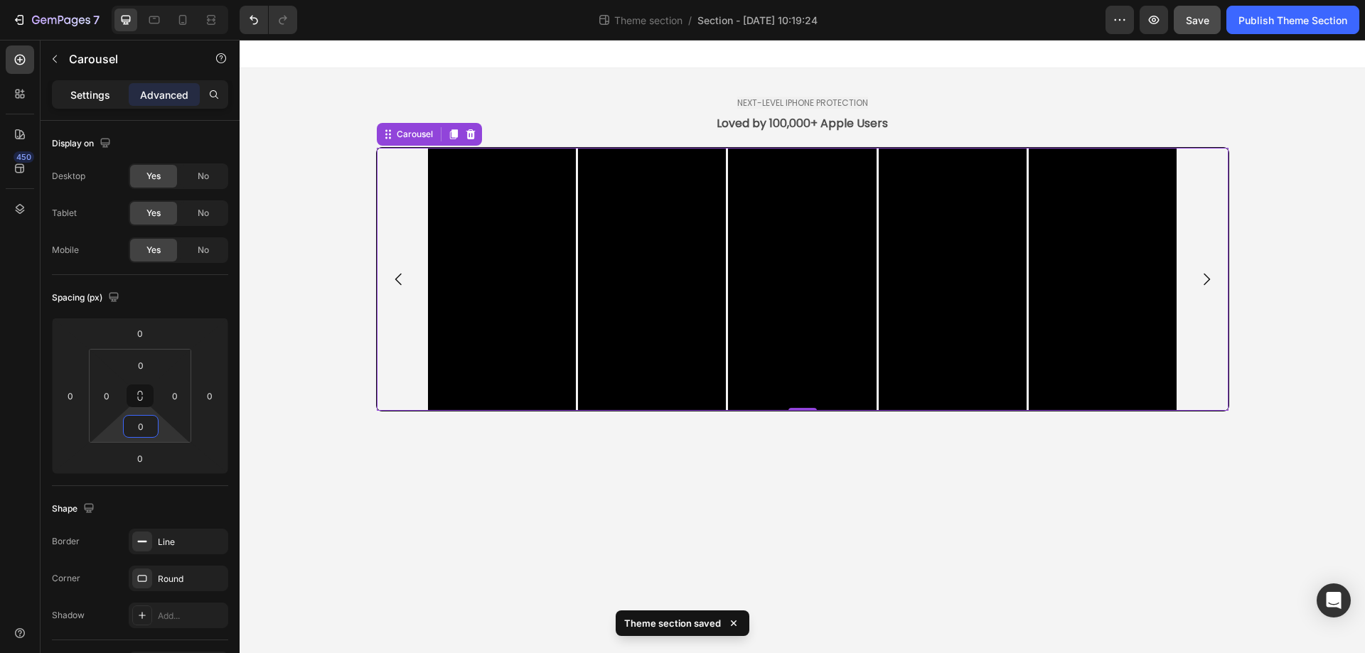
click at [106, 87] on p "Settings" at bounding box center [90, 94] width 40 height 15
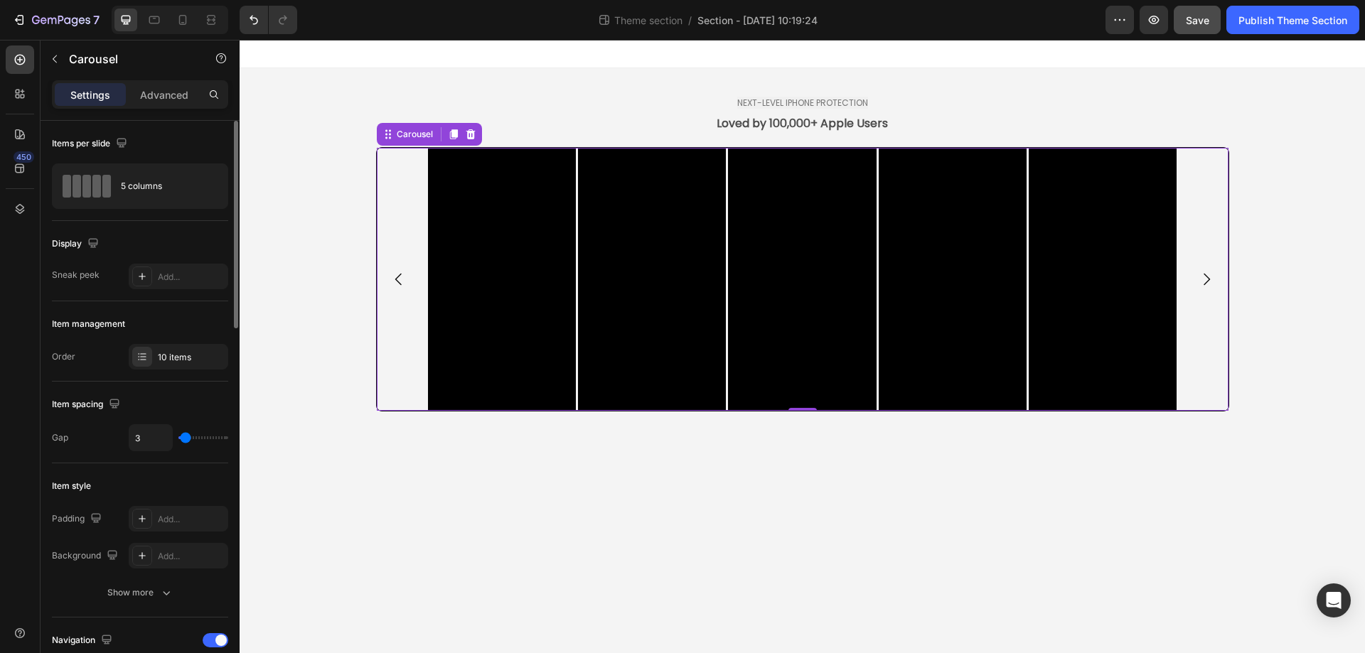
type input "4"
type input "6"
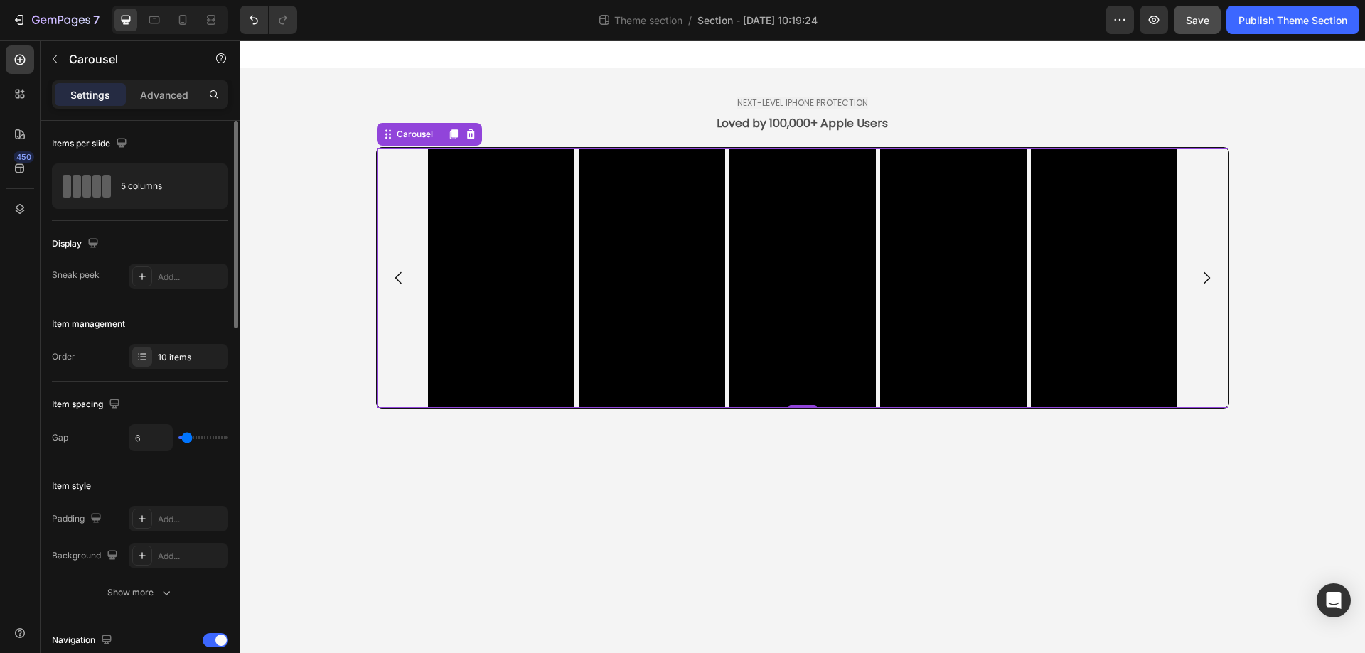
type input "7"
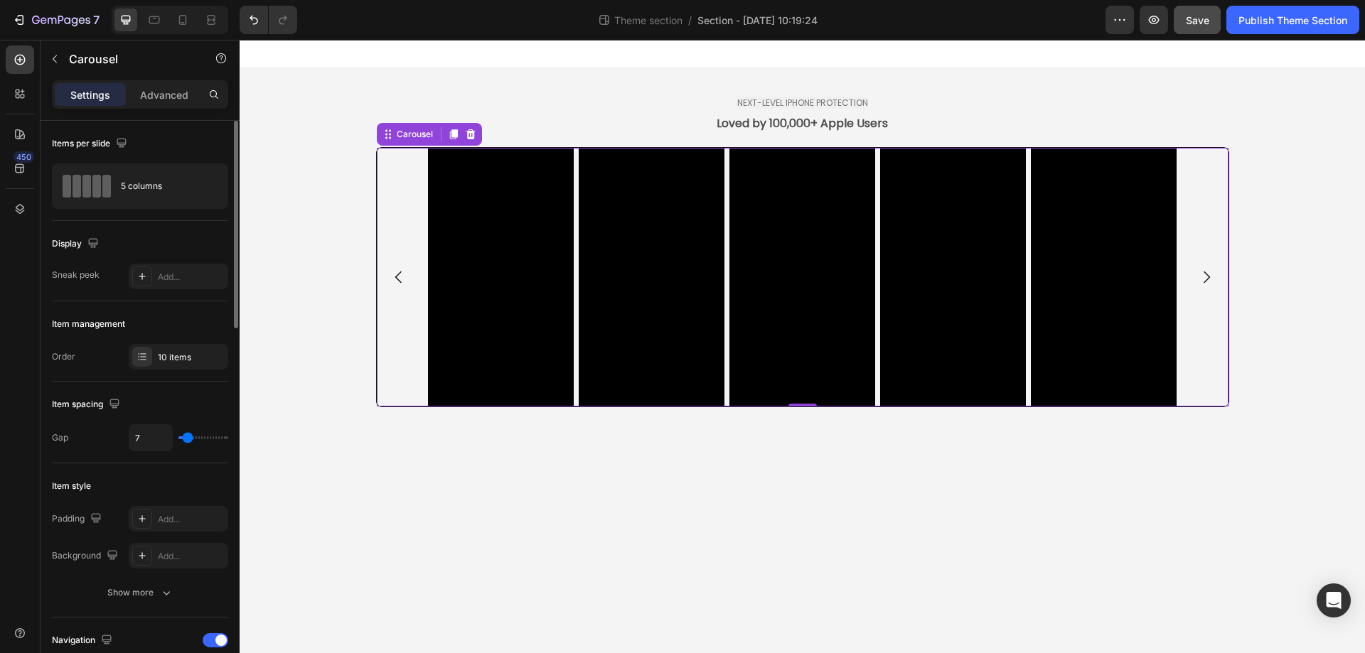
type input "9"
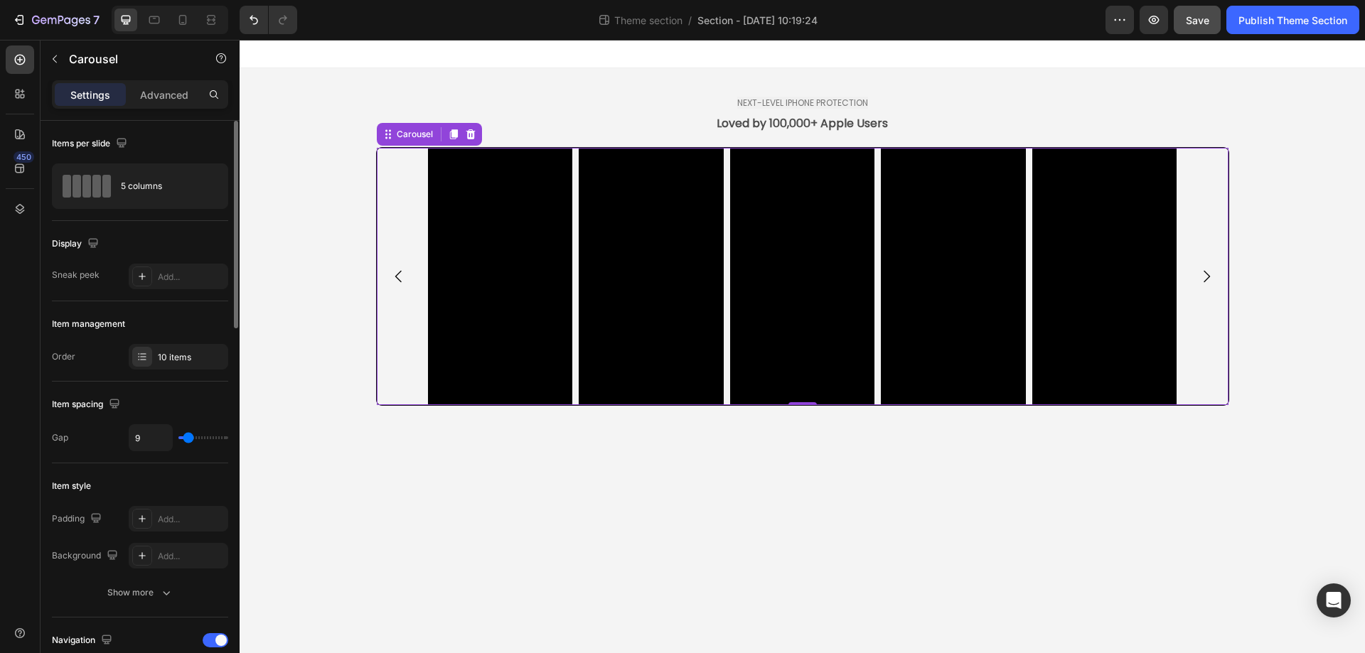
type input "9"
click at [188, 437] on input "range" at bounding box center [203, 438] width 50 height 3
click at [151, 92] on p "Advanced" at bounding box center [164, 94] width 48 height 15
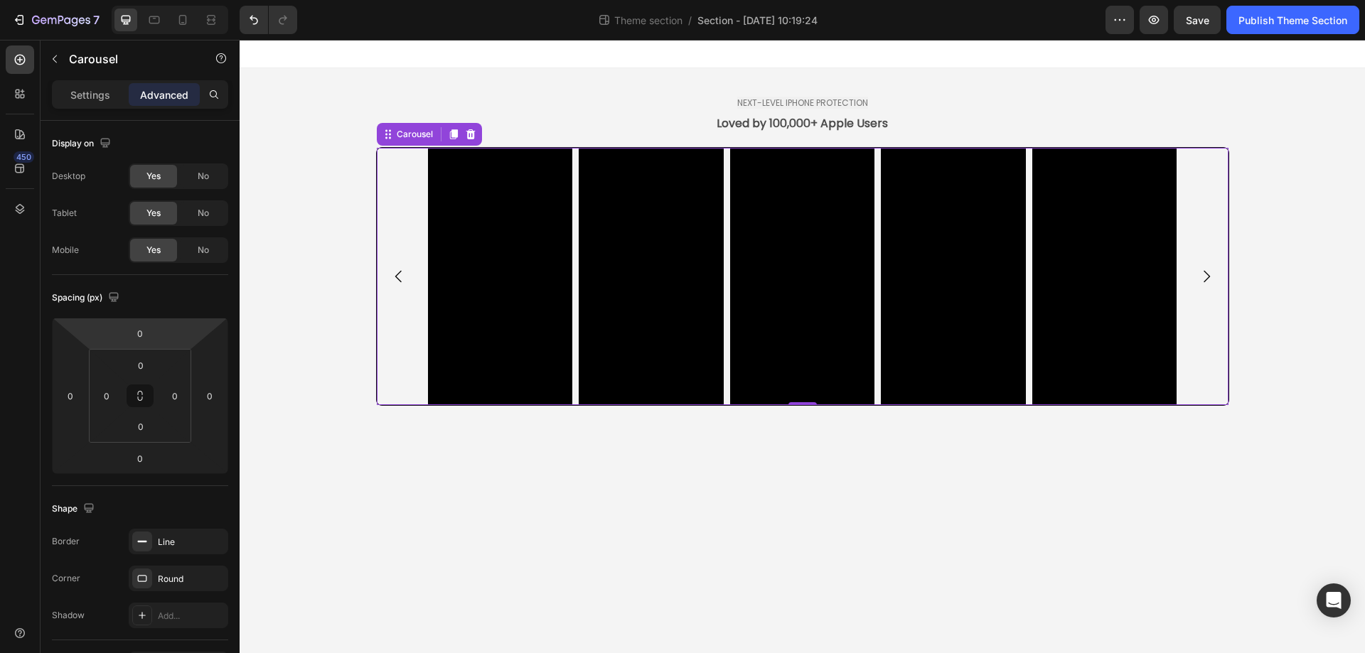
click at [386, 223] on div "Video Video Video Video Video Video Video Video Video Video" at bounding box center [803, 276] width 852 height 257
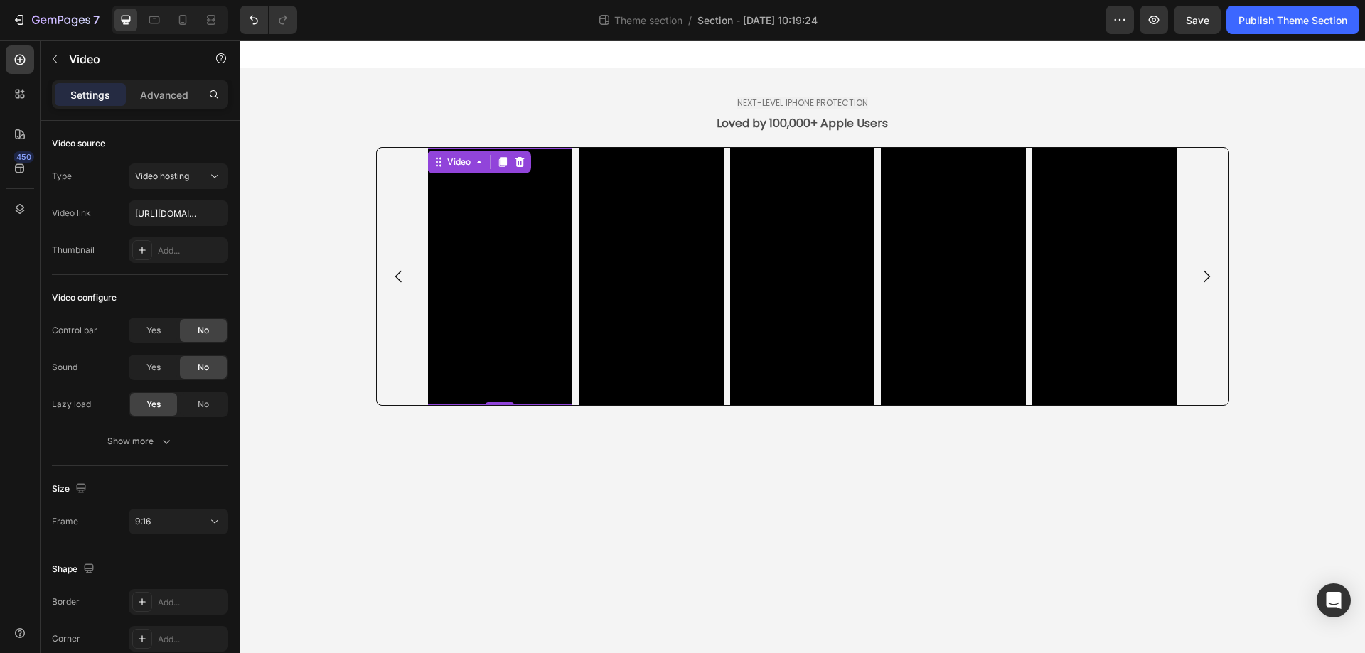
click at [503, 252] on video at bounding box center [499, 276] width 145 height 257
click at [147, 453] on button "Show more" at bounding box center [140, 442] width 176 height 26
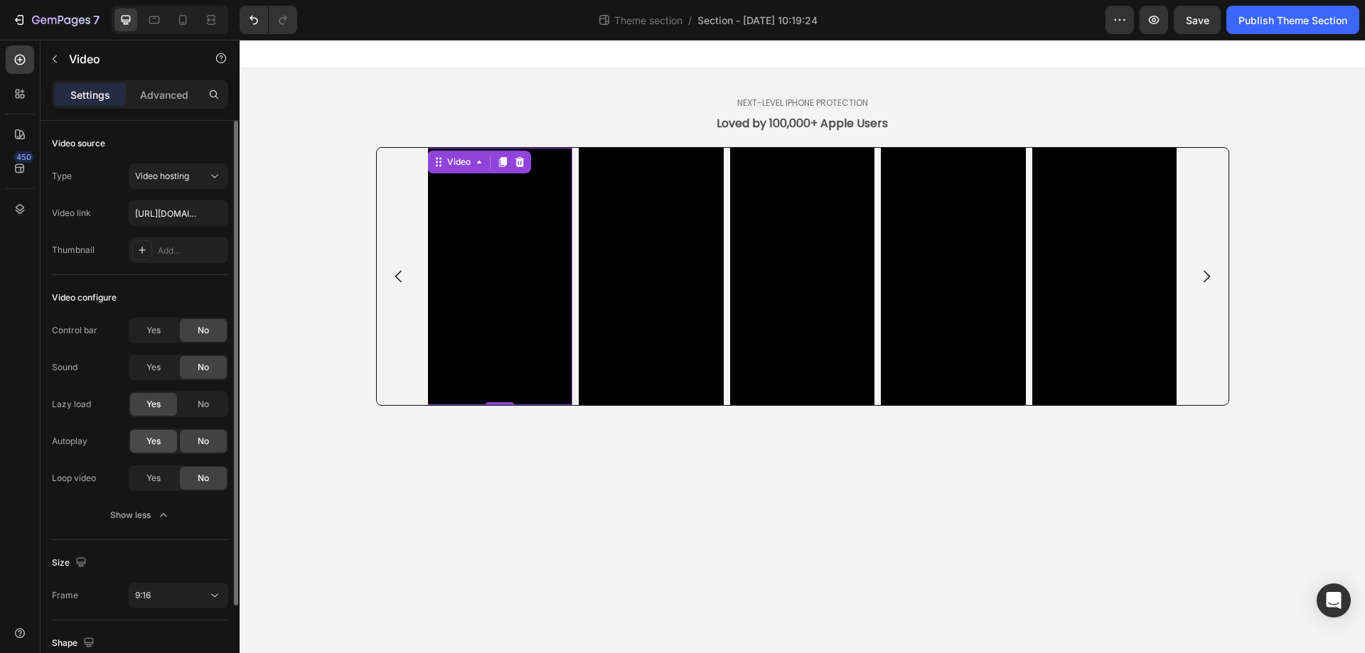
click at [149, 441] on span "Yes" at bounding box center [153, 441] width 14 height 13
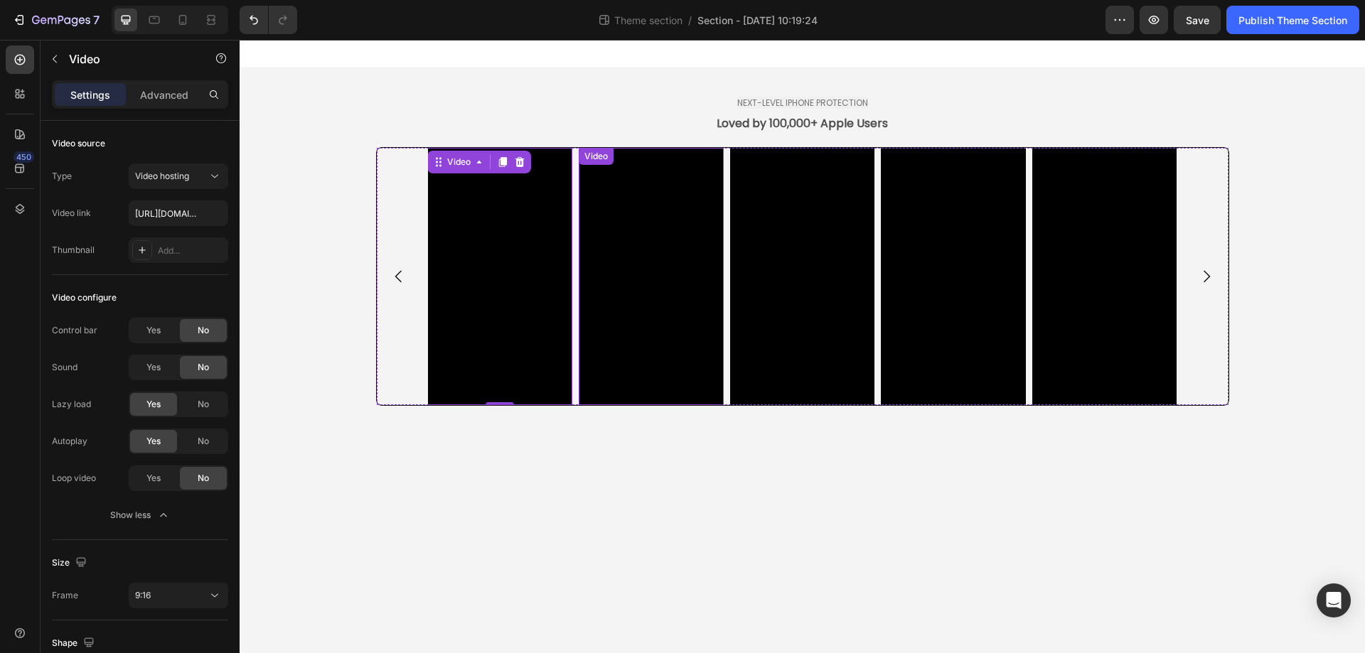
click at [630, 332] on video at bounding box center [651, 276] width 145 height 257
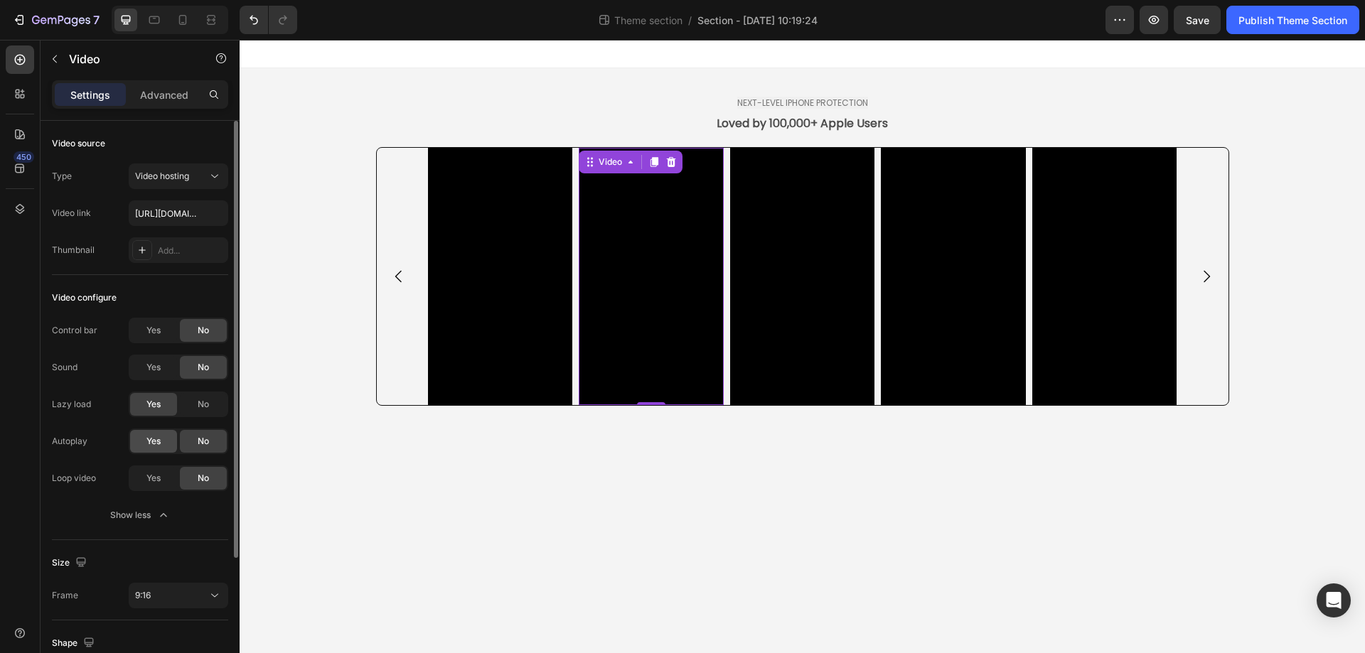
click at [132, 440] on div "Yes" at bounding box center [153, 441] width 47 height 23
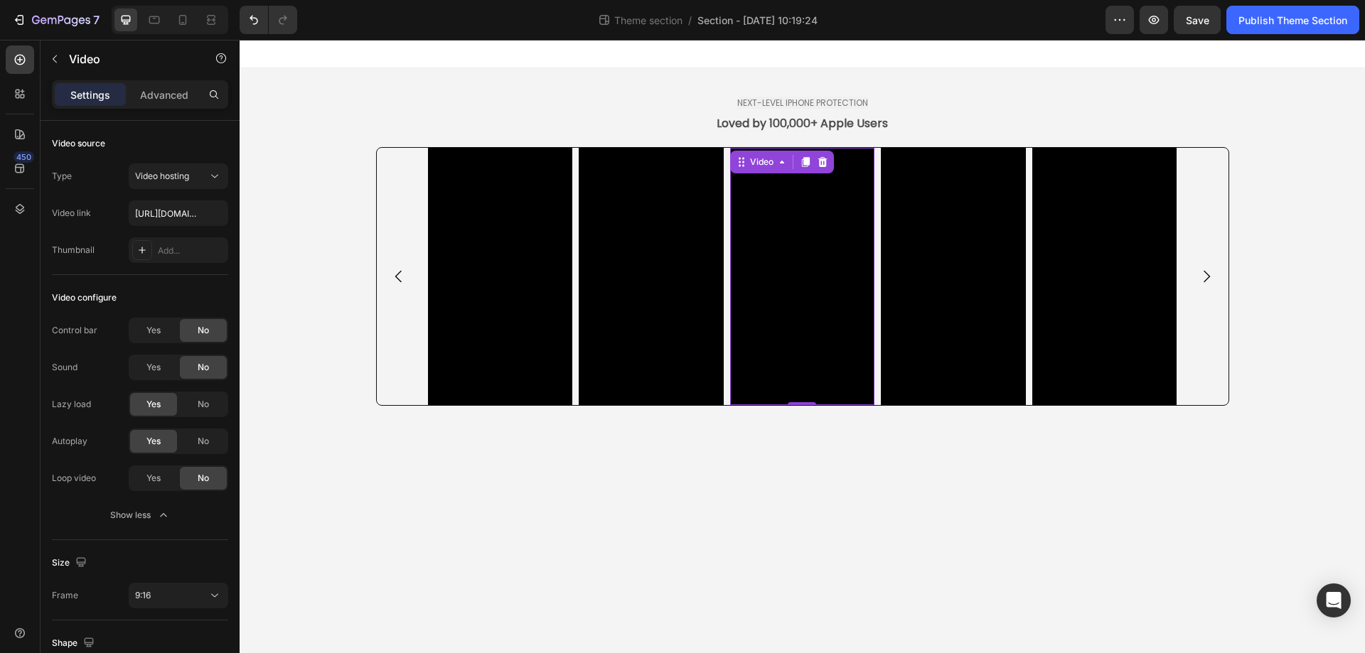
click at [814, 315] on video at bounding box center [802, 276] width 145 height 257
click at [159, 437] on span "Yes" at bounding box center [153, 441] width 14 height 13
click at [939, 307] on video at bounding box center [953, 276] width 145 height 257
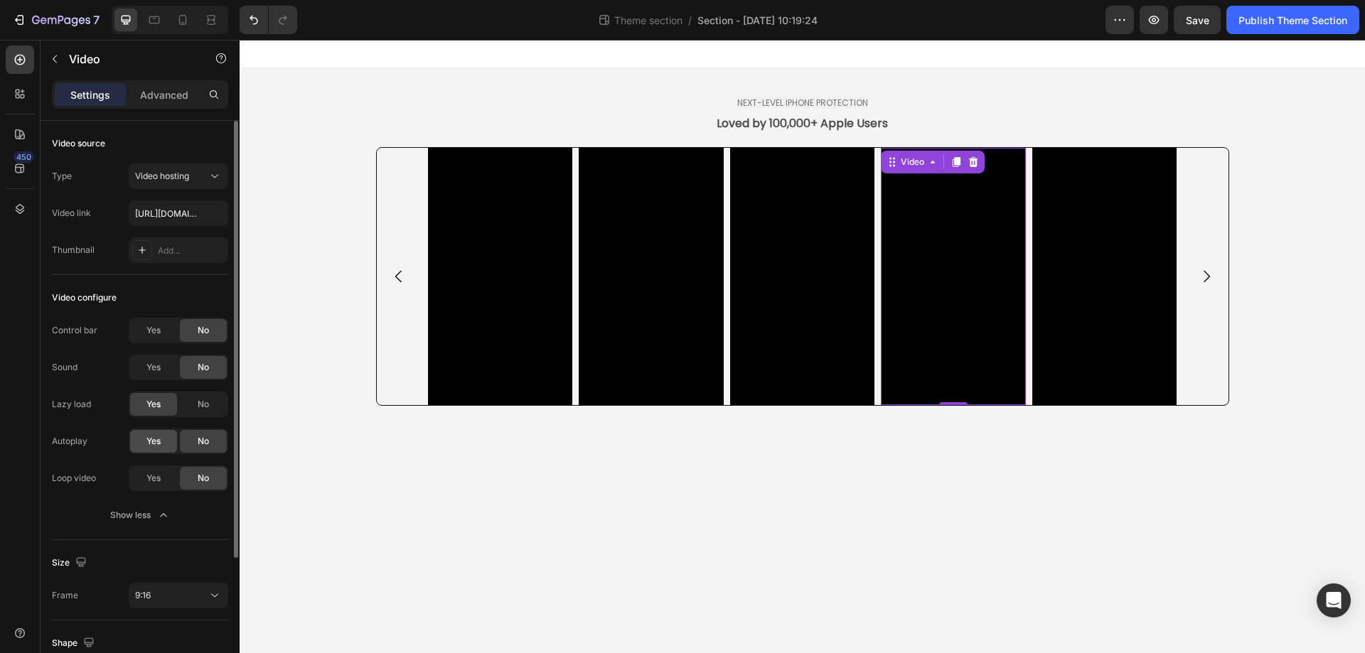
click at [152, 439] on span "Yes" at bounding box center [153, 441] width 14 height 13
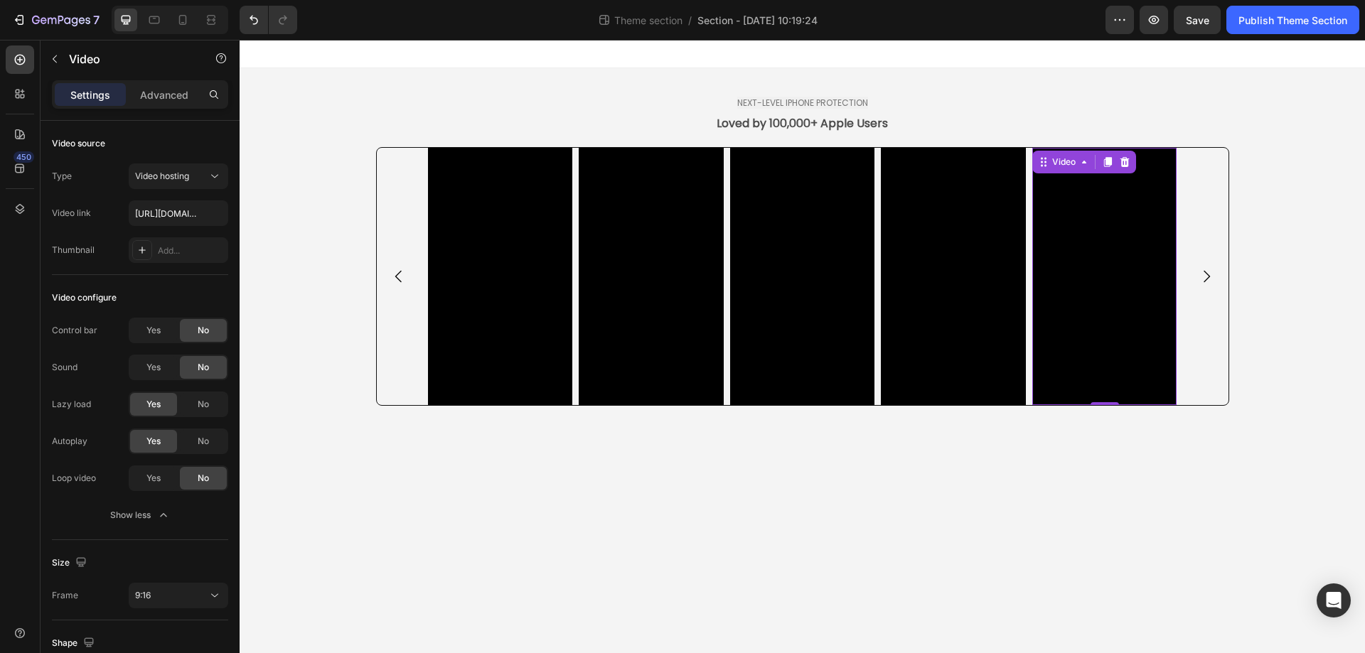
click at [1091, 325] on video at bounding box center [1104, 276] width 145 height 257
click at [164, 437] on div "Yes" at bounding box center [153, 441] width 47 height 23
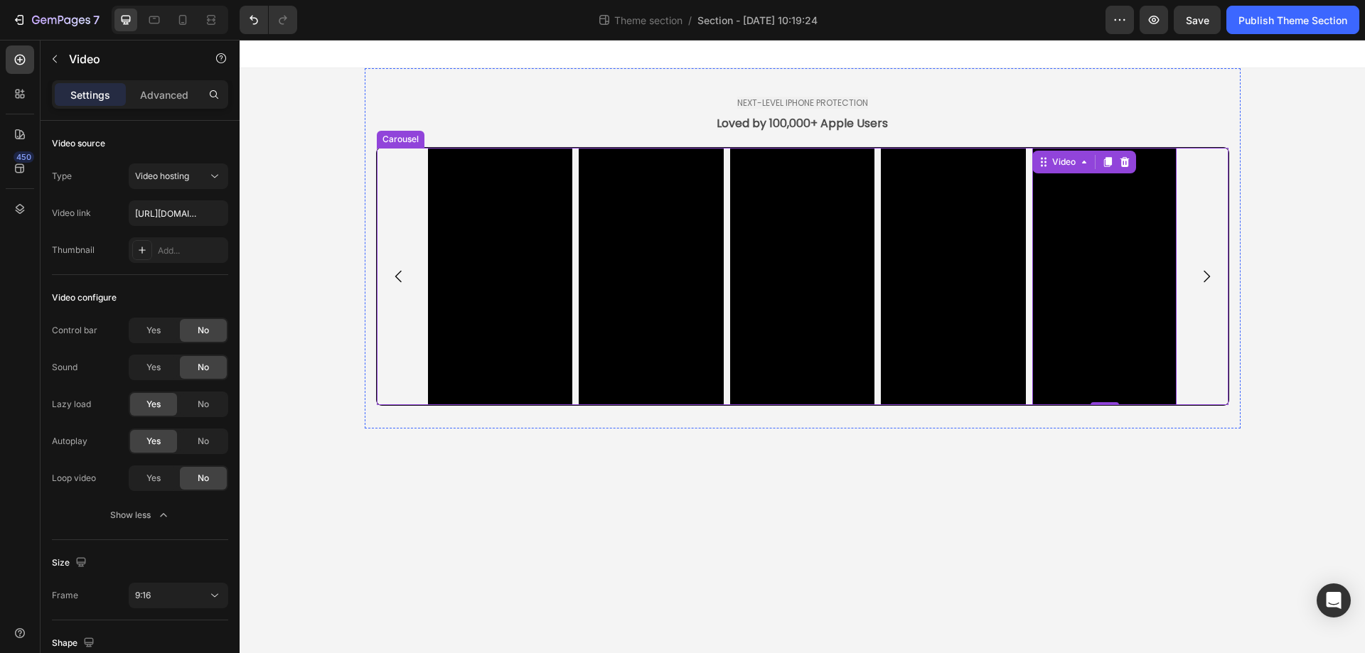
click at [1211, 272] on icon "Carousel Next Arrow" at bounding box center [1206, 276] width 17 height 17
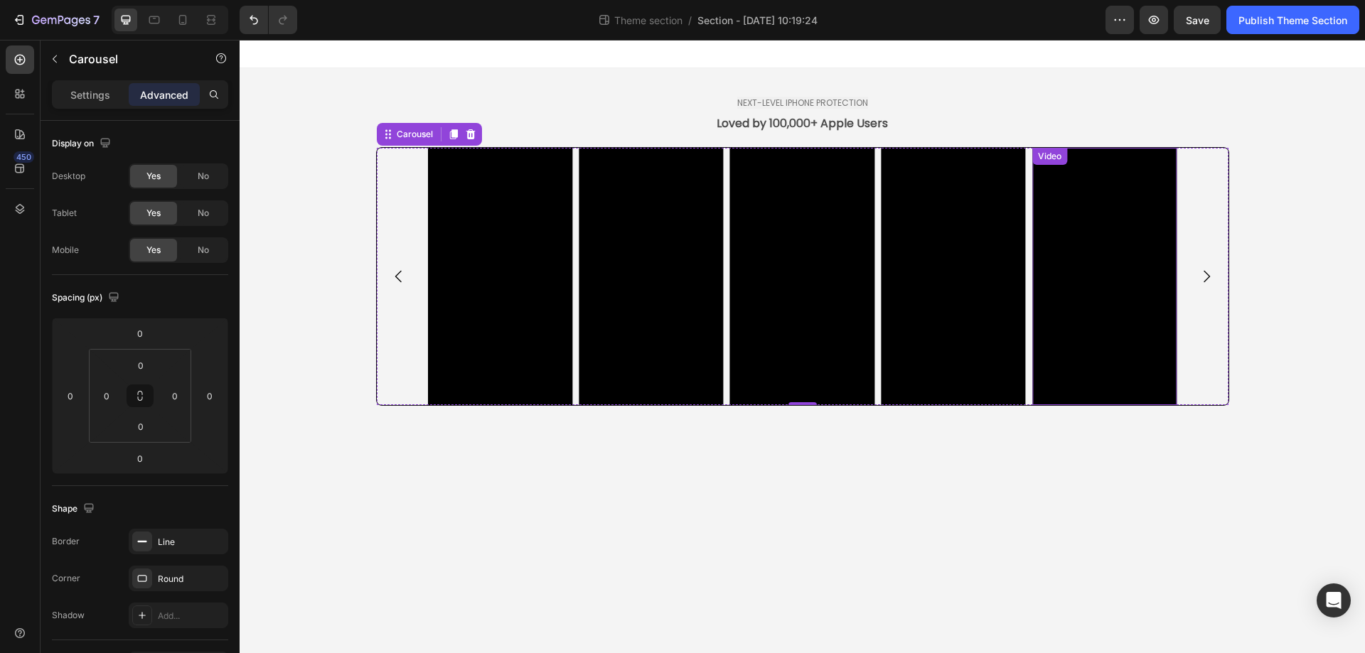
click at [1066, 271] on video at bounding box center [1104, 276] width 145 height 257
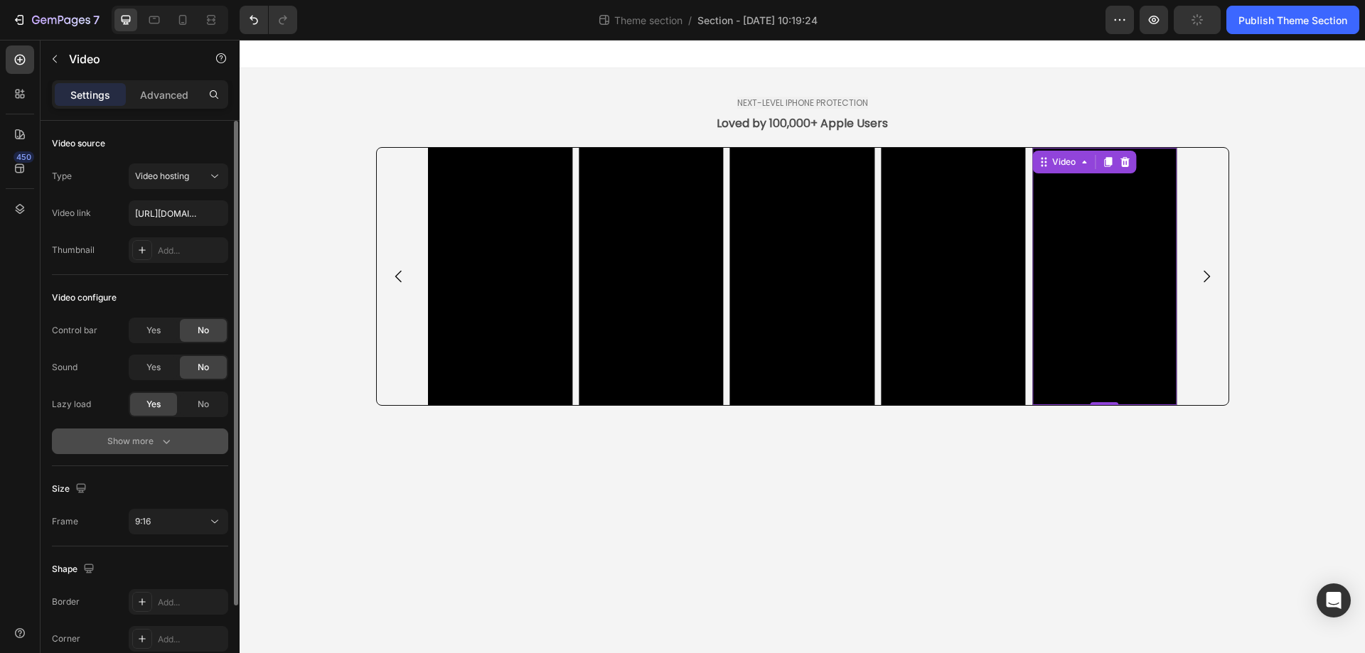
click at [156, 441] on div "Show more" at bounding box center [140, 441] width 66 height 14
click at [155, 449] on div "Yes" at bounding box center [153, 441] width 47 height 23
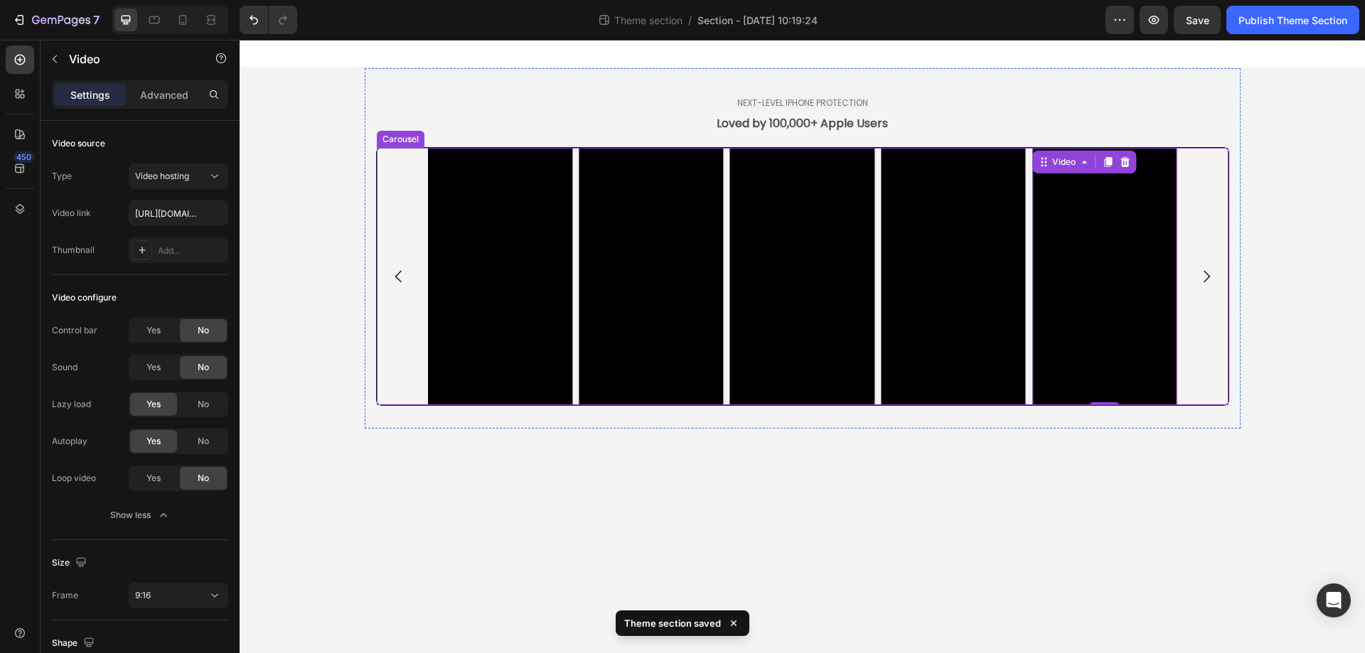
click at [1209, 271] on icon "Carousel Next Arrow" at bounding box center [1206, 276] width 17 height 17
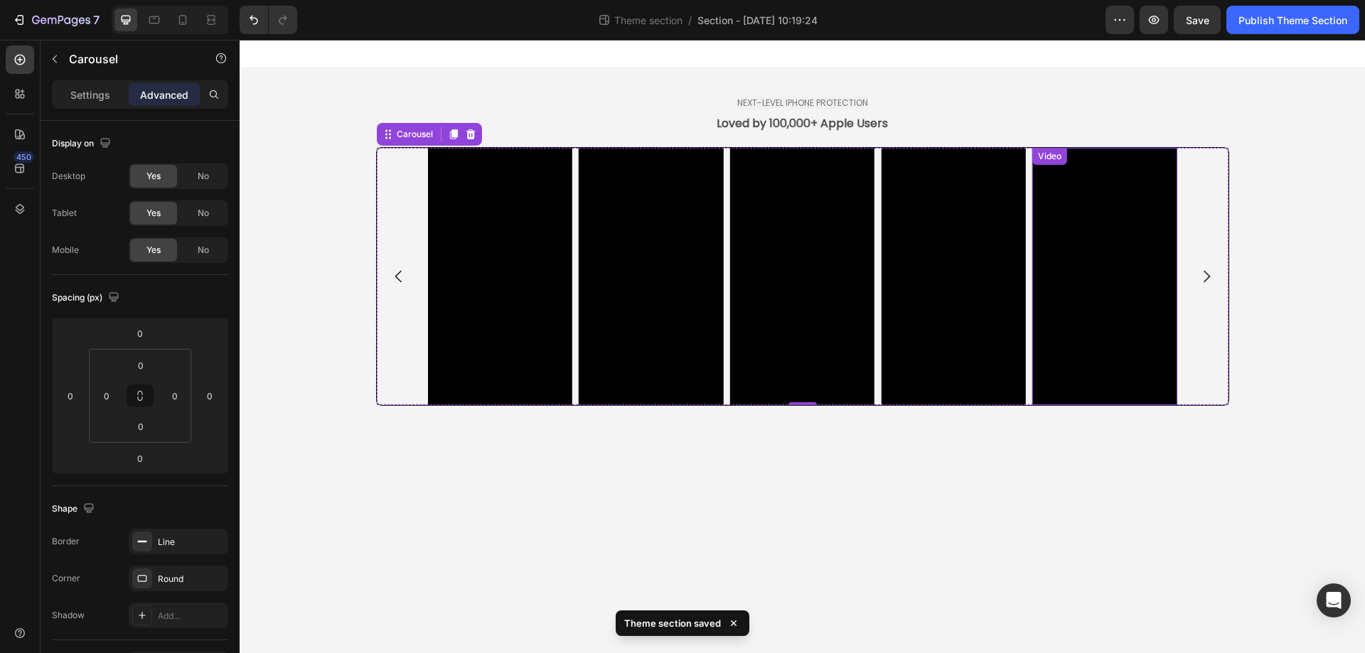
click at [1069, 291] on video at bounding box center [1104, 276] width 145 height 257
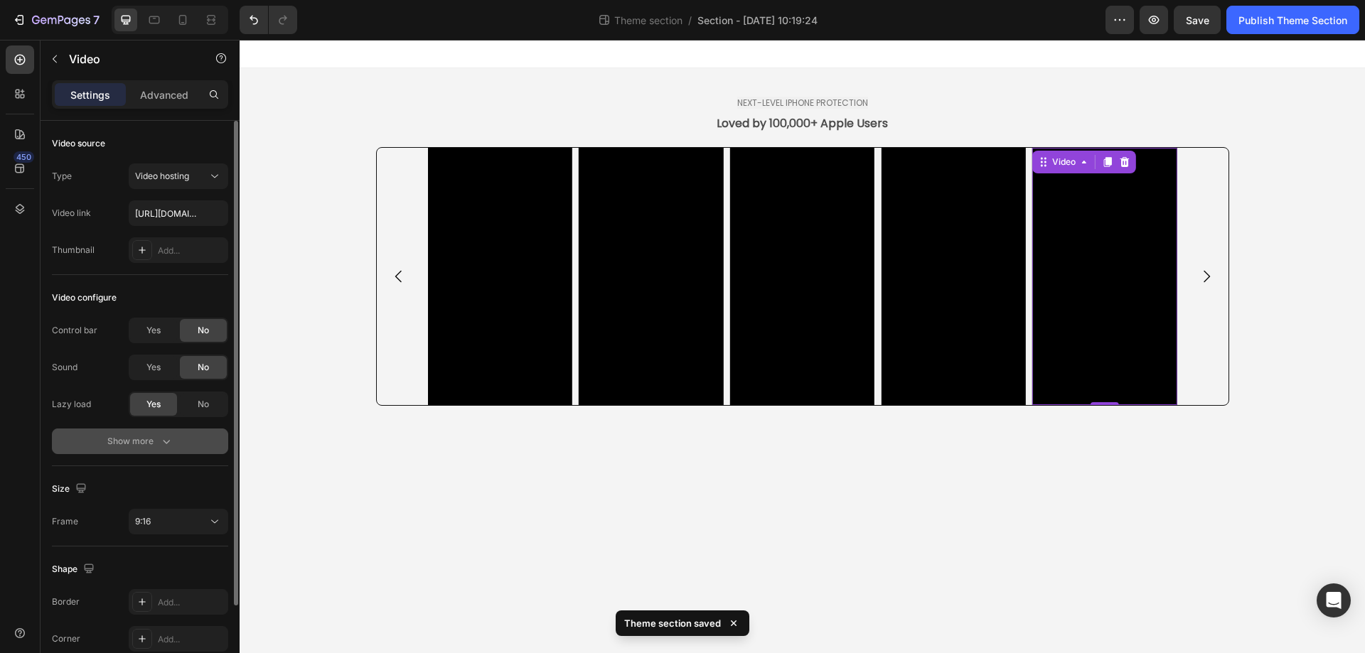
click at [154, 439] on div "Show more" at bounding box center [140, 441] width 66 height 14
click at [141, 444] on div "Yes" at bounding box center [153, 441] width 47 height 23
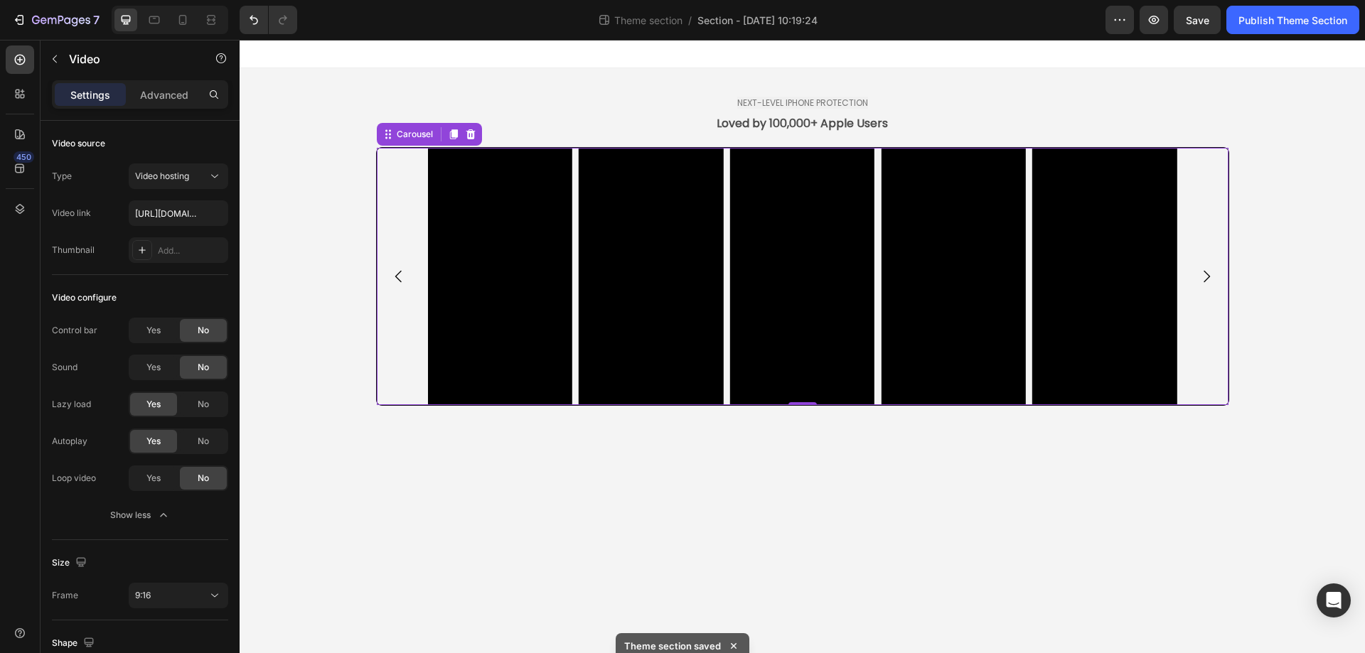
click at [1211, 275] on icon "Carousel Next Arrow" at bounding box center [1206, 276] width 17 height 17
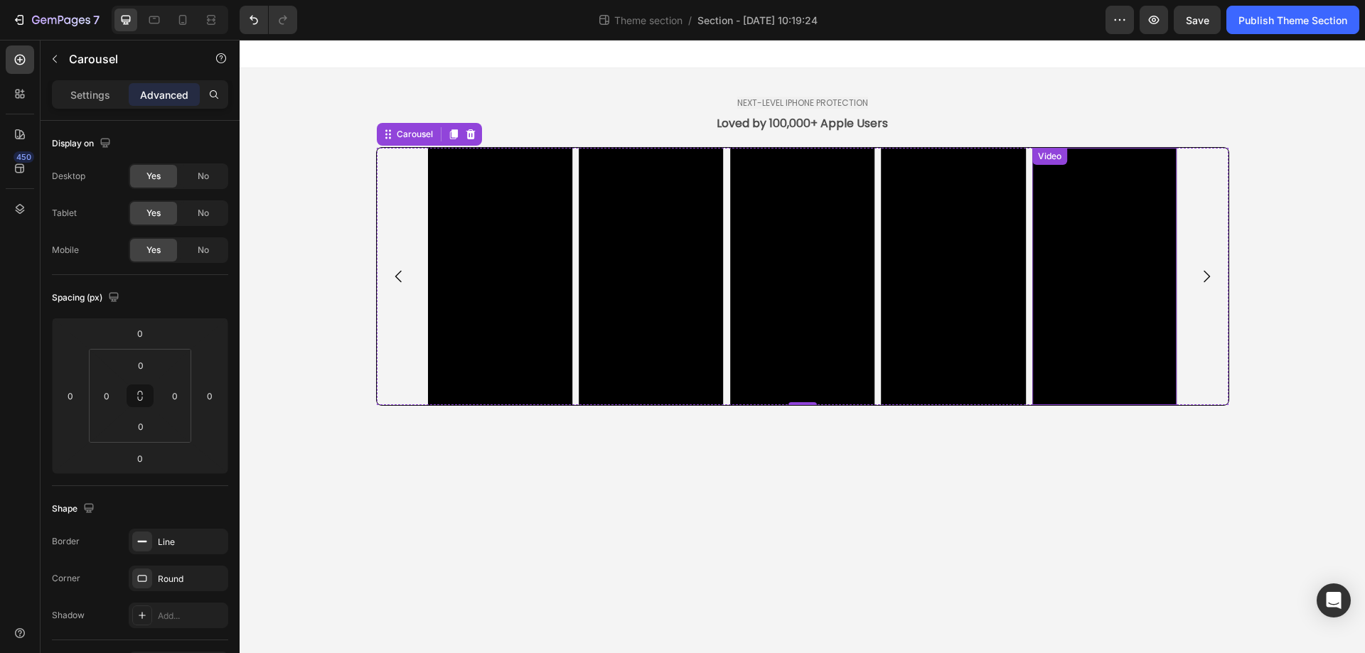
click at [1112, 299] on video at bounding box center [1104, 276] width 145 height 257
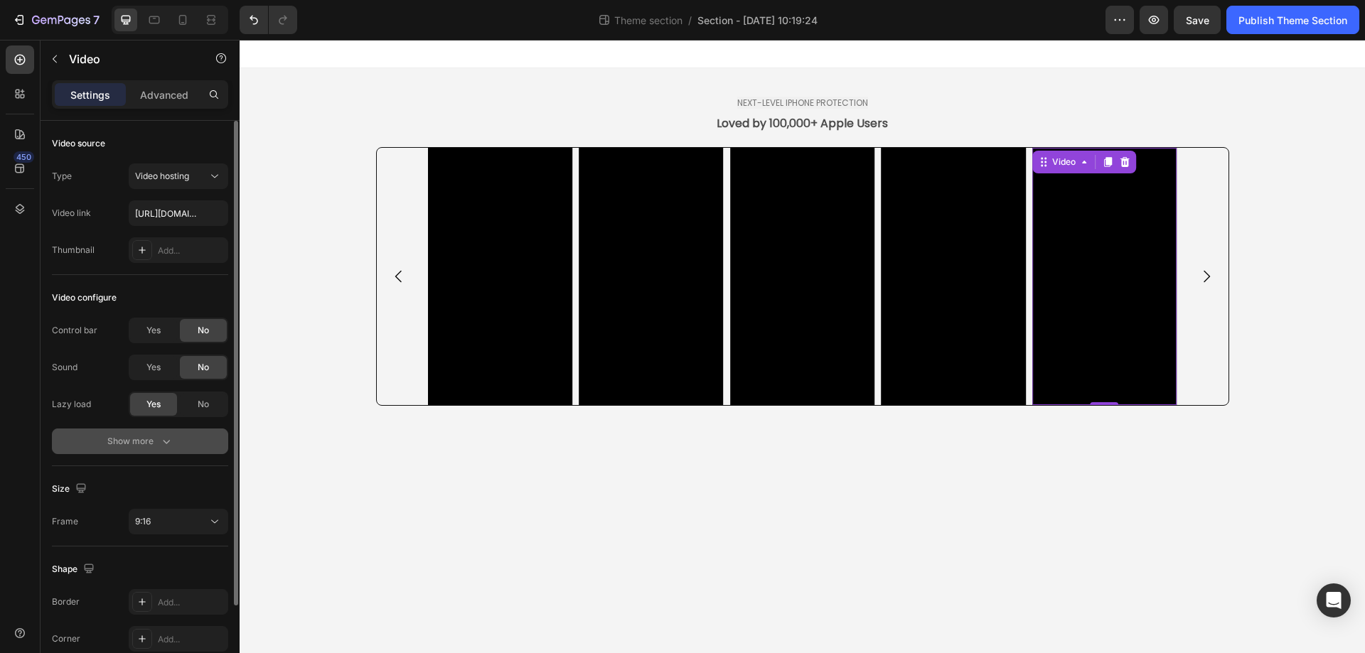
click at [154, 437] on div "Show more" at bounding box center [140, 441] width 66 height 14
click at [152, 450] on div "Yes" at bounding box center [153, 441] width 47 height 23
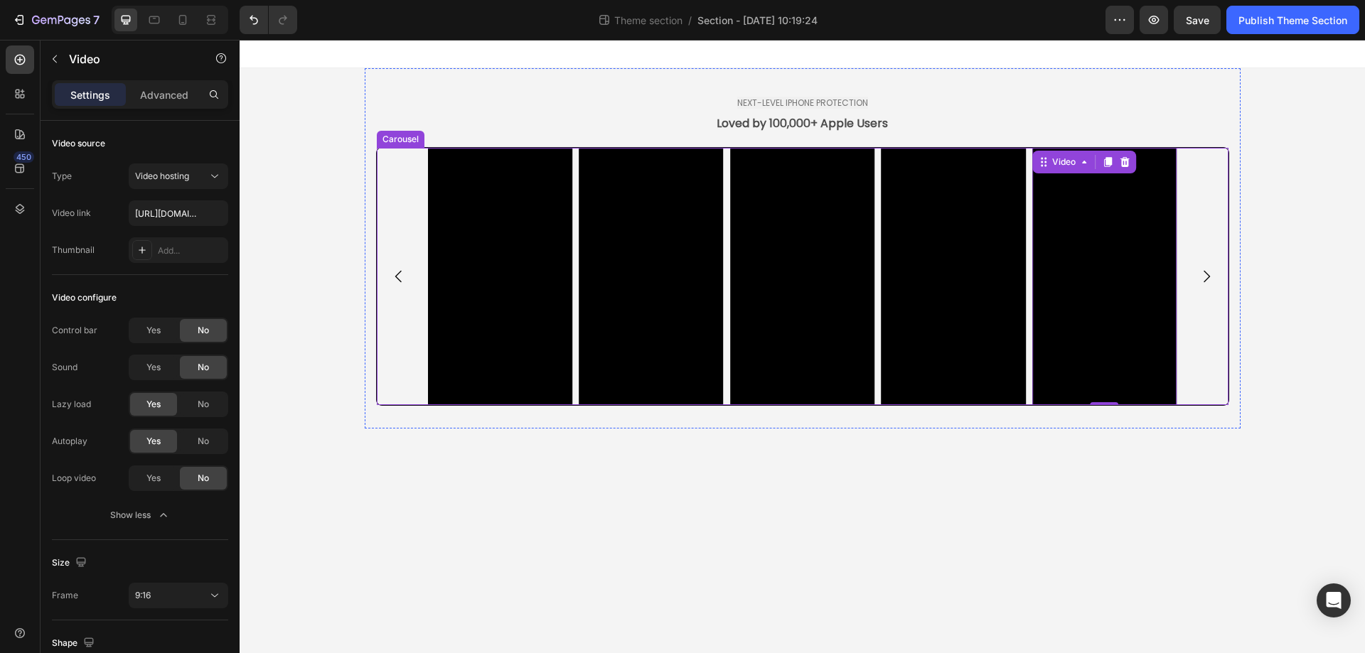
click at [1205, 277] on icon "Carousel Next Arrow" at bounding box center [1206, 276] width 17 height 17
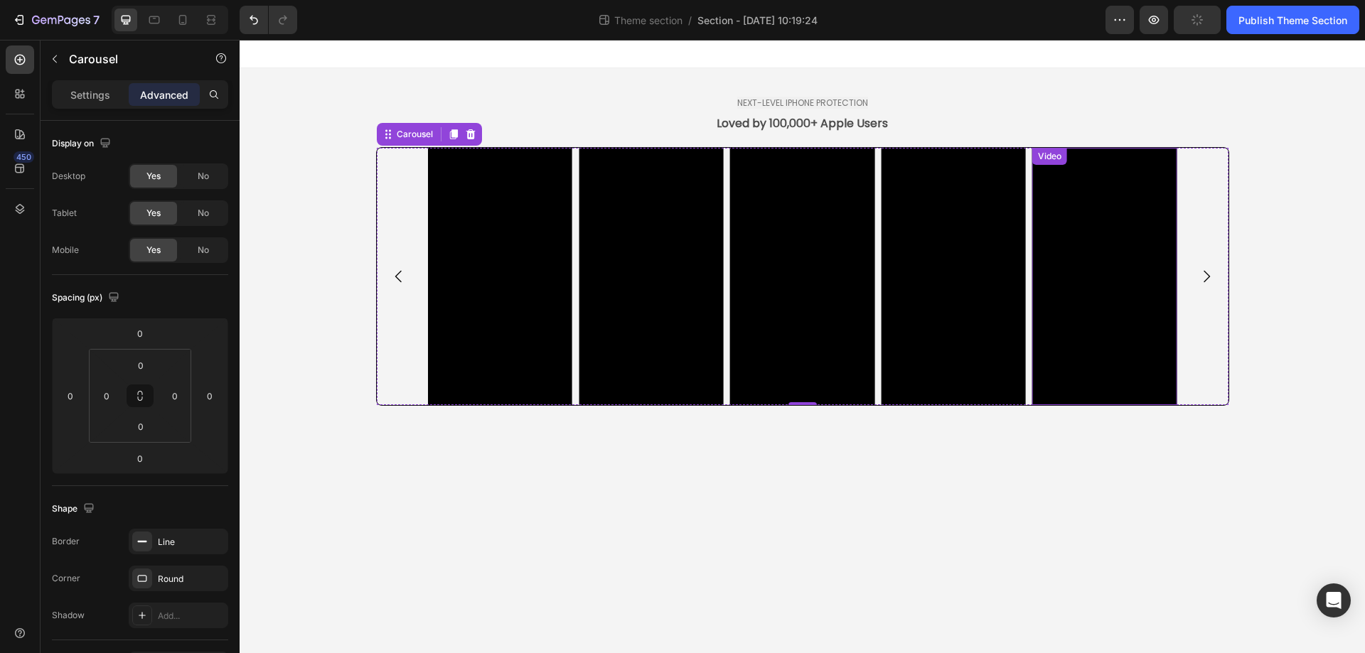
click at [1119, 299] on video at bounding box center [1104, 276] width 145 height 257
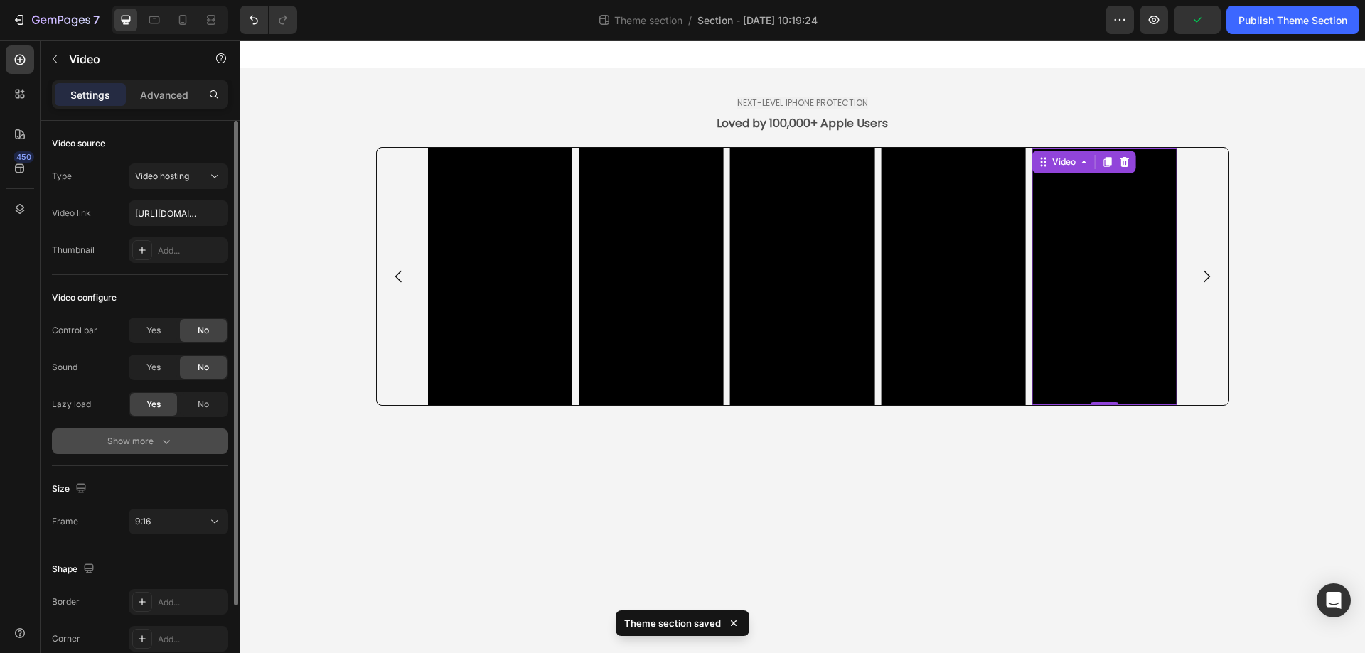
click at [144, 439] on div "Show more" at bounding box center [140, 441] width 66 height 14
click at [156, 449] on div "Yes" at bounding box center [153, 441] width 47 height 23
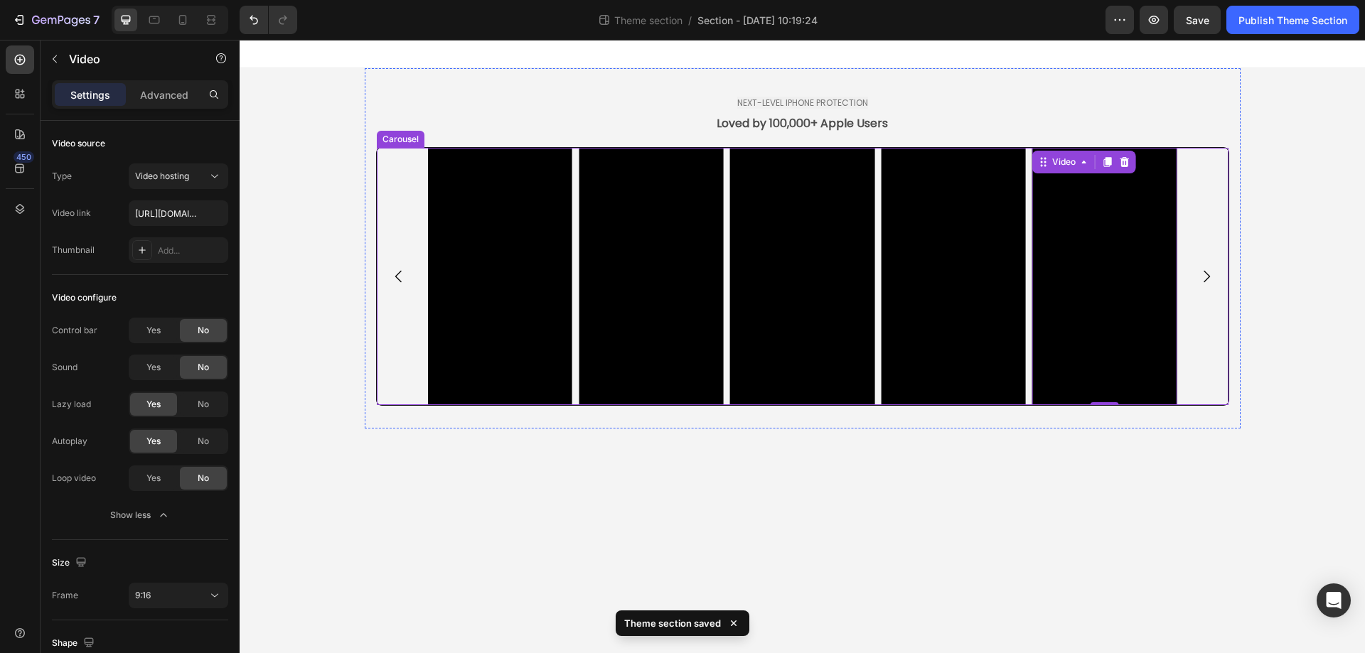
click at [1212, 274] on icon "Carousel Next Arrow" at bounding box center [1206, 276] width 17 height 17
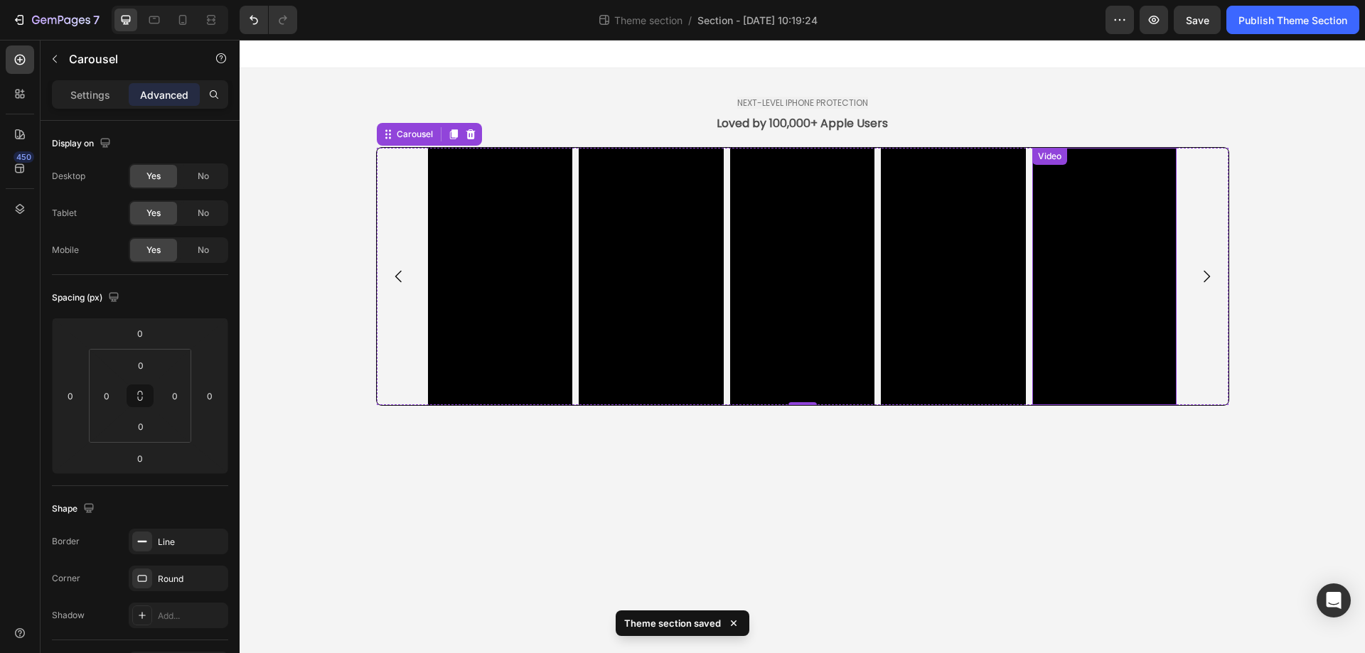
click at [1114, 302] on video at bounding box center [1104, 276] width 145 height 257
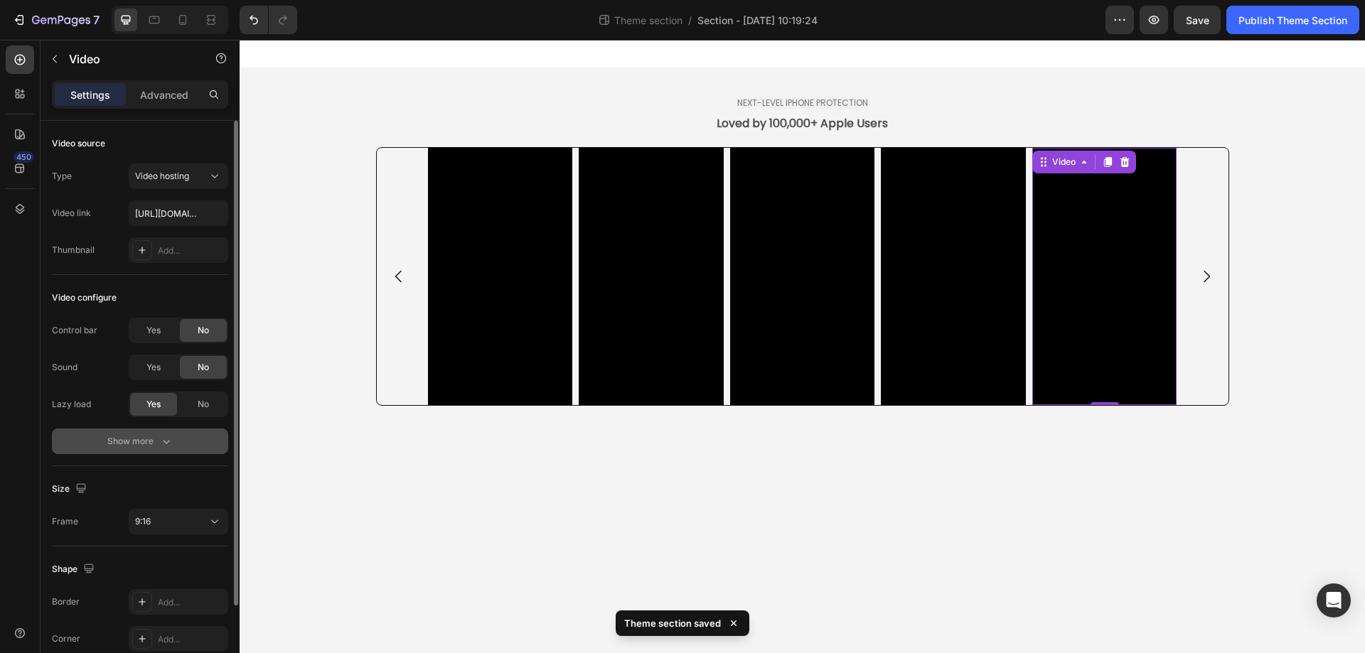
click at [141, 434] on button "Show more" at bounding box center [140, 442] width 176 height 26
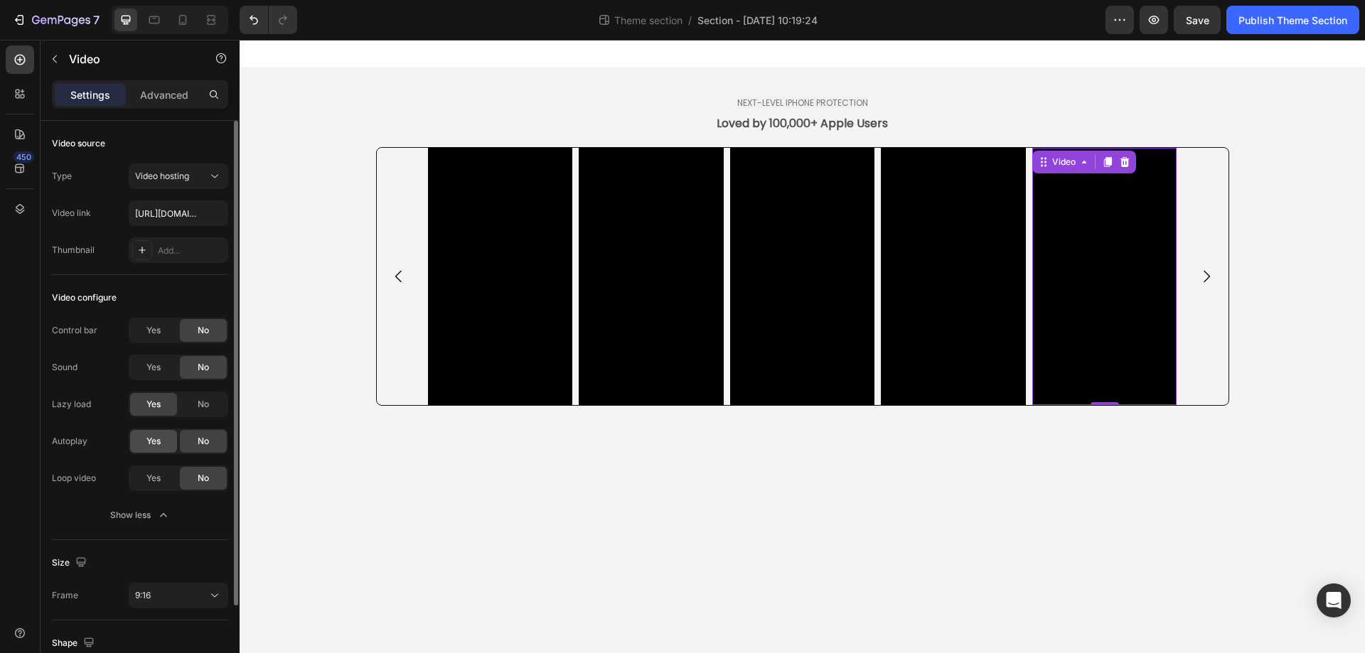
click at [151, 440] on span "Yes" at bounding box center [153, 441] width 14 height 13
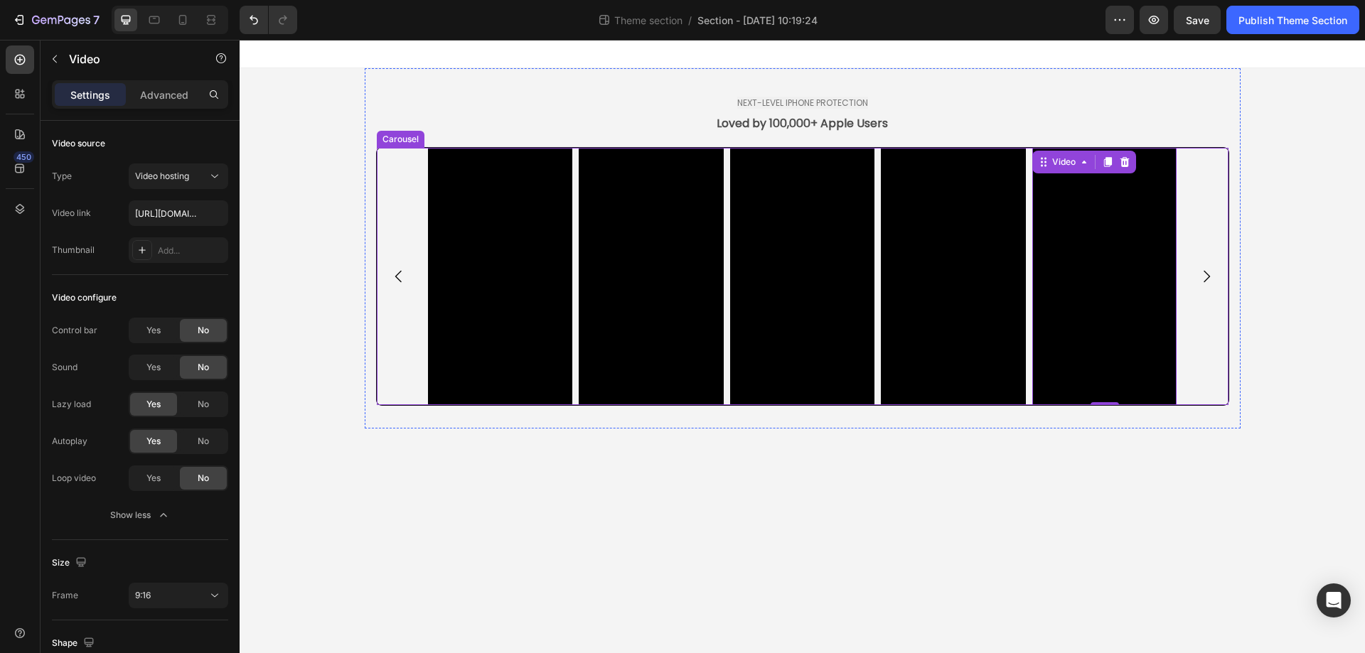
click at [1214, 273] on icon "Carousel Next Arrow" at bounding box center [1206, 276] width 17 height 17
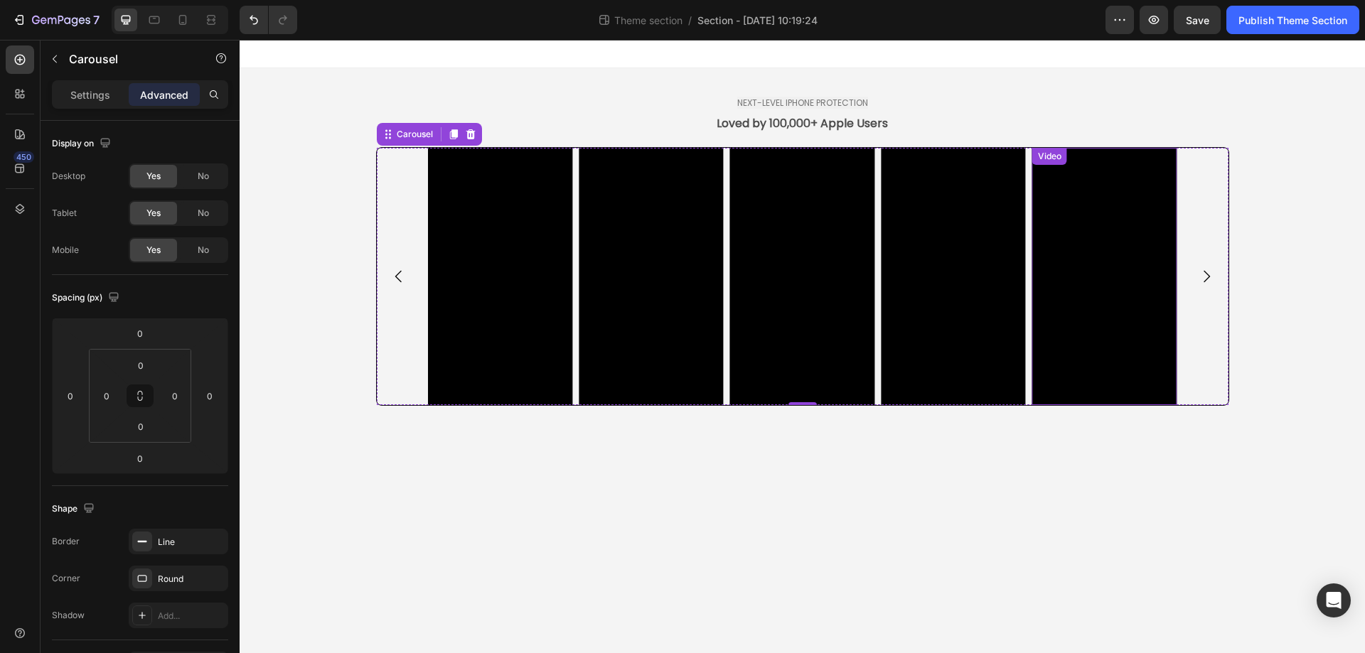
click at [1056, 304] on video at bounding box center [1104, 276] width 145 height 257
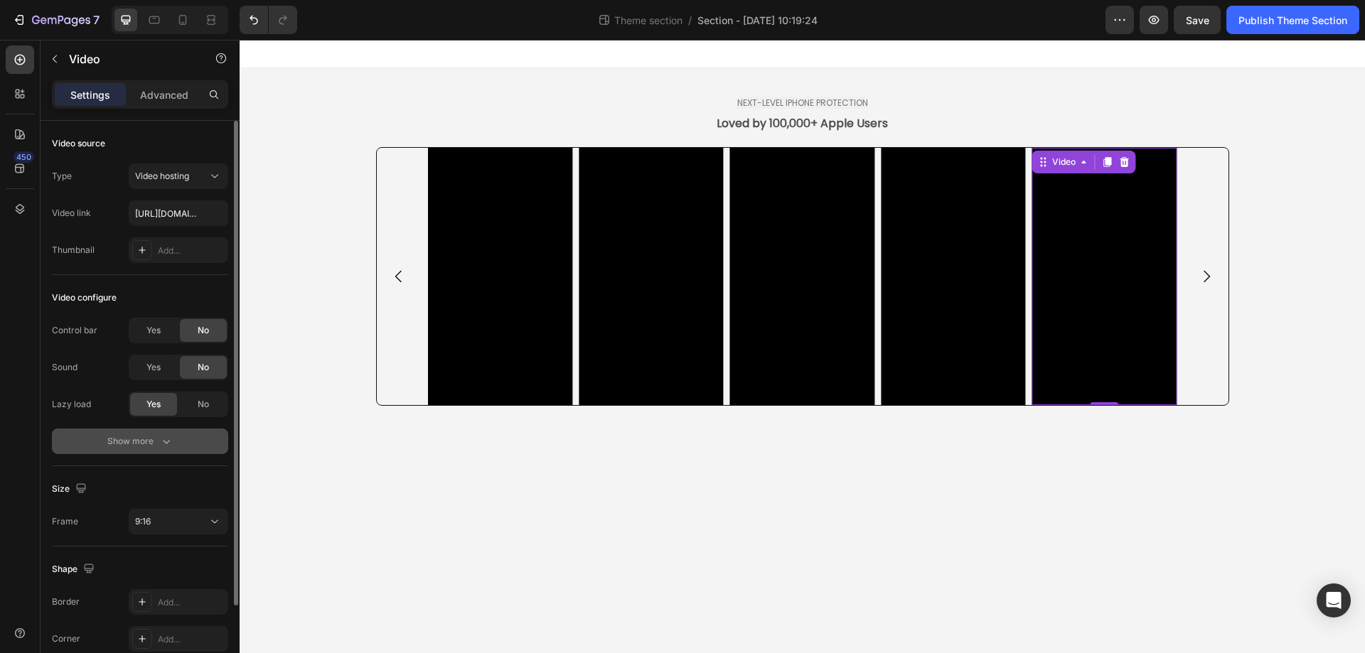
click at [128, 447] on div "Show more" at bounding box center [140, 441] width 66 height 14
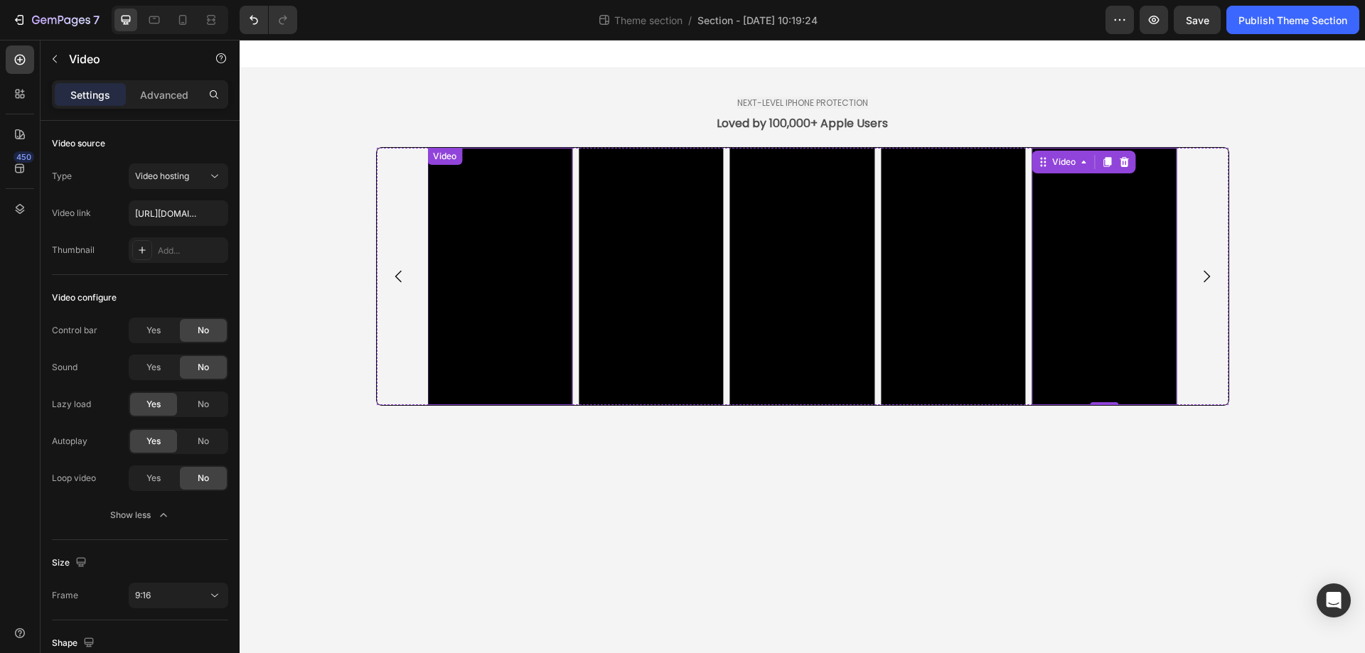
click at [523, 192] on video at bounding box center [499, 276] width 145 height 257
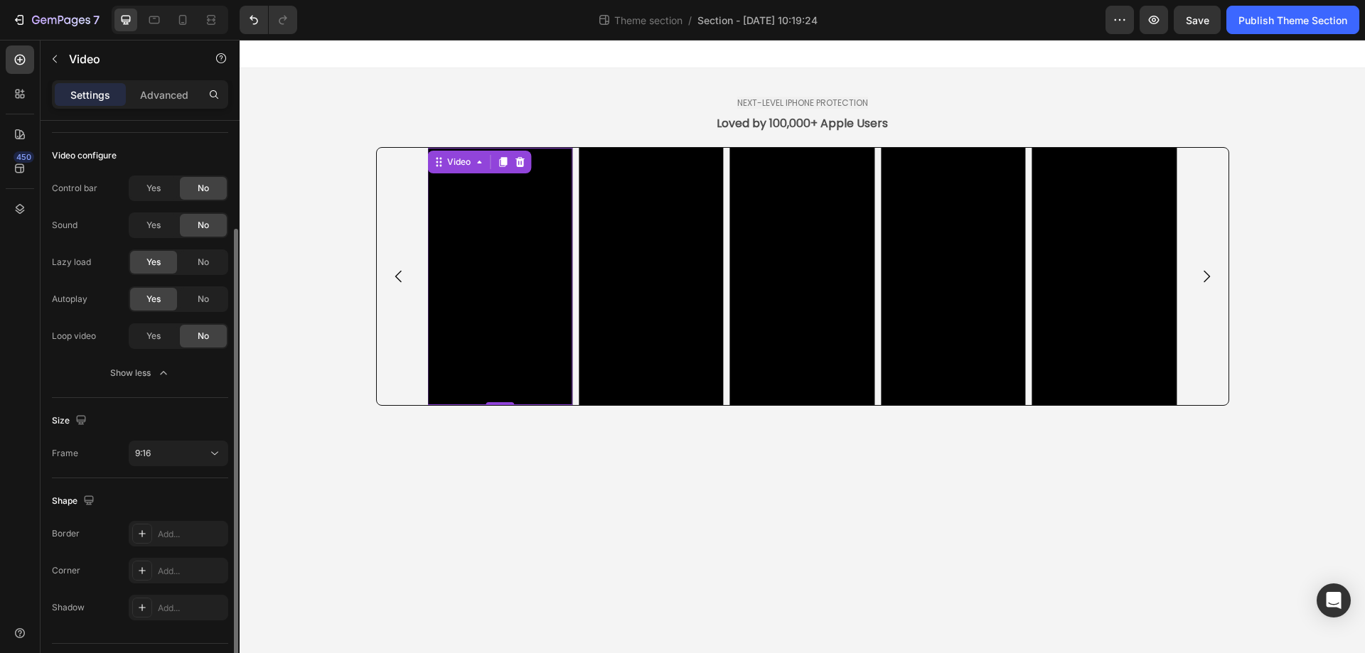
scroll to position [178, 0]
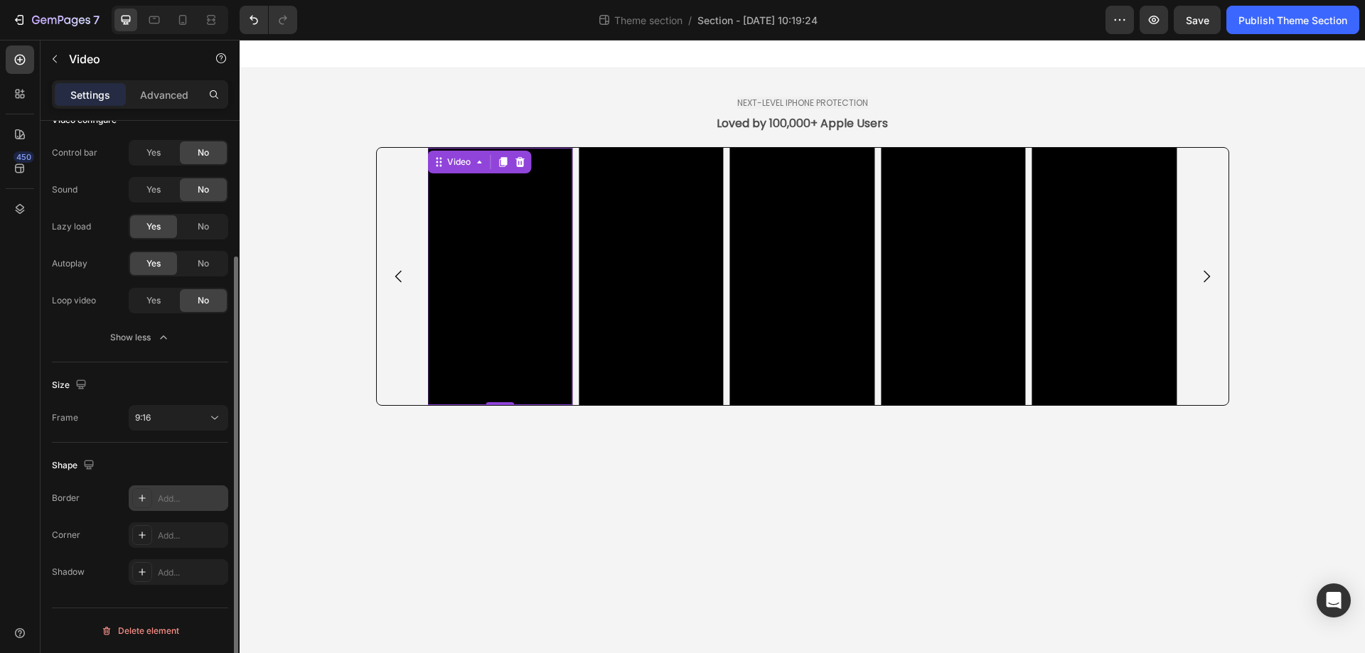
click at [145, 503] on icon at bounding box center [142, 498] width 11 height 11
click at [144, 534] on icon at bounding box center [142, 535] width 11 height 11
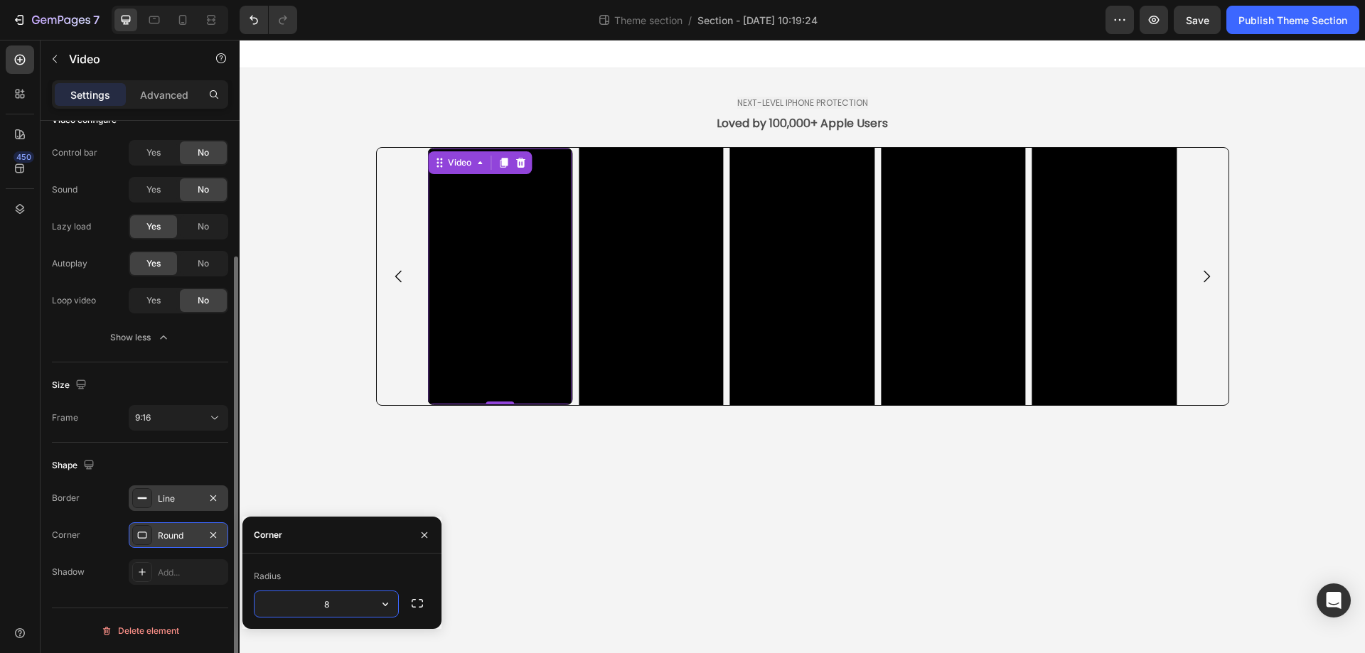
click at [353, 600] on input "8" at bounding box center [327, 605] width 144 height 26
type input "10"
click at [626, 306] on video at bounding box center [651, 276] width 145 height 257
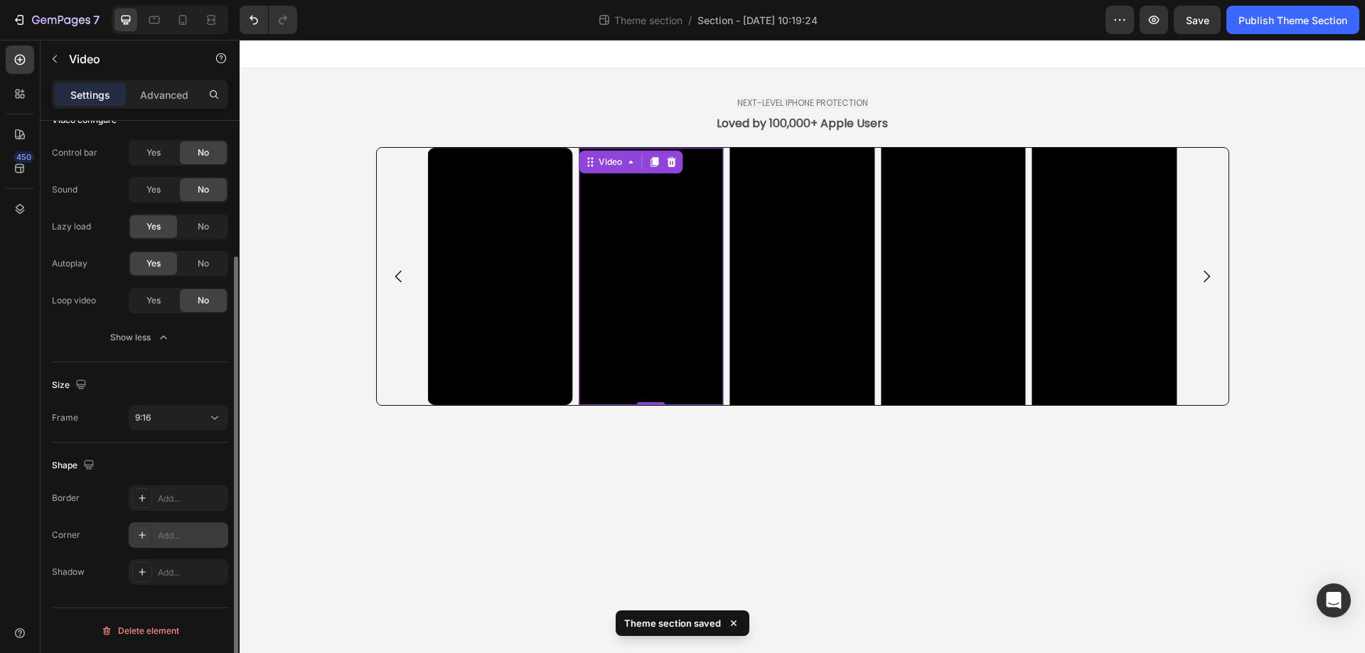
click at [186, 533] on div "Add..." at bounding box center [191, 536] width 67 height 13
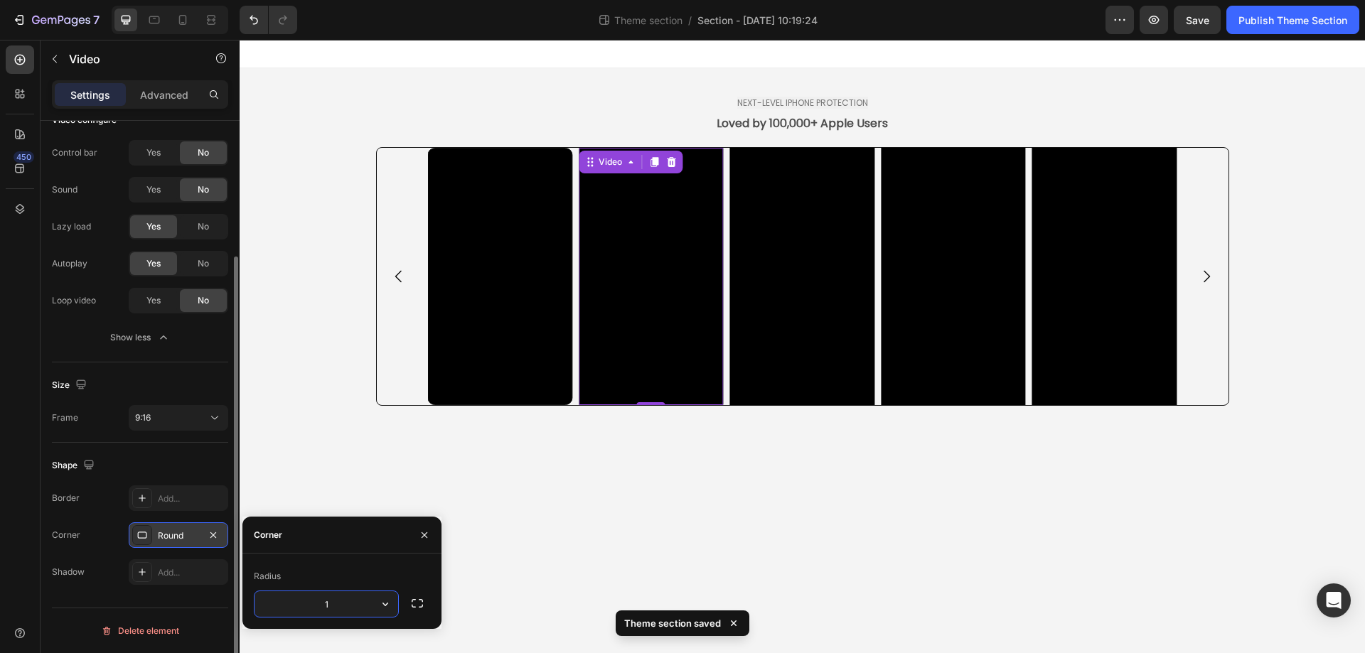
type input "10"
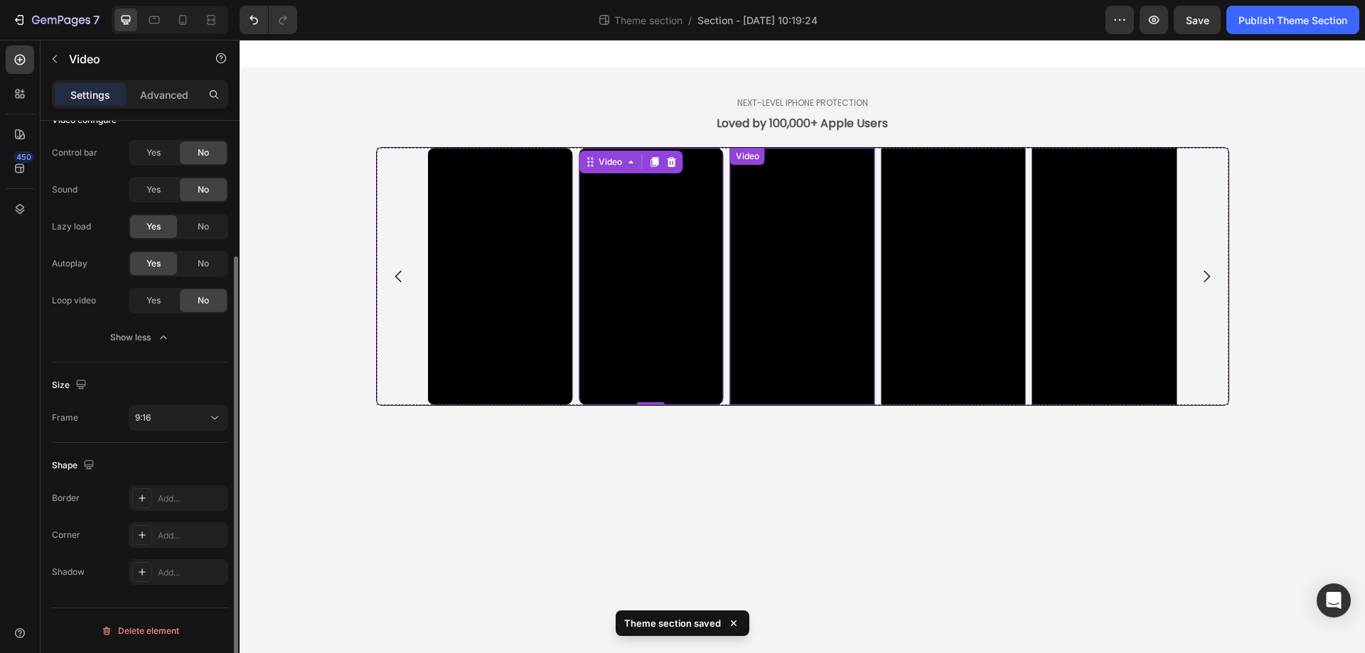
click at [836, 289] on video at bounding box center [802, 276] width 145 height 257
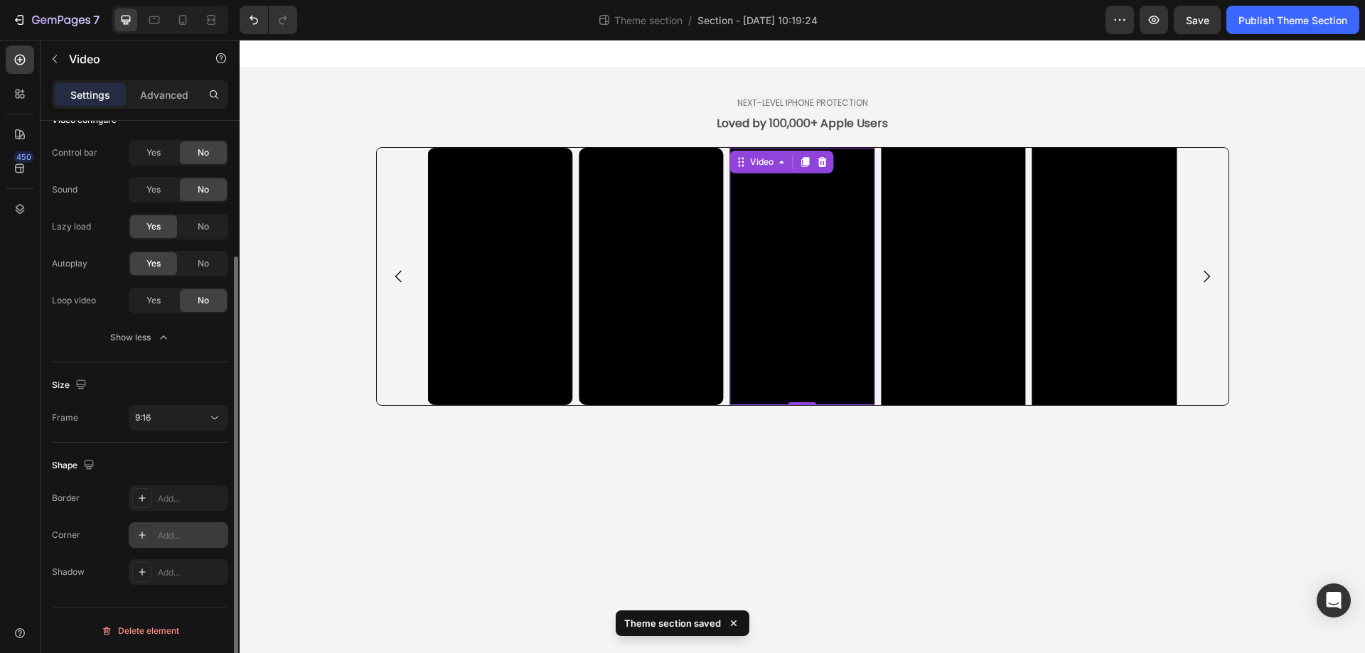
click at [182, 533] on div "Add..." at bounding box center [191, 536] width 67 height 13
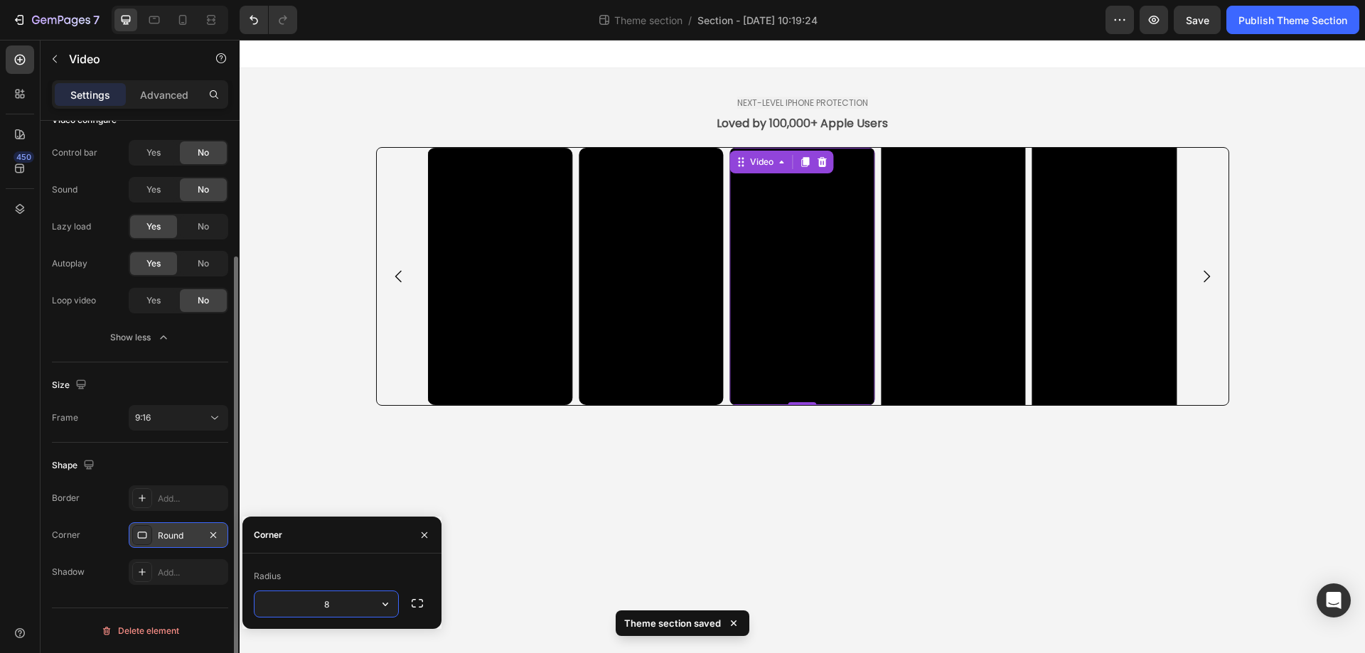
click at [353, 605] on input "8" at bounding box center [327, 605] width 144 height 26
type input "10"
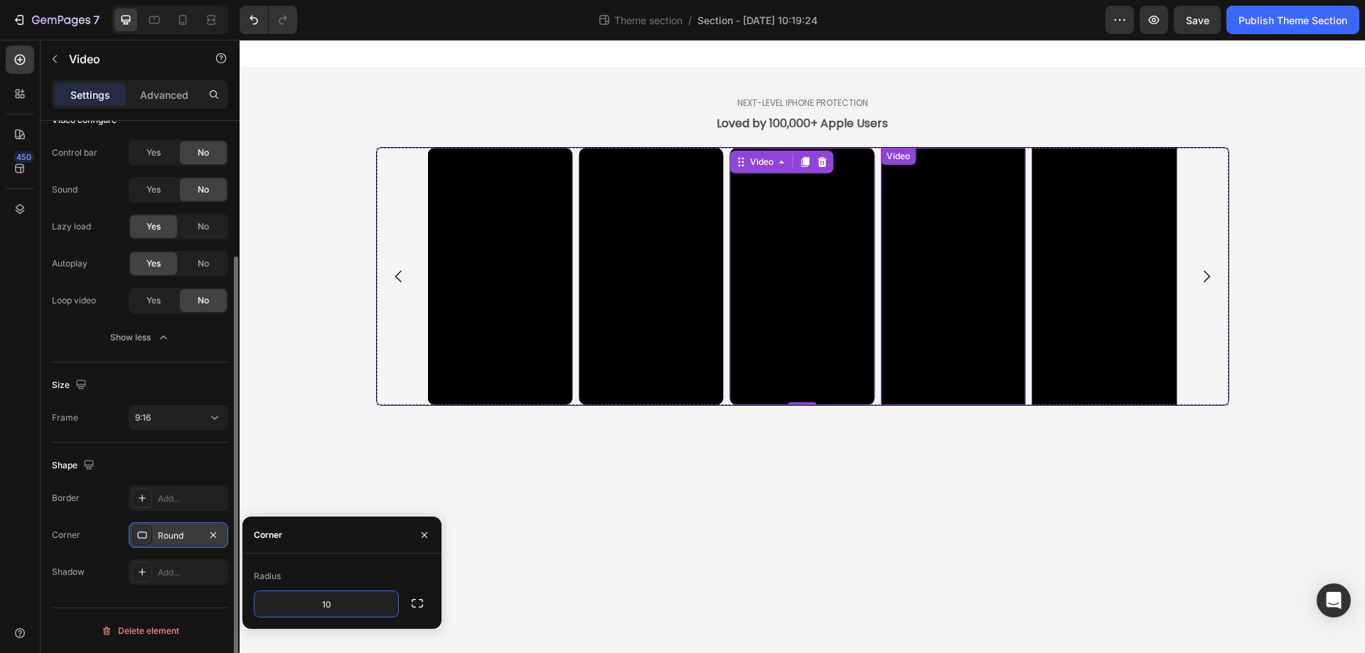
click at [1008, 266] on video at bounding box center [953, 276] width 145 height 257
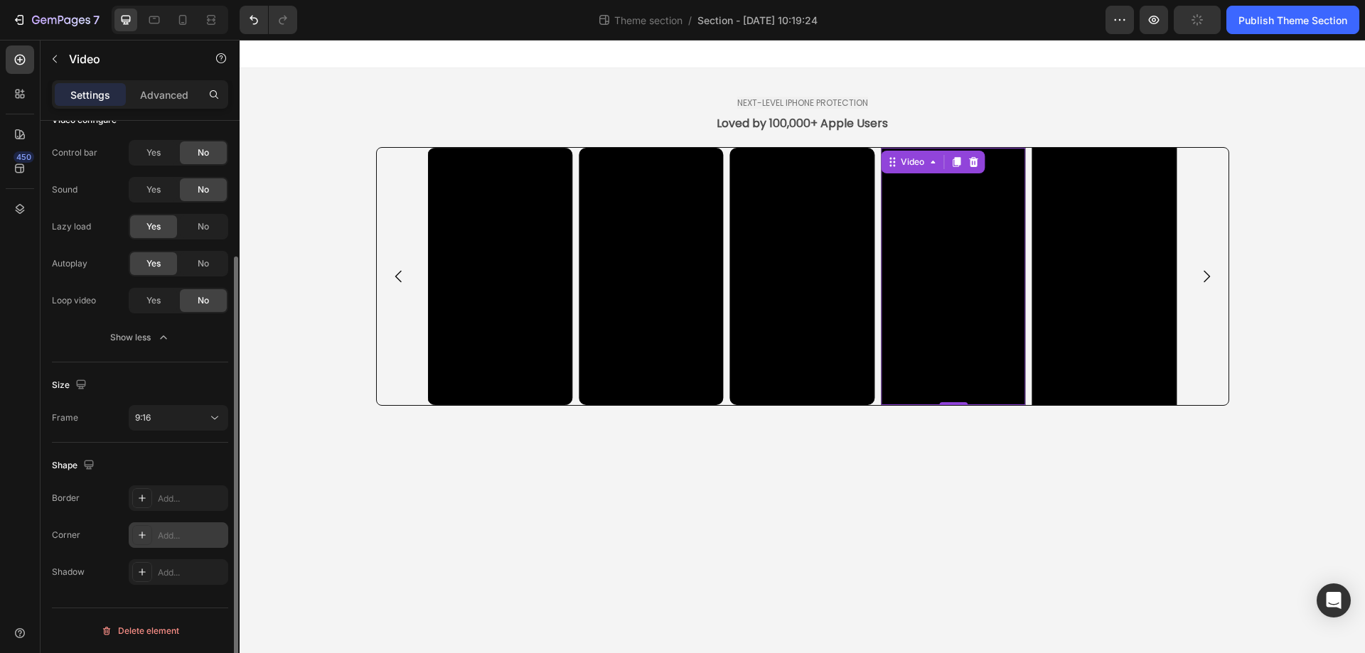
click at [165, 534] on div "Add..." at bounding box center [191, 536] width 67 height 13
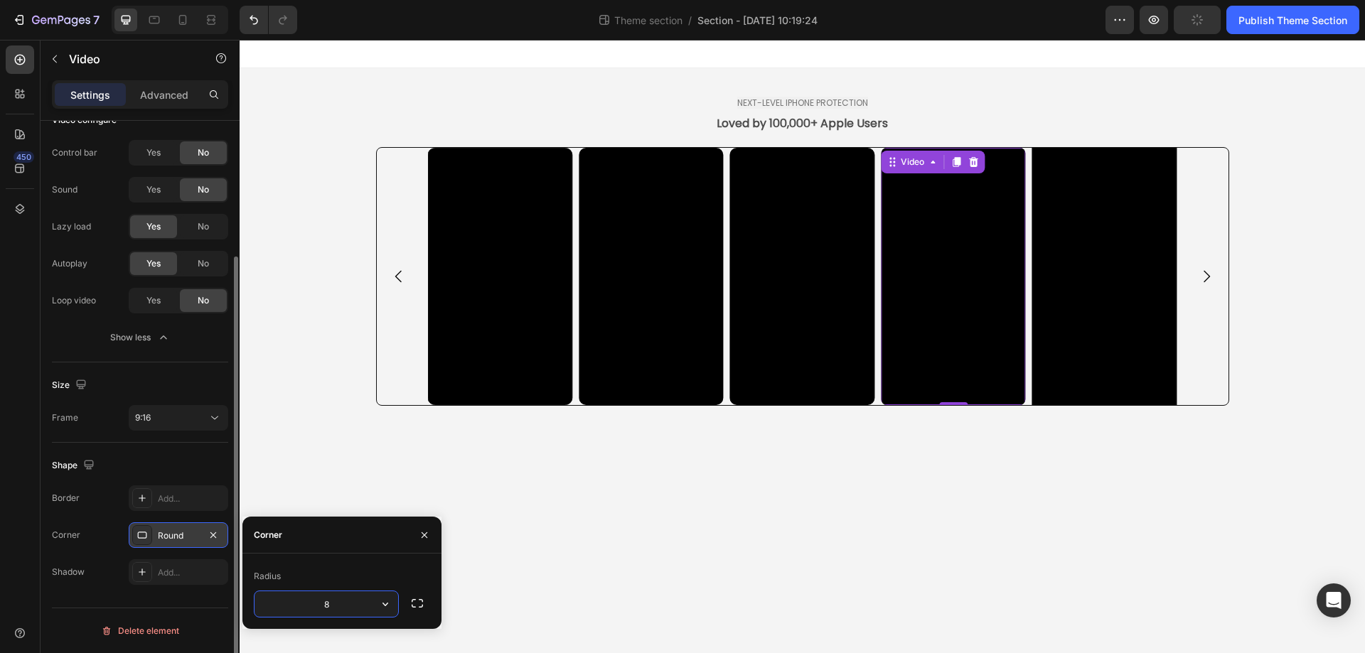
click at [341, 608] on input "8" at bounding box center [327, 605] width 144 height 26
type input "10"
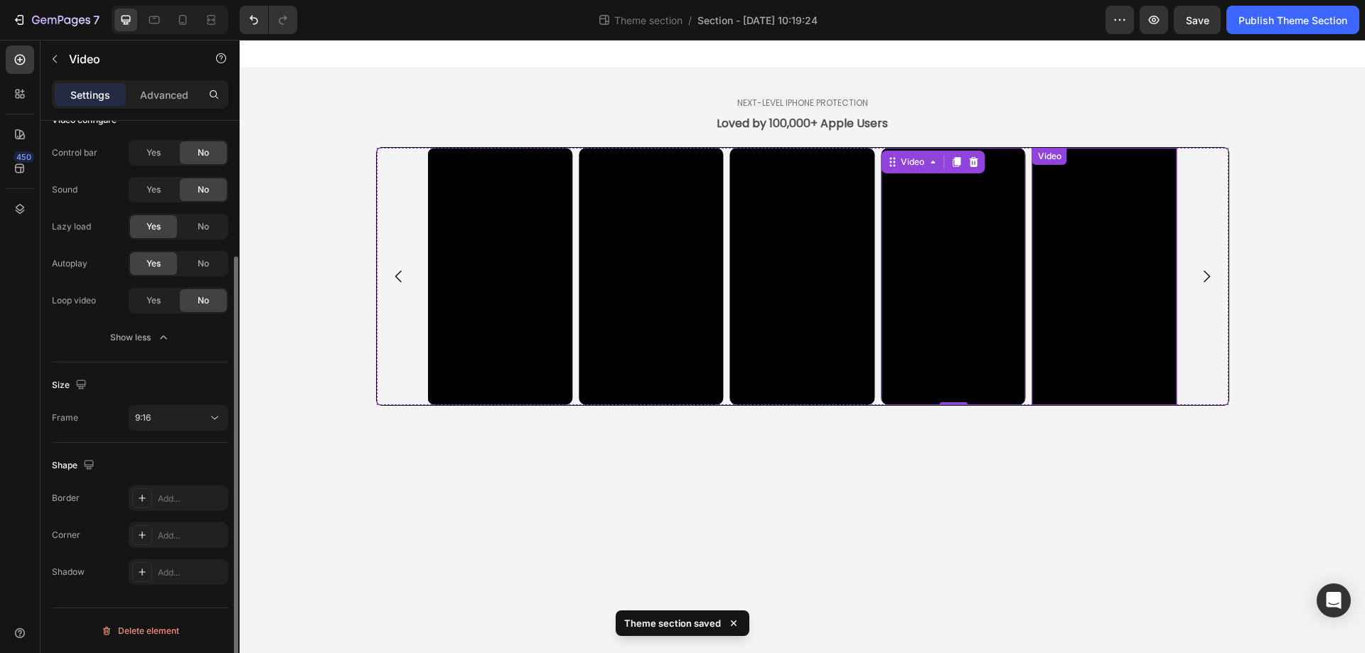
click at [1113, 291] on video at bounding box center [1104, 276] width 145 height 257
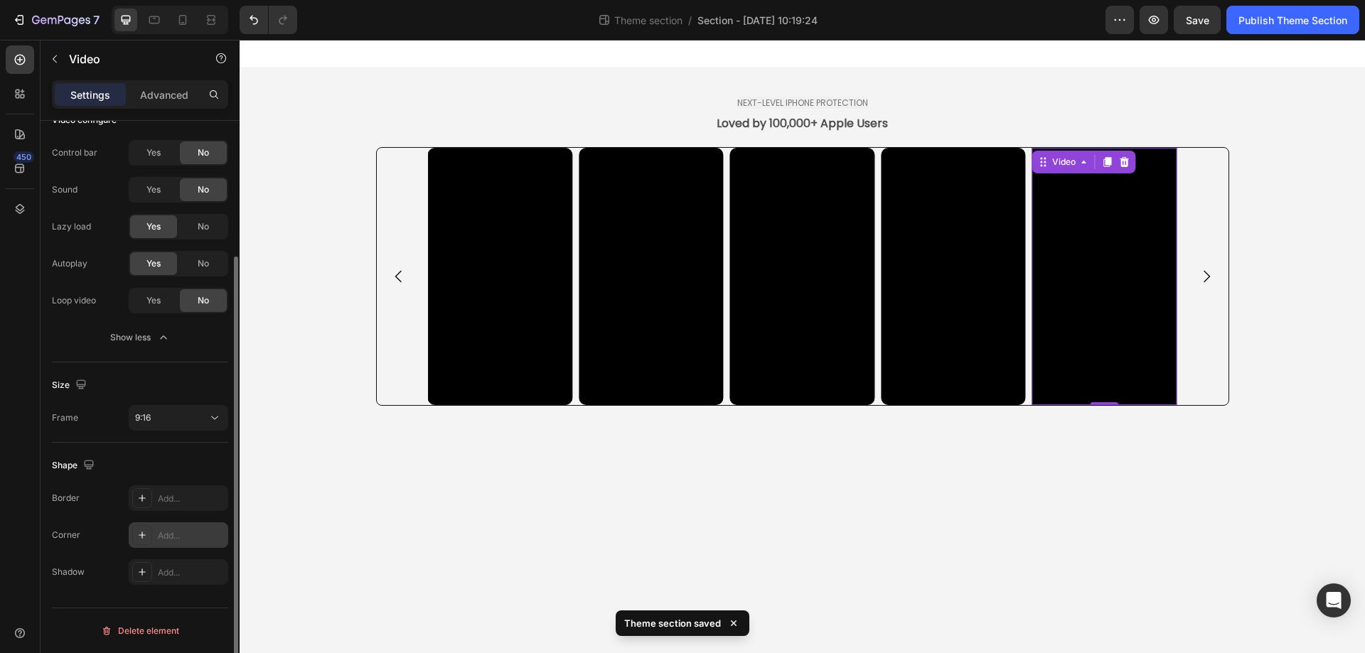
click at [167, 540] on div "Add..." at bounding box center [191, 536] width 67 height 13
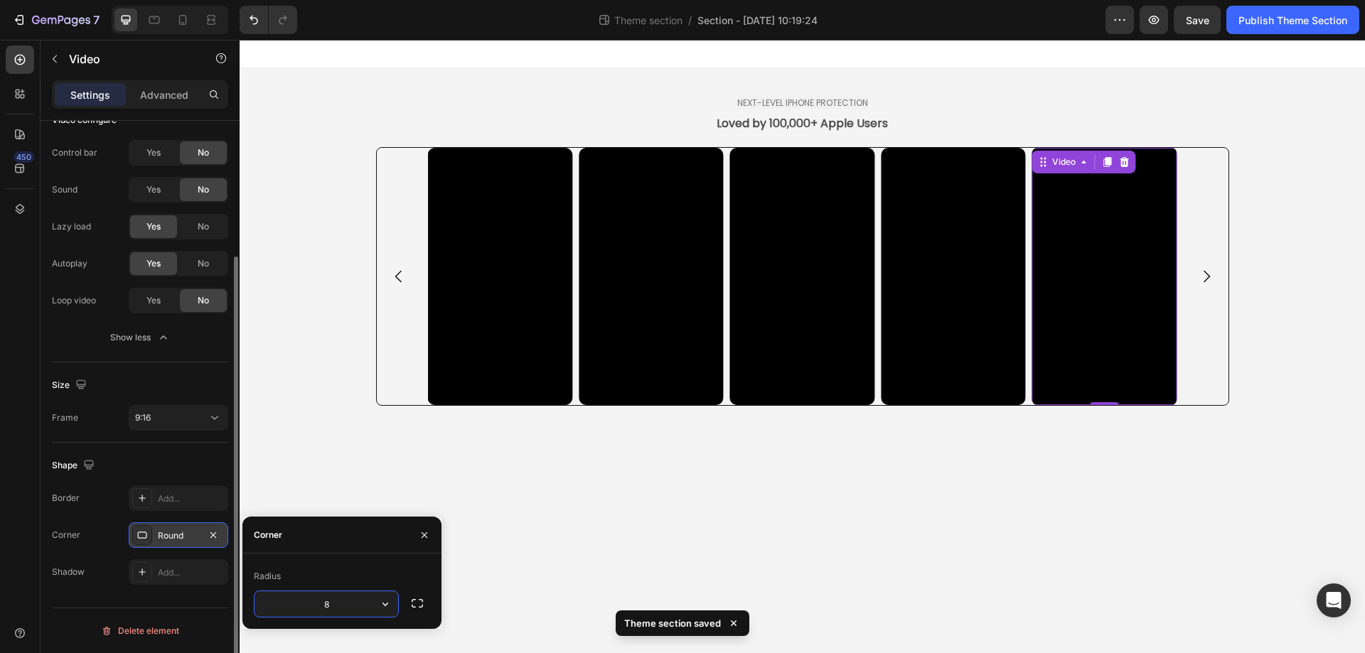
click at [346, 595] on input "8" at bounding box center [327, 605] width 144 height 26
click at [345, 595] on input "8" at bounding box center [327, 605] width 144 height 26
type input "10"
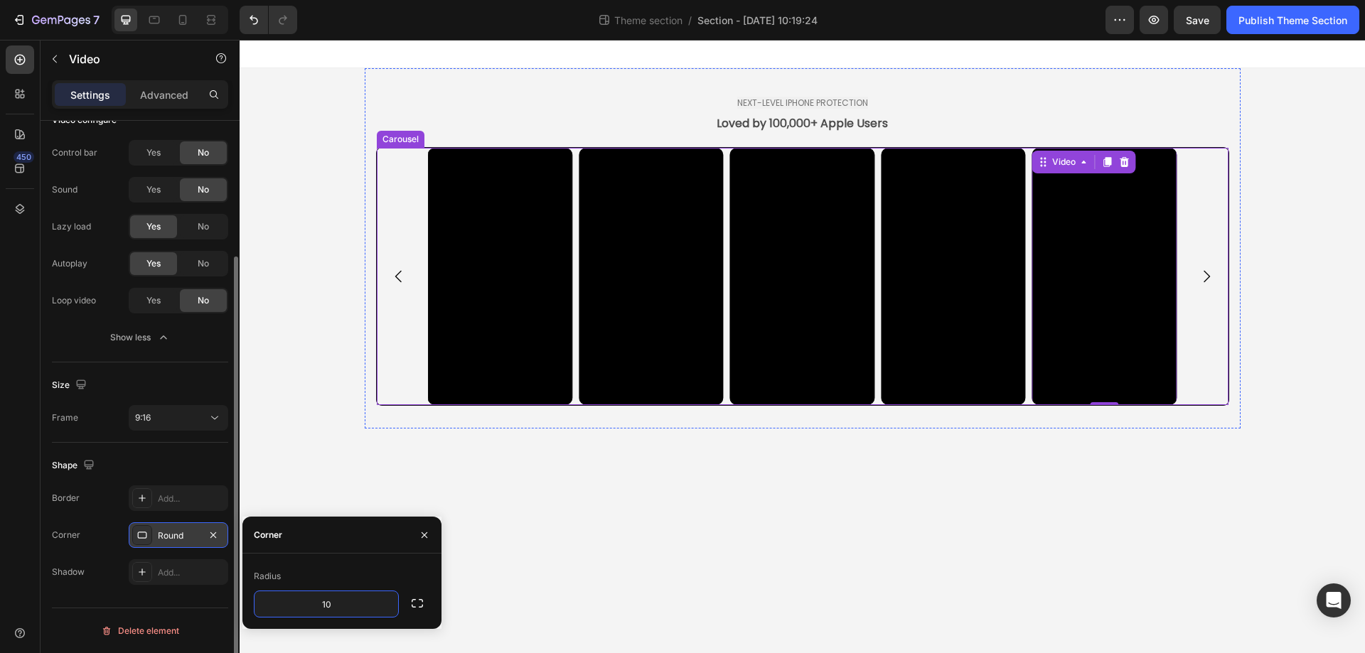
click at [1215, 270] on button "Carousel Next Arrow" at bounding box center [1207, 277] width 40 height 40
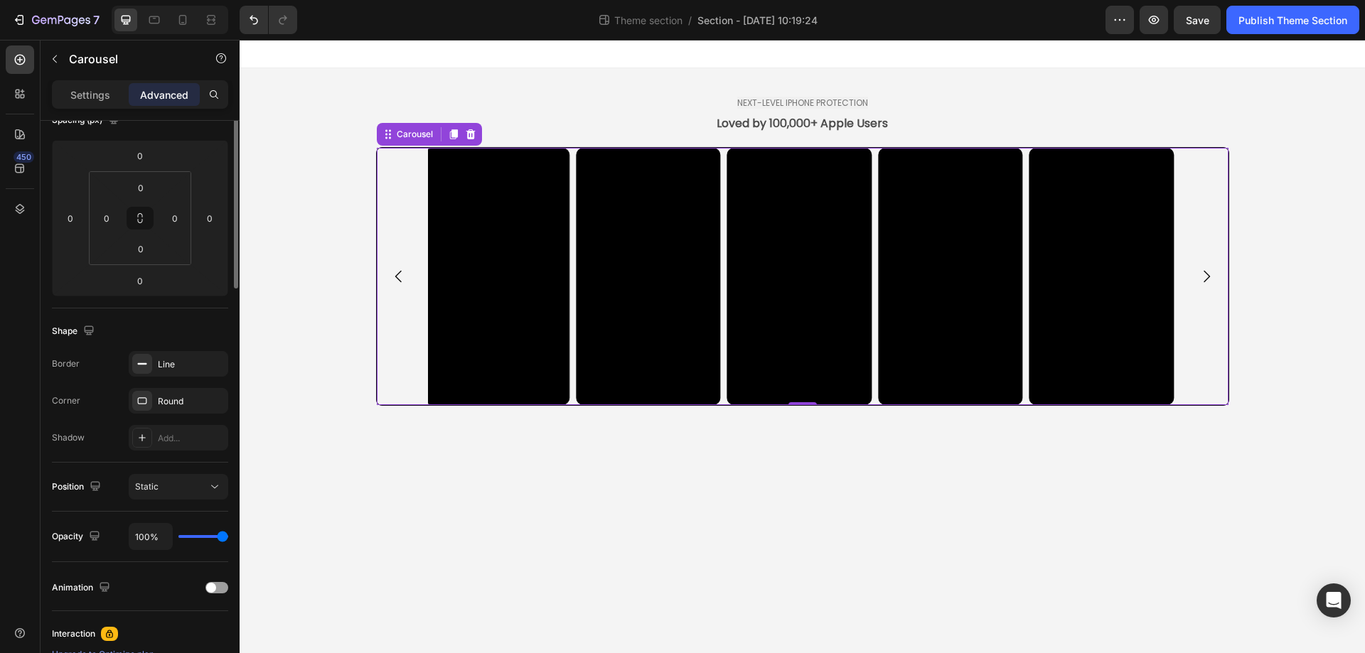
scroll to position [0, 0]
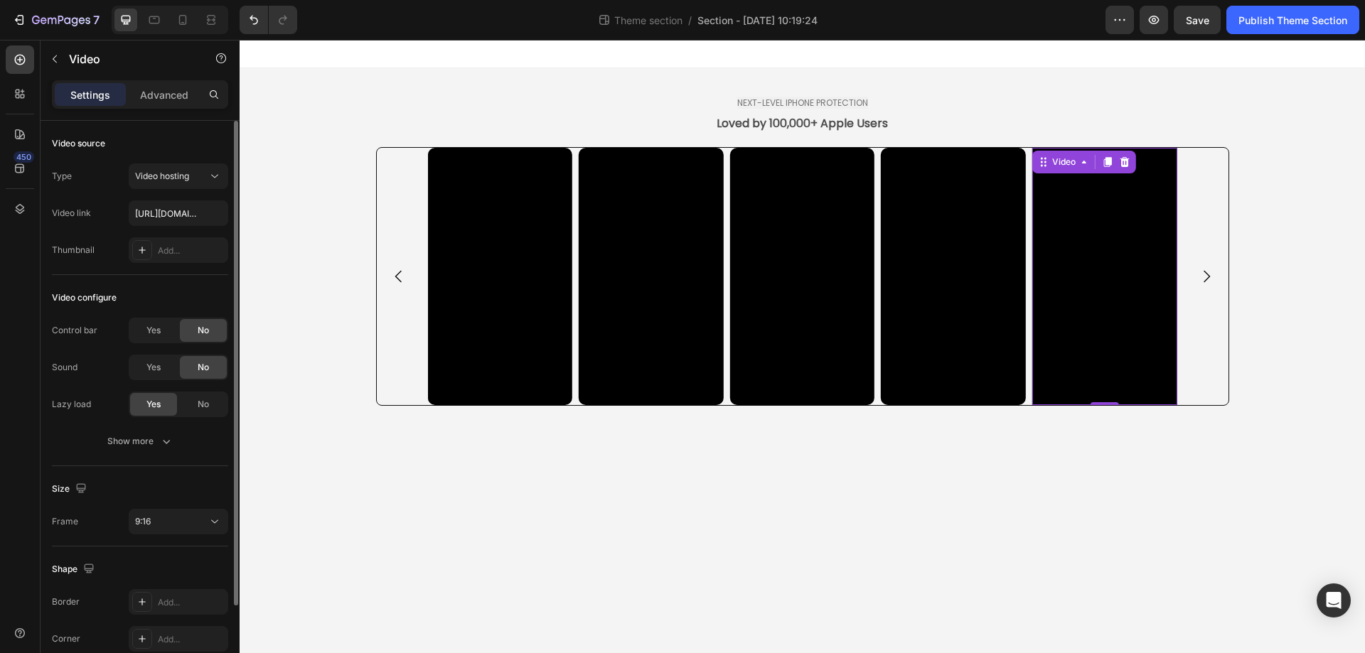
click at [1069, 299] on video at bounding box center [1104, 276] width 145 height 257
drag, startPoint x: 157, startPoint y: 630, endPoint x: 166, endPoint y: 629, distance: 8.6
click at [157, 631] on div "Add..." at bounding box center [179, 639] width 100 height 26
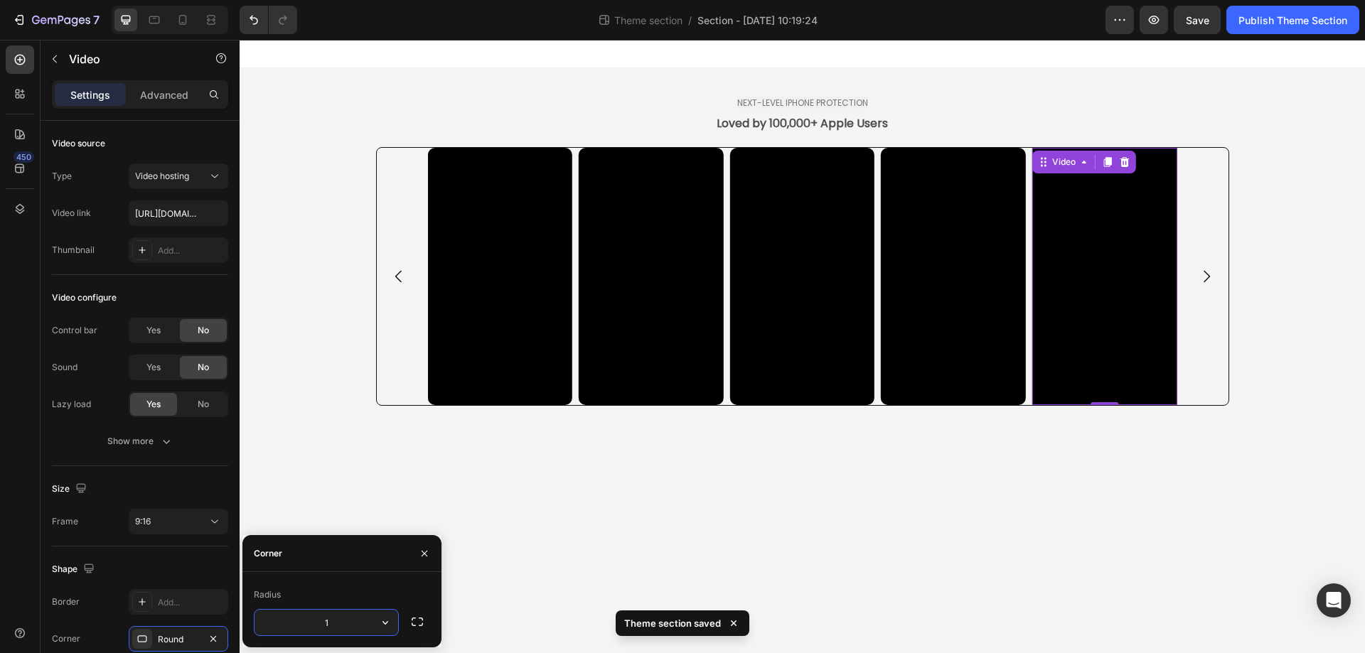
type input "10"
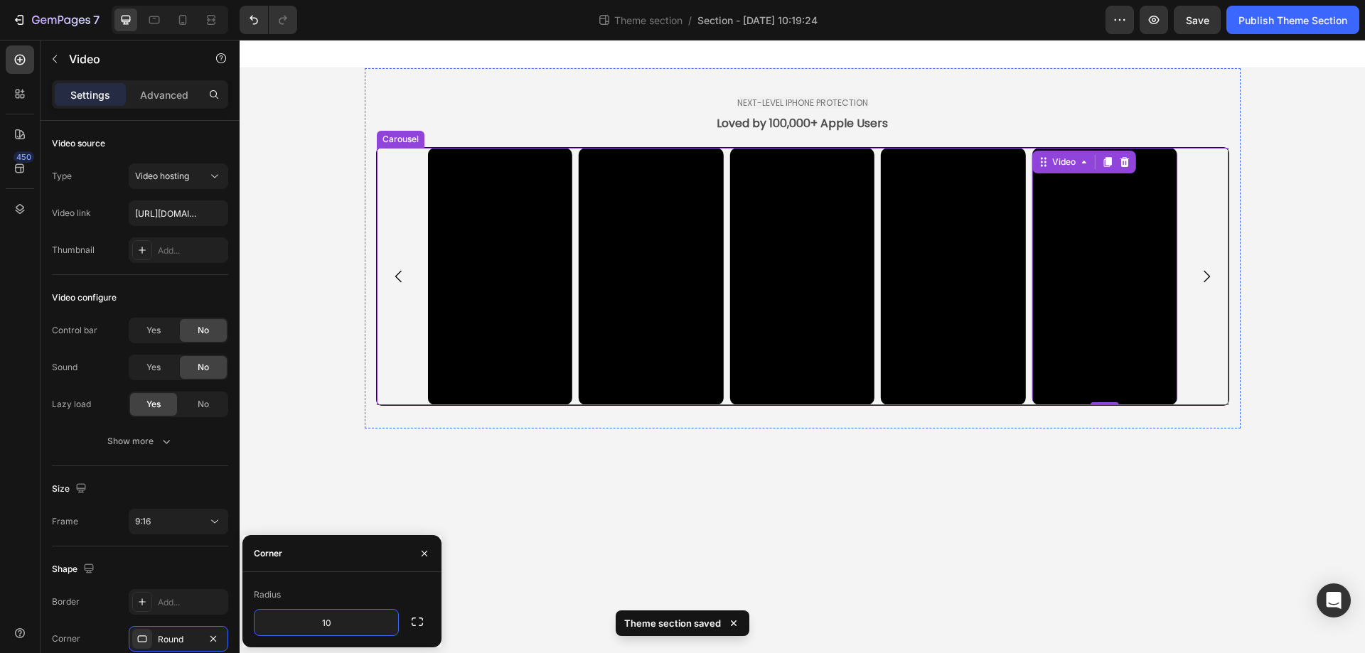
click at [1208, 269] on icon "Carousel Next Arrow" at bounding box center [1206, 276] width 17 height 17
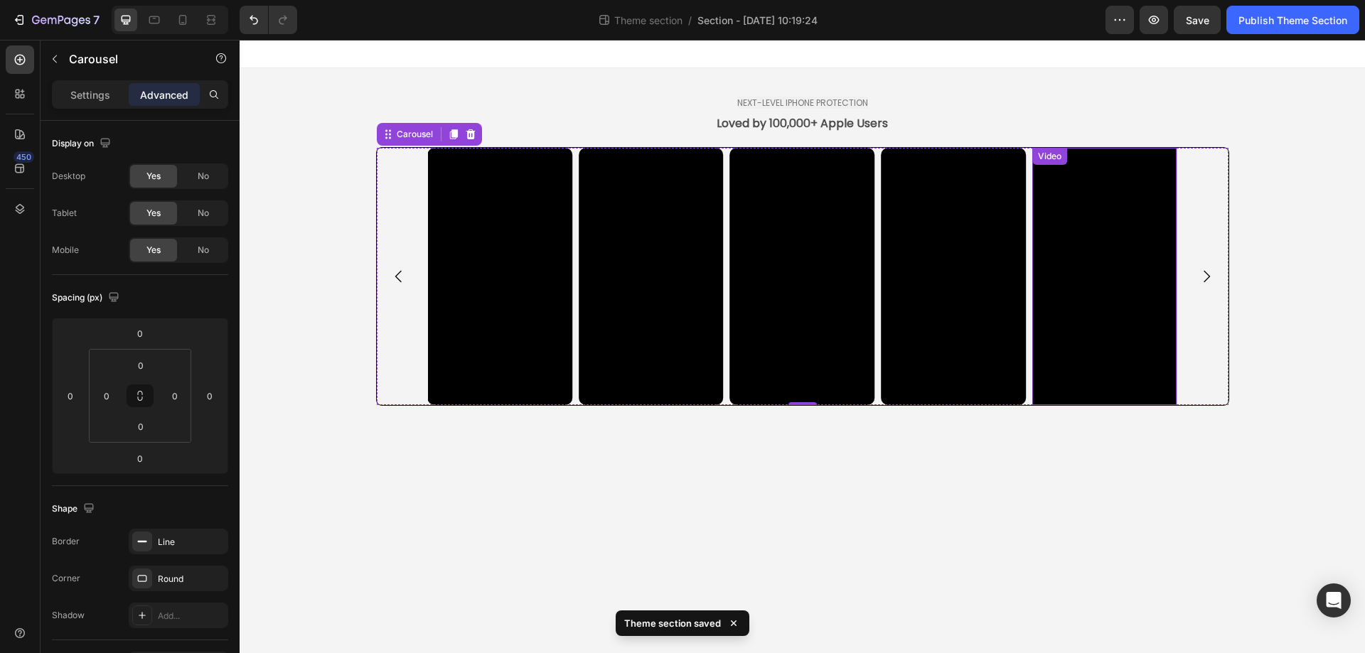
click at [1055, 294] on video at bounding box center [1104, 276] width 145 height 257
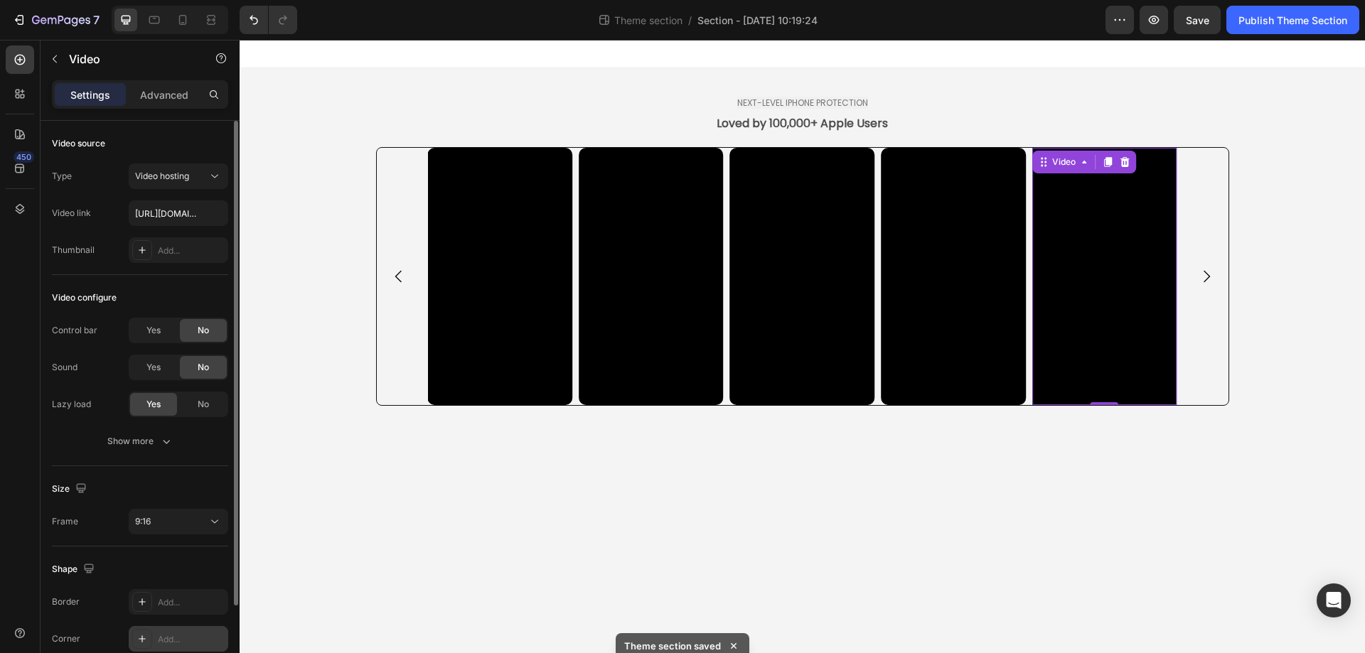
click at [144, 640] on icon at bounding box center [142, 638] width 11 height 11
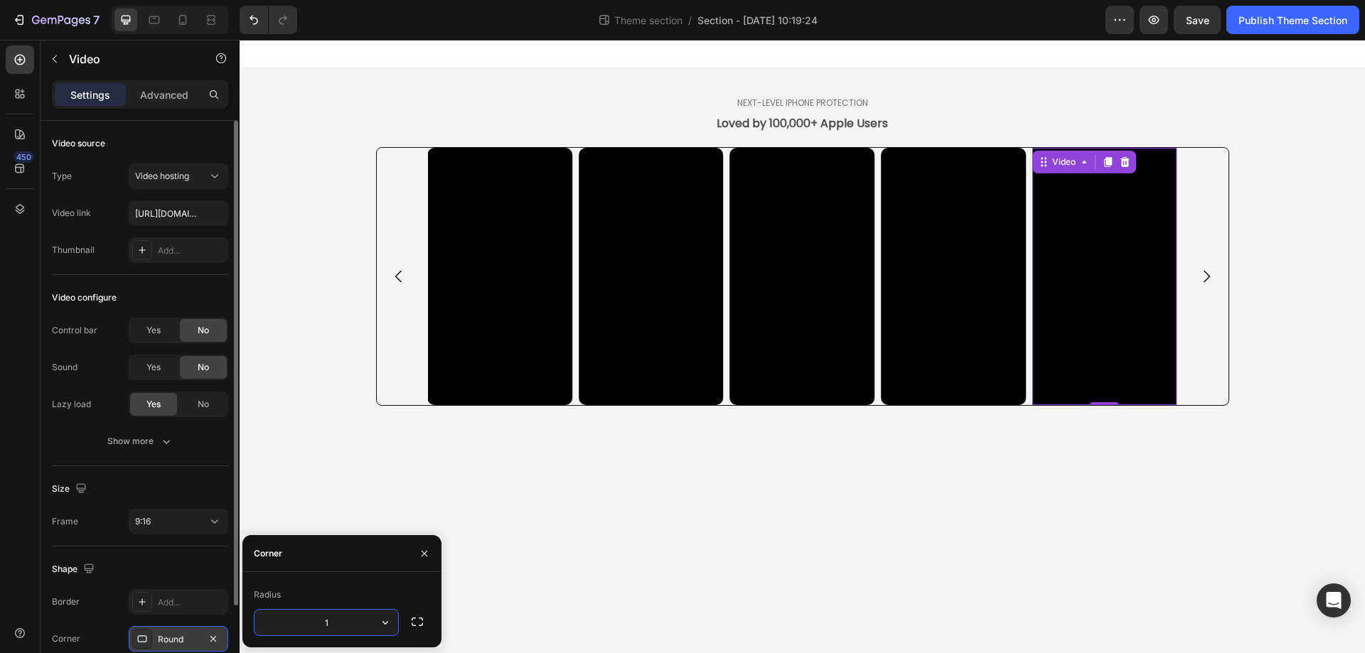
type input "10"
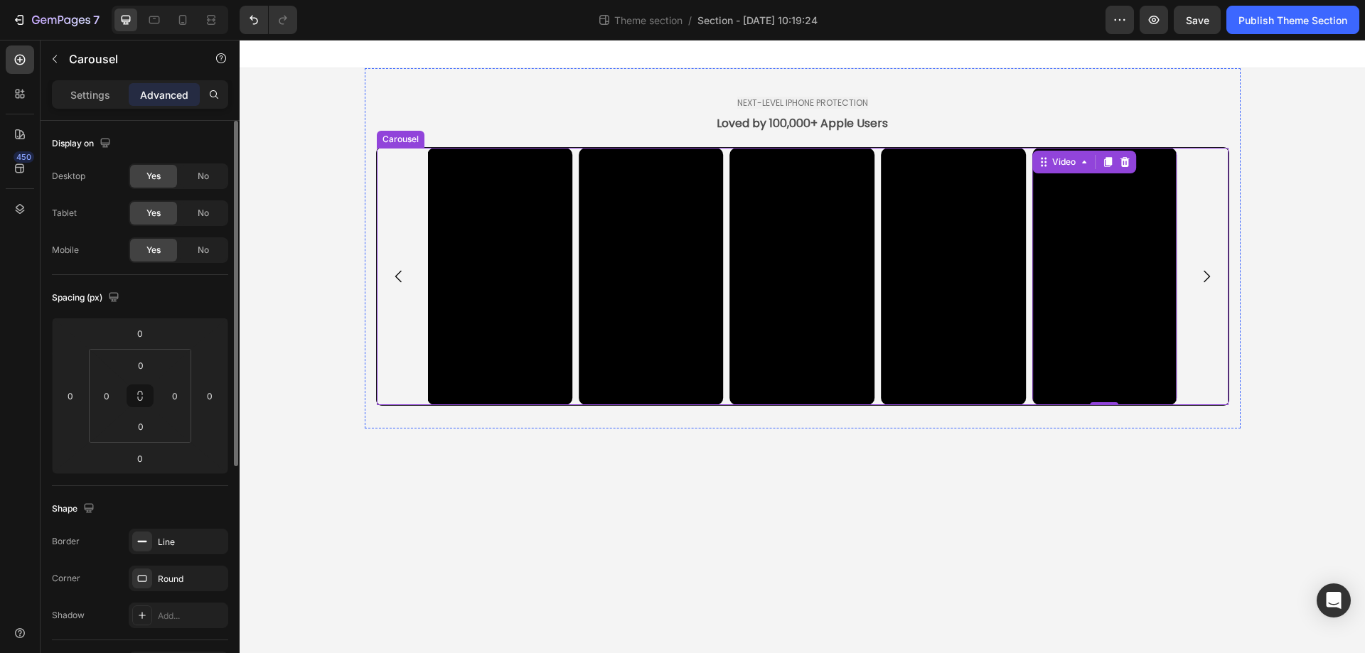
click at [1215, 271] on button "Carousel Next Arrow" at bounding box center [1207, 277] width 40 height 40
click at [1122, 313] on video at bounding box center [1104, 276] width 145 height 257
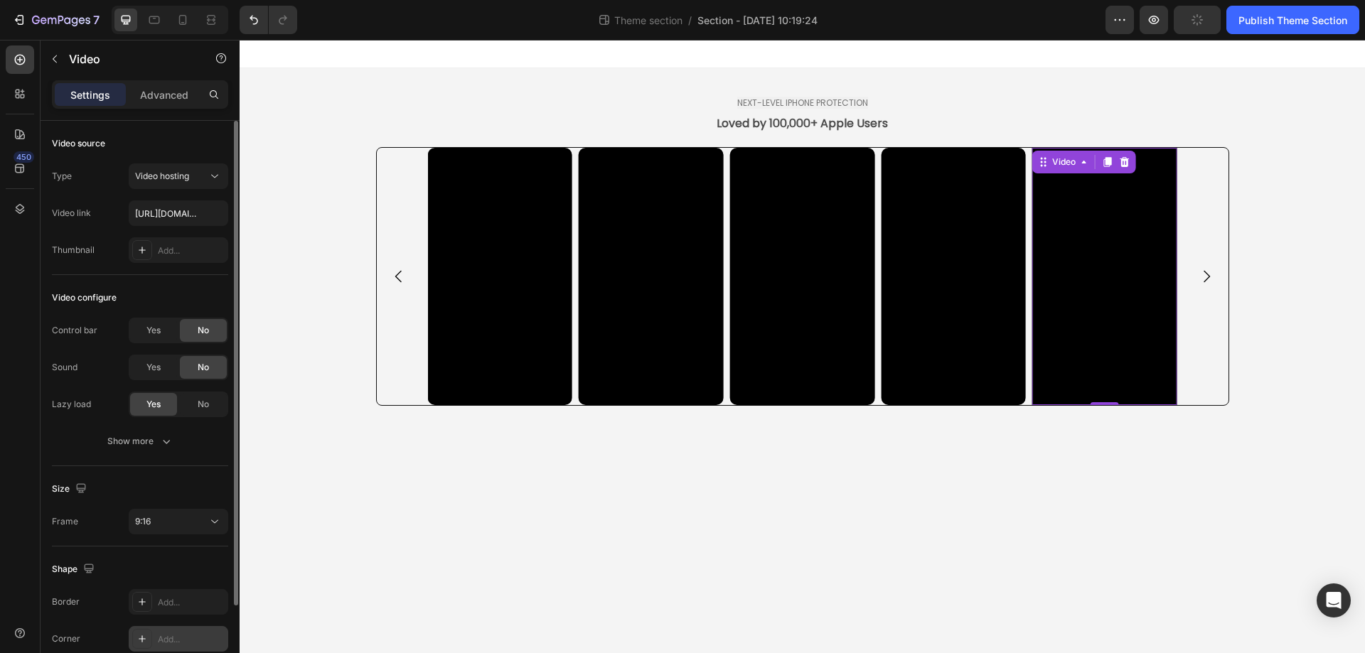
click at [165, 641] on div "Add..." at bounding box center [191, 639] width 67 height 13
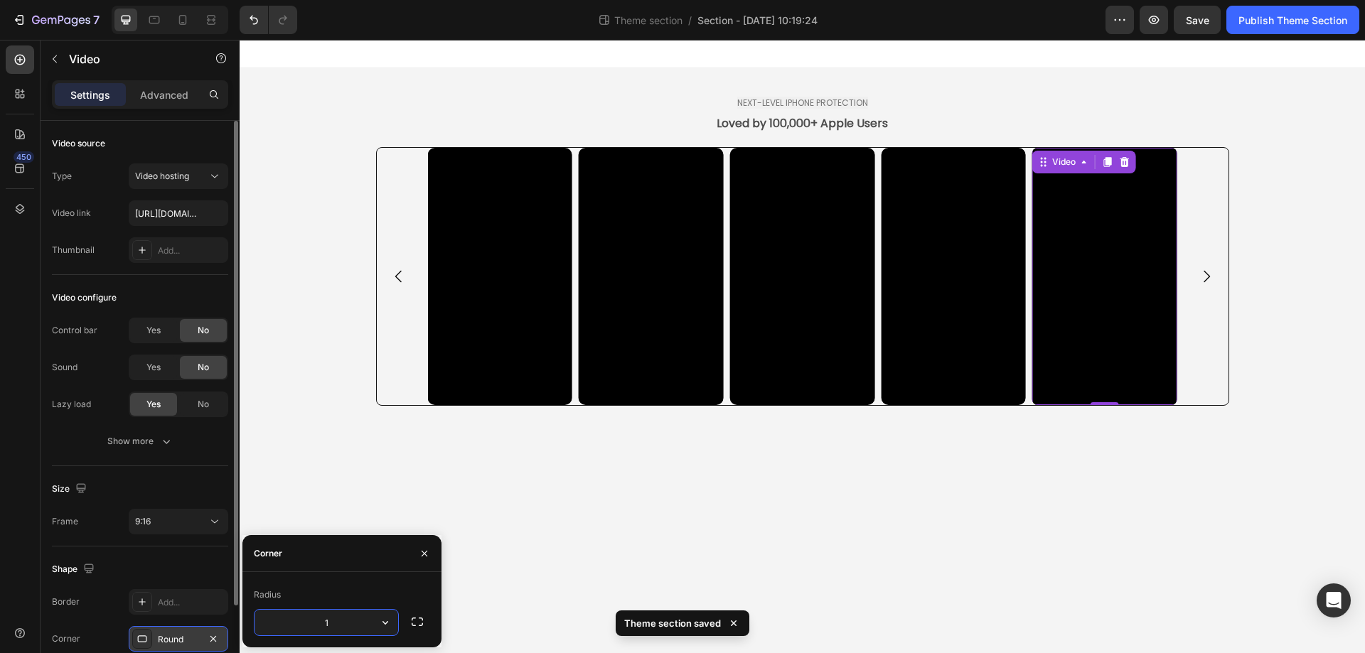
type input "10"
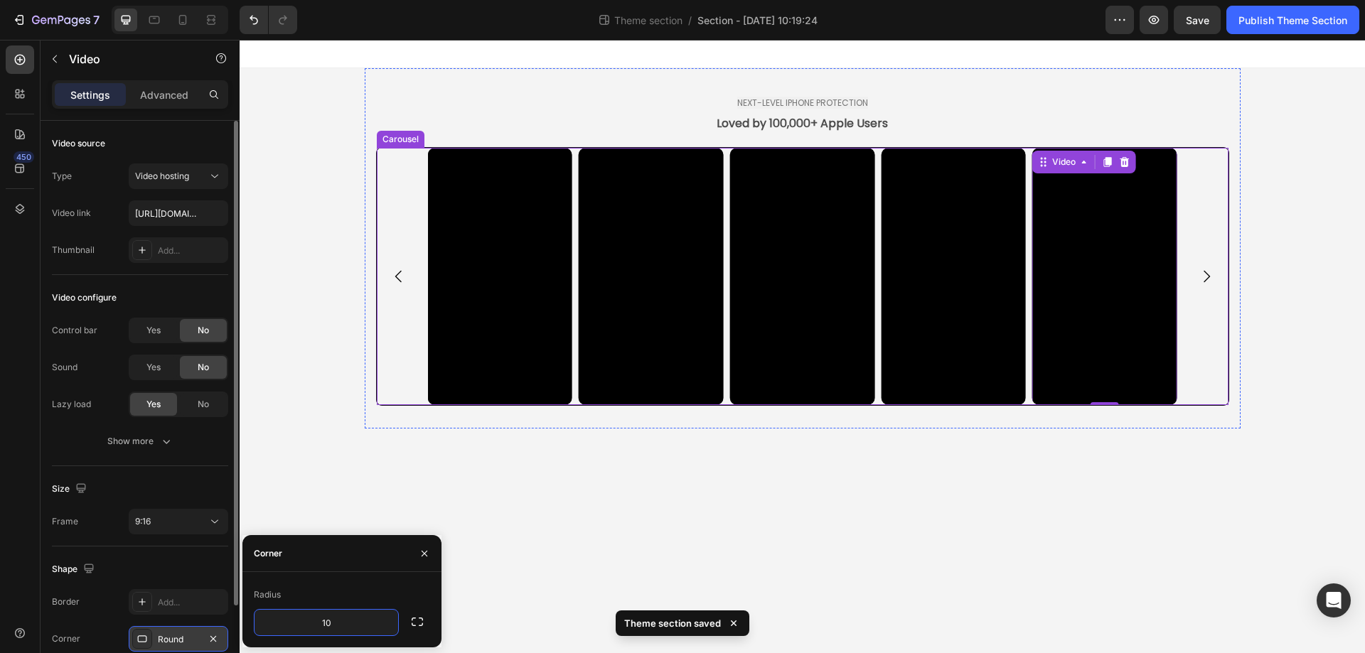
click at [1209, 272] on icon "Carousel Next Arrow" at bounding box center [1206, 276] width 17 height 17
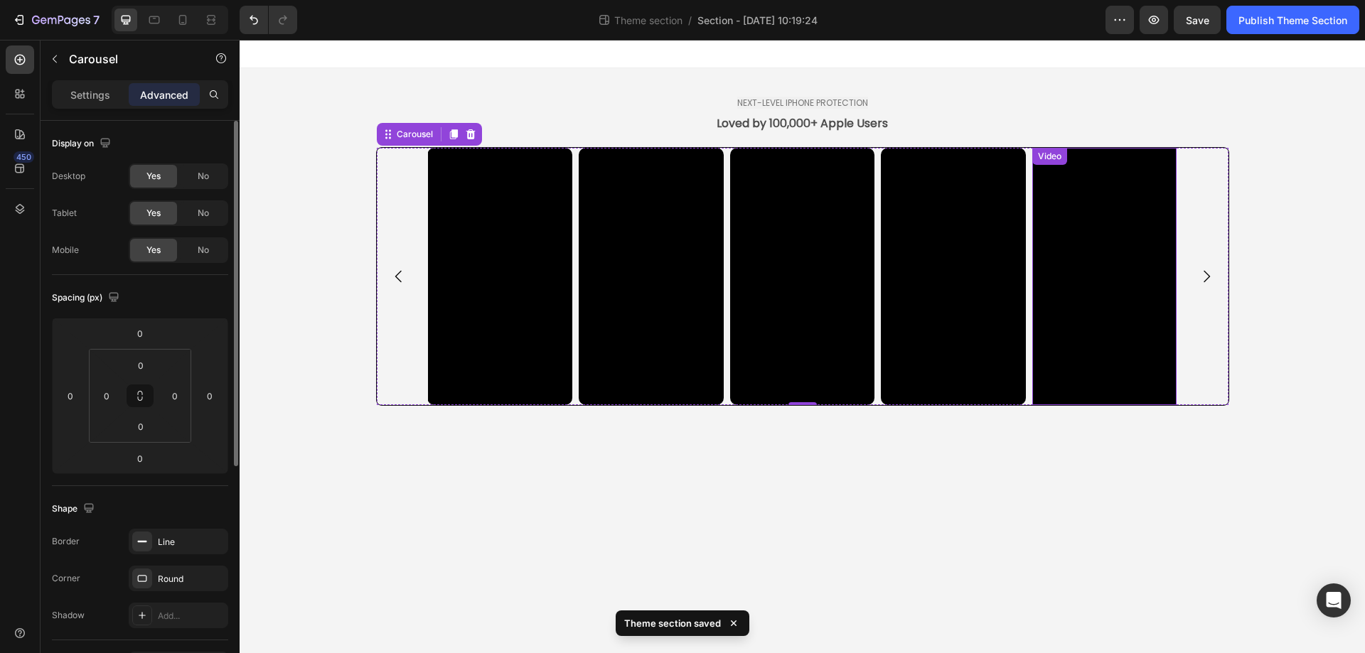
click at [1113, 298] on video at bounding box center [1104, 276] width 145 height 257
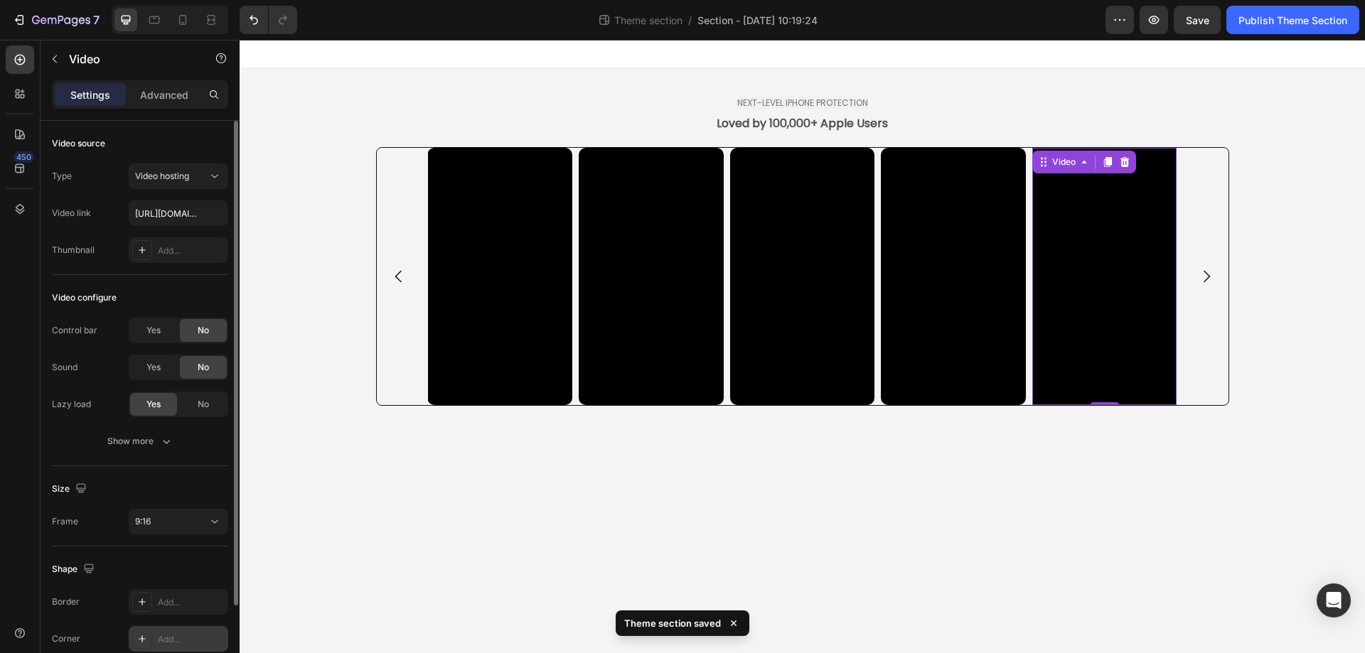
click at [176, 641] on div "Add..." at bounding box center [191, 639] width 67 height 13
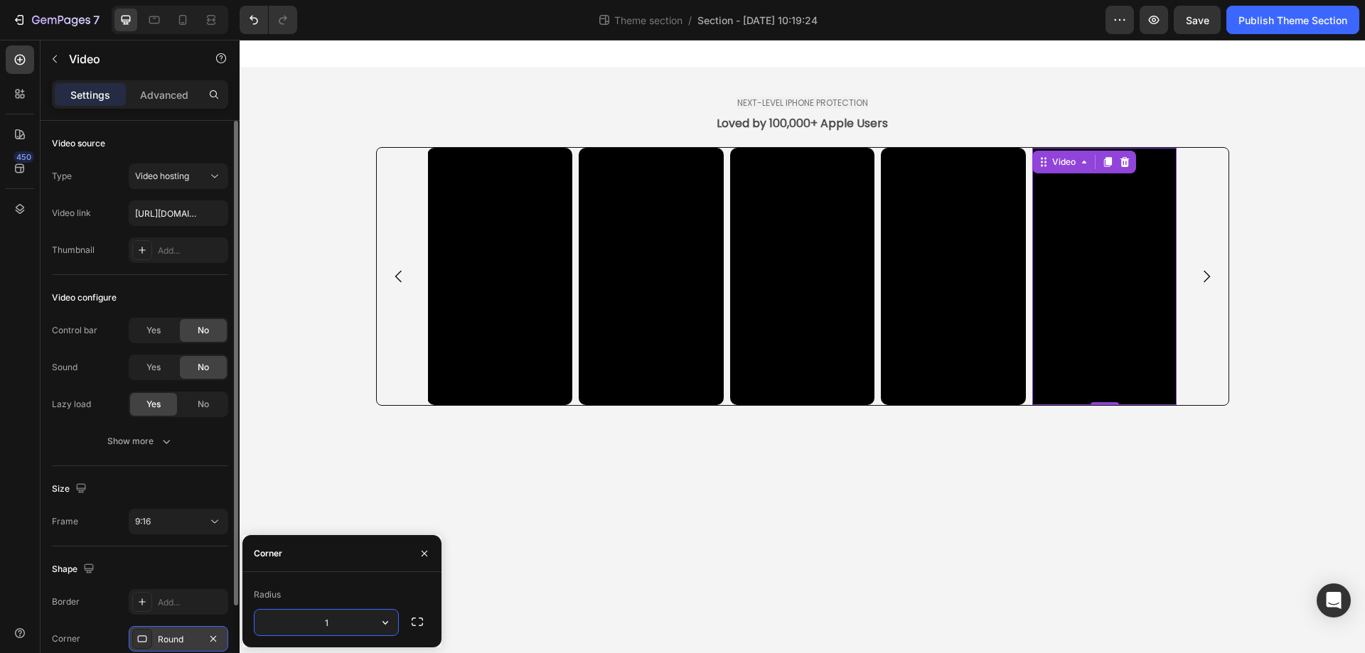
type input "10"
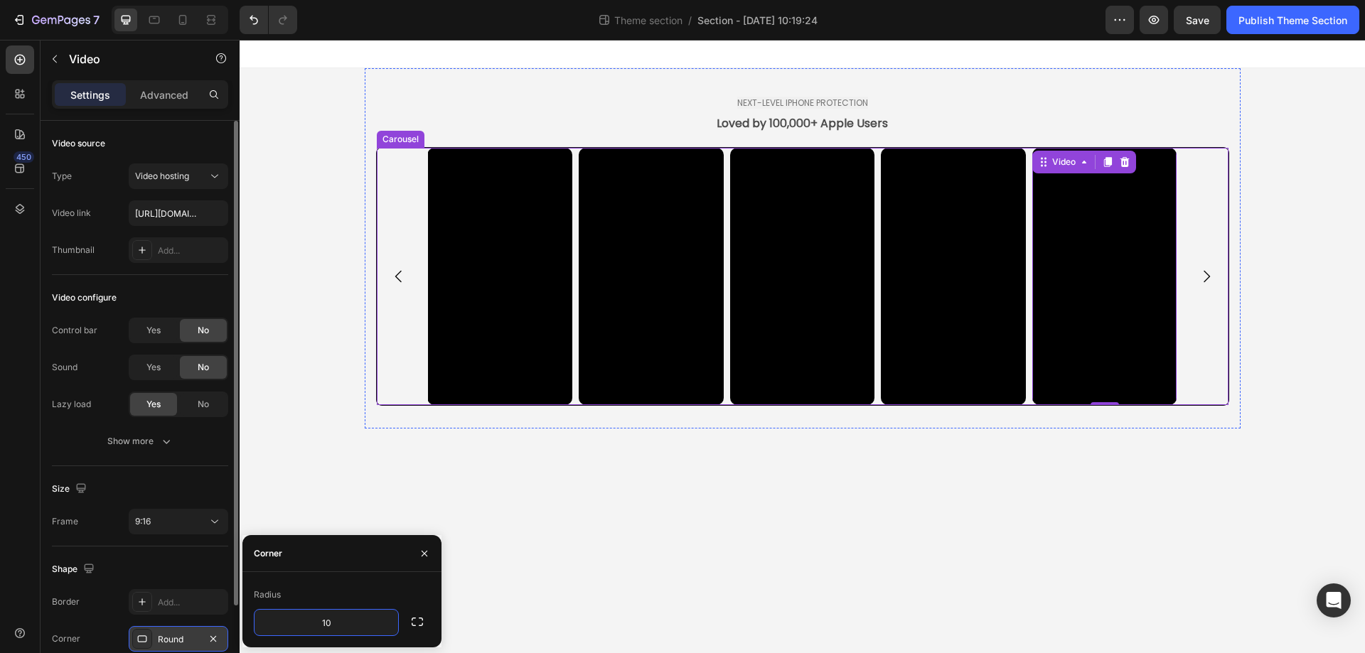
click at [1205, 278] on icon "Carousel Next Arrow" at bounding box center [1206, 276] width 17 height 17
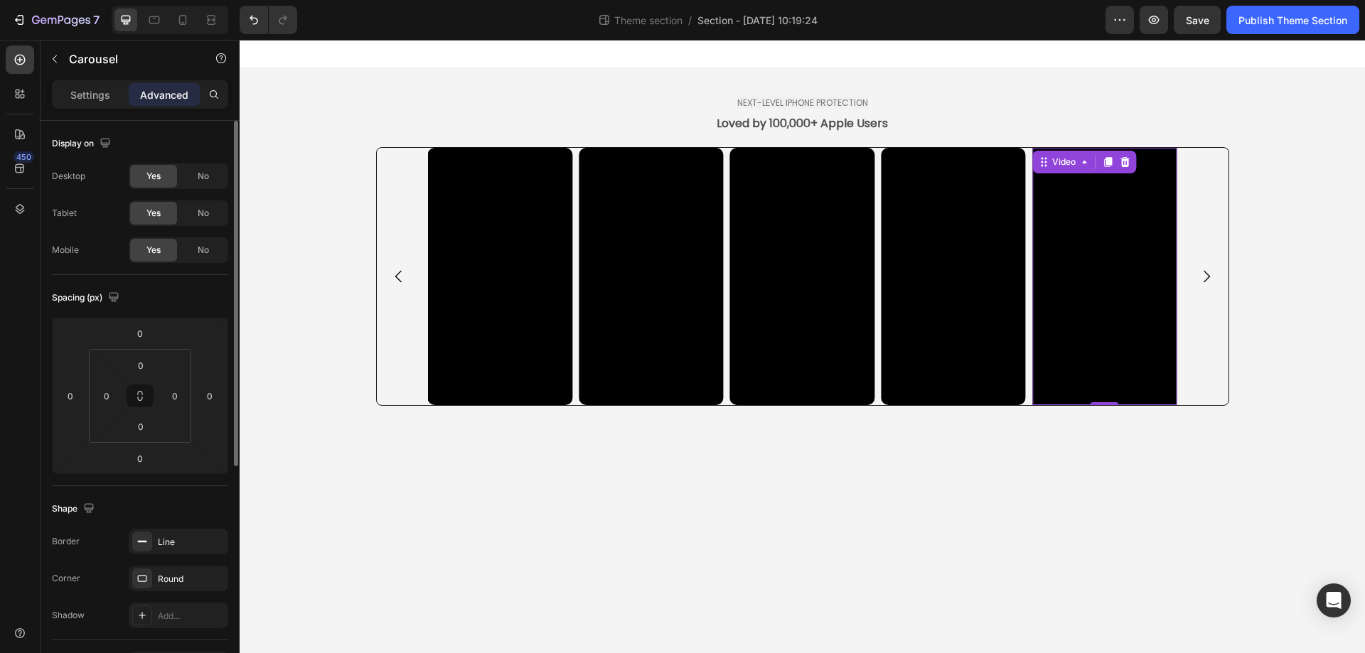
click at [1137, 333] on video at bounding box center [1104, 276] width 145 height 257
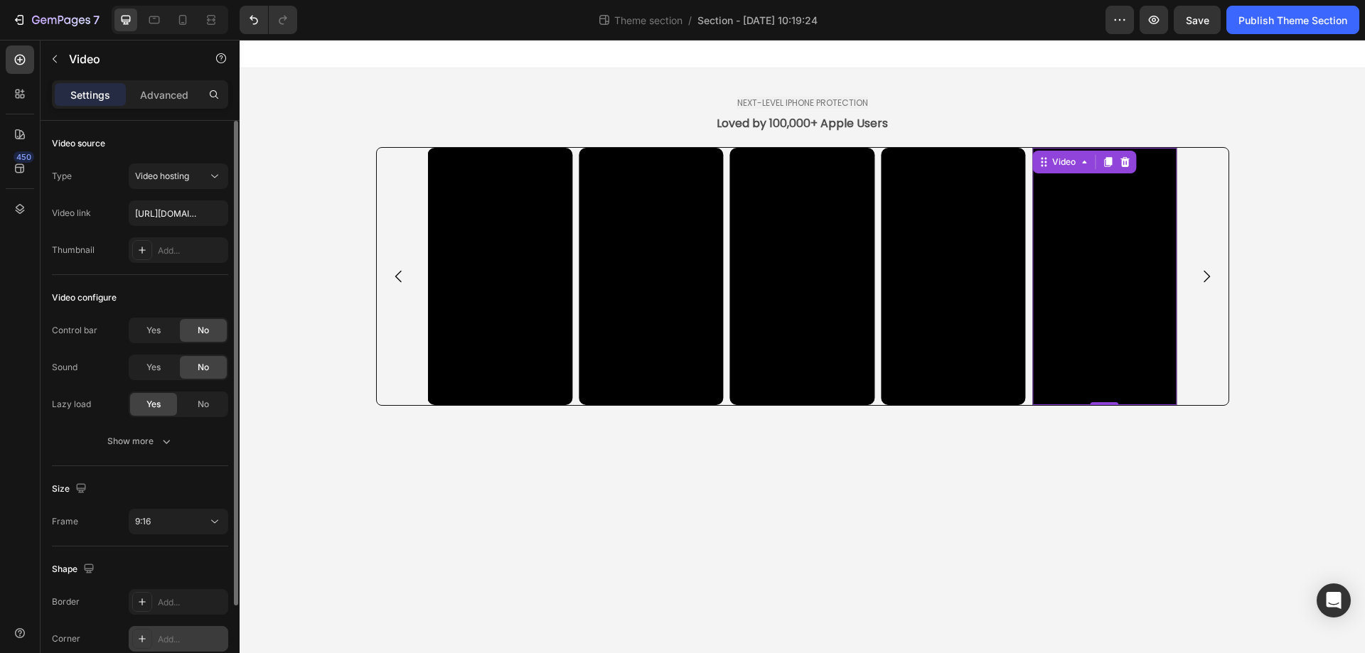
click at [168, 645] on div "Add..." at bounding box center [191, 639] width 67 height 13
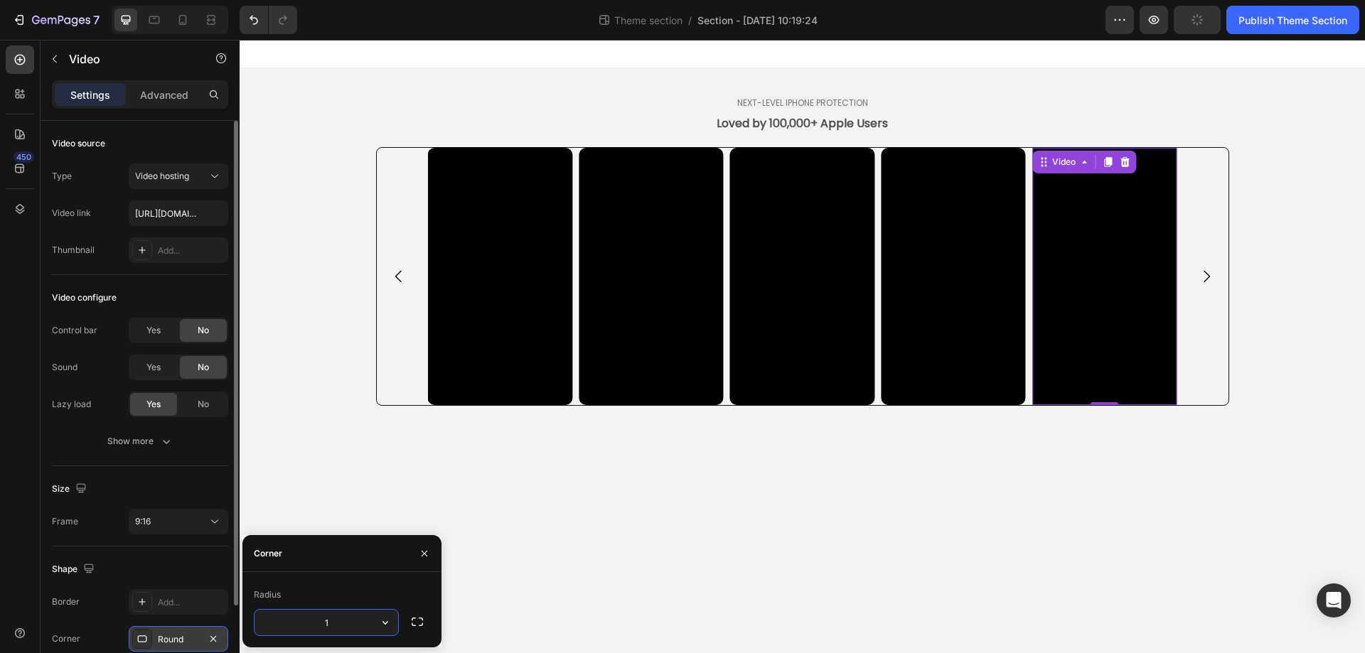
type input "10"
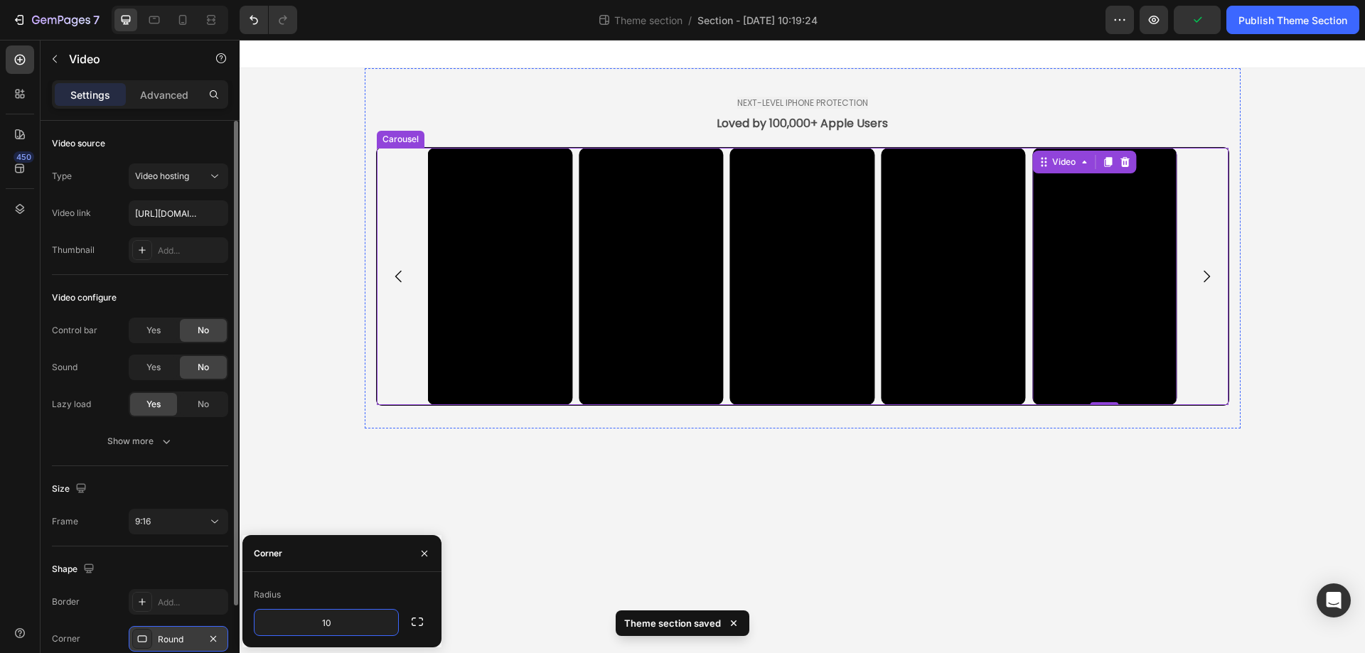
click at [1212, 279] on icon "Carousel Next Arrow" at bounding box center [1206, 276] width 17 height 17
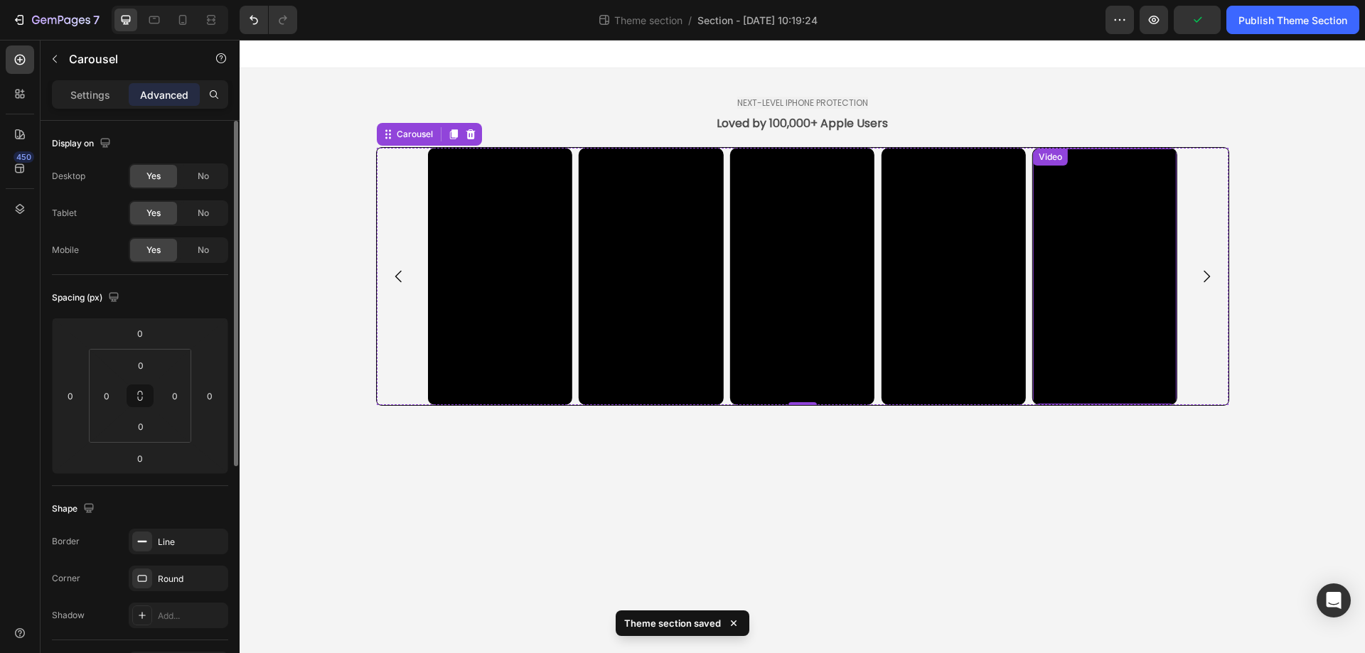
click at [1097, 341] on video at bounding box center [1105, 276] width 144 height 255
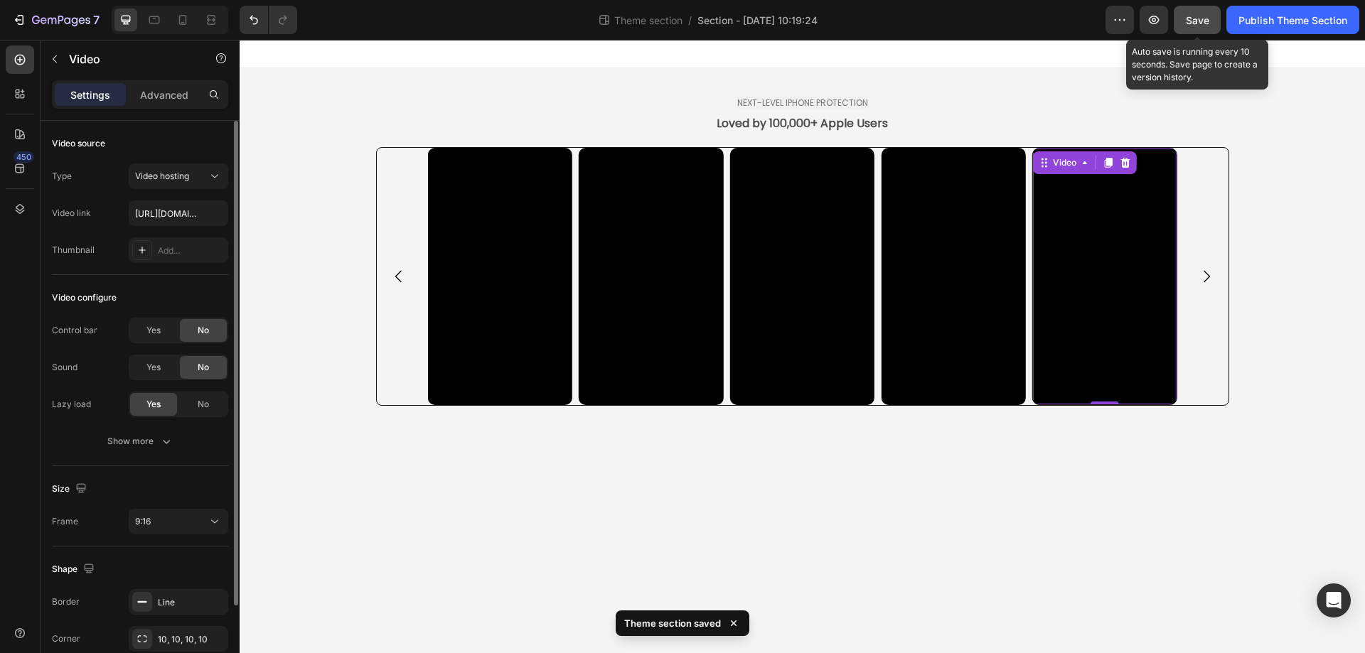
click at [1196, 19] on span "Save" at bounding box center [1197, 20] width 23 height 12
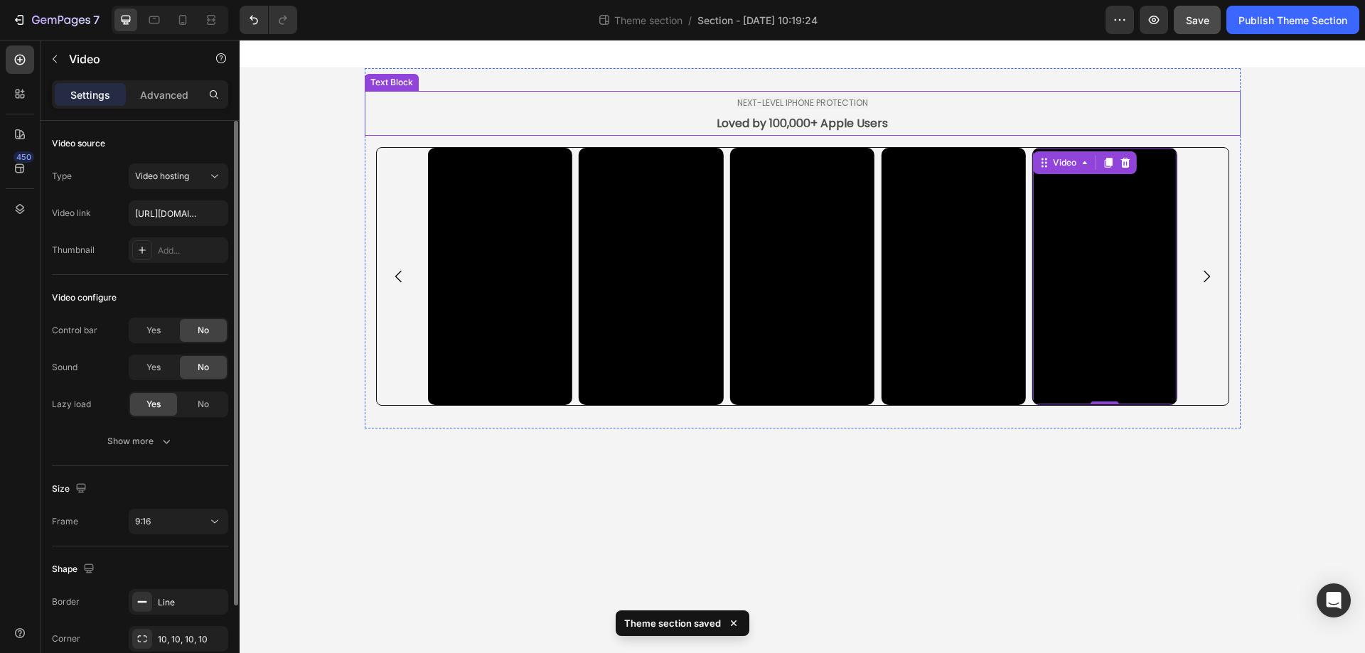
click at [857, 109] on p "NEXT-LEVEL IPHONE PROTECTION" at bounding box center [802, 102] width 873 height 21
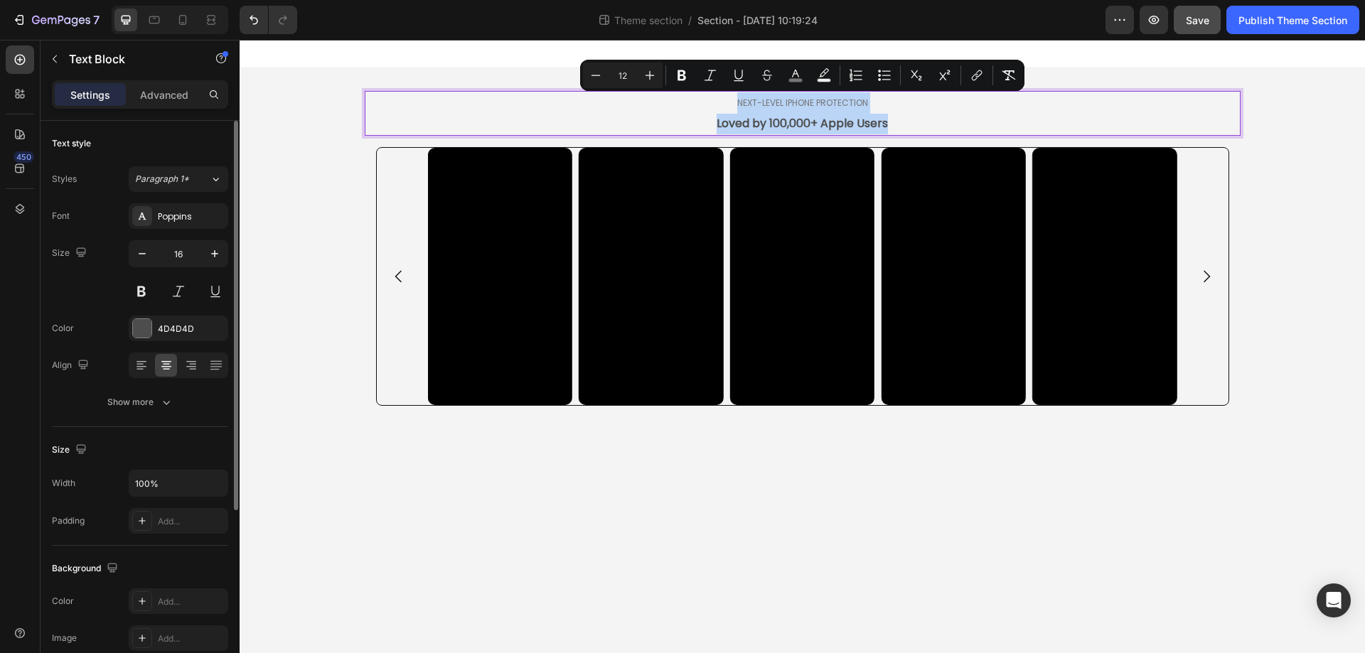
drag, startPoint x: 732, startPoint y: 99, endPoint x: 901, endPoint y: 131, distance: 172.2
click at [901, 131] on div "NEXT-LEVEL IPHONE PROTECTION Loved by 100,000+ Apple Users" at bounding box center [803, 113] width 876 height 45
click at [218, 256] on icon "button" at bounding box center [215, 254] width 14 height 14
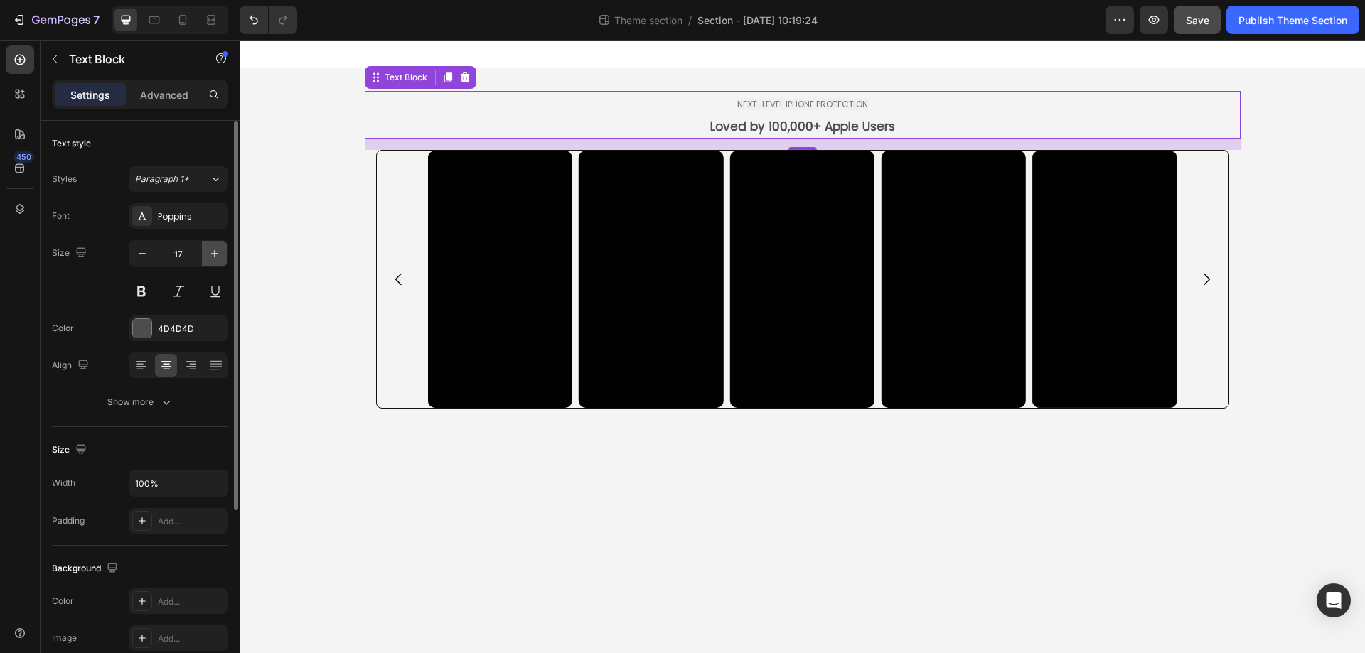
click at [218, 256] on icon "button" at bounding box center [215, 254] width 14 height 14
type input "18"
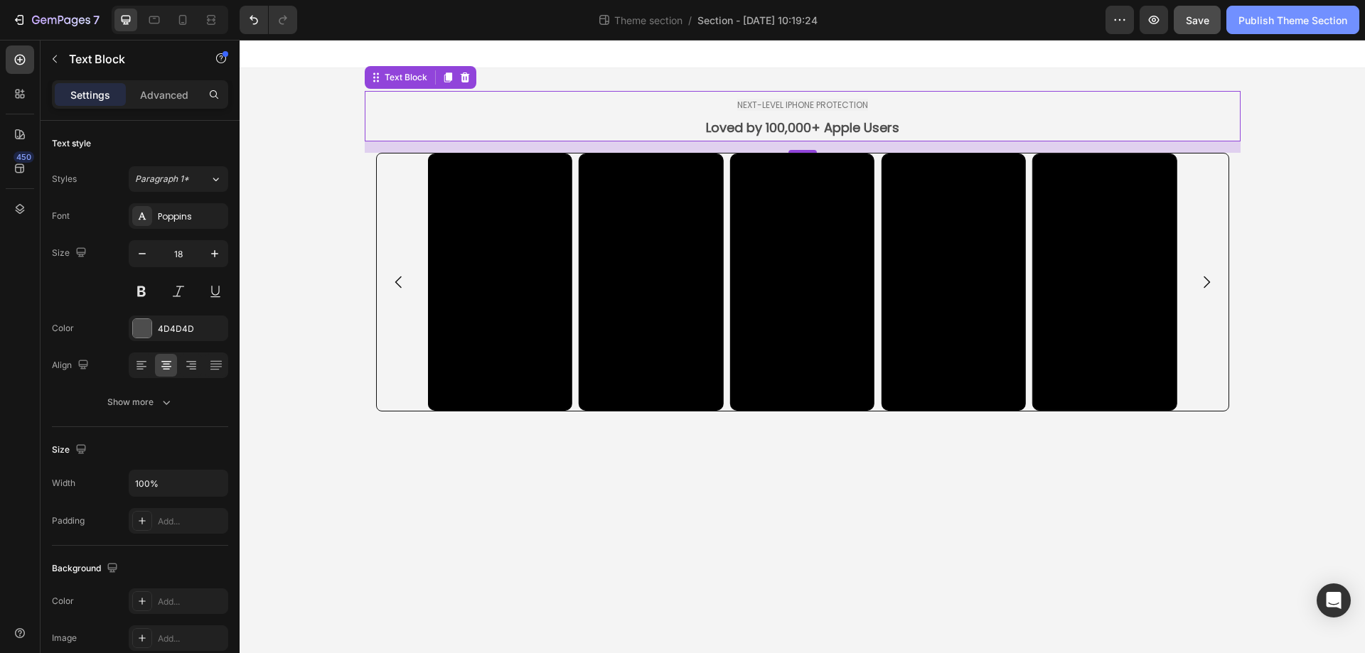
click at [1251, 24] on div "Publish Theme Section" at bounding box center [1293, 20] width 109 height 15
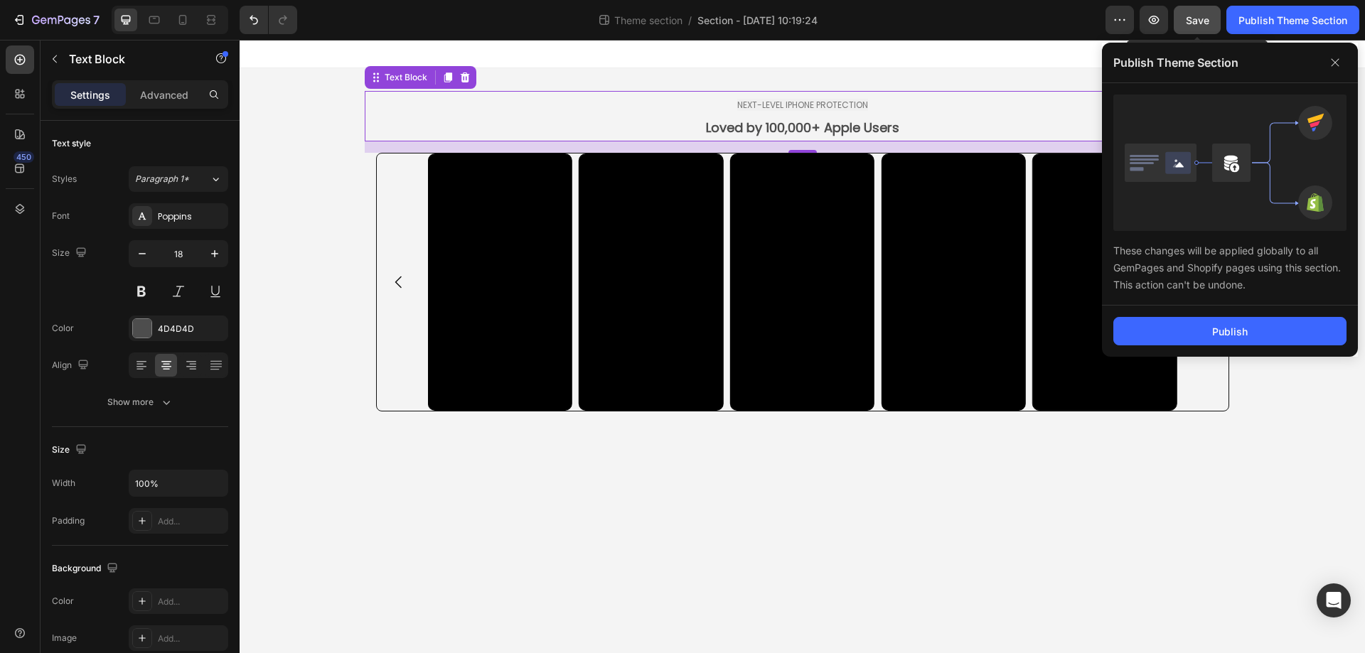
click at [1192, 24] on span "Save" at bounding box center [1197, 20] width 23 height 12
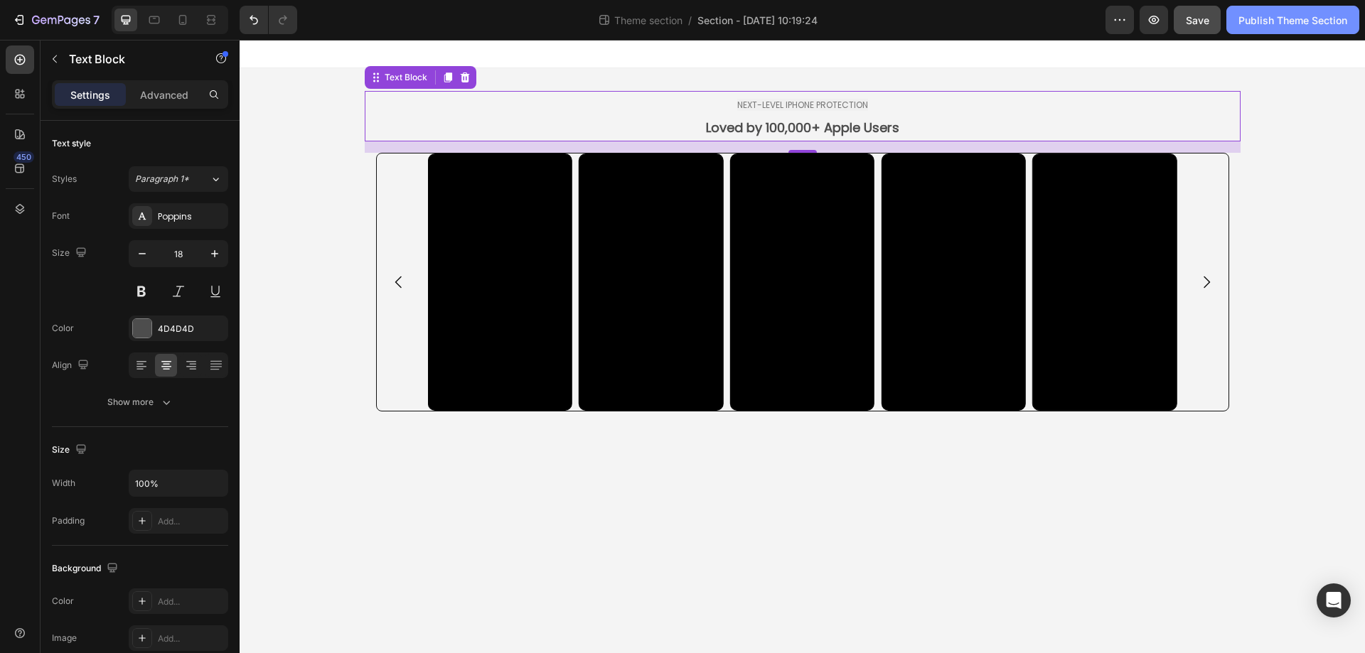
click at [1315, 18] on div "Publish Theme Section" at bounding box center [1293, 20] width 109 height 15
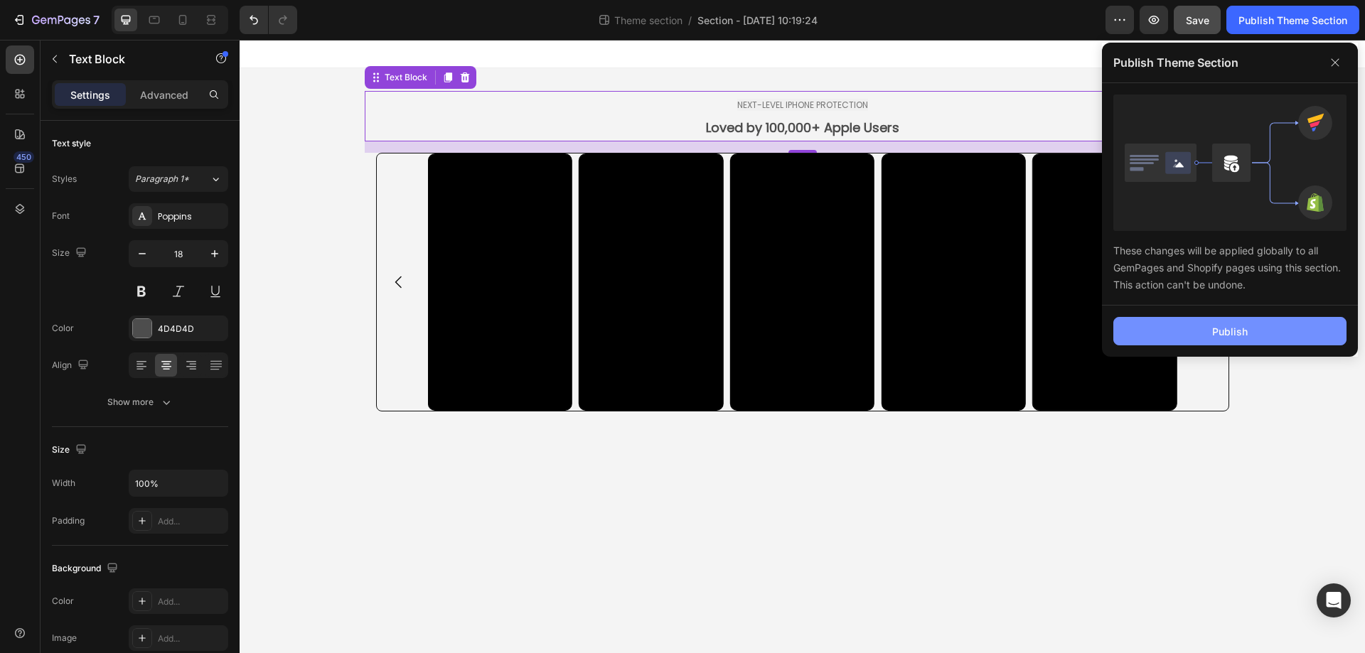
click at [1279, 325] on button "Publish" at bounding box center [1229, 331] width 233 height 28
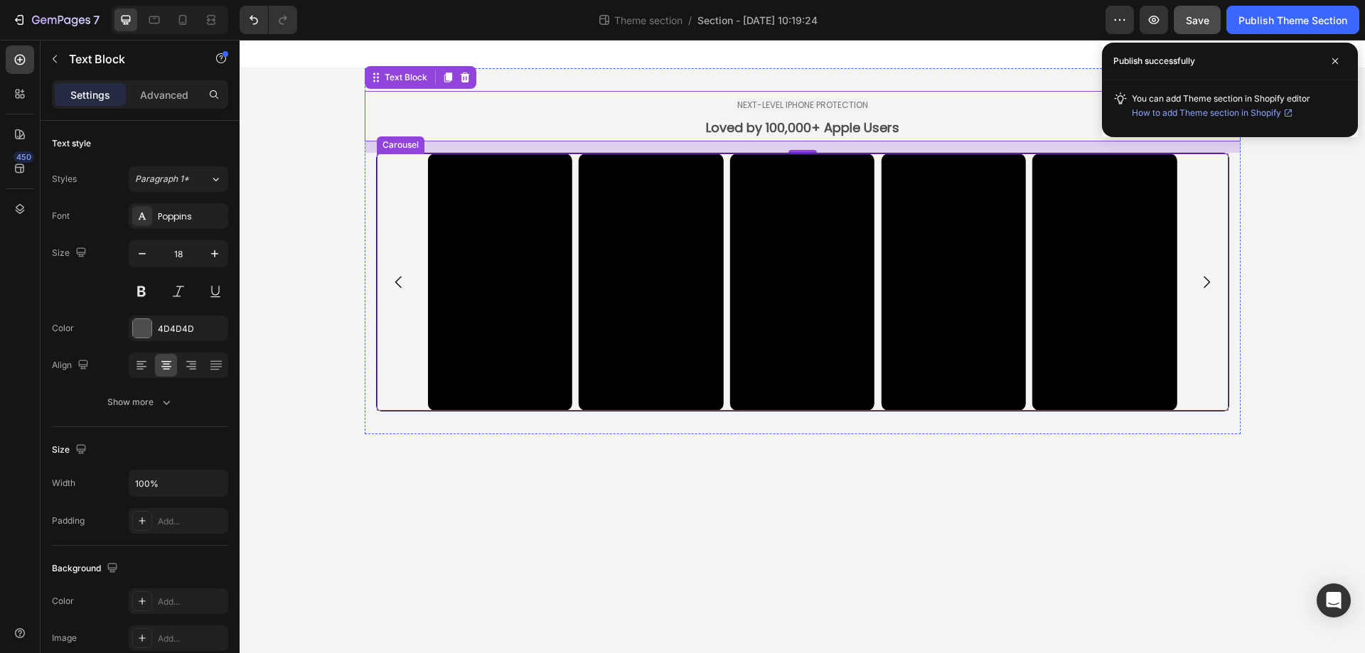
click at [404, 203] on div "Video Video Video Video Video Video Video Video Video Video" at bounding box center [803, 282] width 852 height 257
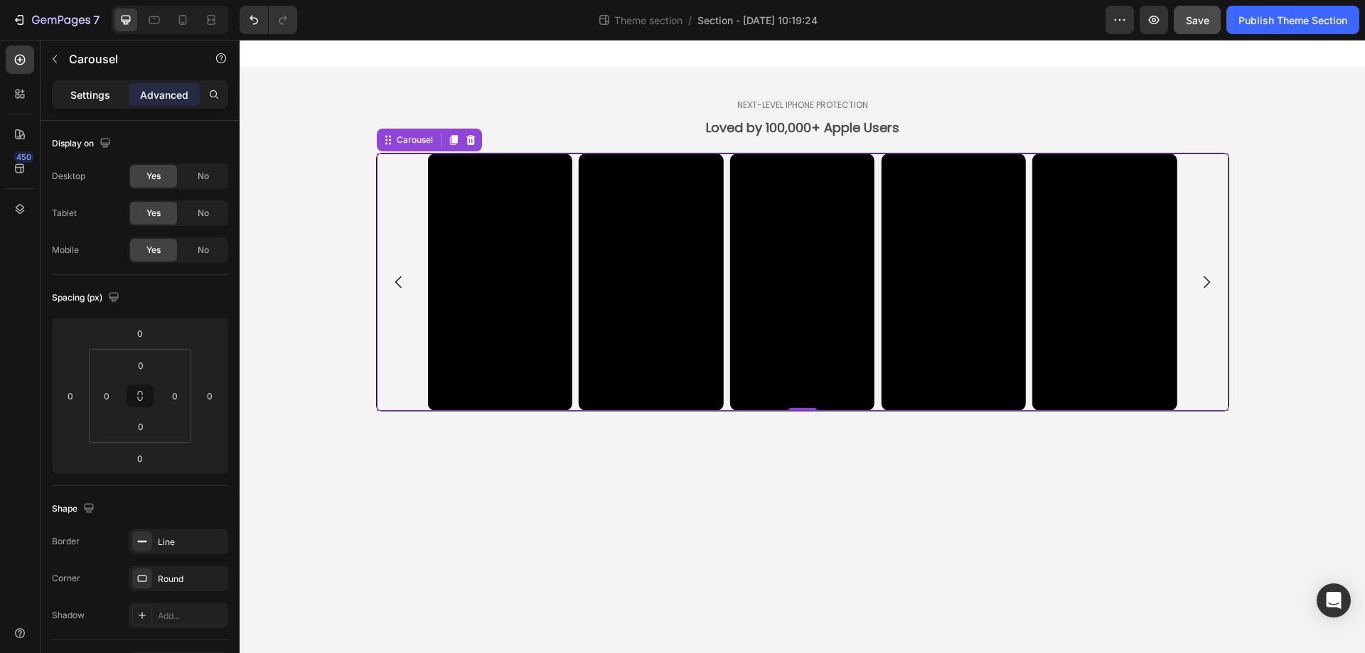
click at [81, 97] on p "Settings" at bounding box center [90, 94] width 40 height 15
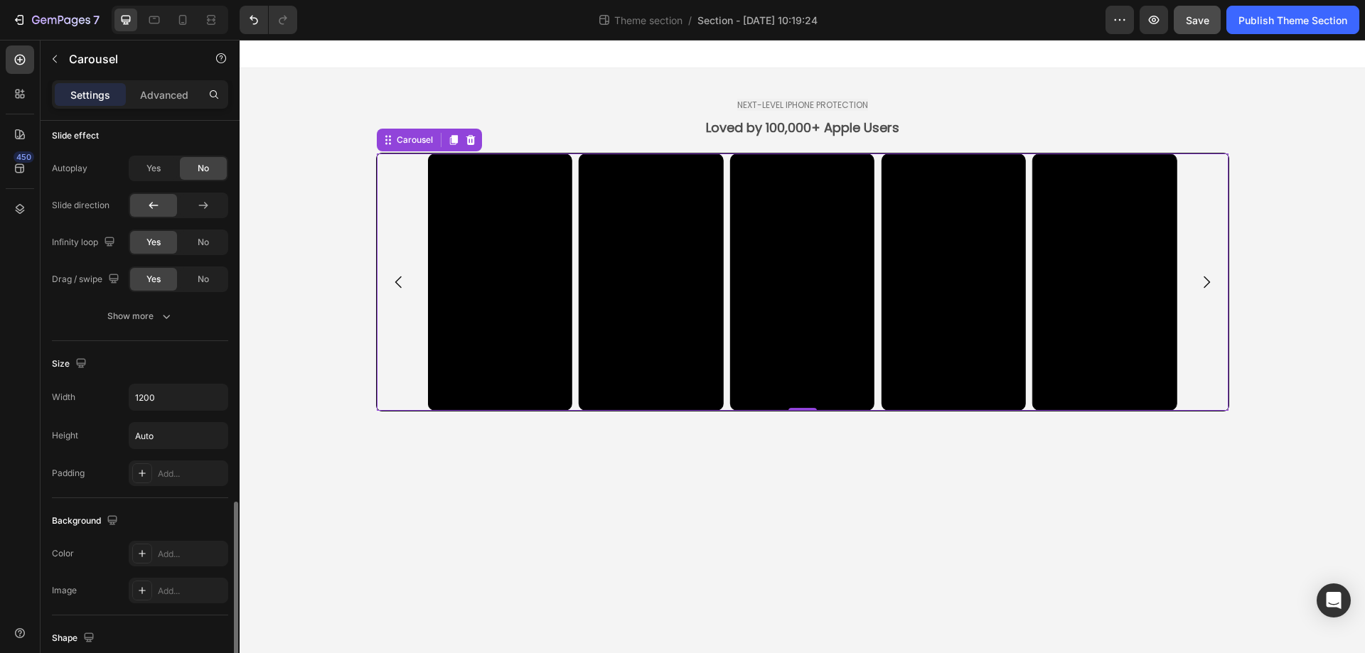
scroll to position [1004, 0]
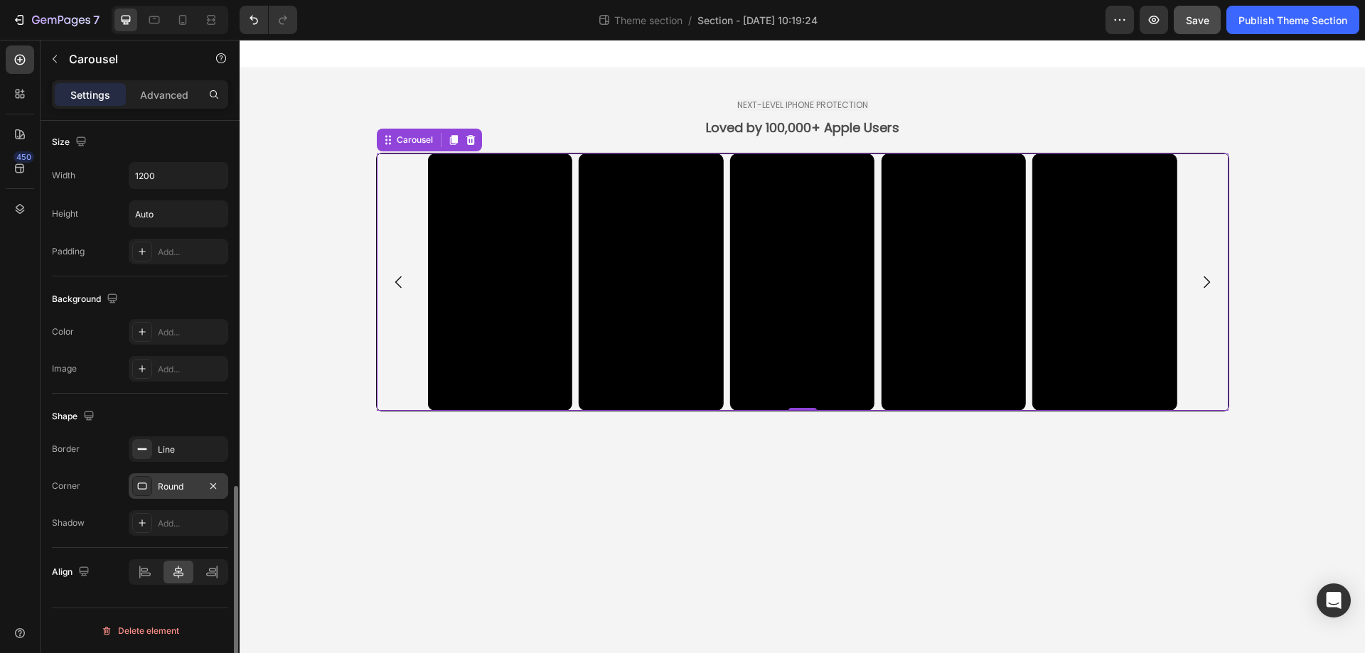
click at [187, 484] on div "Round" at bounding box center [178, 487] width 41 height 13
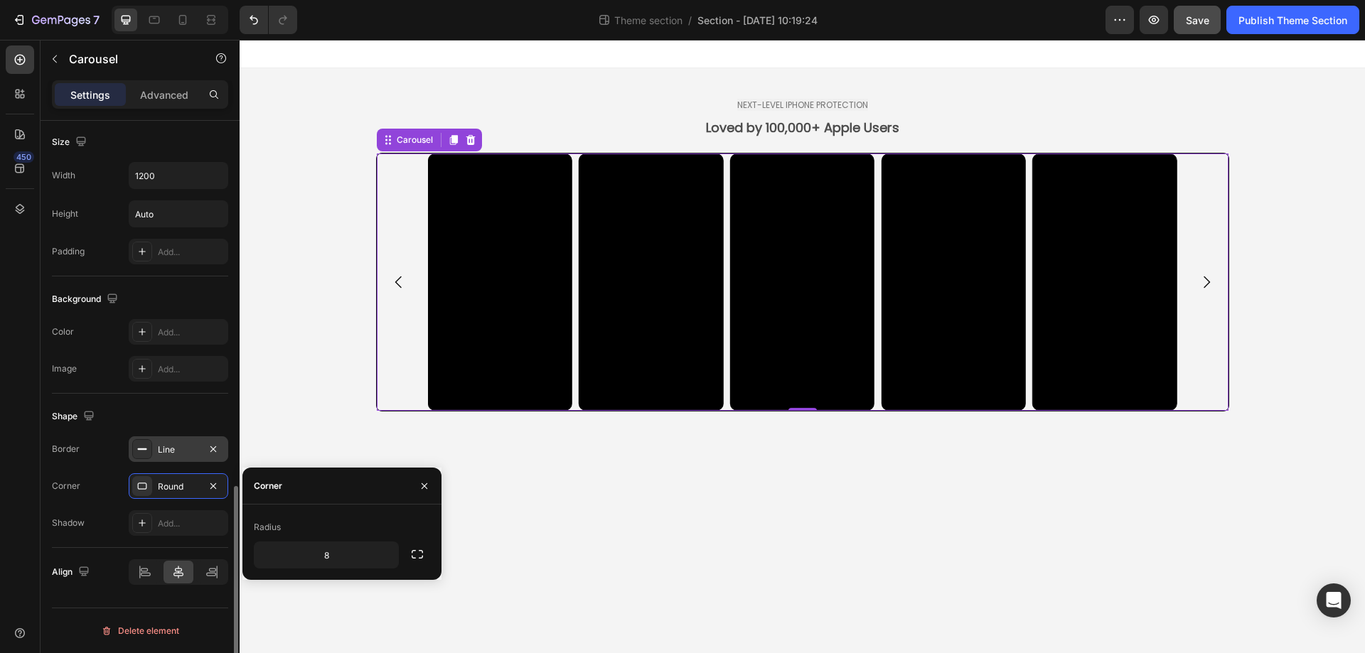
click at [183, 451] on div "Line" at bounding box center [178, 450] width 41 height 13
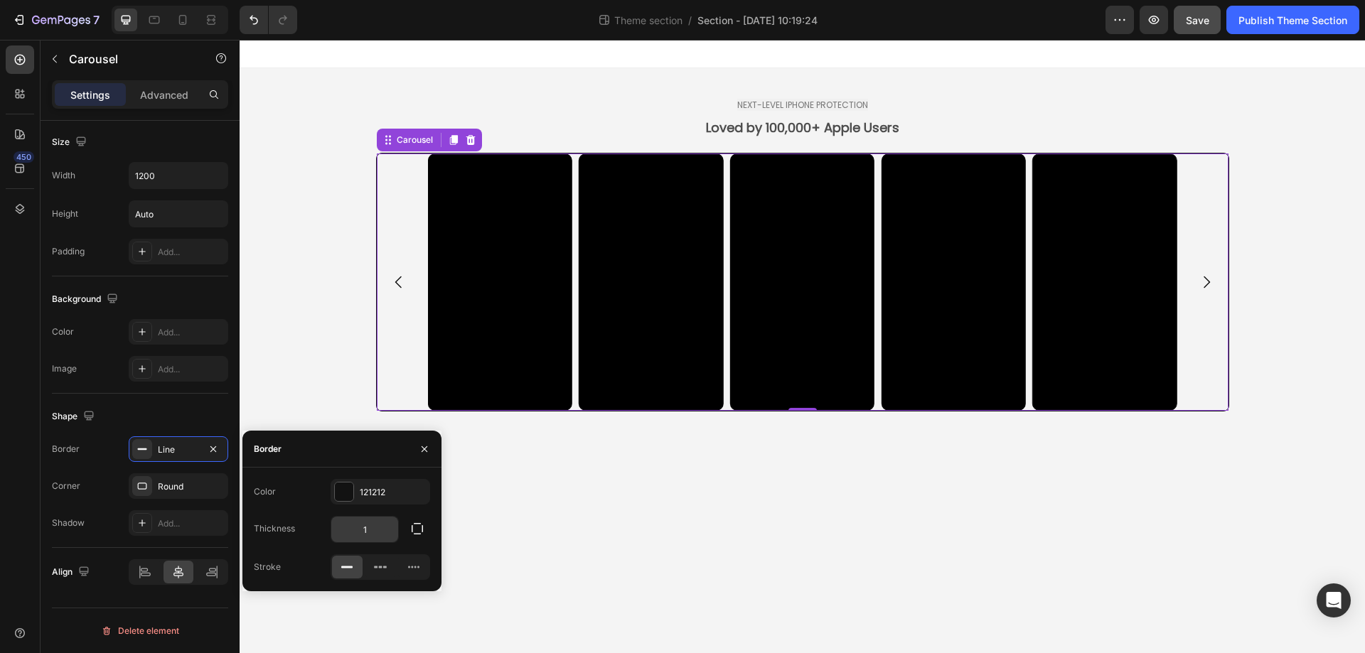
click at [379, 533] on input "1" at bounding box center [364, 530] width 67 height 26
click at [358, 528] on input "1" at bounding box center [364, 530] width 67 height 26
click at [367, 529] on input "1" at bounding box center [364, 530] width 67 height 26
click at [378, 486] on div "121212" at bounding box center [380, 492] width 41 height 13
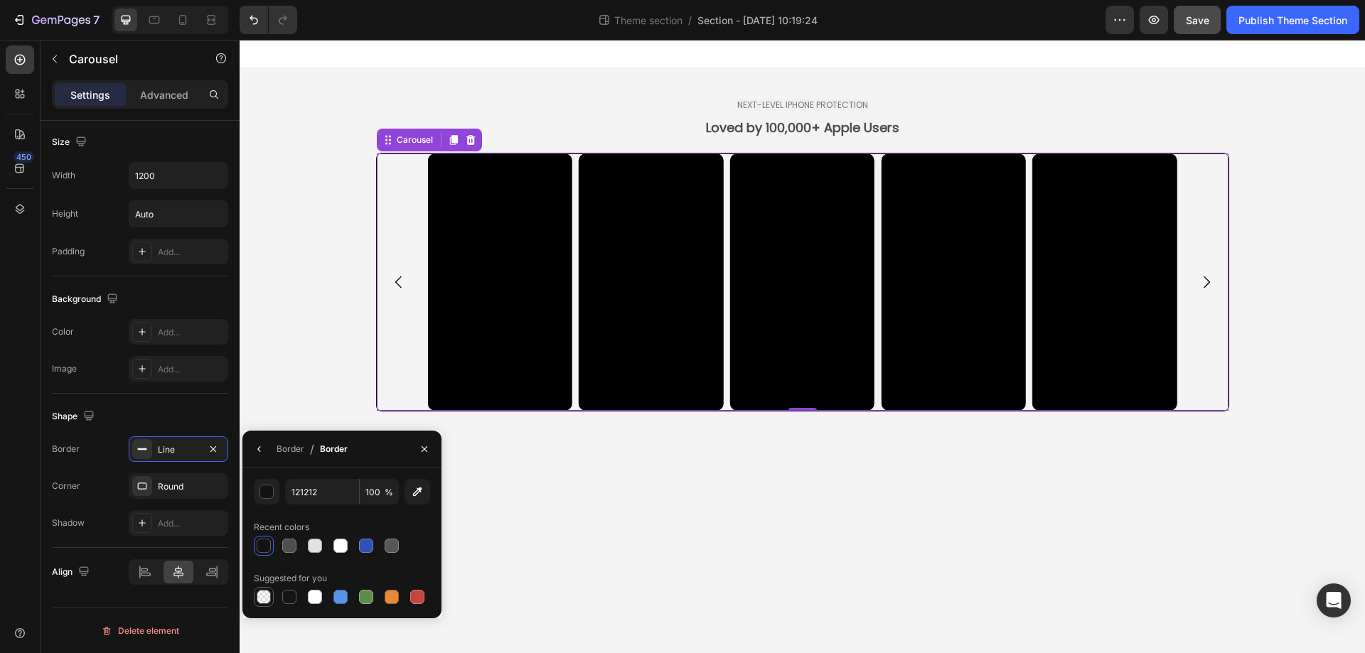
click at [267, 599] on div at bounding box center [264, 597] width 14 height 14
type input "000000"
type input "0"
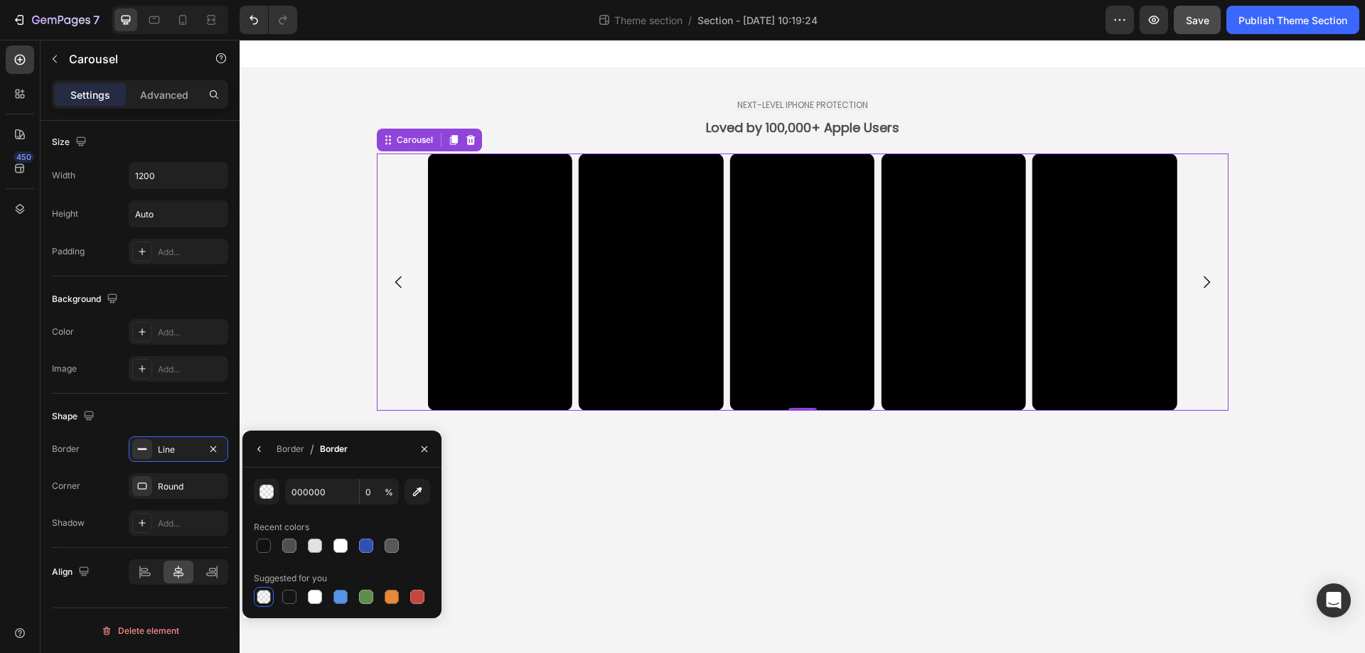
click at [534, 552] on body "NEXT-LEVEL IPHONE PROTECTION Loved by 100,000+ Apple Users Text Block Video Vid…" at bounding box center [802, 347] width 1125 height 614
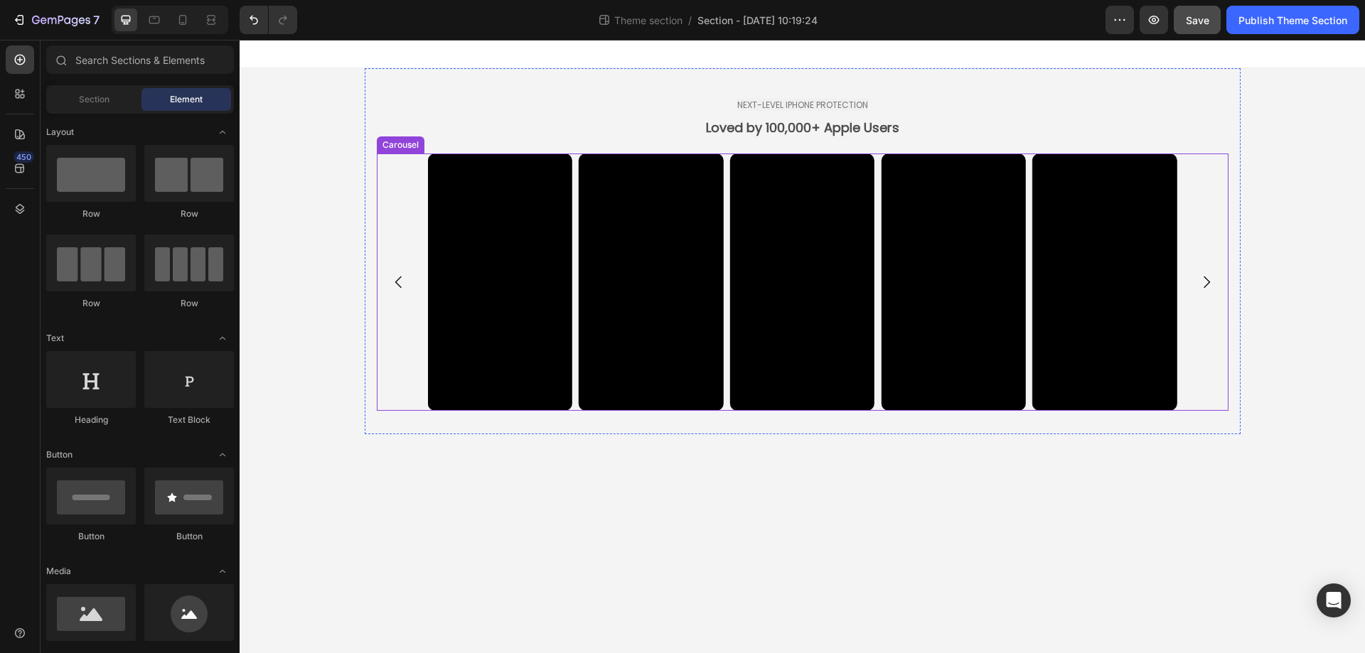
click at [395, 358] on div "Video Video Video Video Video Video Video Video Video Video" at bounding box center [803, 282] width 852 height 257
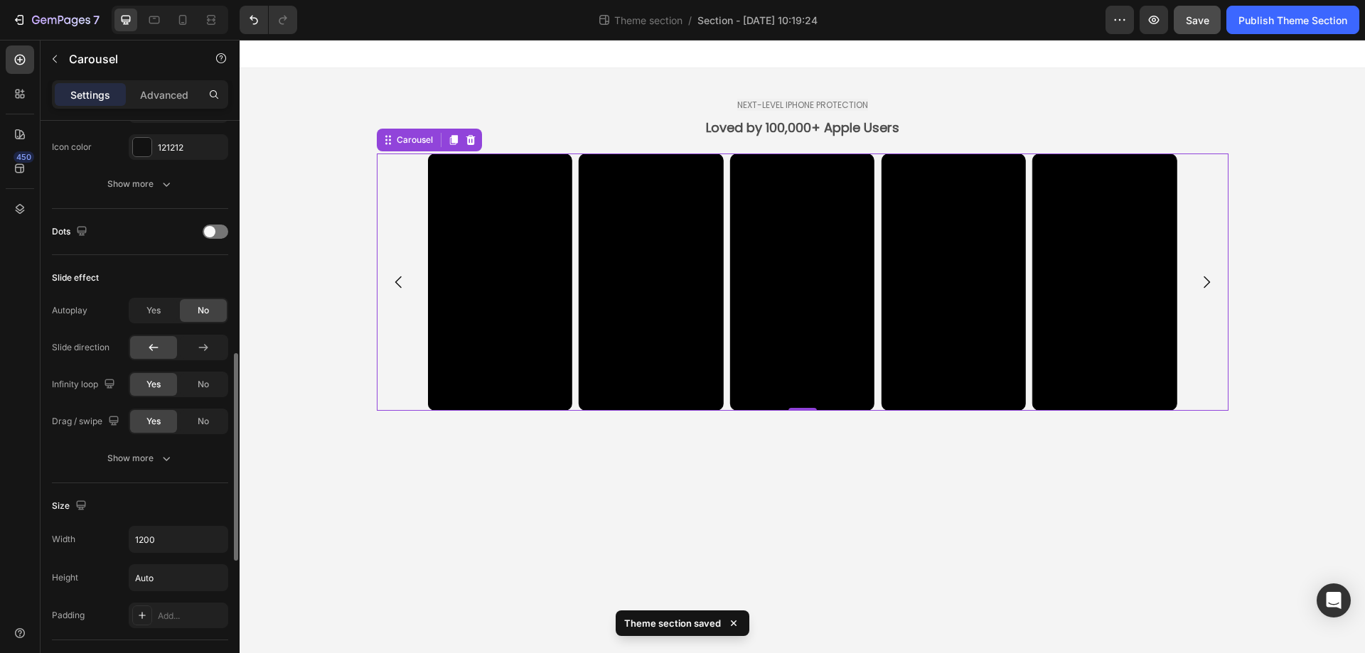
scroll to position [782, 0]
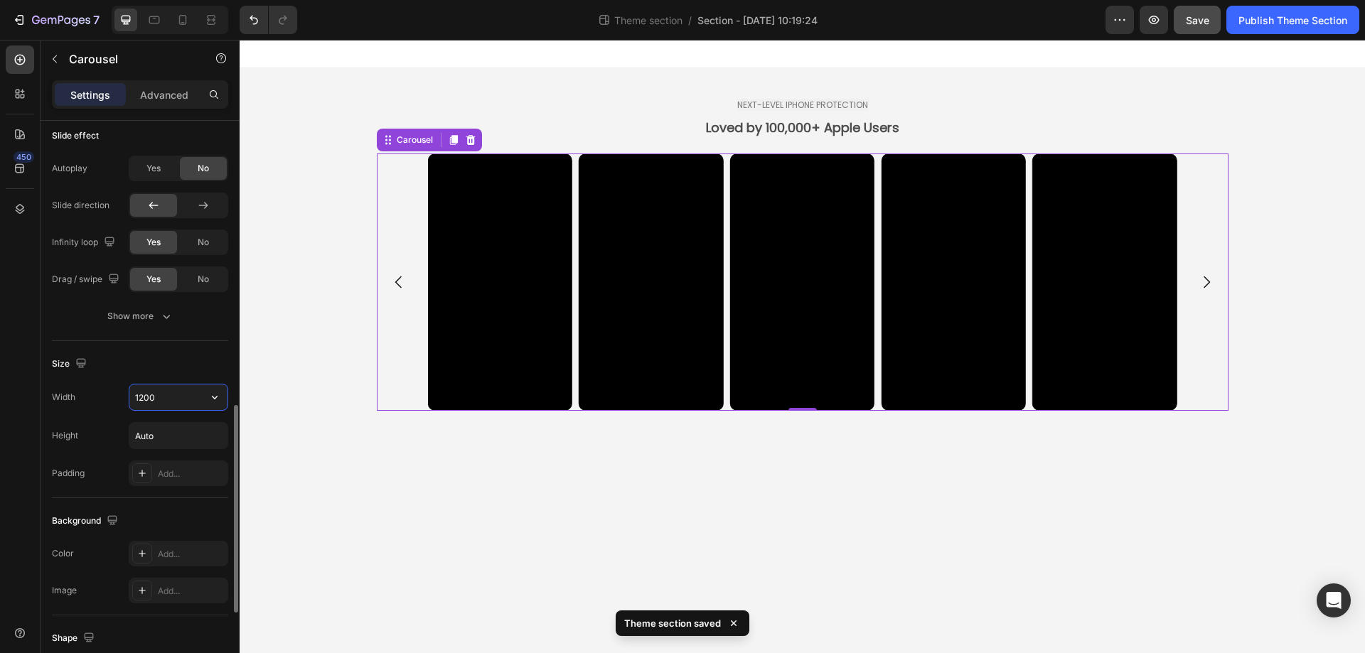
click at [179, 391] on input "1200" at bounding box center [178, 398] width 98 height 26
click at [207, 397] on button "button" at bounding box center [215, 398] width 26 height 26
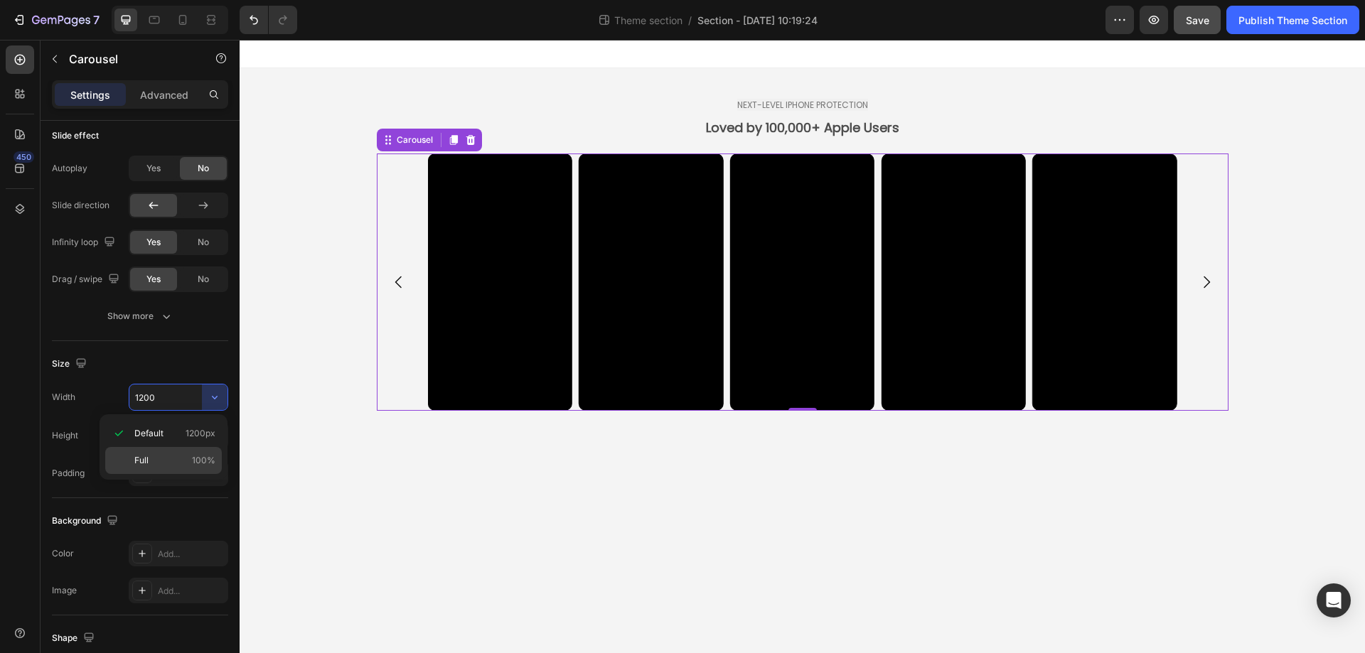
click at [180, 459] on p "Full 100%" at bounding box center [174, 460] width 81 height 13
type input "100%"
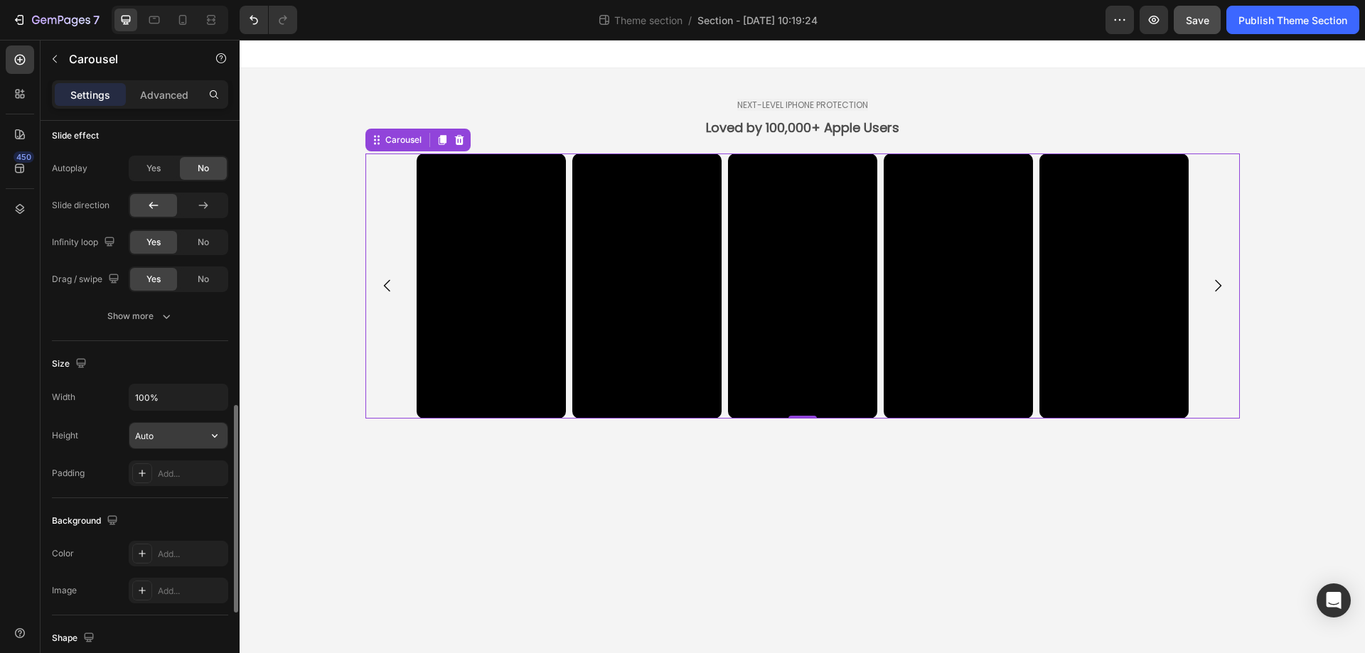
click at [168, 444] on input "Auto" at bounding box center [178, 436] width 98 height 26
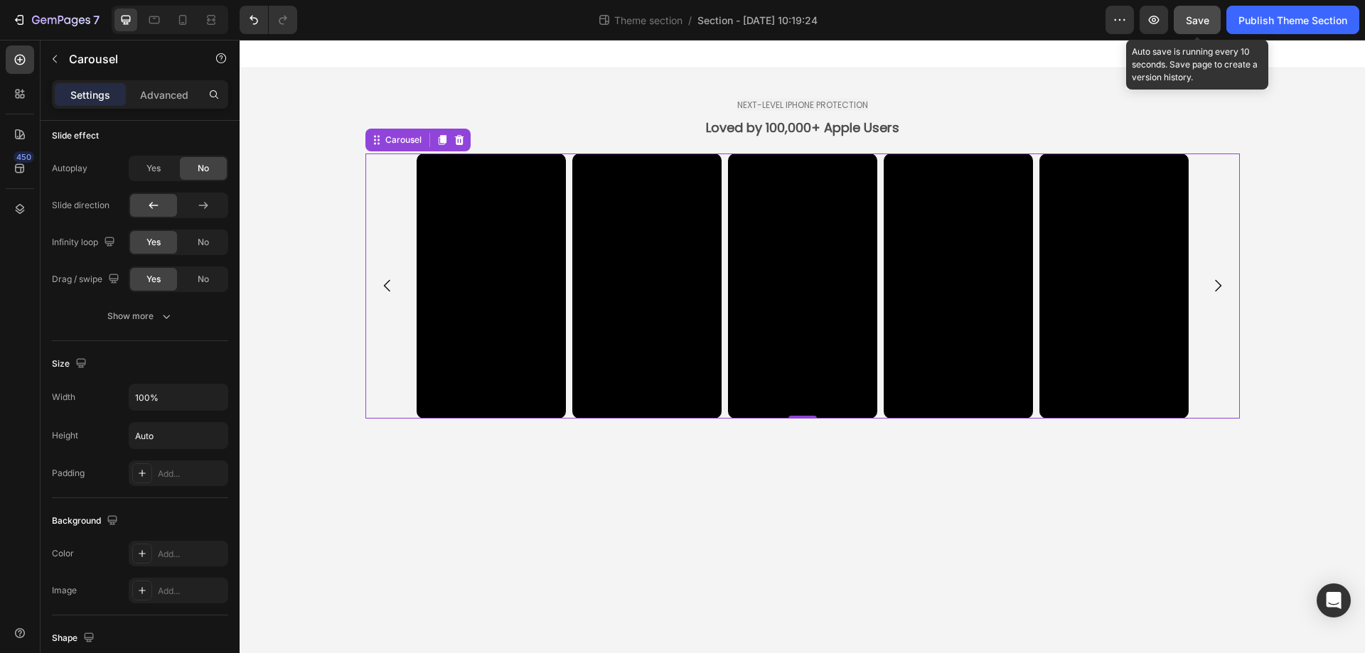
click at [1199, 18] on span "Save" at bounding box center [1197, 20] width 23 height 12
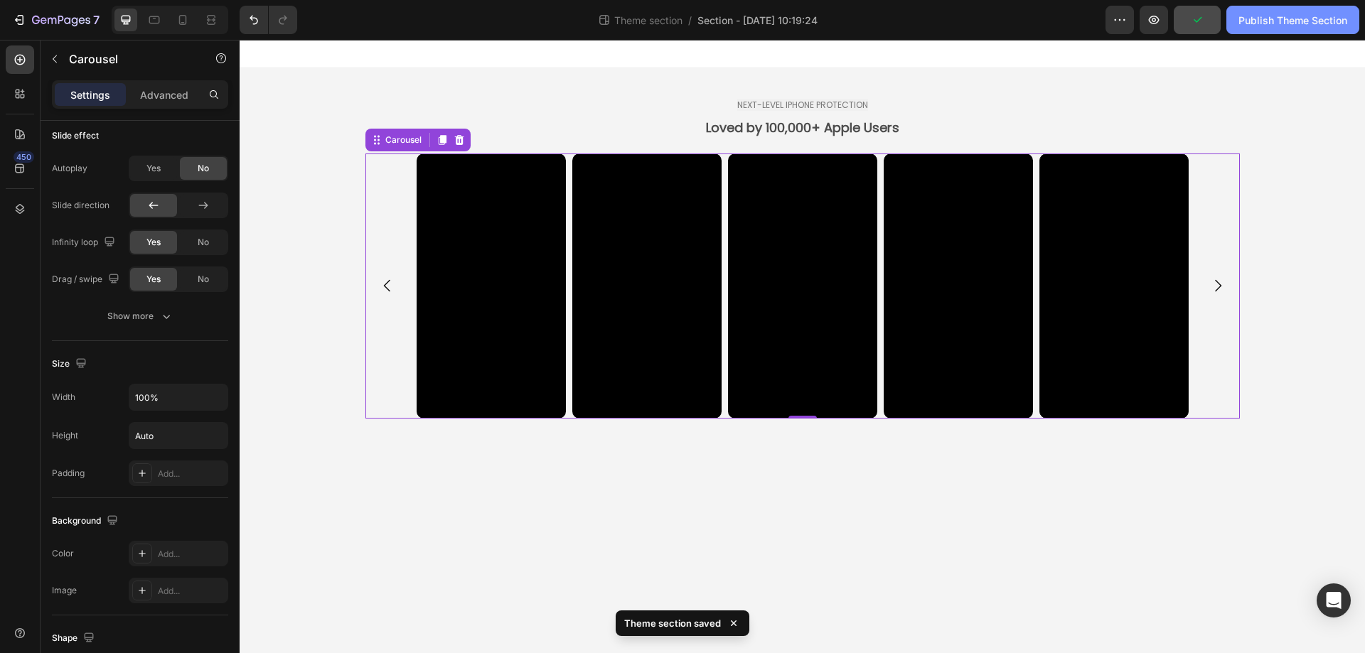
click at [1256, 19] on div "Publish Theme Section" at bounding box center [1293, 20] width 109 height 15
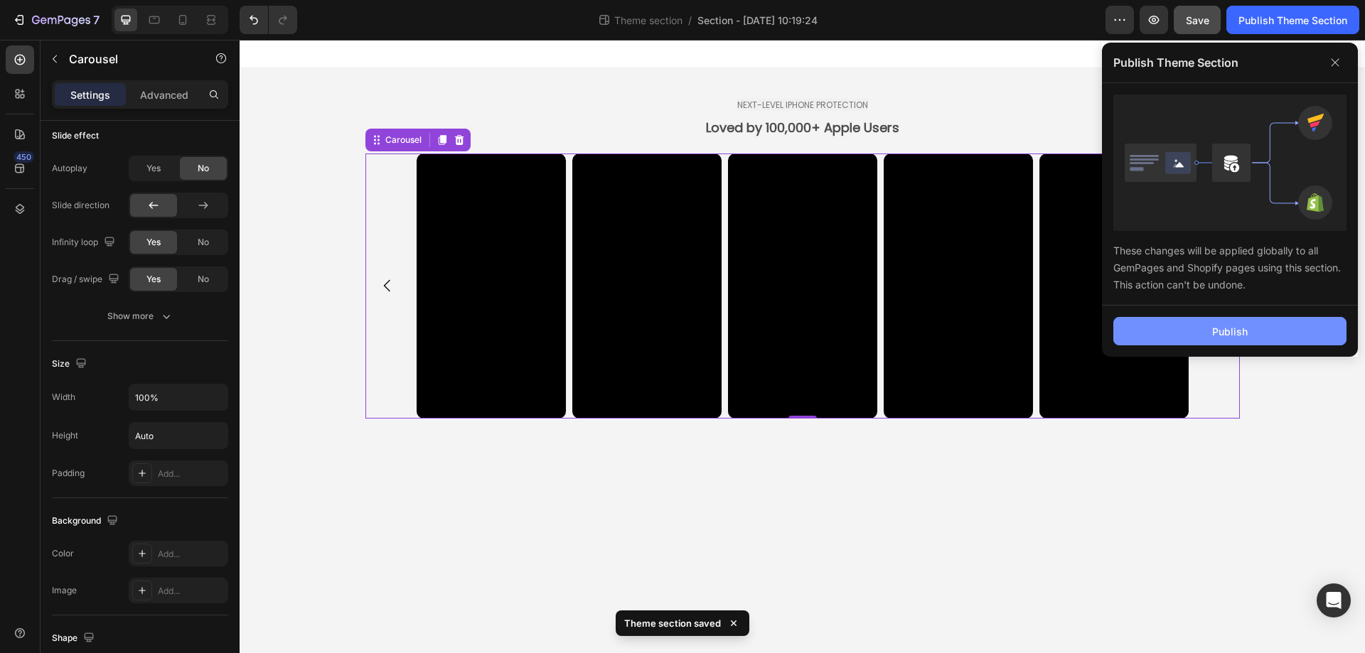
click at [1242, 322] on button "Publish" at bounding box center [1229, 331] width 233 height 28
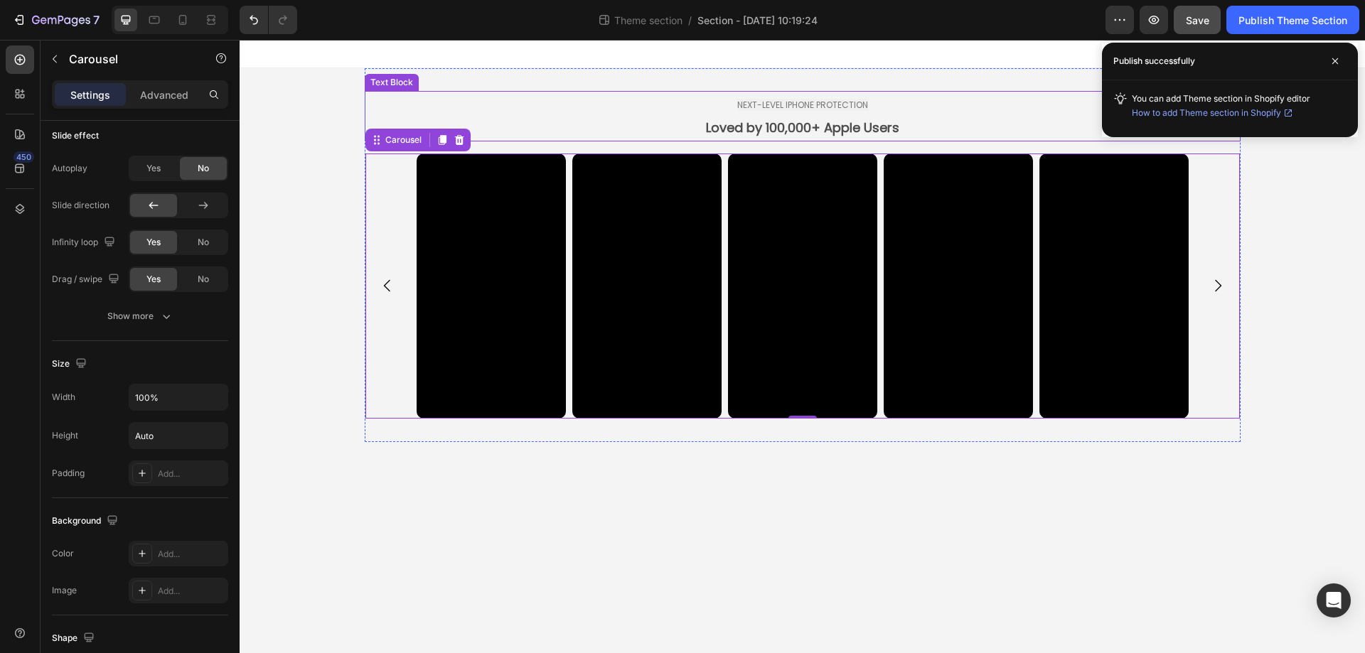
click at [790, 104] on span "NEXT-LEVEL IPHONE PROTECTION" at bounding box center [802, 105] width 131 height 12
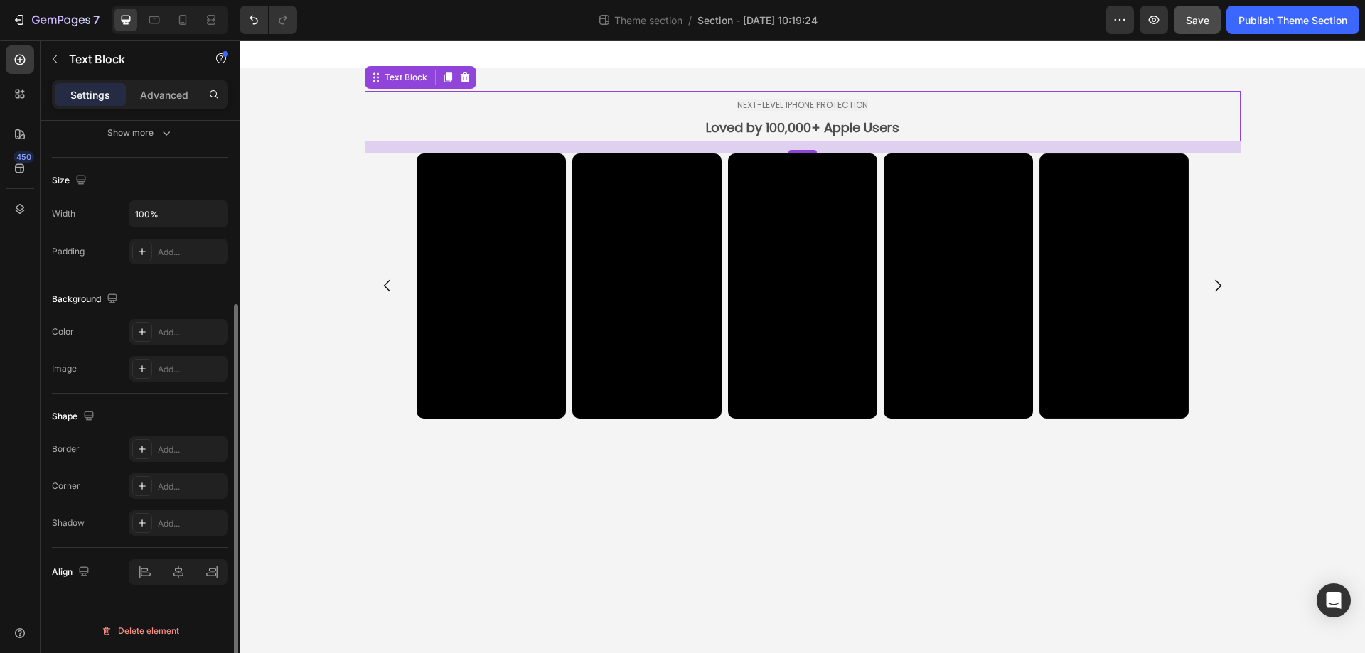
click at [790, 104] on span "NEXT-LEVEL IPHONE PROTECTION" at bounding box center [802, 105] width 131 height 12
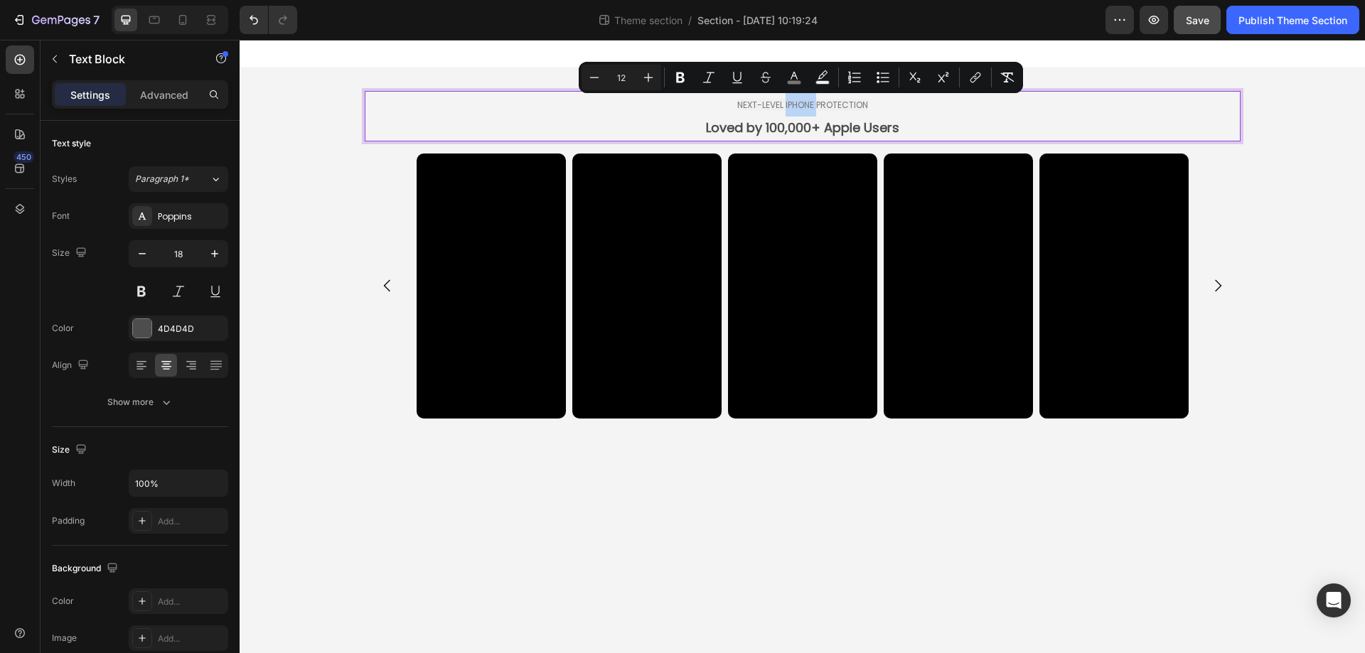
click at [781, 104] on span "NEXT-LEVEL IPHONE PROTECTION" at bounding box center [802, 105] width 131 height 12
drag, startPoint x: 867, startPoint y: 105, endPoint x: 732, endPoint y: 104, distance: 135.1
click at [732, 104] on p "NEXT-LEVEL IPHONE PROTECTION" at bounding box center [802, 104] width 873 height 24
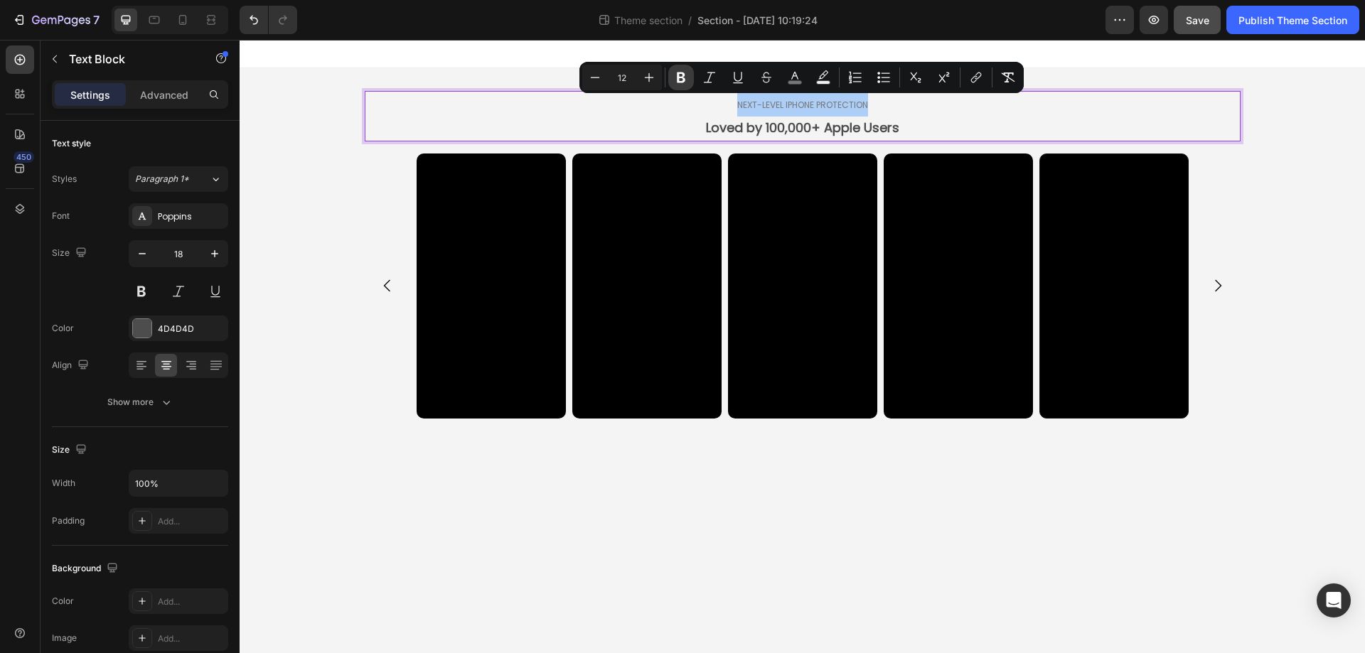
click at [683, 77] on icon "Editor contextual toolbar" at bounding box center [681, 78] width 9 height 11
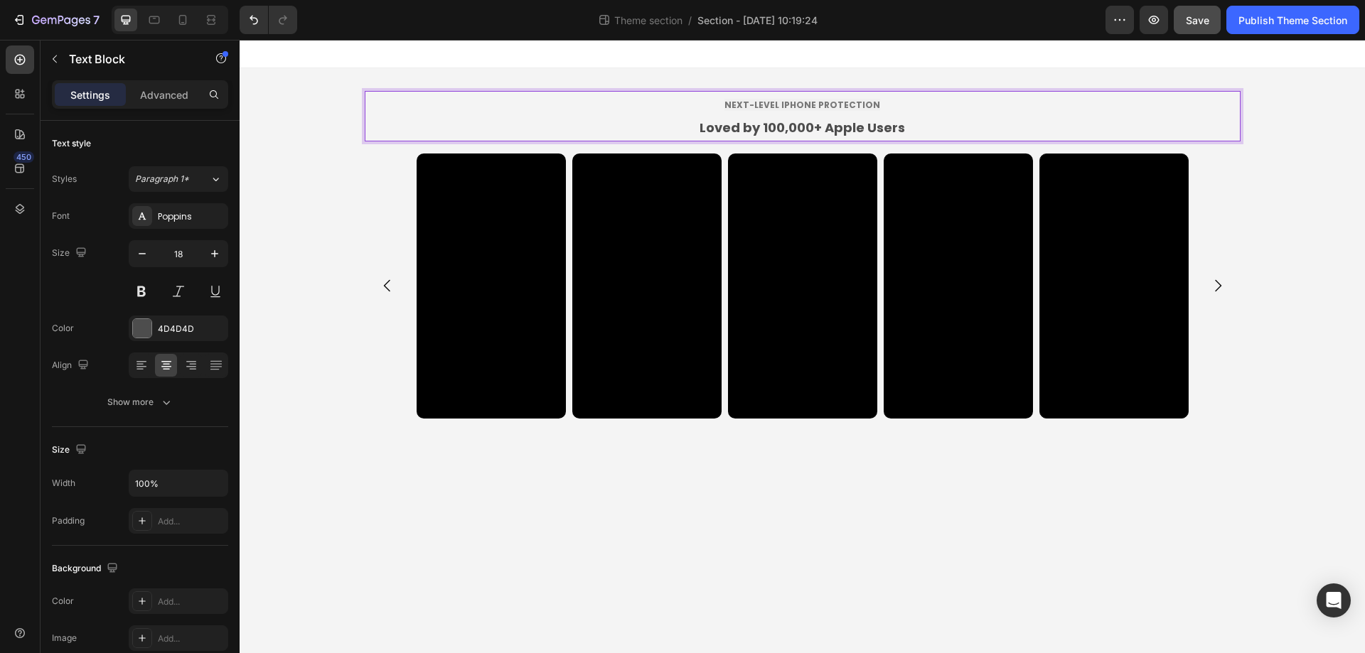
click at [787, 102] on strong "NEXT-LEVEL IPHONE PROTECTION" at bounding box center [802, 105] width 156 height 12
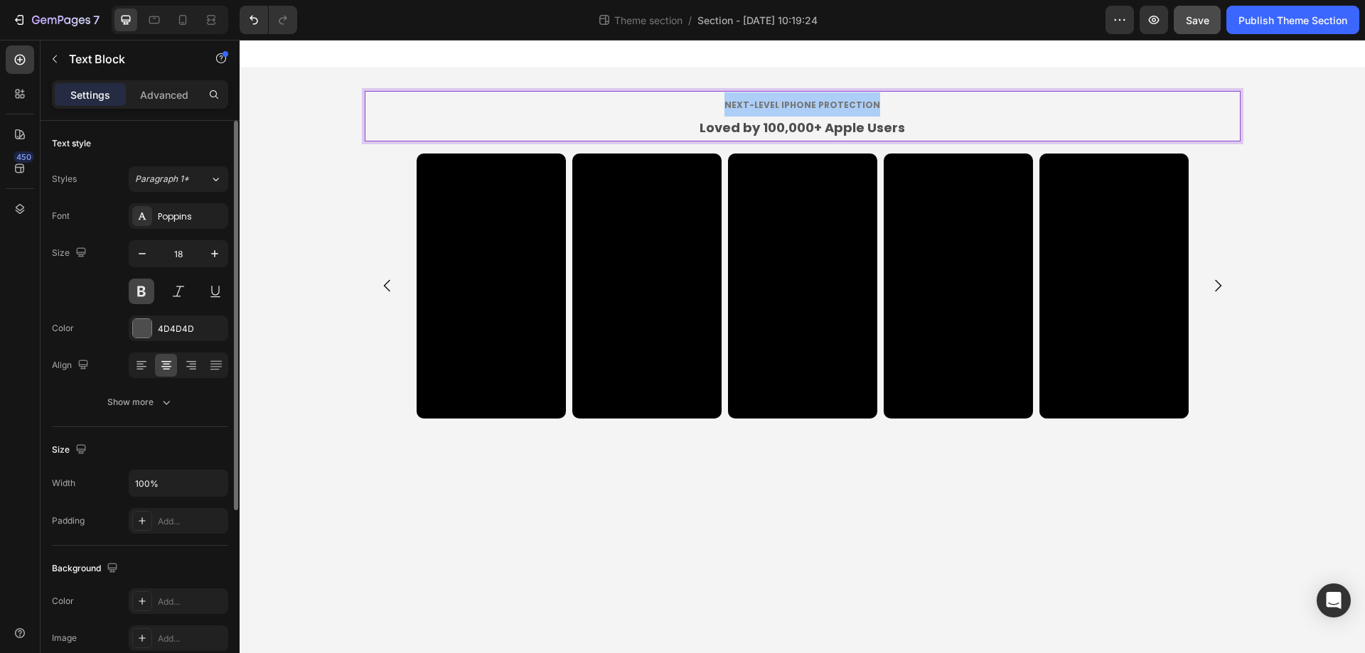
click at [144, 290] on button at bounding box center [142, 292] width 26 height 26
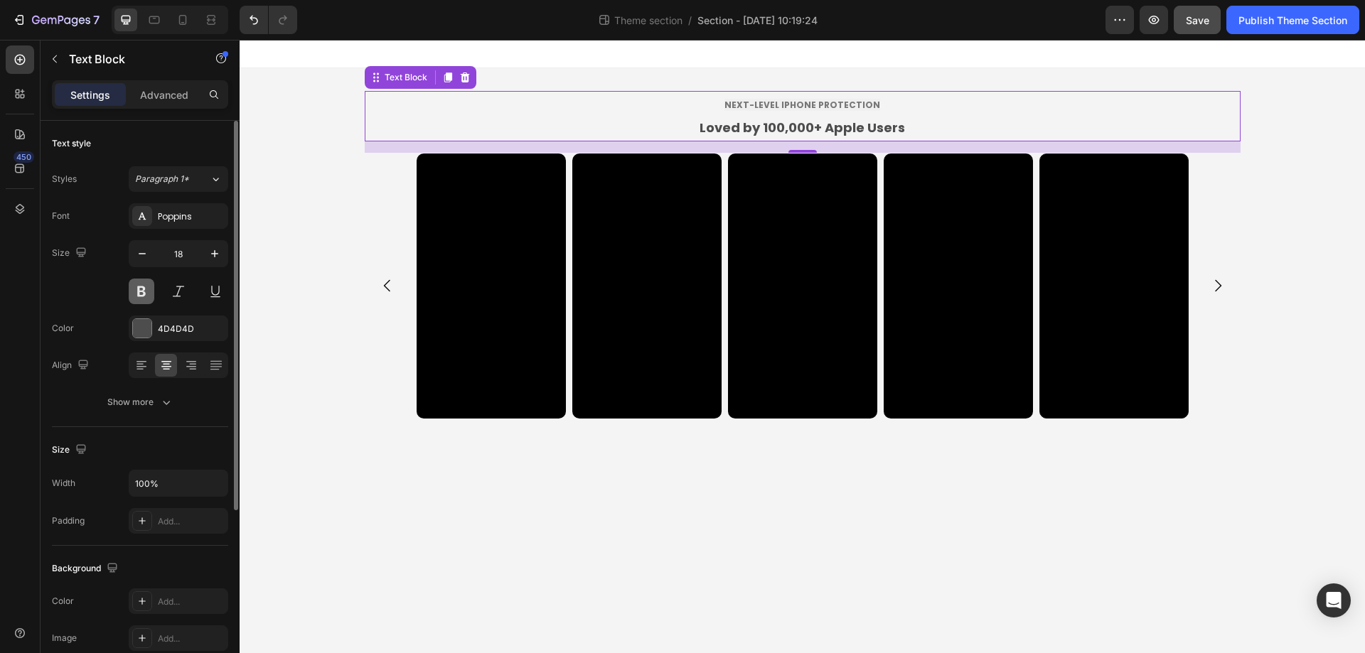
click at [144, 290] on button at bounding box center [142, 292] width 26 height 26
click at [776, 107] on strong "NEXT-LEVEL IPHONE PROTECTION" at bounding box center [802, 105] width 156 height 12
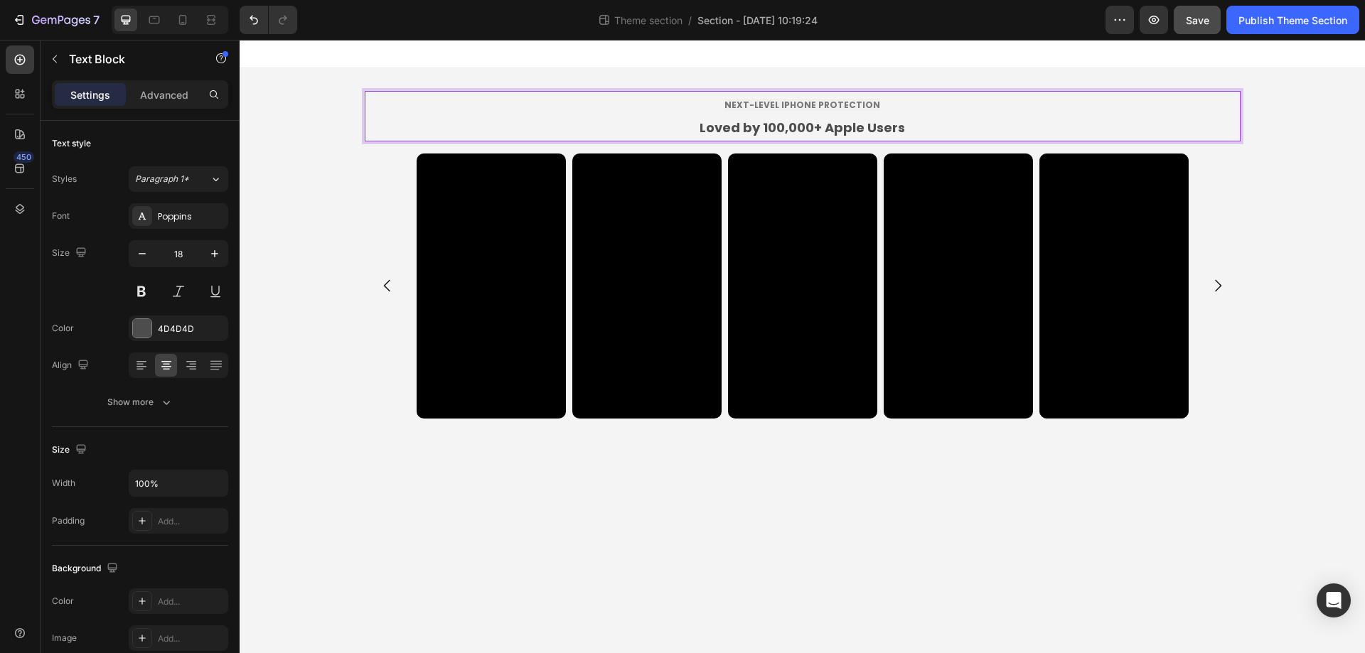
click at [776, 107] on strong "NEXT-LEVEL IPHONE PROTECTION" at bounding box center [802, 105] width 156 height 12
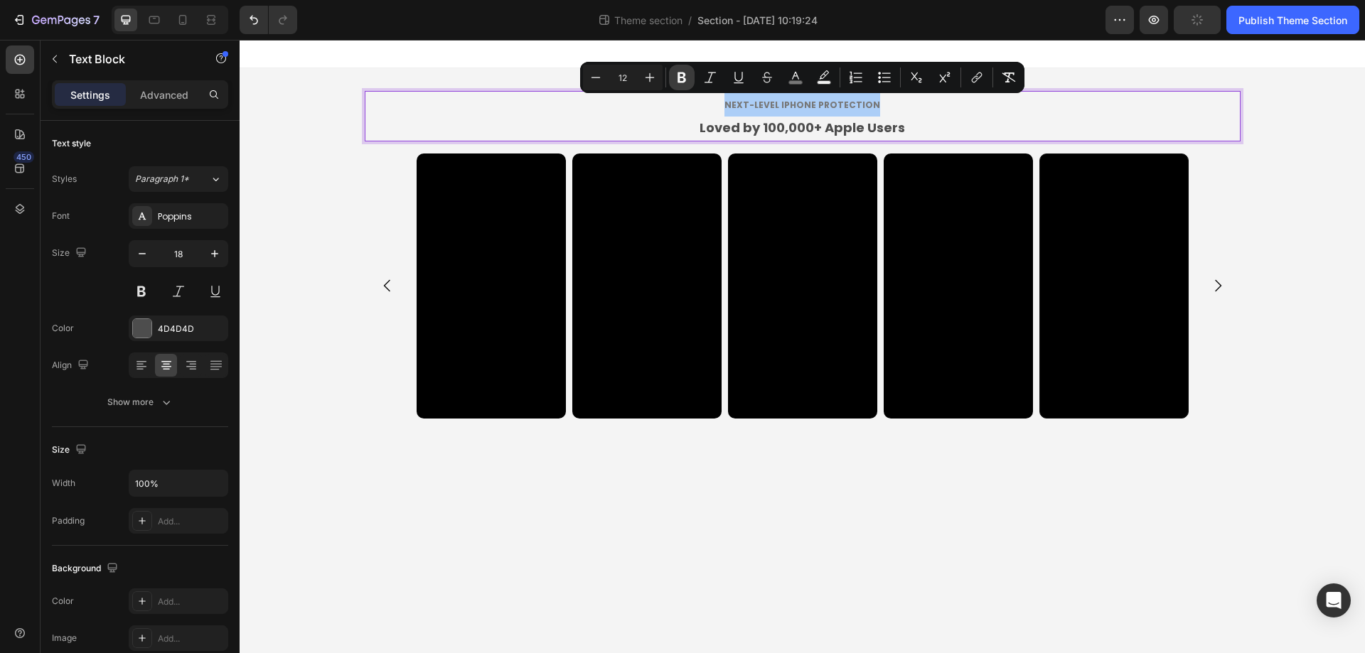
click at [684, 78] on icon "Editor contextual toolbar" at bounding box center [682, 78] width 9 height 11
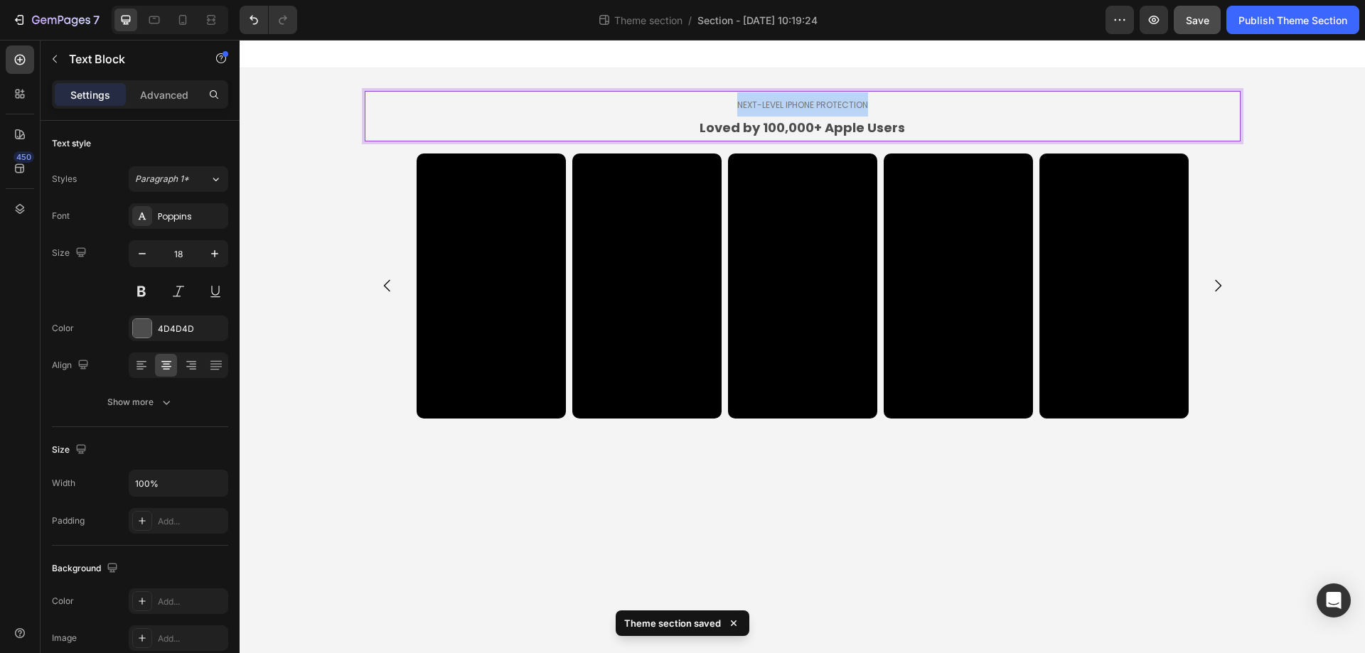
drag, startPoint x: 729, startPoint y: 105, endPoint x: 874, endPoint y: 112, distance: 144.5
click at [874, 112] on p "NEXT-LEVEL IPHONE PROTECTION" at bounding box center [802, 104] width 873 height 24
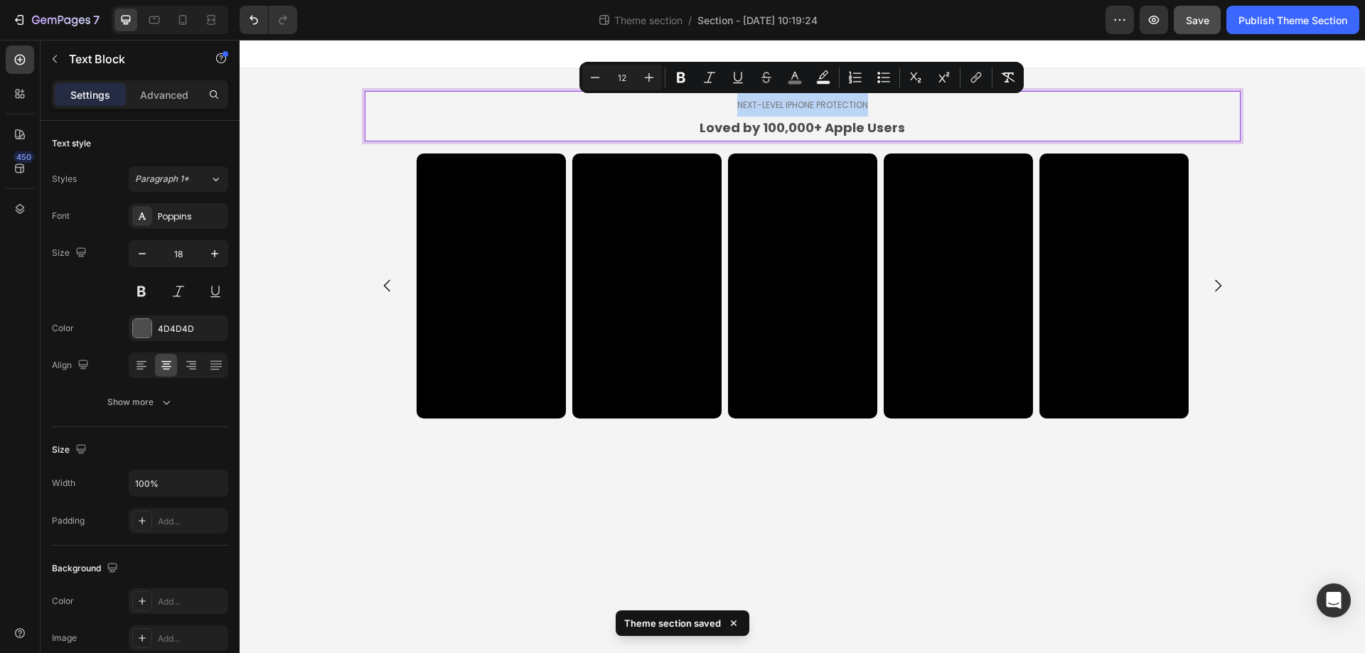
copy span "NEXT-LEVEL IPHONE PROTECTION"
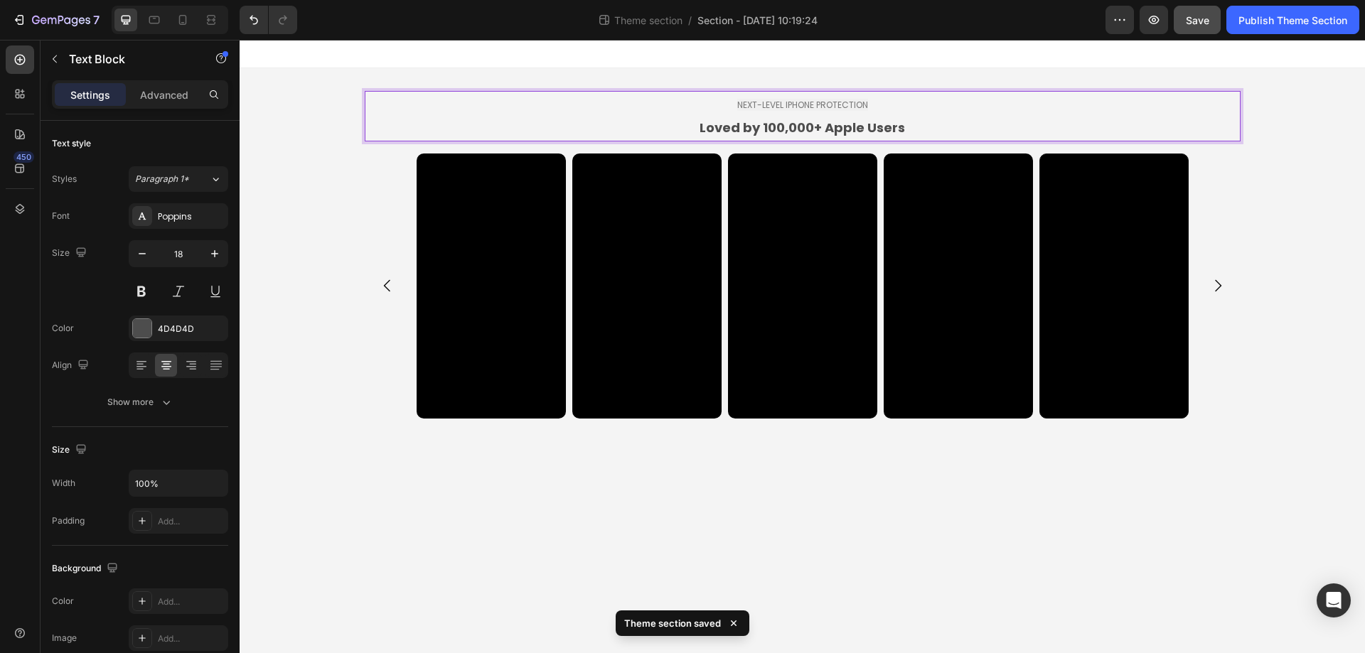
click at [844, 117] on p "Loved by 100,000+ Apple Users" at bounding box center [802, 128] width 873 height 23
click at [892, 135] on strong "Loved by 100,000+ Apple Users" at bounding box center [802, 128] width 205 height 18
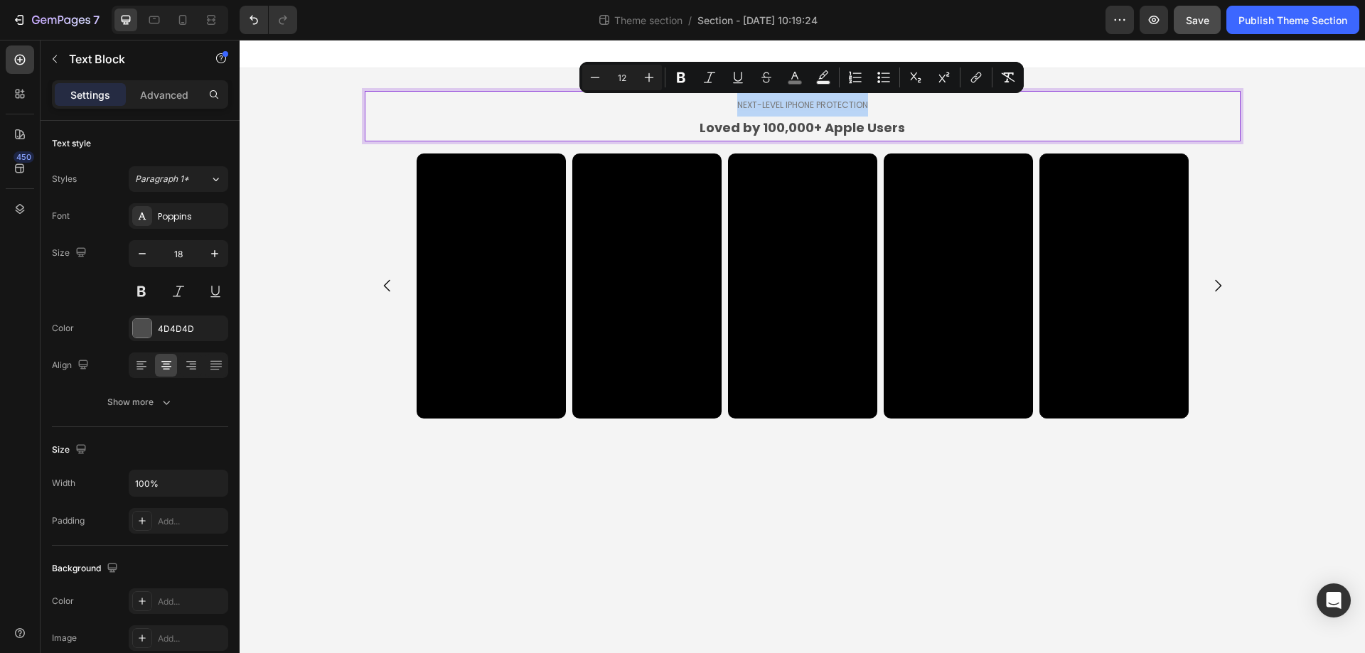
drag, startPoint x: 874, startPoint y: 102, endPoint x: 729, endPoint y: 99, distance: 145.1
click at [729, 99] on p "NEXT-LEVEL IPHONE PROTECTION" at bounding box center [802, 104] width 873 height 24
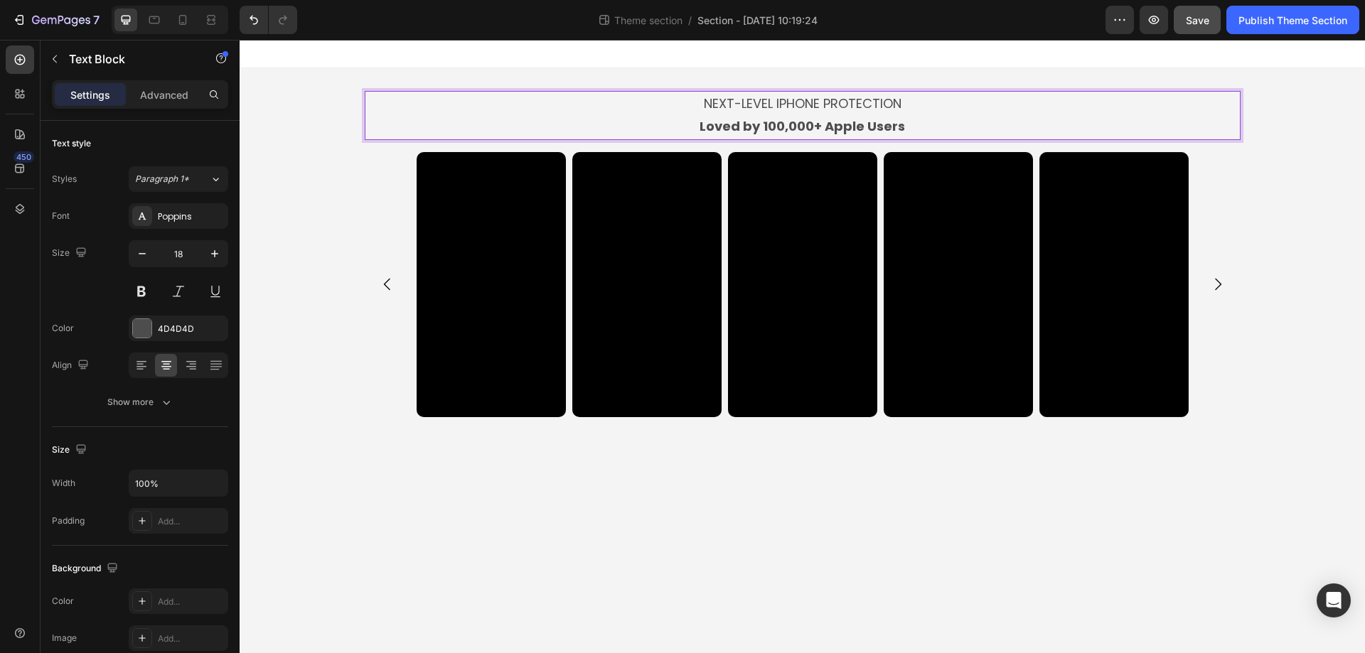
click at [763, 96] on p "NEXT-LEVEL IPHONE PROTECTION" at bounding box center [802, 103] width 873 height 23
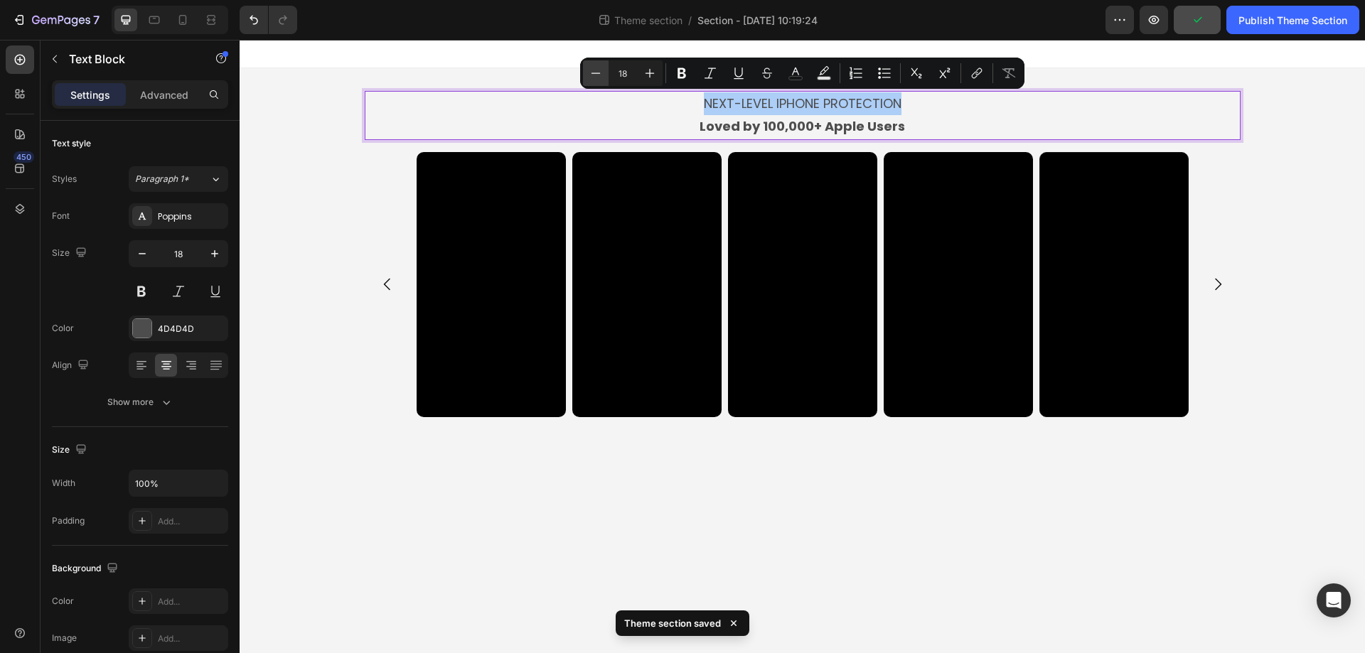
click at [597, 71] on icon "Editor contextual toolbar" at bounding box center [596, 73] width 14 height 14
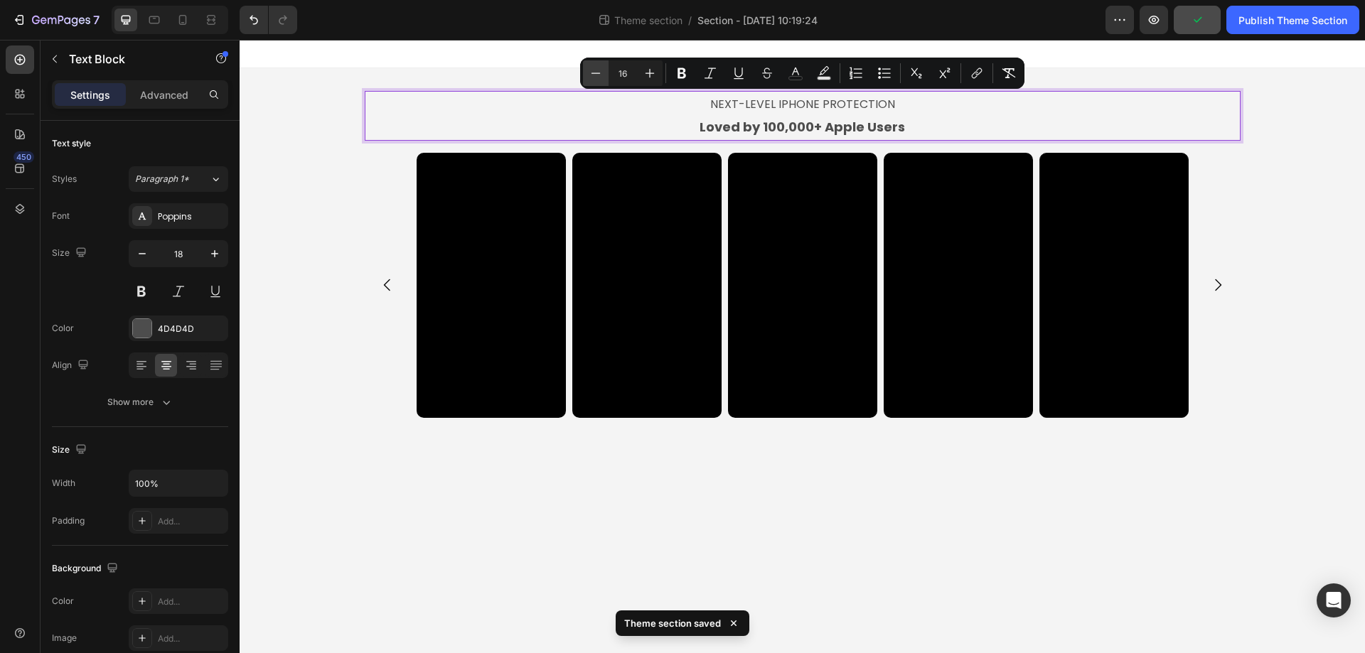
click at [597, 71] on icon "Editor contextual toolbar" at bounding box center [596, 73] width 14 height 14
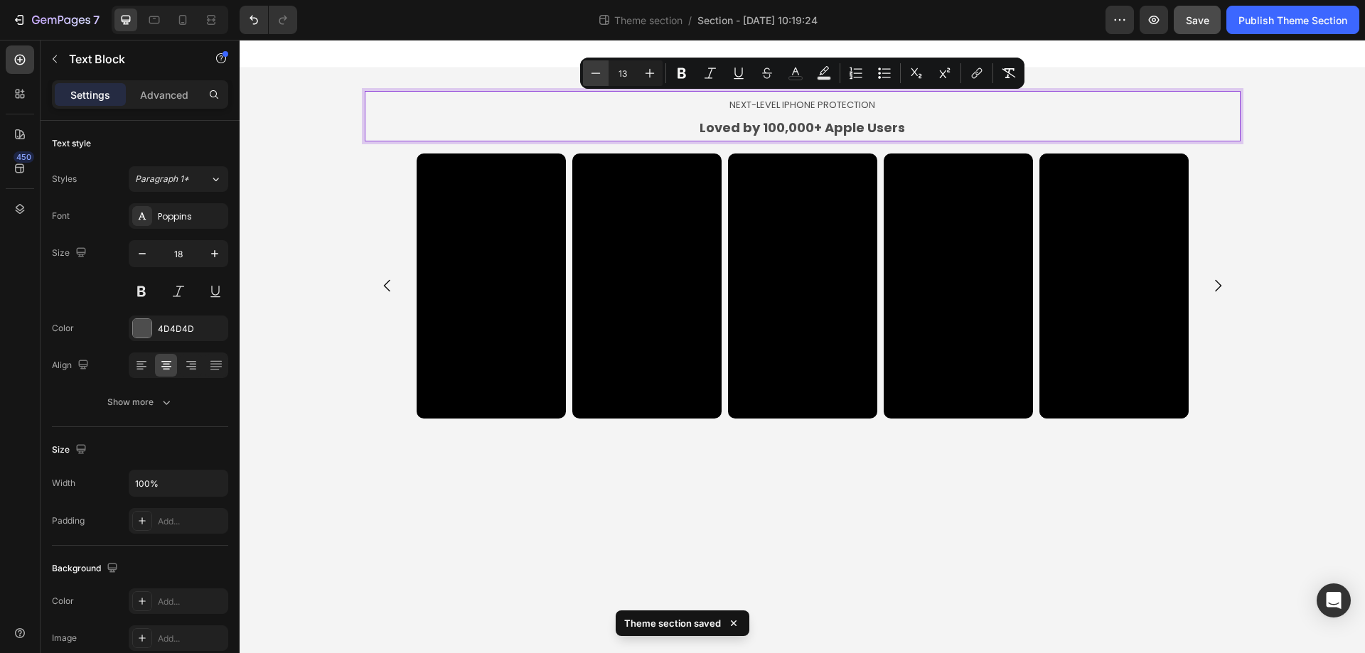
click at [597, 71] on icon "Editor contextual toolbar" at bounding box center [596, 73] width 14 height 14
click at [650, 71] on icon "Editor contextual toolbar" at bounding box center [650, 73] width 9 height 9
type input "12"
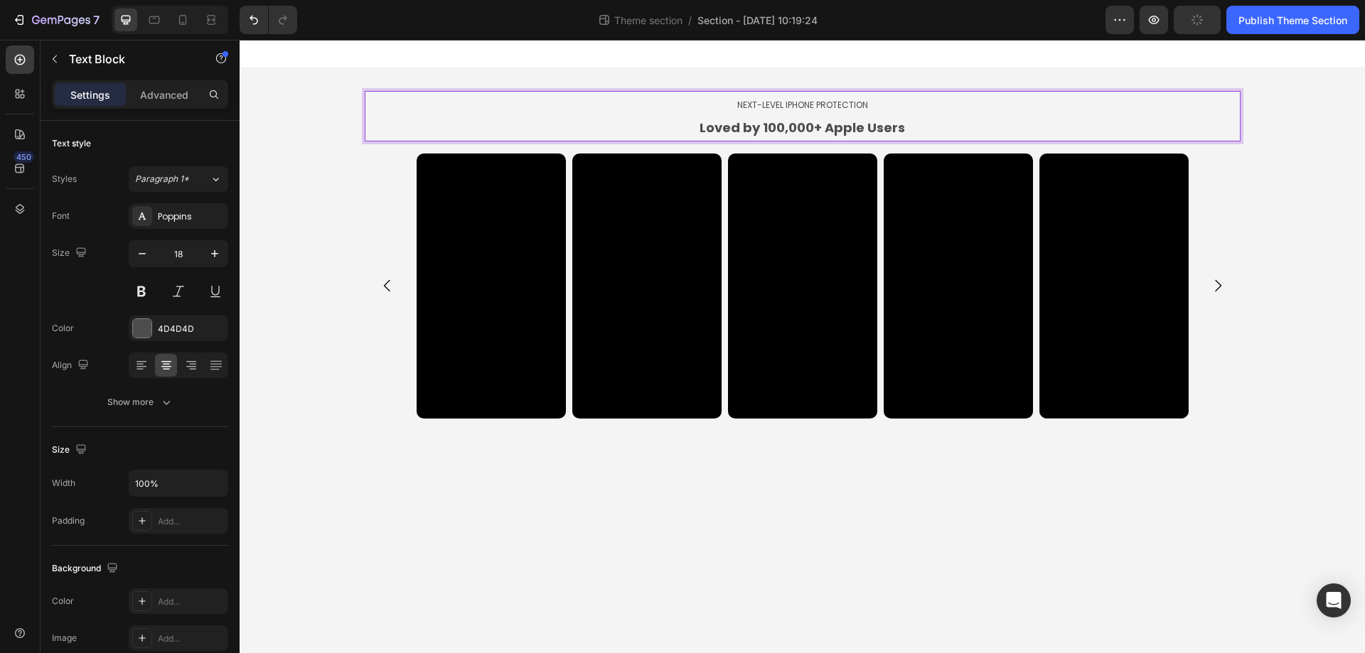
click at [772, 126] on strong "Loved by 100,000+ Apple Users" at bounding box center [802, 128] width 205 height 18
click at [778, 102] on span "NEXT-LEVEL IPHONE PROTECTION" at bounding box center [802, 105] width 131 height 12
click at [783, 124] on strong "Loved by 100,000+ Apple Users" at bounding box center [802, 128] width 205 height 18
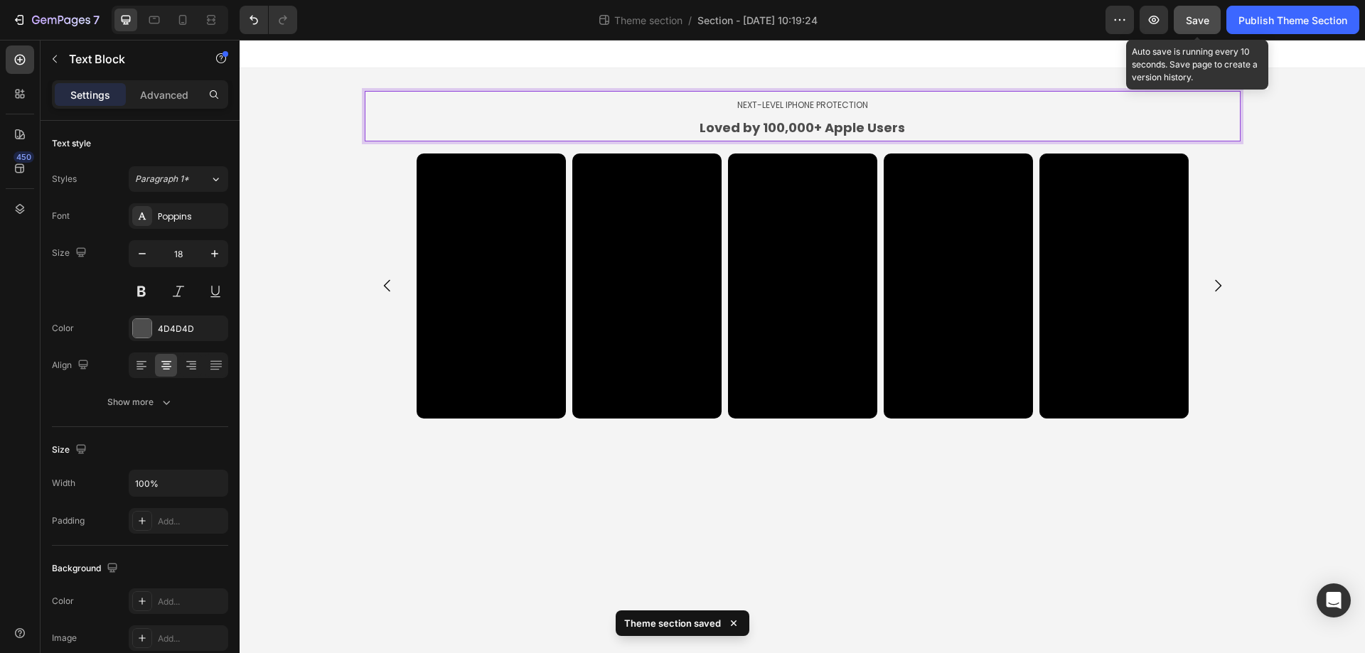
click at [1189, 19] on span "Save" at bounding box center [1197, 20] width 23 height 12
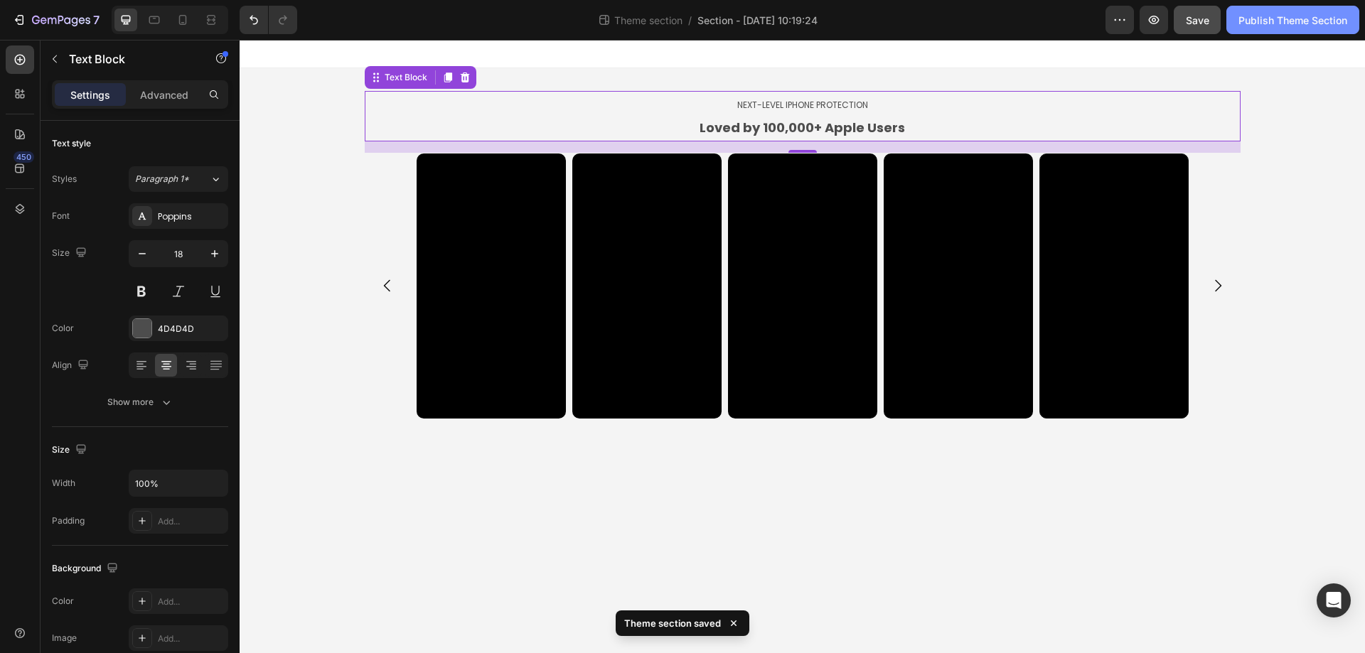
click at [1270, 22] on div "Publish Theme Section" at bounding box center [1293, 20] width 109 height 15
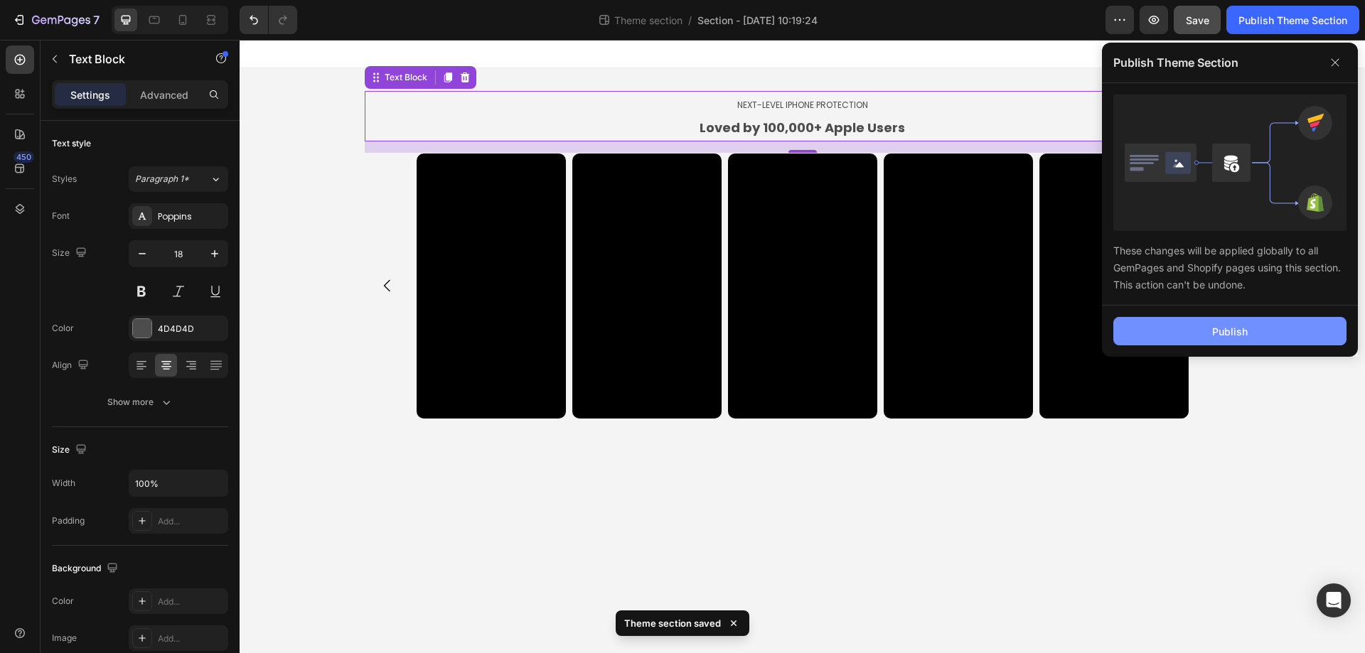
click at [1231, 338] on div "Publish" at bounding box center [1230, 331] width 36 height 15
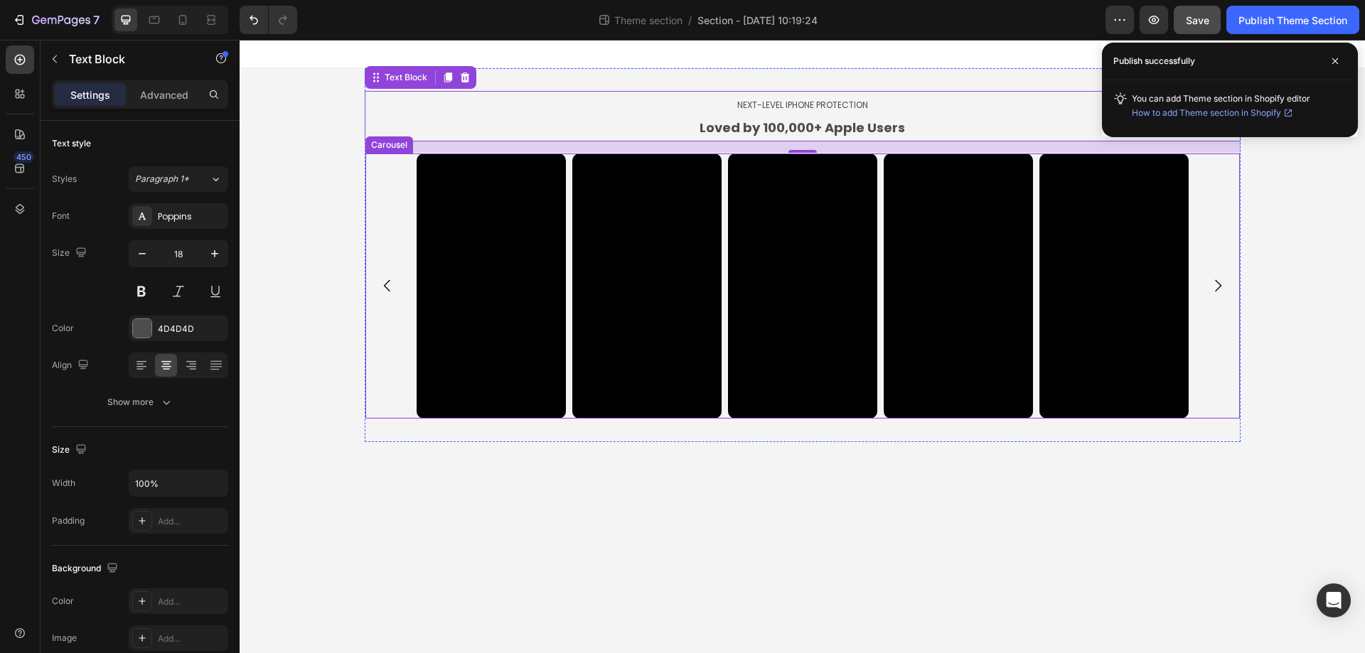
click at [384, 223] on div "Video Video Video Video Video Video Video Video Video Video" at bounding box center [802, 286] width 874 height 265
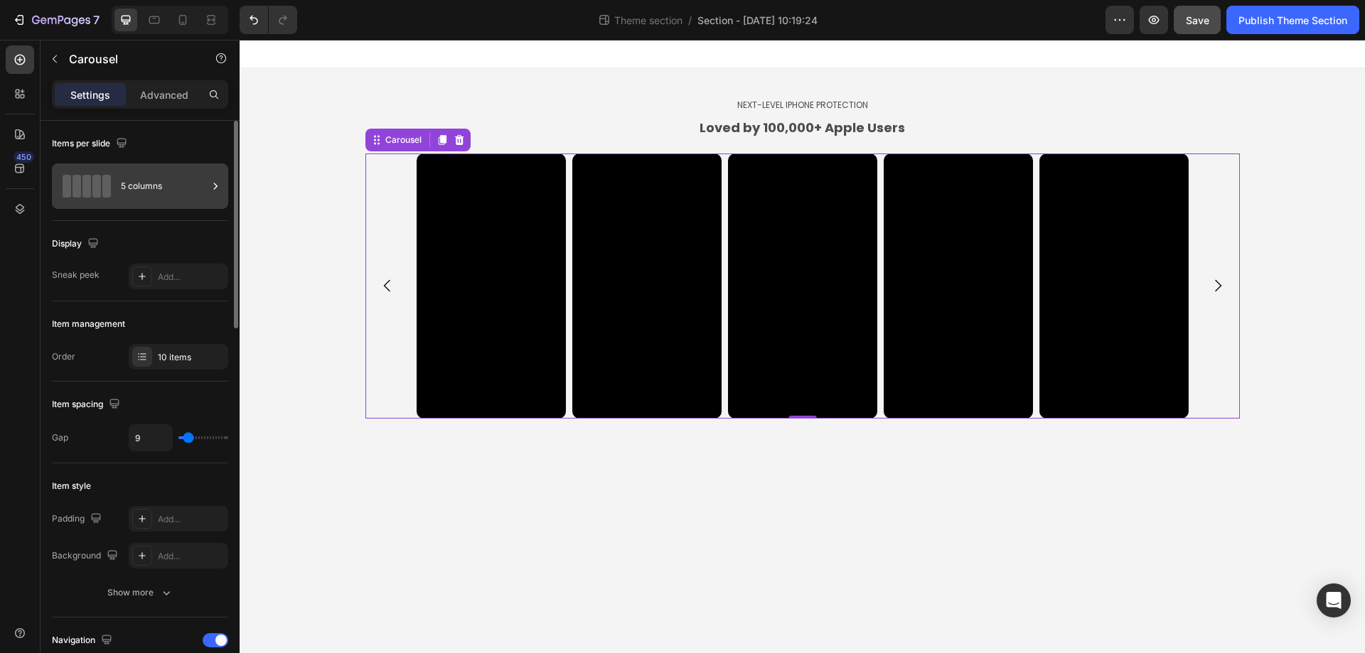
click at [163, 193] on div "5 columns" at bounding box center [164, 186] width 87 height 33
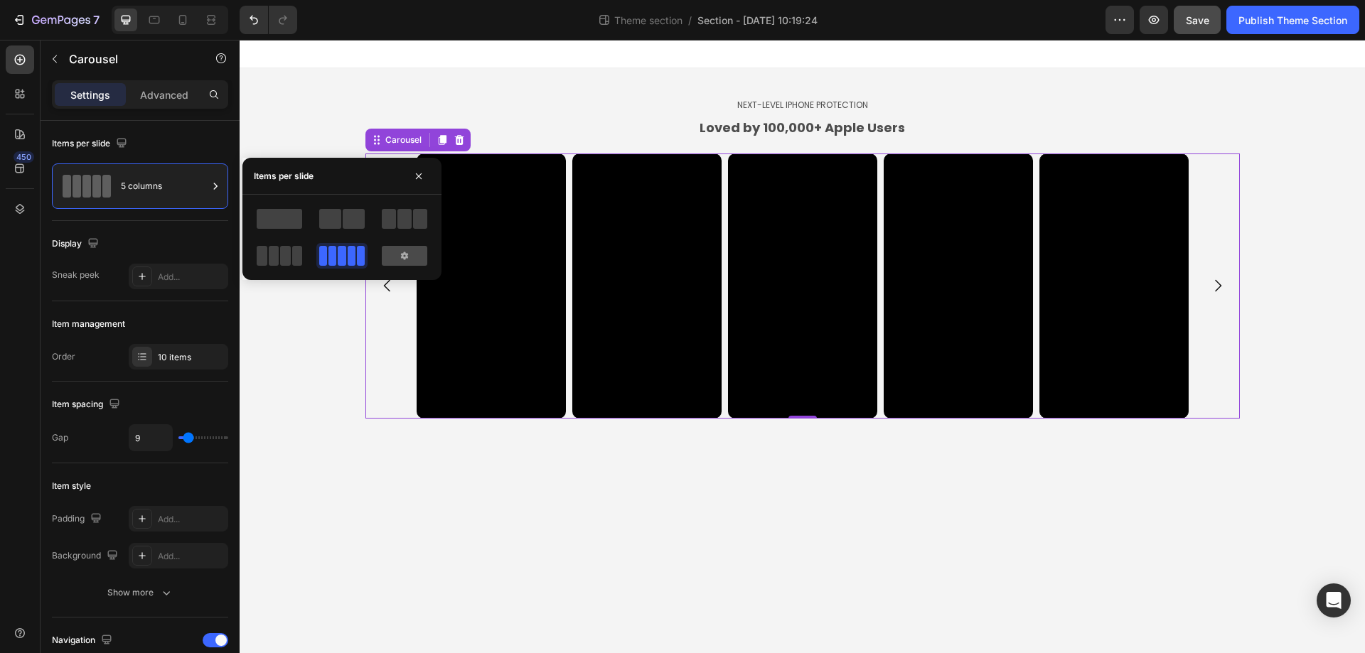
click at [400, 250] on icon at bounding box center [404, 255] width 11 height 11
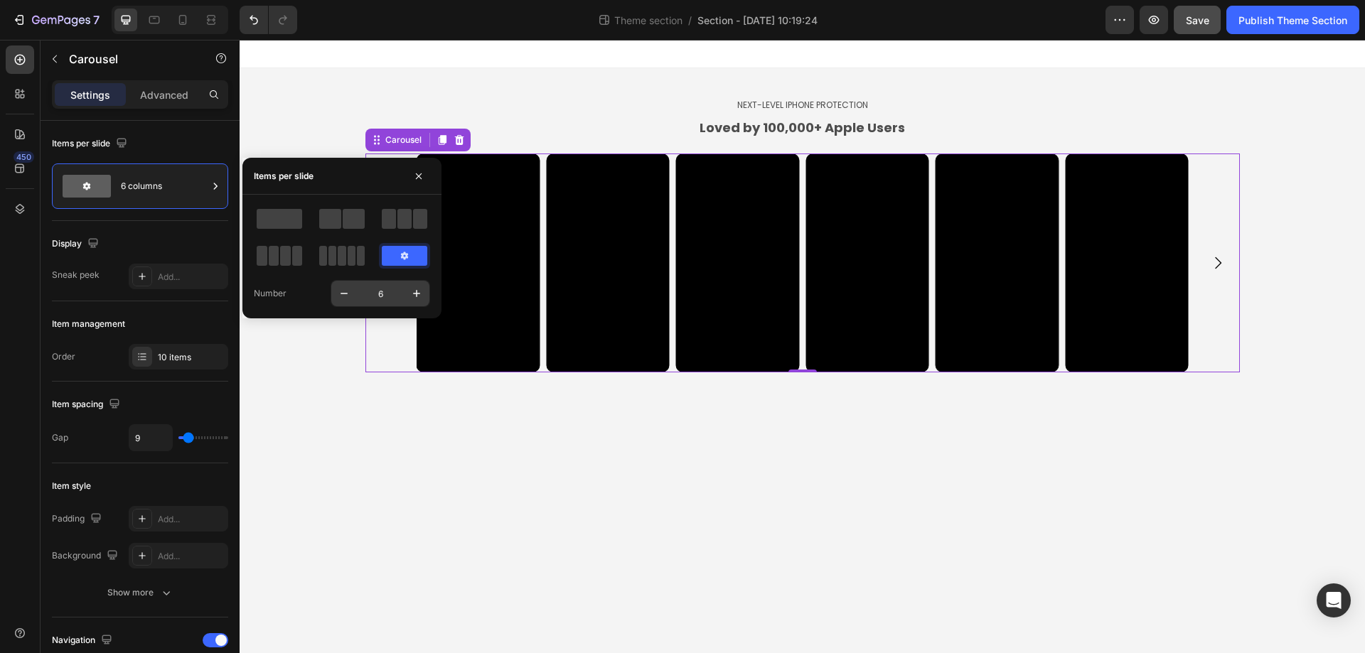
click at [396, 293] on input "6" at bounding box center [380, 294] width 47 height 26
click at [377, 468] on body "NEXT-LEVEL IPHONE PROTECTION Loved by 100,000+ Apple Users Text Block Video Vid…" at bounding box center [802, 347] width 1125 height 614
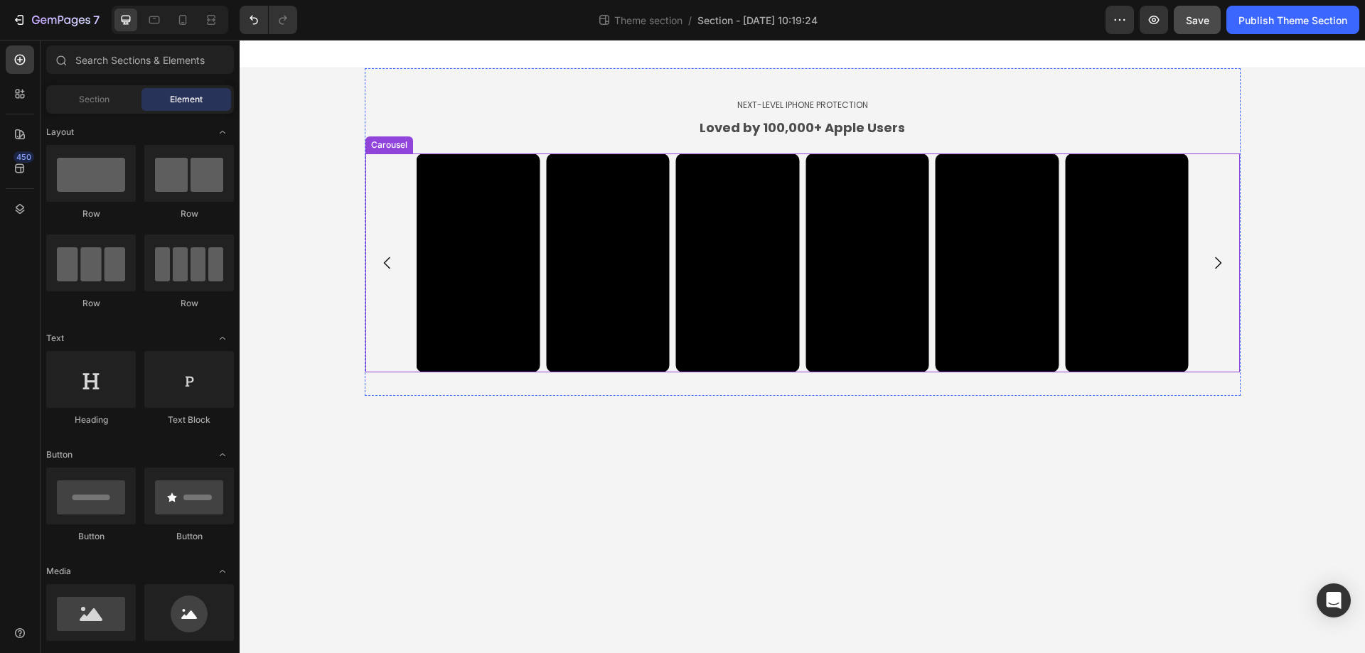
click at [407, 307] on div "Video Video Video Video Video Video Video Video Video Video" at bounding box center [802, 263] width 874 height 219
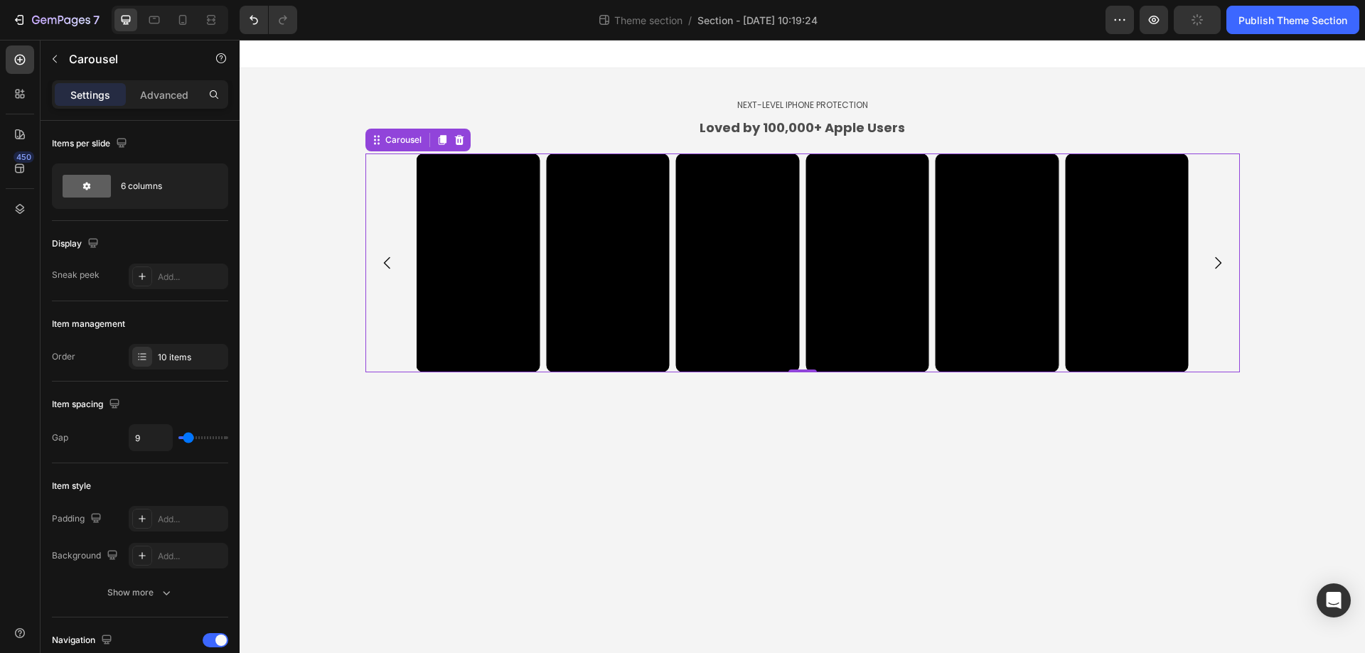
click at [382, 313] on div "Video Video Video Video Video Video Video Video Video Video" at bounding box center [802, 263] width 874 height 219
click at [171, 97] on p "Advanced" at bounding box center [164, 94] width 48 height 15
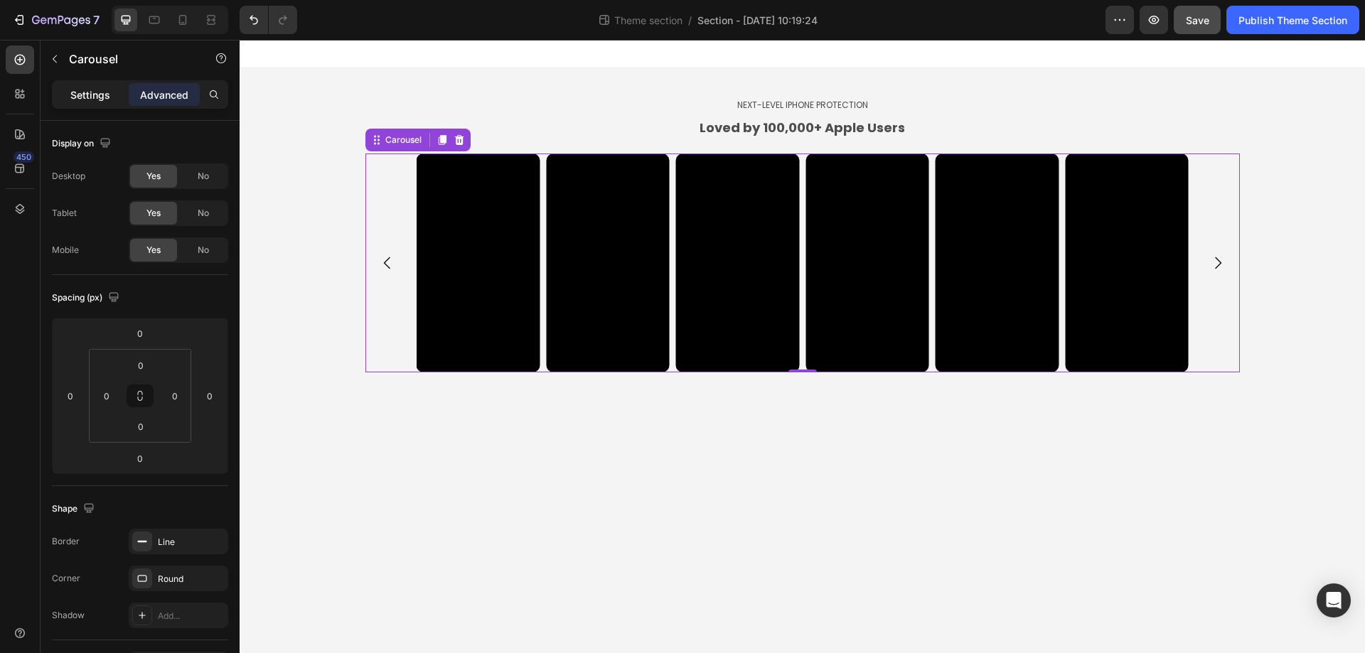
click at [75, 102] on div "Settings" at bounding box center [90, 94] width 71 height 23
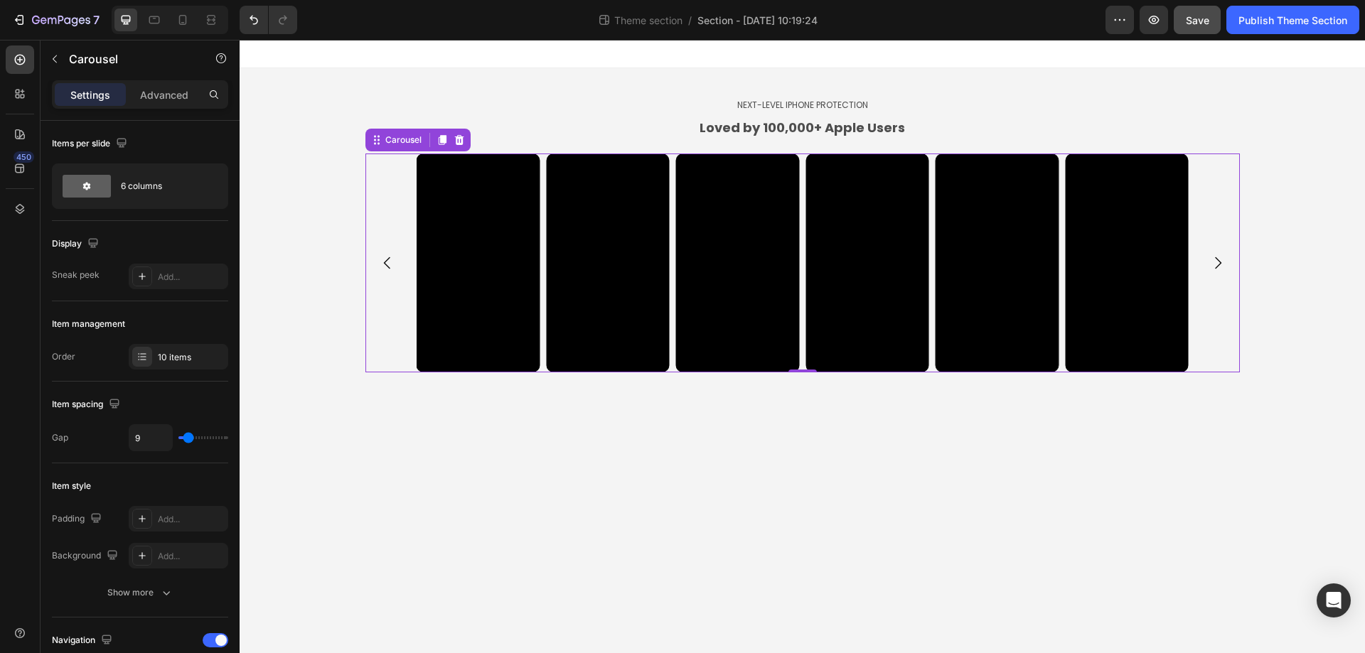
click at [399, 205] on div "Video Video Video Video Video Video Video Video Video Video" at bounding box center [802, 263] width 874 height 219
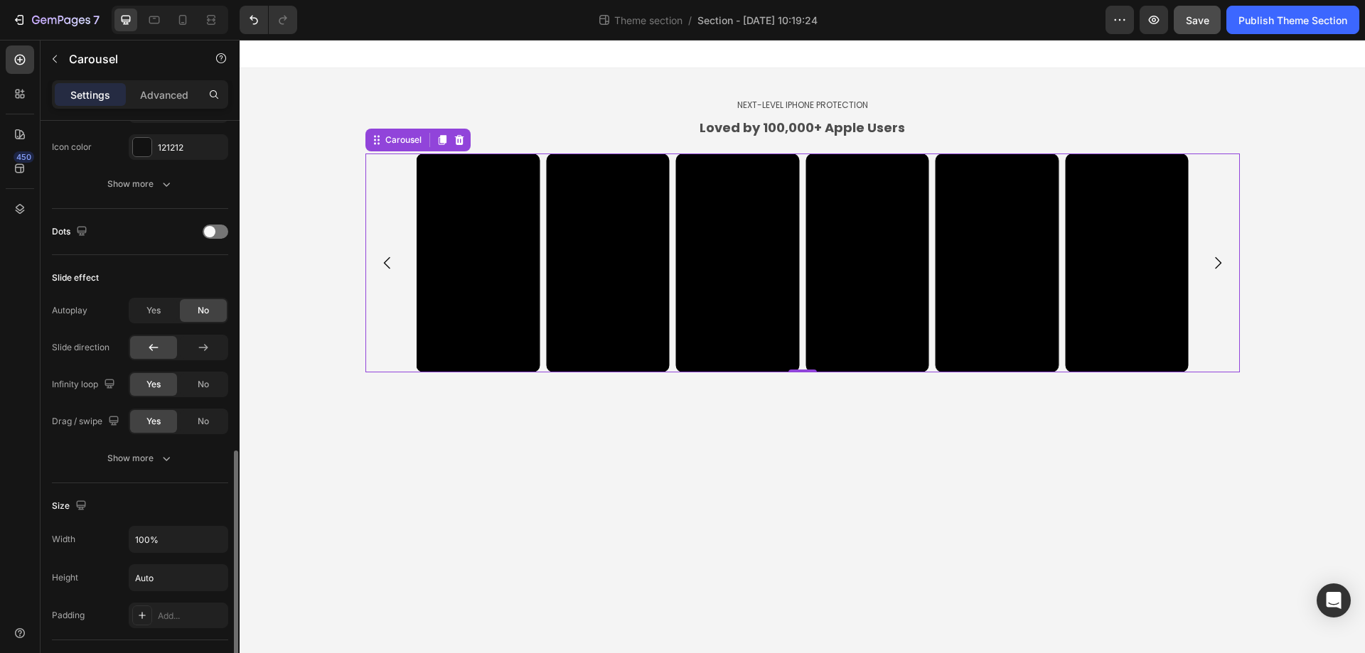
scroll to position [711, 0]
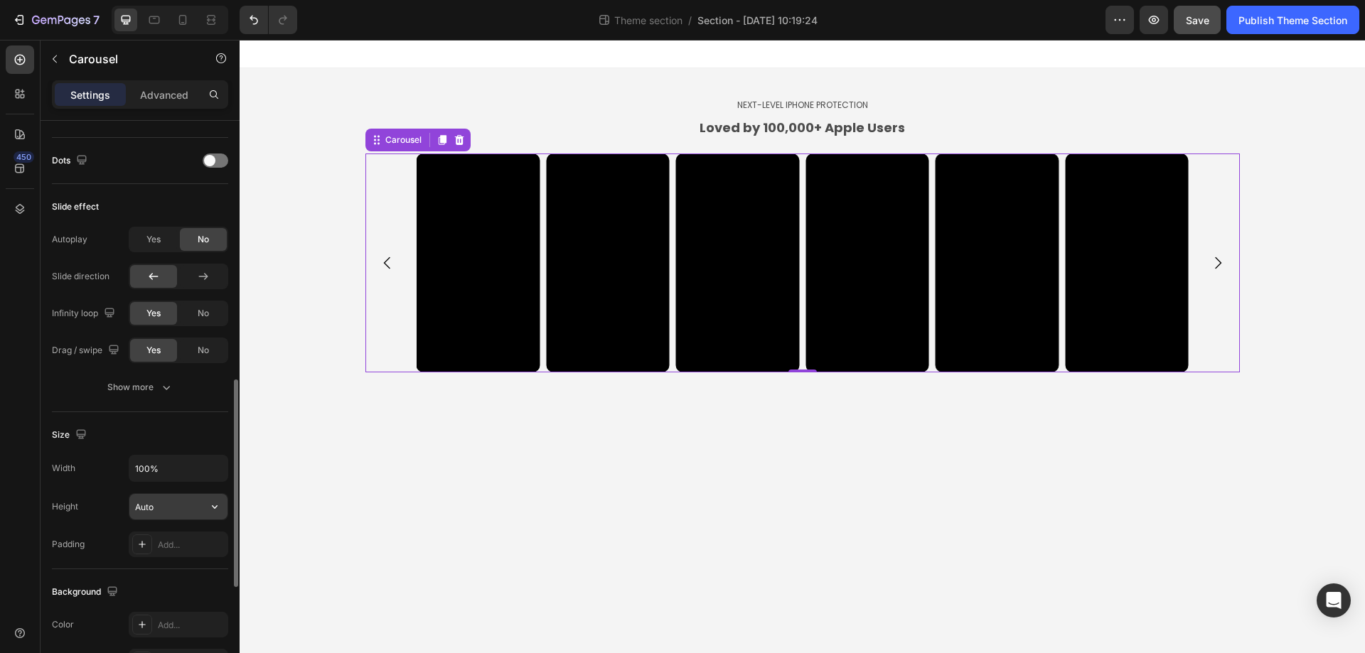
click at [175, 508] on input "Auto" at bounding box center [178, 507] width 98 height 26
click at [211, 505] on icon "button" at bounding box center [215, 507] width 14 height 14
click at [168, 545] on span "Fit content" at bounding box center [155, 543] width 43 height 13
click at [178, 508] on input "Auto" at bounding box center [178, 507] width 98 height 26
click at [175, 505] on input "Auto" at bounding box center [178, 507] width 98 height 26
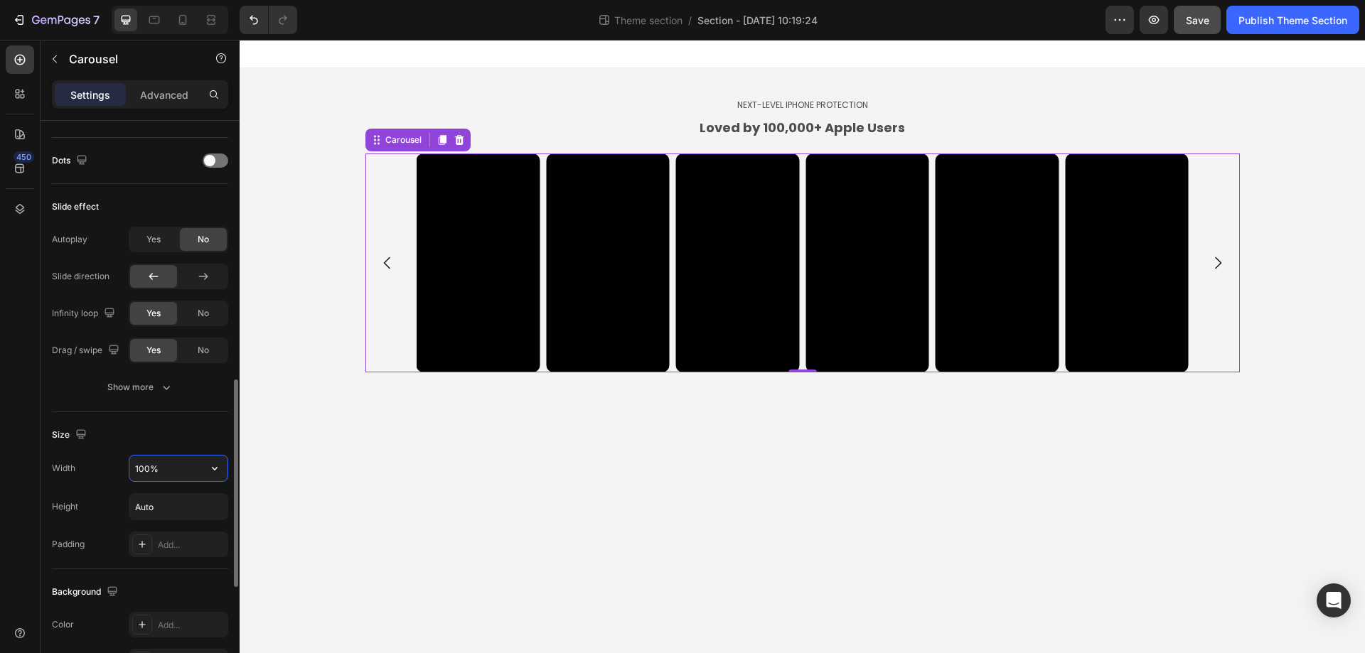
click at [183, 469] on input "100%" at bounding box center [178, 469] width 98 height 26
click at [208, 469] on icon "button" at bounding box center [215, 468] width 14 height 14
click at [187, 431] on div "Size" at bounding box center [140, 435] width 176 height 23
click at [164, 552] on div "Add..." at bounding box center [179, 545] width 100 height 26
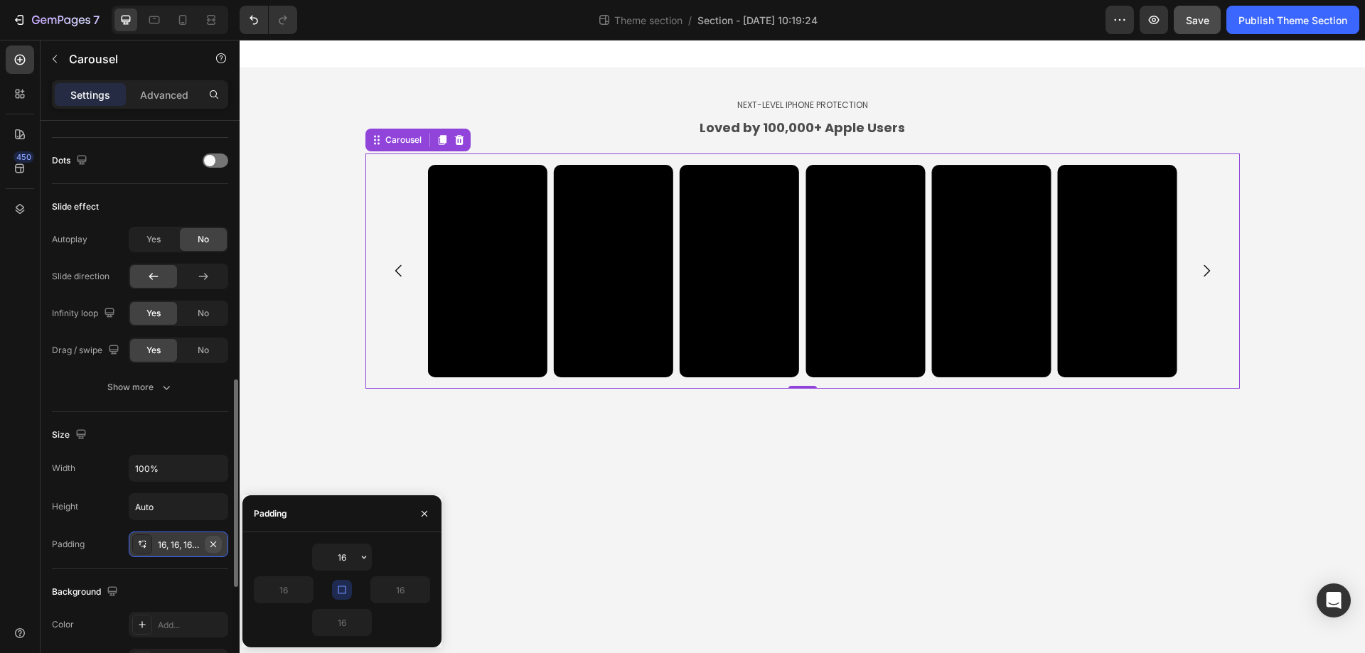
click at [215, 544] on icon "button" at bounding box center [213, 544] width 11 height 11
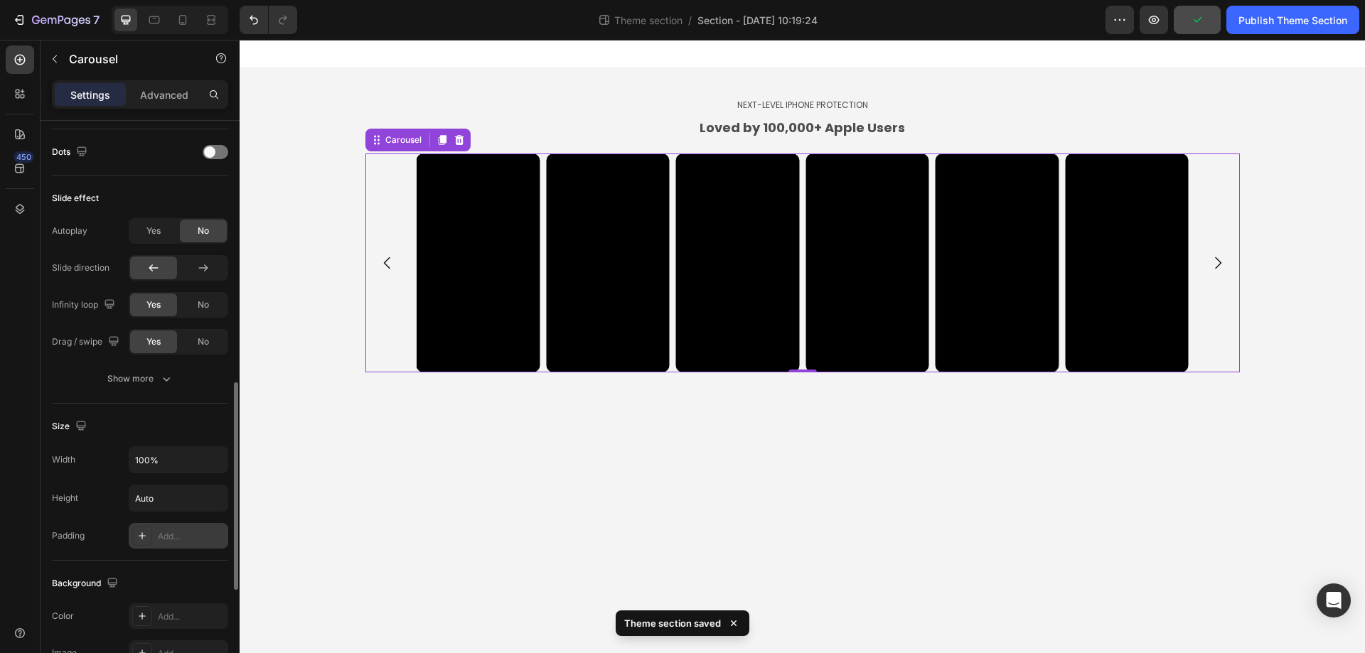
scroll to position [506, 0]
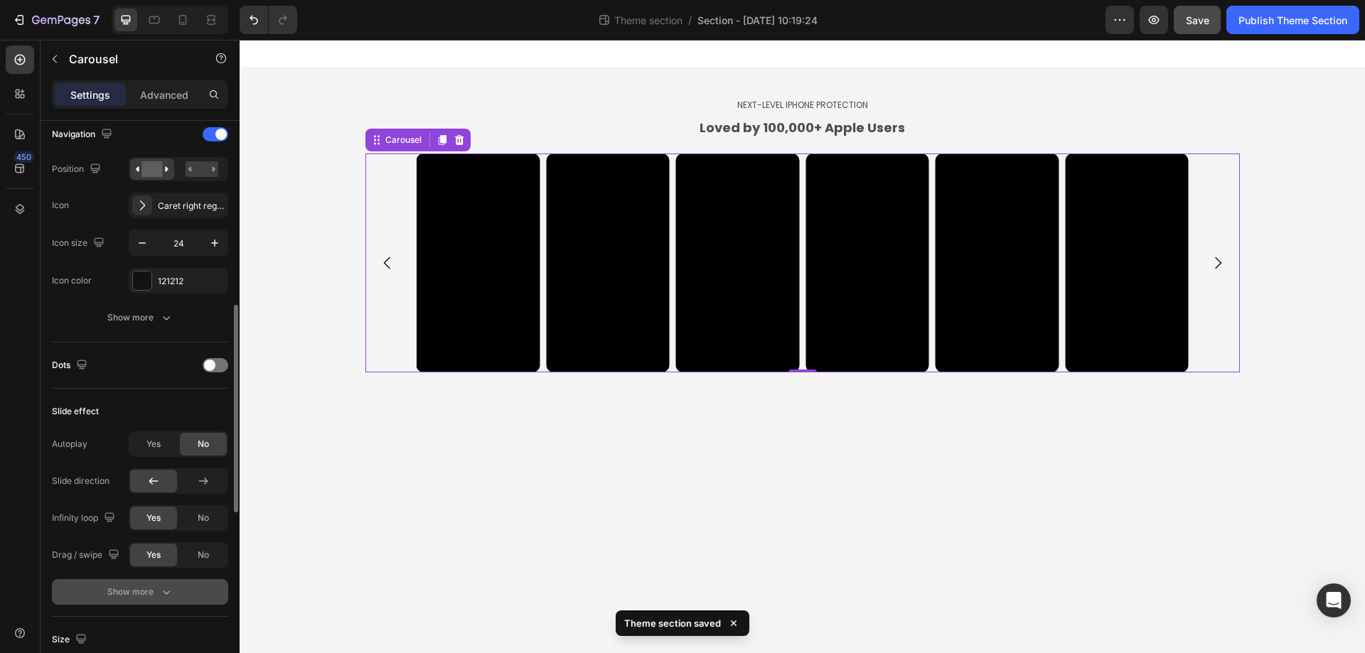
click at [159, 588] on icon "button" at bounding box center [166, 592] width 14 height 14
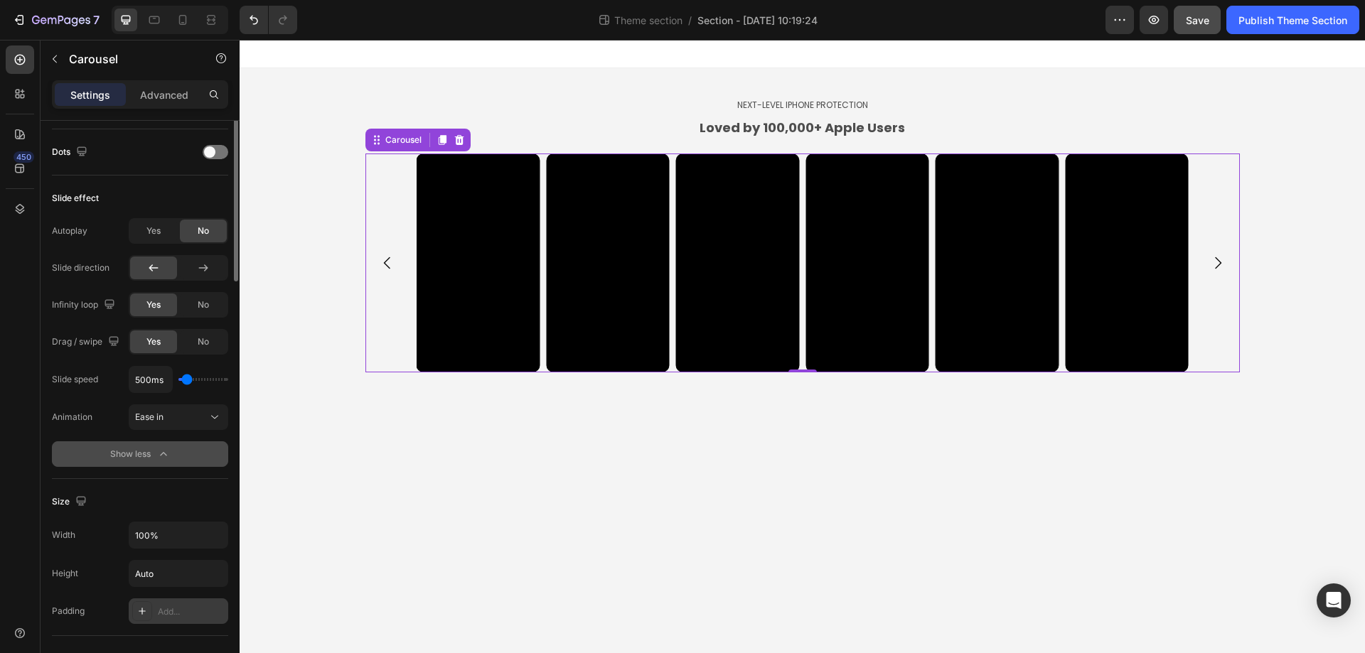
scroll to position [435, 0]
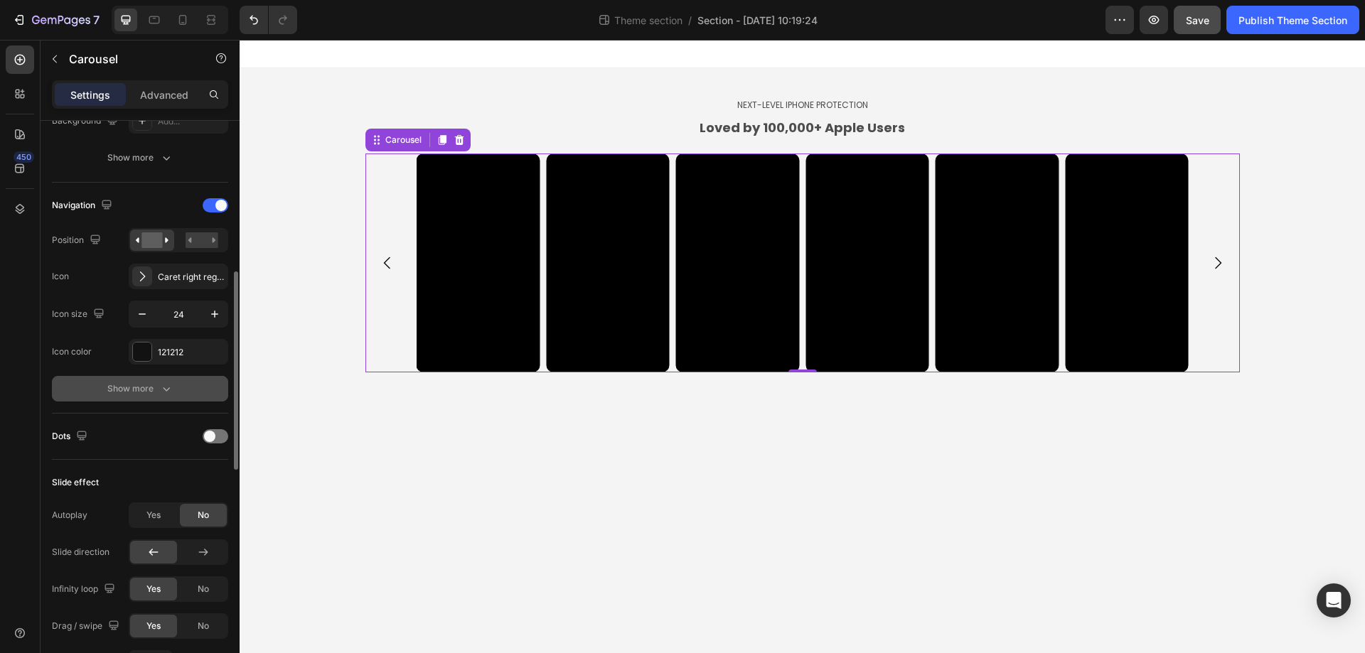
click at [151, 378] on button "Show more" at bounding box center [140, 389] width 176 height 26
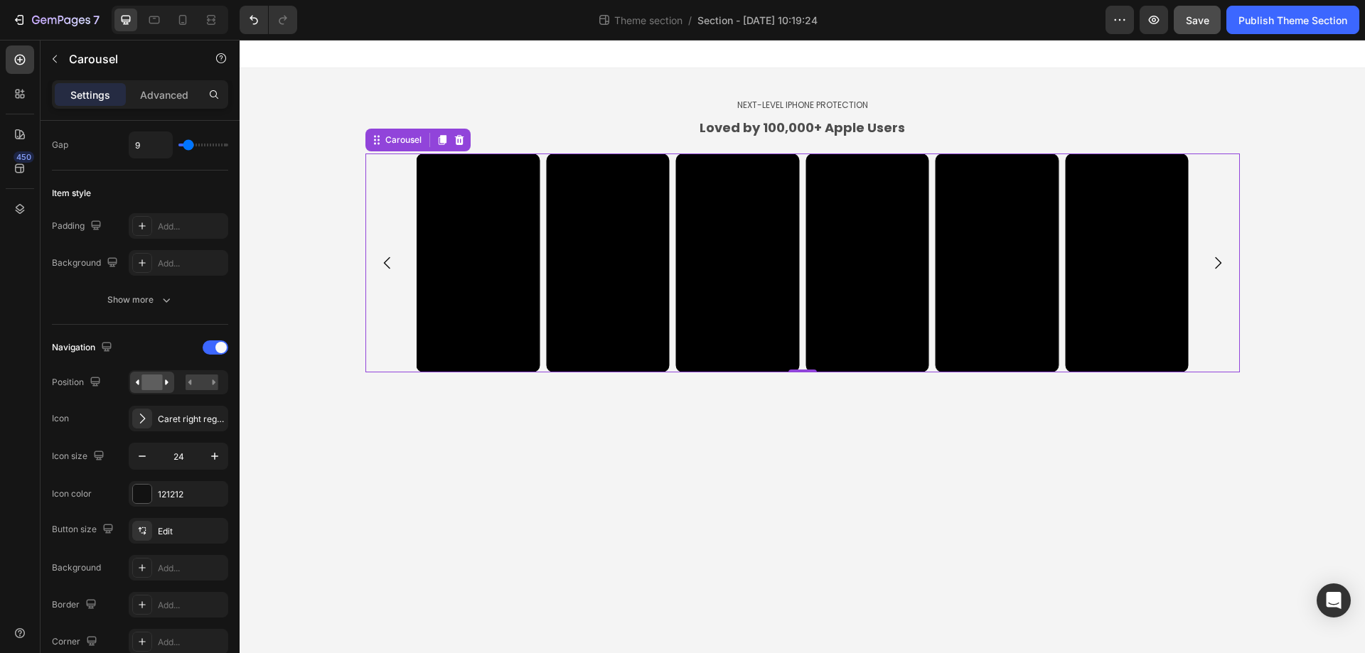
scroll to position [9, 0]
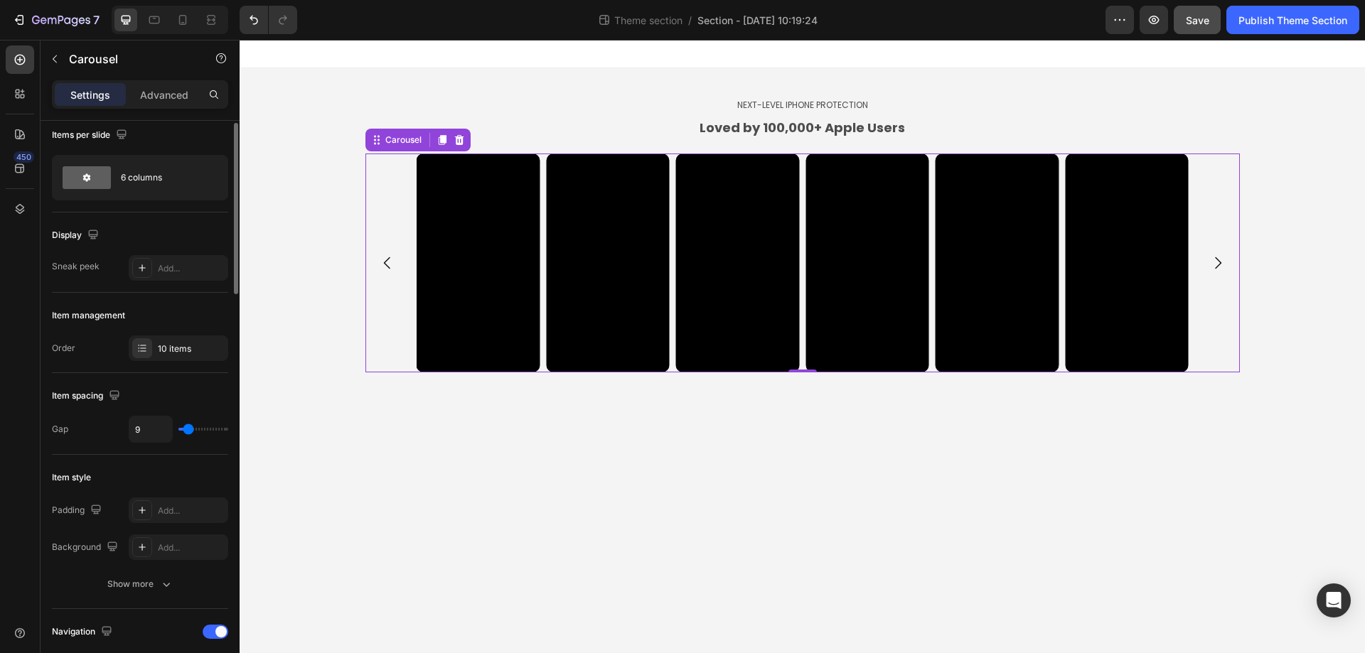
type input "3"
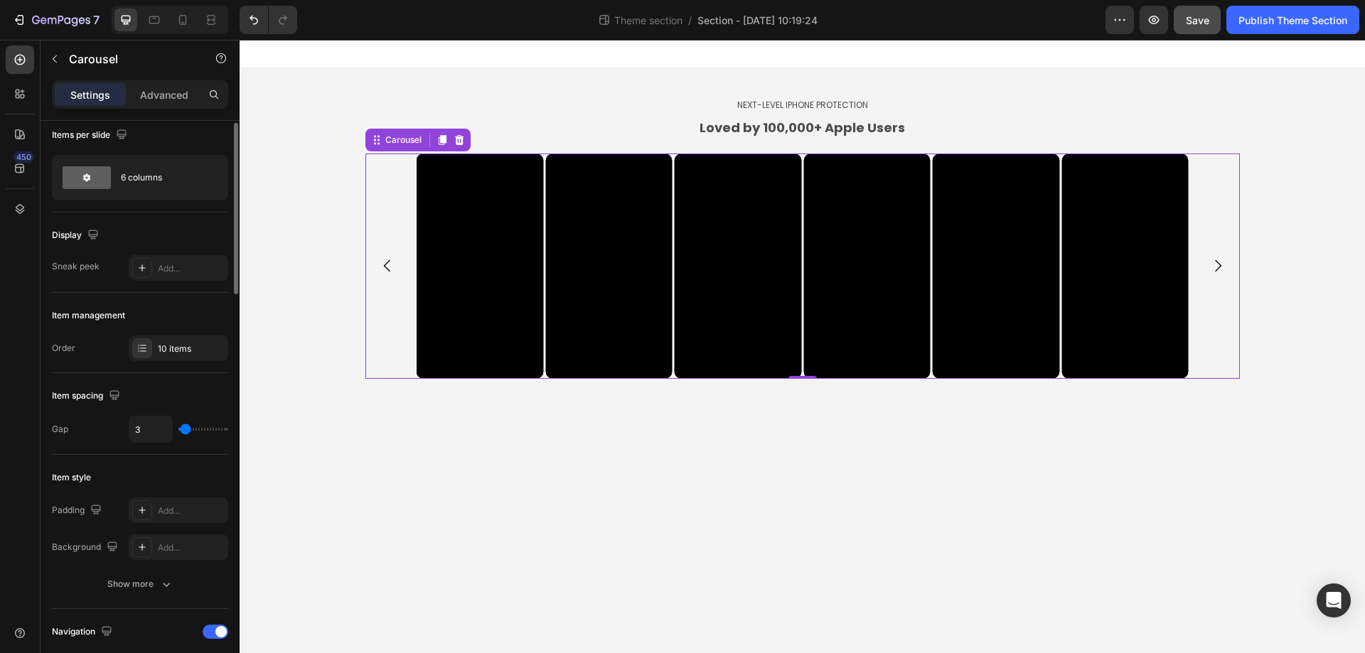
type input "1"
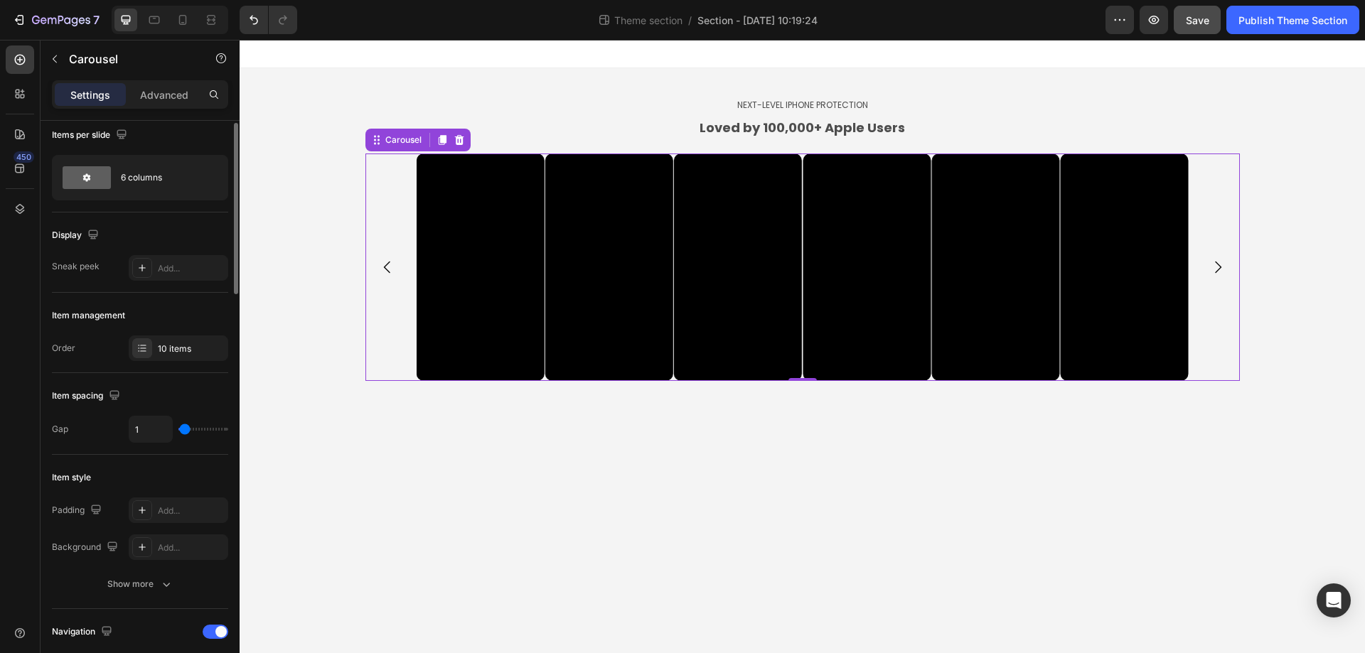
type input "0"
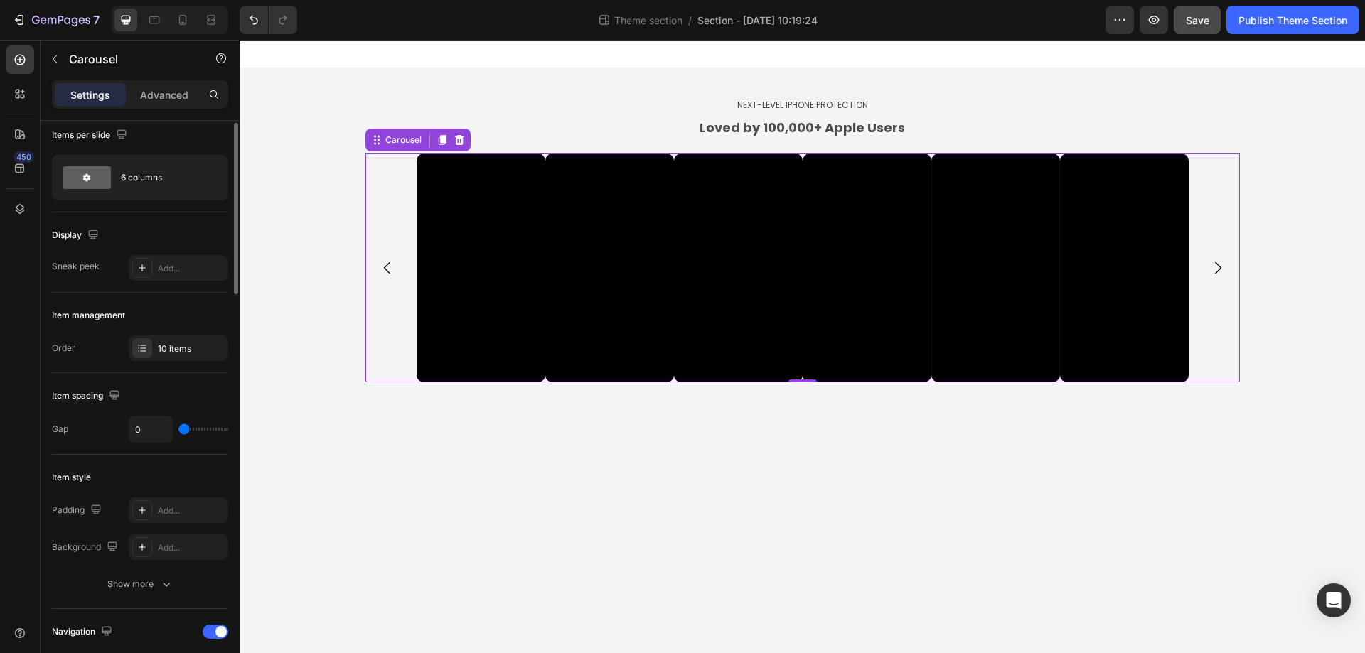
type input "1"
type input "3"
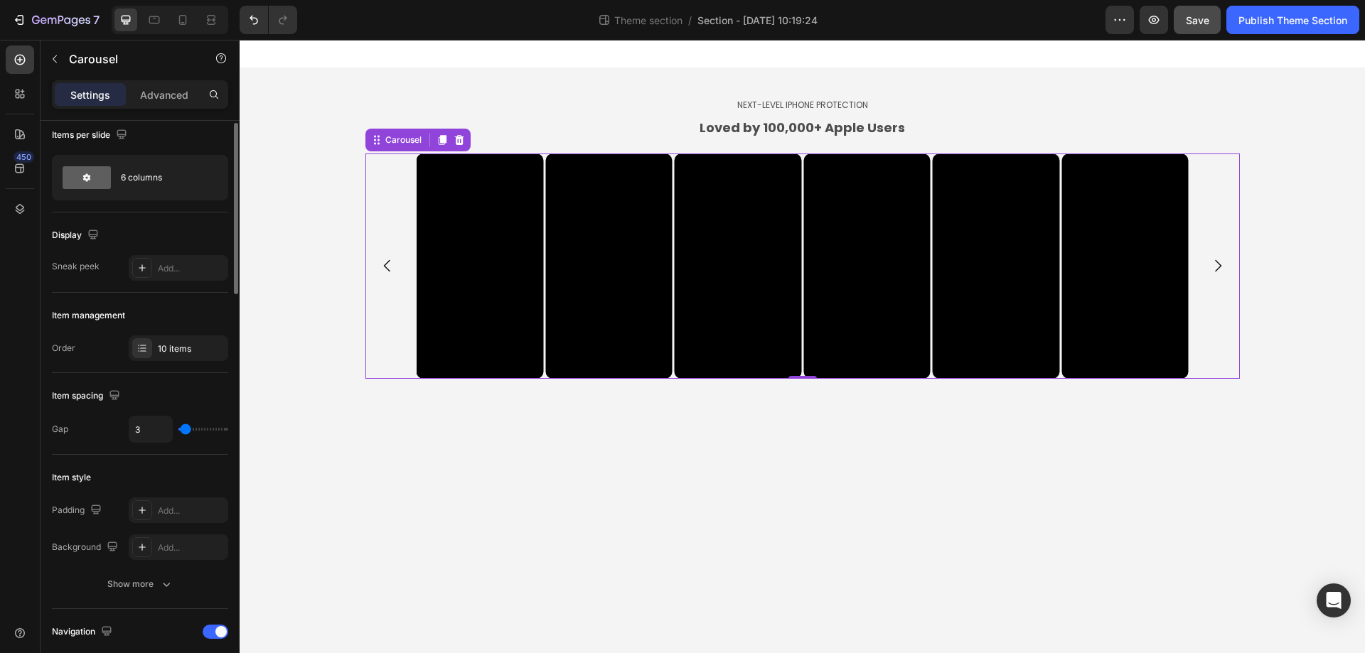
type input "4"
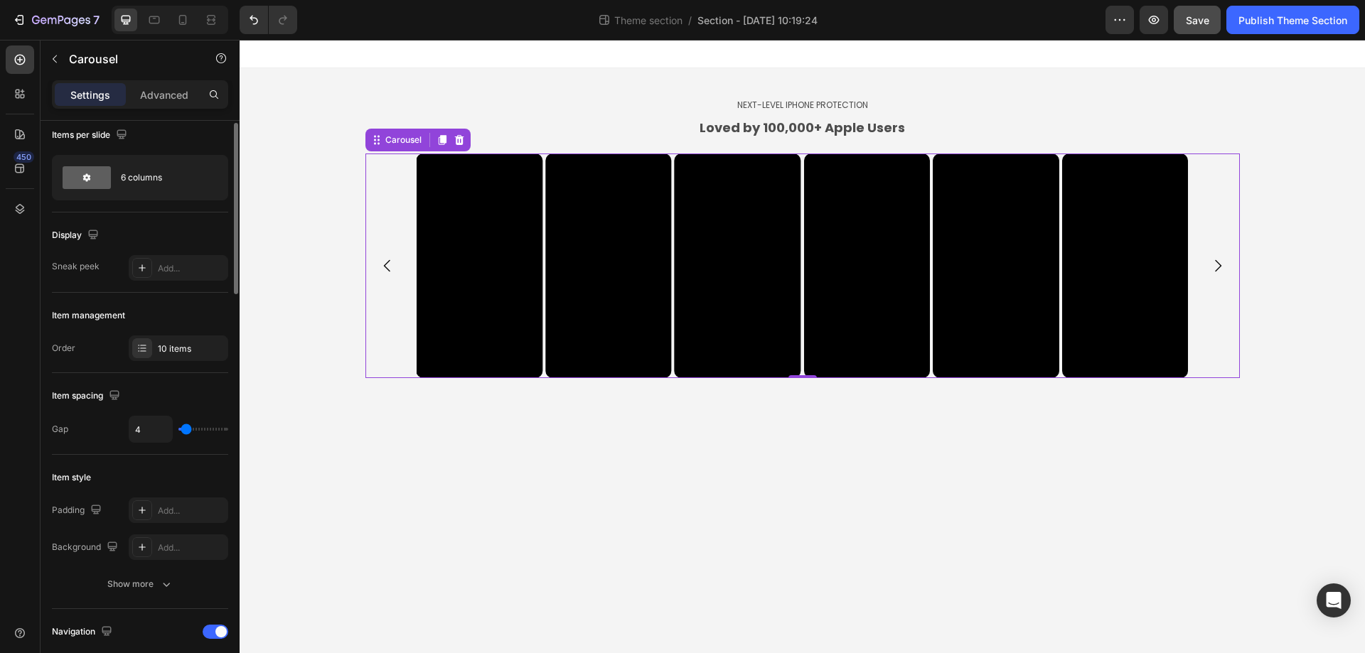
type input "6"
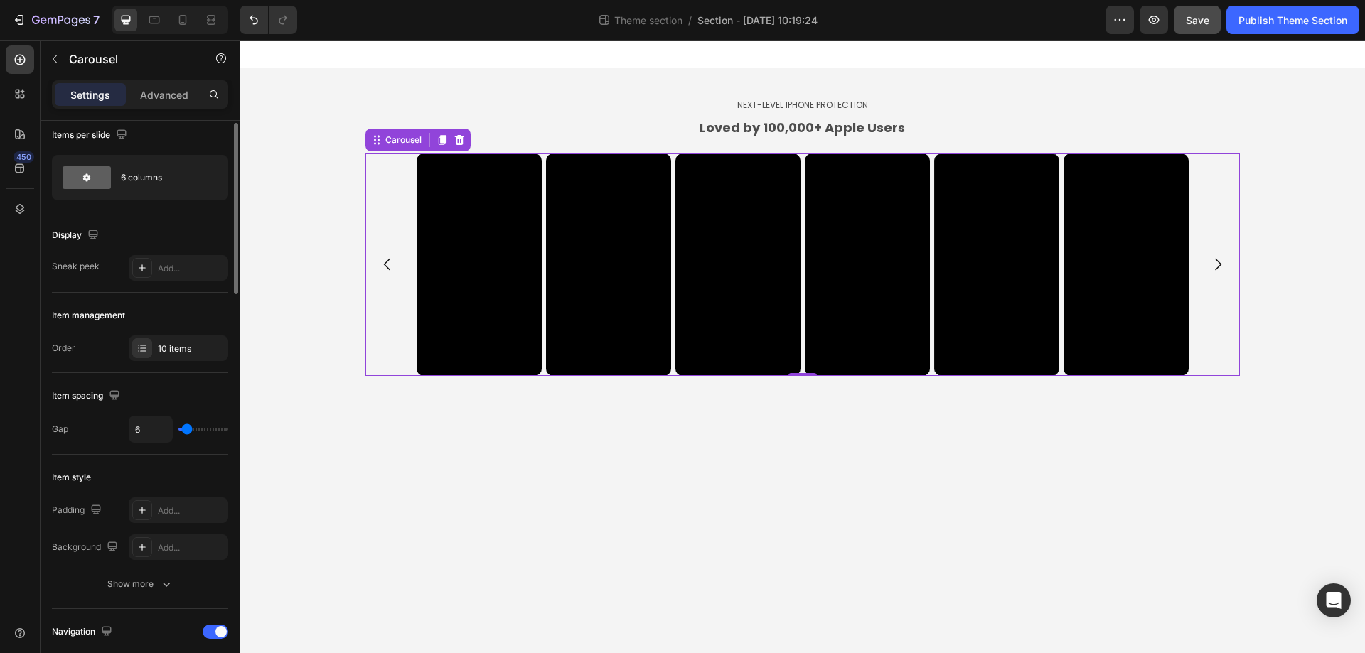
type input "7"
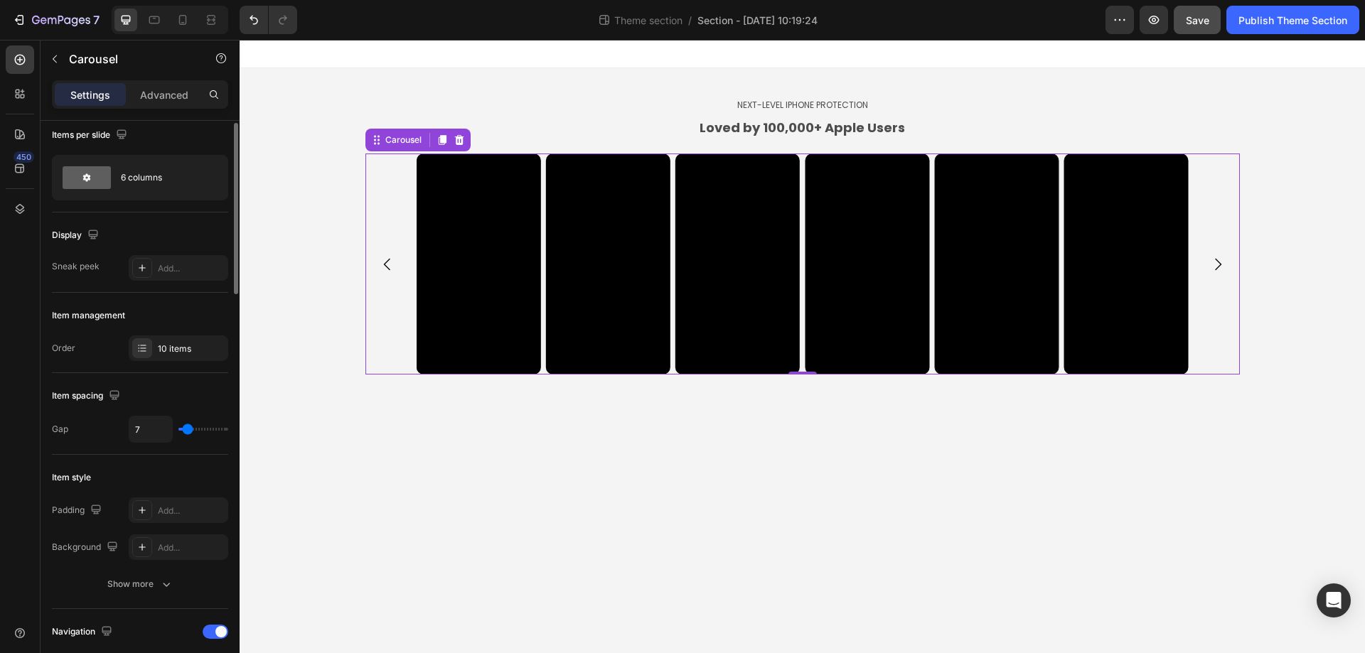
type input "9"
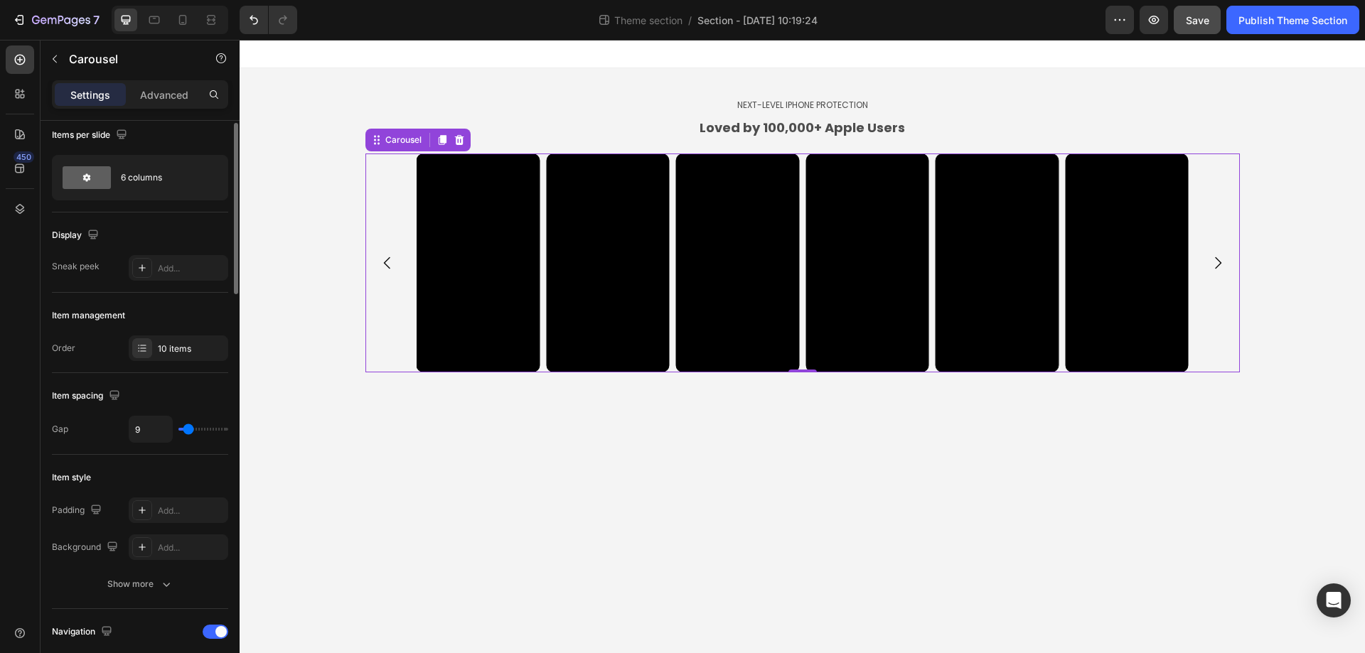
type input "10"
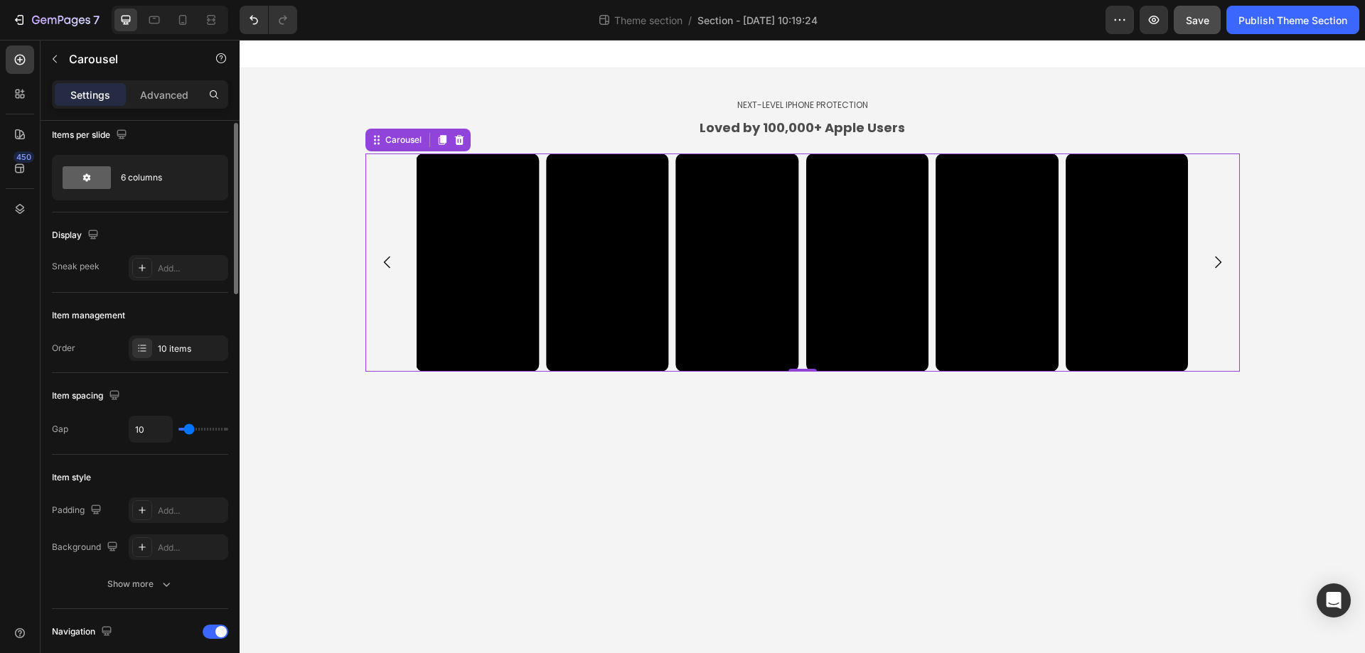
type input "10"
click at [189, 431] on input "range" at bounding box center [203, 429] width 50 height 3
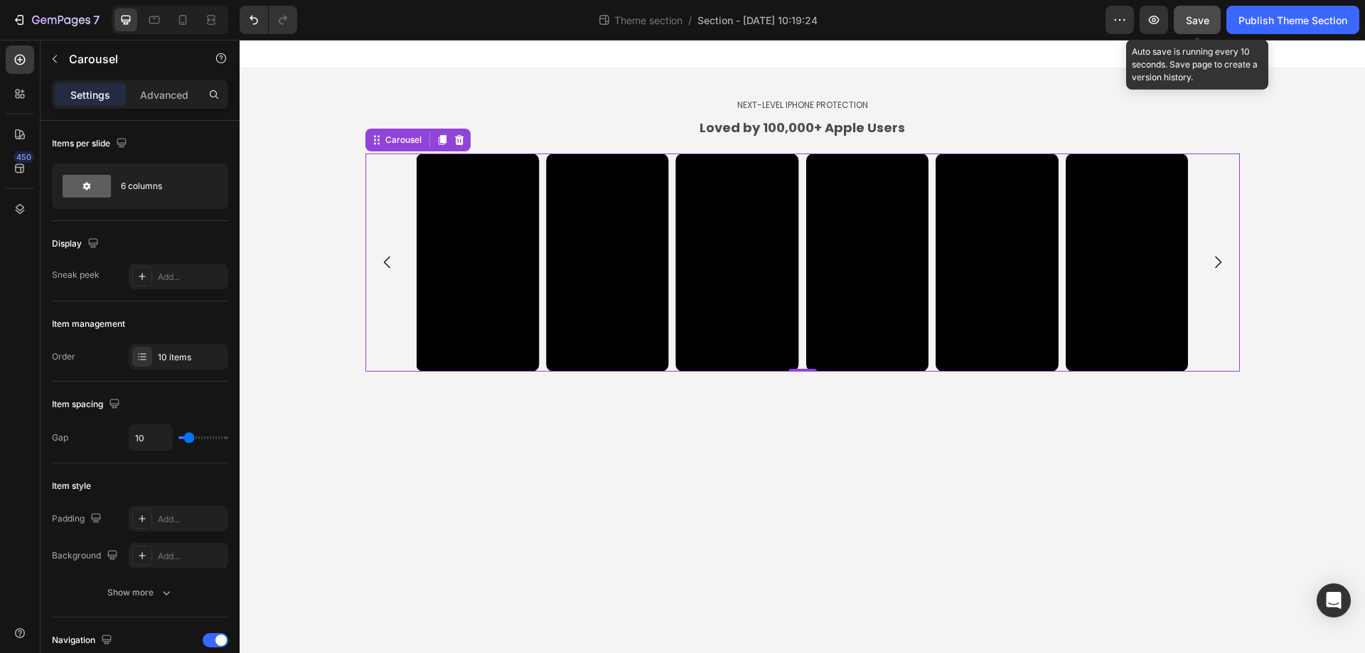
click at [1189, 22] on span "Save" at bounding box center [1197, 20] width 23 height 12
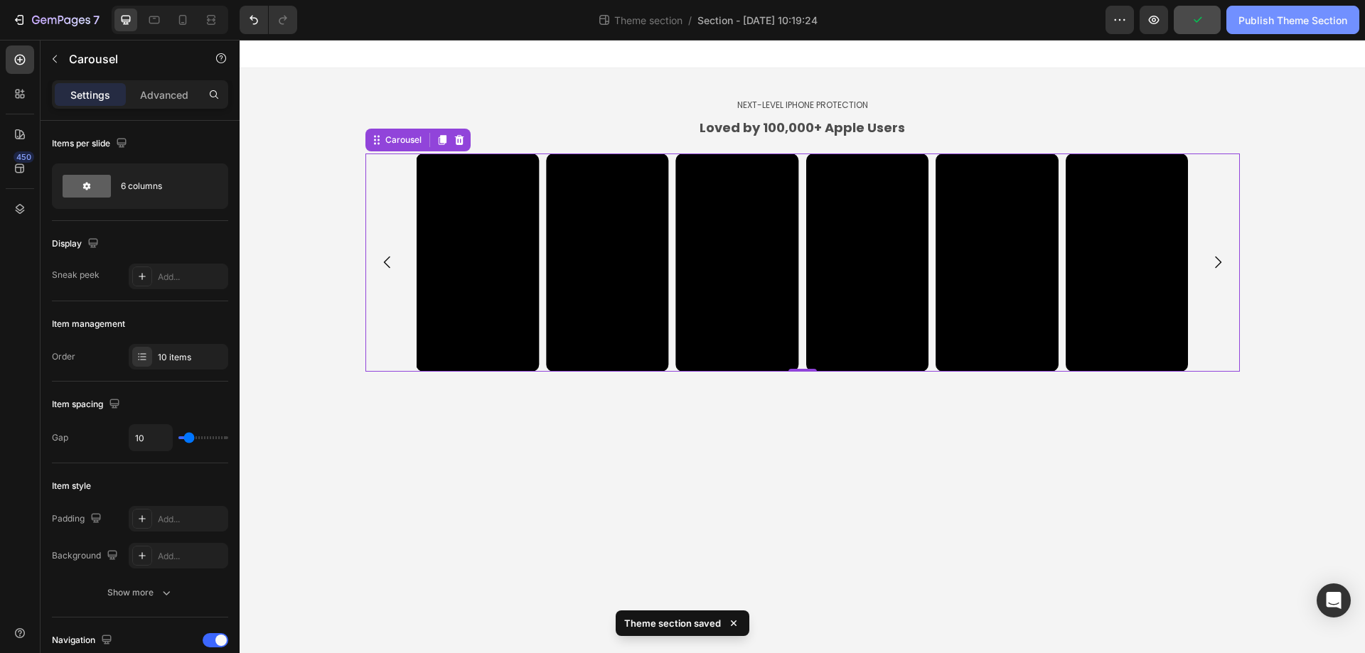
click at [1259, 21] on div "Publish Theme Section" at bounding box center [1293, 20] width 109 height 15
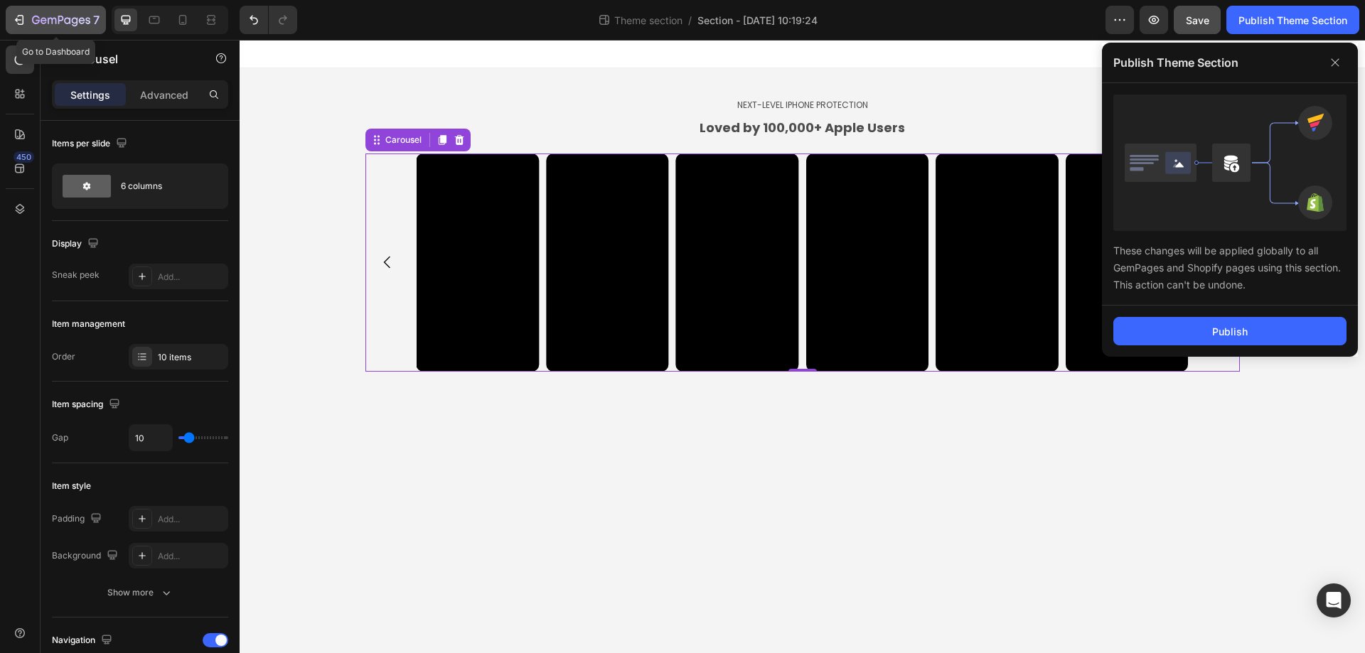
click at [18, 17] on icon "button" at bounding box center [19, 20] width 14 height 14
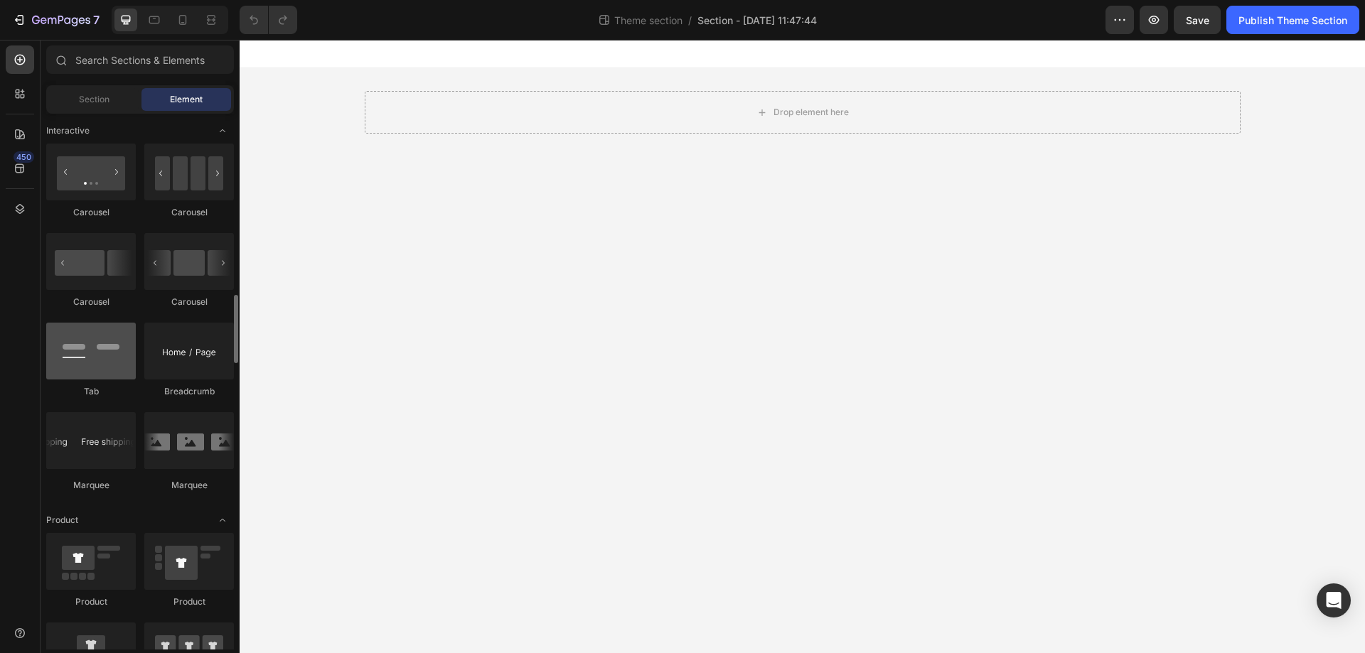
scroll to position [1351, 0]
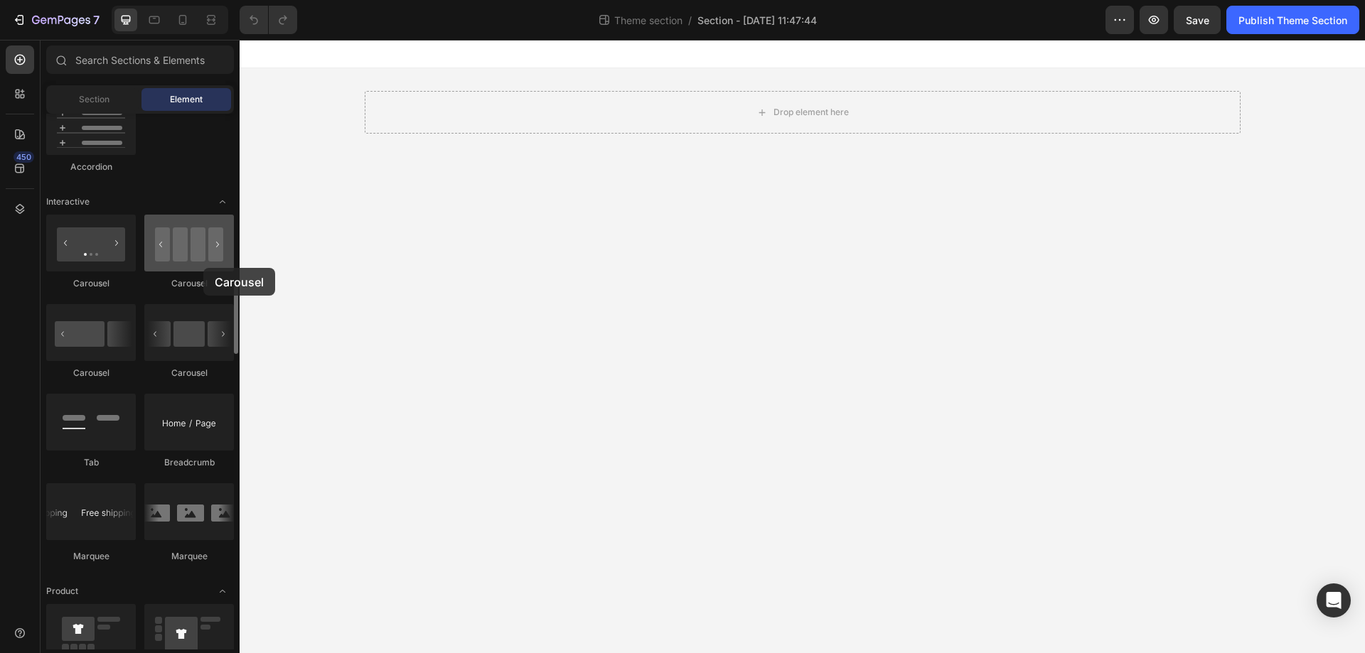
click at [203, 268] on div at bounding box center [189, 243] width 90 height 57
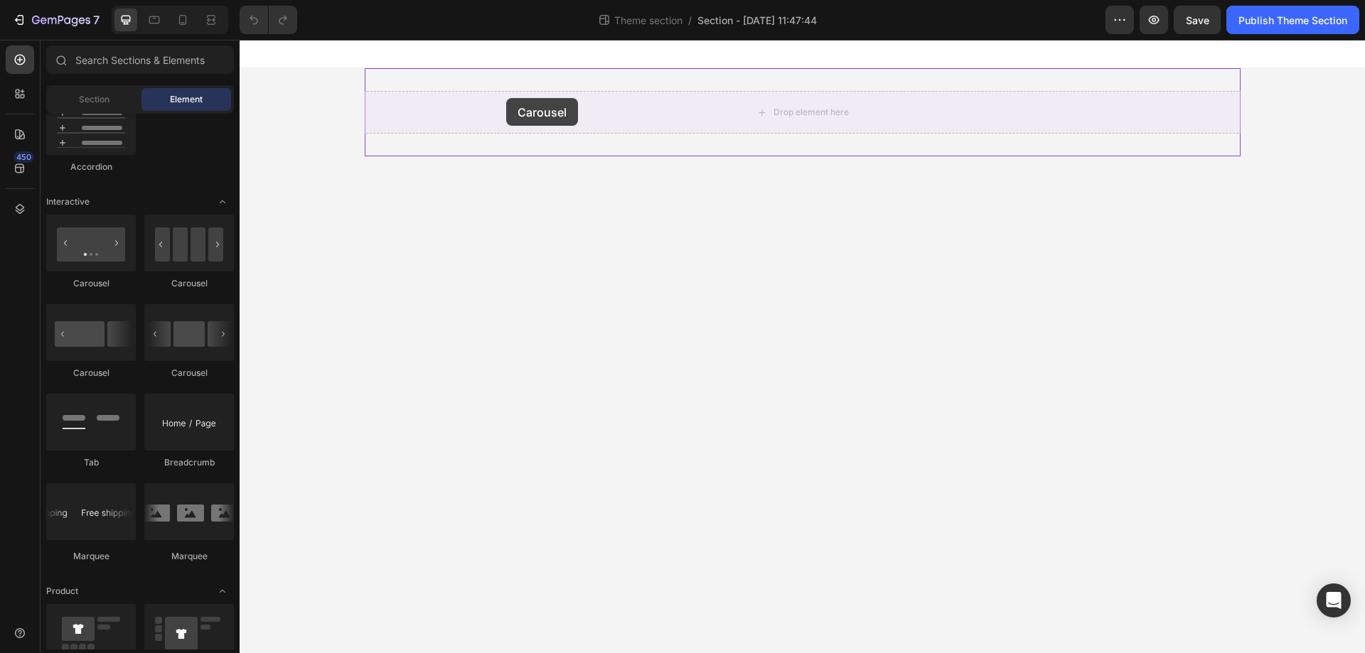
drag, startPoint x: 429, startPoint y: 302, endPoint x: 506, endPoint y: 98, distance: 218.3
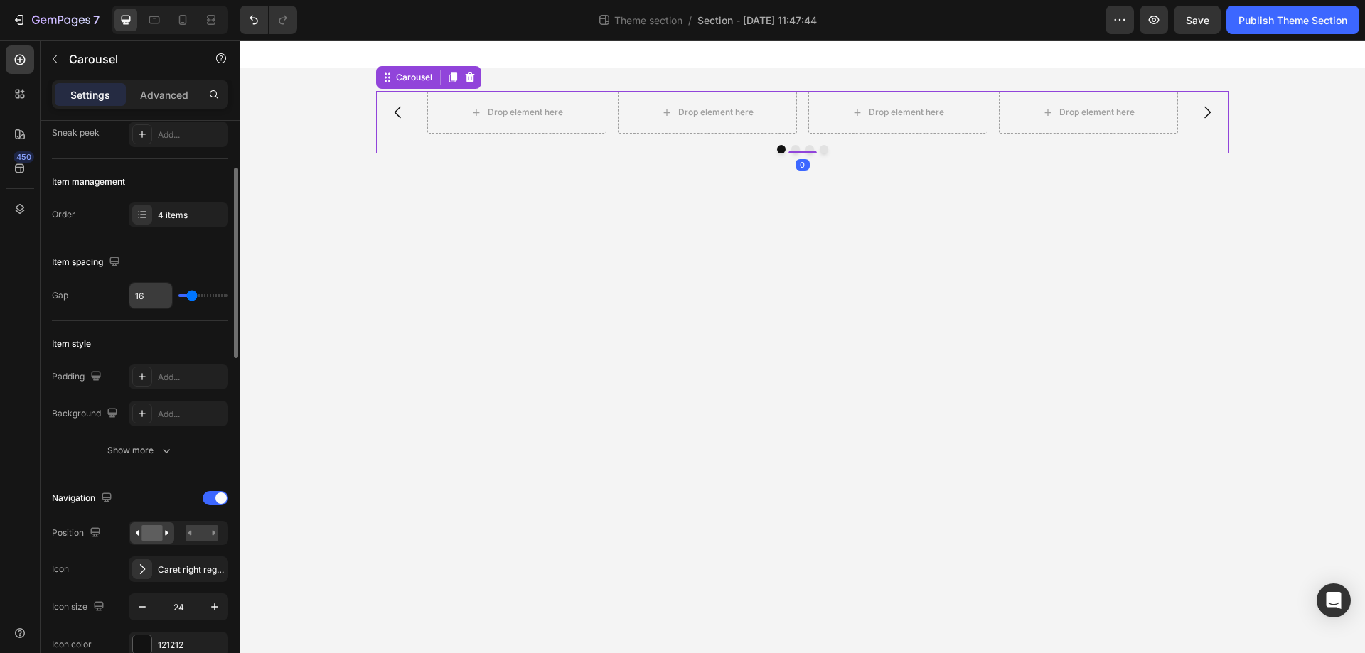
scroll to position [0, 0]
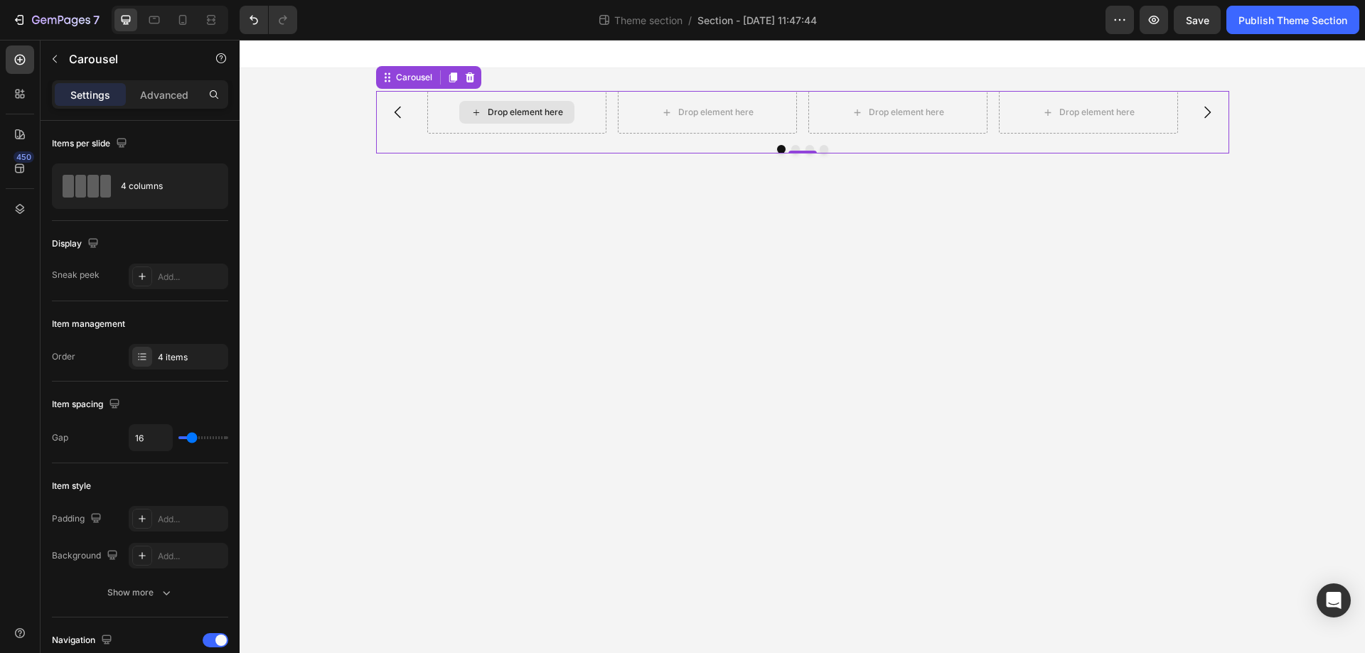
click at [584, 118] on div "Drop element here" at bounding box center [516, 112] width 179 height 43
click at [532, 109] on div "Drop element here" at bounding box center [525, 112] width 75 height 11
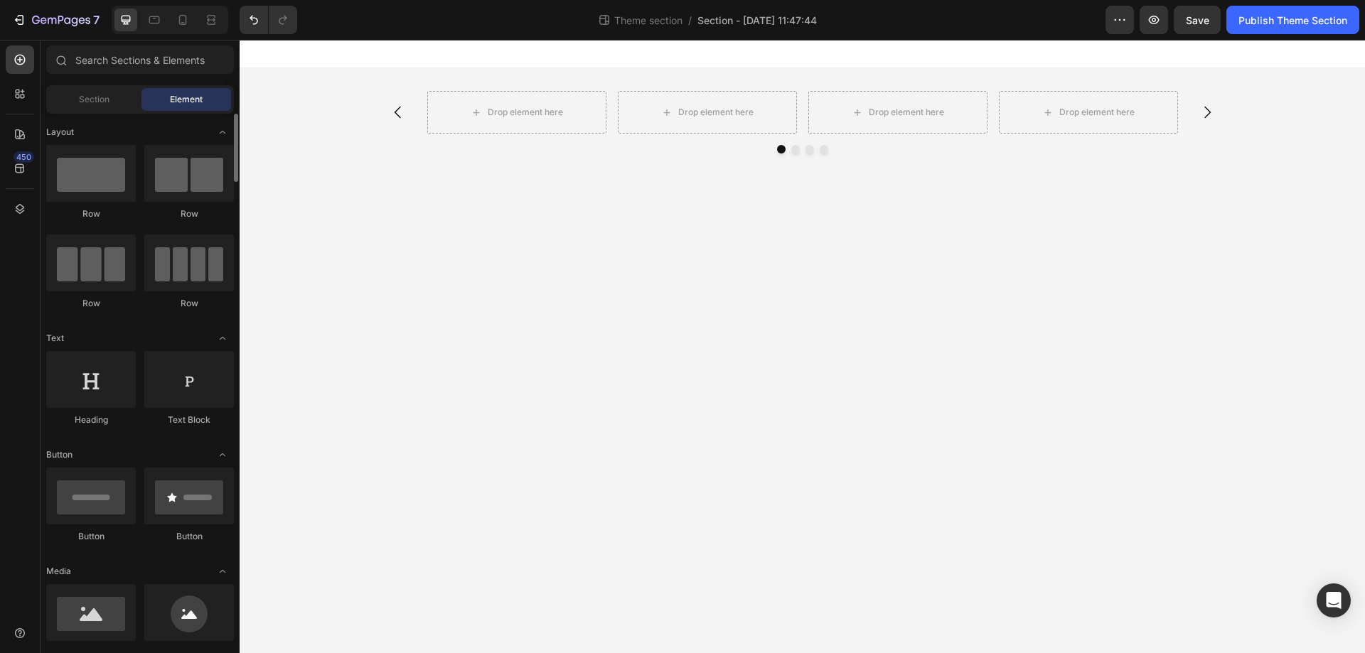
scroll to position [284, 0]
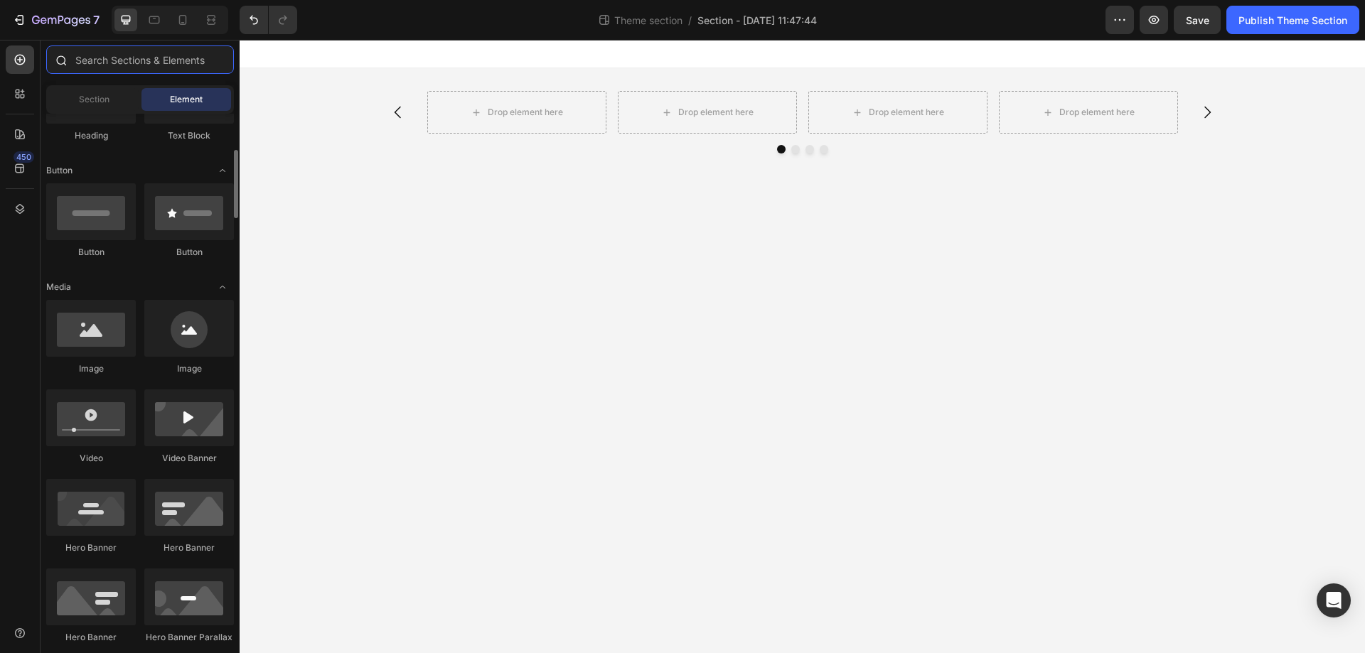
click at [109, 64] on input "text" at bounding box center [140, 60] width 188 height 28
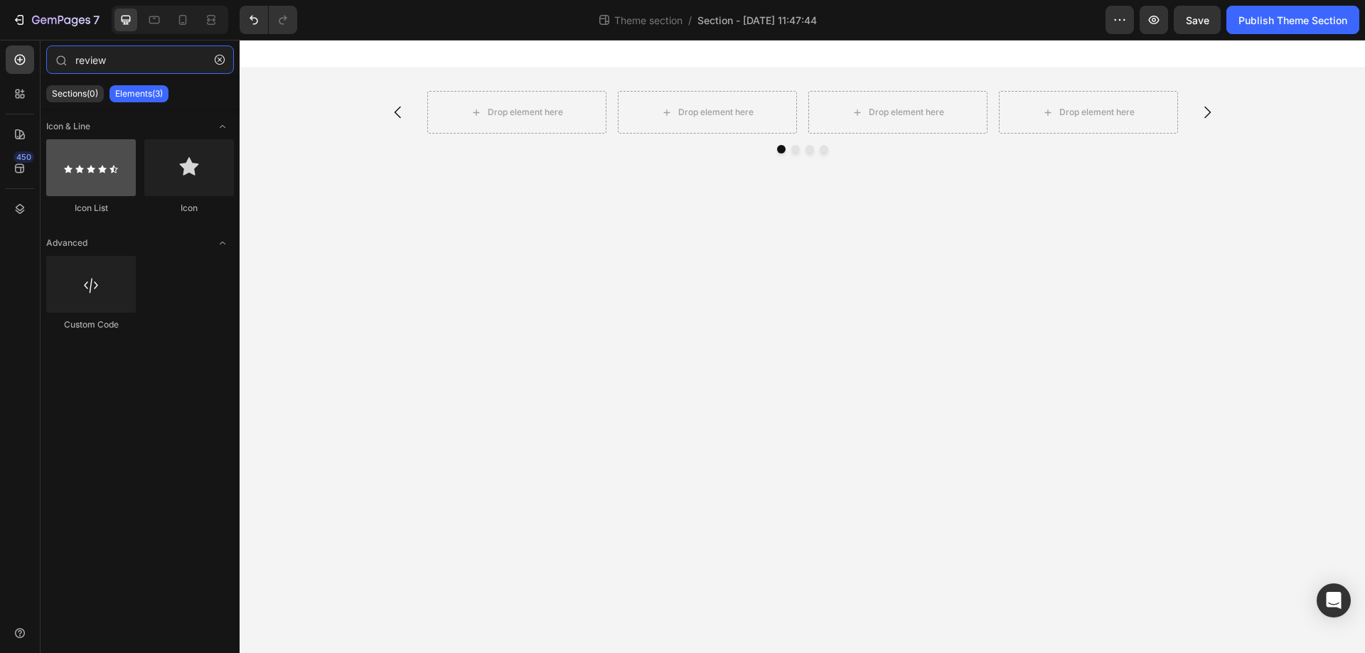
type input "review"
click at [99, 195] on div at bounding box center [91, 167] width 90 height 57
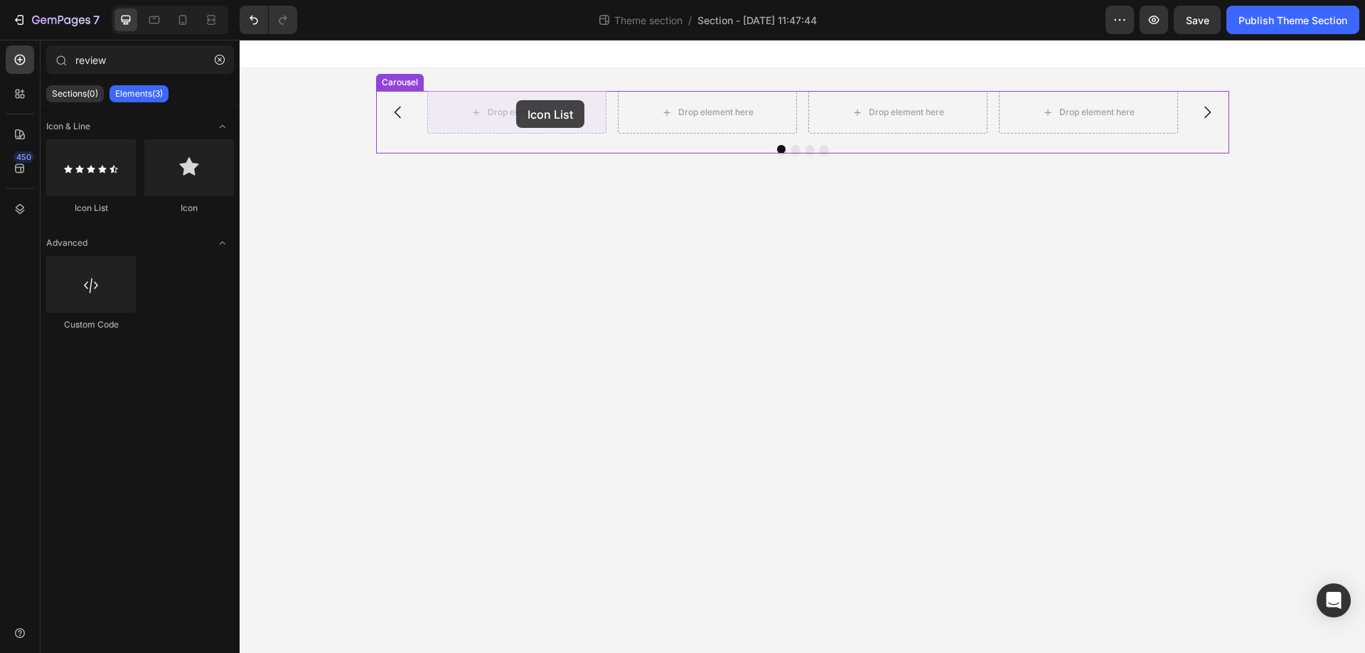
drag, startPoint x: 337, startPoint y: 221, endPoint x: 516, endPoint y: 100, distance: 216.1
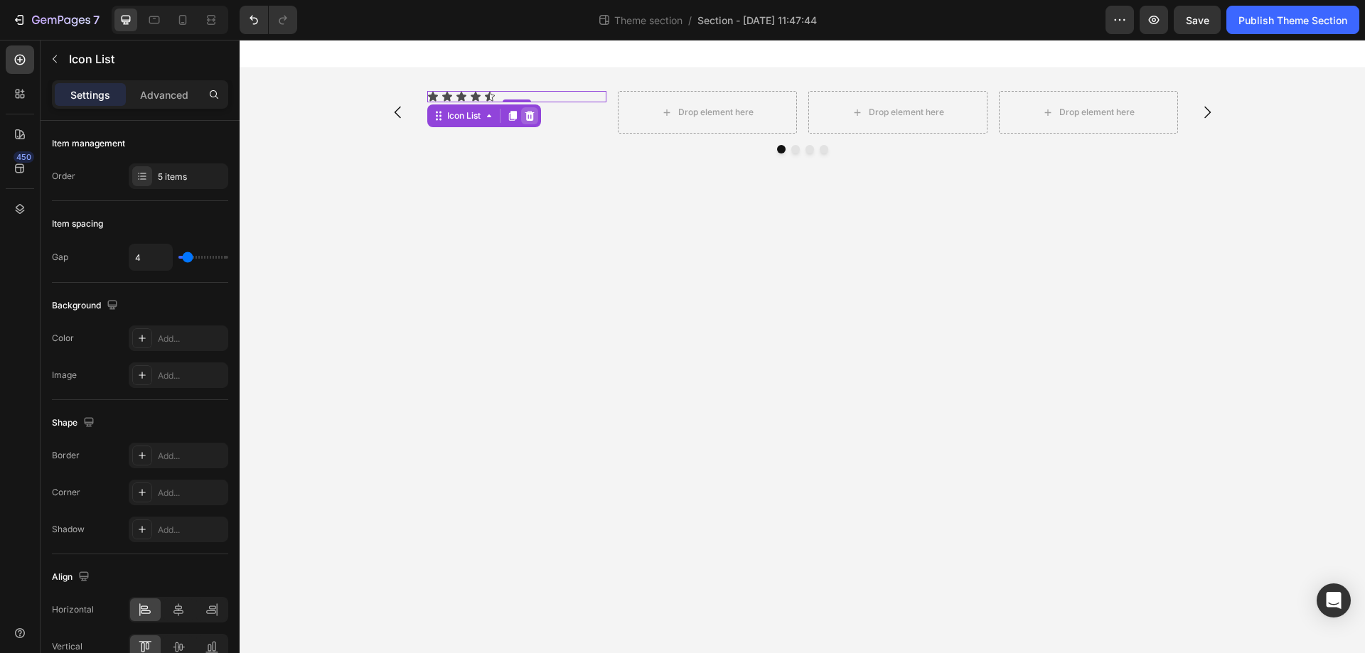
click at [534, 112] on icon at bounding box center [529, 116] width 9 height 10
